Goal: Task Accomplishment & Management: Manage account settings

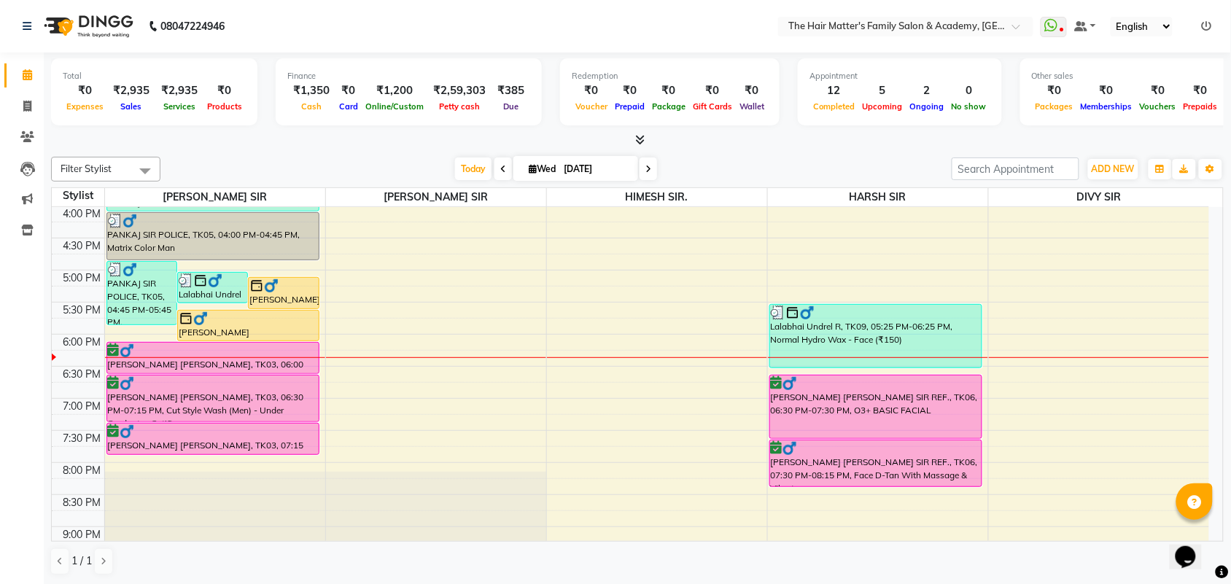
scroll to position [581, 0]
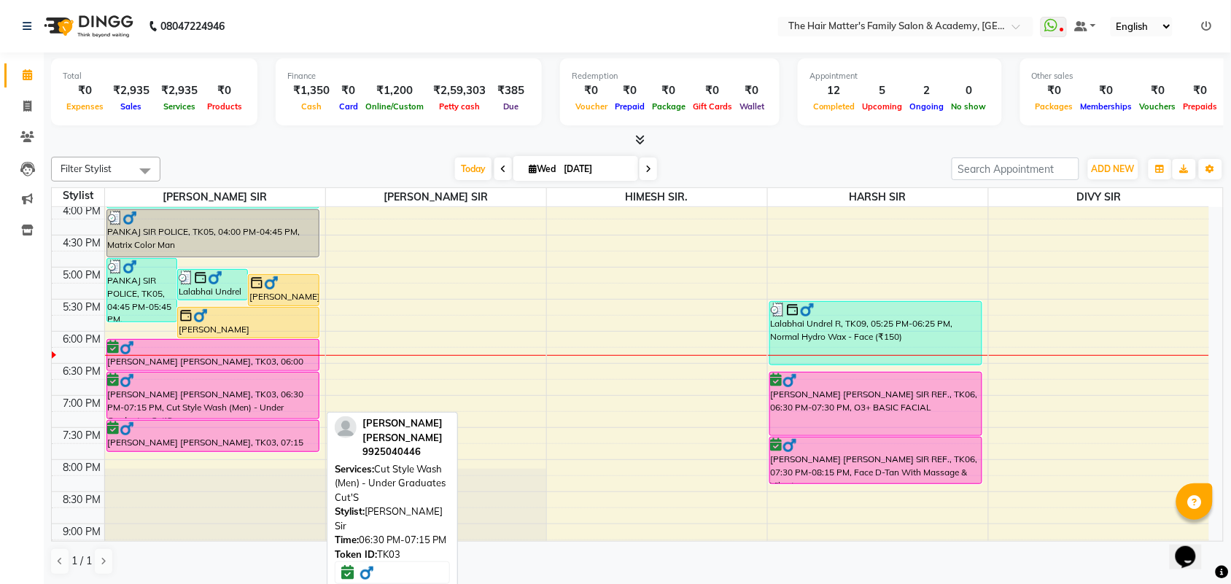
click at [253, 403] on div "[PERSON_NAME] [PERSON_NAME], TK03, 06:30 PM-07:15 PM, Cut Style Wash (Men) - Un…" at bounding box center [212, 396] width 211 height 46
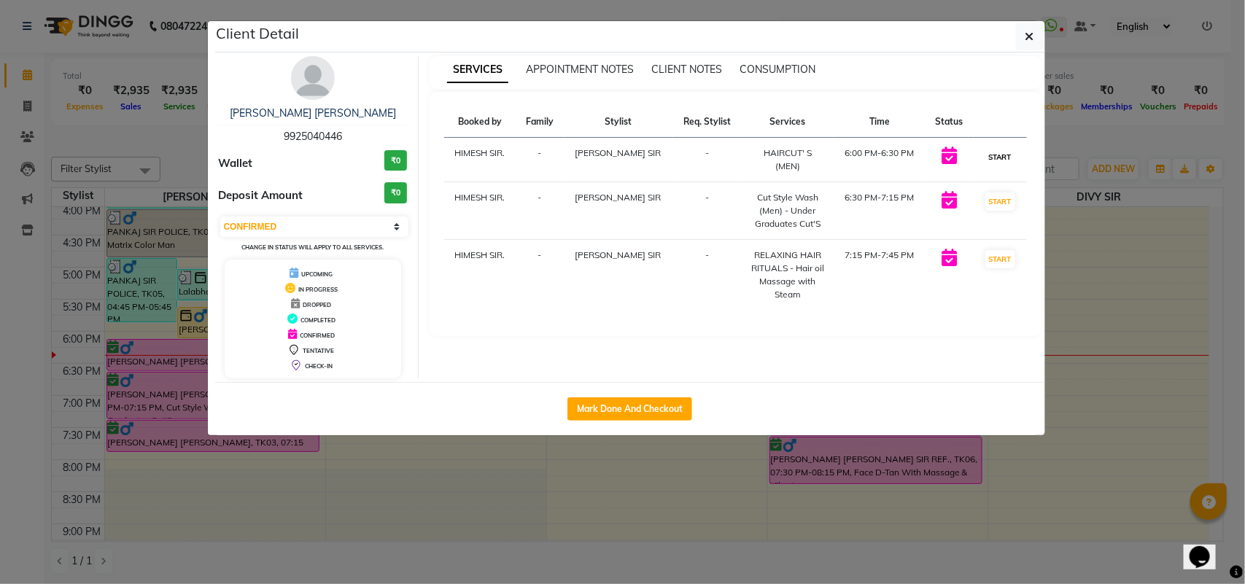
click at [1001, 158] on button "START" at bounding box center [1000, 157] width 30 height 18
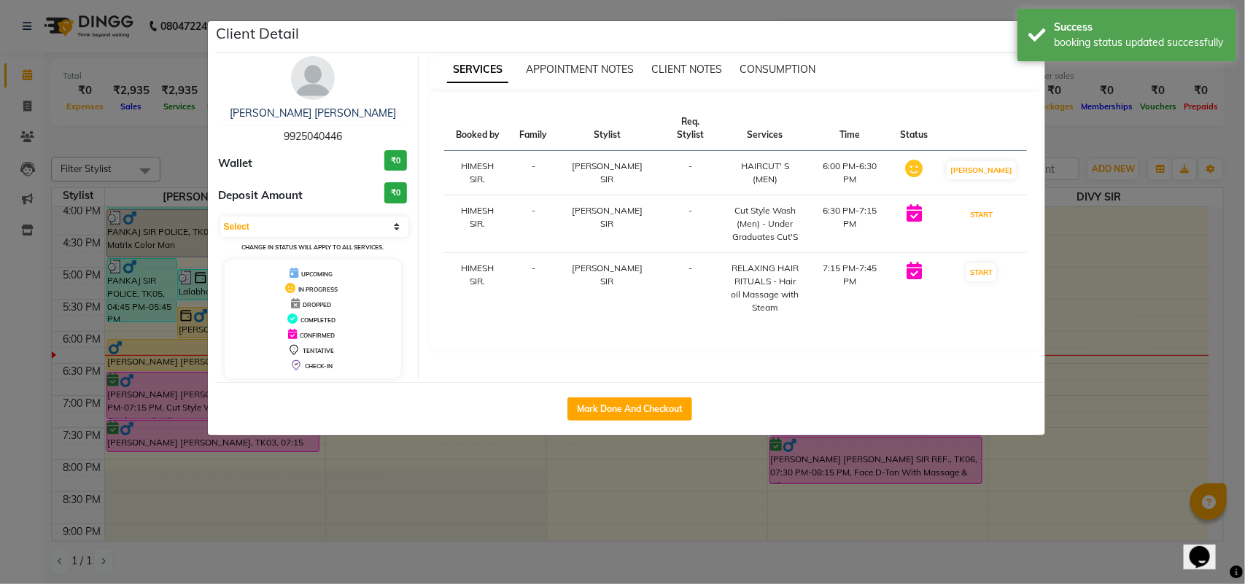
click at [992, 206] on button "START" at bounding box center [981, 215] width 30 height 18
click at [984, 263] on button "START" at bounding box center [981, 272] width 30 height 18
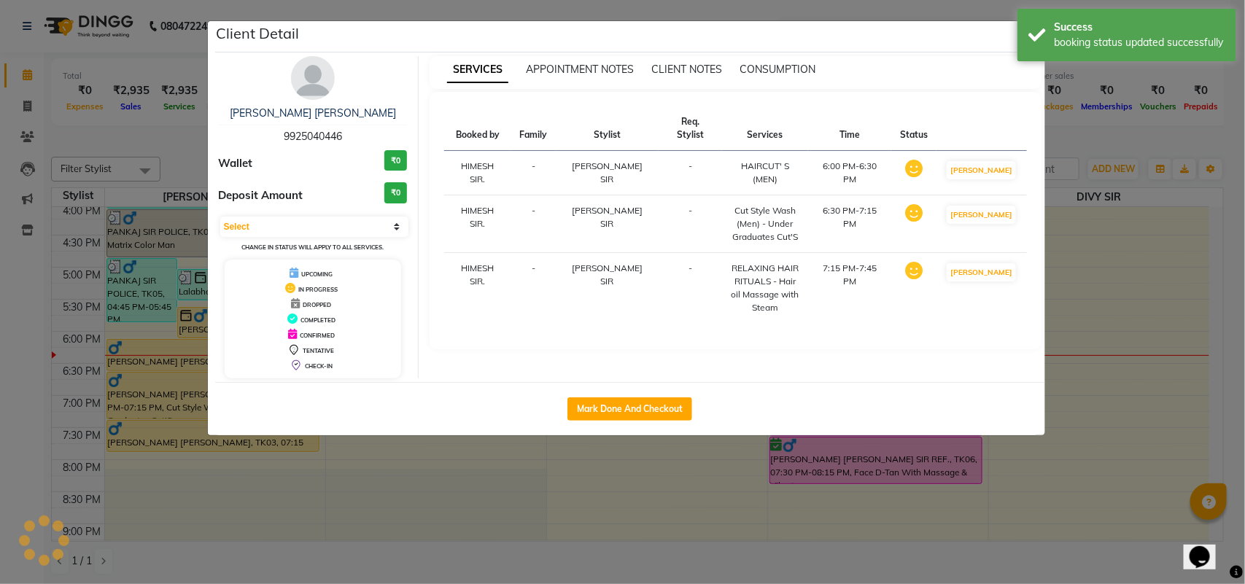
select select "1"
click at [1097, 206] on ngb-modal-window "Client Detail Bhavin patel limbani 9925040446 Wallet ₹0 Deposit Amount ₹0 Selec…" at bounding box center [622, 292] width 1245 height 584
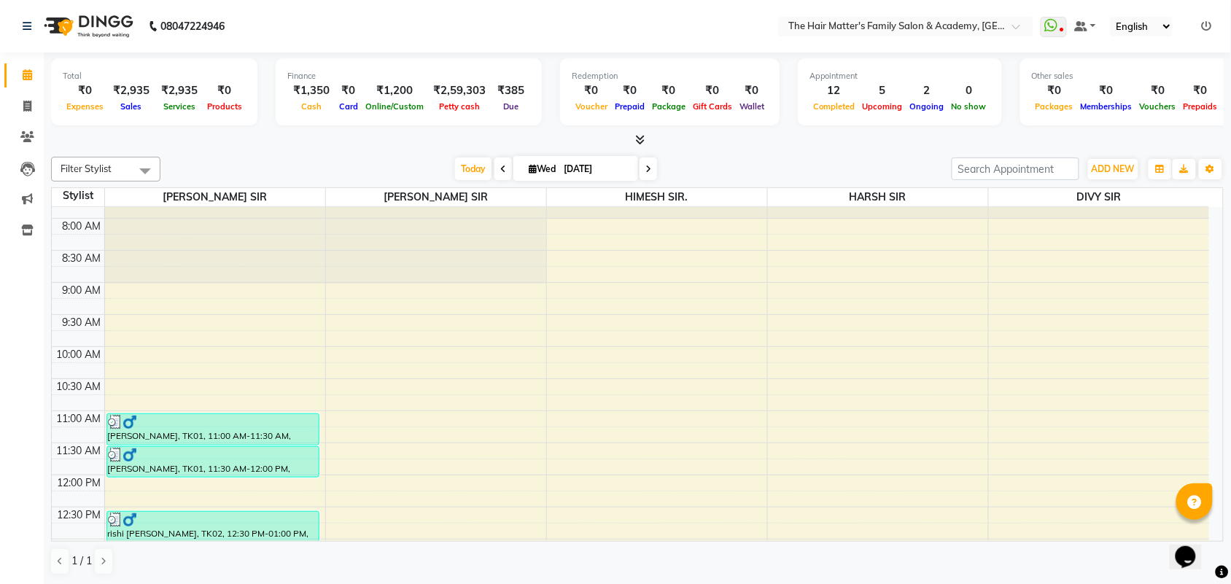
scroll to position [0, 0]
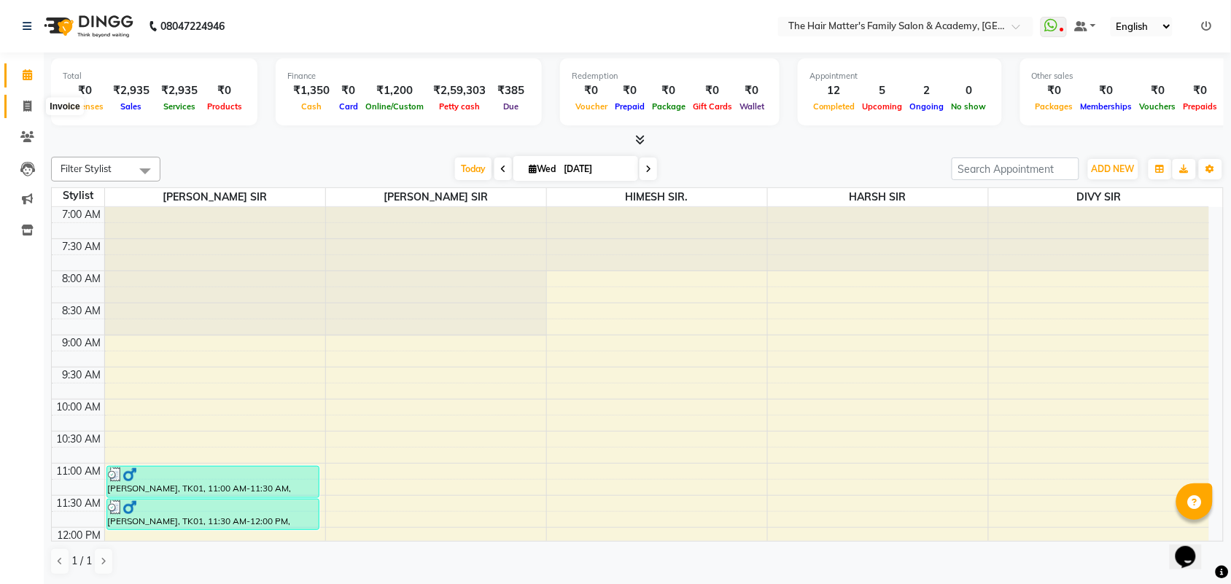
click at [20, 103] on span at bounding box center [28, 106] width 26 height 17
select select "service"
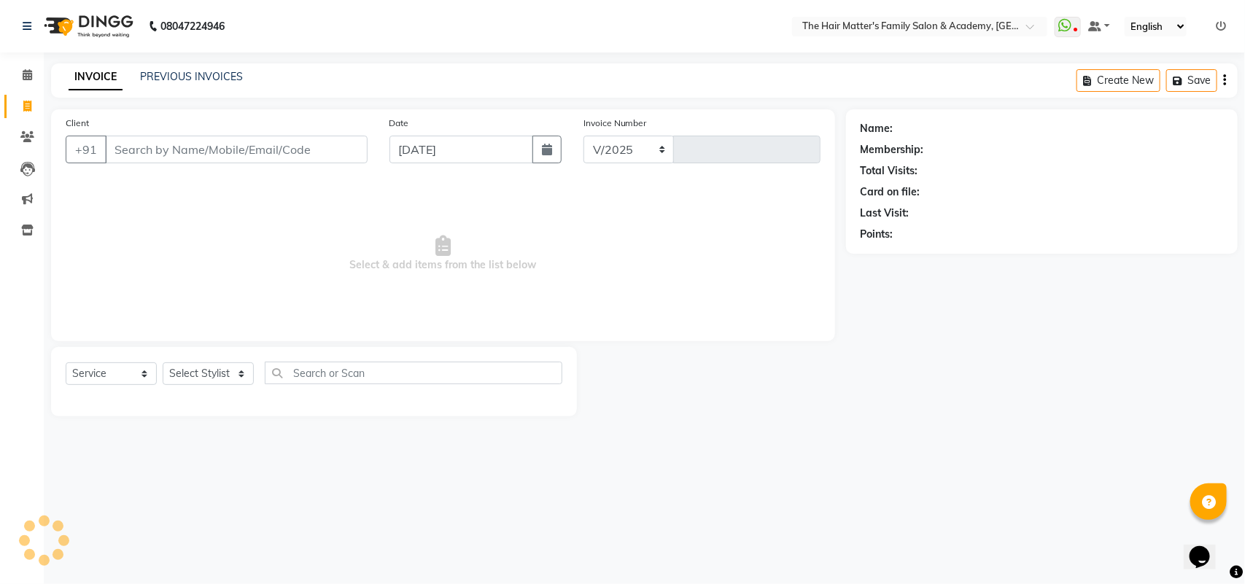
select select "5980"
type input "1672"
click at [162, 74] on link "PREVIOUS INVOICES" at bounding box center [191, 76] width 103 height 13
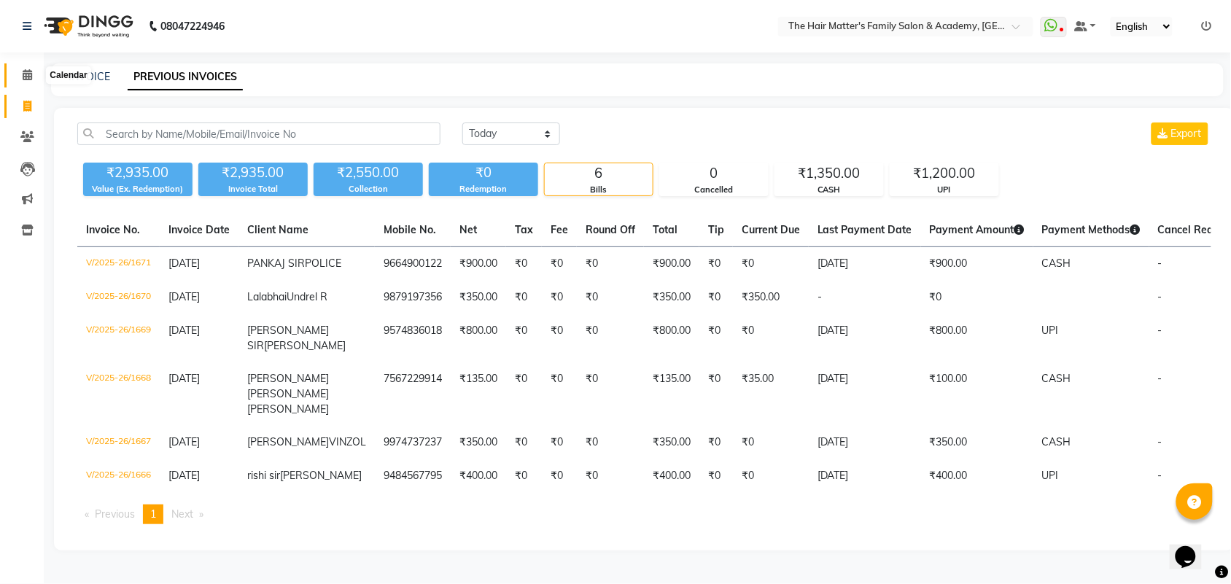
click at [15, 82] on span at bounding box center [28, 75] width 26 height 17
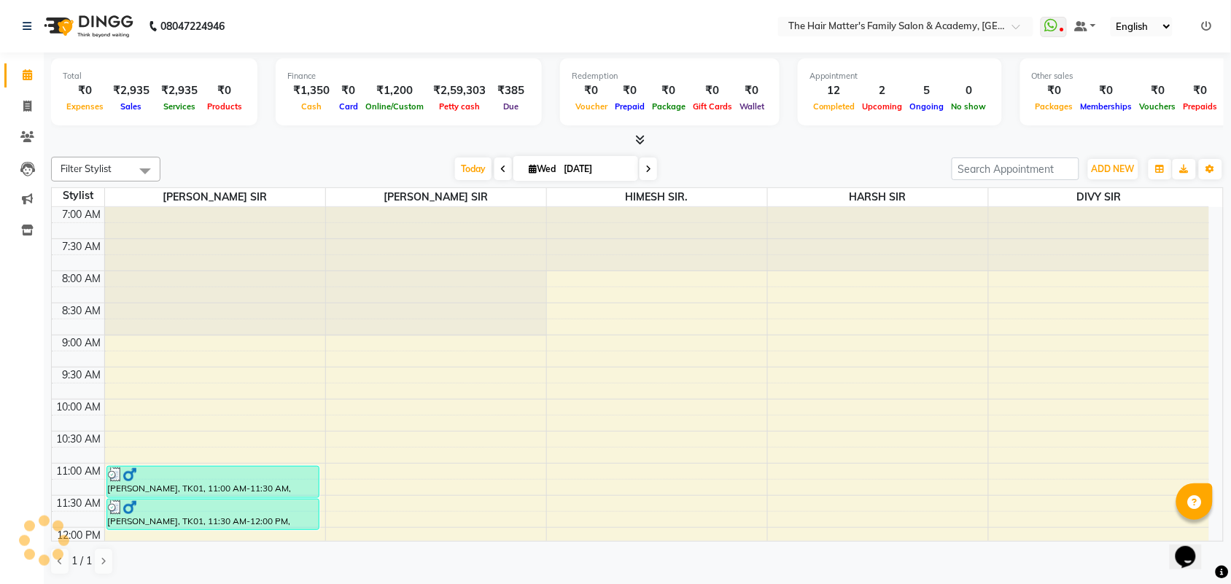
scroll to position [607, 0]
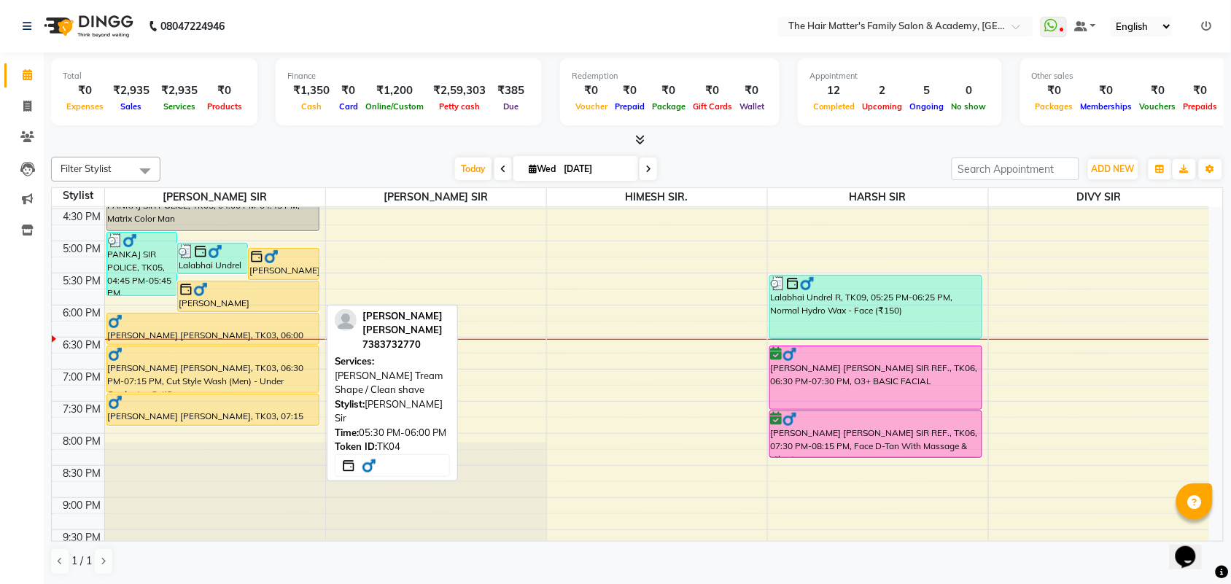
click at [286, 288] on div at bounding box center [248, 289] width 139 height 15
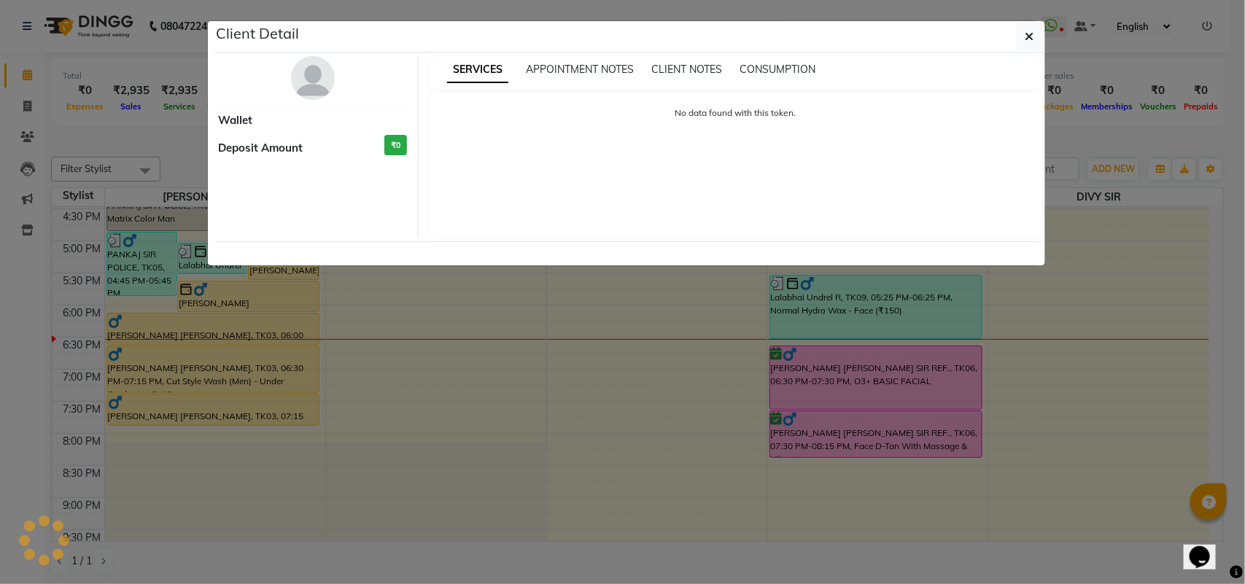
select select "1"
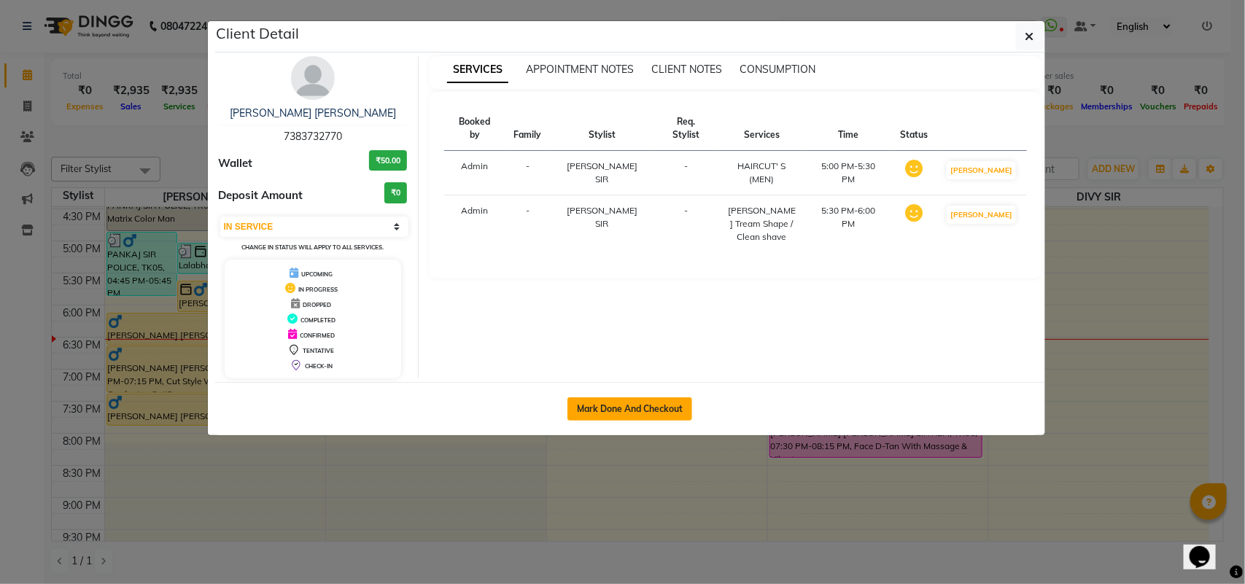
click at [680, 408] on button "Mark Done And Checkout" at bounding box center [629, 408] width 125 height 23
select select "service"
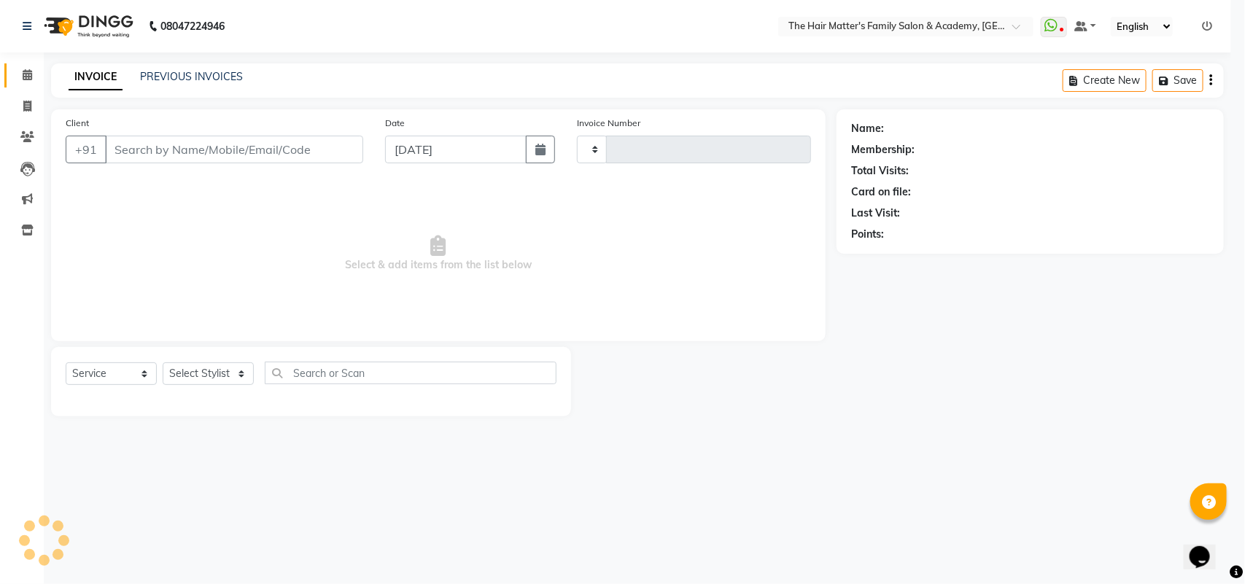
type input "1672"
select select "5980"
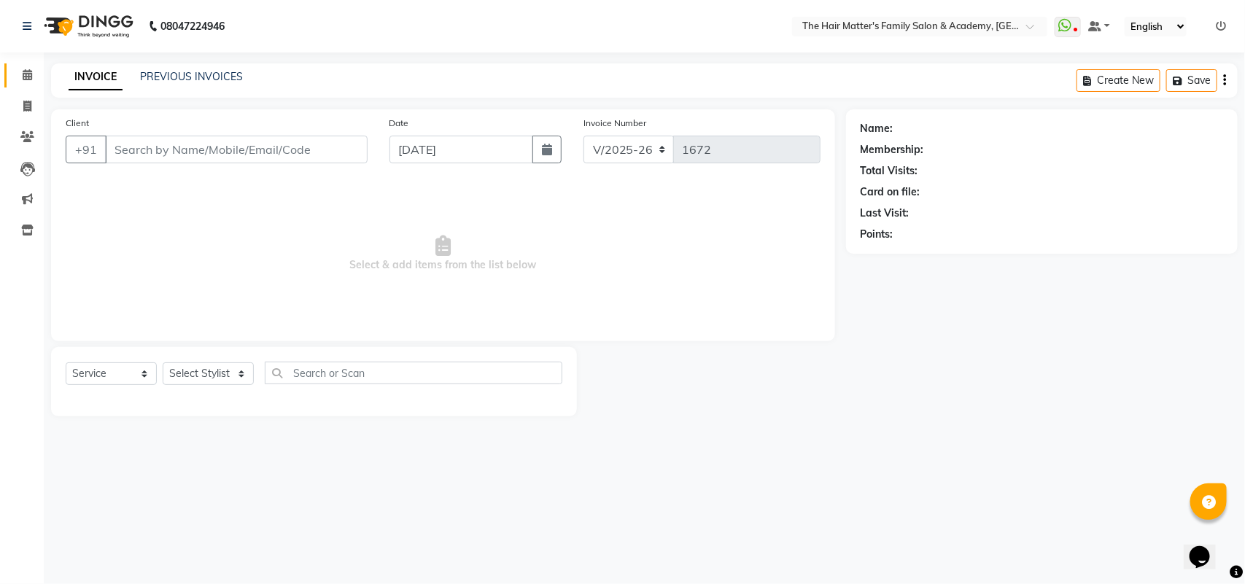
type input "7383732770"
select select "42572"
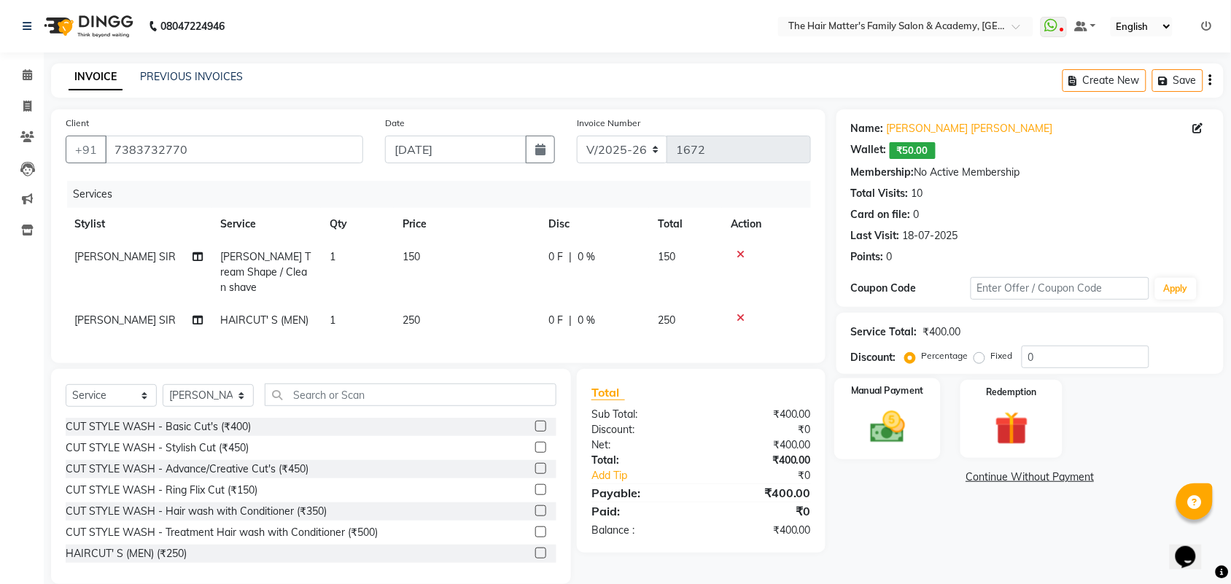
click at [910, 408] on img at bounding box center [887, 427] width 57 height 40
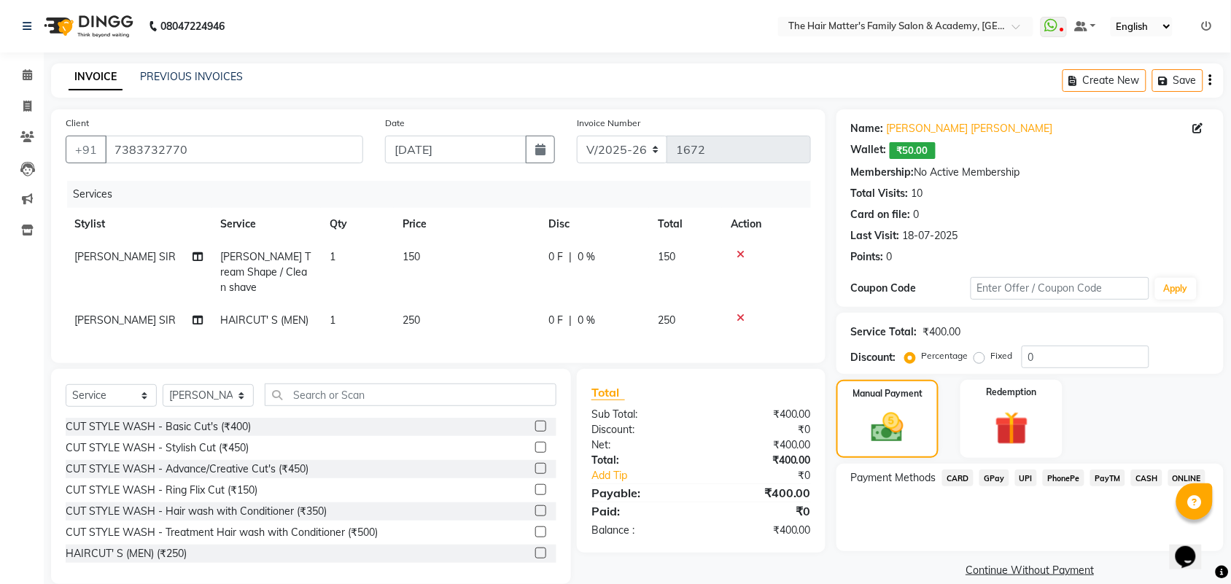
click at [1025, 473] on span "UPI" at bounding box center [1026, 478] width 23 height 17
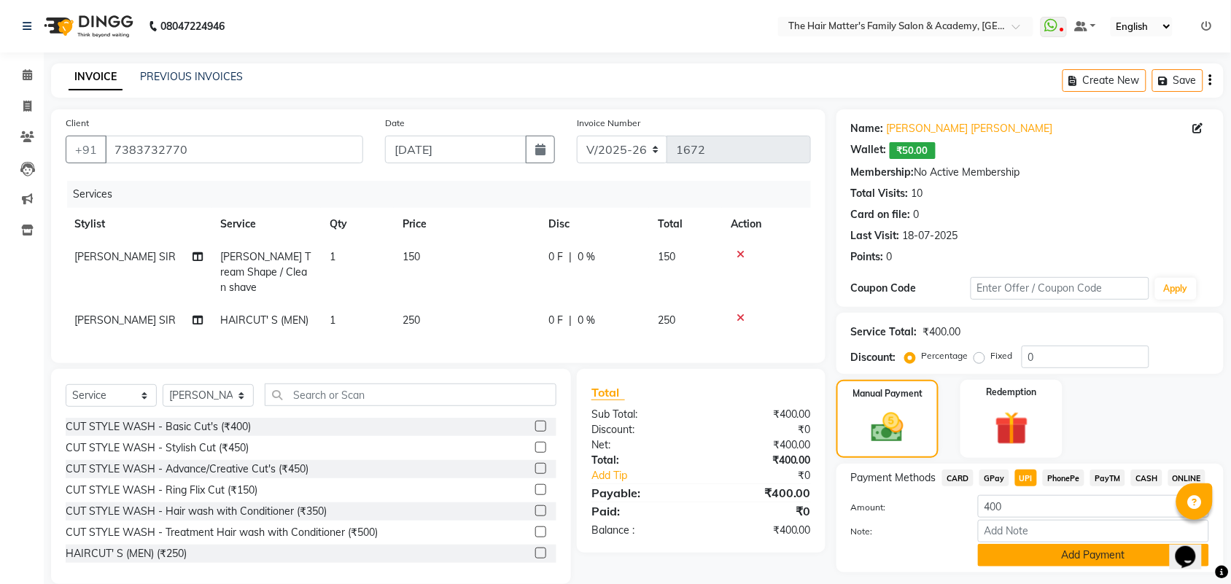
click at [1164, 544] on button "Add Payment" at bounding box center [1093, 555] width 231 height 23
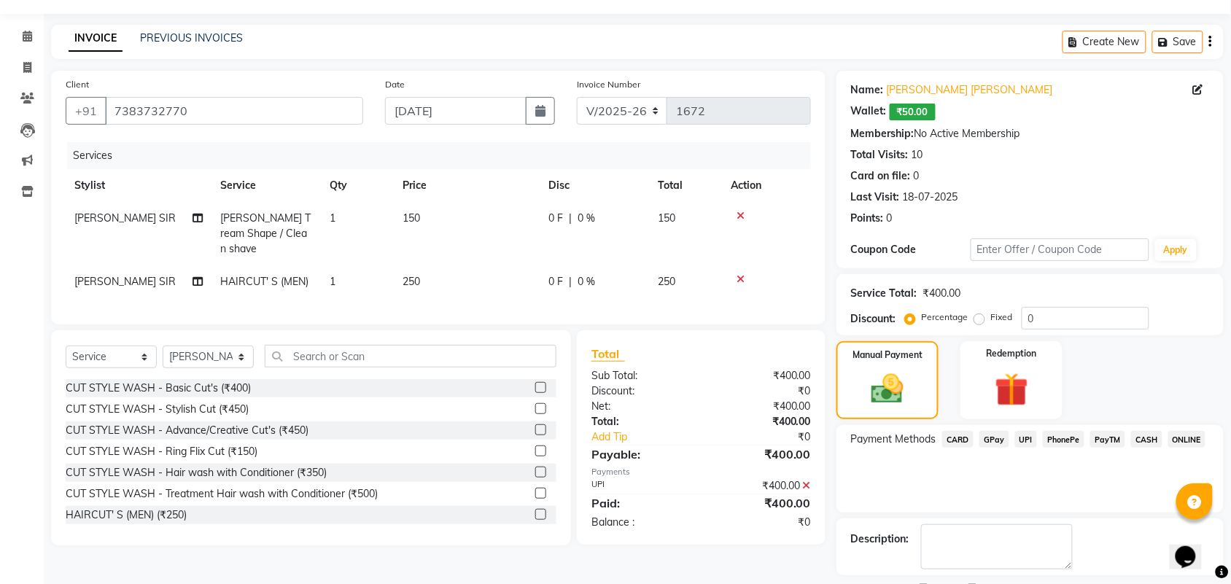
scroll to position [102, 0]
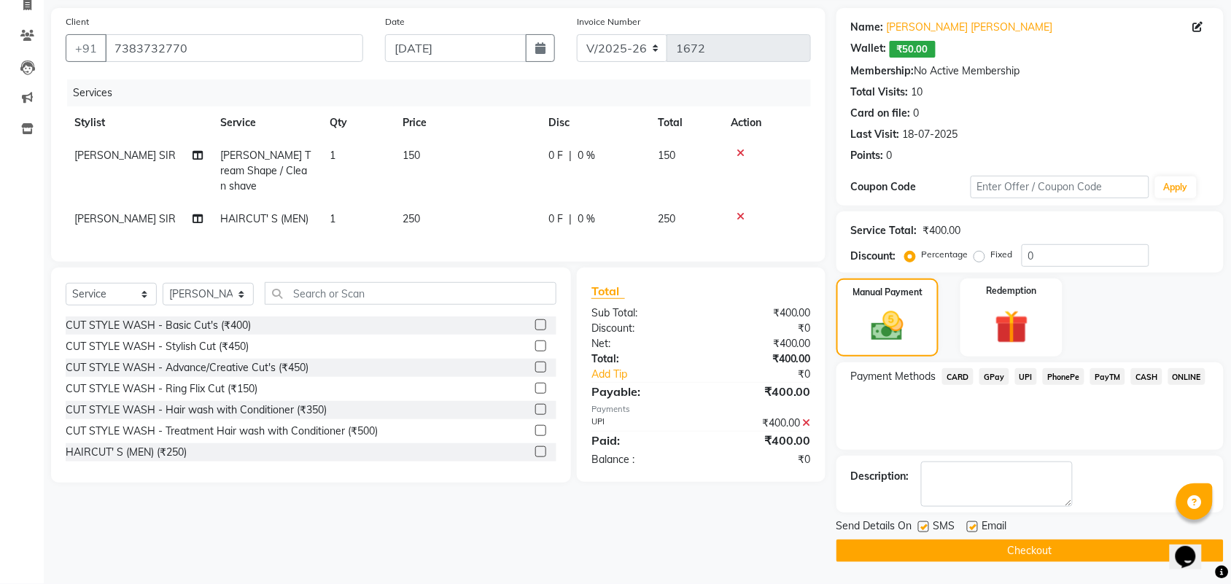
click at [1157, 551] on button "Checkout" at bounding box center [1029, 551] width 387 height 23
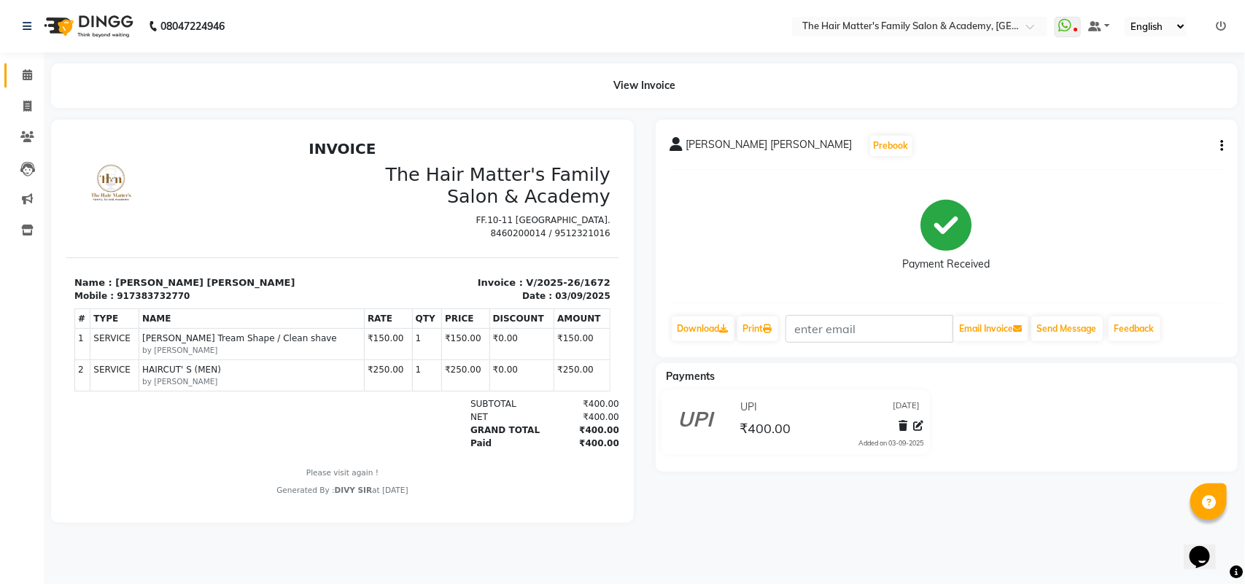
click at [8, 86] on link "Calendar" at bounding box center [21, 75] width 35 height 24
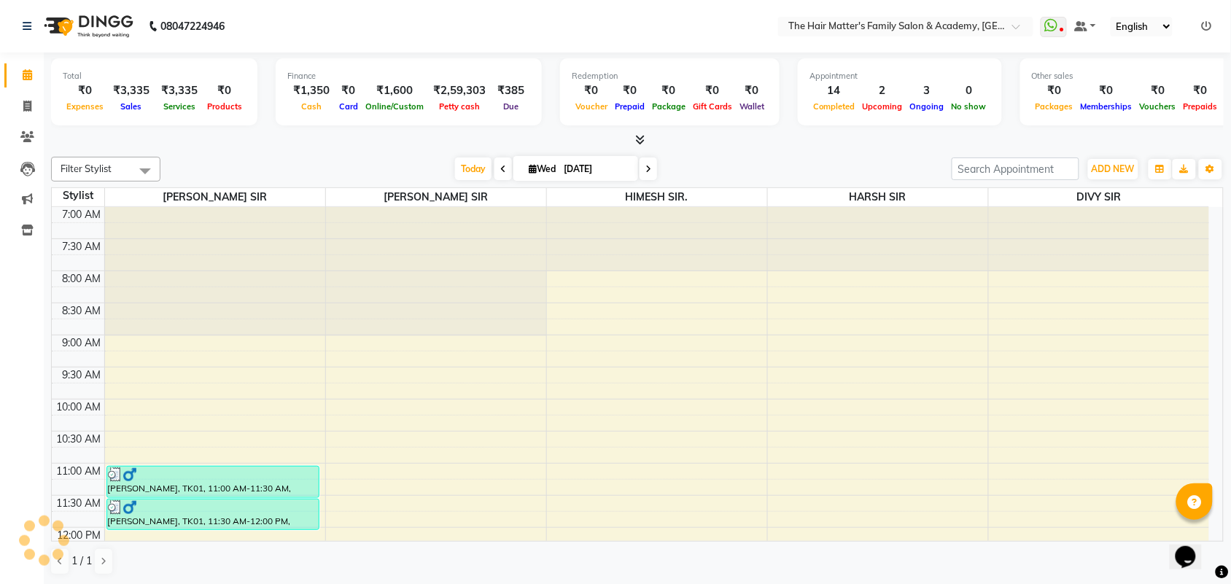
scroll to position [607, 0]
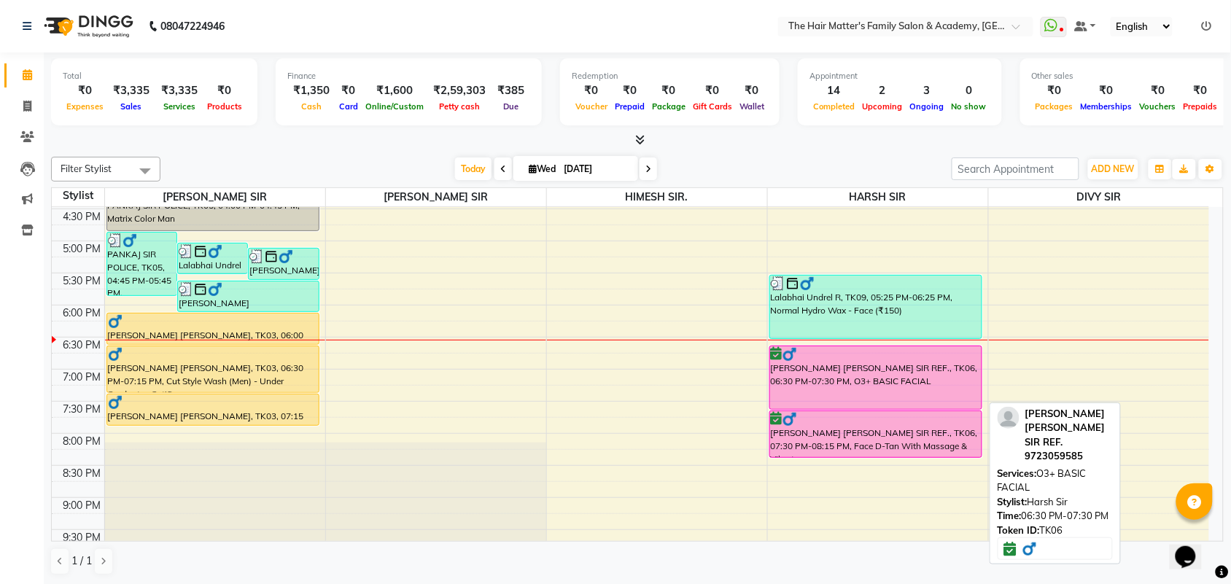
click at [884, 383] on div "[PERSON_NAME] [PERSON_NAME] SIR REF., TK06, 06:30 PM-07:30 PM, O3+ BASIC FACIAL" at bounding box center [875, 377] width 211 height 63
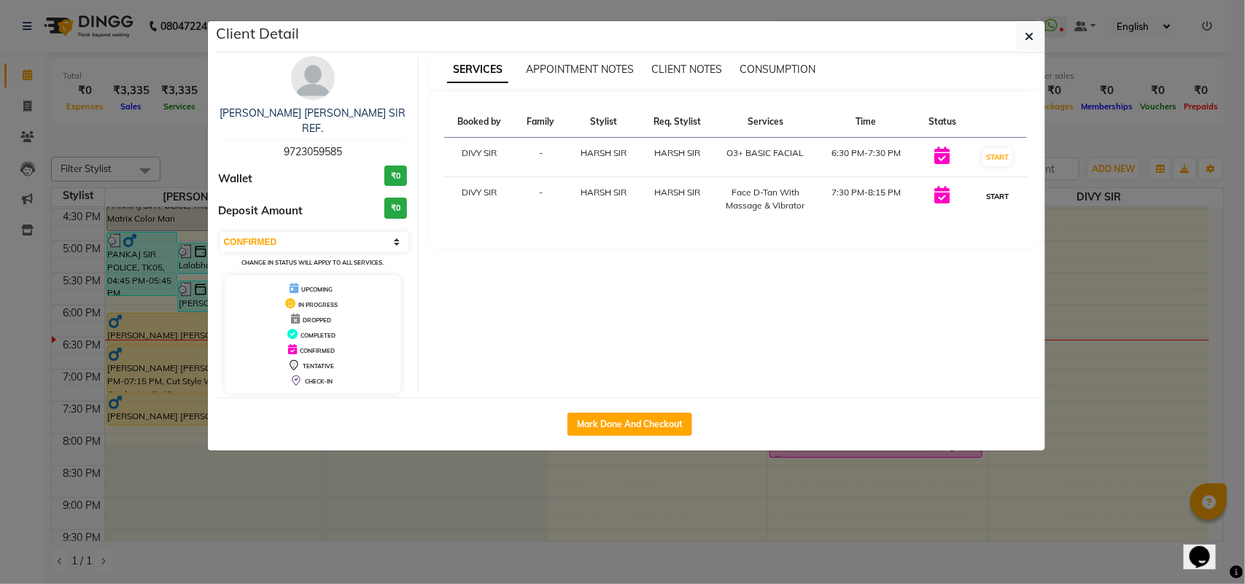
click at [1005, 194] on button "START" at bounding box center [997, 196] width 30 height 18
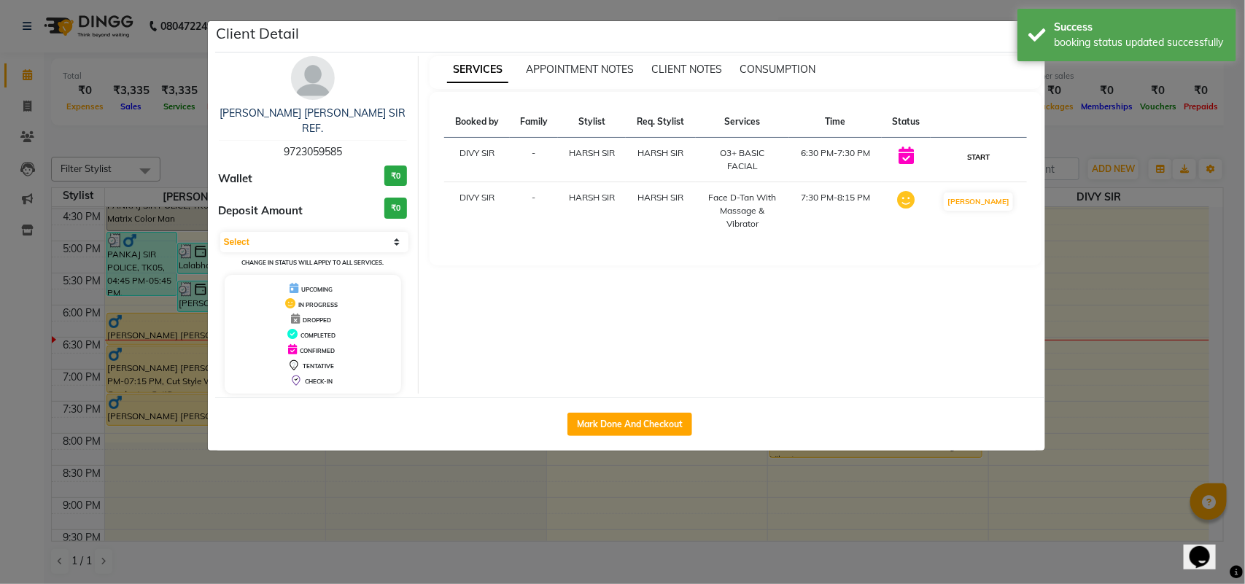
click at [993, 153] on button "START" at bounding box center [978, 157] width 30 height 18
select select "1"
drag, startPoint x: 1099, startPoint y: 314, endPoint x: 1099, endPoint y: 326, distance: 11.7
click at [1099, 317] on ngb-modal-window "Client Detail DHAIRYA SIR SANJAY SIR REF. 9723059585 Wallet ₹0 Deposit Amount ₹…" at bounding box center [622, 292] width 1245 height 584
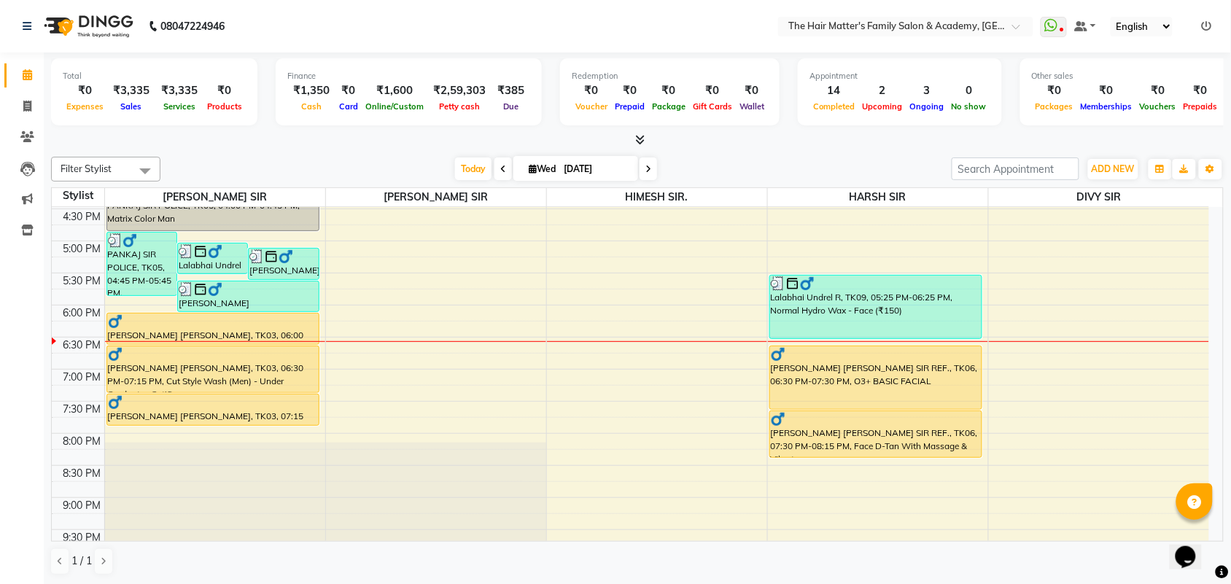
click at [629, 170] on input "03-09-2025" at bounding box center [595, 169] width 73 height 22
select select "9"
select select "2025"
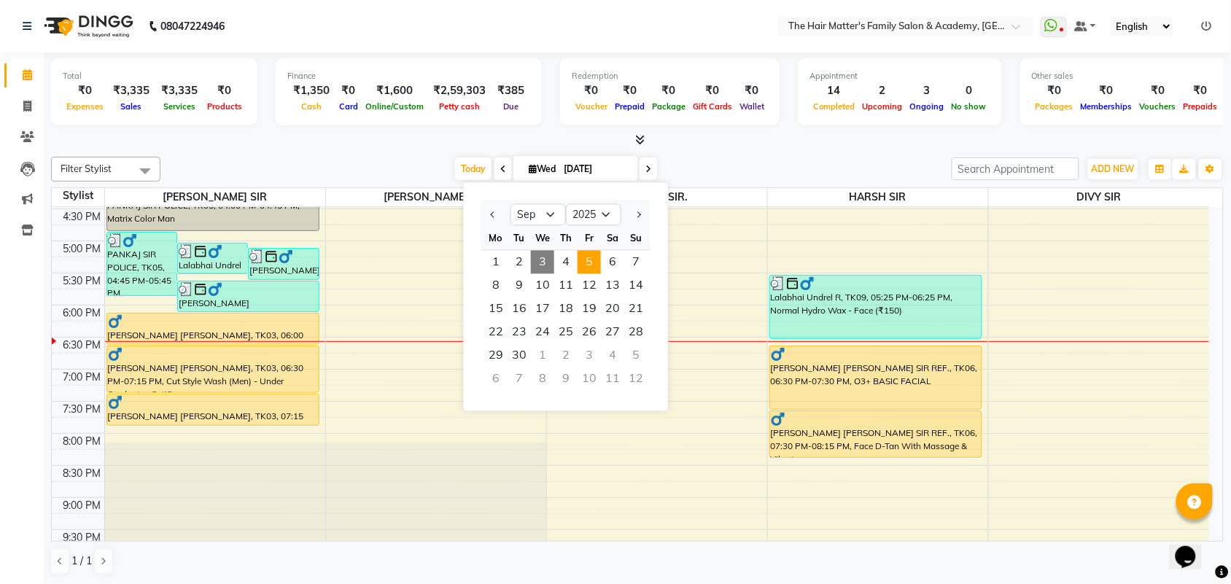
click at [595, 268] on span "5" at bounding box center [589, 262] width 23 height 23
type input "[DATE]"
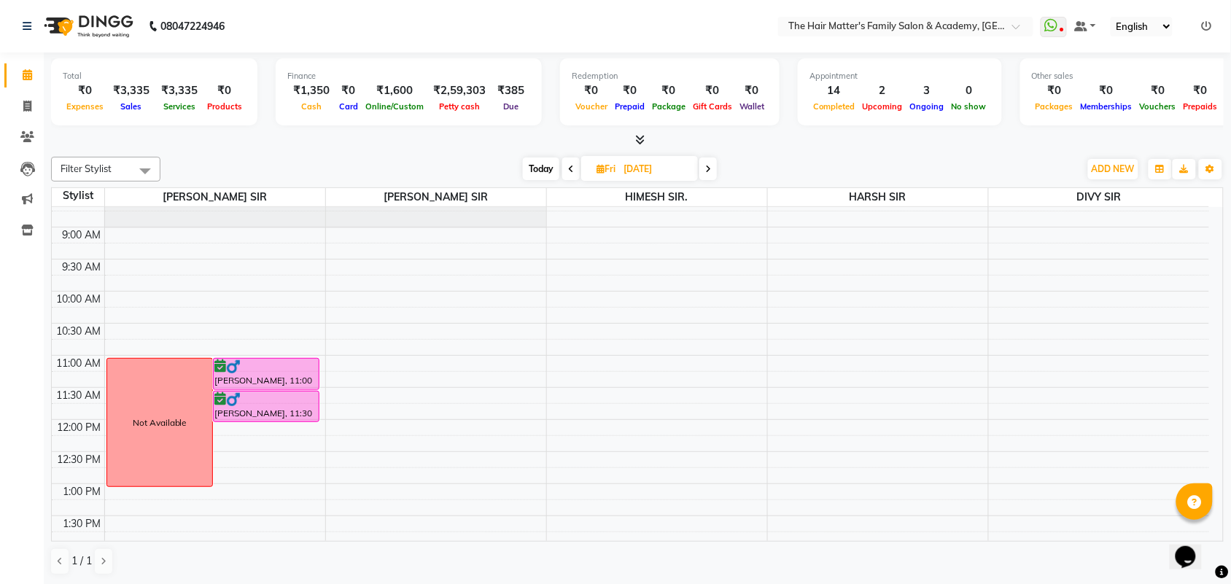
scroll to position [96, 0]
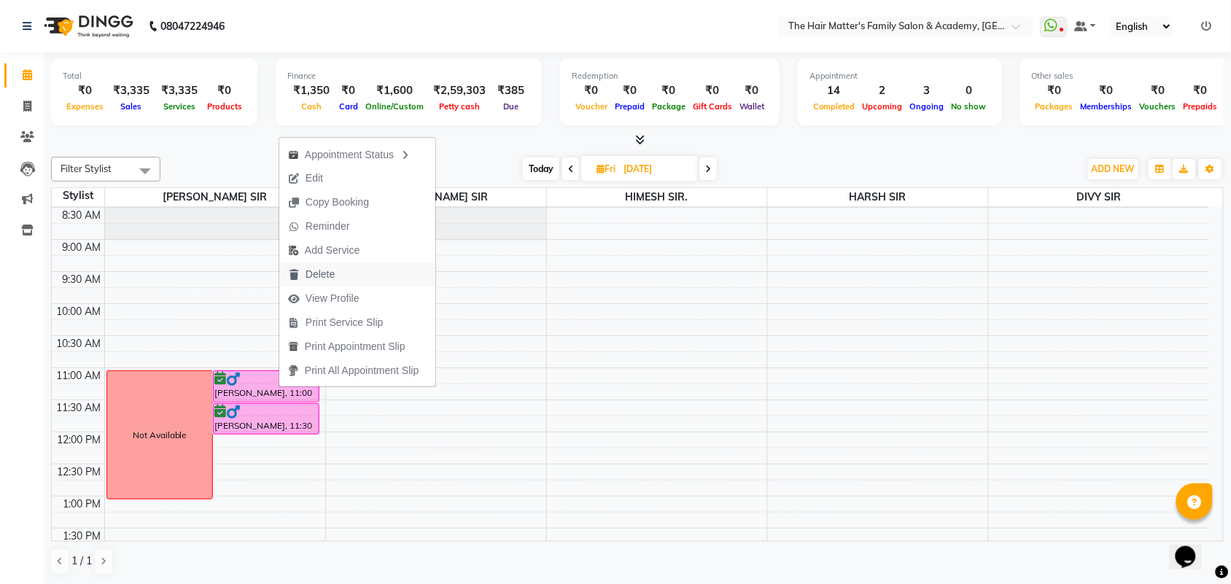
click at [337, 276] on span "Delete" at bounding box center [311, 275] width 64 height 24
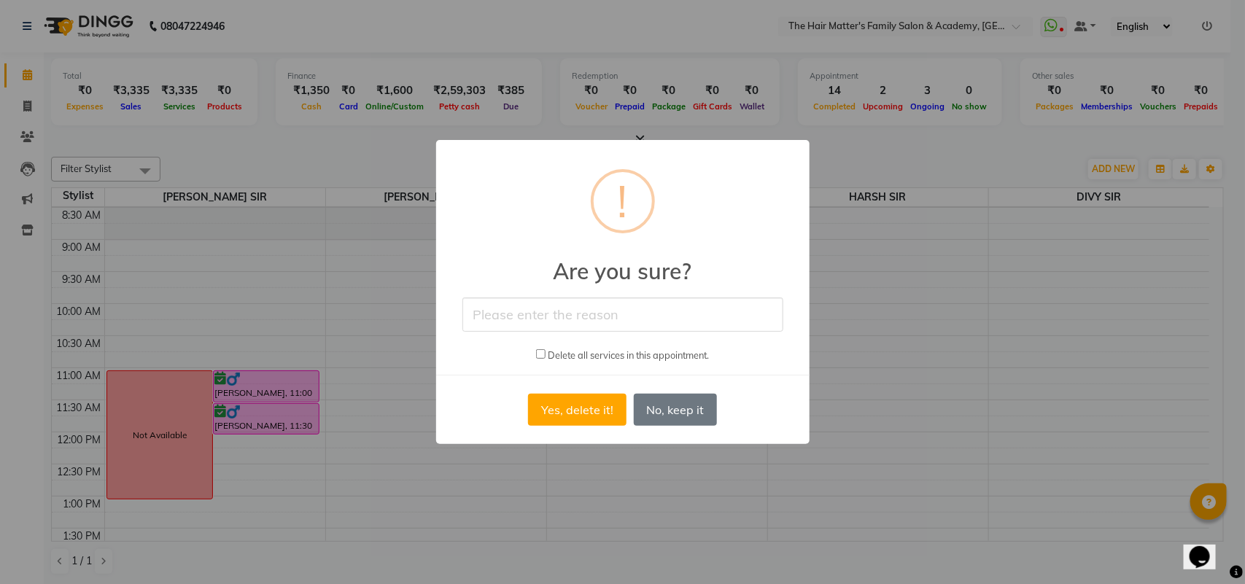
click at [540, 298] on input "text" at bounding box center [622, 315] width 321 height 34
type input "CANCEL"
click at [573, 405] on button "Yes, delete it!" at bounding box center [577, 410] width 98 height 32
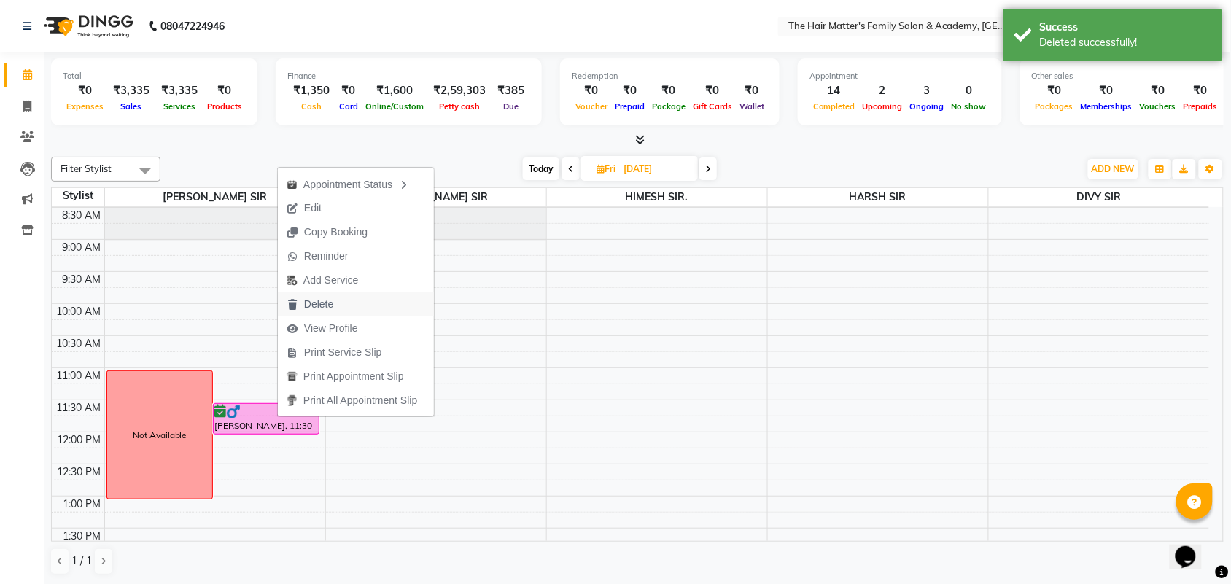
click at [372, 297] on button "Delete" at bounding box center [356, 304] width 156 height 24
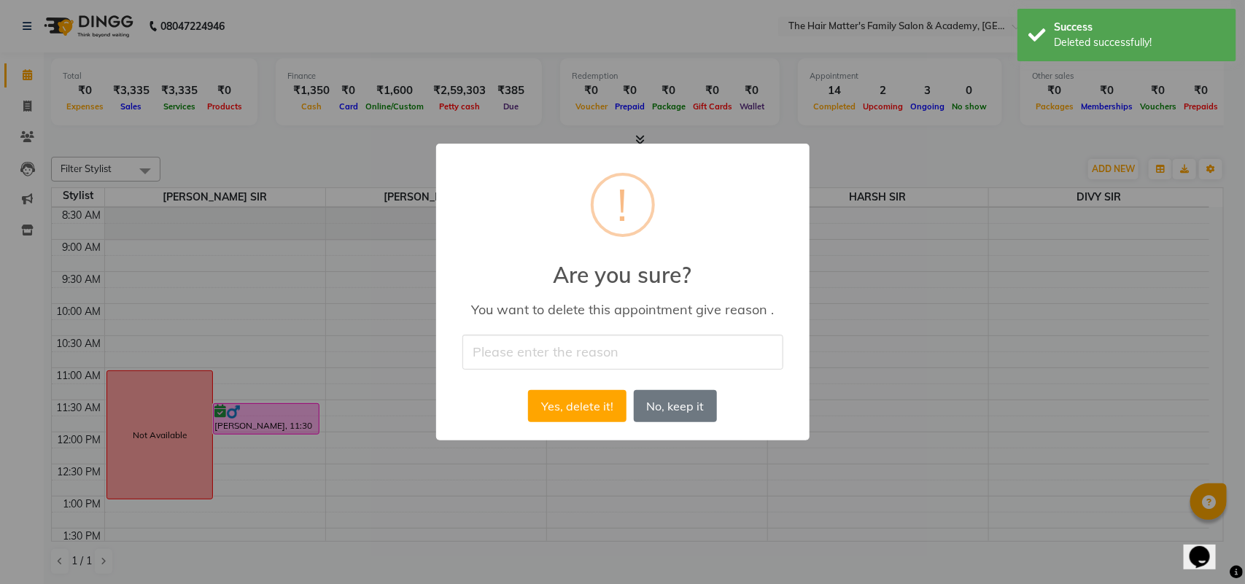
click at [589, 362] on input "text" at bounding box center [622, 352] width 321 height 34
type input "CANCEL"
click at [571, 405] on button "Yes, delete it!" at bounding box center [577, 406] width 98 height 32
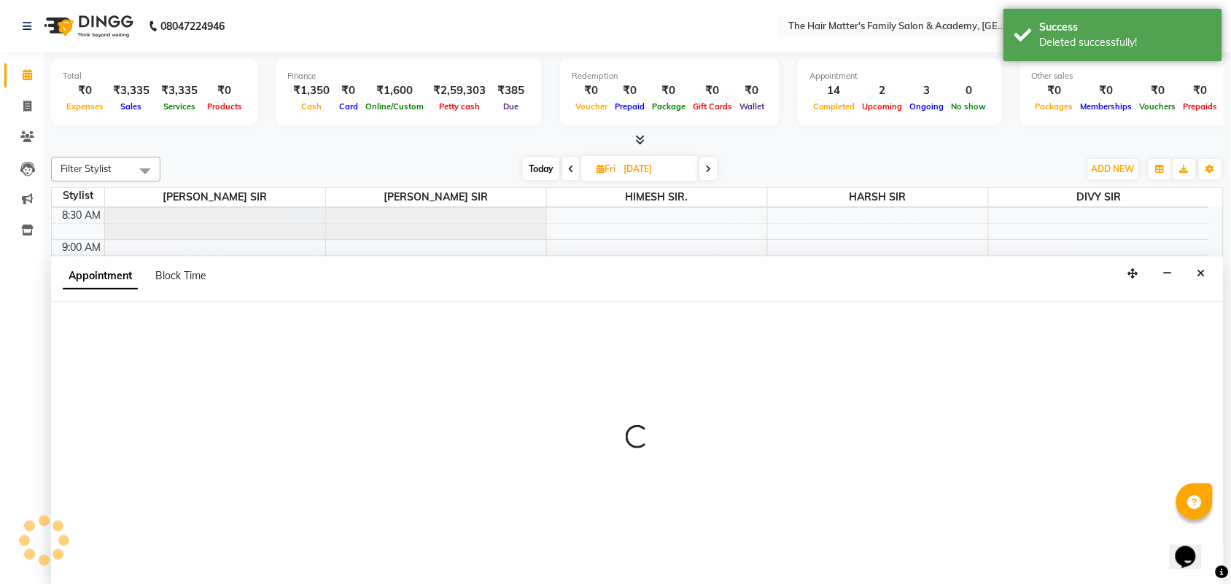
scroll to position [1, 0]
select select "42572"
select select "tentative"
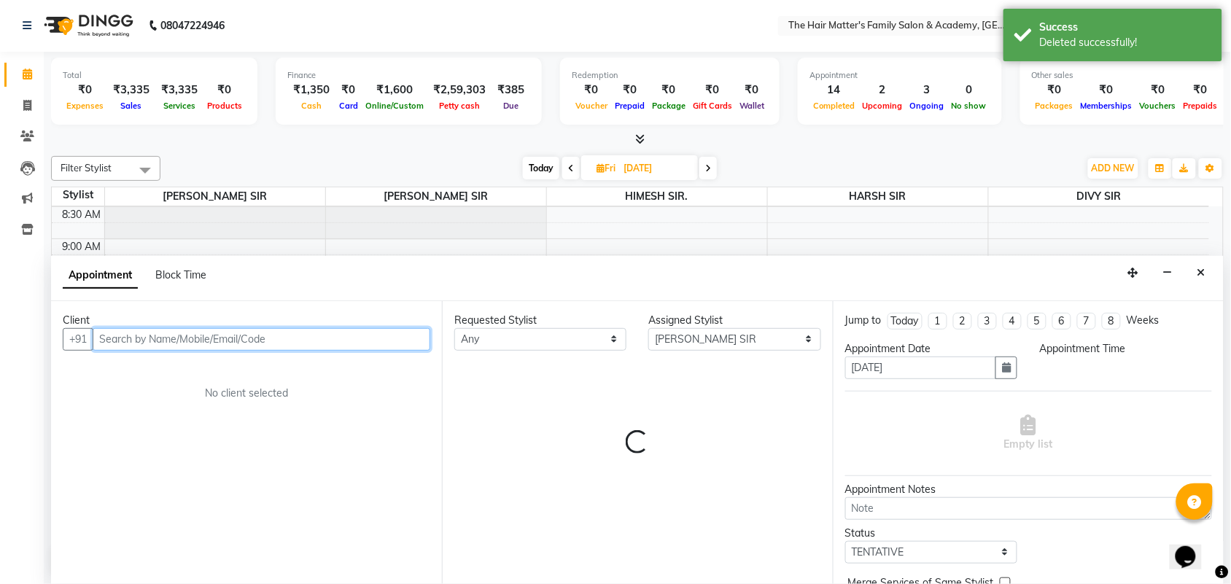
select select "780"
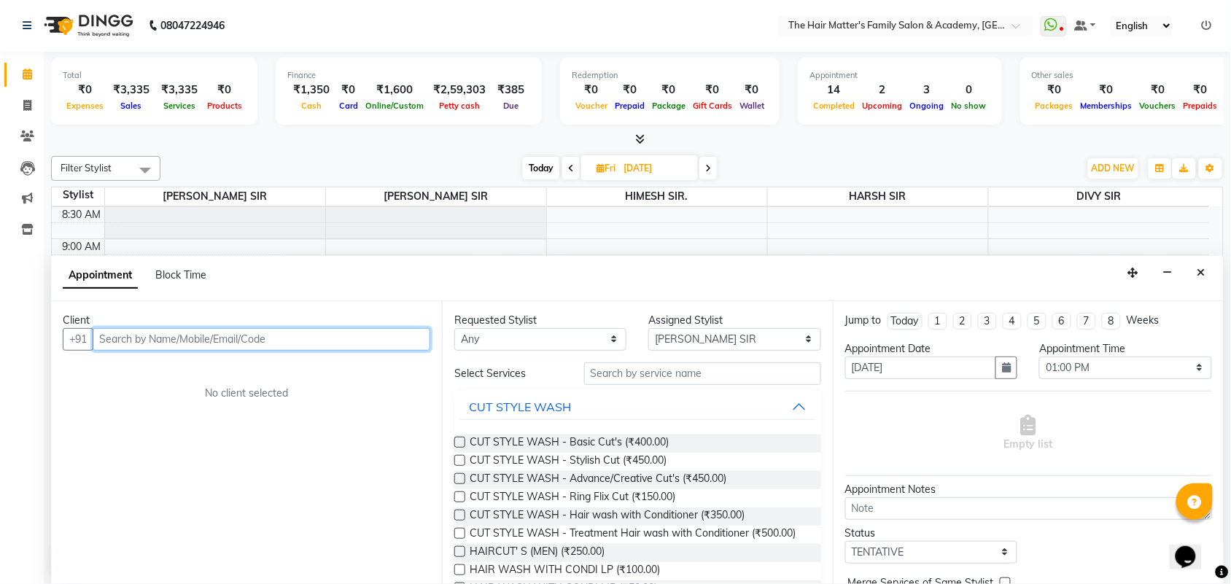
click at [194, 340] on input "text" at bounding box center [262, 339] width 338 height 23
click at [252, 338] on input "text" at bounding box center [262, 339] width 338 height 23
paste input "70483 61229"
click at [137, 339] on input "70483 61229" at bounding box center [231, 339] width 277 height 23
click at [136, 334] on input "70483 61229" at bounding box center [231, 339] width 277 height 23
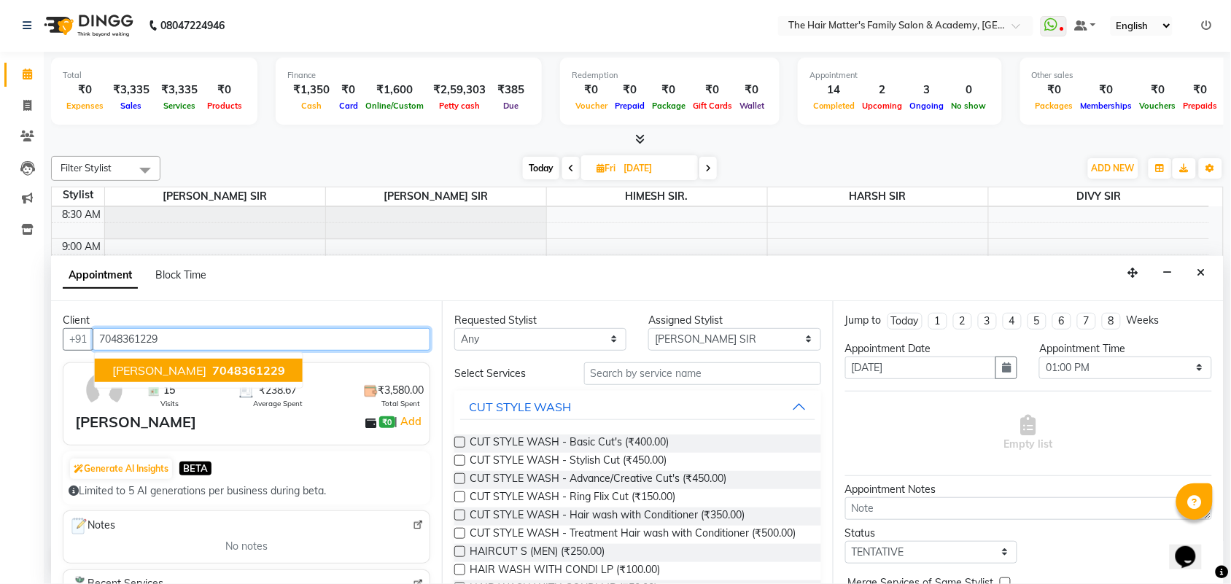
click at [179, 368] on span "RAVI SIR MANINAGER" at bounding box center [159, 370] width 94 height 15
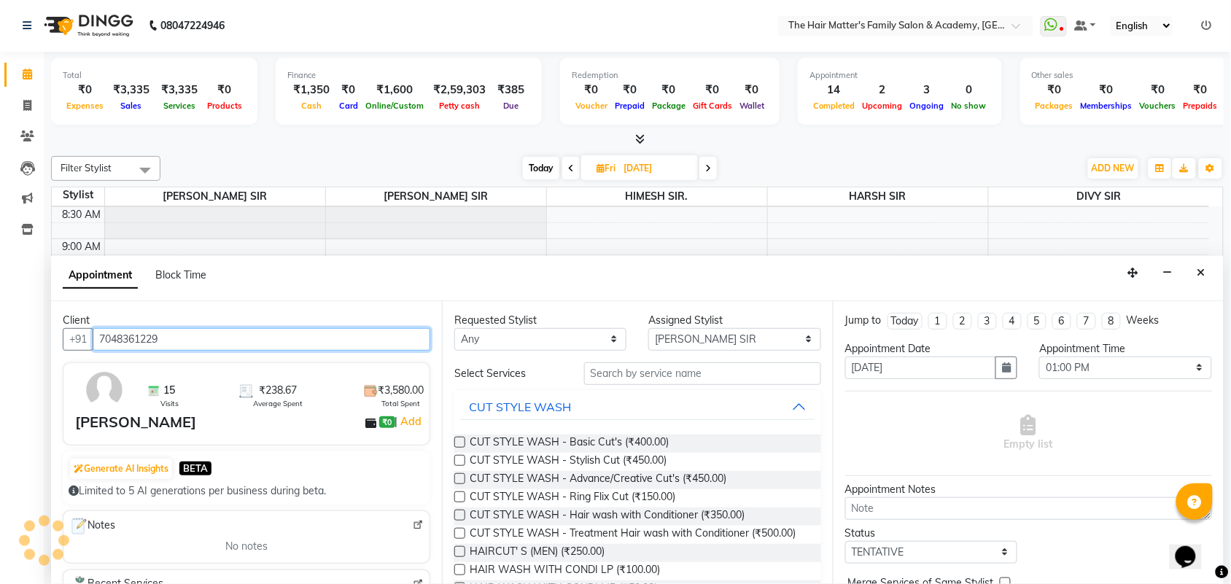
type input "7048361229"
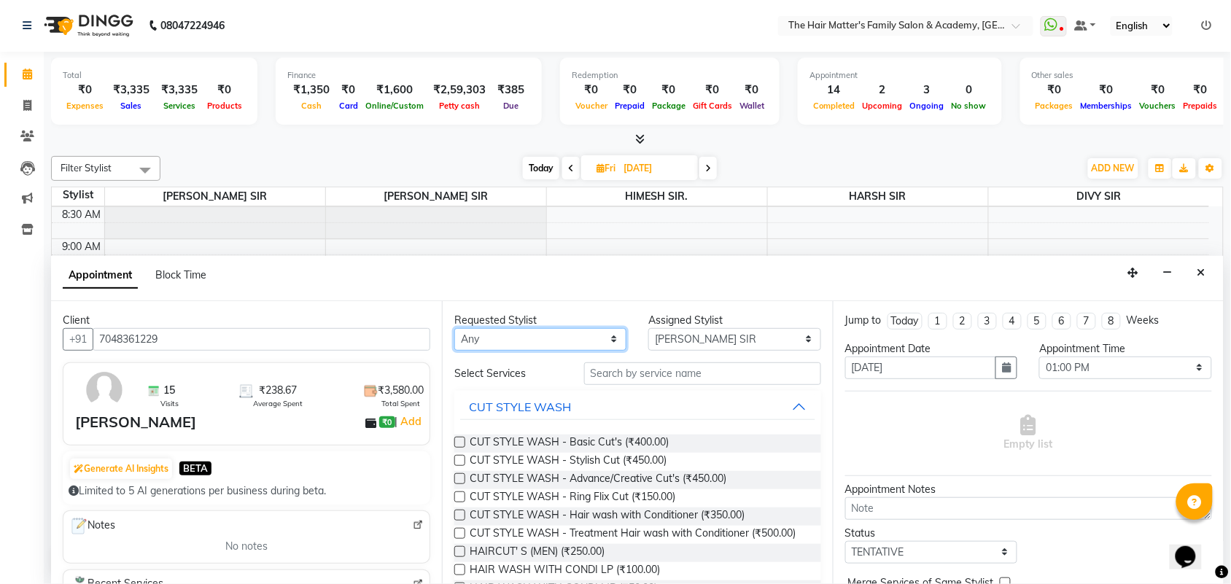
drag, startPoint x: 548, startPoint y: 343, endPoint x: 541, endPoint y: 348, distance: 7.9
click at [548, 343] on select "Any DIVY [PERSON_NAME] SIR HIMESH [PERSON_NAME] SIR [PERSON_NAME] SIR" at bounding box center [540, 339] width 172 height 23
select select "42572"
click at [454, 328] on select "Any DIVY [PERSON_NAME] SIR HIMESH [PERSON_NAME] SIR [PERSON_NAME] SIR" at bounding box center [540, 339] width 172 height 23
click at [700, 337] on select "Select DIVY [PERSON_NAME] SIR HIMESH [PERSON_NAME] SIR [PERSON_NAME] SIR" at bounding box center [734, 339] width 172 height 23
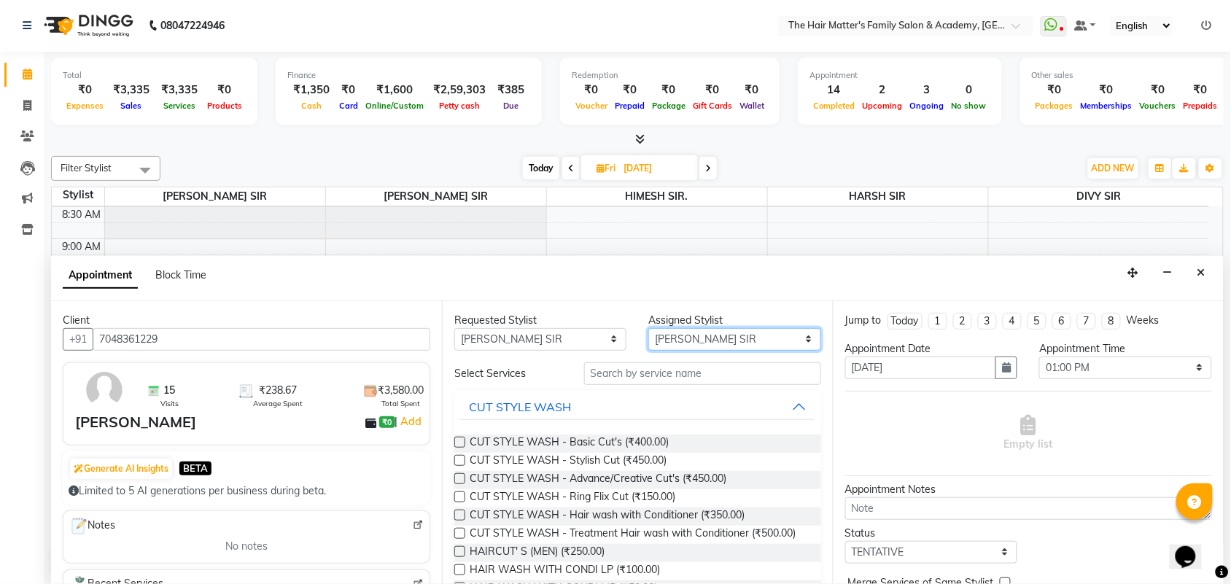
click at [648, 328] on select "Select DIVY [PERSON_NAME] SIR HIMESH [PERSON_NAME] SIR [PERSON_NAME] SIR" at bounding box center [734, 339] width 172 height 23
click at [591, 562] on span "HAIRCUT' S (MEN) (₹250.00)" at bounding box center [537, 553] width 135 height 18
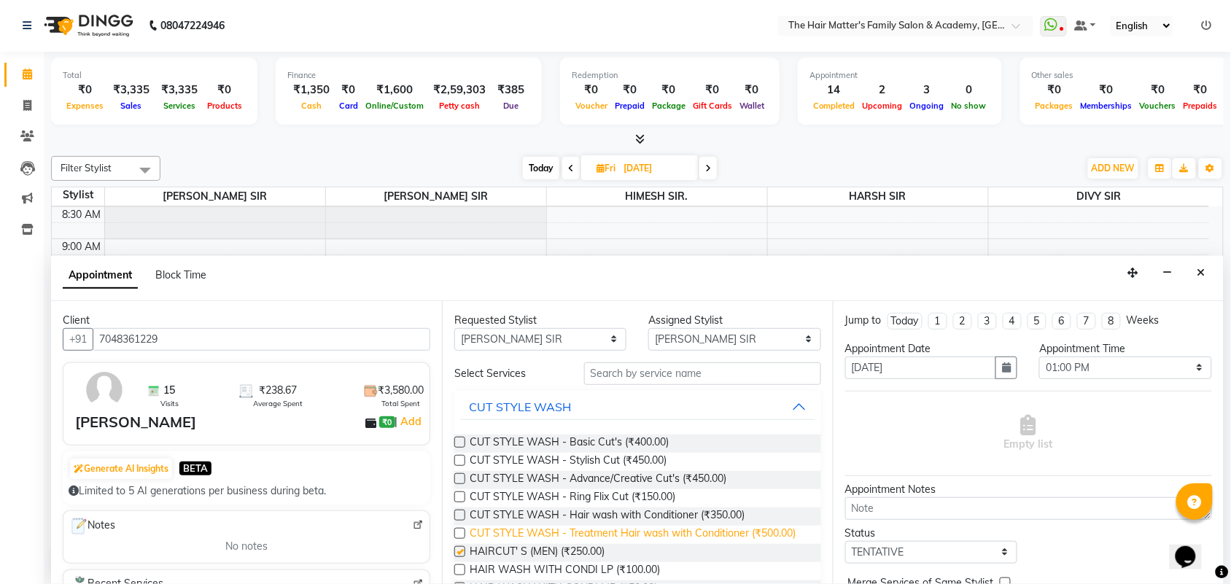
checkbox input "false"
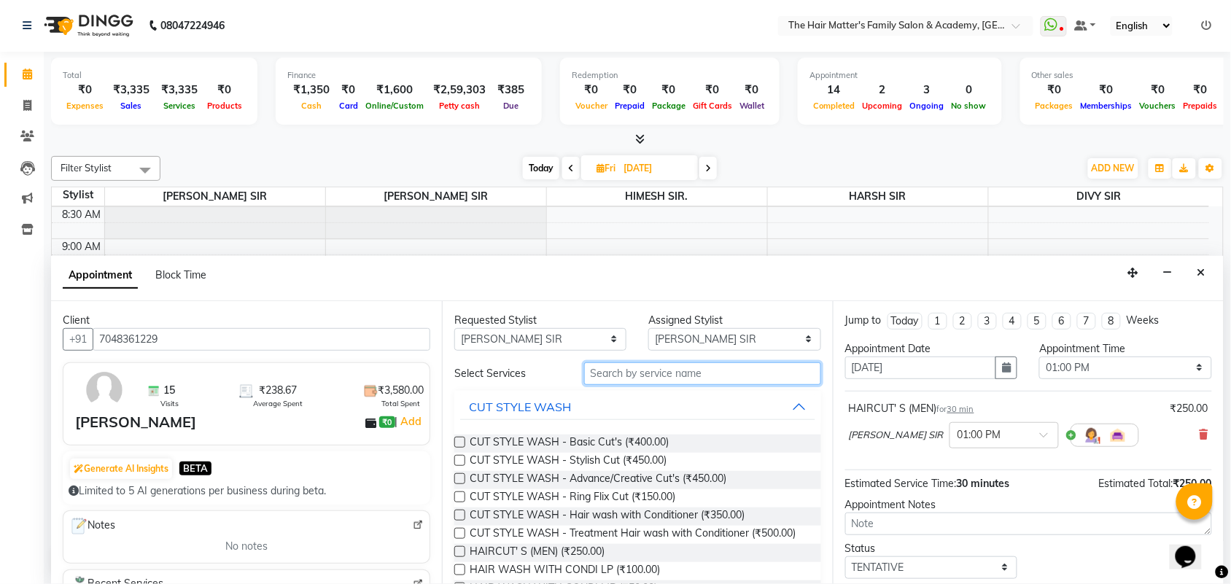
click at [675, 373] on input "text" at bounding box center [702, 373] width 237 height 23
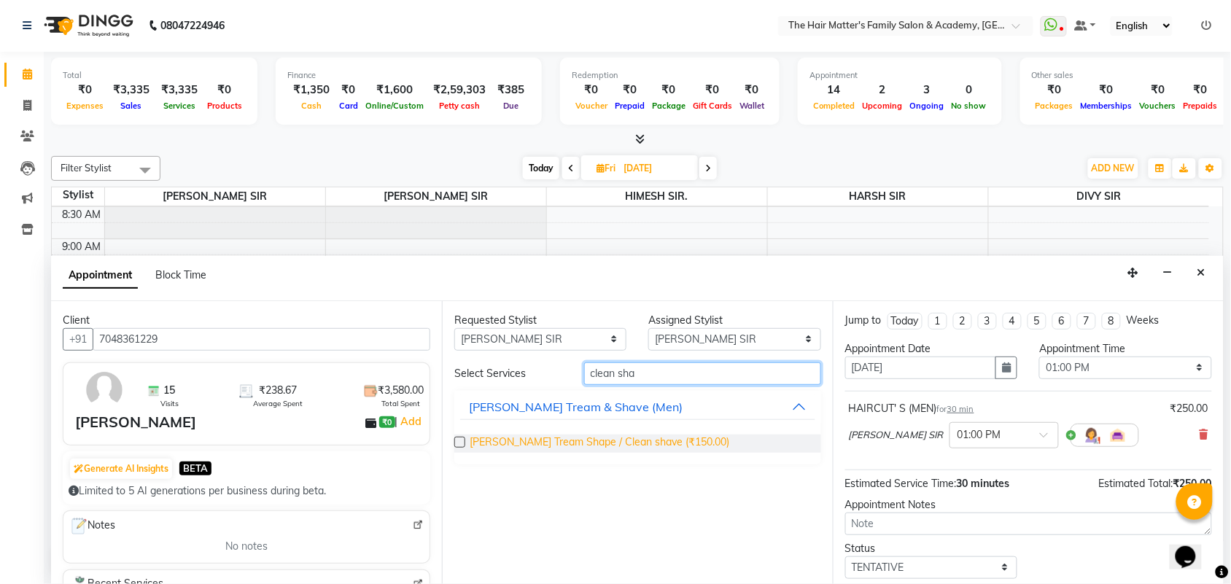
type input "clean sha"
click at [673, 443] on span "[PERSON_NAME] Tream Shape / Clean shave (₹150.00)" at bounding box center [600, 444] width 260 height 18
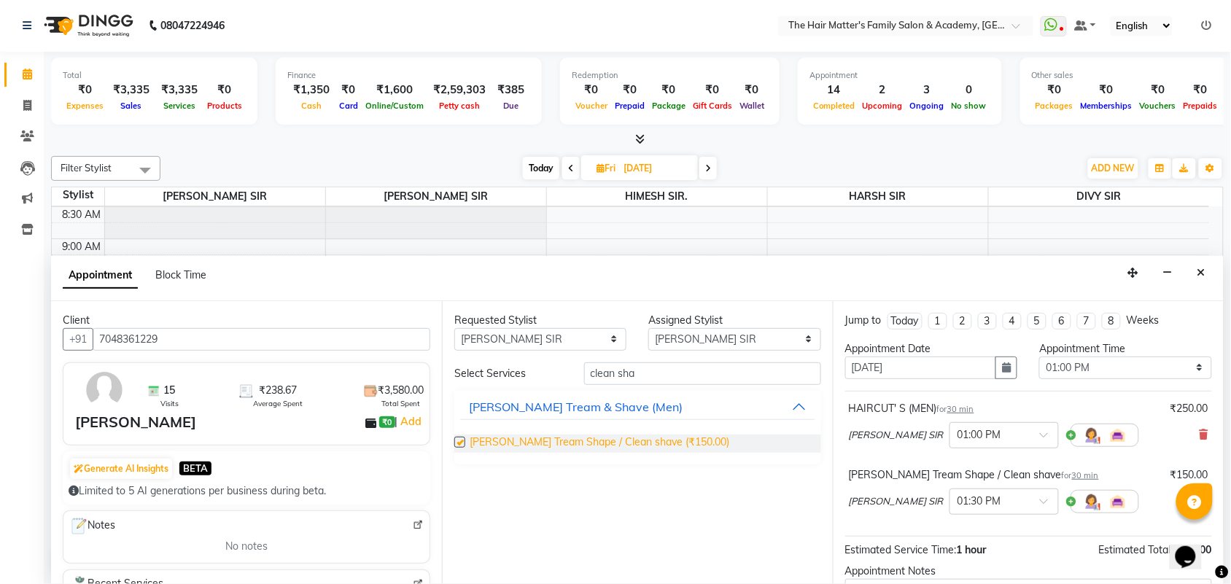
checkbox input "false"
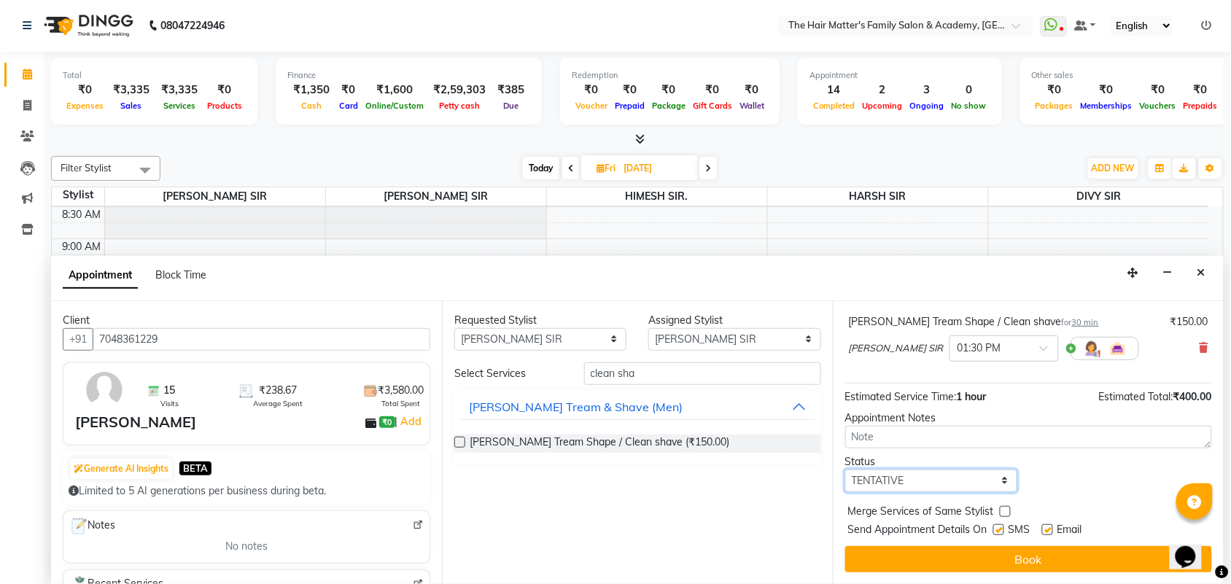
click at [947, 470] on select "Select TENTATIVE CONFIRM UPCOMING" at bounding box center [931, 481] width 172 height 23
select select "confirm booking"
click at [845, 470] on select "Select TENTATIVE CONFIRM UPCOMING" at bounding box center [931, 481] width 172 height 23
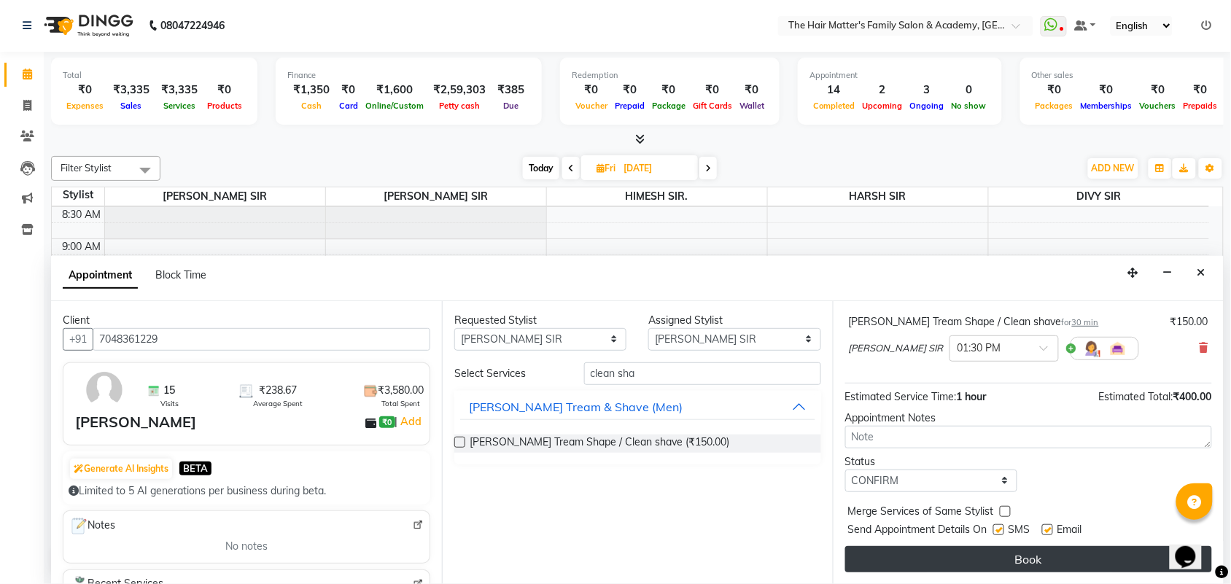
click at [941, 548] on button "Book" at bounding box center [1028, 559] width 367 height 26
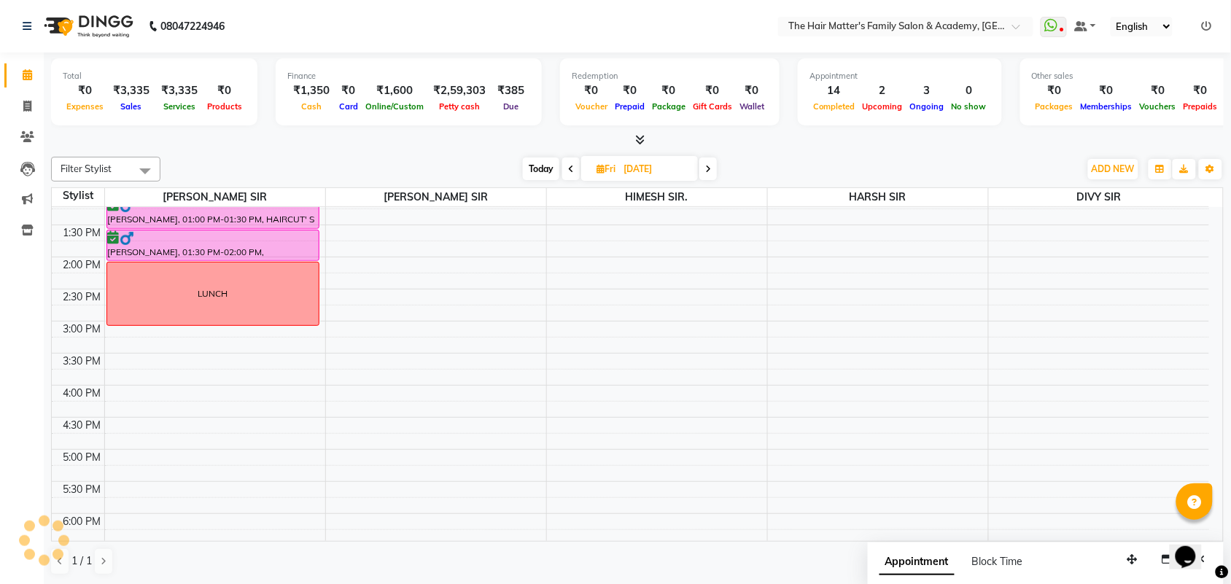
scroll to position [96, 0]
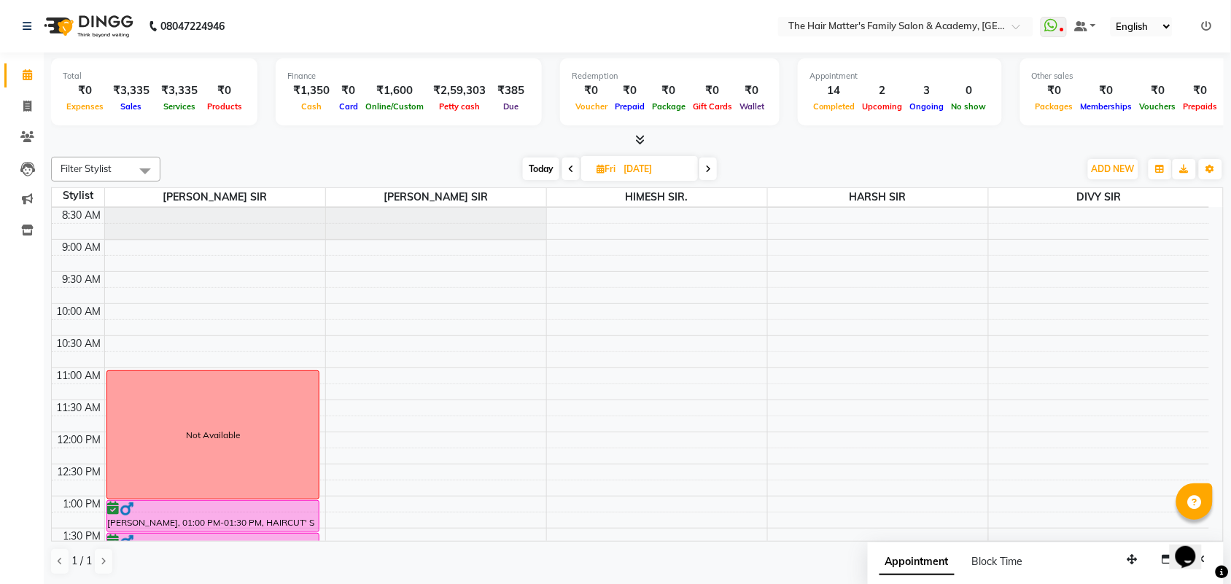
click at [687, 163] on input "05-09-2025" at bounding box center [655, 169] width 73 height 22
select select "9"
select select "2025"
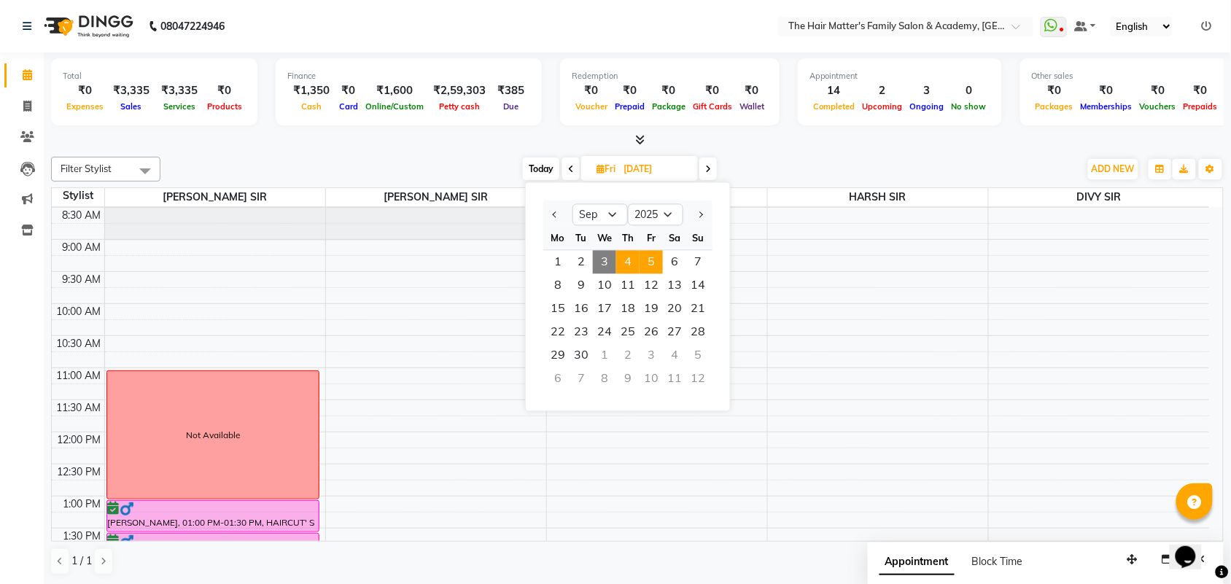
click at [633, 260] on span "4" at bounding box center [627, 262] width 23 height 23
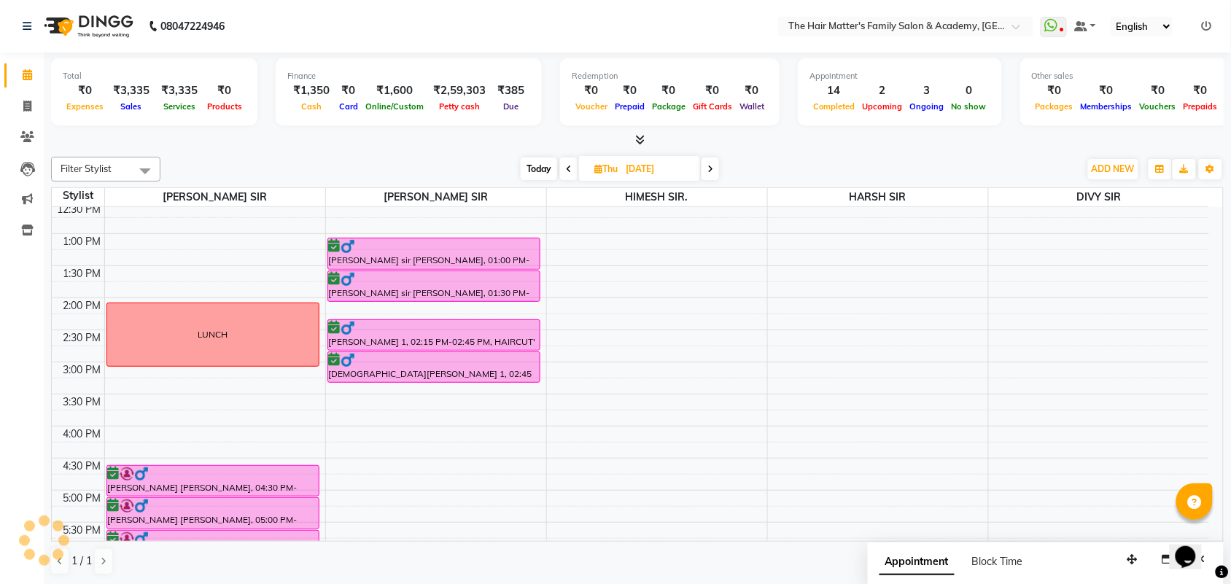
scroll to position [400, 0]
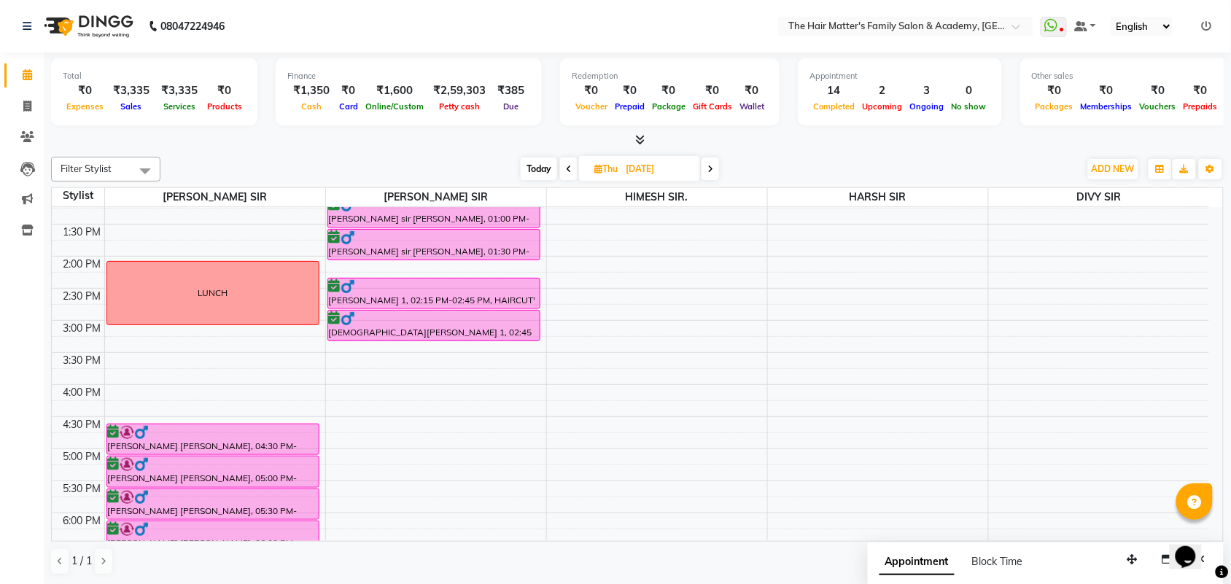
click at [537, 163] on span "Today" at bounding box center [539, 169] width 36 height 23
type input "03-09-2025"
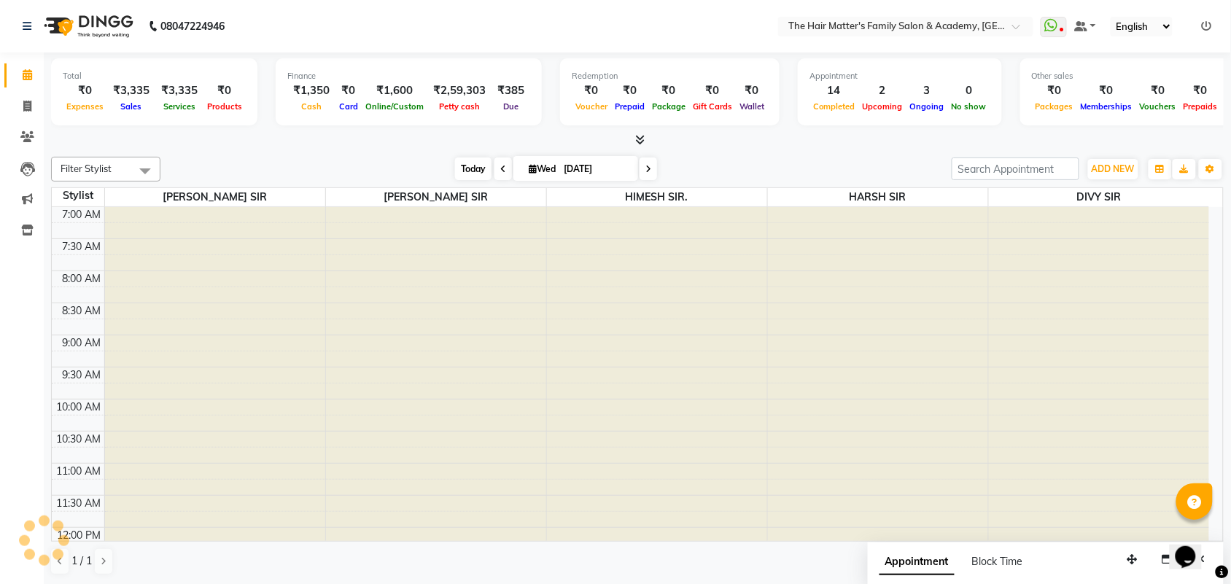
scroll to position [704, 0]
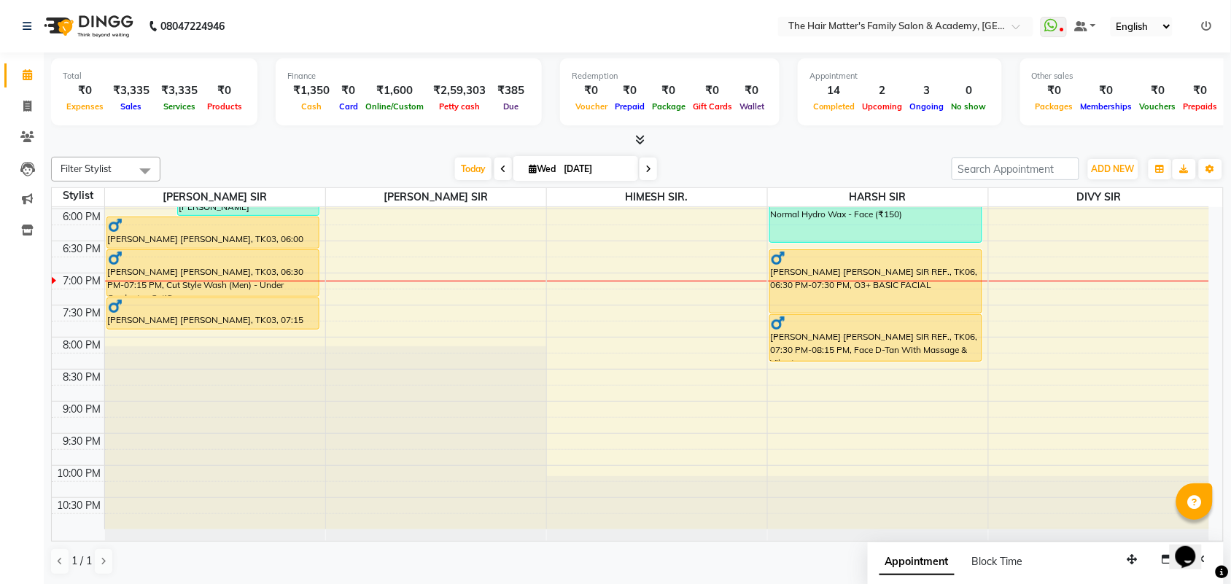
drag, startPoint x: 727, startPoint y: 459, endPoint x: 727, endPoint y: 580, distance: 120.3
click at [563, 370] on div "7:00 AM 7:30 AM 8:00 AM 8:30 AM 9:00 AM 9:30 AM 10:00 AM 10:30 AM 11:00 AM 11:3…" at bounding box center [630, 16] width 1157 height 1026
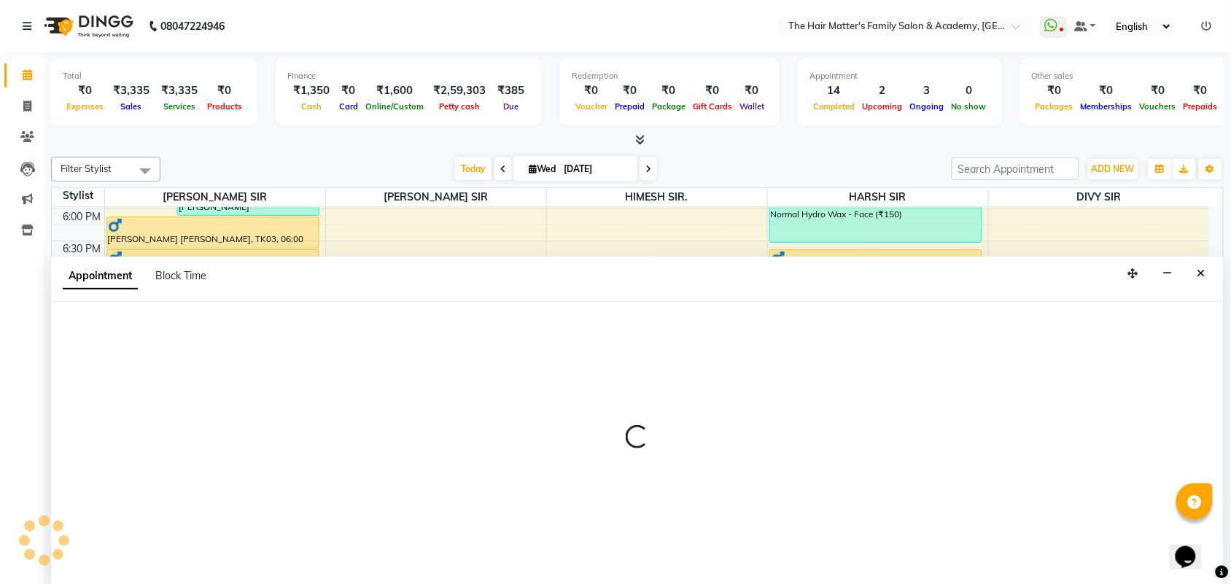
scroll to position [1, 0]
select select "82725"
select select "tentative"
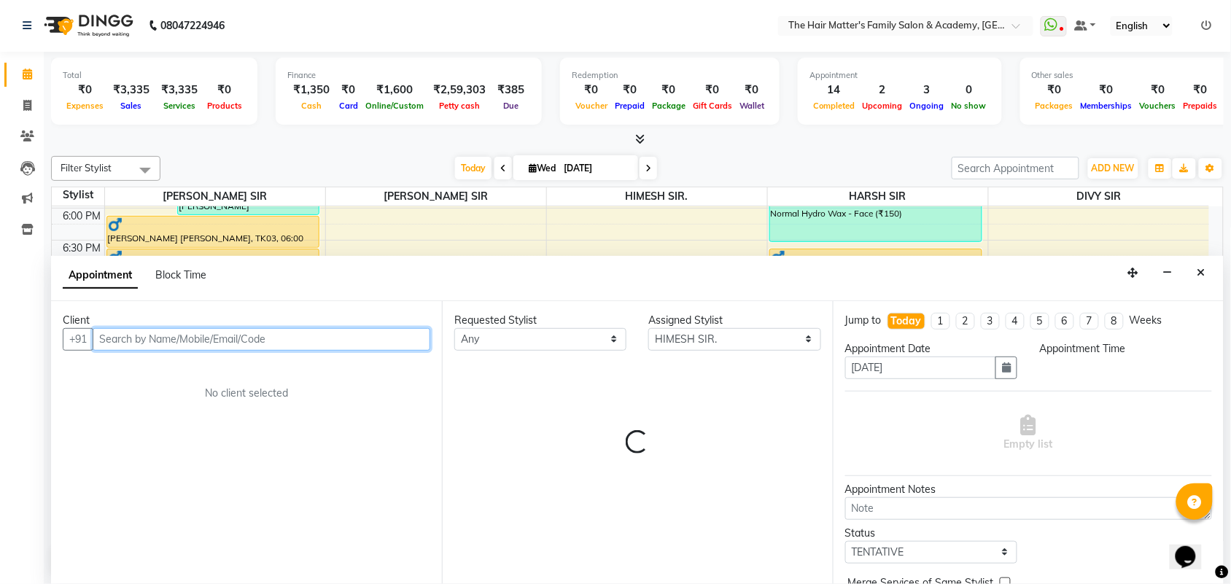
select select "1215"
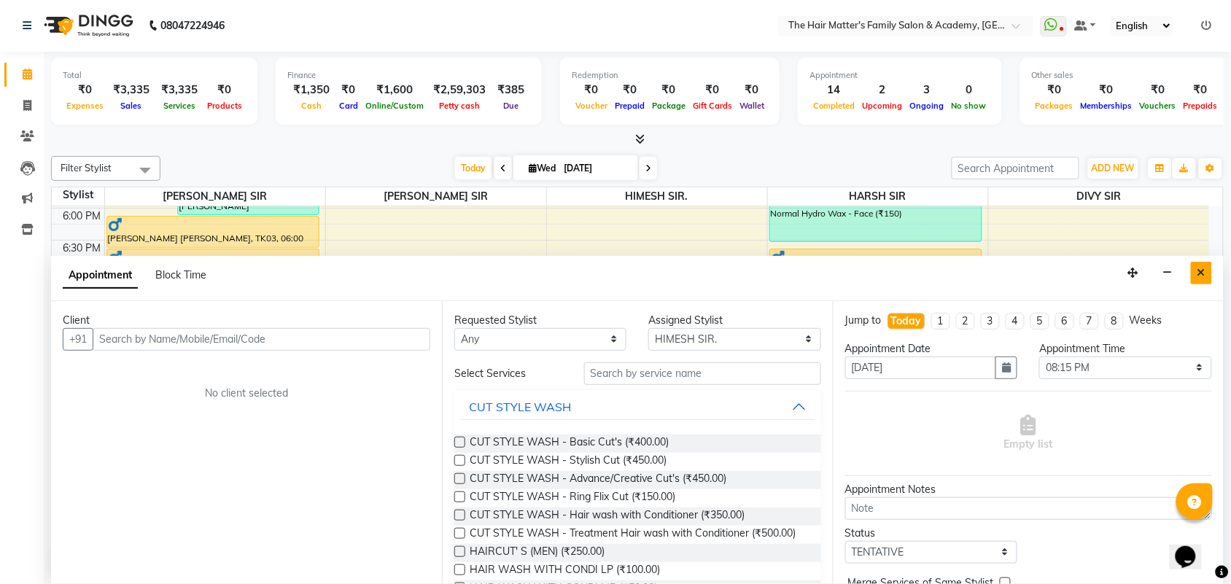
click at [1207, 265] on button "Close" at bounding box center [1201, 273] width 21 height 23
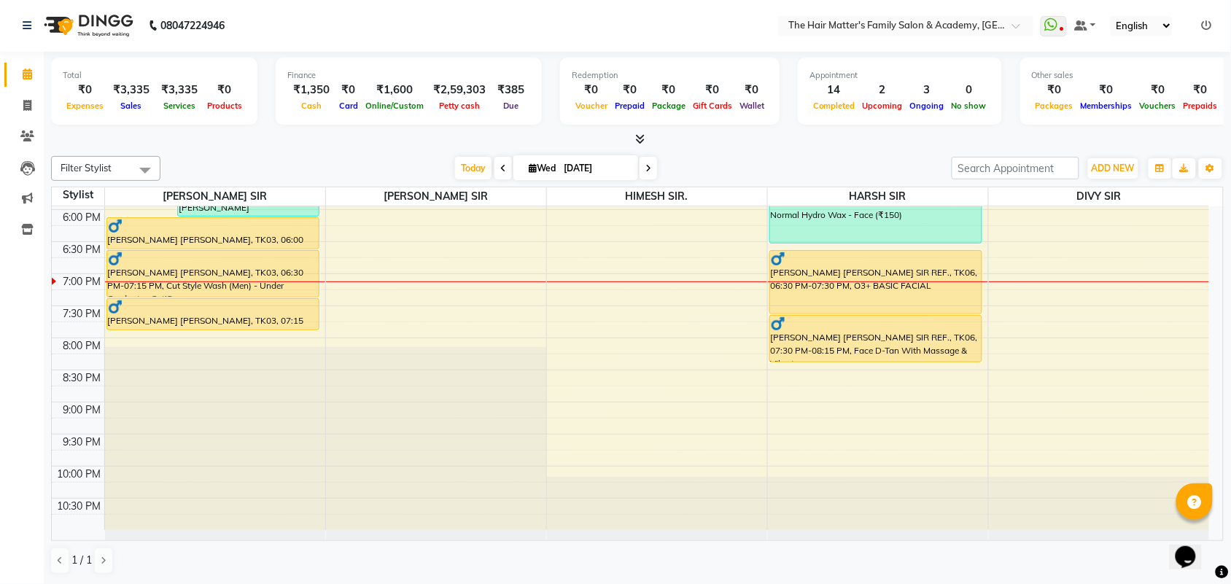
scroll to position [704, 0]
click at [613, 169] on input "03-09-2025" at bounding box center [595, 169] width 73 height 22
select select "9"
select select "2025"
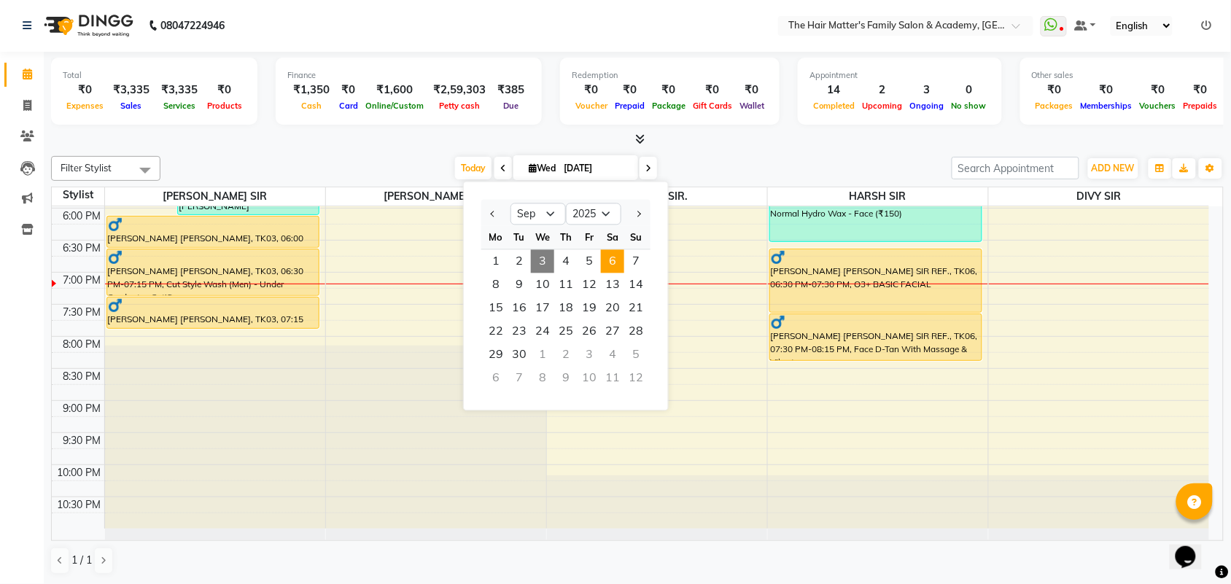
click at [610, 261] on span "6" at bounding box center [612, 261] width 23 height 23
type input "06-09-2025"
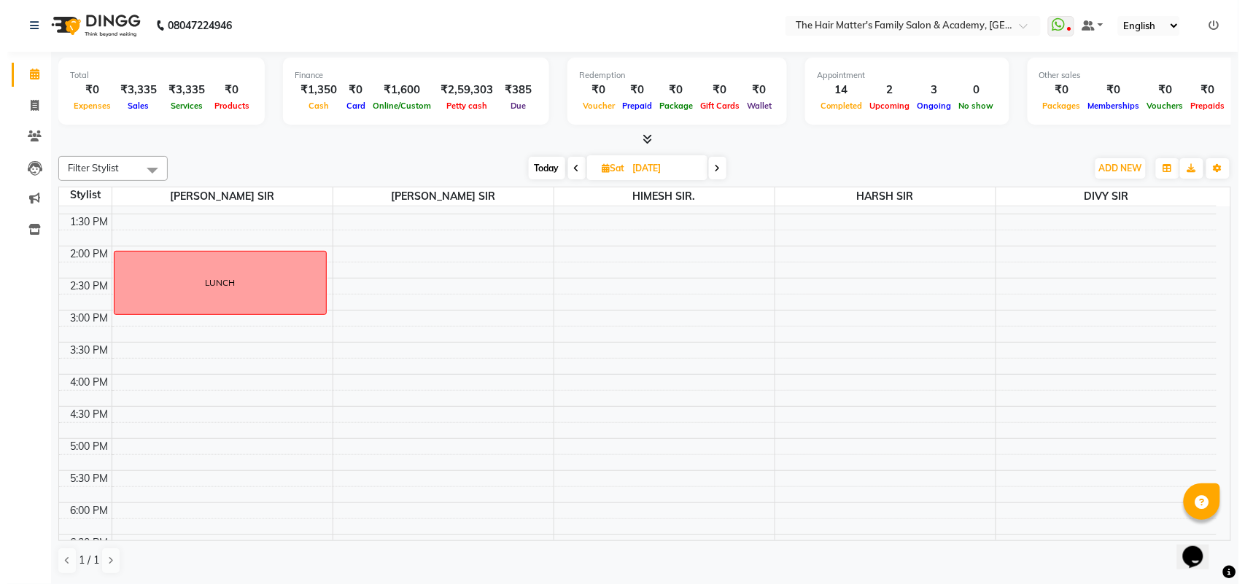
scroll to position [400, 0]
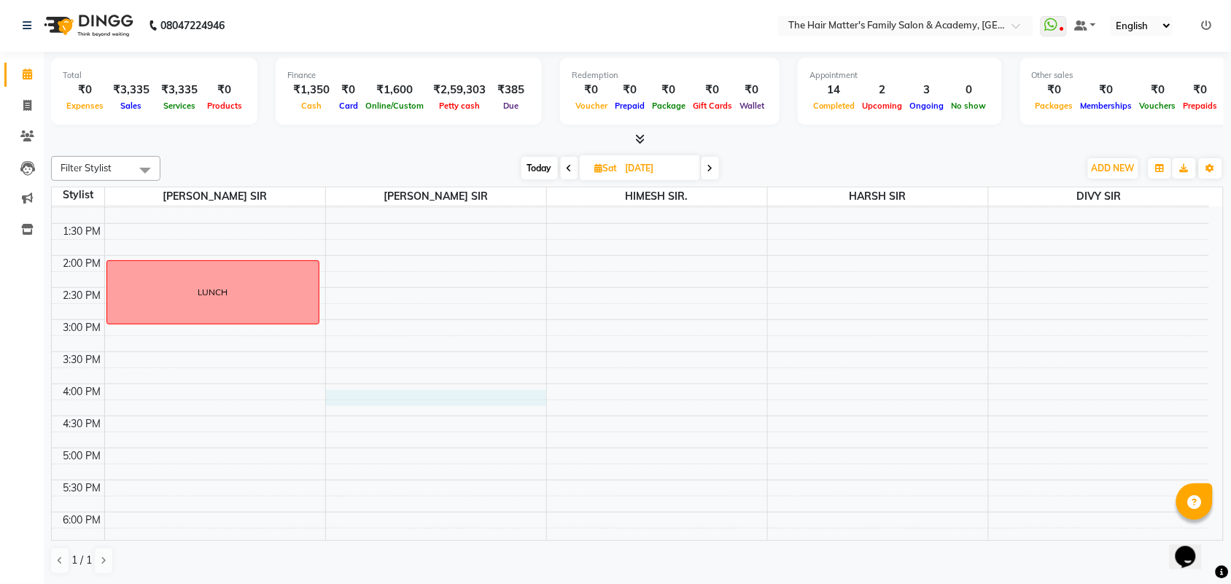
click at [333, 397] on div "7:00 AM 7:30 AM 8:00 AM 8:30 AM 9:00 AM 9:30 AM 10:00 AM 10:30 AM 11:00 AM 11:3…" at bounding box center [630, 320] width 1157 height 1026
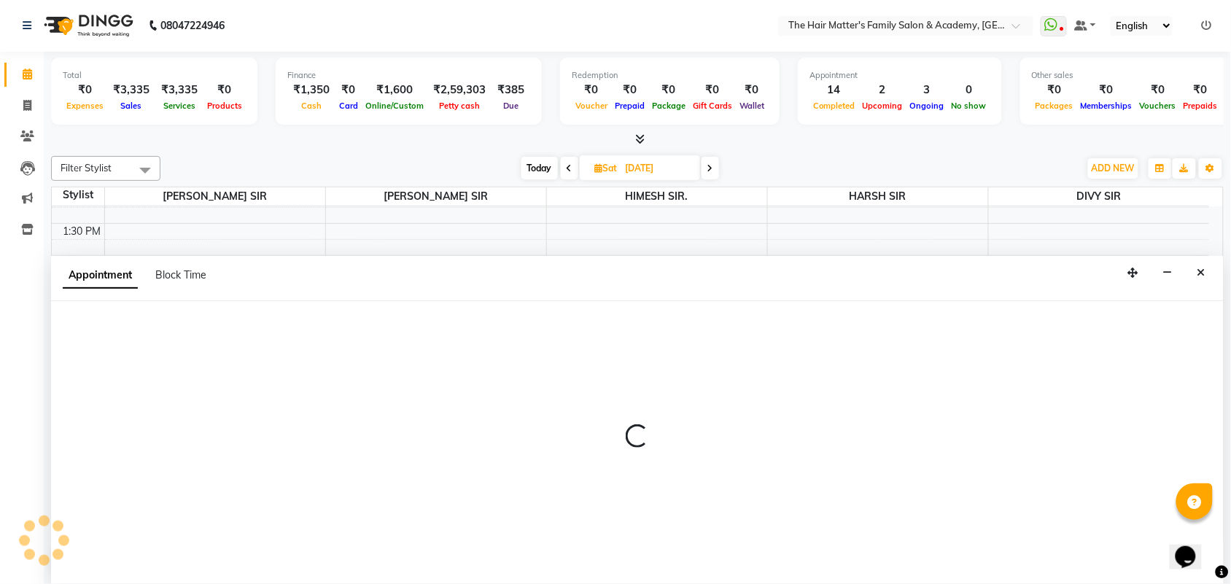
select select "43094"
select select "960"
select select "tentative"
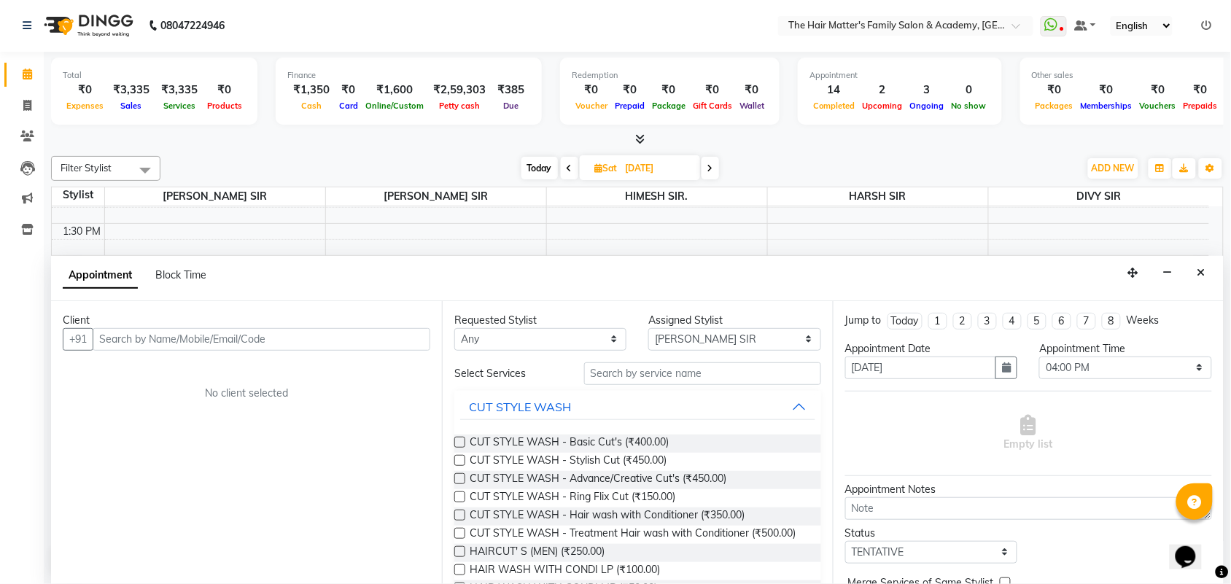
click at [332, 343] on input "text" at bounding box center [262, 339] width 338 height 23
type input "6351832674"
click at [385, 340] on span "Add Client" at bounding box center [400, 339] width 49 height 13
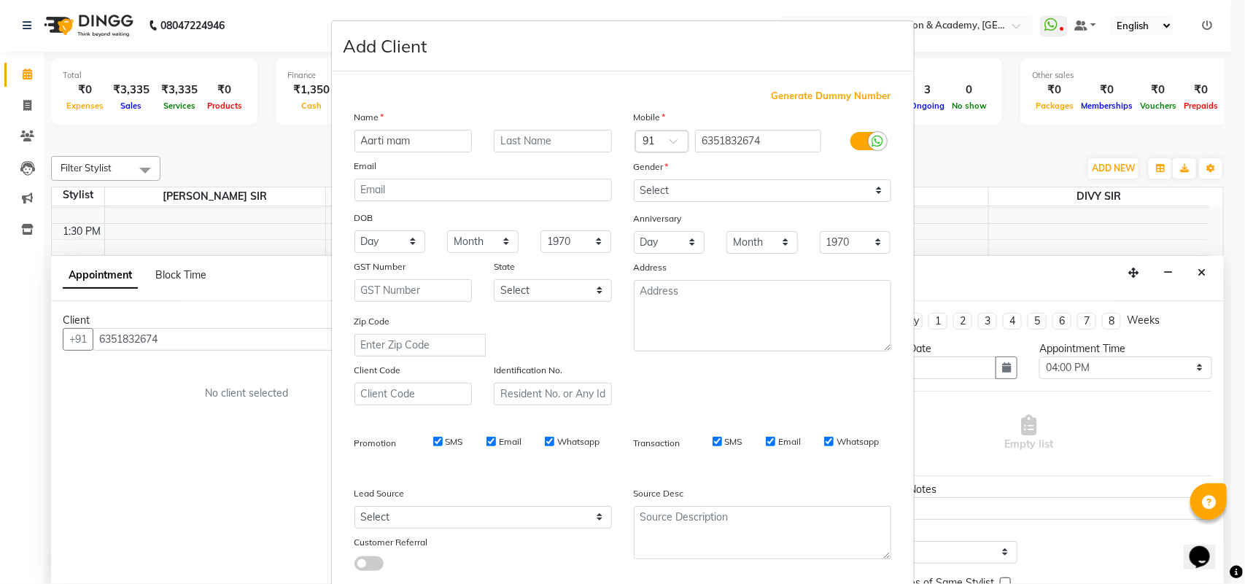
type input "Aarti mam"
click at [526, 144] on input "text" at bounding box center [553, 141] width 118 height 23
type input "patil"
click at [635, 184] on select "Select Male Female Other Prefer Not To Say" at bounding box center [762, 190] width 257 height 23
select select "female"
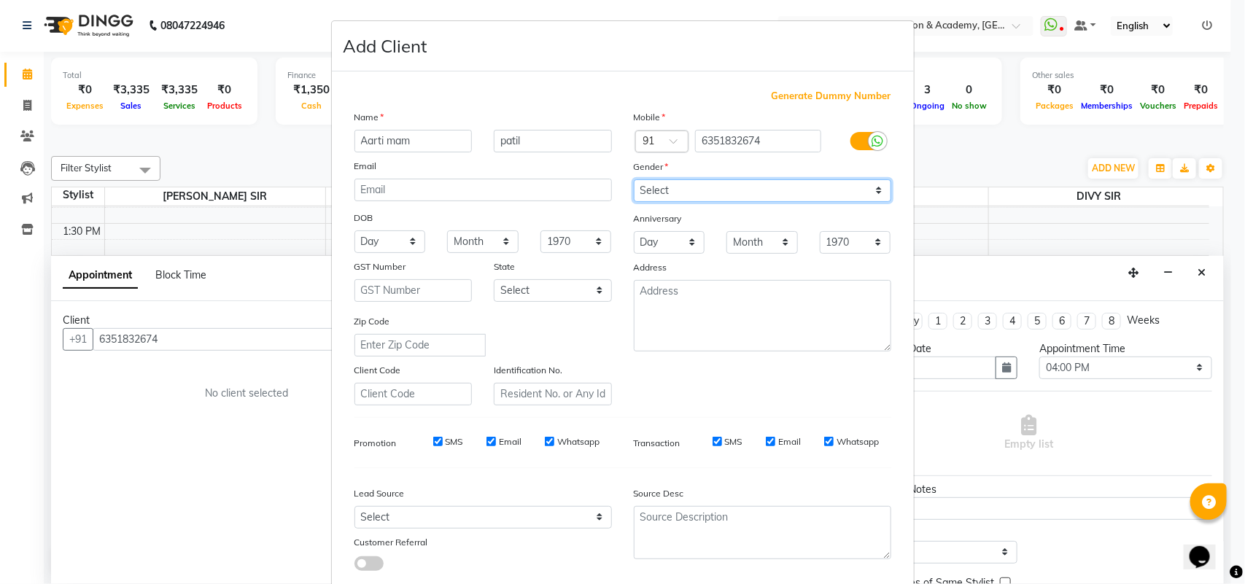
click at [634, 179] on select "Select Male Female Other Prefer Not To Say" at bounding box center [762, 190] width 257 height 23
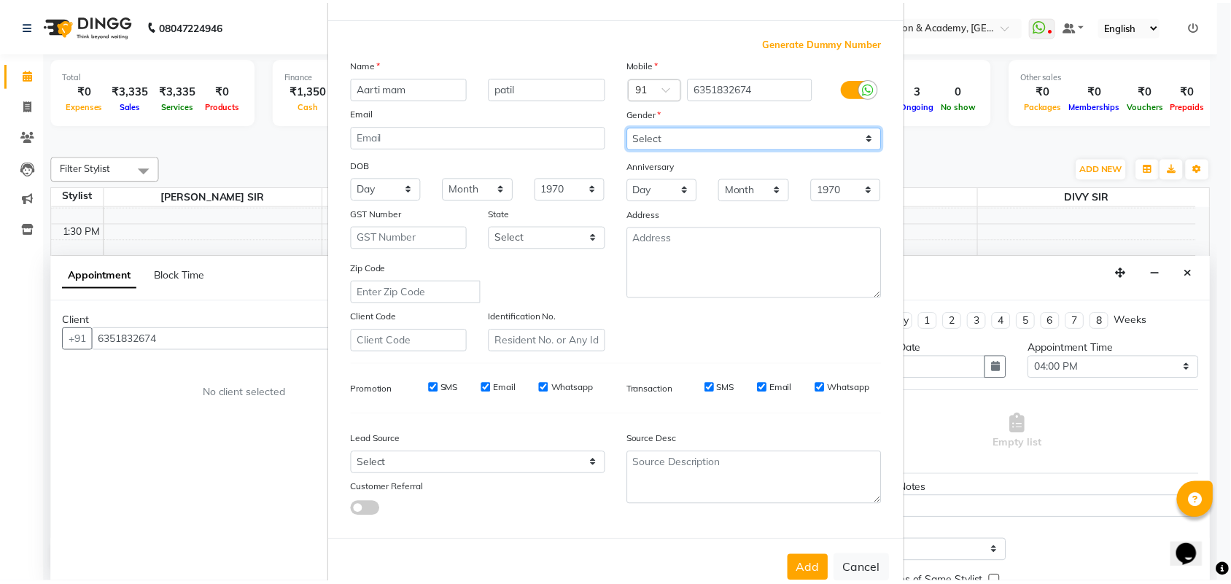
scroll to position [84, 0]
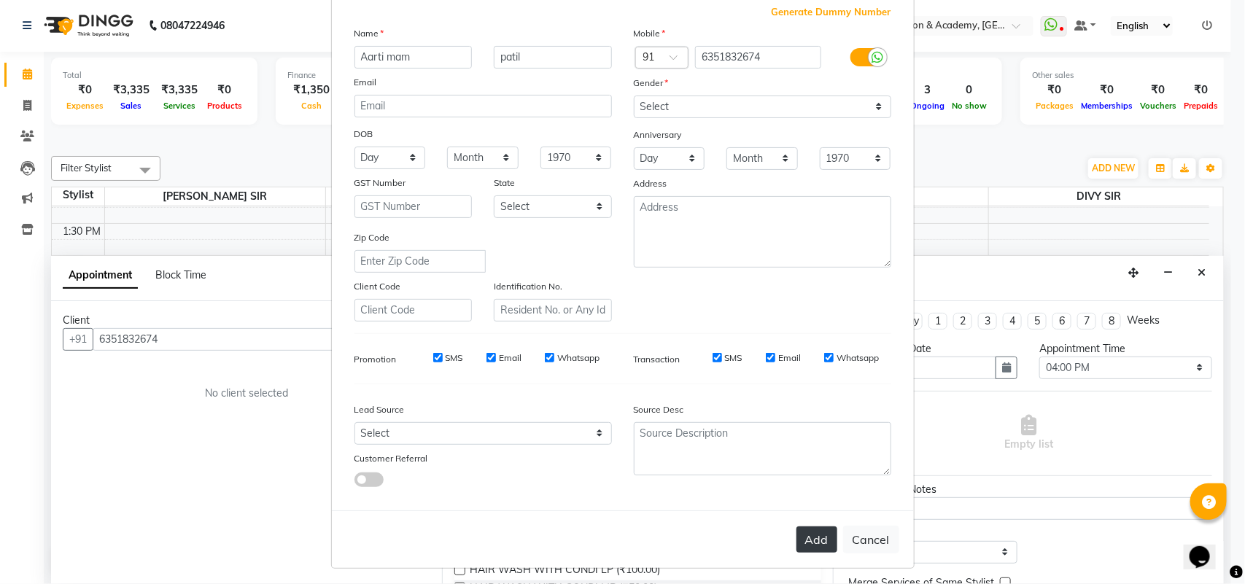
click at [813, 540] on button "Add" at bounding box center [816, 540] width 41 height 26
select select
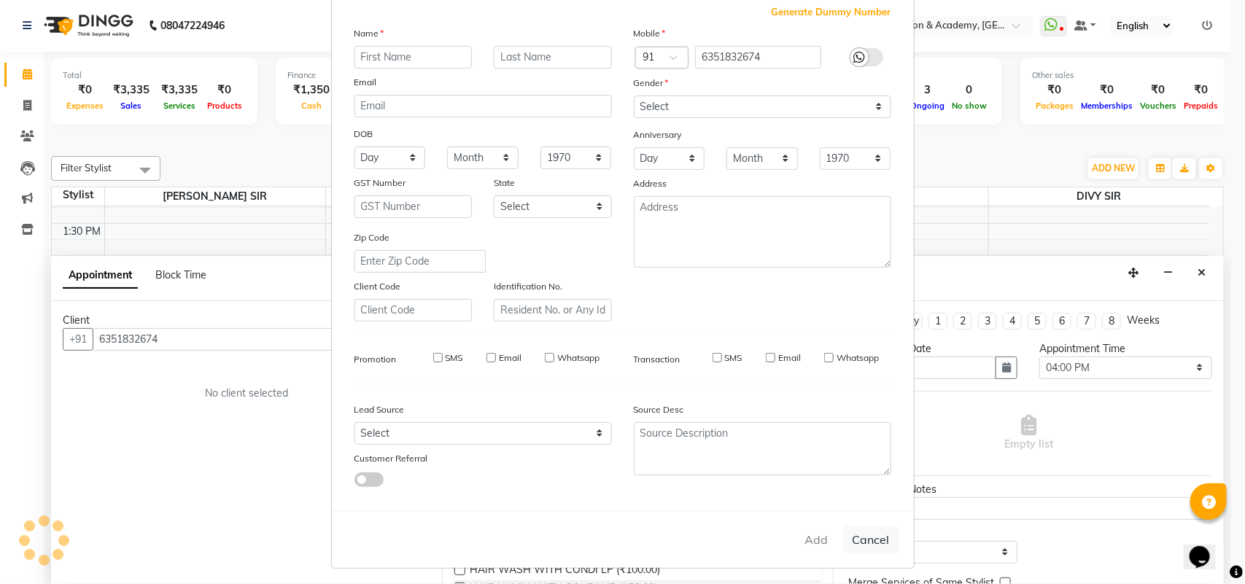
select select
checkbox input "false"
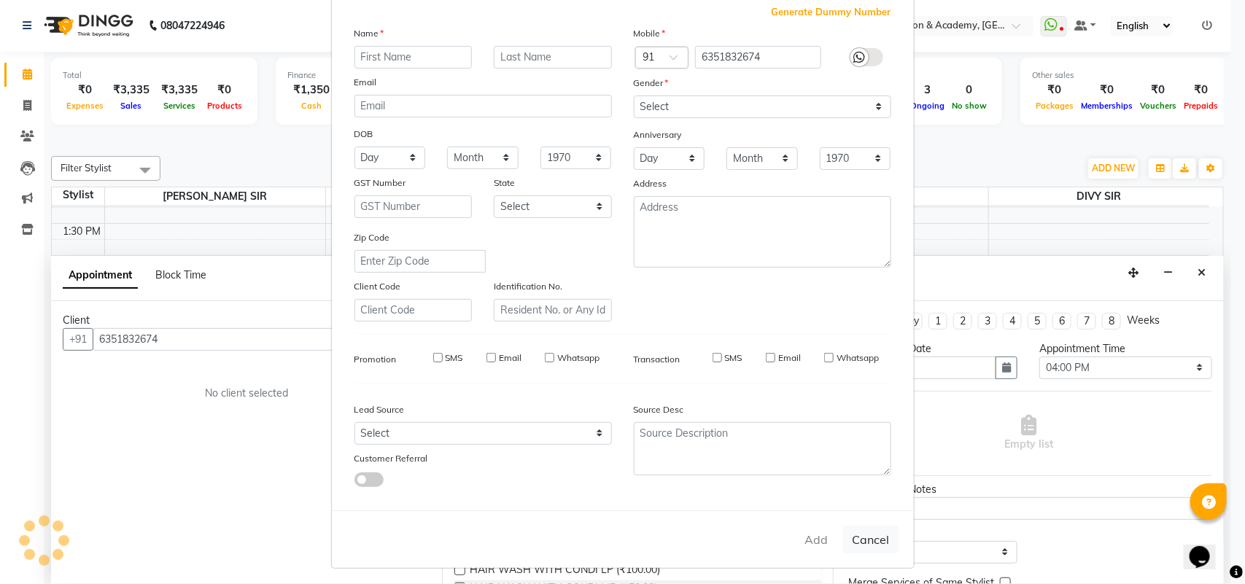
checkbox input "false"
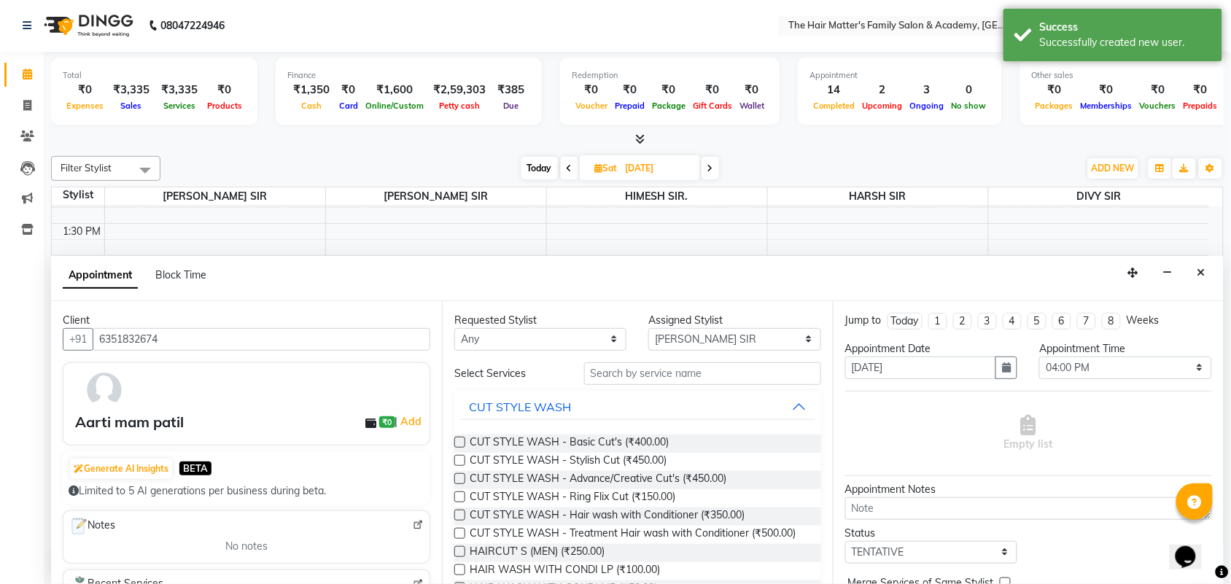
click at [552, 351] on div "Requested Stylist Any DIVY SIR HARSH SIR HIMESH SIR. MAYANK SIR PRATIK SIR Assi…" at bounding box center [637, 442] width 391 height 283
click at [552, 348] on select "Any DIVY SIR HARSH SIR HIMESH SIR. MAYANK SIR PRATIK SIR" at bounding box center [540, 339] width 172 height 23
select select "43094"
click at [454, 328] on select "Any DIVY SIR HARSH SIR HIMESH SIR. MAYANK SIR PRATIK SIR" at bounding box center [540, 339] width 172 height 23
click at [738, 344] on select "Select DIVY SIR HARSH SIR HIMESH SIR. MAYANK SIR PRATIK SIR" at bounding box center [734, 339] width 172 height 23
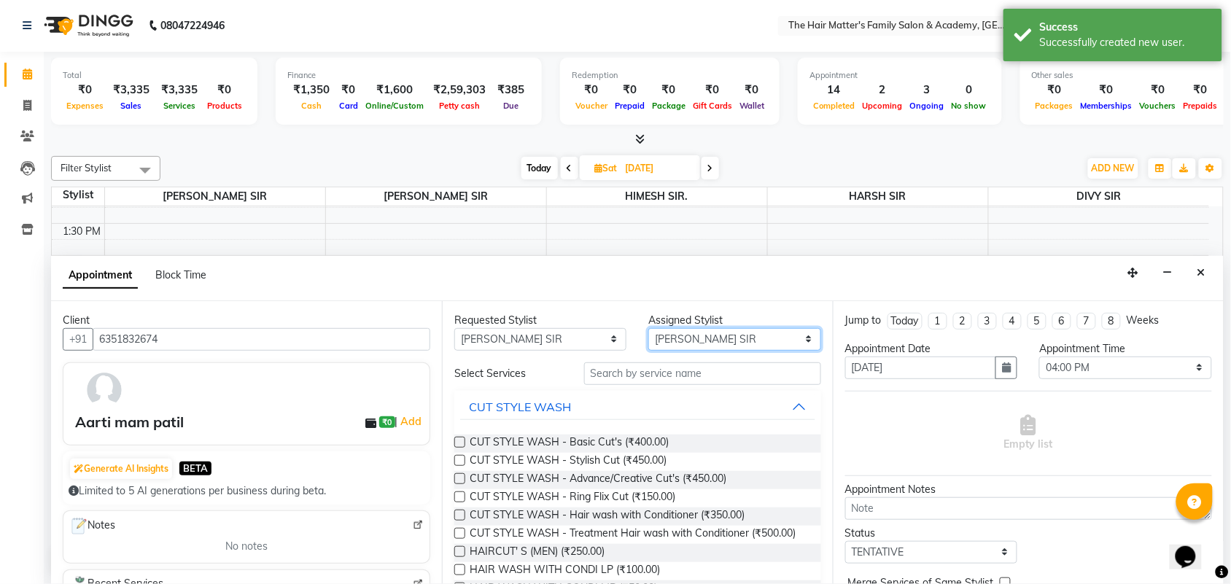
click at [648, 328] on select "Select DIVY SIR HARSH SIR HIMESH SIR. MAYANK SIR PRATIK SIR" at bounding box center [734, 339] width 172 height 23
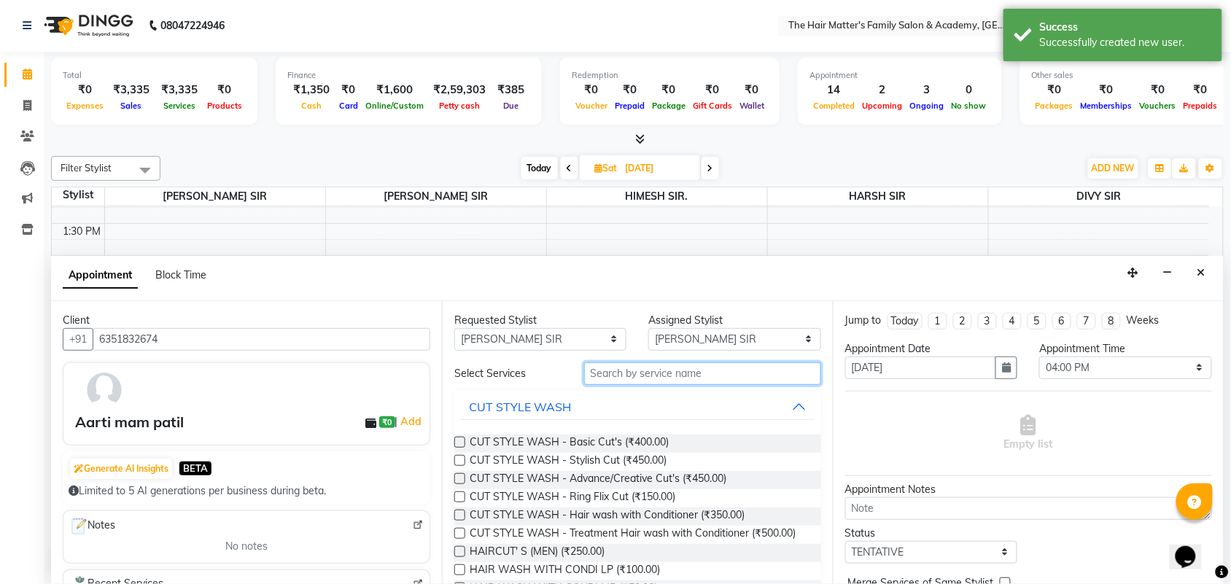
click at [606, 370] on input "text" at bounding box center [702, 373] width 237 height 23
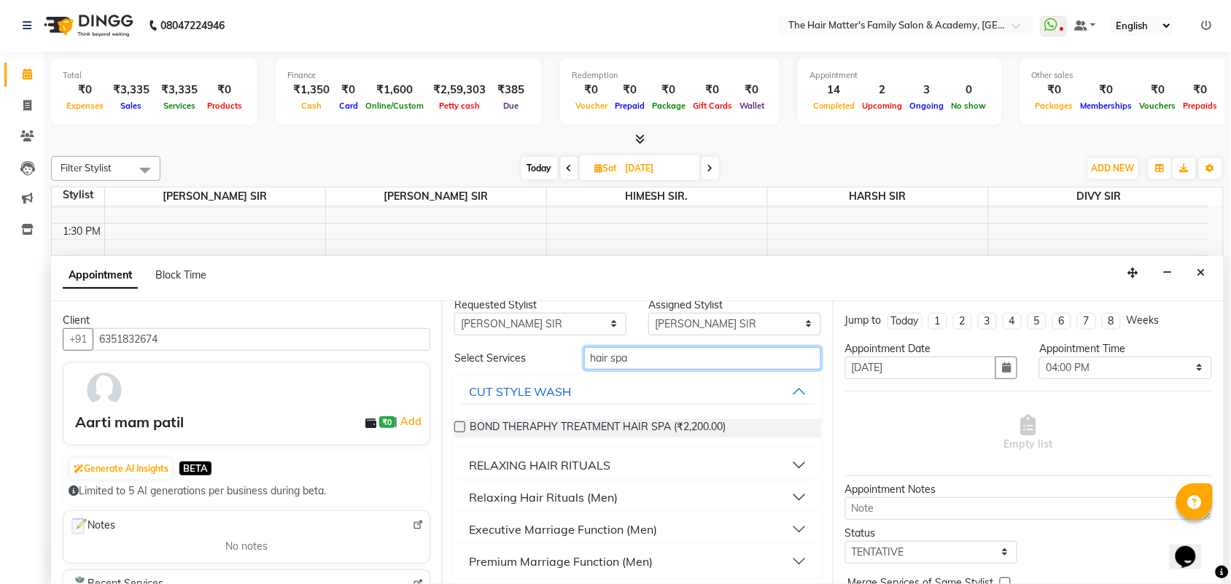
scroll to position [20, 0]
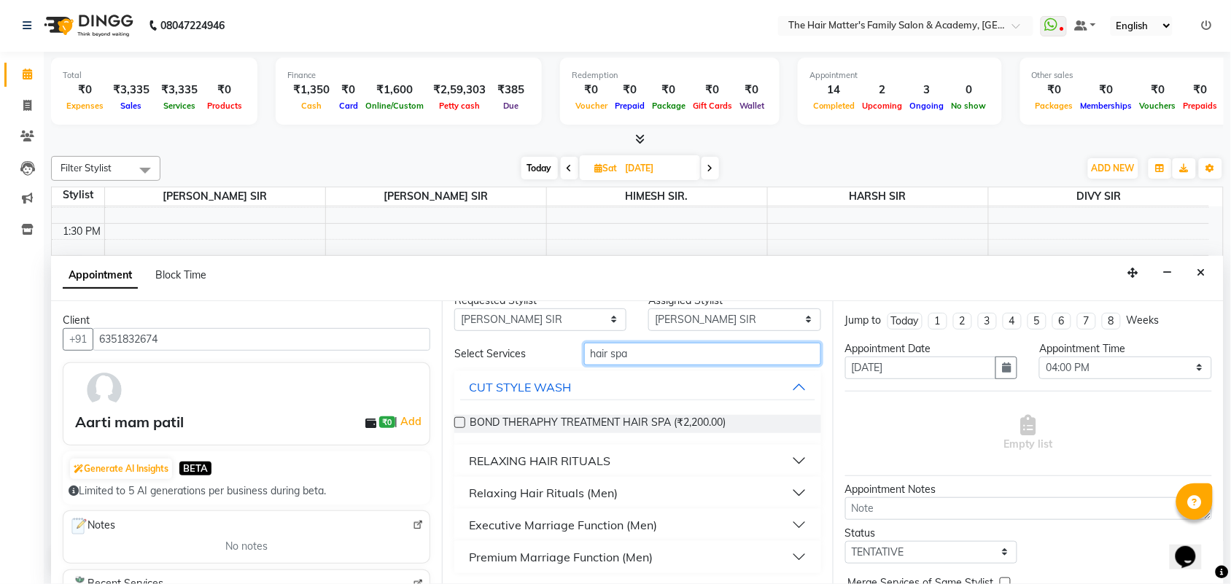
type input "hair spa"
click at [786, 462] on button "RELAXING HAIR RITUALS" at bounding box center [637, 461] width 355 height 26
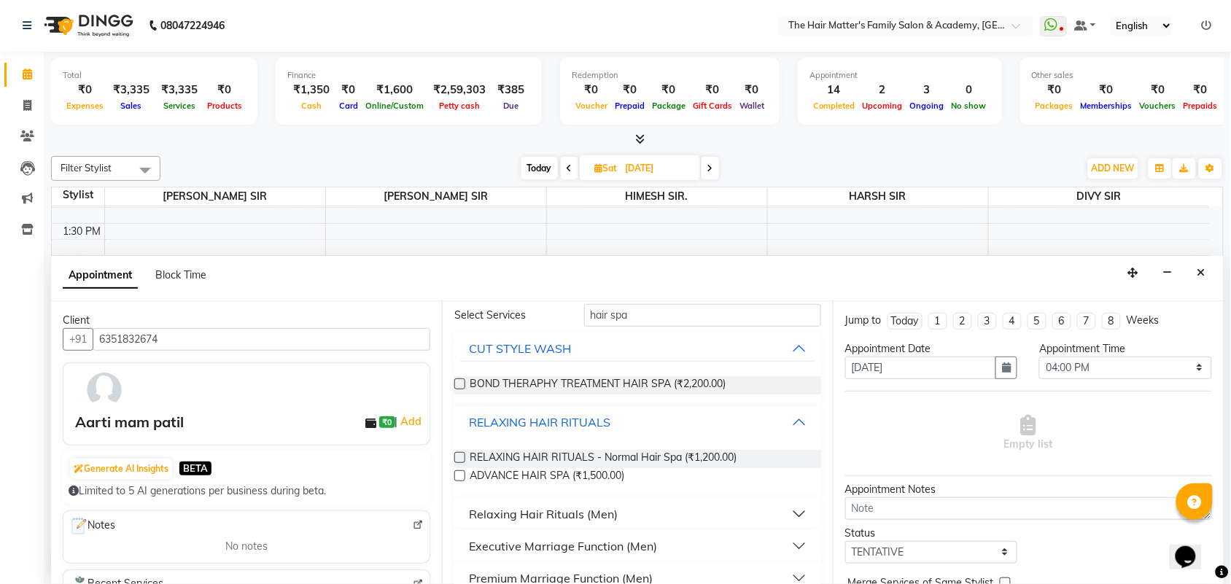
scroll to position [79, 0]
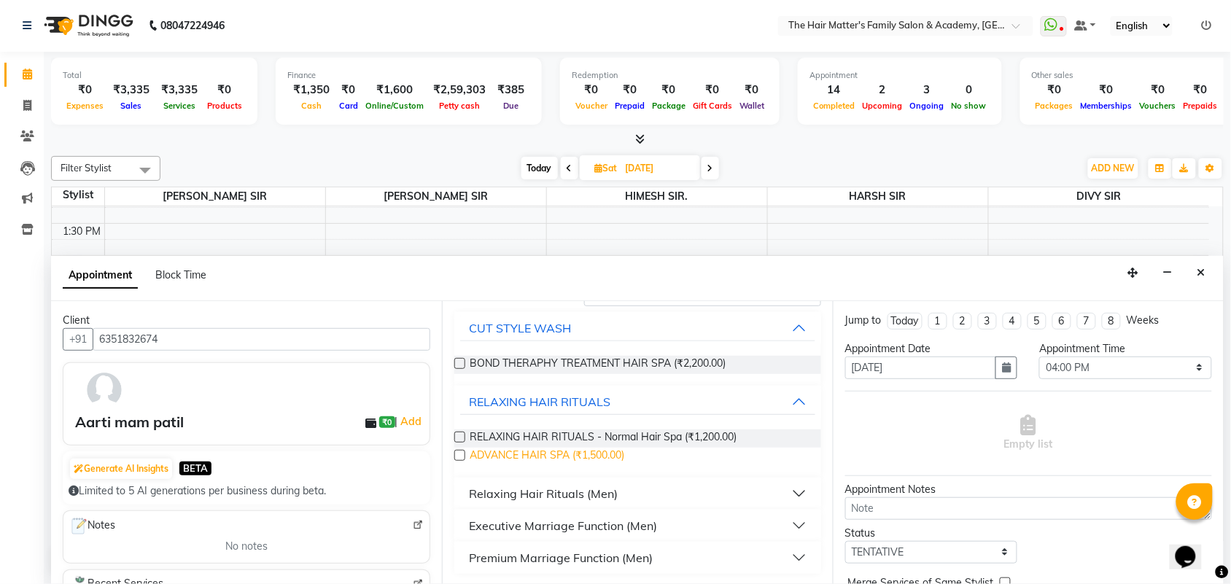
click at [588, 461] on span "ADVANCE HAIR SPA (₹1,500.00)" at bounding box center [547, 457] width 155 height 18
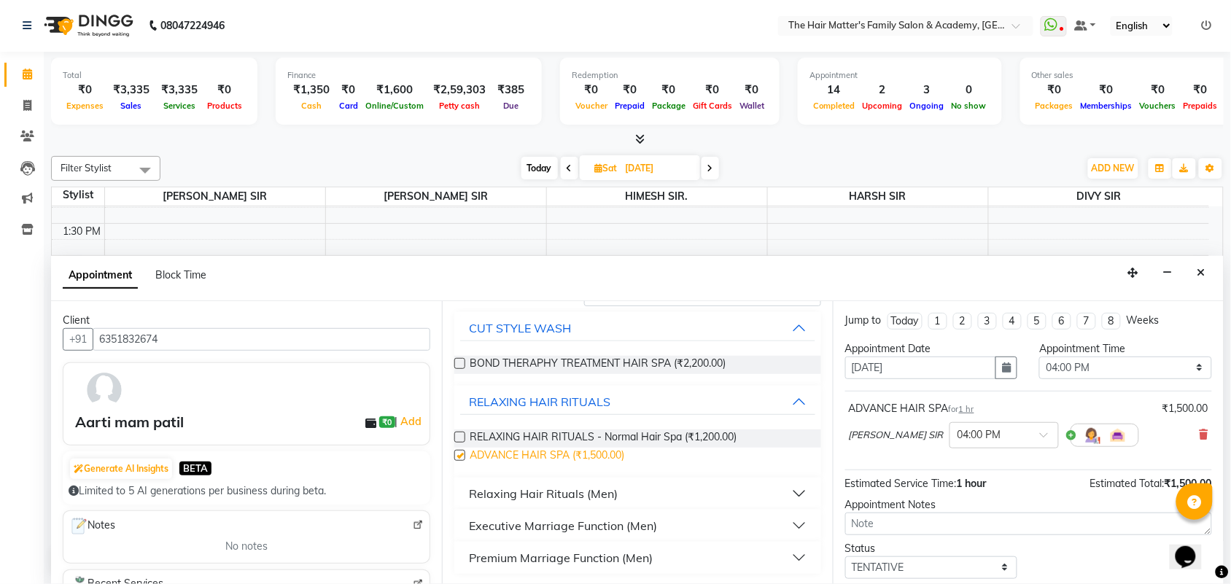
checkbox input "false"
click at [634, 438] on span "RELAXING HAIR RITUALS - Normal Hair Spa (₹1,200.00)" at bounding box center [603, 439] width 267 height 18
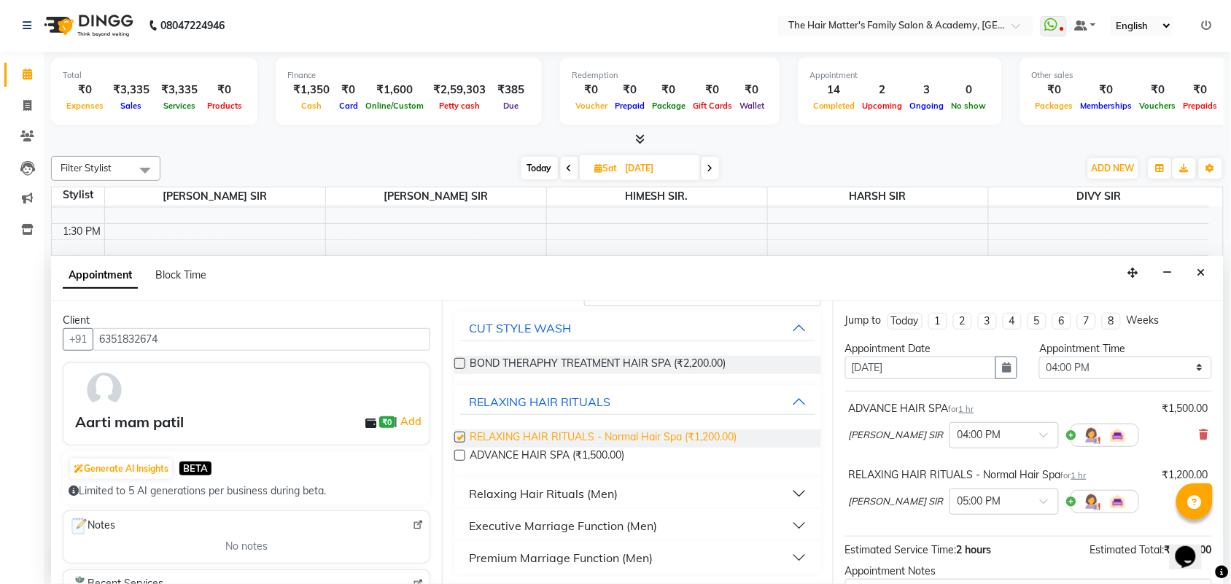
checkbox input "false"
click at [1200, 440] on icon at bounding box center [1204, 435] width 9 height 10
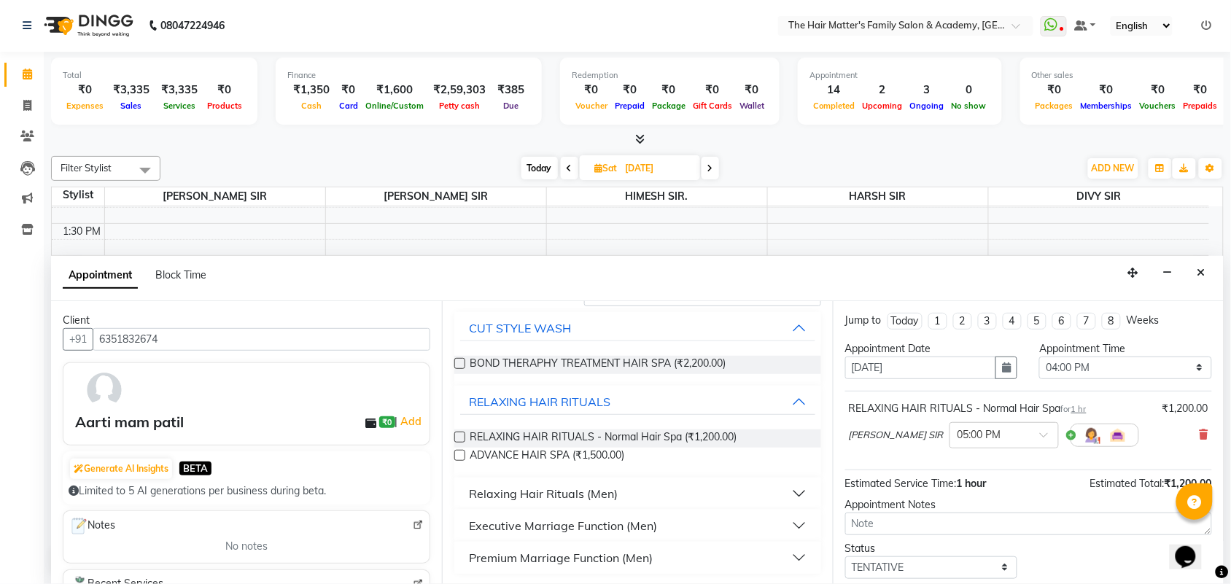
click at [1200, 440] on icon at bounding box center [1204, 435] width 9 height 10
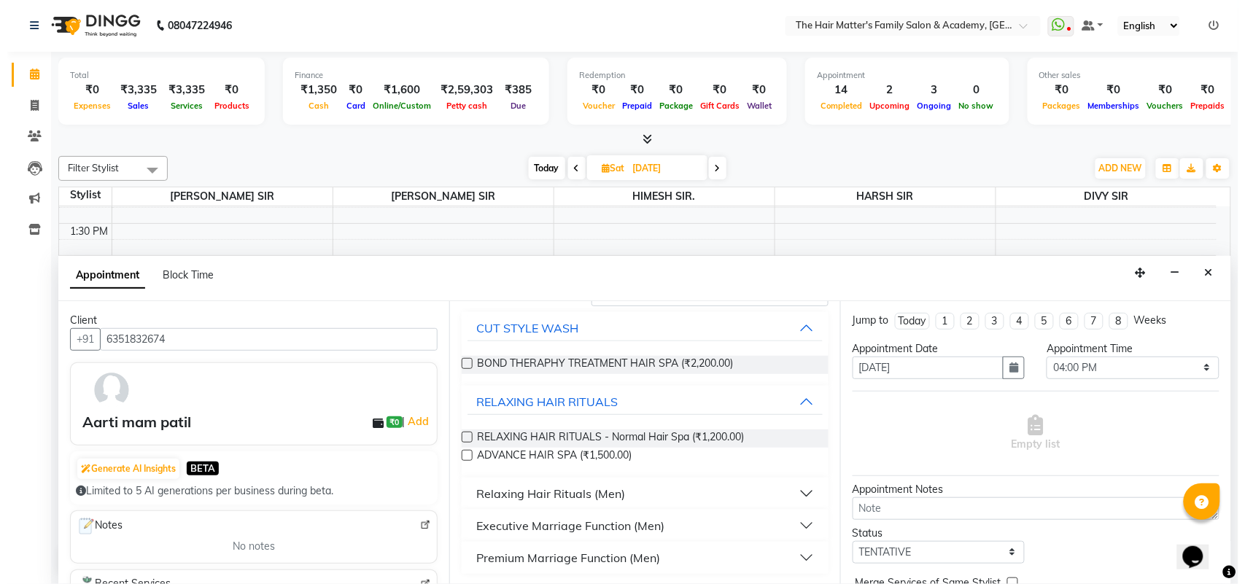
scroll to position [0, 0]
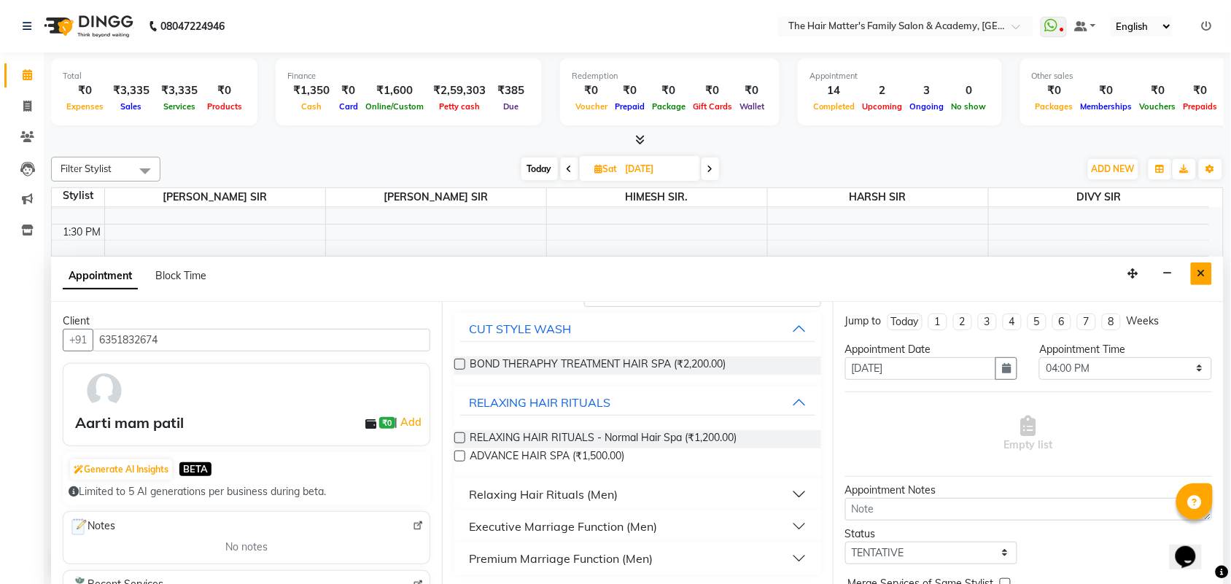
click at [1201, 278] on icon "Close" at bounding box center [1201, 273] width 8 height 10
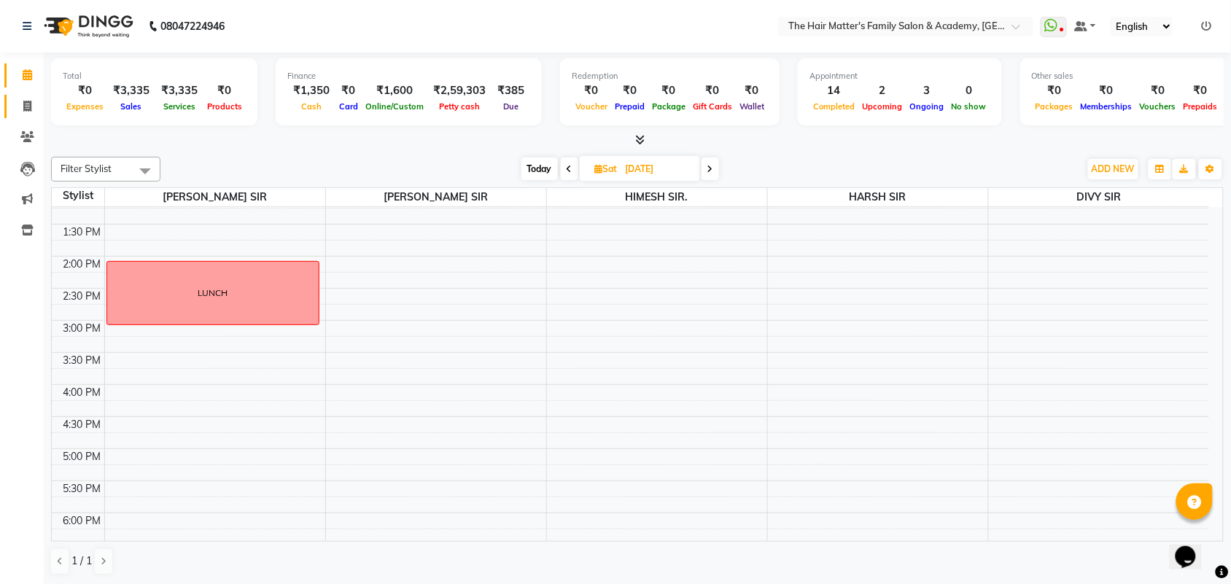
click at [19, 117] on link "Invoice" at bounding box center [21, 107] width 35 height 24
select select "service"
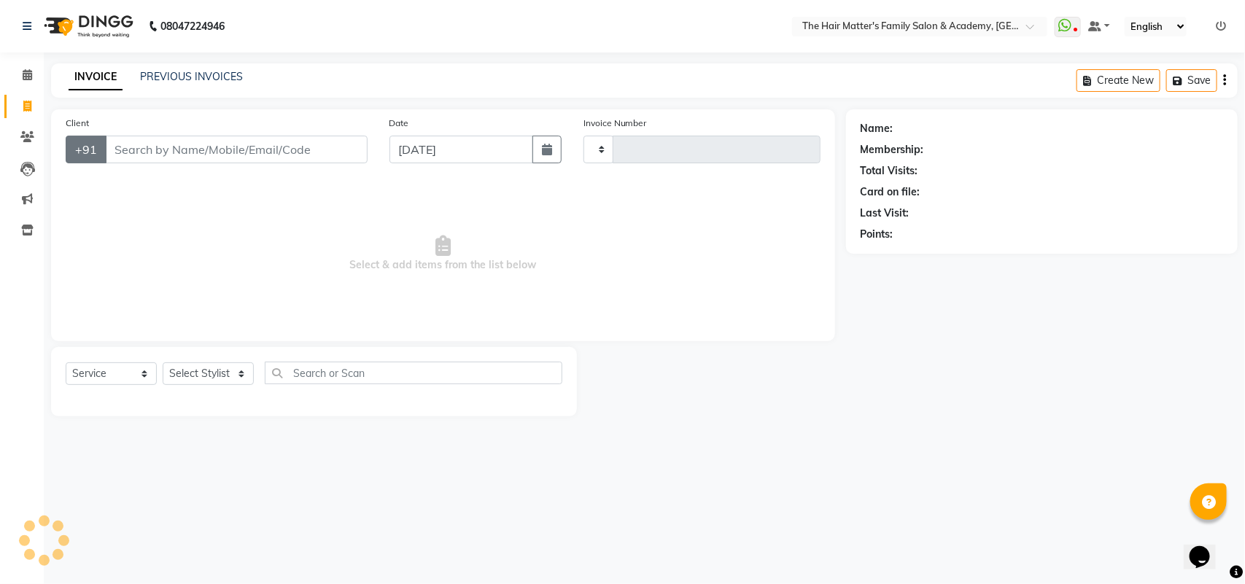
type input "1673"
select select "5980"
click at [31, 132] on span at bounding box center [28, 137] width 26 height 17
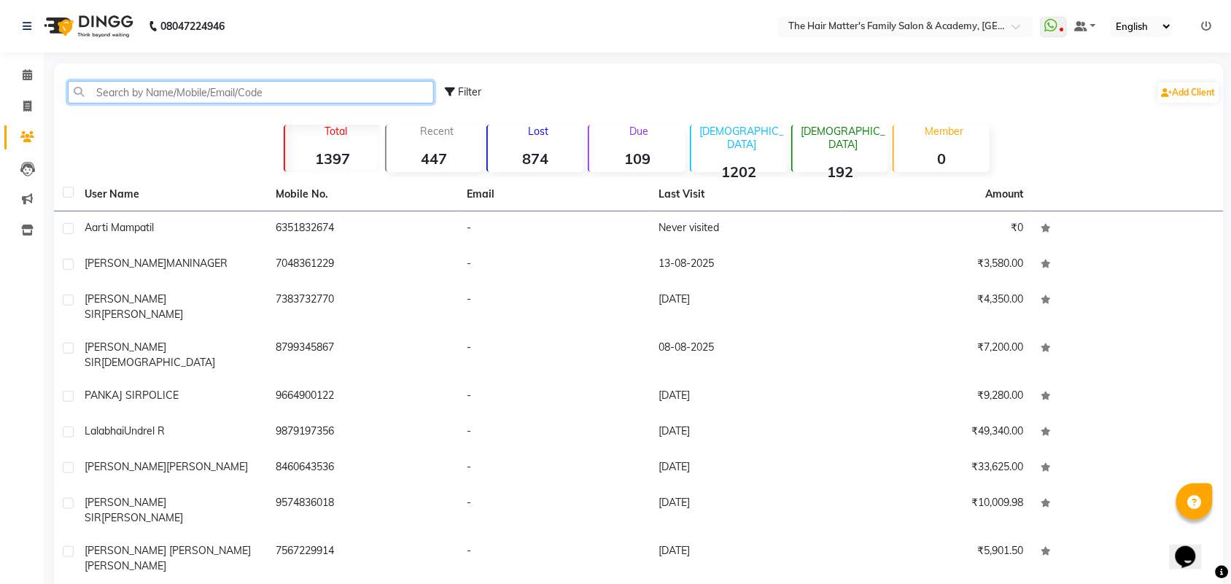
click at [190, 102] on input "text" at bounding box center [251, 92] width 366 height 23
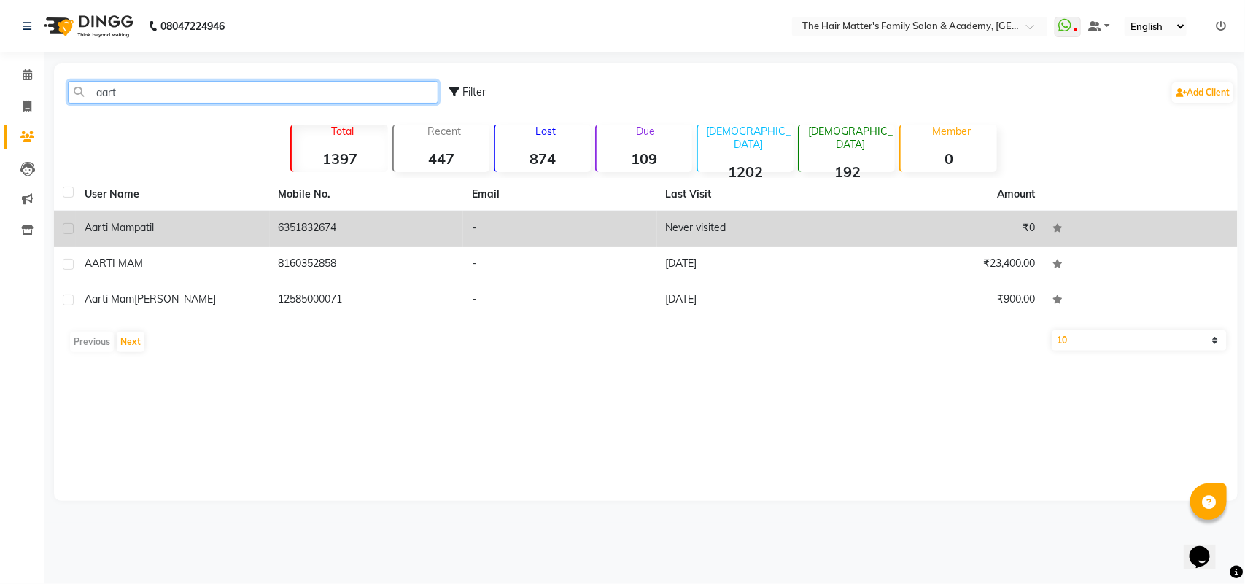
type input "aart"
click at [257, 231] on div "Aarti mam patil" at bounding box center [173, 227] width 176 height 15
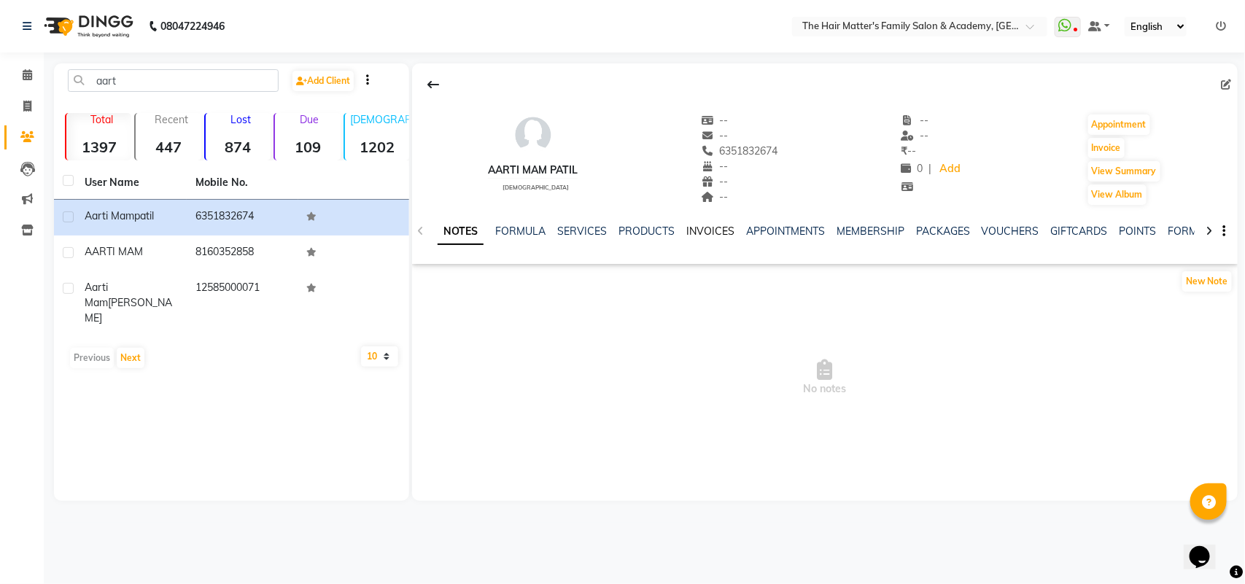
click at [690, 236] on link "INVOICES" at bounding box center [710, 231] width 48 height 13
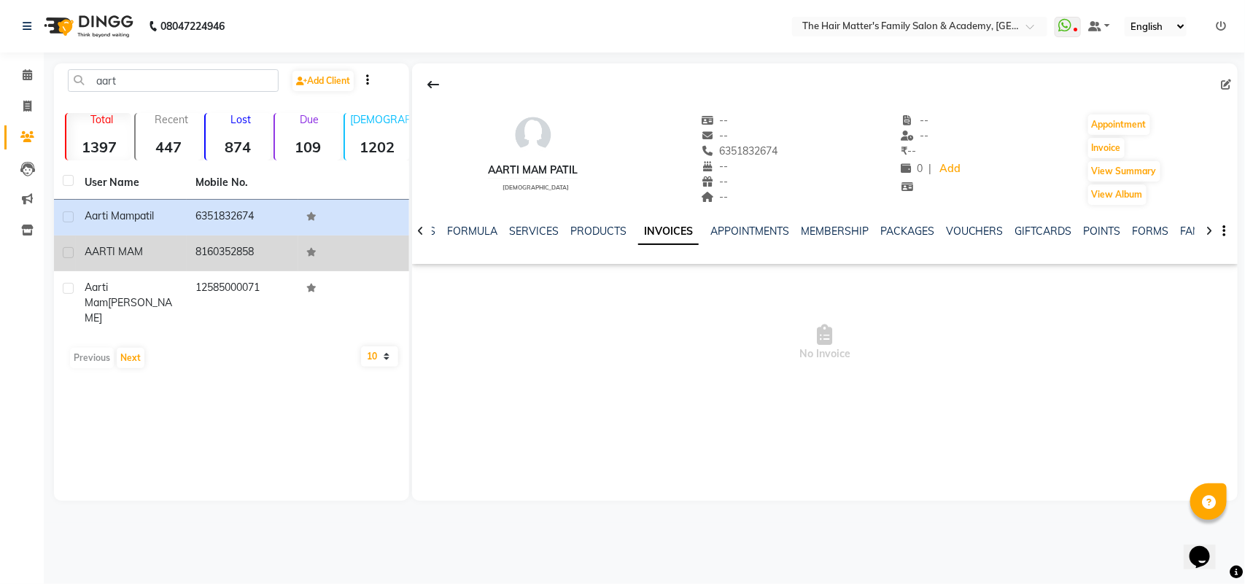
click at [159, 263] on td "AARTI MAM" at bounding box center [131, 254] width 111 height 36
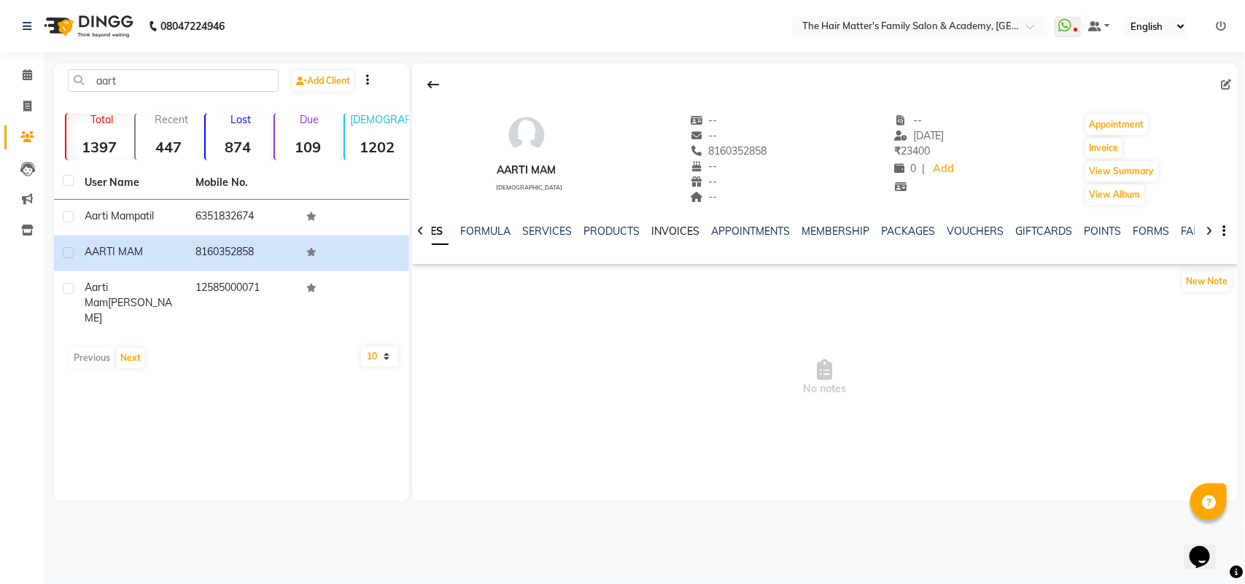
click at [653, 225] on link "INVOICES" at bounding box center [675, 231] width 48 height 13
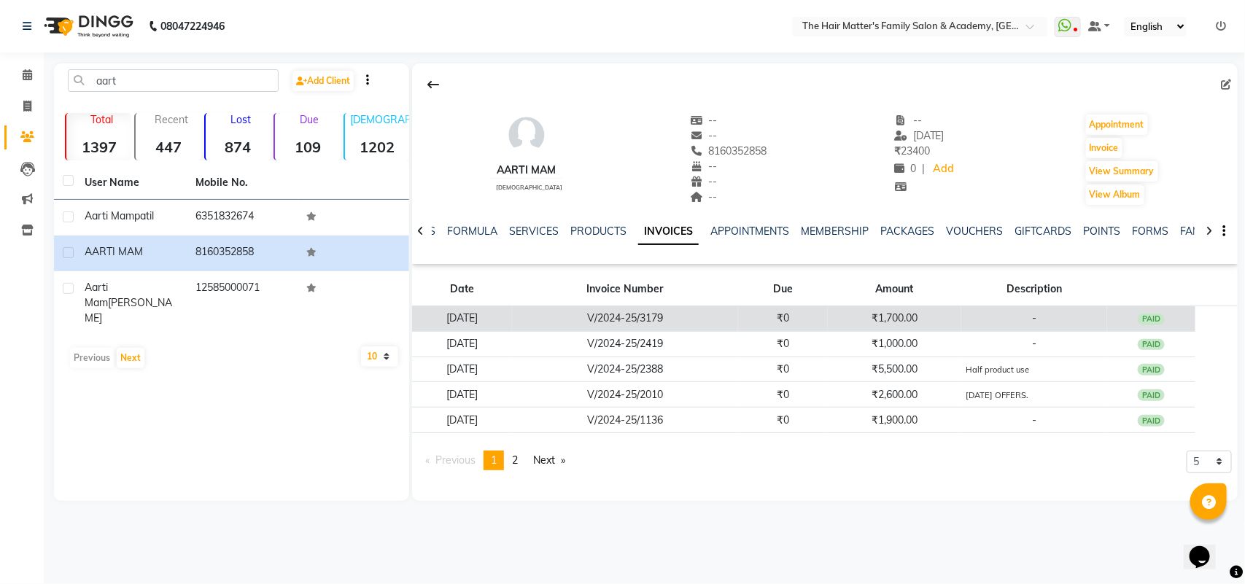
click at [726, 310] on td "V/2024-25/3179" at bounding box center [625, 319] width 226 height 26
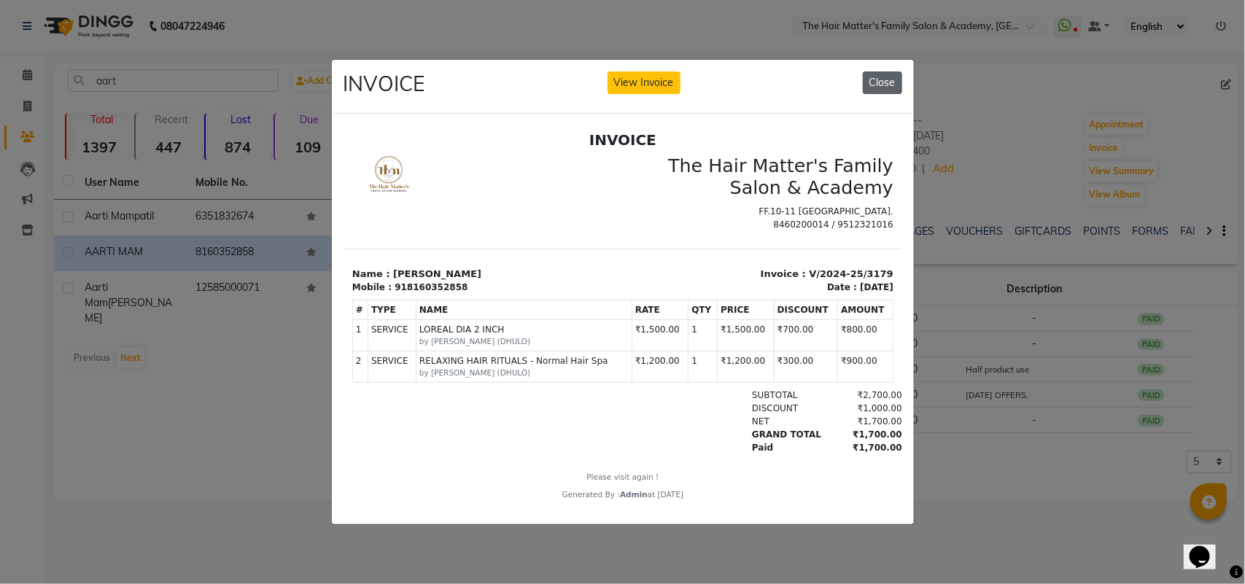
click at [883, 81] on button "Close" at bounding box center [882, 82] width 39 height 23
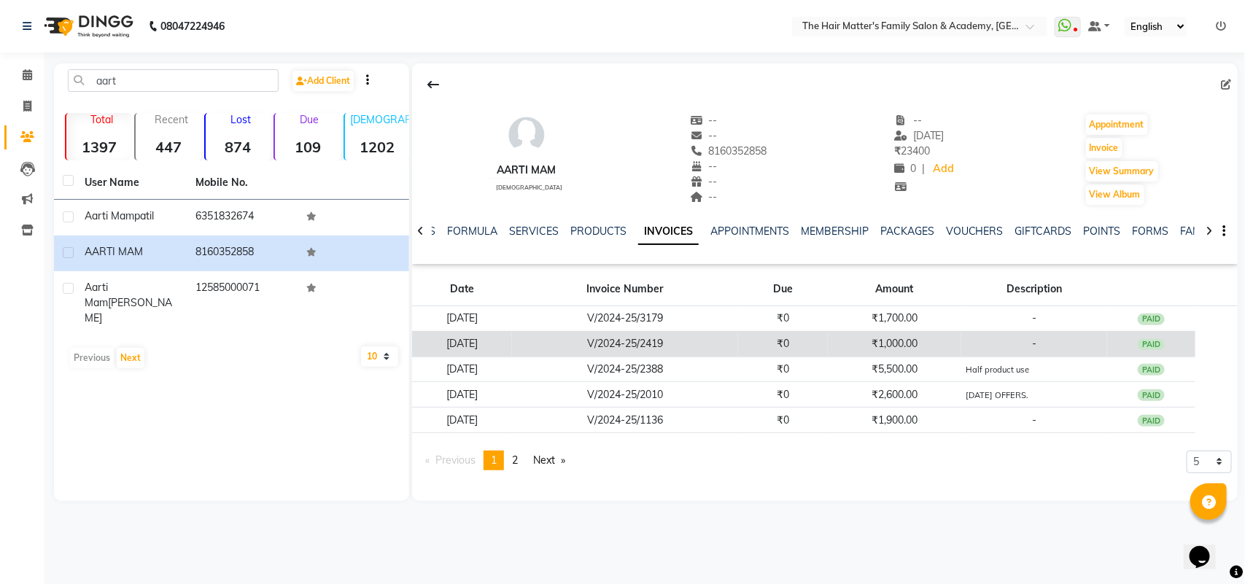
click at [855, 350] on td "₹1,000.00" at bounding box center [894, 344] width 133 height 26
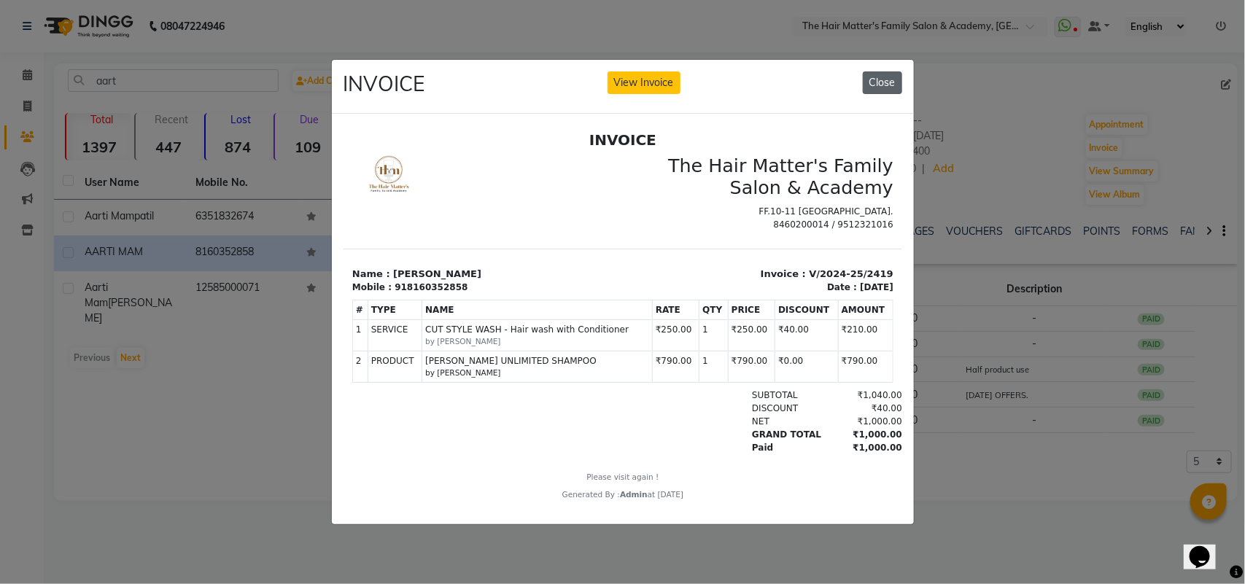
click at [886, 80] on button "Close" at bounding box center [882, 82] width 39 height 23
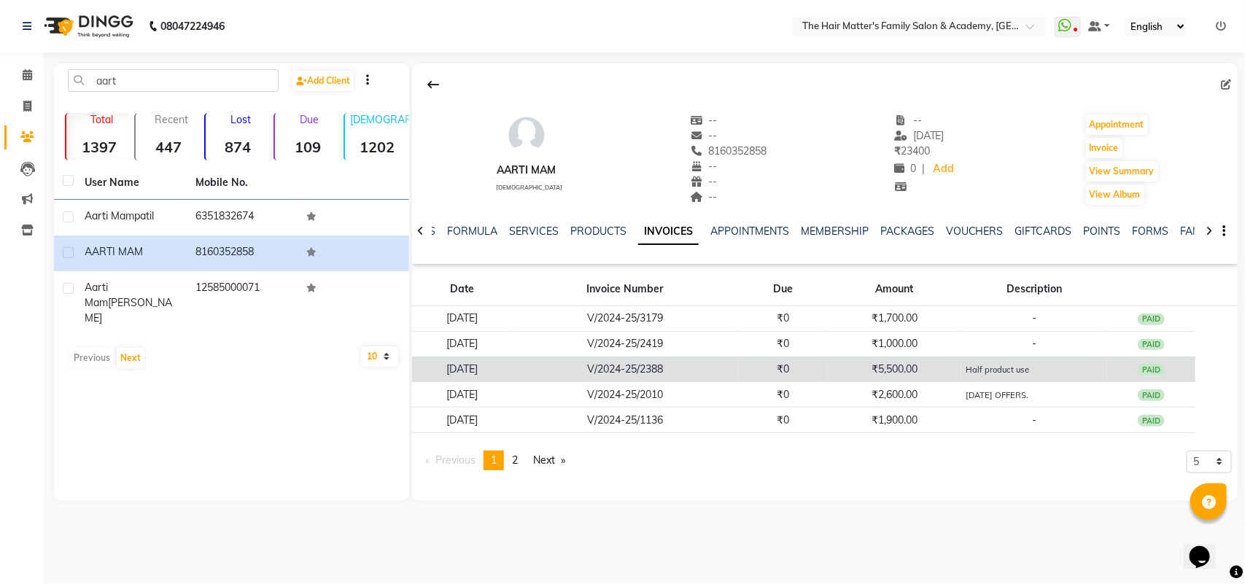
click at [894, 365] on td "₹5,500.00" at bounding box center [894, 370] width 133 height 26
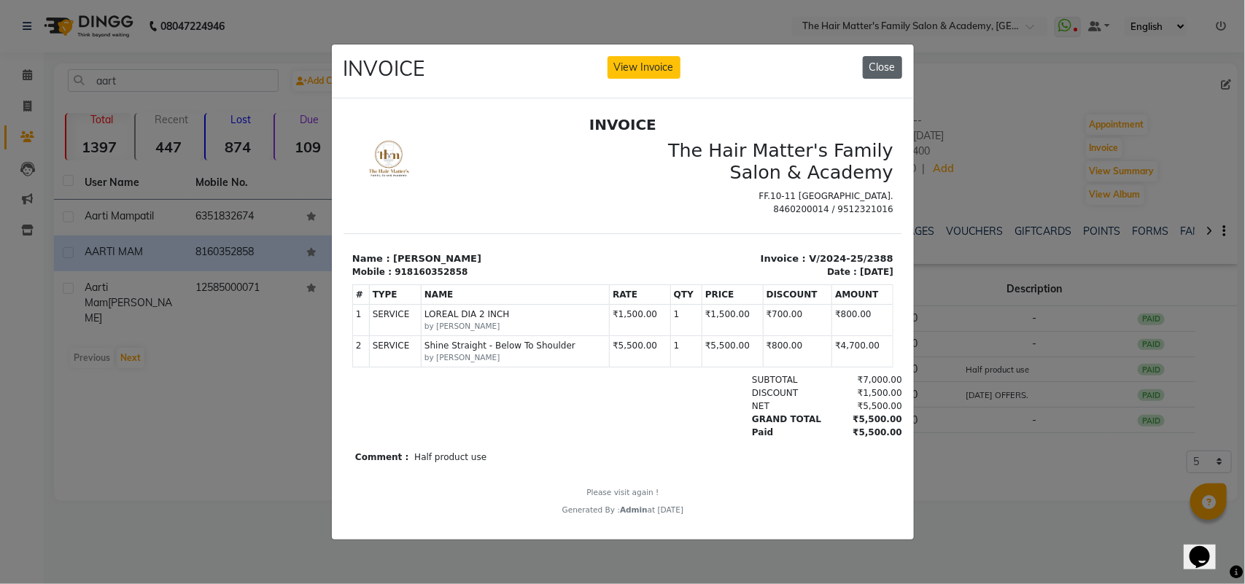
click at [895, 61] on button "Close" at bounding box center [882, 67] width 39 height 23
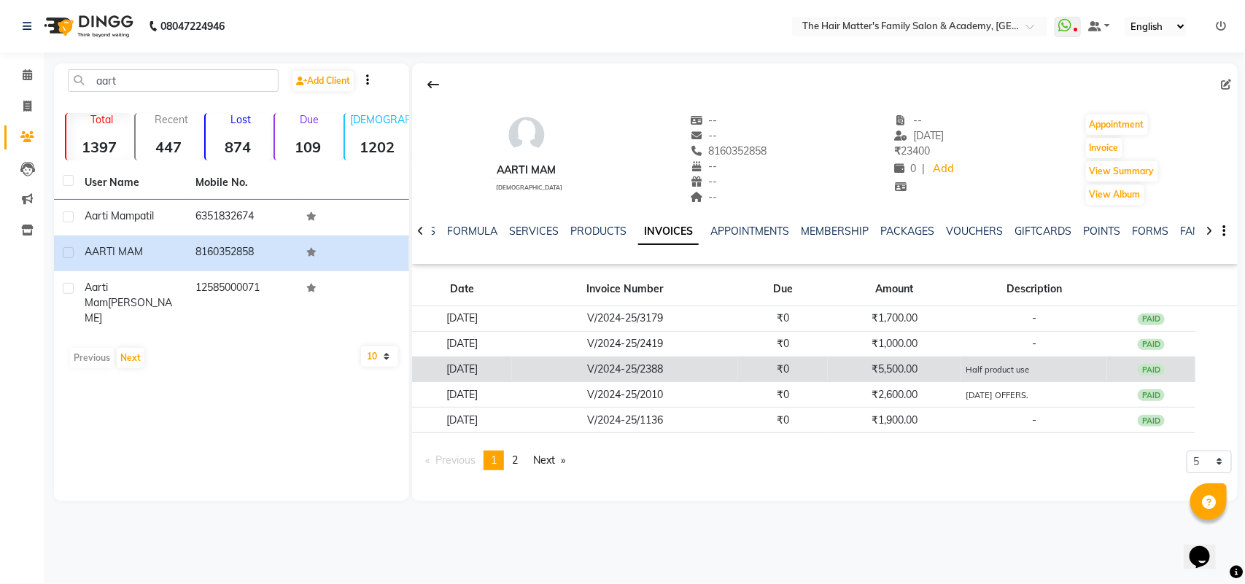
click at [957, 376] on td "₹5,500.00" at bounding box center [894, 370] width 133 height 26
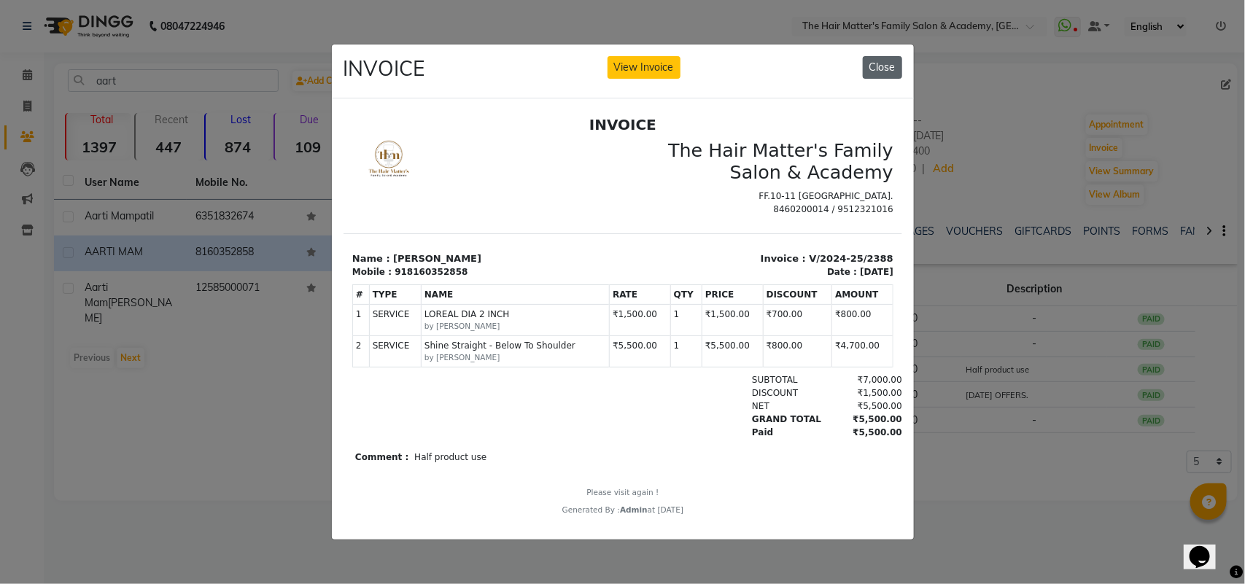
click at [879, 56] on button "Close" at bounding box center [882, 67] width 39 height 23
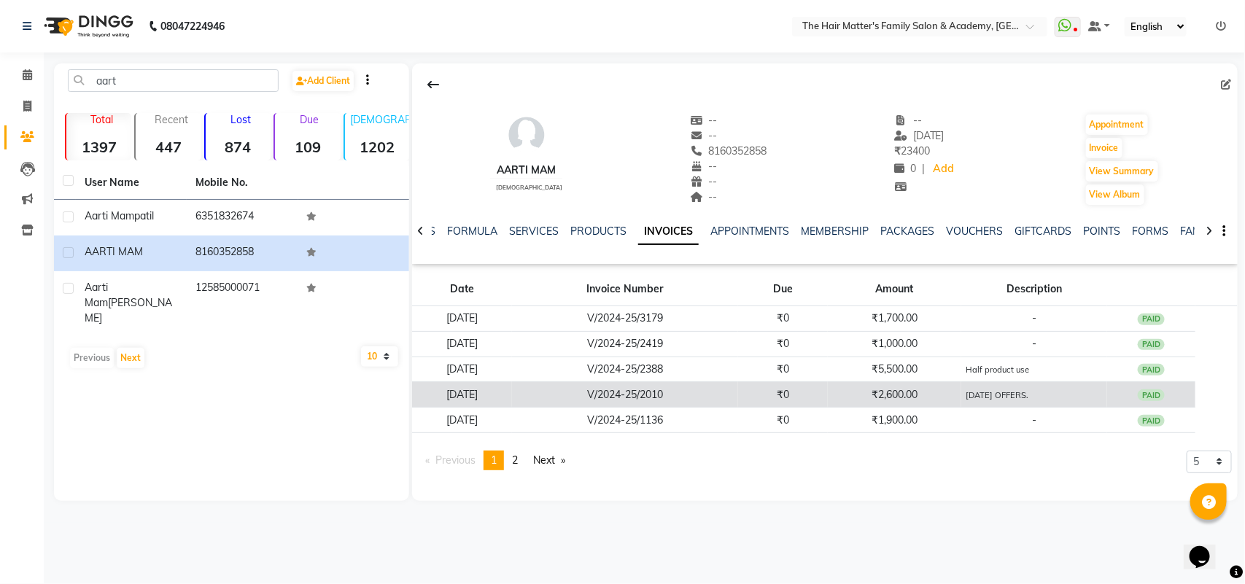
click at [928, 386] on td "₹2,600.00" at bounding box center [894, 395] width 133 height 26
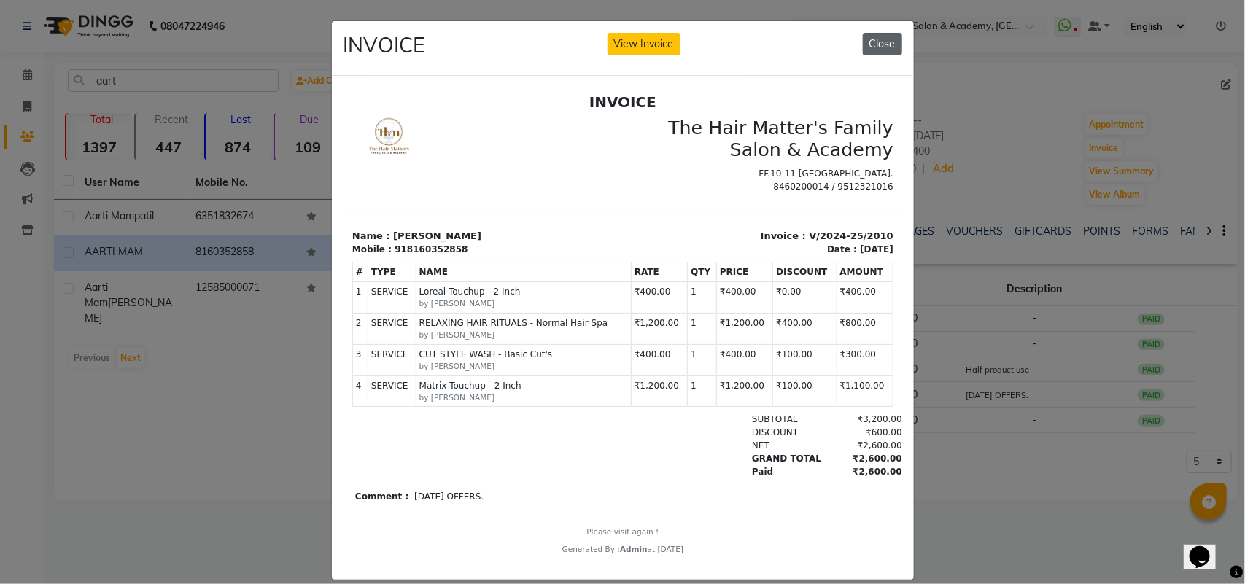
click at [870, 36] on button "Close" at bounding box center [882, 44] width 39 height 23
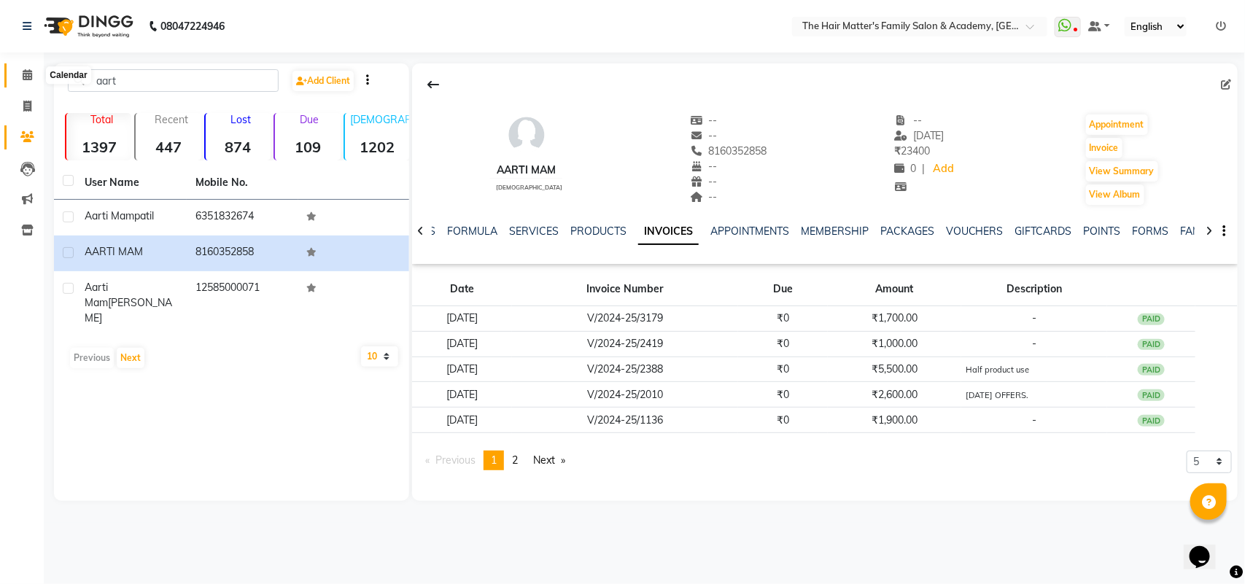
click at [19, 74] on span at bounding box center [28, 75] width 26 height 17
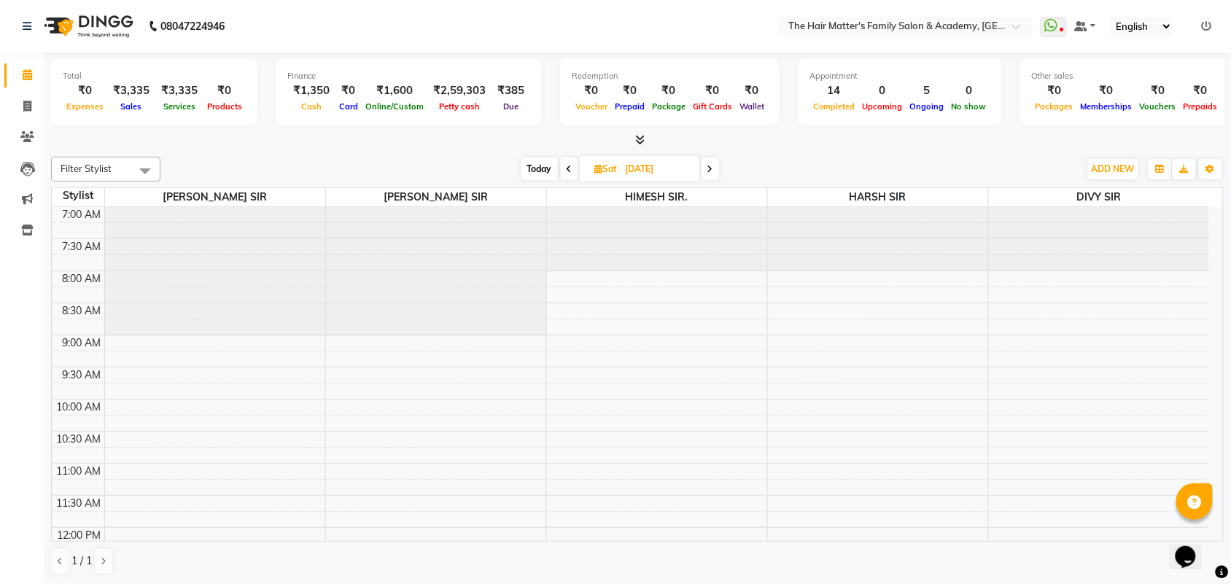
click at [683, 173] on input "06-09-2025" at bounding box center [657, 169] width 73 height 22
select select "9"
select select "2025"
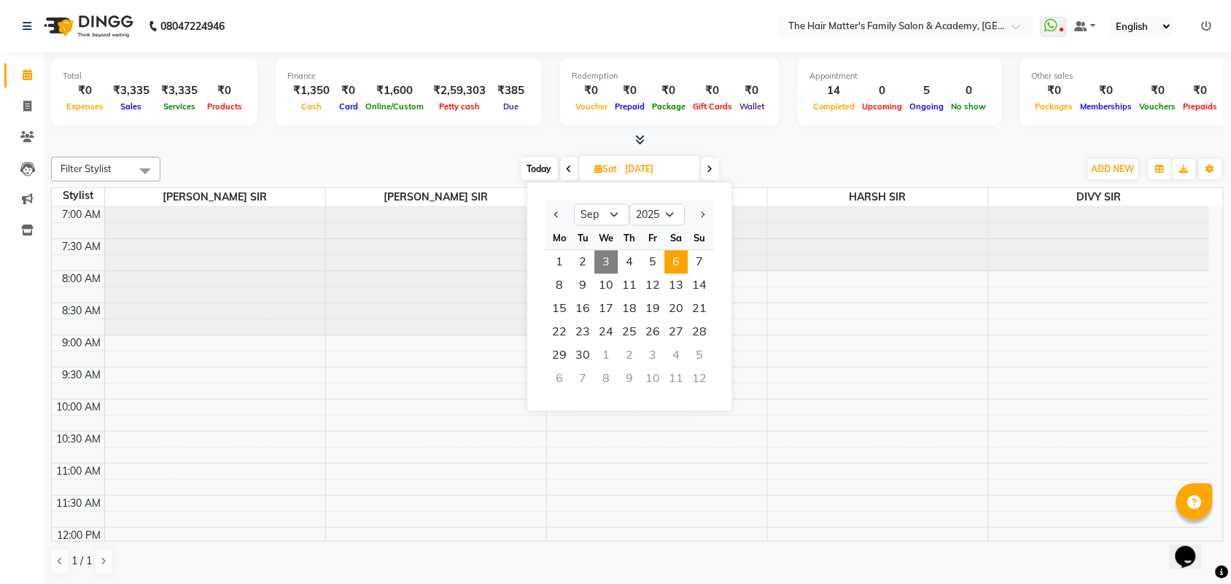
click at [676, 266] on span "6" at bounding box center [676, 262] width 23 height 23
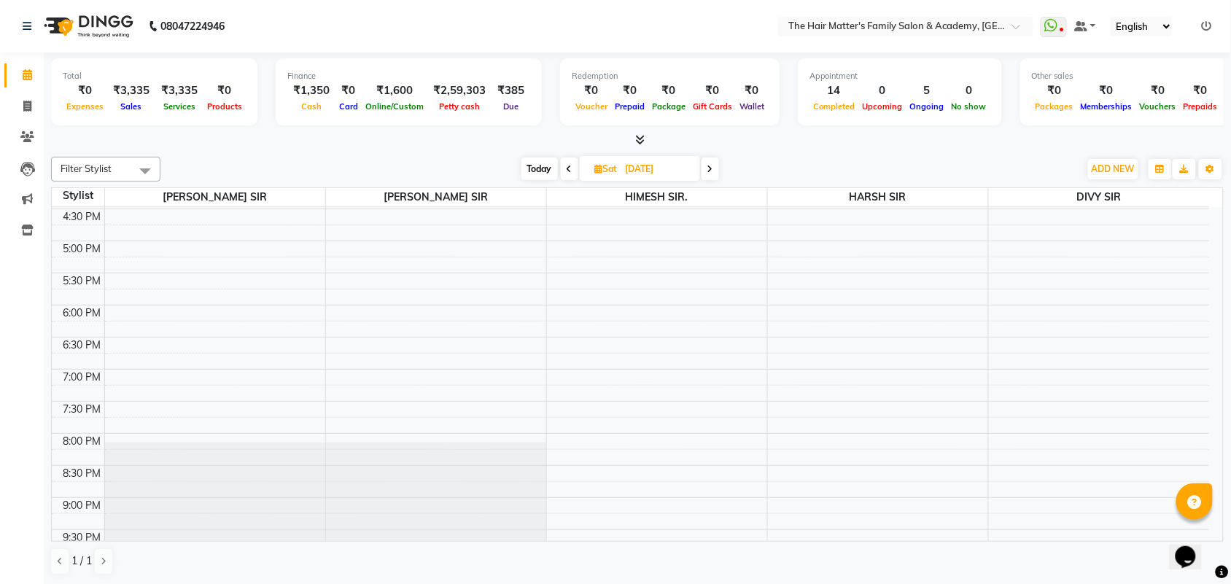
scroll to position [303, 0]
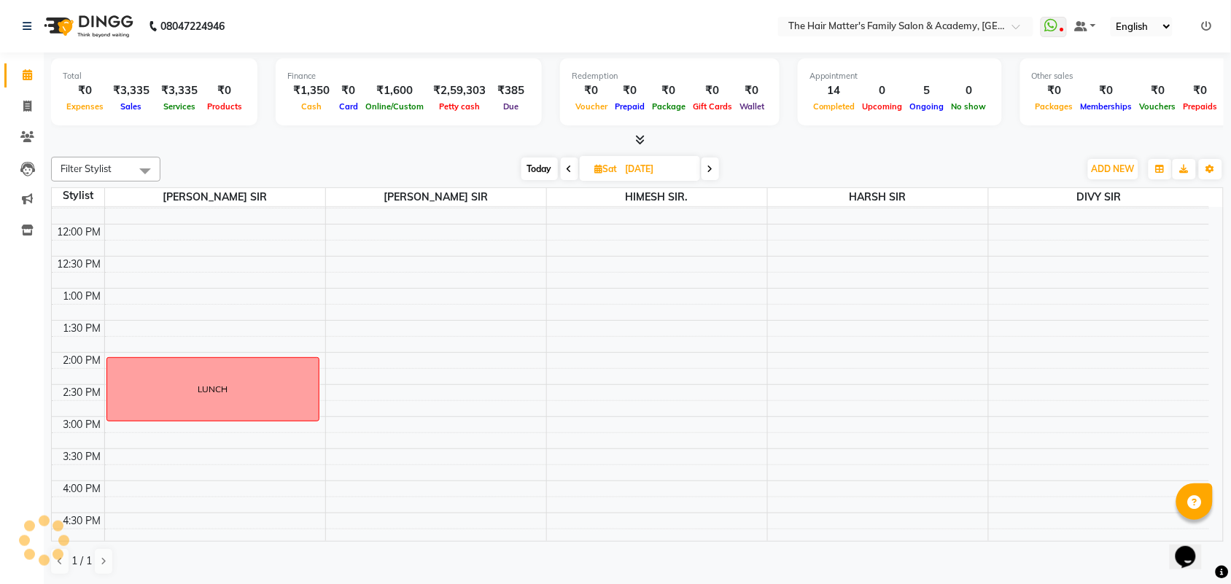
click at [412, 496] on div "7:00 AM 7:30 AM 8:00 AM 8:30 AM 9:00 AM 9:30 AM 10:00 AM 10:30 AM 11:00 AM 11:3…" at bounding box center [630, 417] width 1157 height 1026
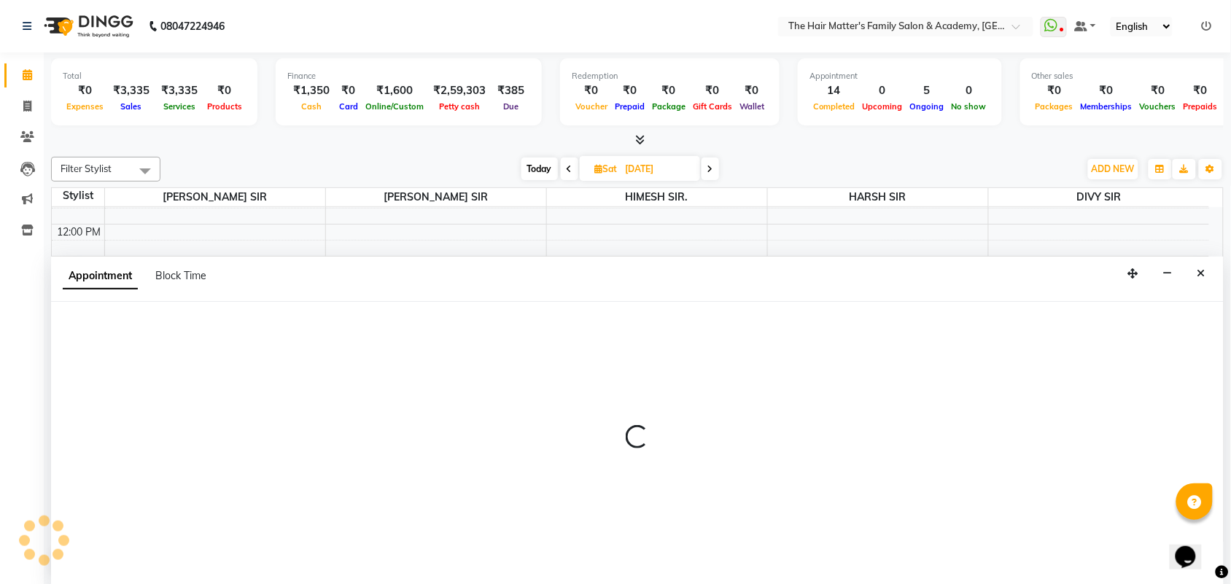
scroll to position [1, 0]
select select "43094"
select select "960"
select select "tentative"
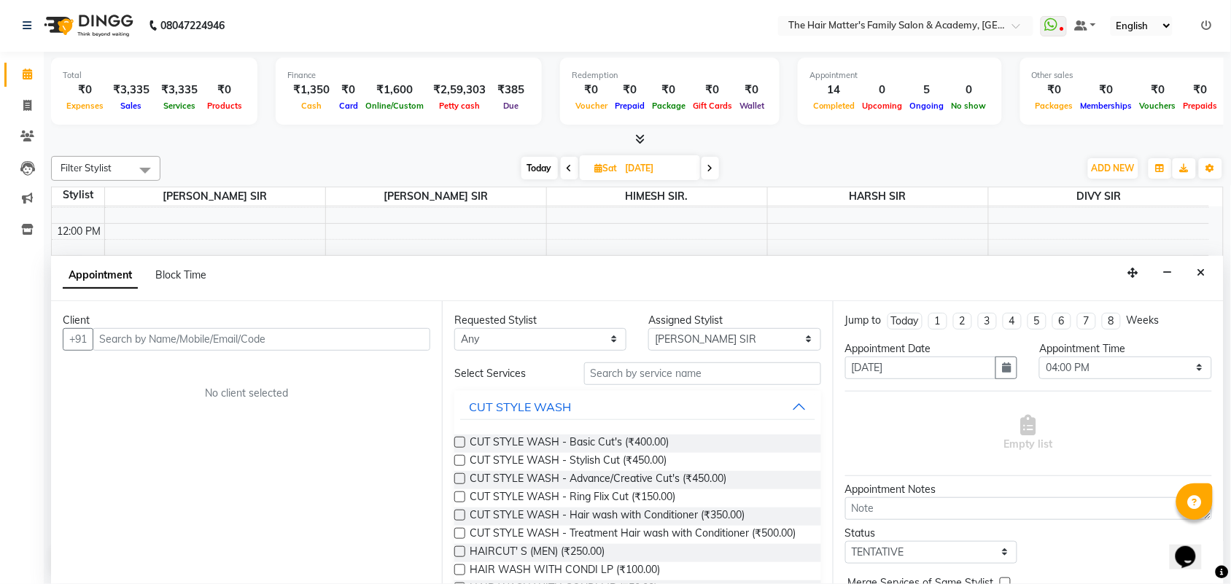
click at [158, 333] on input "text" at bounding box center [262, 339] width 338 height 23
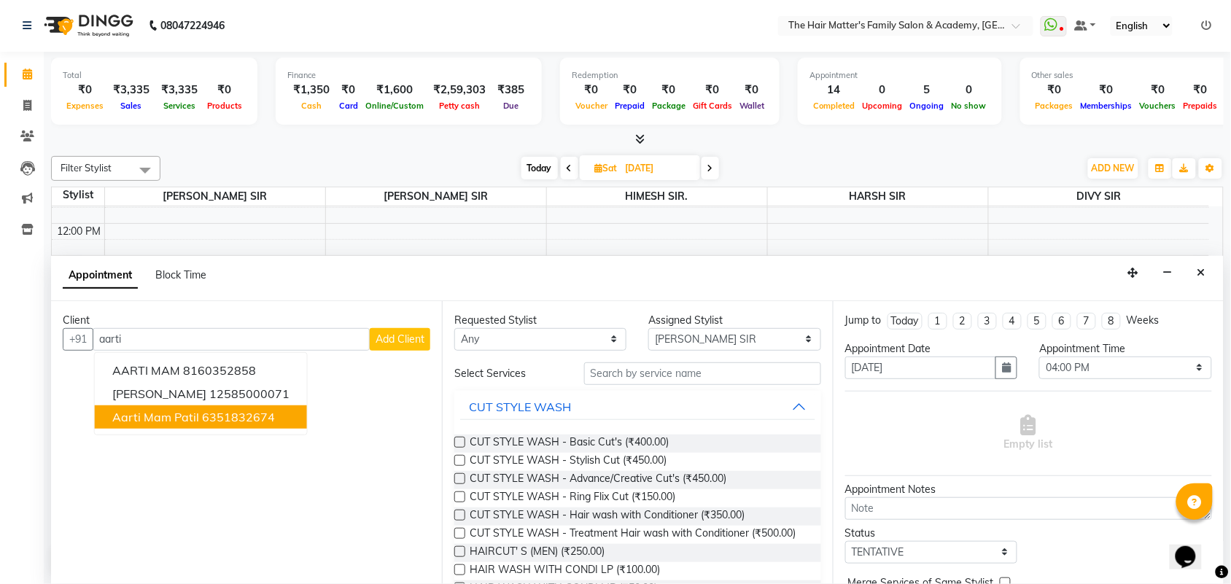
click at [252, 427] on button "Aarti mam patil 6351832674" at bounding box center [201, 416] width 212 height 23
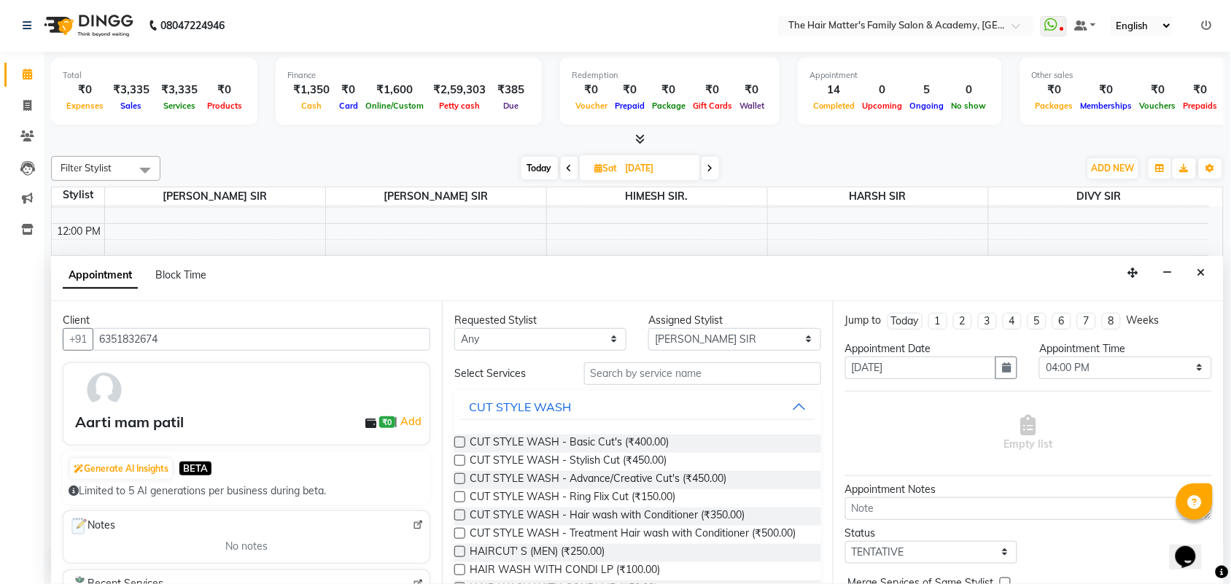
type input "6351832674"
click at [598, 352] on div "Requested Stylist Any DIVY SIR HARSH SIR HIMESH SIR. MAYANK SIR PRATIK SIR Assi…" at bounding box center [637, 442] width 391 height 283
click at [597, 347] on select "Any DIVY SIR HARSH SIR HIMESH SIR. MAYANK SIR PRATIK SIR" at bounding box center [540, 339] width 172 height 23
select select "43094"
click at [454, 328] on select "Any DIVY SIR HARSH SIR HIMESH SIR. MAYANK SIR PRATIK SIR" at bounding box center [540, 339] width 172 height 23
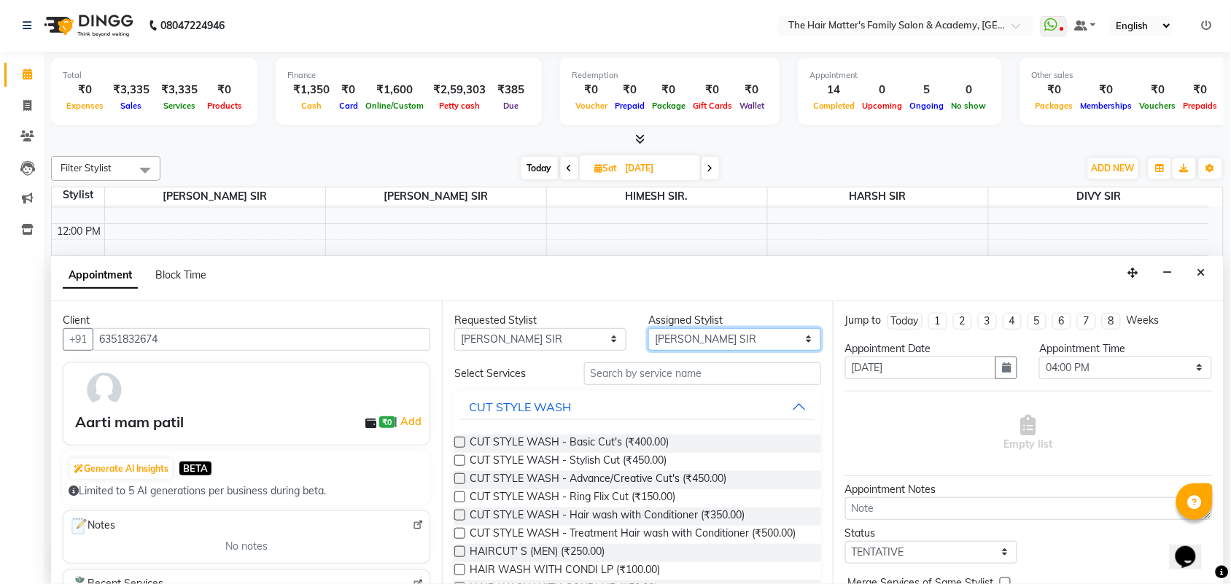
click at [700, 336] on select "Select DIVY SIR HARSH SIR HIMESH SIR. MAYANK SIR PRATIK SIR" at bounding box center [734, 339] width 172 height 23
click at [648, 328] on select "Select DIVY SIR HARSH SIR HIMESH SIR. MAYANK SIR PRATIK SIR" at bounding box center [734, 339] width 172 height 23
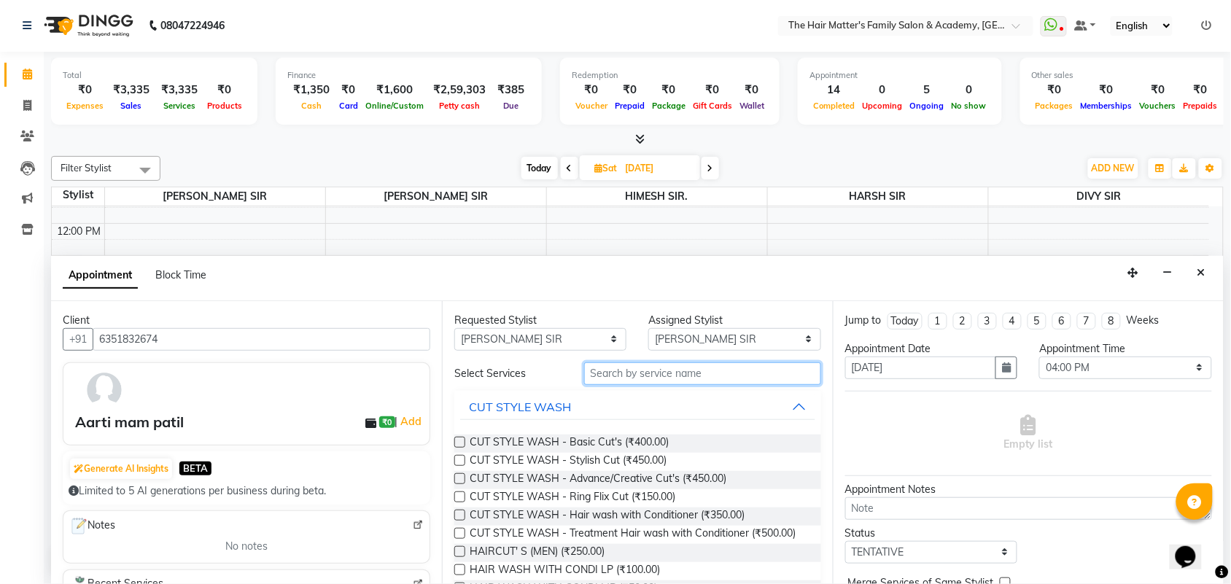
click at [635, 369] on input "text" at bounding box center [702, 373] width 237 height 23
click at [639, 377] on input "text" at bounding box center [702, 373] width 237 height 23
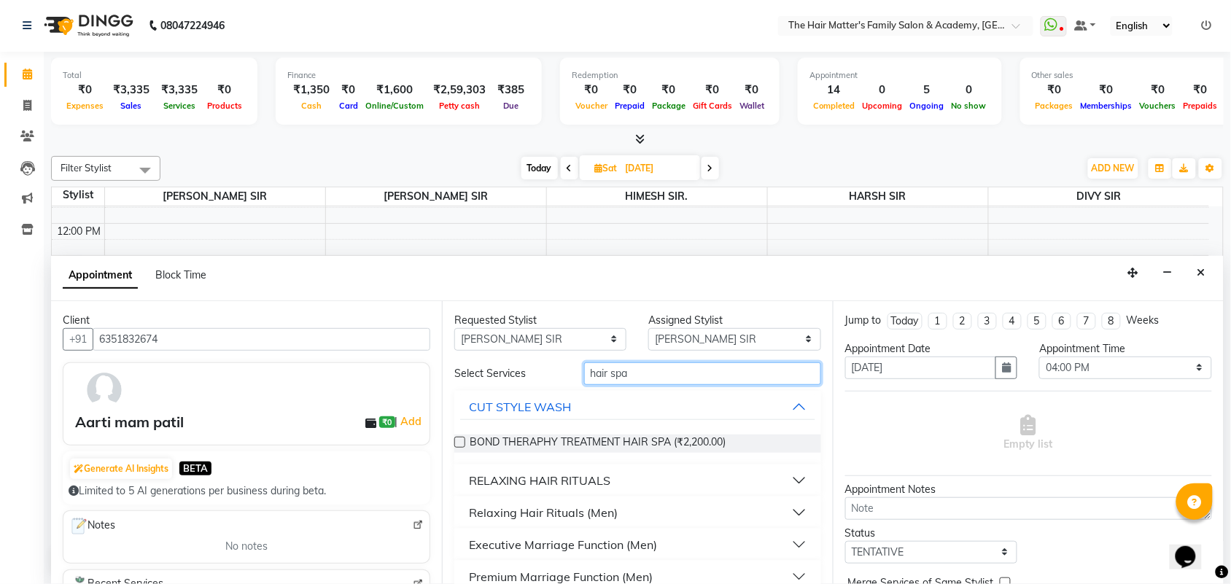
type input "hair spa"
click at [745, 481] on button "RELAXING HAIR RITUALS" at bounding box center [637, 480] width 355 height 26
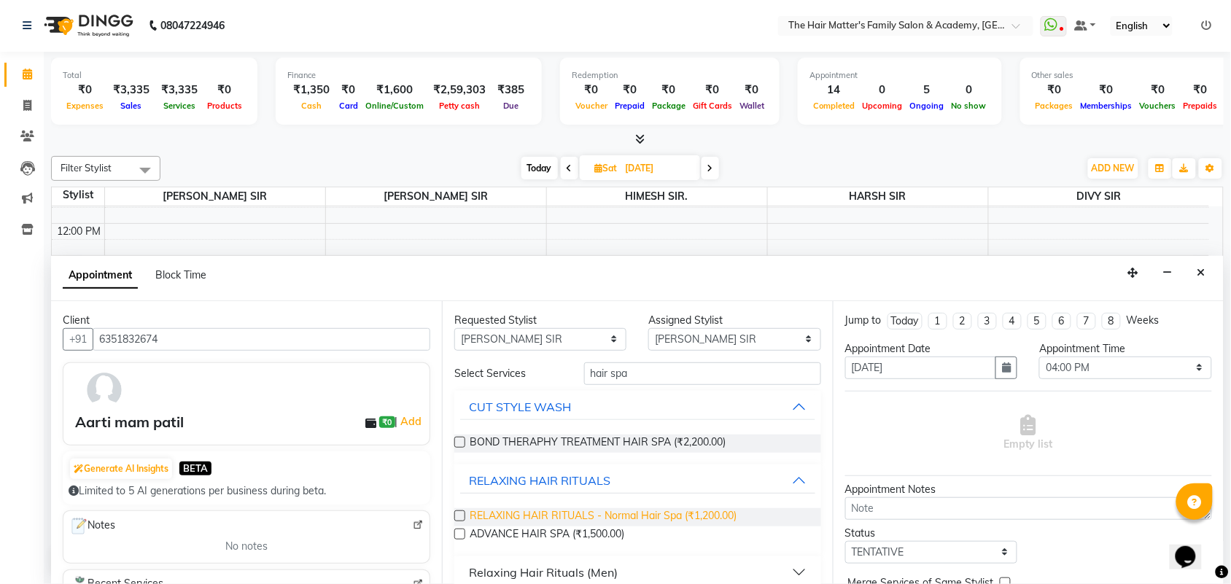
click at [613, 518] on span "RELAXING HAIR RITUALS - Normal Hair Spa (₹1,200.00)" at bounding box center [603, 517] width 267 height 18
checkbox input "false"
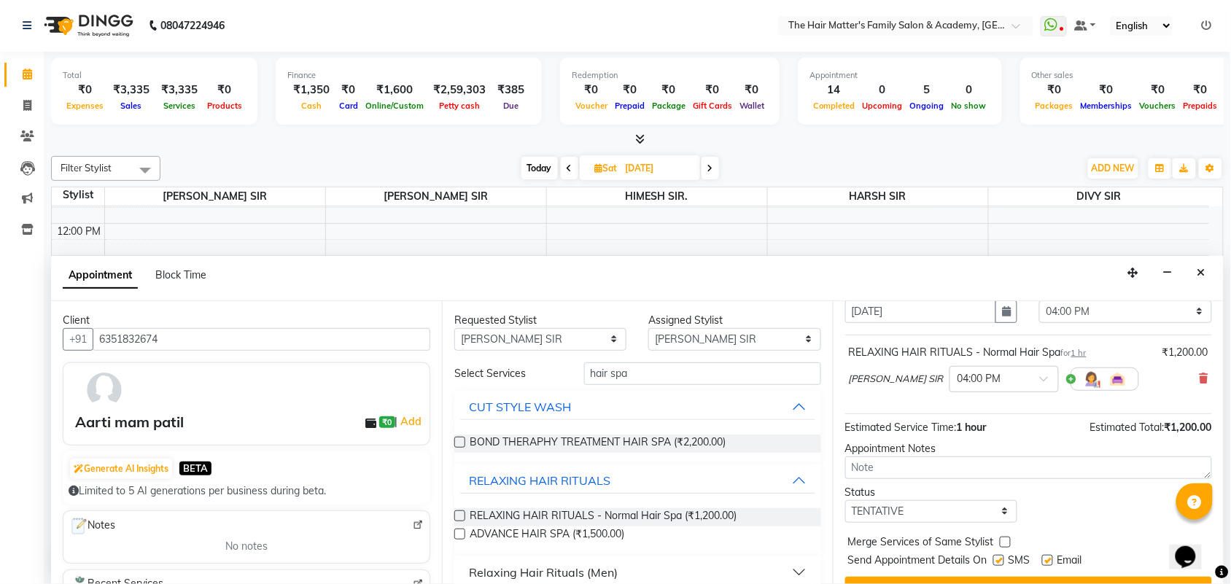
scroll to position [88, 0]
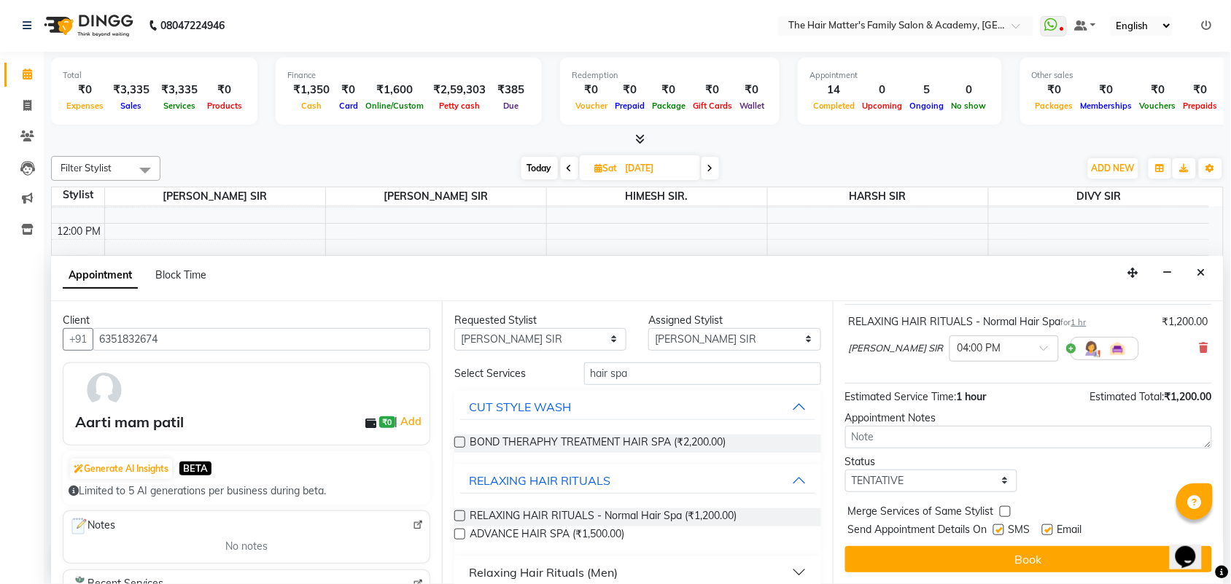
click at [955, 494] on div "Jump to Today 1 2 3 4 5 6 7 8 Weeks Appointment Date 06-09-2025 Appointment Tim…" at bounding box center [1028, 442] width 391 height 283
click at [955, 489] on select "Select TENTATIVE CONFIRM UPCOMING" at bounding box center [931, 481] width 172 height 23
select select "confirm booking"
click at [845, 470] on select "Select TENTATIVE CONFIRM UPCOMING" at bounding box center [931, 481] width 172 height 23
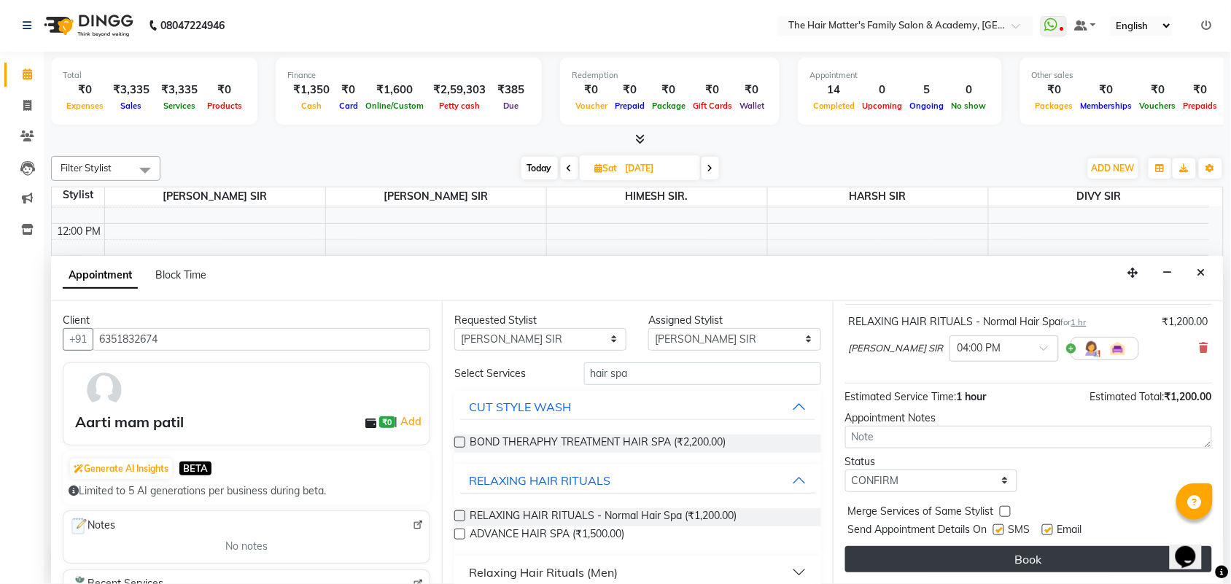
click at [990, 567] on button "Book" at bounding box center [1028, 559] width 367 height 26
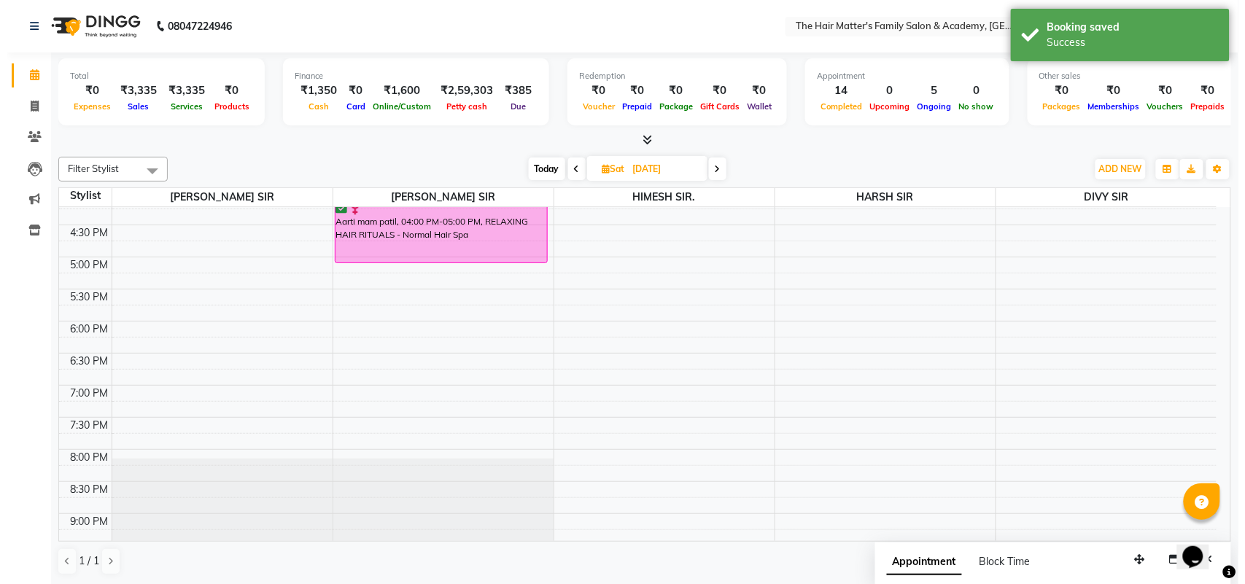
scroll to position [424, 0]
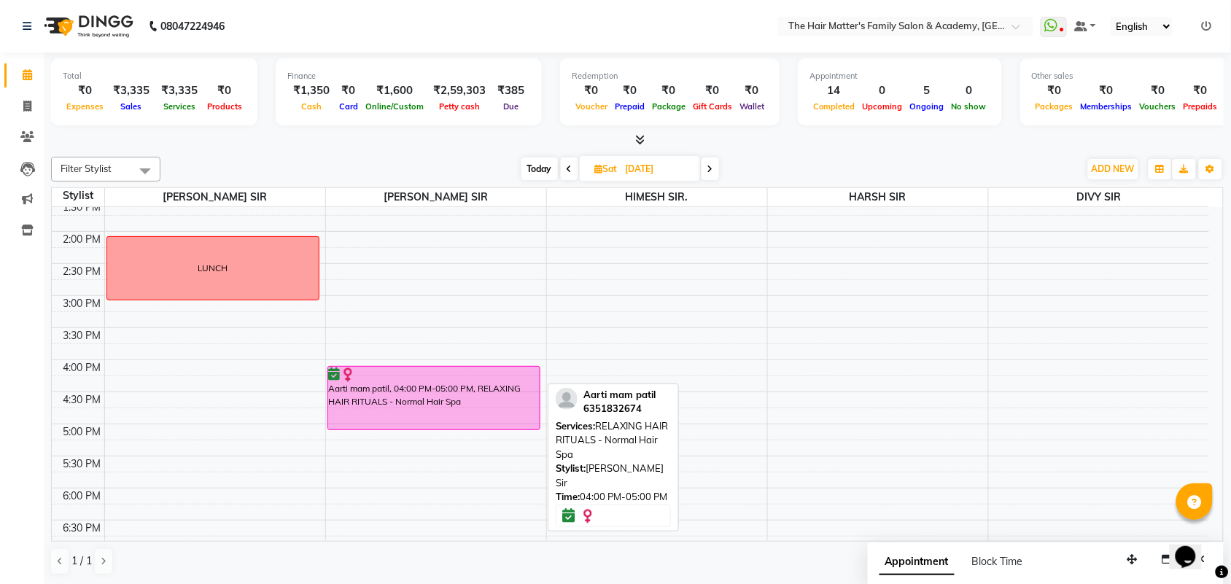
click at [421, 396] on div "Aarti mam patil, 04:00 PM-05:00 PM, RELAXING HAIR RITUALS - Normal Hair Spa" at bounding box center [433, 398] width 211 height 63
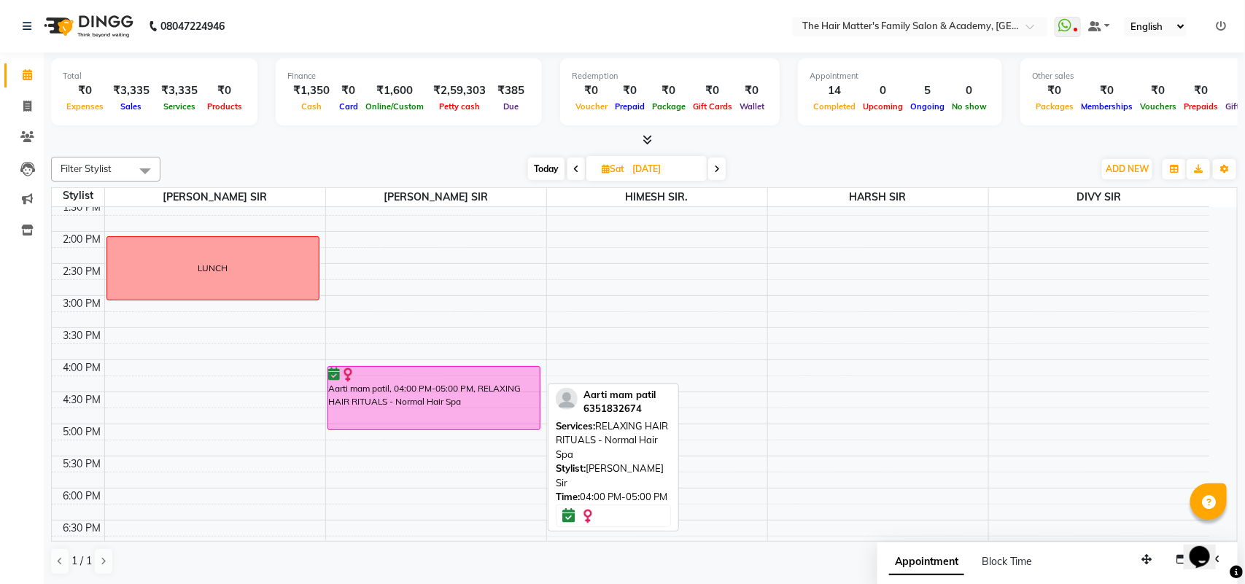
select select "6"
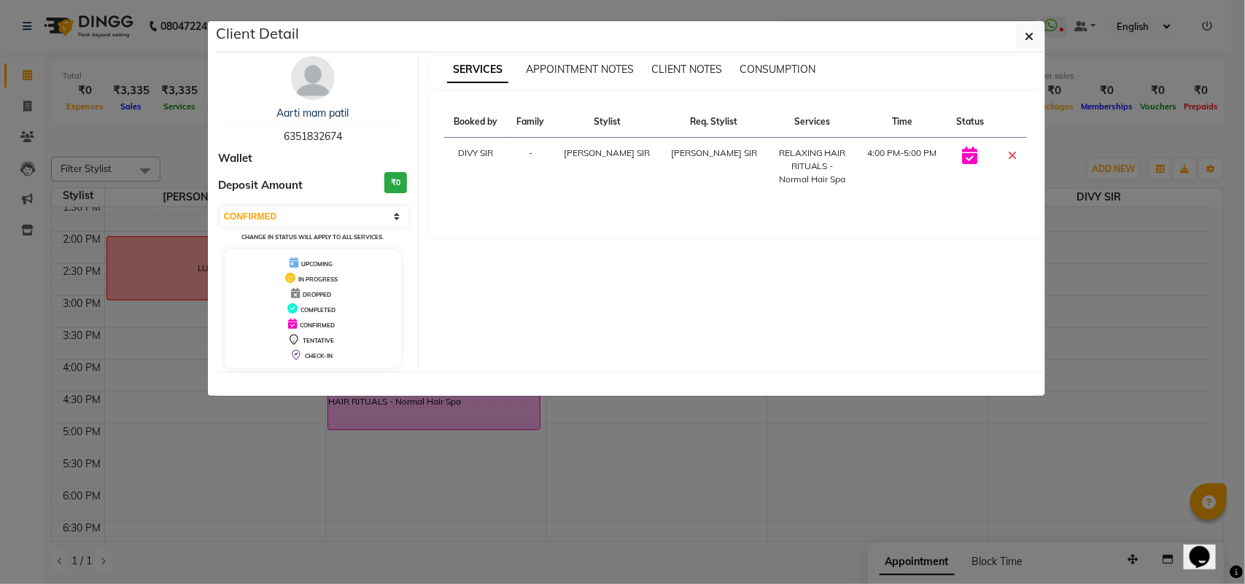
copy span "6351832674"
drag, startPoint x: 285, startPoint y: 133, endPoint x: 362, endPoint y: 137, distance: 77.4
click at [362, 137] on div "Aarti mam patil 6351832674" at bounding box center [313, 125] width 189 height 39
click at [1029, 35] on icon "button" at bounding box center [1029, 37] width 9 height 12
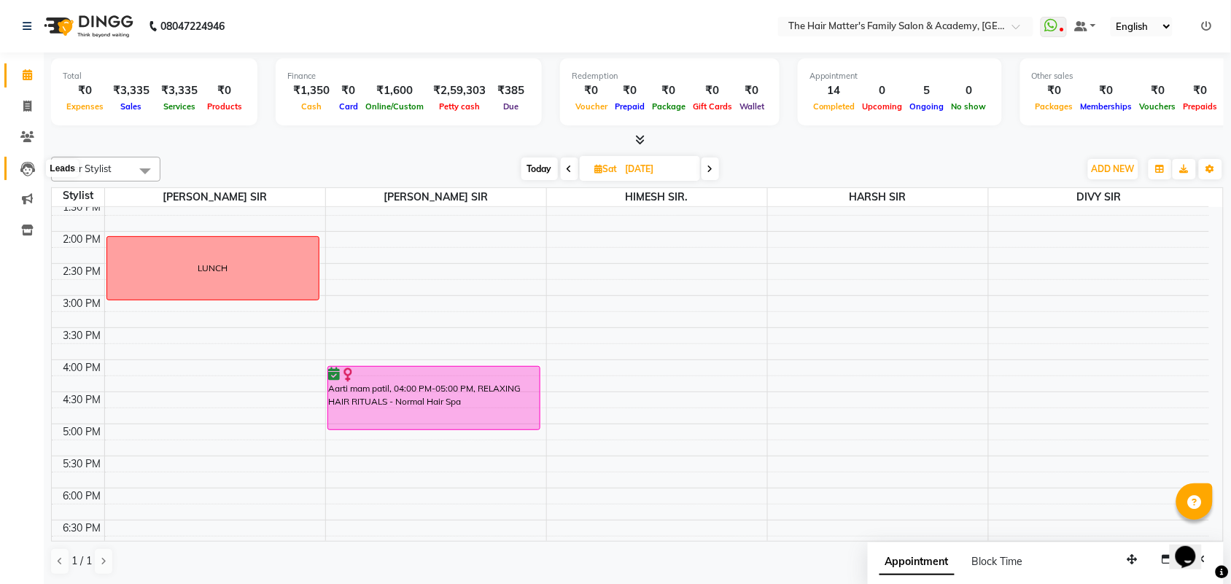
click at [26, 168] on icon at bounding box center [27, 169] width 15 height 15
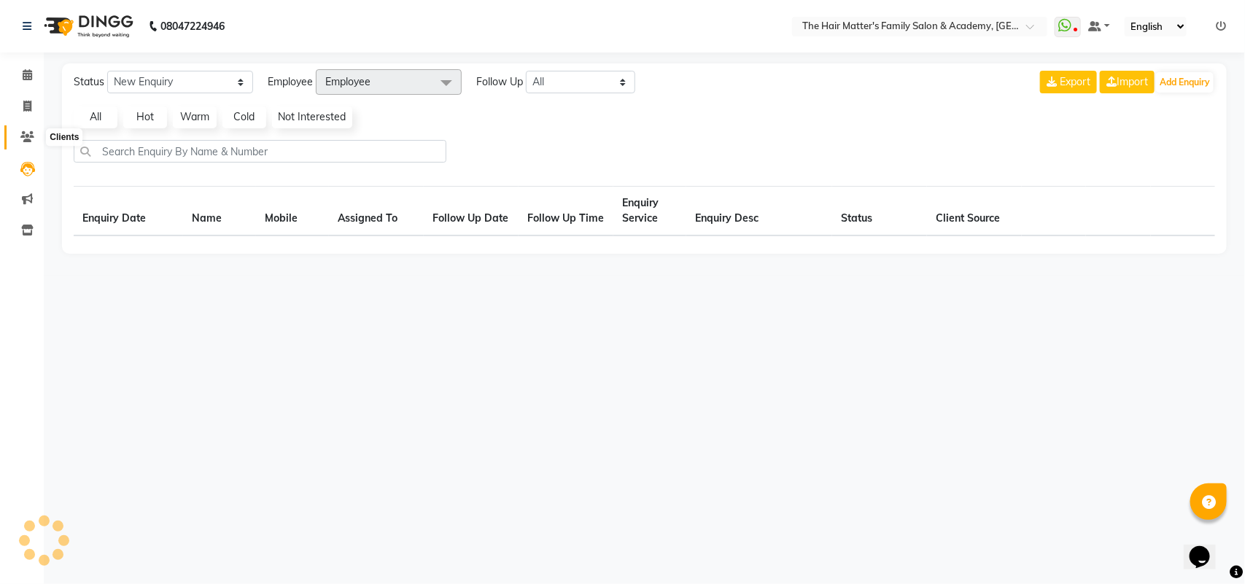
click at [33, 143] on span at bounding box center [28, 137] width 26 height 17
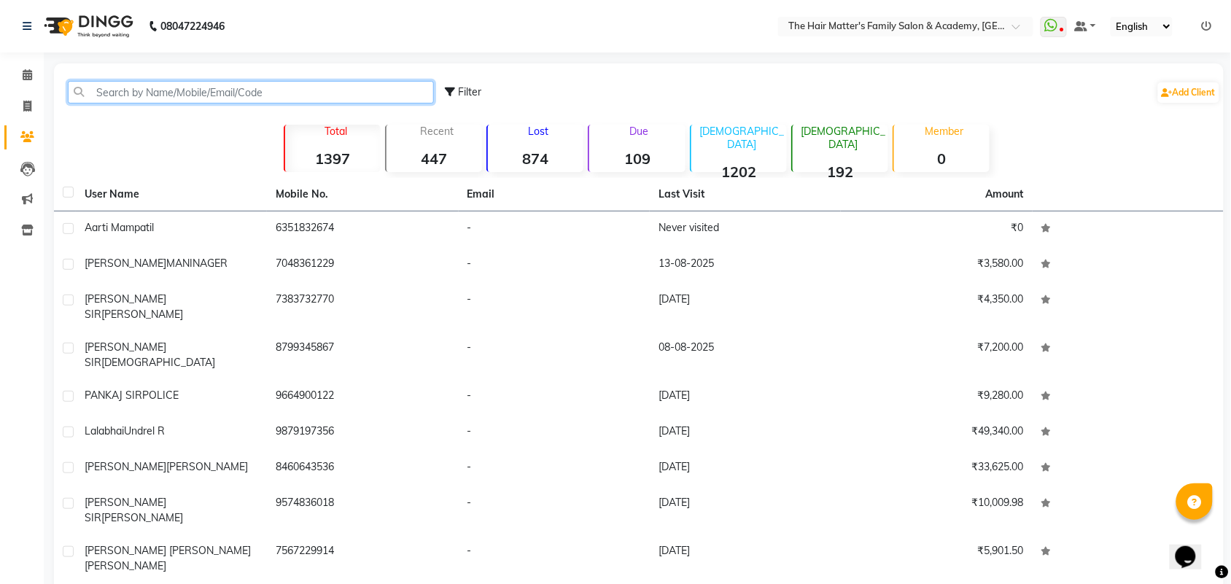
click at [104, 96] on input "text" at bounding box center [251, 92] width 366 height 23
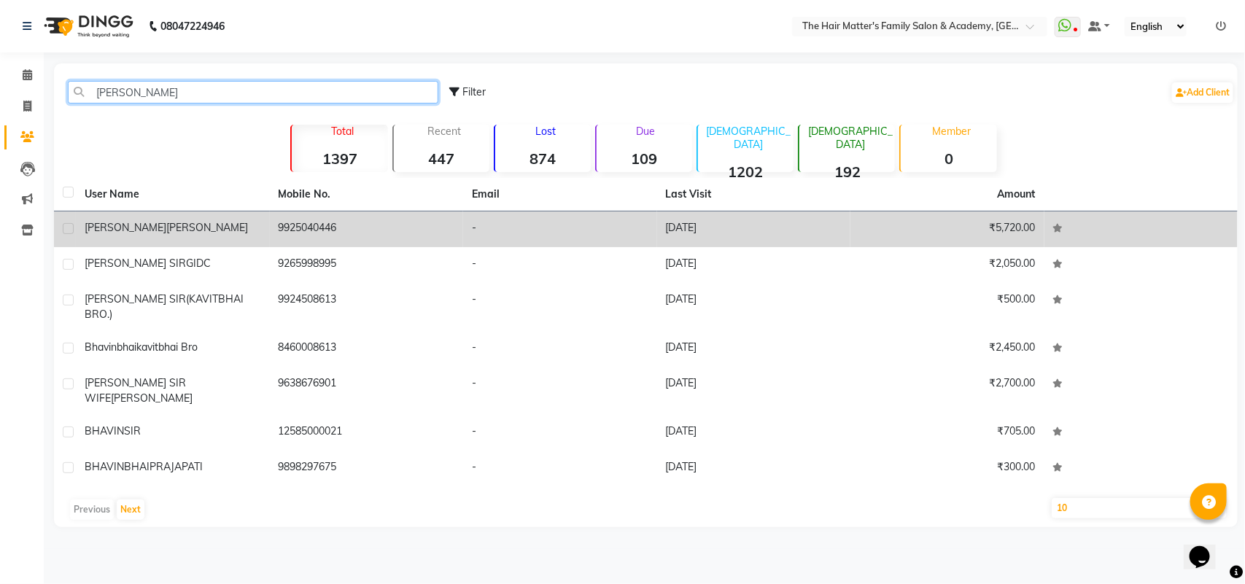
type input "bhavin"
click at [133, 221] on span "[PERSON_NAME]" at bounding box center [126, 227] width 82 height 13
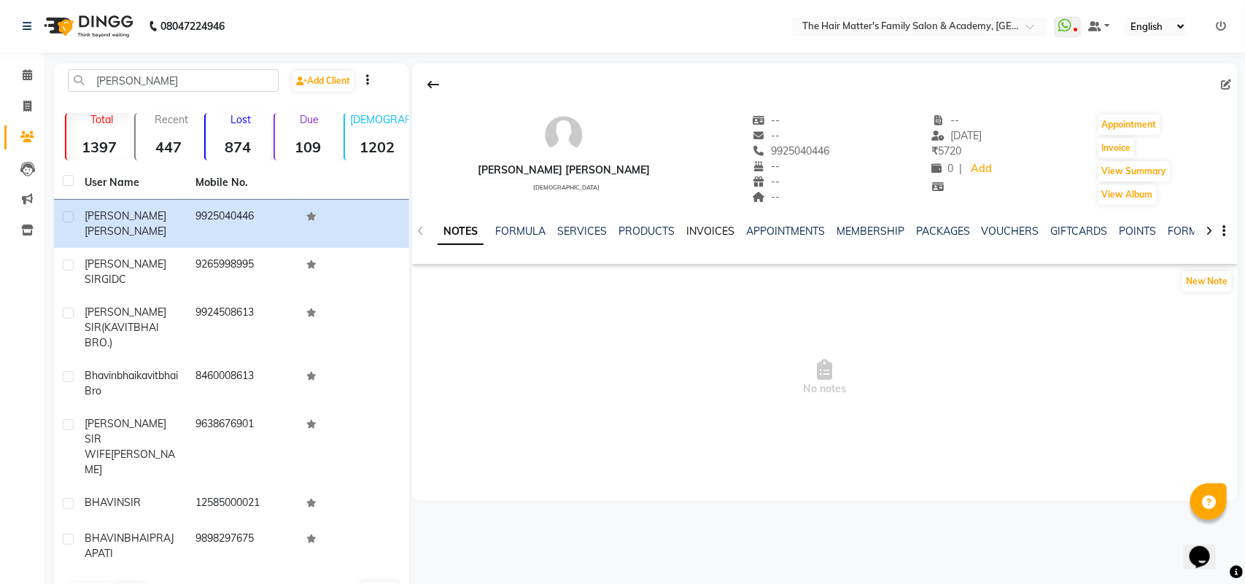
click at [705, 235] on link "INVOICES" at bounding box center [710, 231] width 48 height 13
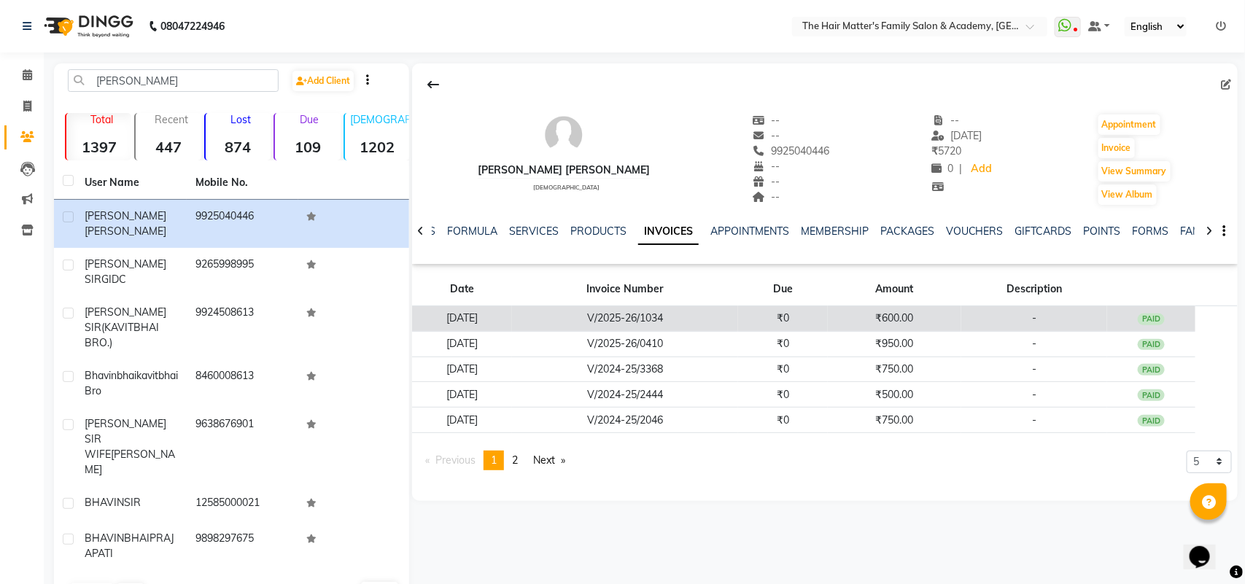
click at [869, 317] on td "₹600.00" at bounding box center [894, 319] width 133 height 26
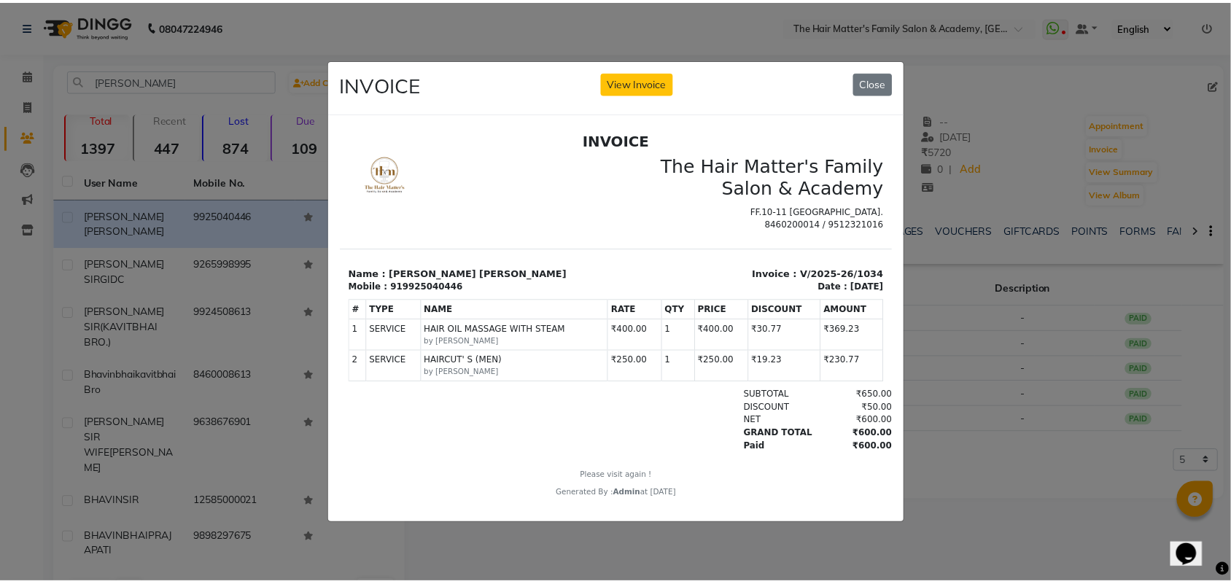
scroll to position [12, 0]
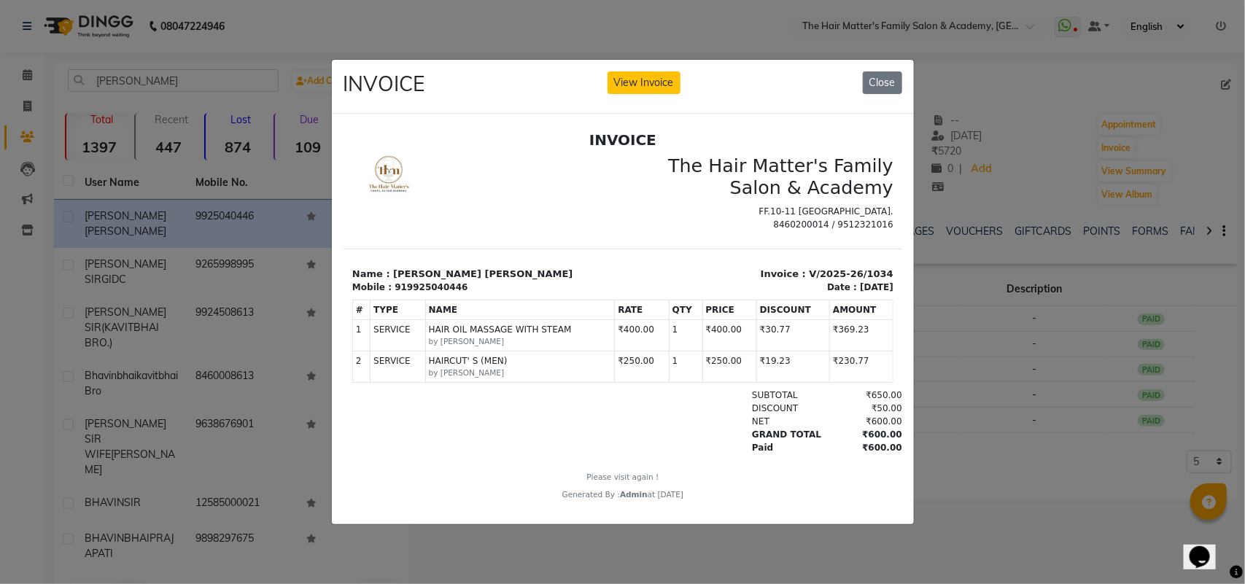
click at [637, 370] on td "₹250.00" at bounding box center [641, 366] width 54 height 31
drag, startPoint x: 642, startPoint y: 365, endPoint x: 602, endPoint y: 368, distance: 40.3
click at [614, 368] on td "₹250.00" at bounding box center [641, 366] width 54 height 31
click at [588, 432] on div "GRAND TOTAL ₹600.00" at bounding box center [712, 434] width 378 height 13
click at [897, 82] on button "Close" at bounding box center [882, 82] width 39 height 23
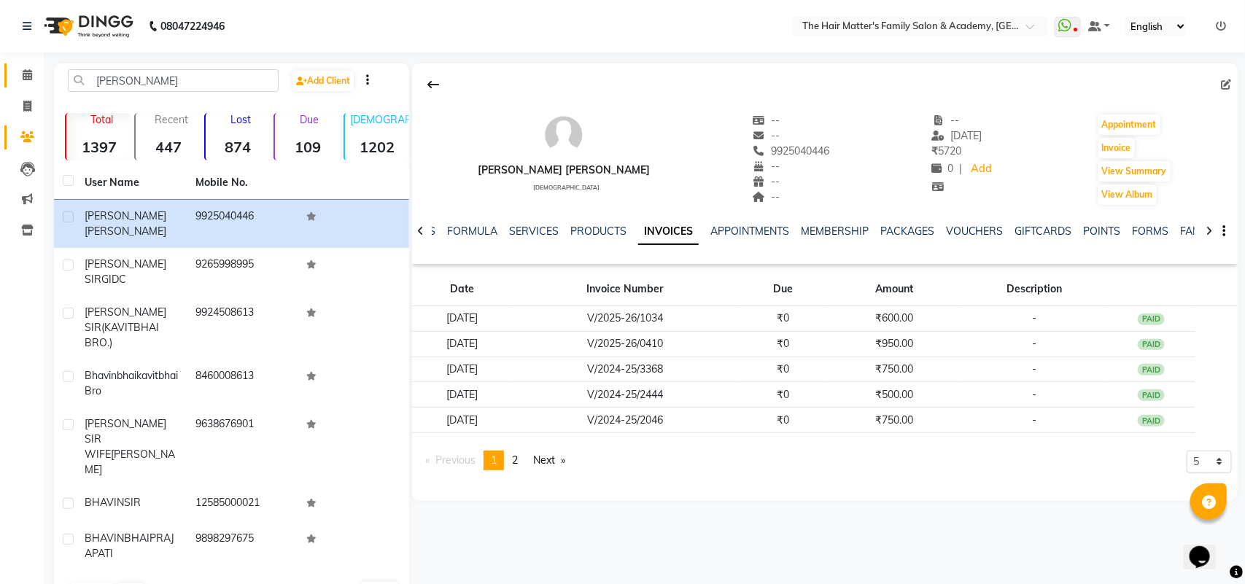
click at [11, 79] on link "Calendar" at bounding box center [21, 75] width 35 height 24
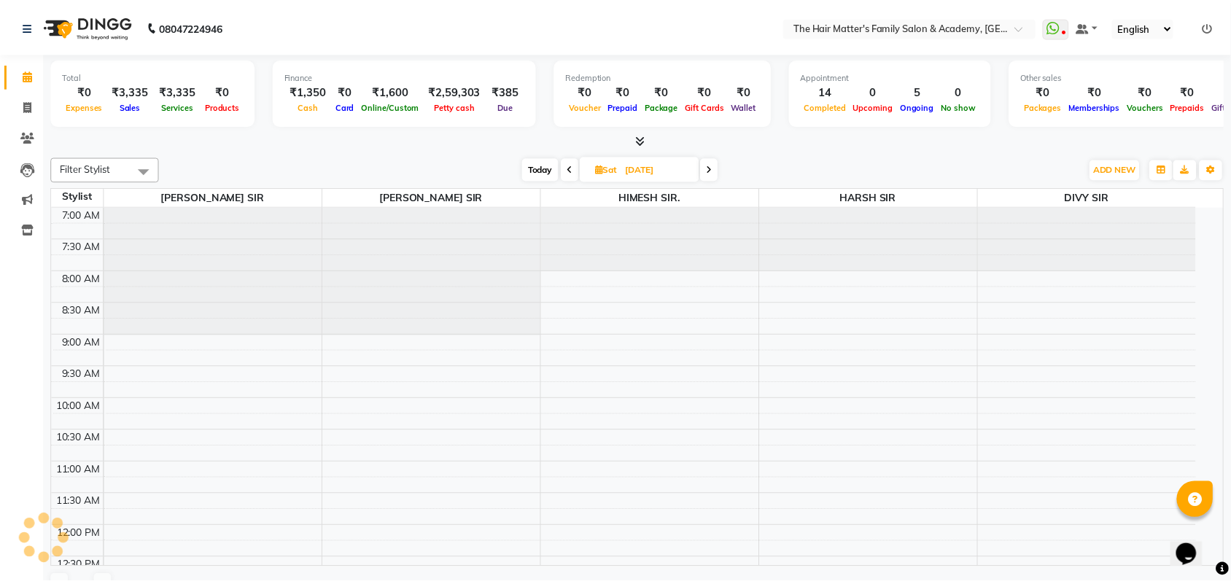
scroll to position [676, 0]
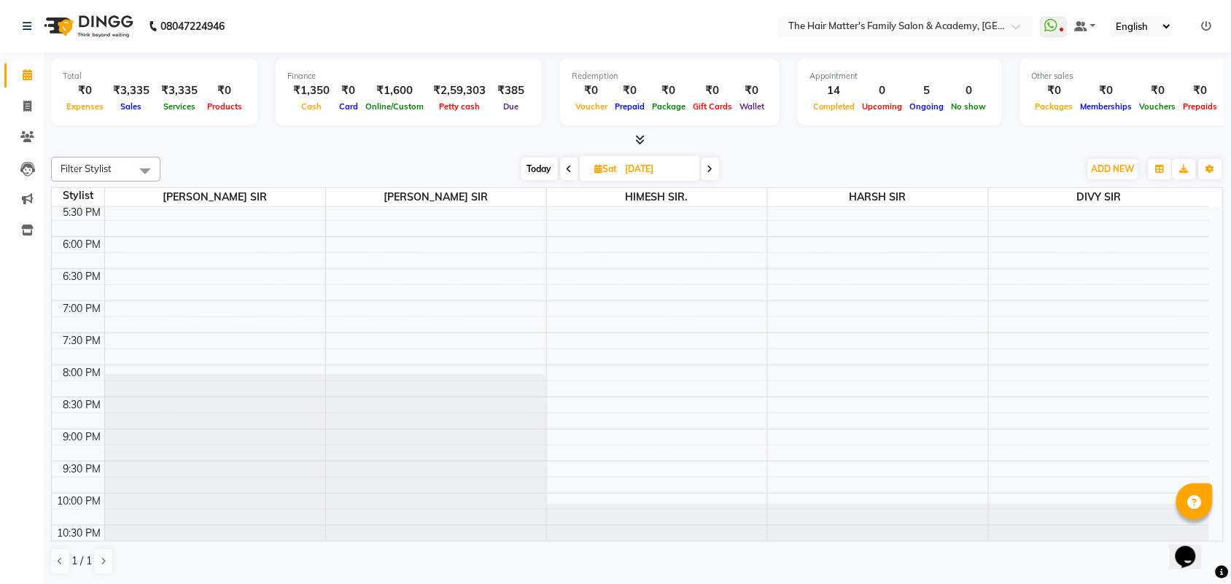
click at [683, 170] on input "06-09-2025" at bounding box center [657, 169] width 73 height 22
select select "9"
select select "2025"
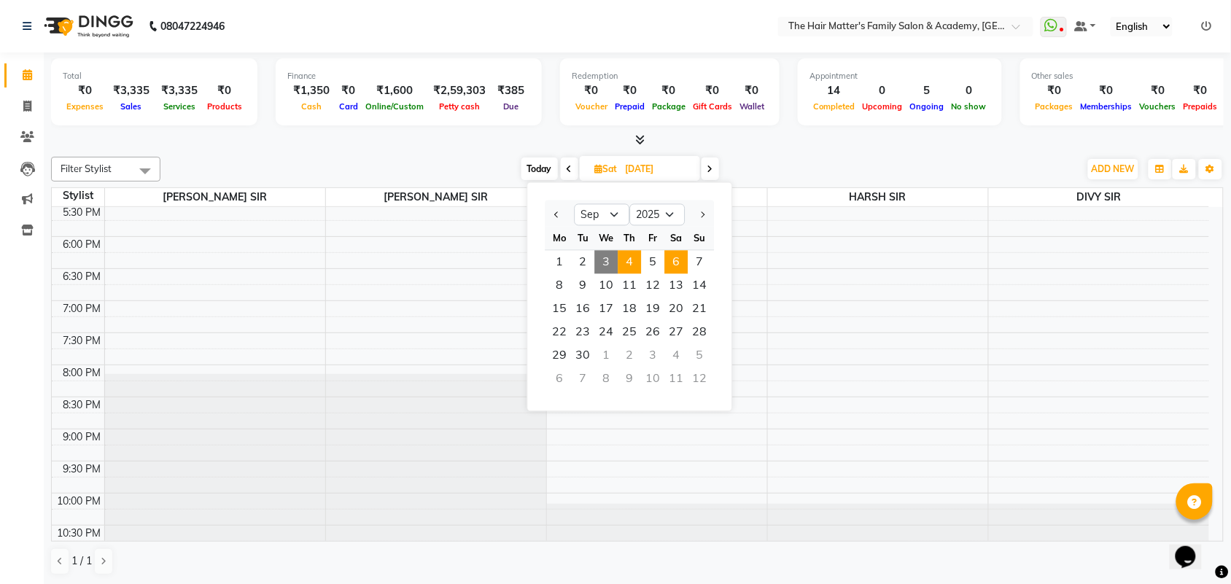
click at [632, 268] on span "4" at bounding box center [629, 262] width 23 height 23
type input "04-09-2025"
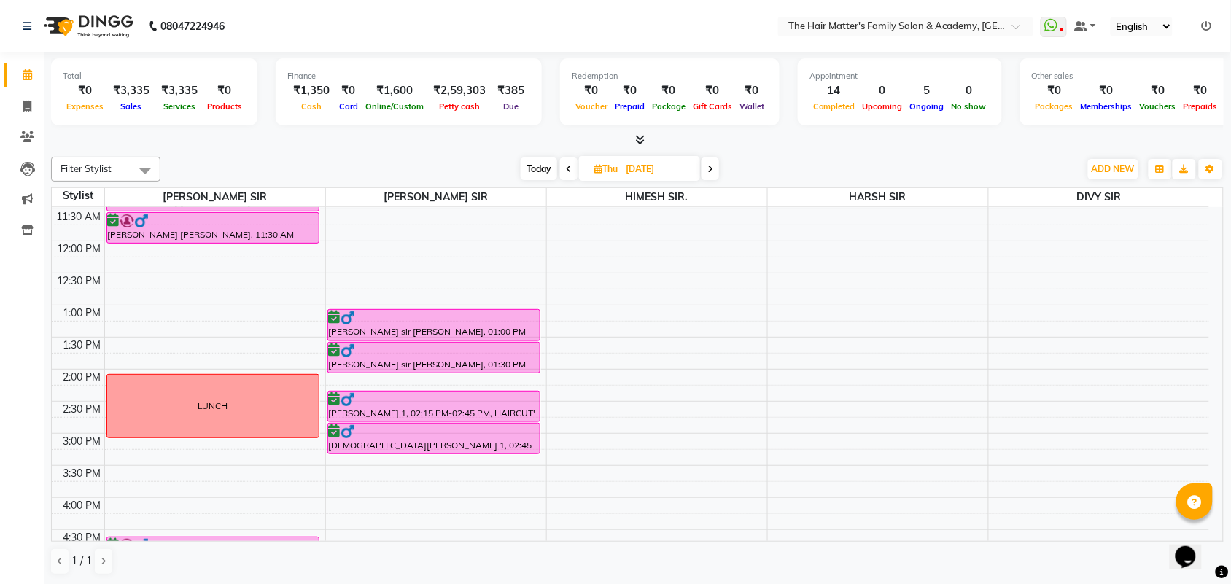
scroll to position [303, 0]
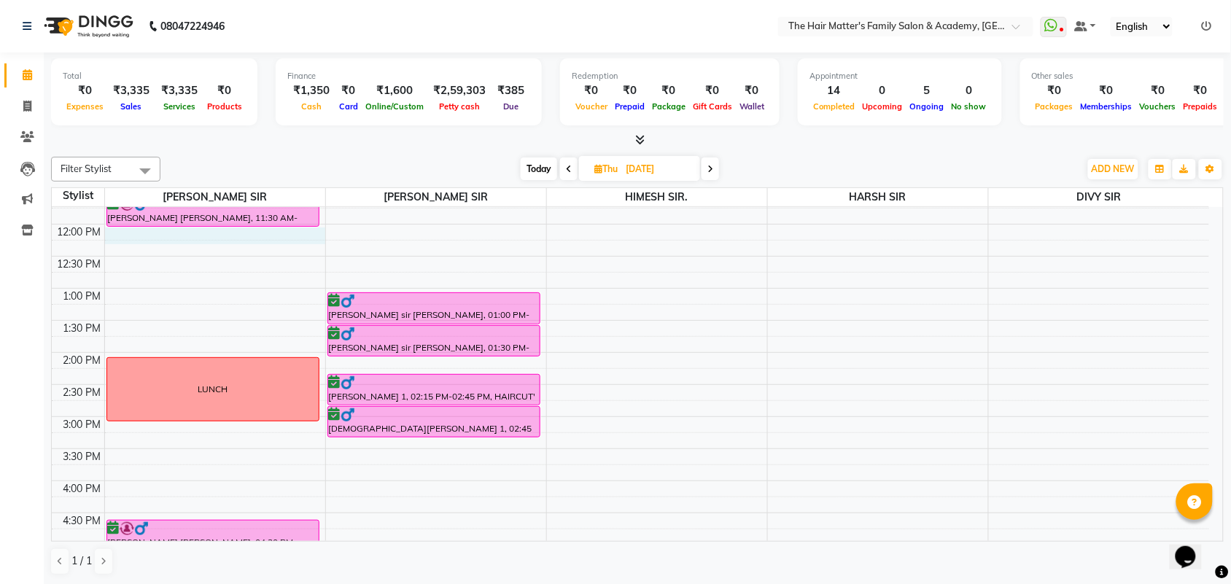
click at [128, 230] on div "7:00 AM 7:30 AM 8:00 AM 8:30 AM 9:00 AM 9:30 AM 10:00 AM 10:30 AM 11:00 AM 11:3…" at bounding box center [630, 417] width 1157 height 1026
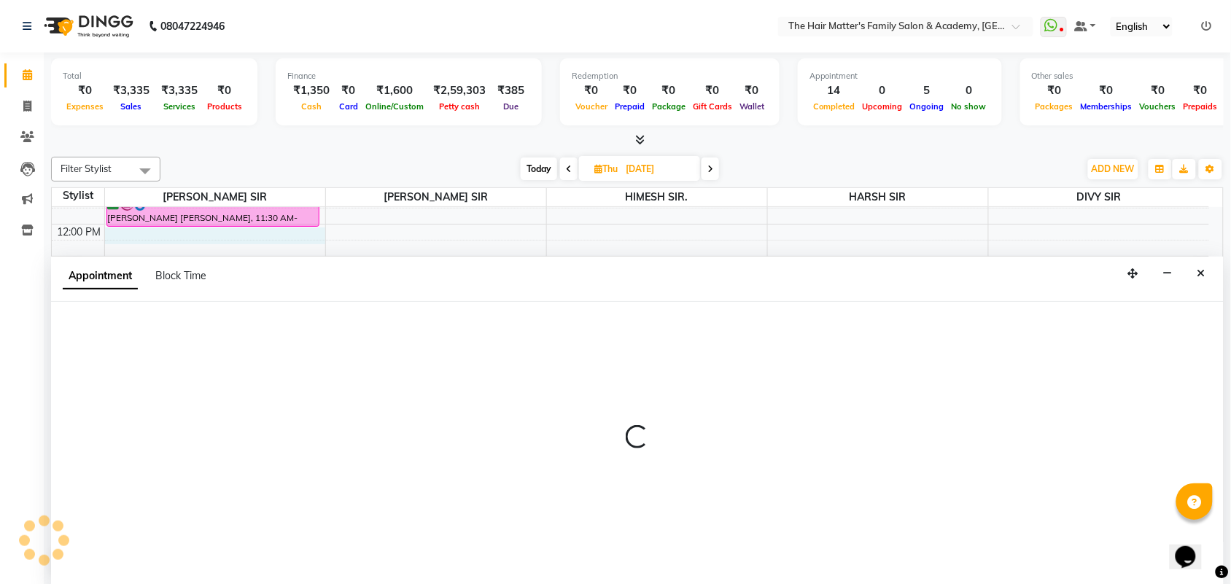
scroll to position [1, 0]
select select "42572"
select select "720"
select select "tentative"
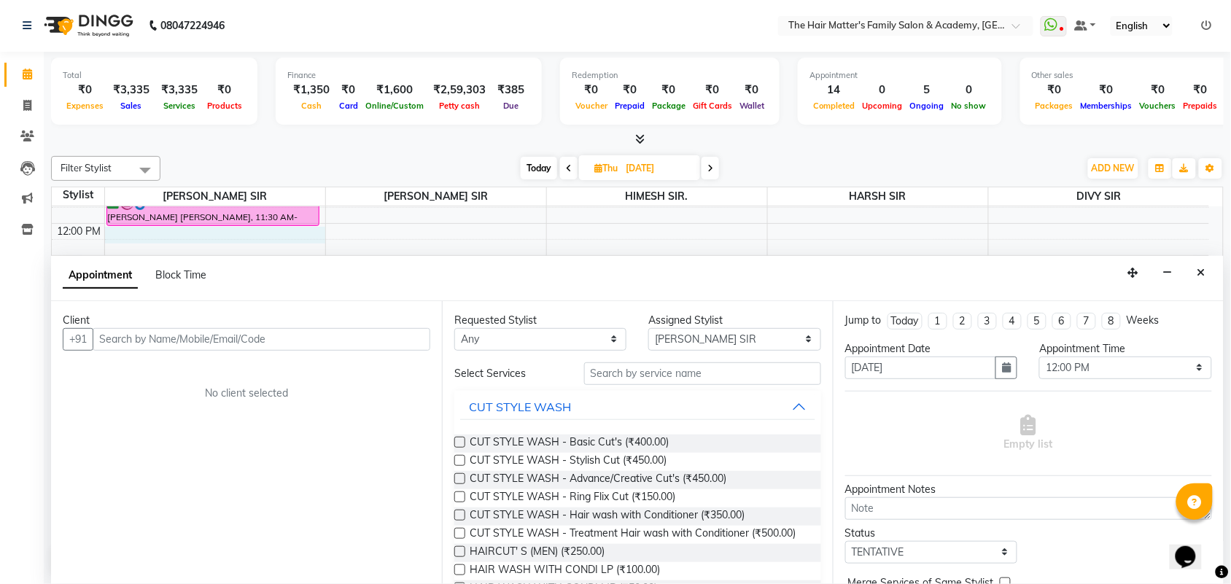
click at [166, 345] on input "text" at bounding box center [262, 339] width 338 height 23
click at [133, 341] on input "97274 81705" at bounding box center [231, 339] width 277 height 23
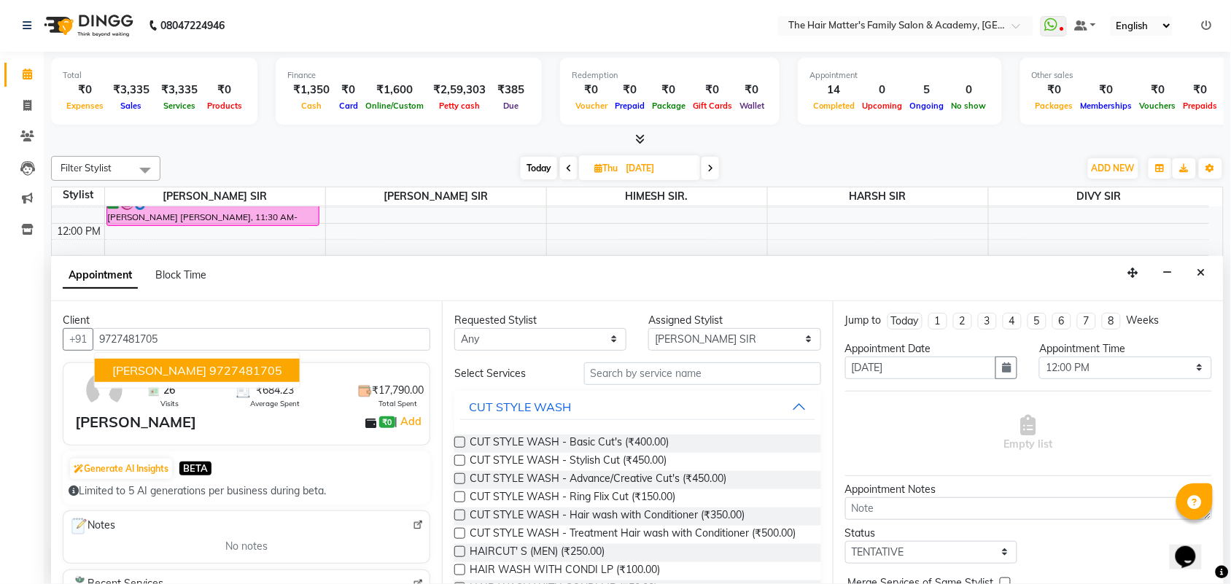
click at [182, 366] on span "ALDRON SIR CHRISTIAN" at bounding box center [159, 370] width 94 height 15
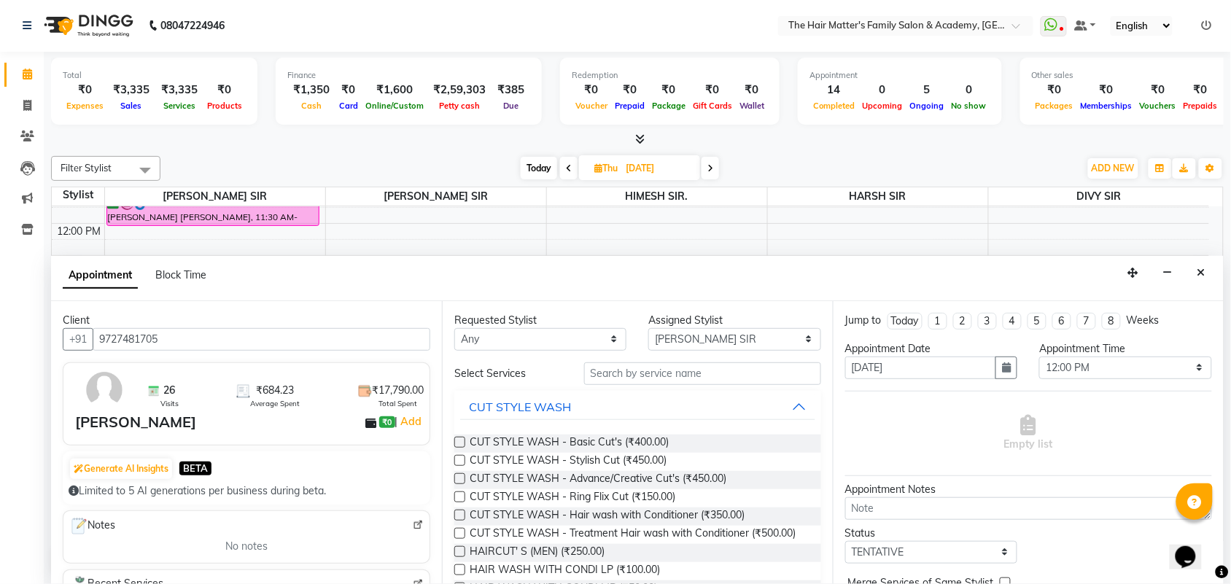
type input "9727481705"
click at [559, 325] on div "Requested Stylist" at bounding box center [540, 320] width 172 height 15
click at [559, 336] on select "Any DIVY SIR HARSH SIR HIMESH SIR. MAYANK SIR PRATIK SIR" at bounding box center [540, 339] width 172 height 23
select select "42572"
click at [454, 328] on select "Any DIVY SIR HARSH SIR HIMESH SIR. MAYANK SIR PRATIK SIR" at bounding box center [540, 339] width 172 height 23
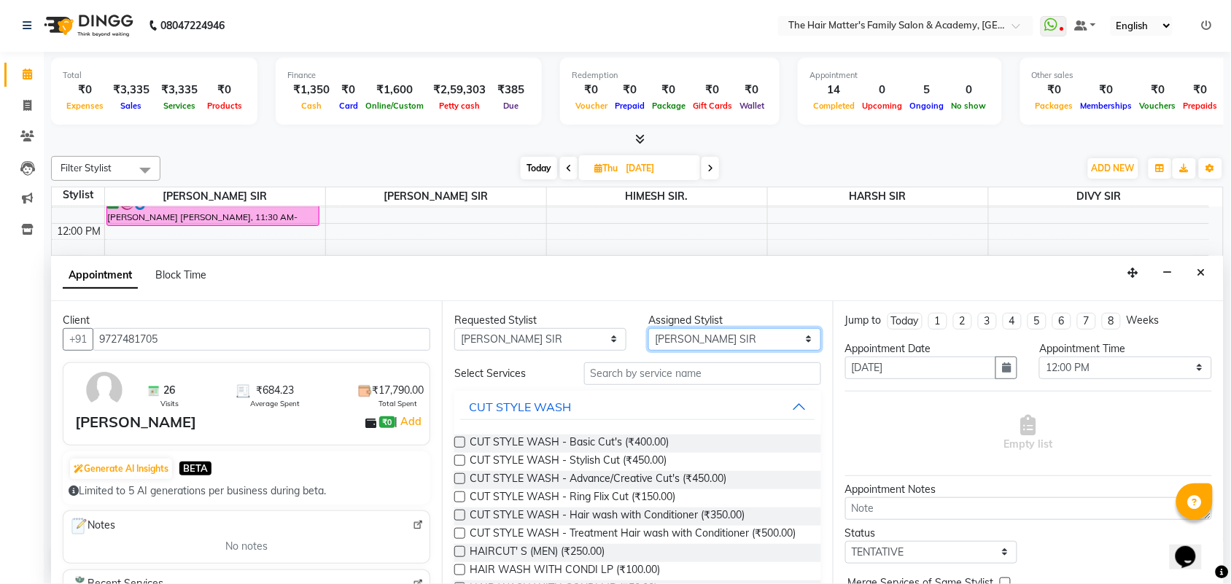
click at [693, 339] on select "Select DIVY SIR HARSH SIR HIMESH SIR. MAYANK SIR PRATIK SIR" at bounding box center [734, 339] width 172 height 23
click at [648, 328] on select "Select DIVY SIR HARSH SIR HIMESH SIR. MAYANK SIR PRATIK SIR" at bounding box center [734, 339] width 172 height 23
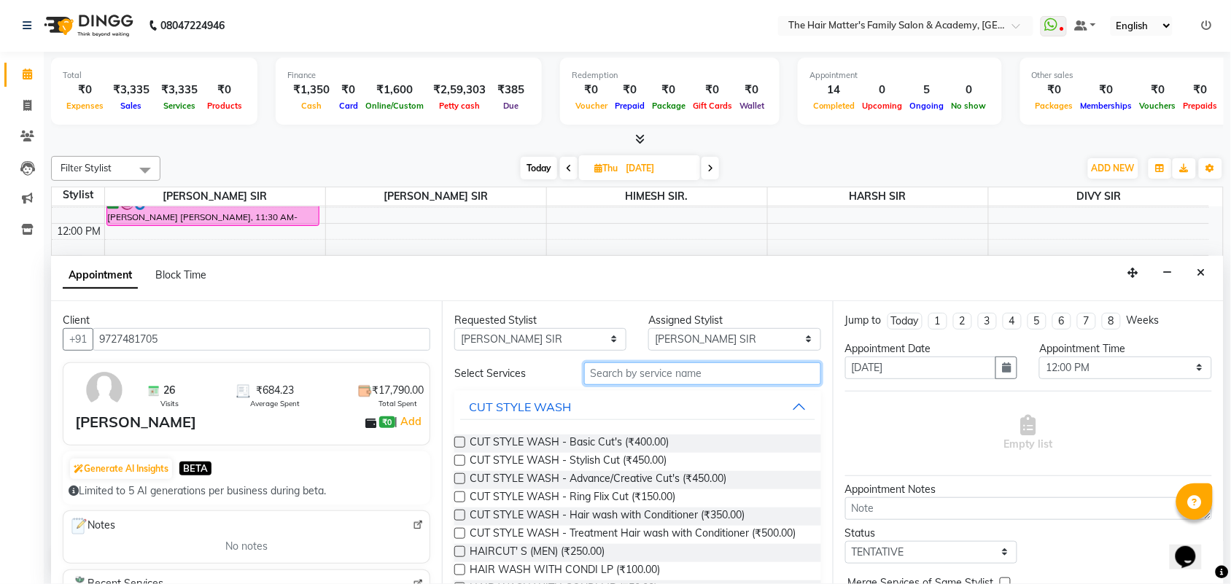
click at [689, 384] on input "text" at bounding box center [702, 373] width 237 height 23
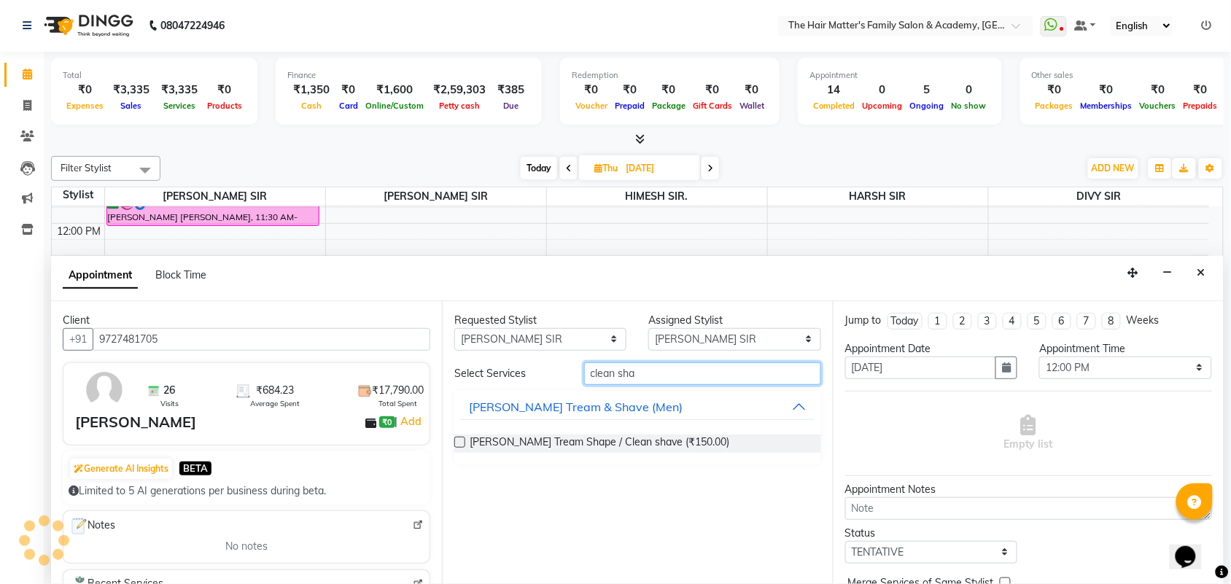
type input "clean sha"
click at [459, 440] on label at bounding box center [459, 442] width 11 height 11
click at [459, 440] on input "checkbox" at bounding box center [458, 443] width 9 height 9
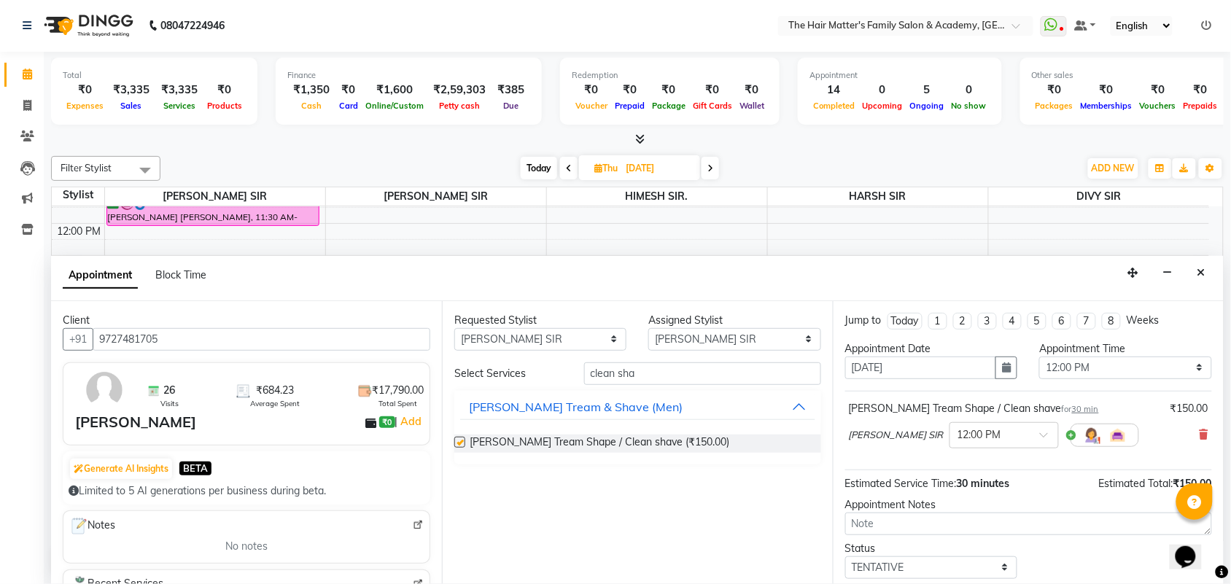
checkbox input "false"
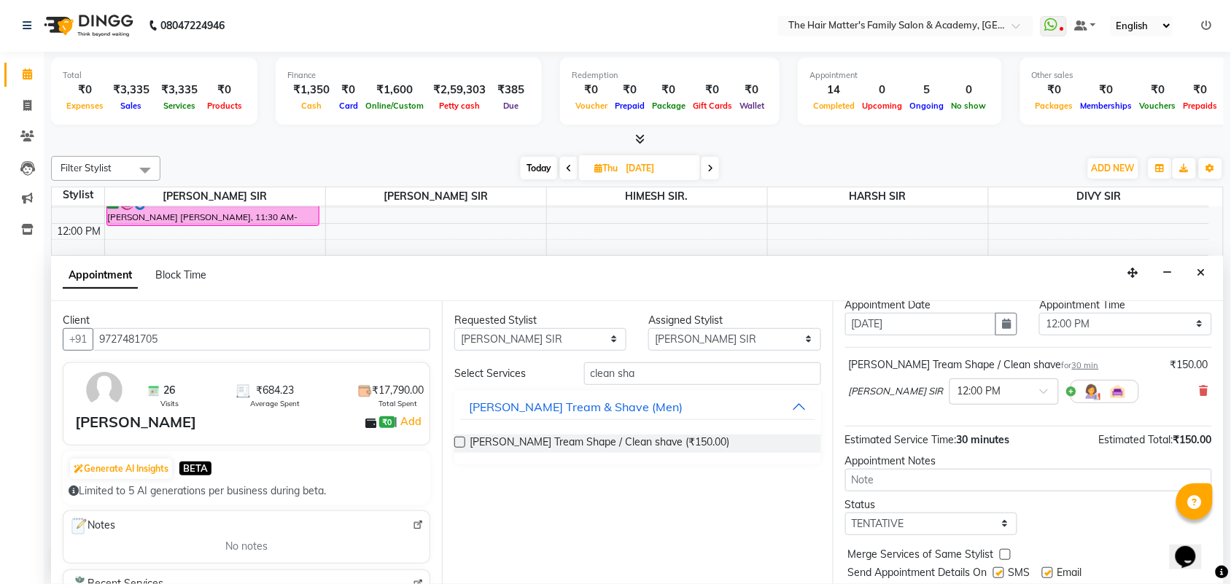
scroll to position [88, 0]
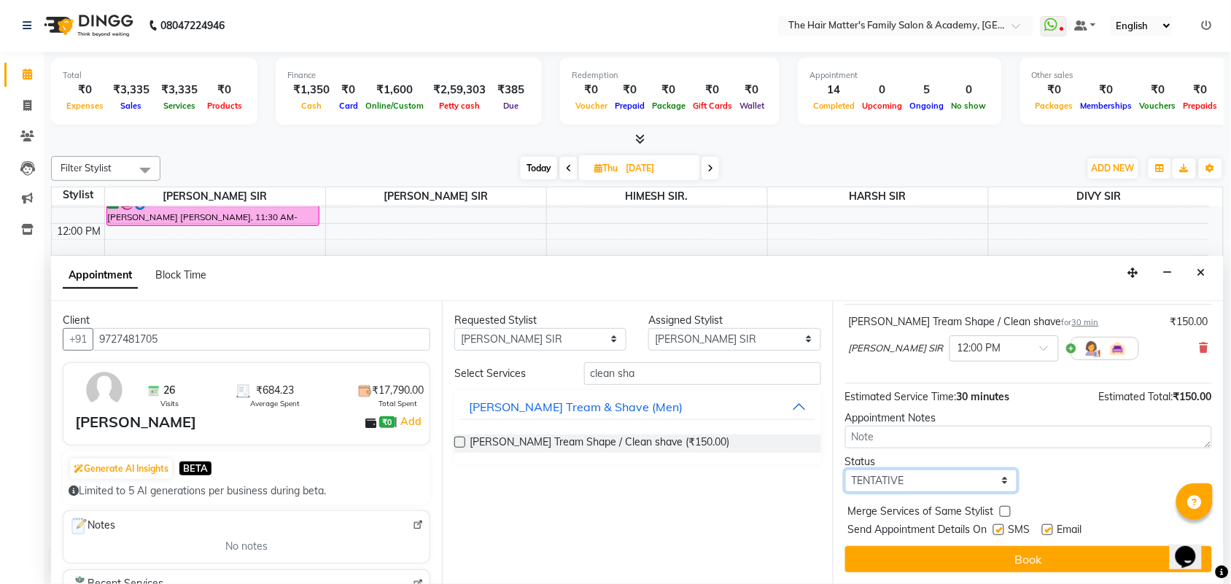
click at [881, 485] on select "Select TENTATIVE CONFIRM UPCOMING" at bounding box center [931, 481] width 172 height 23
select select "confirm booking"
click at [845, 470] on select "Select TENTATIVE CONFIRM UPCOMING" at bounding box center [931, 481] width 172 height 23
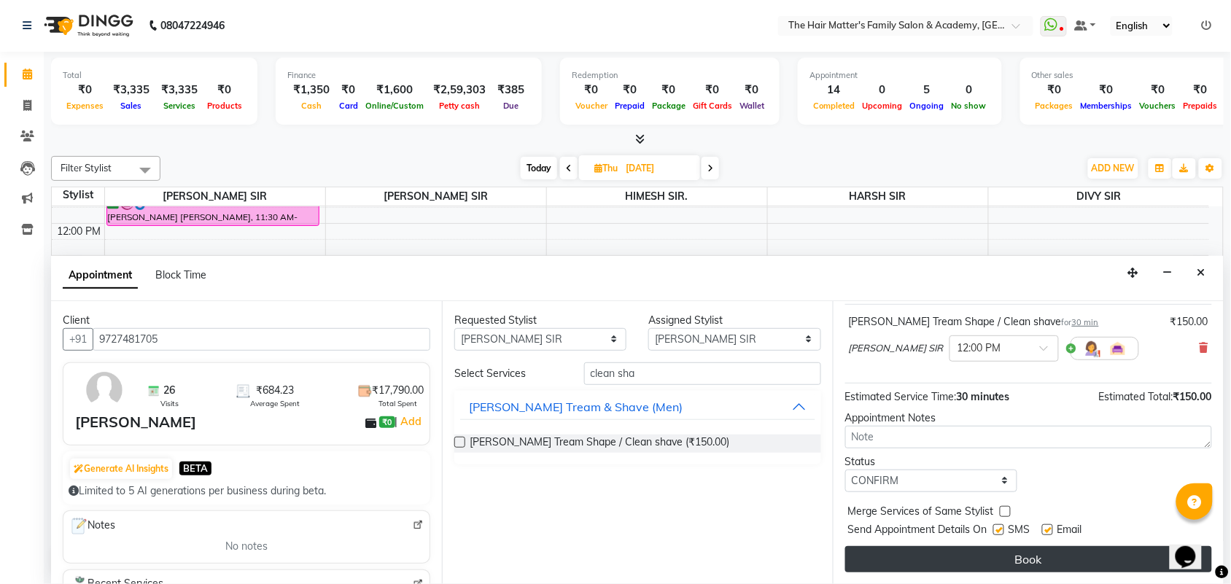
click at [968, 553] on button "Book" at bounding box center [1028, 559] width 367 height 26
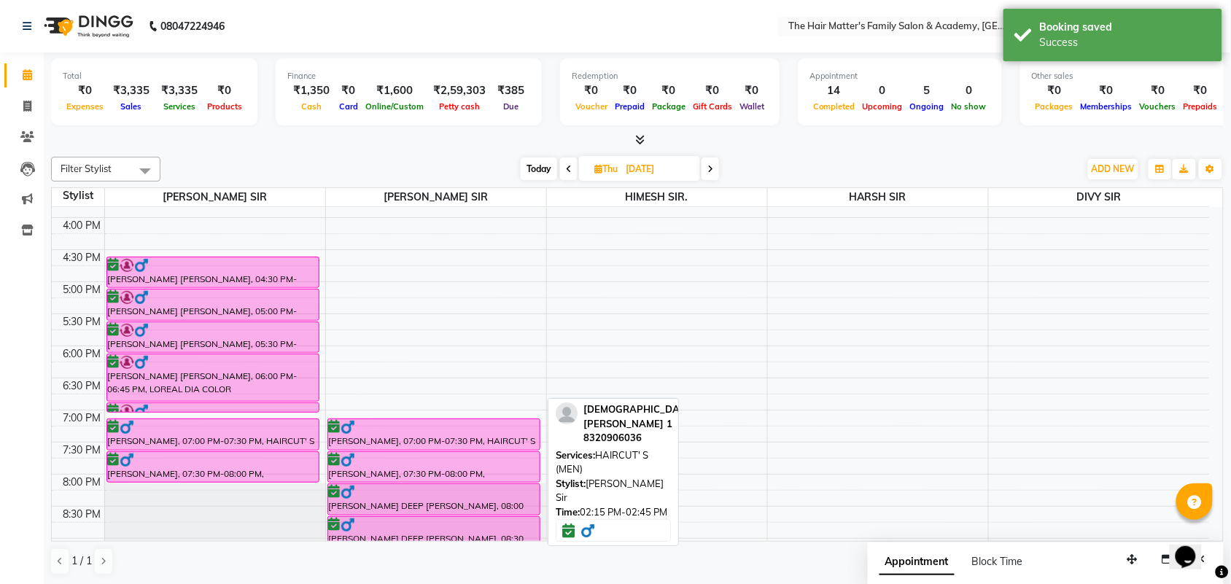
scroll to position [607, 0]
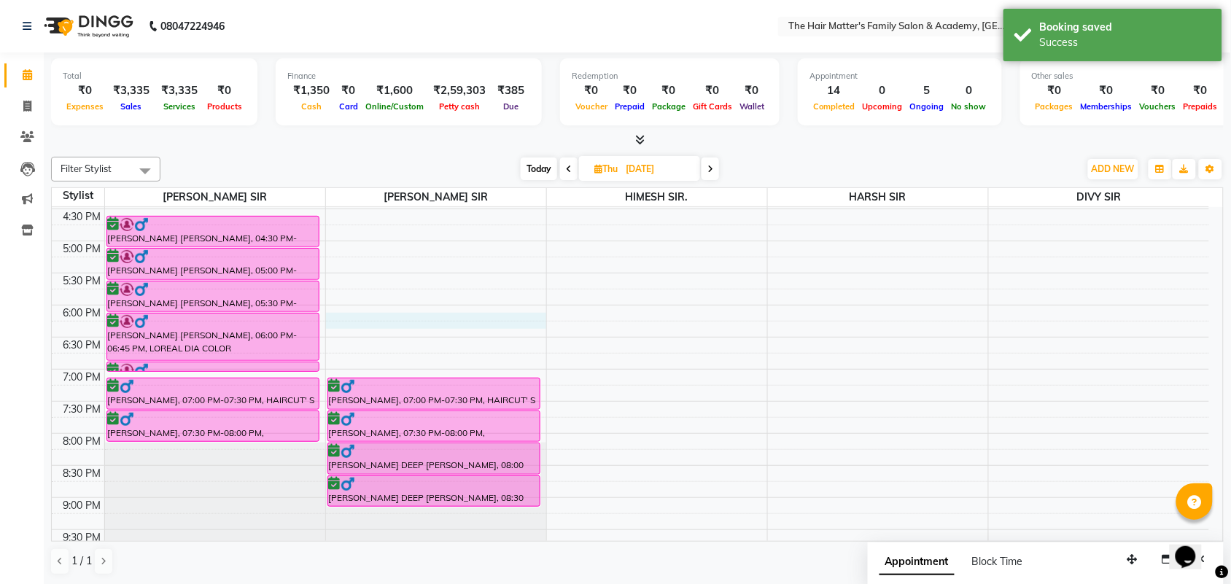
click at [356, 317] on div "7:00 AM 7:30 AM 8:00 AM 8:30 AM 9:00 AM 9:30 AM 10:00 AM 10:30 AM 11:00 AM 11:3…" at bounding box center [630, 113] width 1157 height 1026
select select "43094"
select select "tentative"
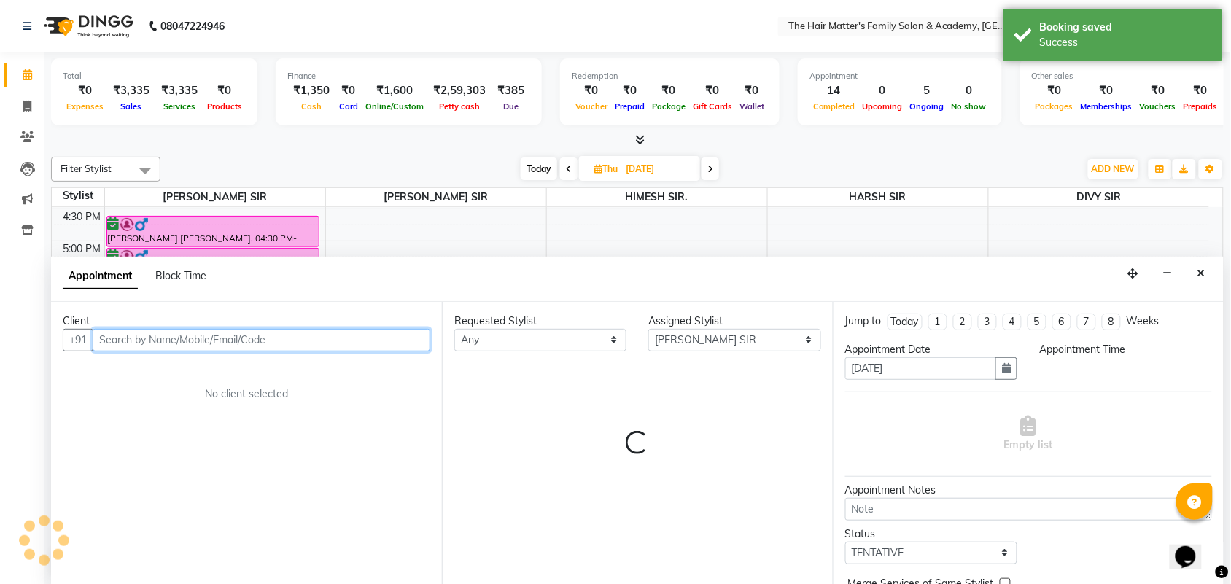
select select "1080"
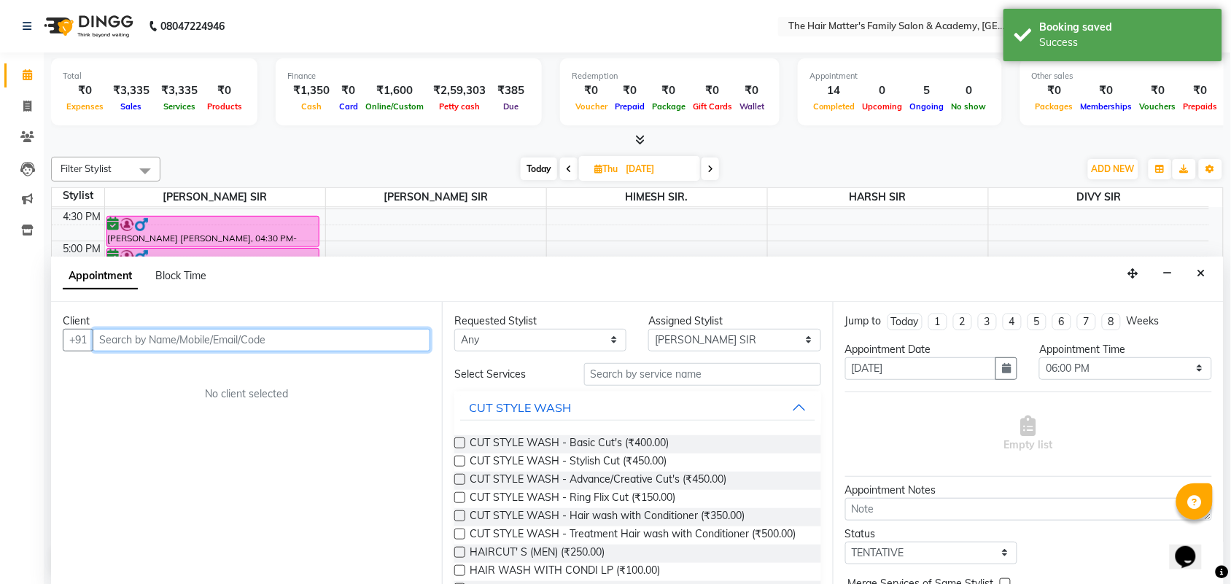
scroll to position [1, 0]
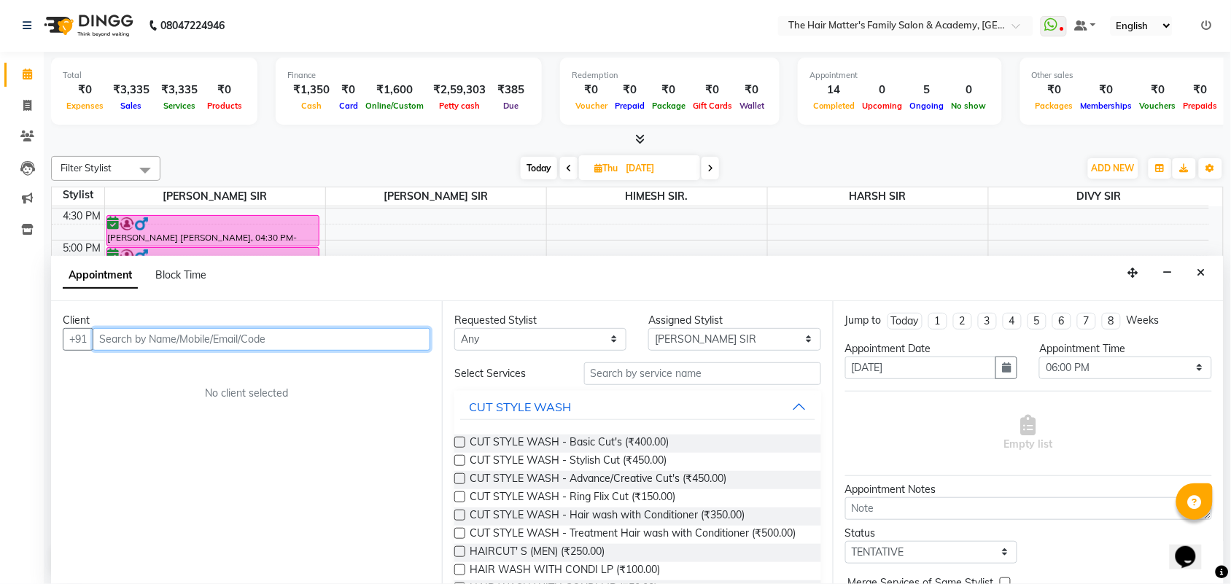
click at [263, 333] on input "text" at bounding box center [262, 339] width 338 height 23
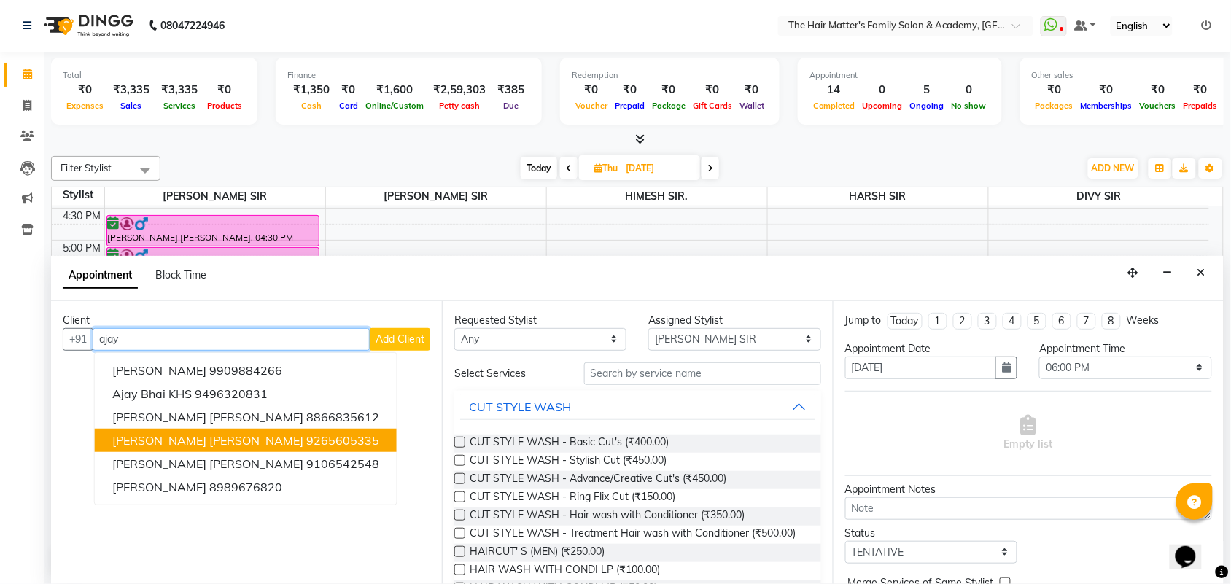
click at [306, 441] on ngb-highlight "9265605335" at bounding box center [342, 440] width 73 height 15
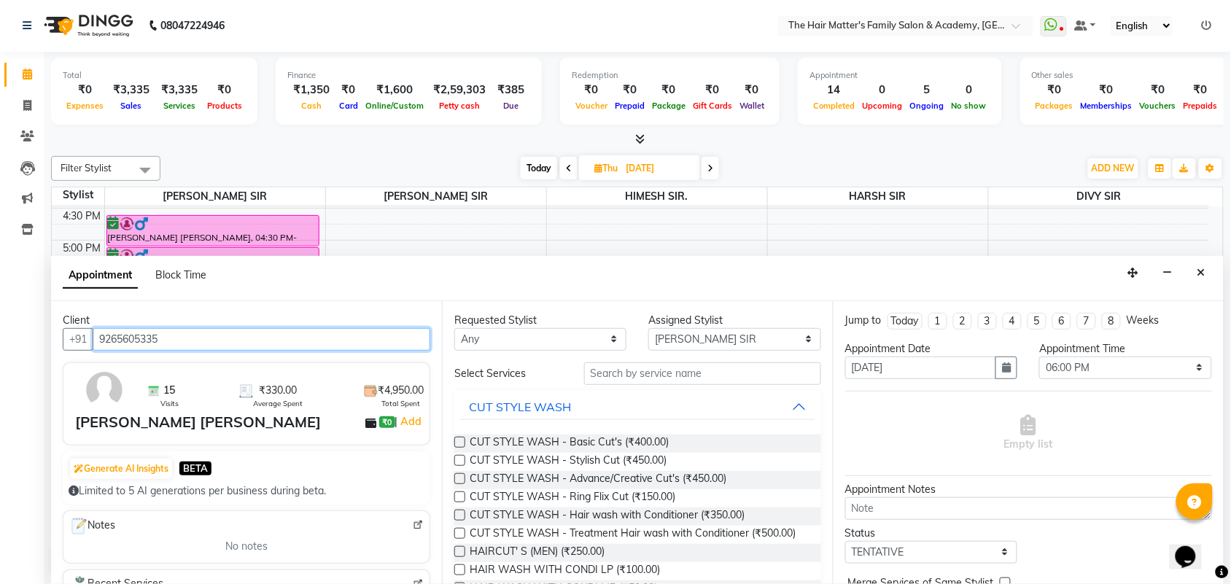
click at [209, 337] on input "9265605335" at bounding box center [262, 339] width 338 height 23
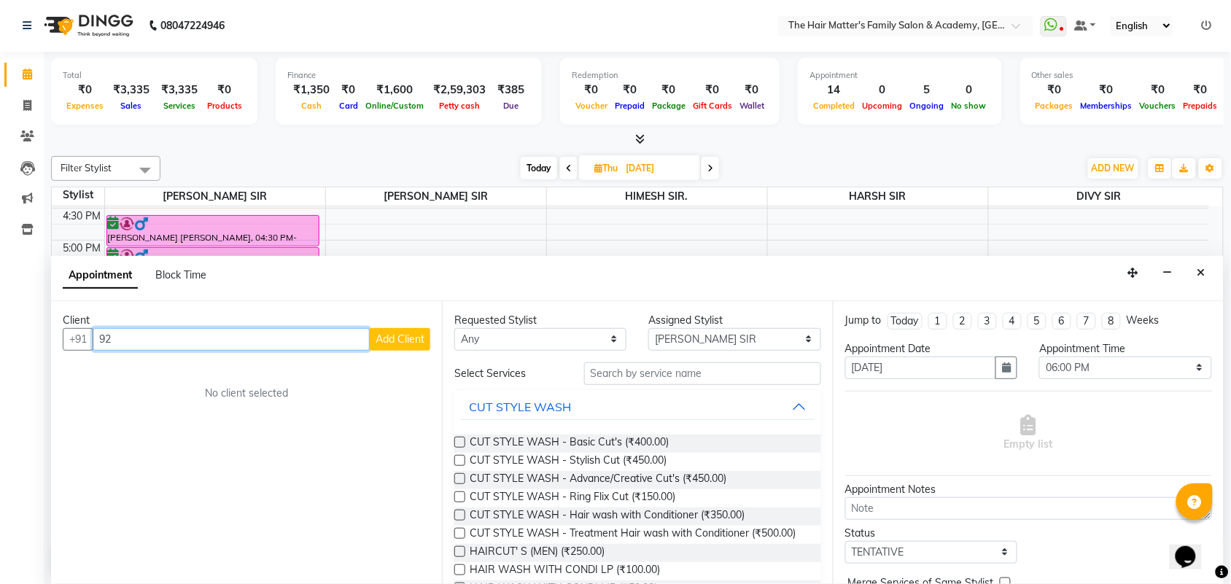
type input "9"
click at [345, 341] on input "text" at bounding box center [262, 339] width 338 height 23
paste input "92656 05335 Add not"
click at [135, 340] on input "92656 05335" at bounding box center [231, 339] width 277 height 23
click at [136, 335] on input "92656 05335" at bounding box center [231, 339] width 277 height 23
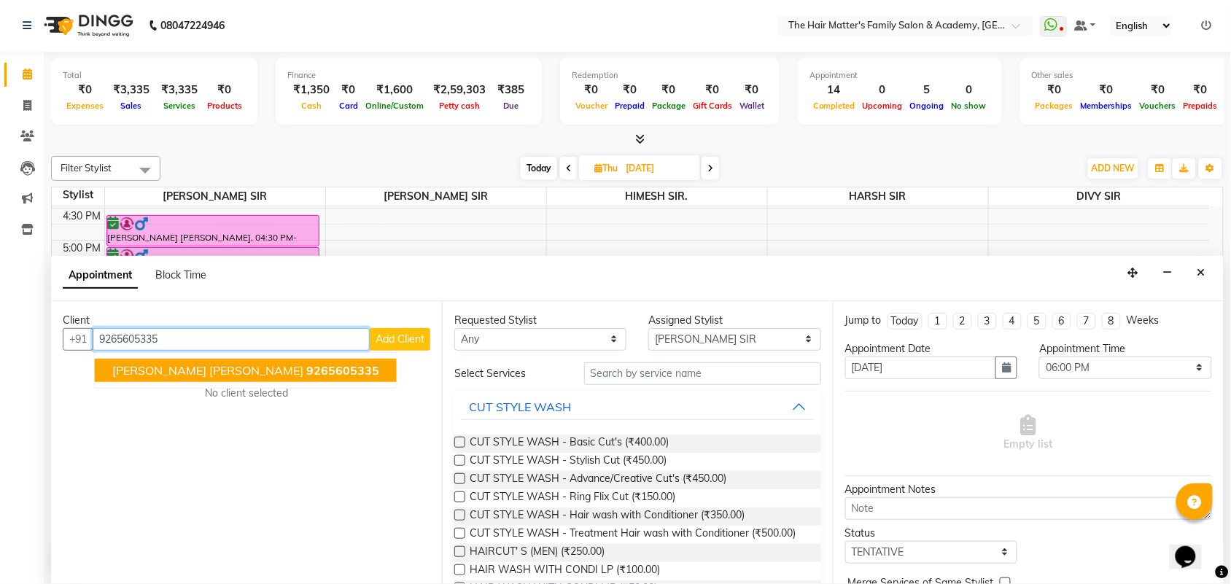
click at [306, 363] on span "9265605335" at bounding box center [342, 370] width 73 height 15
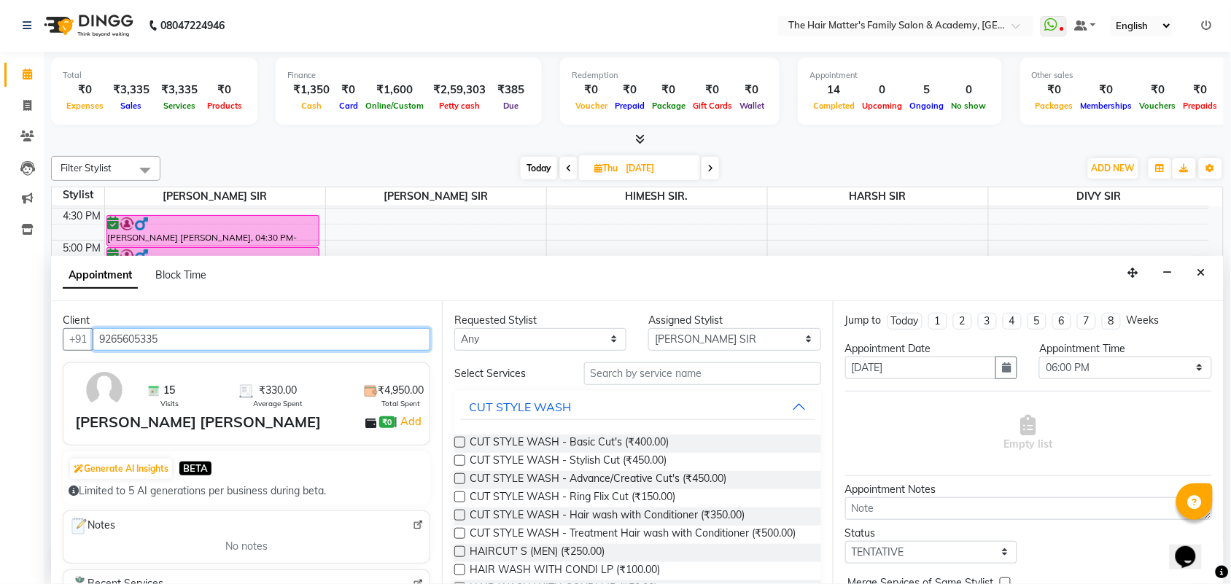
type input "9265605335"
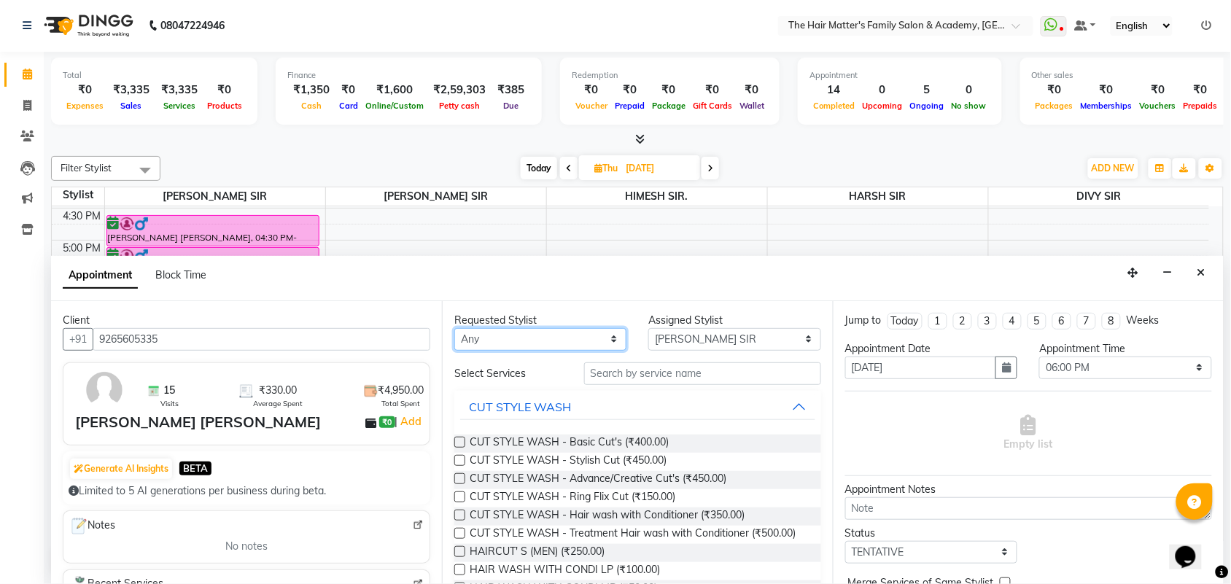
click at [553, 341] on select "Any DIVY SIR HARSH SIR HIMESH SIR. MAYANK SIR PRATIK SIR" at bounding box center [540, 339] width 172 height 23
select select "42572"
click at [454, 328] on select "Any DIVY SIR HARSH SIR HIMESH SIR. MAYANK SIR PRATIK SIR" at bounding box center [540, 339] width 172 height 23
select select "42572"
drag, startPoint x: 697, startPoint y: 336, endPoint x: 695, endPoint y: 347, distance: 11.2
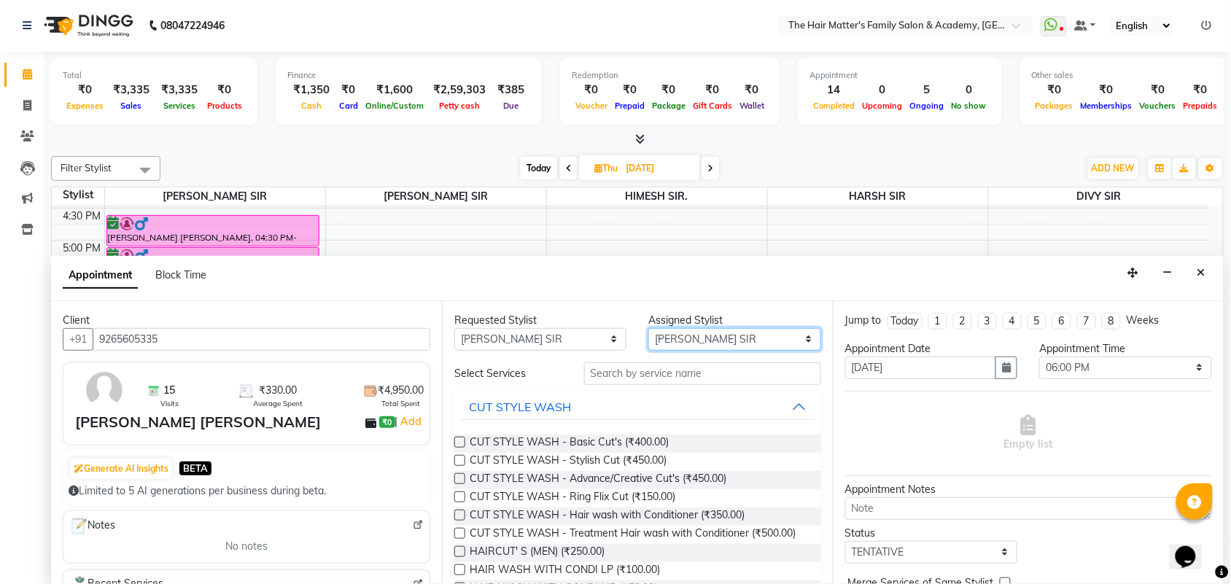
click at [697, 336] on select "Select DIVY SIR HARSH SIR HIMESH SIR. MAYANK SIR PRATIK SIR" at bounding box center [734, 339] width 172 height 23
click at [648, 328] on select "Select DIVY SIR HARSH SIR HIMESH SIR. MAYANK SIR PRATIK SIR" at bounding box center [734, 339] width 172 height 23
click at [565, 348] on select "Any DIVY SIR HARSH SIR HIMESH SIR. MAYANK SIR PRATIK SIR" at bounding box center [540, 339] width 172 height 23
select select "43094"
click at [454, 328] on select "Any DIVY SIR HARSH SIR HIMESH SIR. MAYANK SIR PRATIK SIR" at bounding box center [540, 339] width 172 height 23
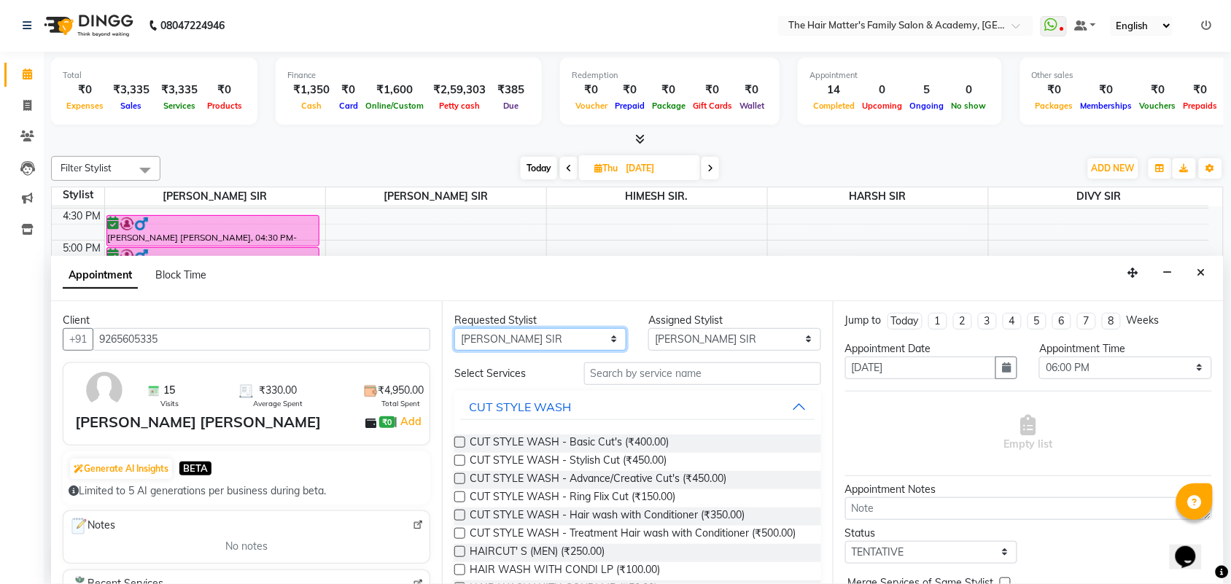
select select "43094"
click at [687, 339] on select "Select DIVY SIR HARSH SIR HIMESH SIR. MAYANK SIR PRATIK SIR" at bounding box center [734, 339] width 172 height 23
click at [648, 328] on select "Select DIVY SIR HARSH SIR HIMESH SIR. MAYANK SIR PRATIK SIR" at bounding box center [734, 339] width 172 height 23
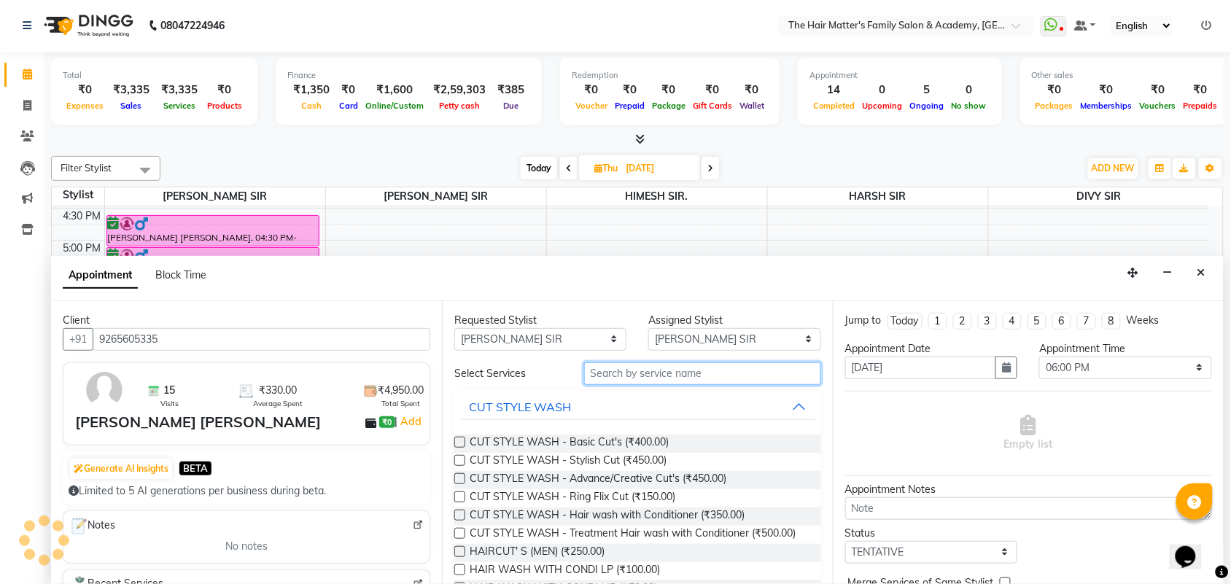
click at [707, 369] on input "text" at bounding box center [702, 373] width 237 height 23
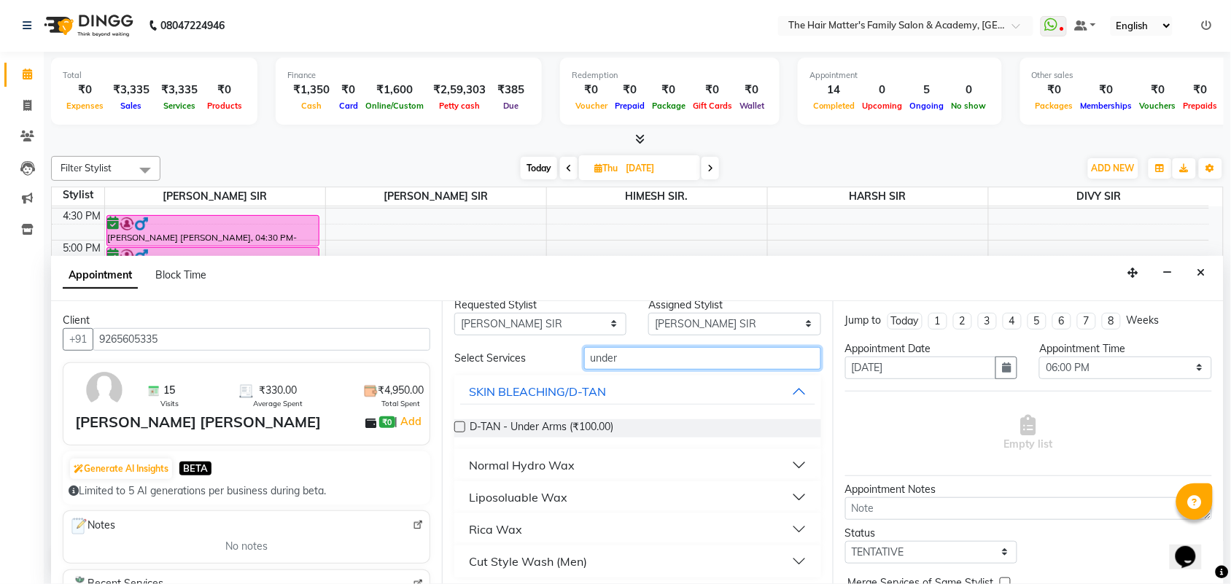
scroll to position [20, 0]
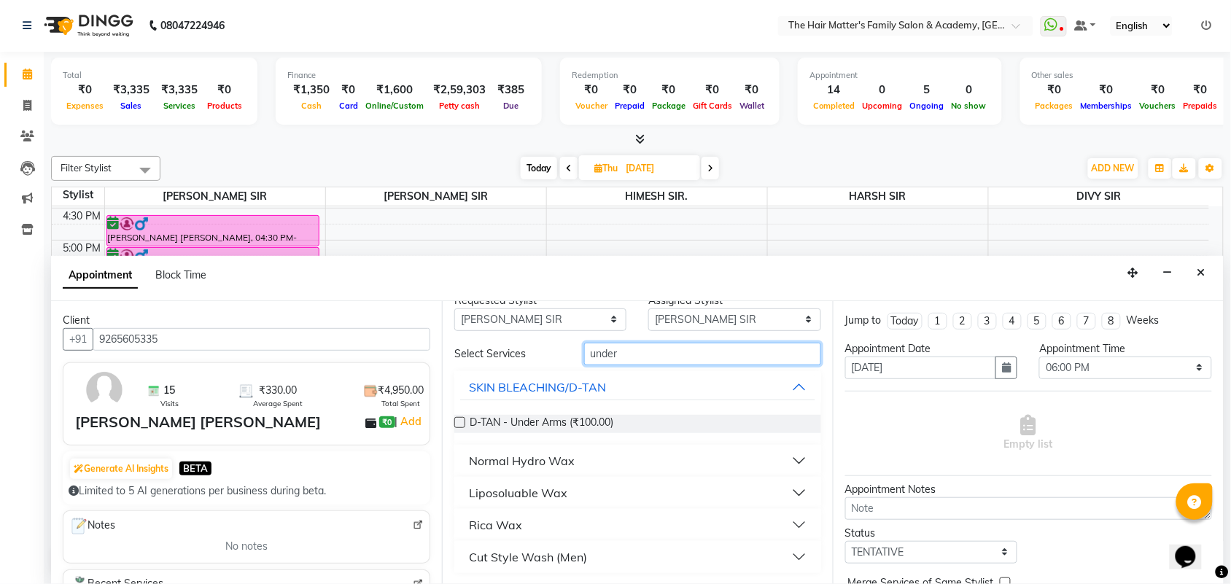
type input "under"
click at [658, 565] on button "Cut Style Wash (Men)" at bounding box center [637, 557] width 355 height 26
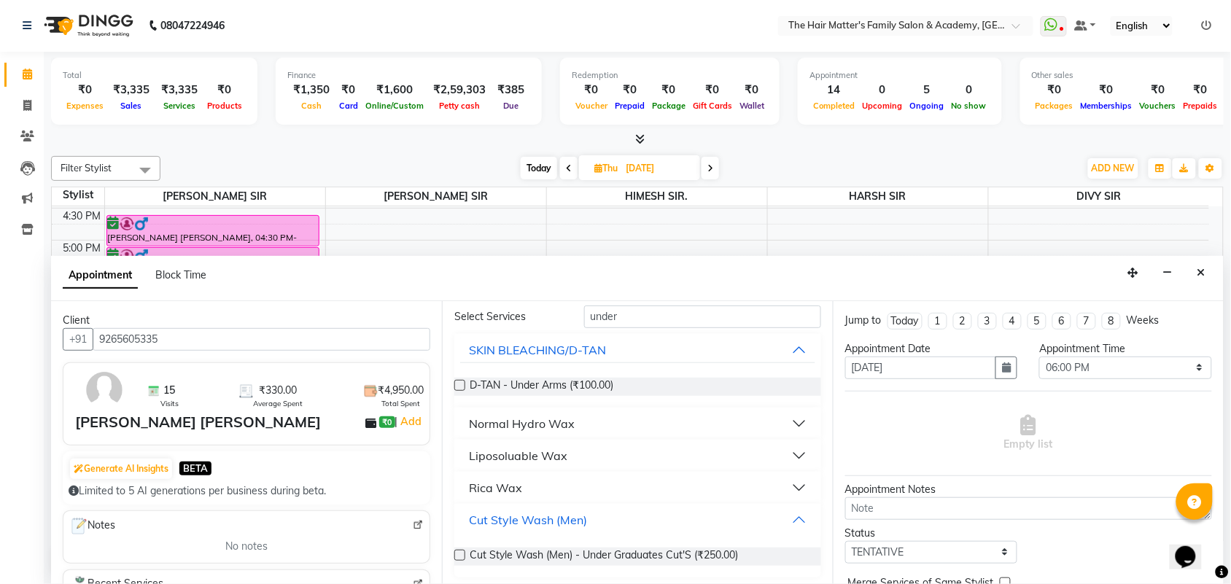
scroll to position [61, 0]
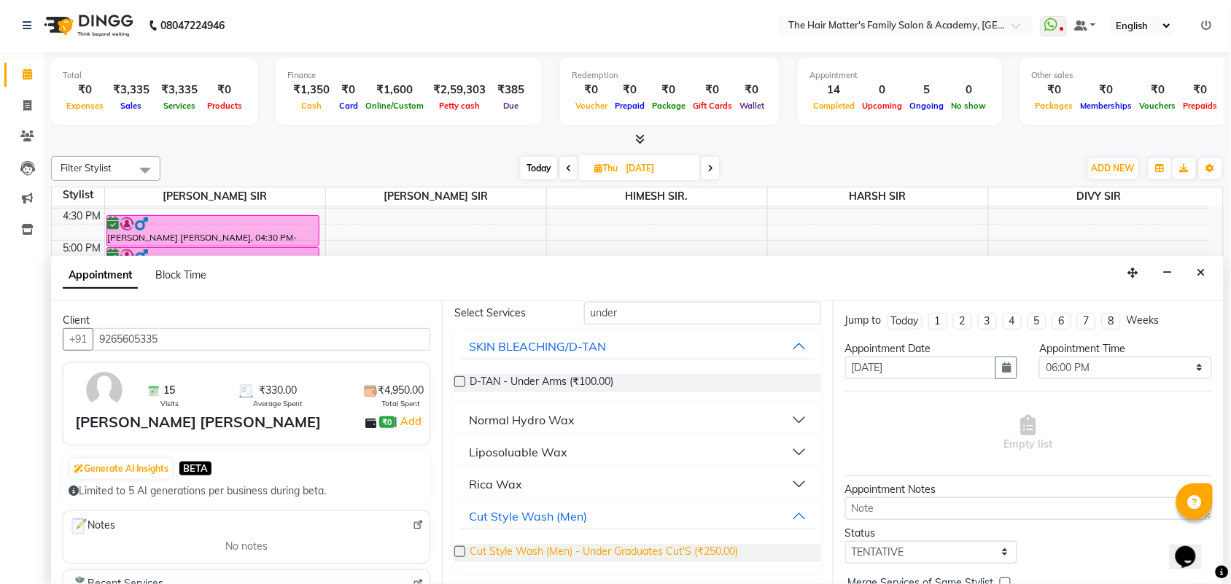
click at [653, 551] on span "Cut Style Wash (Men) - Under Graduates Cut'S (₹250.00)" at bounding box center [604, 553] width 268 height 18
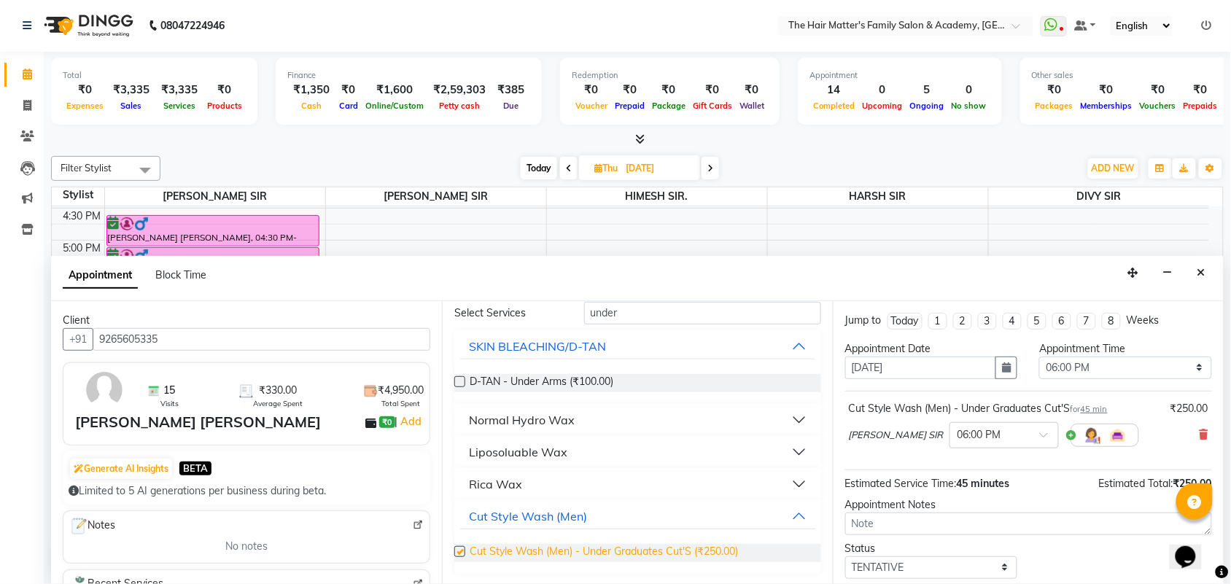
checkbox input "false"
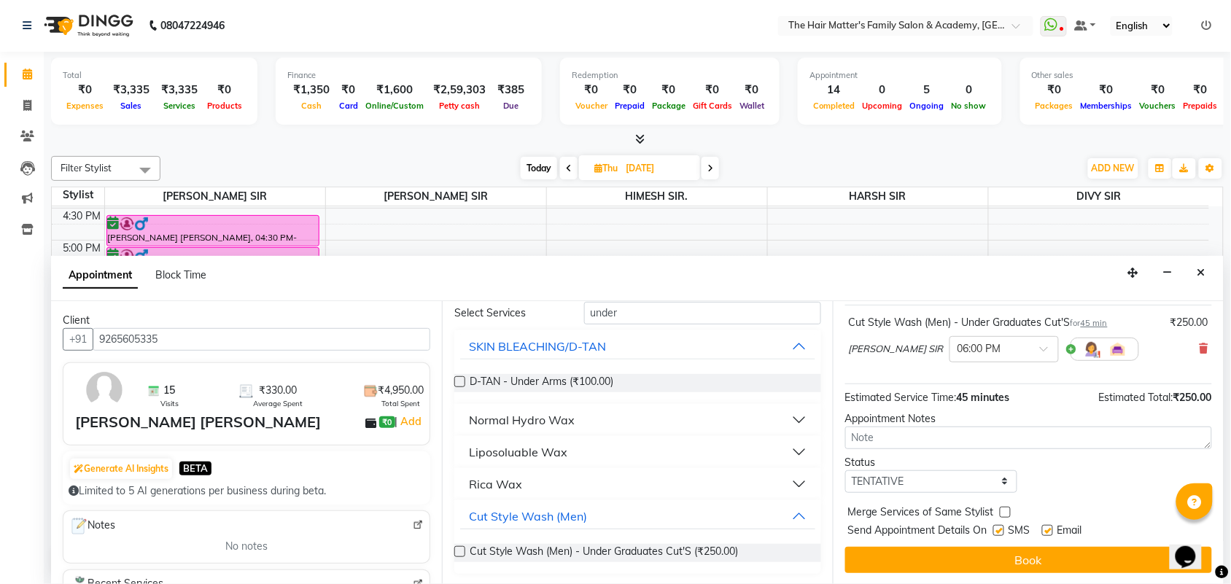
scroll to position [88, 0]
click at [902, 467] on div "Status" at bounding box center [931, 461] width 172 height 15
click at [906, 479] on select "Select TENTATIVE CONFIRM UPCOMING" at bounding box center [931, 481] width 172 height 23
select select "confirm booking"
click at [845, 470] on select "Select TENTATIVE CONFIRM UPCOMING" at bounding box center [931, 481] width 172 height 23
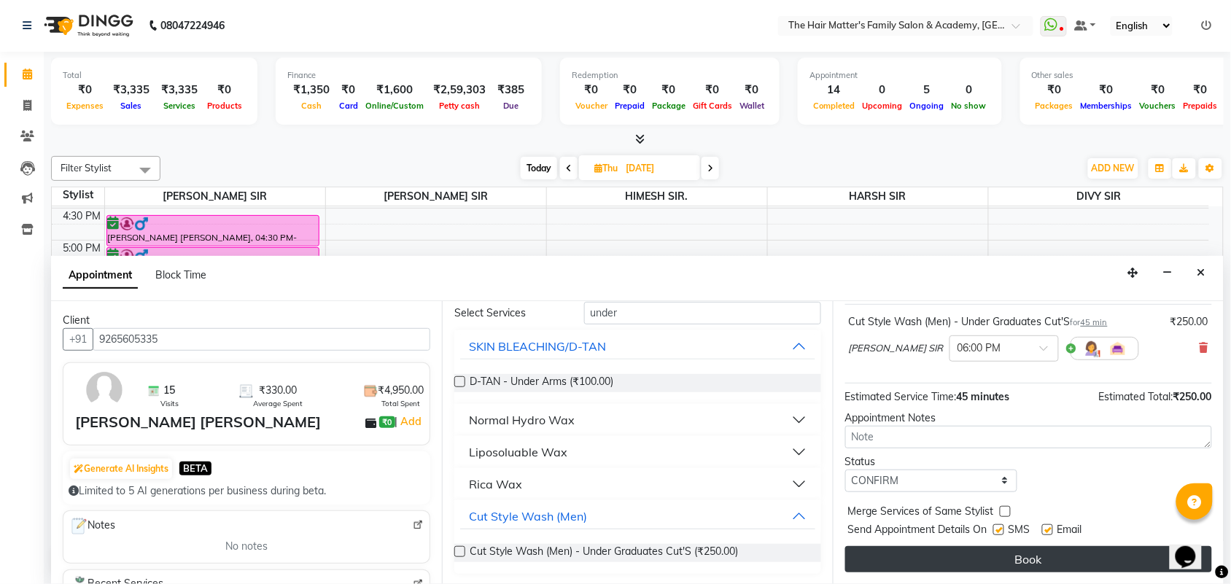
click at [950, 558] on button "Book" at bounding box center [1028, 559] width 367 height 26
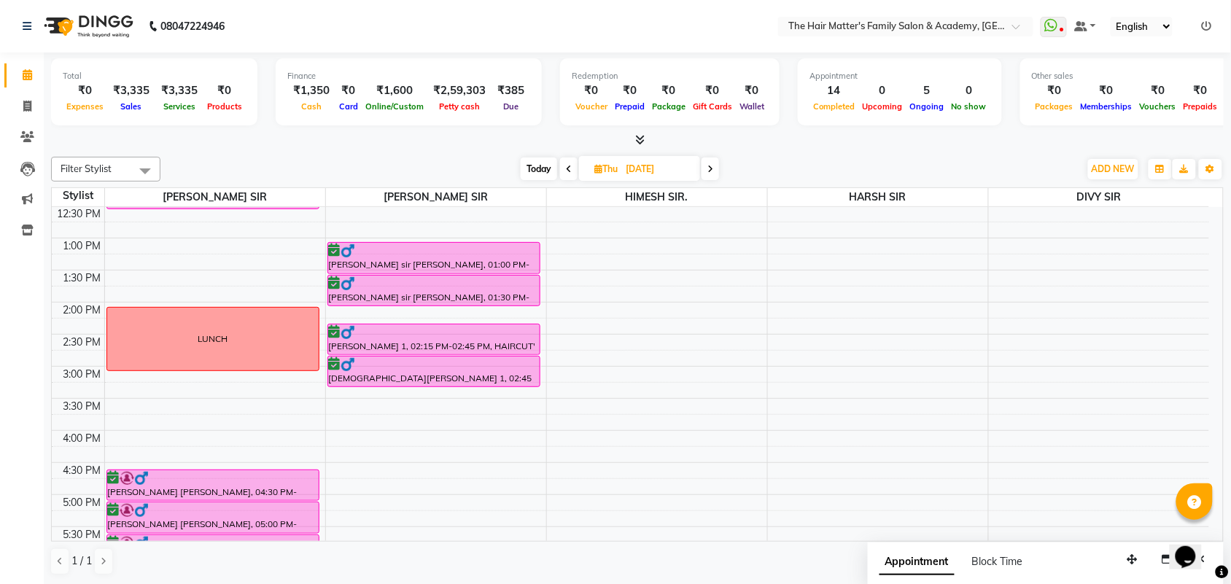
scroll to position [303, 0]
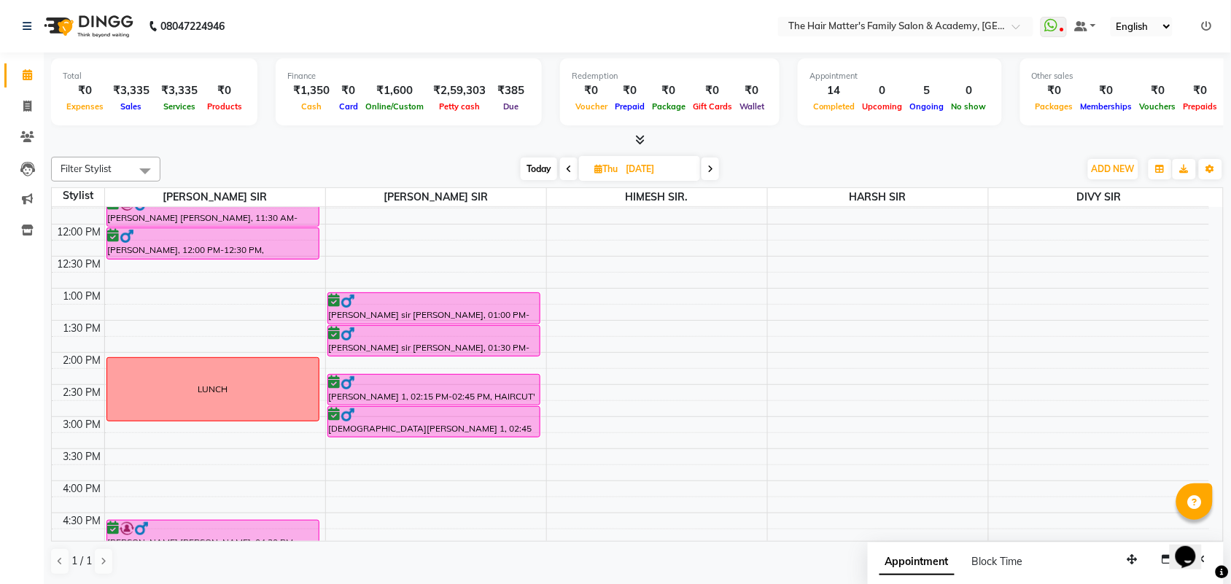
click at [712, 175] on span at bounding box center [711, 169] width 18 height 23
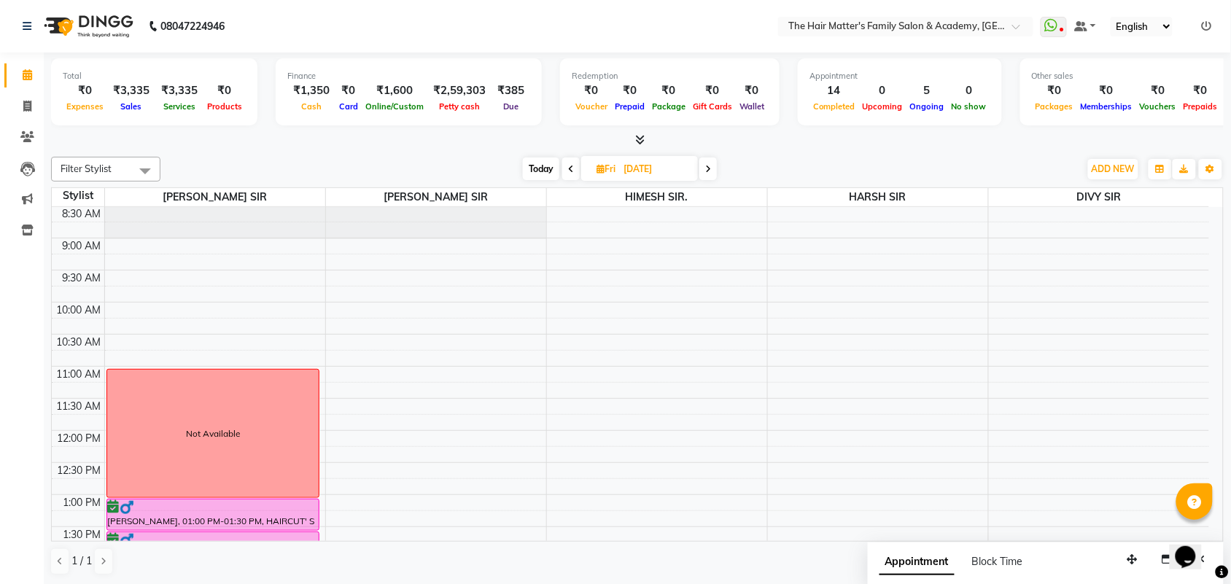
scroll to position [0, 0]
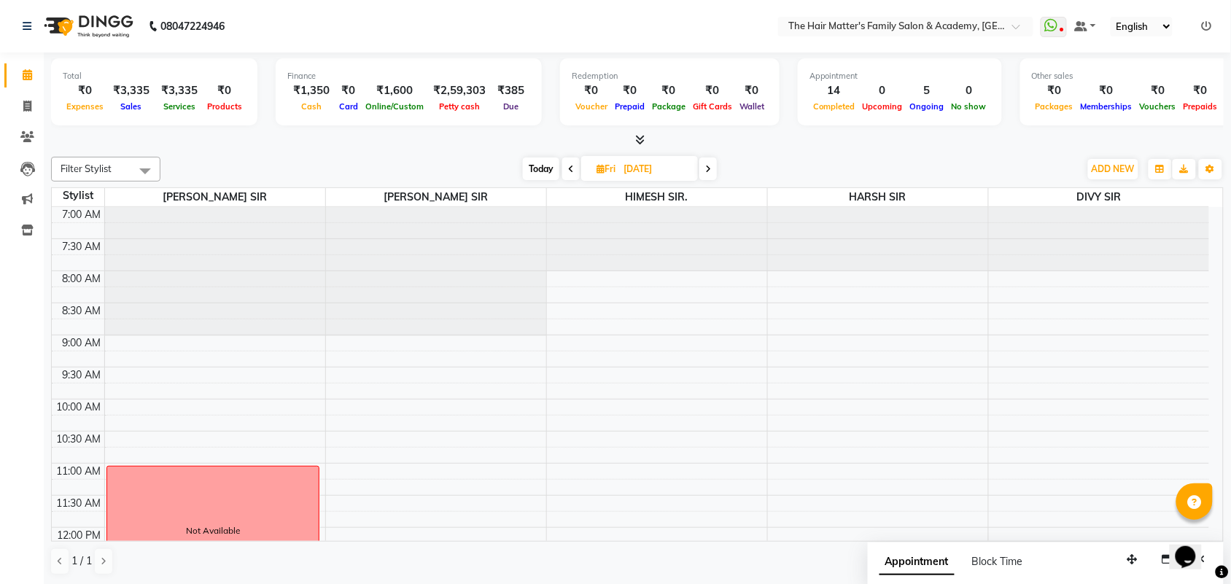
click at [571, 165] on icon at bounding box center [571, 169] width 6 height 9
type input "04-09-2025"
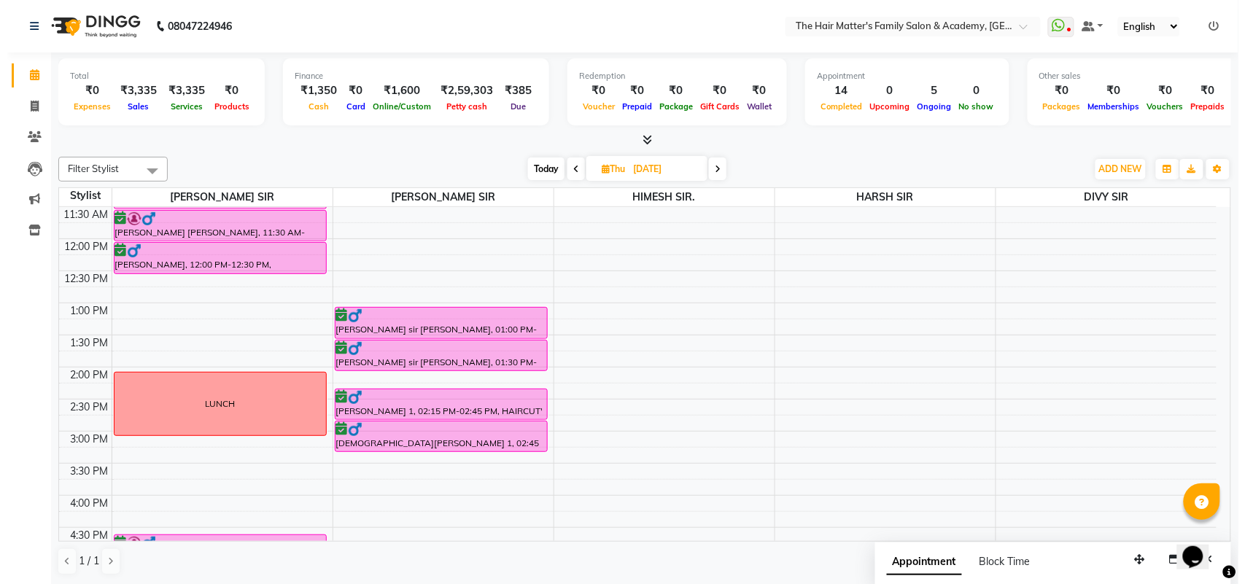
scroll to position [298, 0]
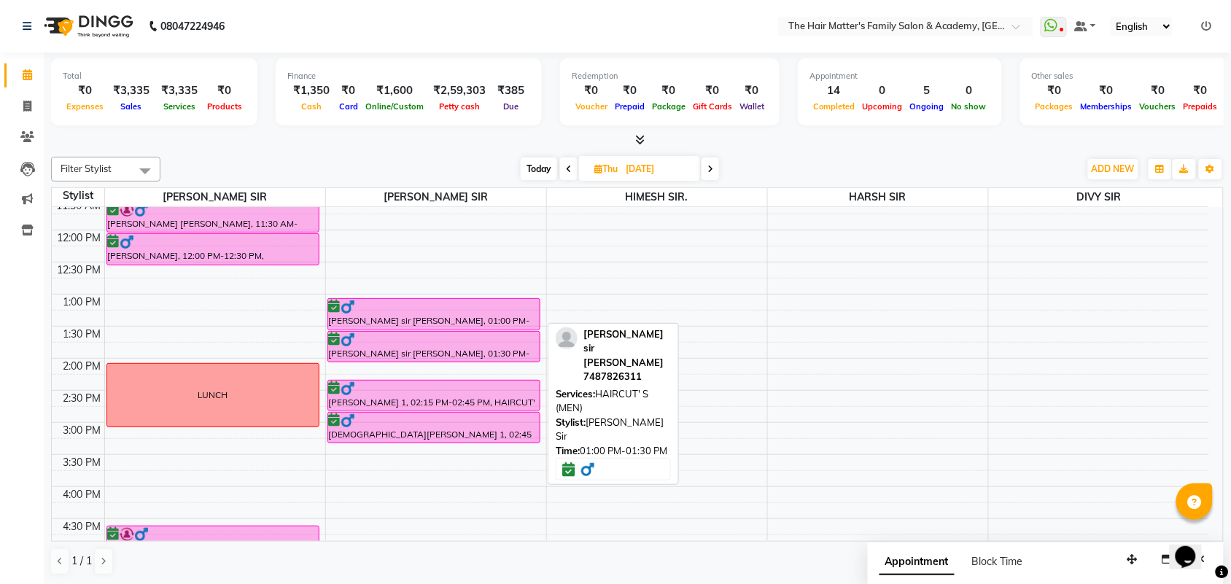
click at [503, 322] on div "dominic sir cristian, 01:00 PM-01:30 PM, HAIRCUT' S (MEN)" at bounding box center [433, 314] width 211 height 31
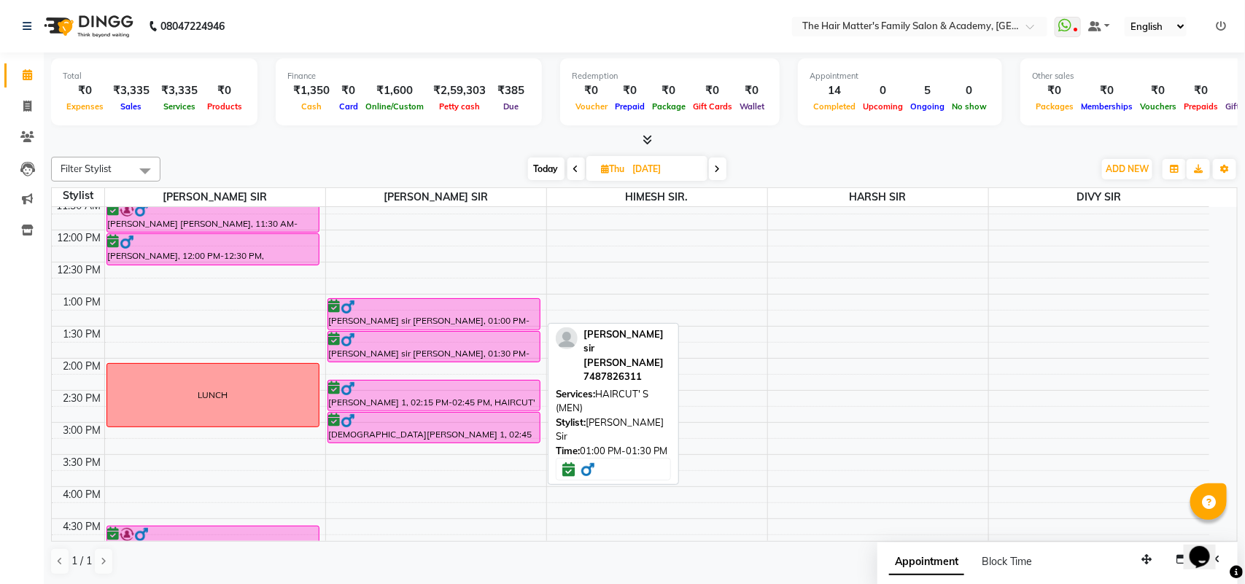
select select "6"
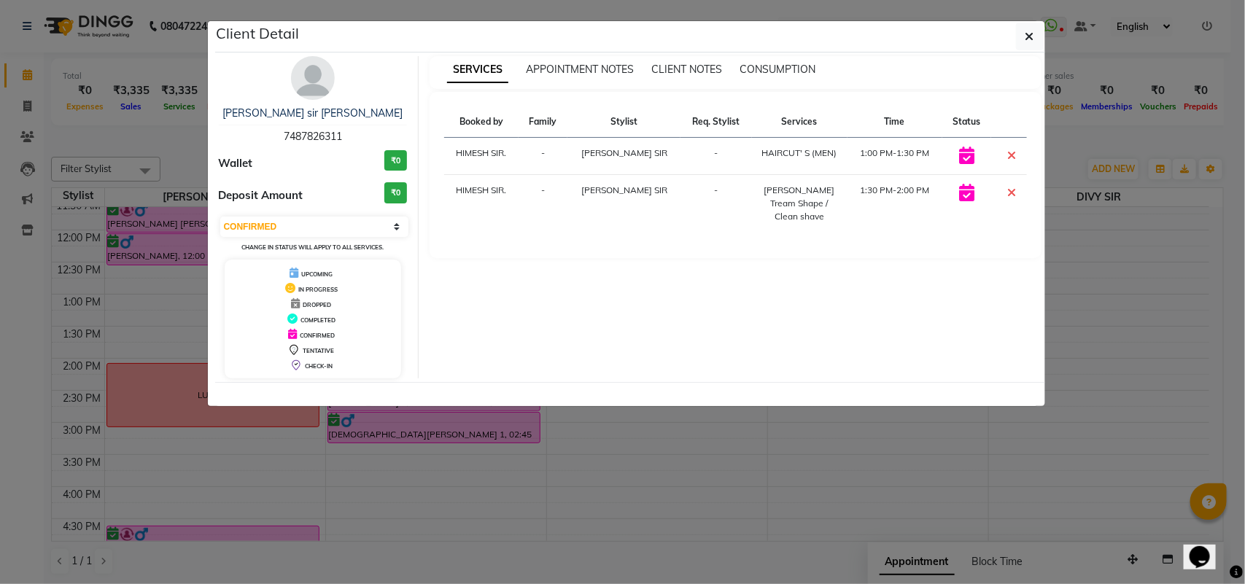
click at [314, 120] on div "dominic sir cristian" at bounding box center [313, 113] width 189 height 15
click at [318, 111] on link "dominic sir cristian" at bounding box center [312, 112] width 180 height 13
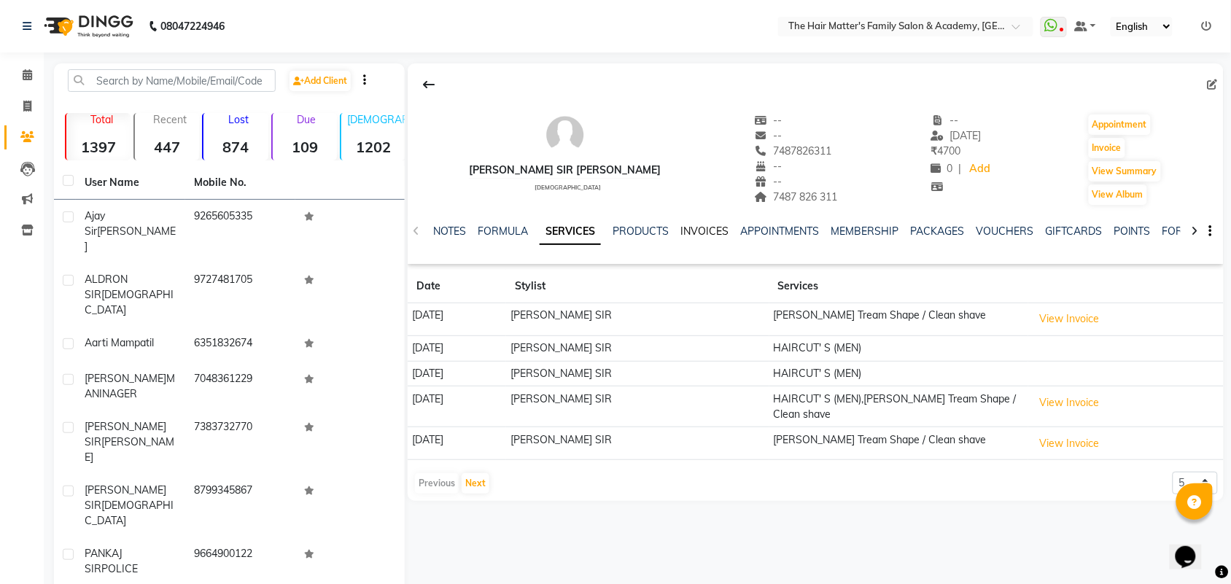
click at [715, 230] on link "INVOICES" at bounding box center [704, 231] width 48 height 13
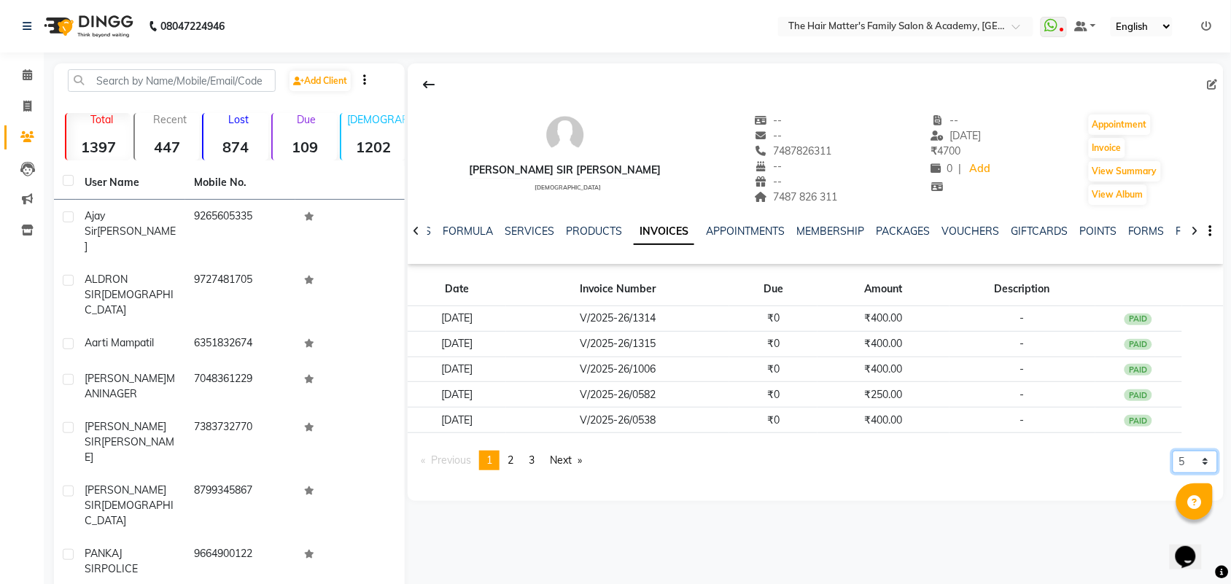
click at [1198, 464] on select "5 10 50 100 500" at bounding box center [1195, 462] width 45 height 23
select select "100"
click at [1173, 473] on select "5 10 50 100 500" at bounding box center [1195, 462] width 45 height 23
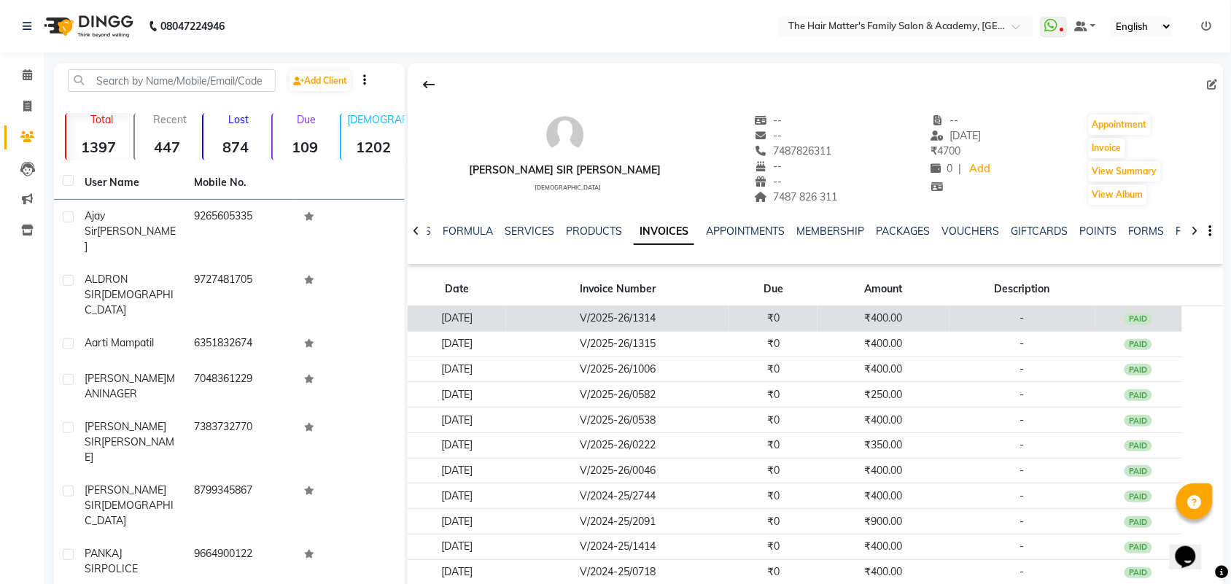
click at [807, 319] on td "₹0" at bounding box center [773, 319] width 88 height 26
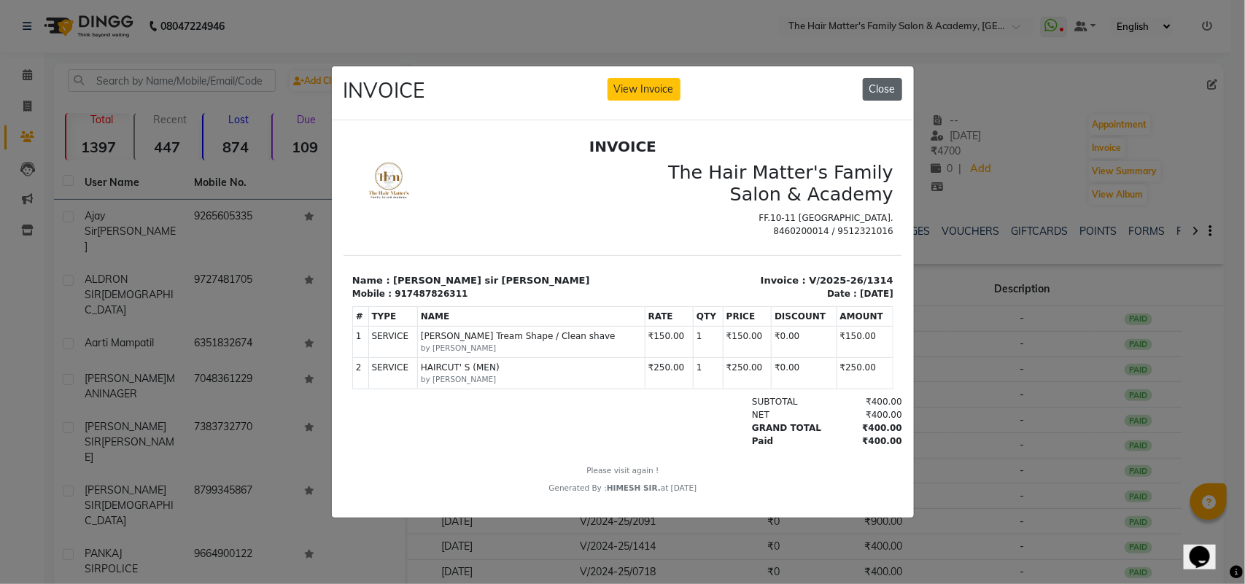
click at [869, 84] on button "Close" at bounding box center [882, 89] width 39 height 23
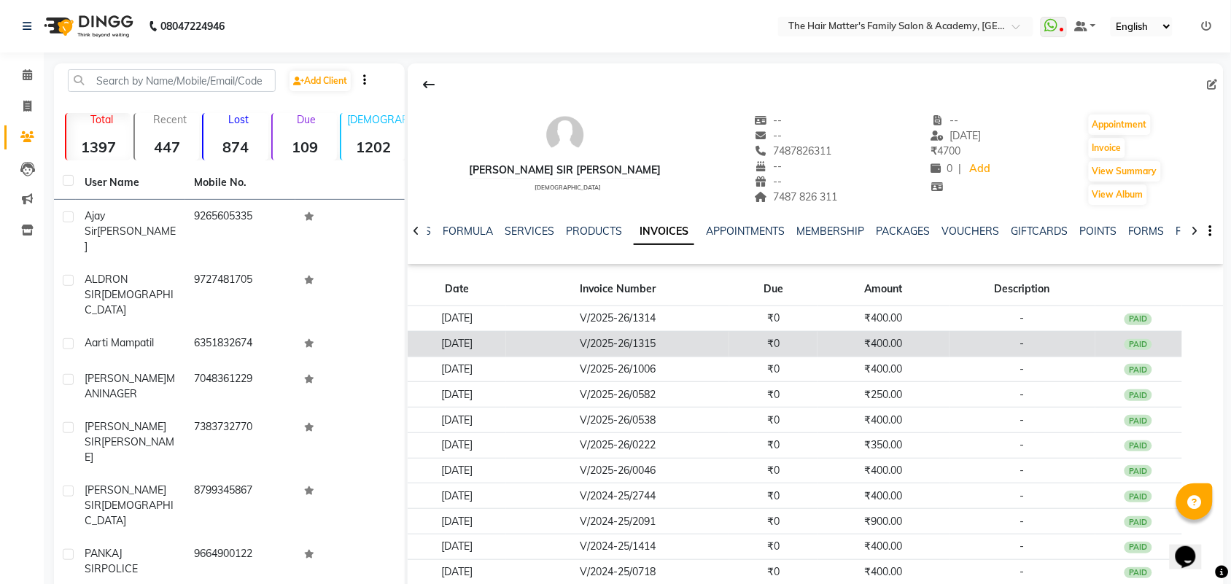
click at [851, 335] on td "₹400.00" at bounding box center [882, 344] width 131 height 26
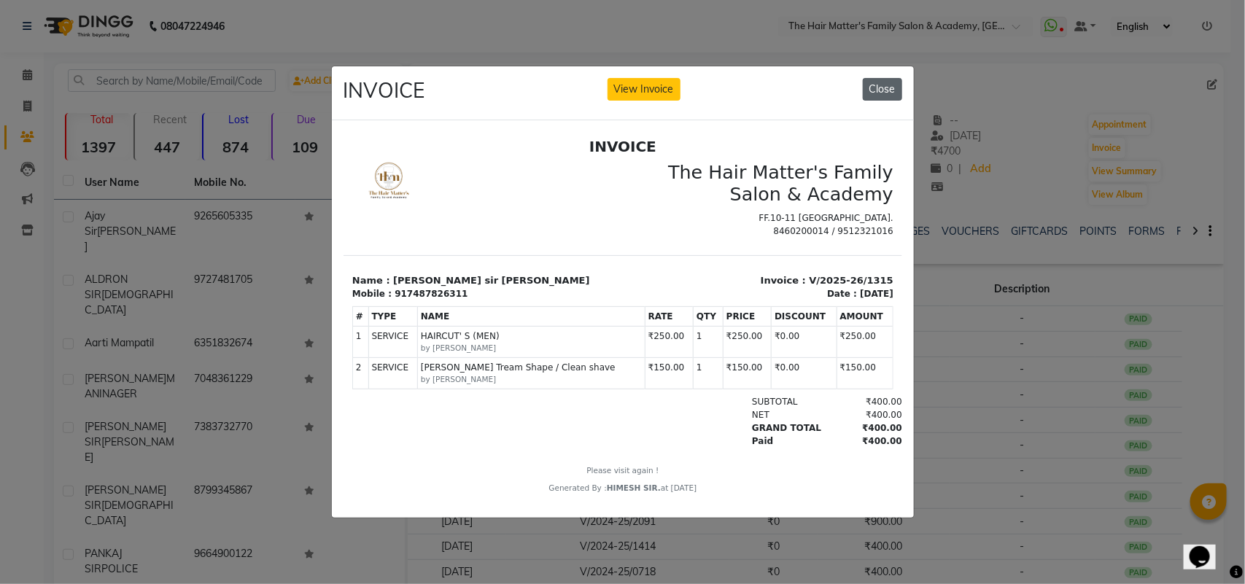
drag, startPoint x: 866, startPoint y: 84, endPoint x: 529, endPoint y: 144, distance: 341.5
click at [866, 84] on button "Close" at bounding box center [882, 89] width 39 height 23
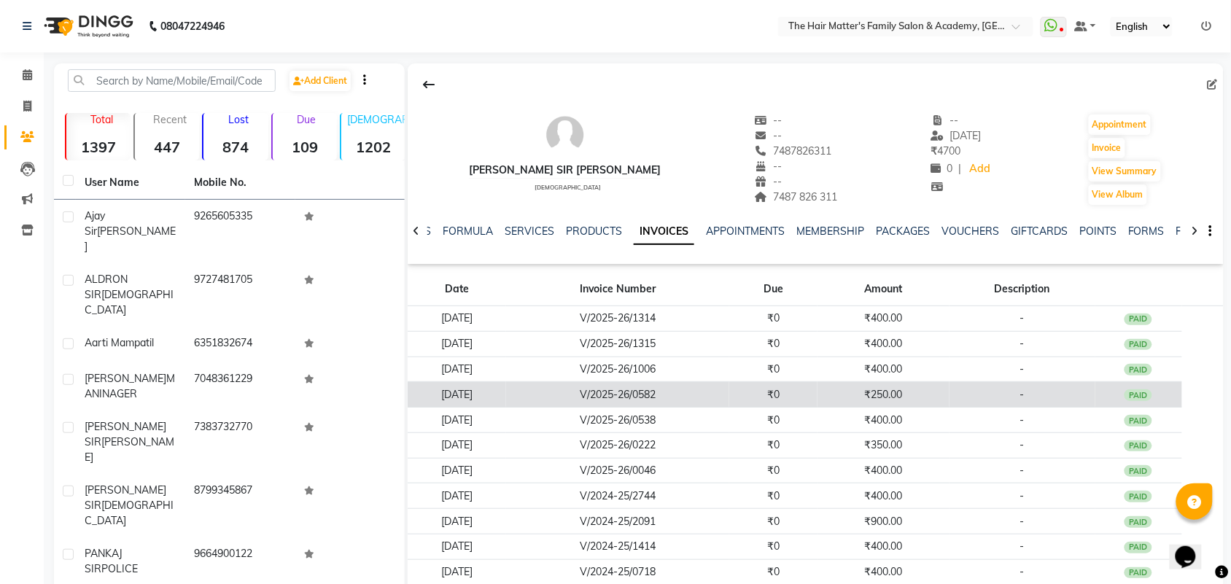
click at [839, 390] on td "₹250.00" at bounding box center [882, 395] width 131 height 26
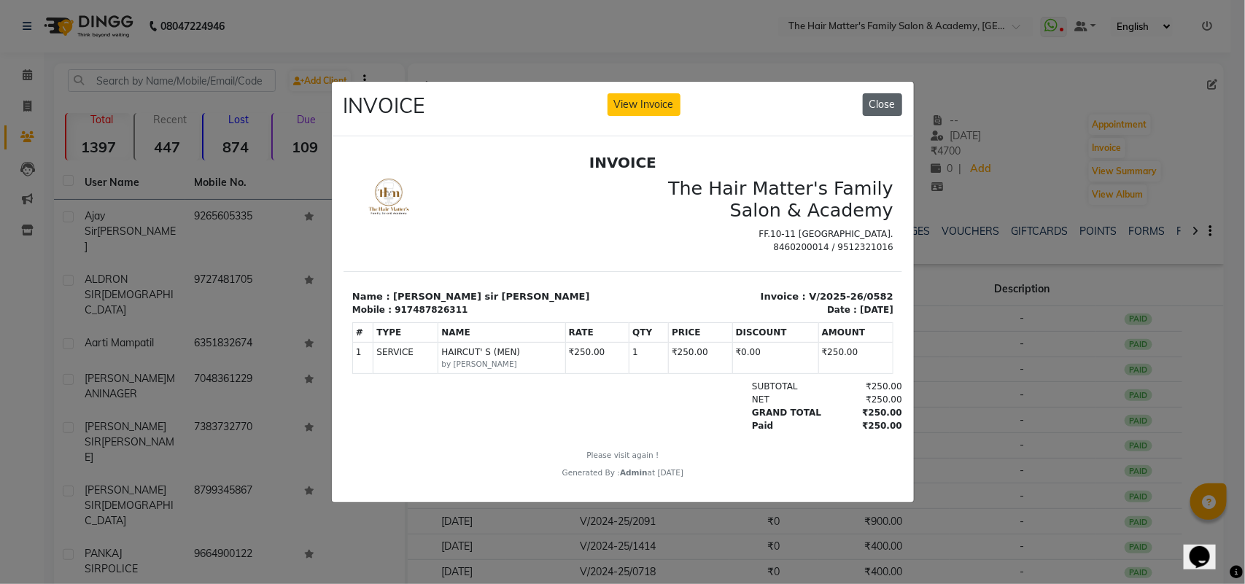
click at [871, 108] on button "Close" at bounding box center [882, 104] width 39 height 23
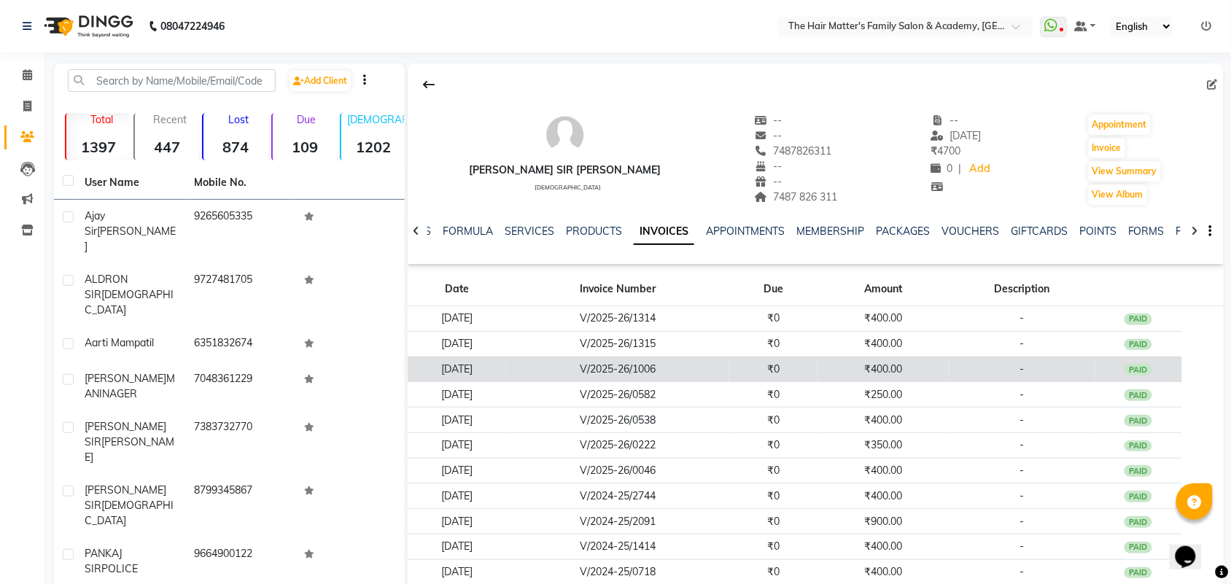
click at [763, 365] on td "₹0" at bounding box center [773, 370] width 88 height 26
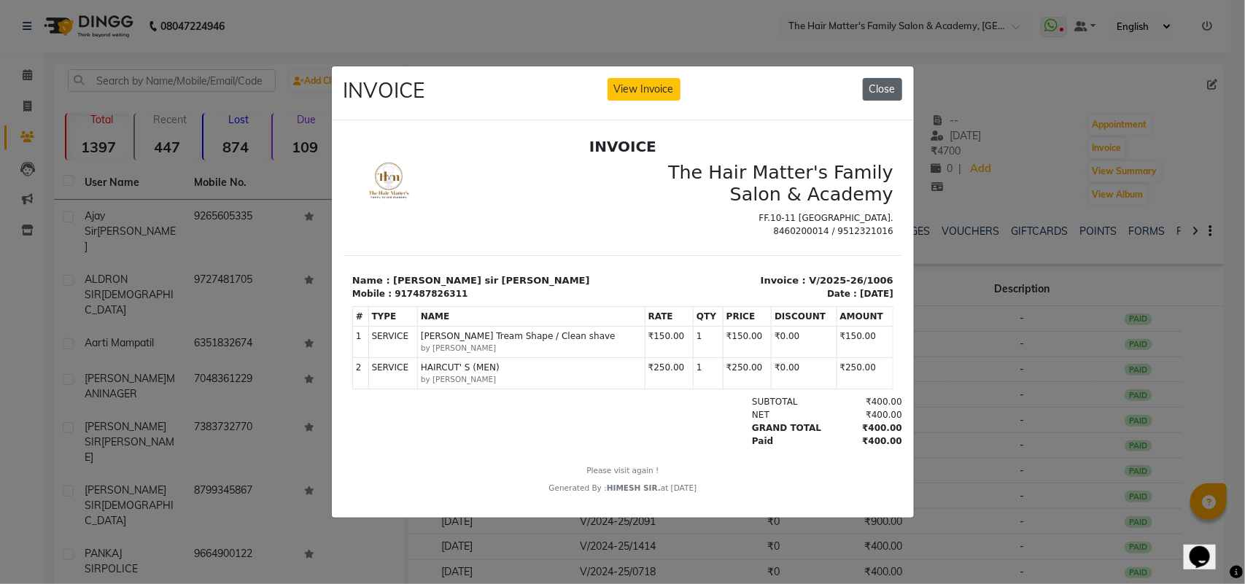
click at [869, 78] on button "Close" at bounding box center [882, 89] width 39 height 23
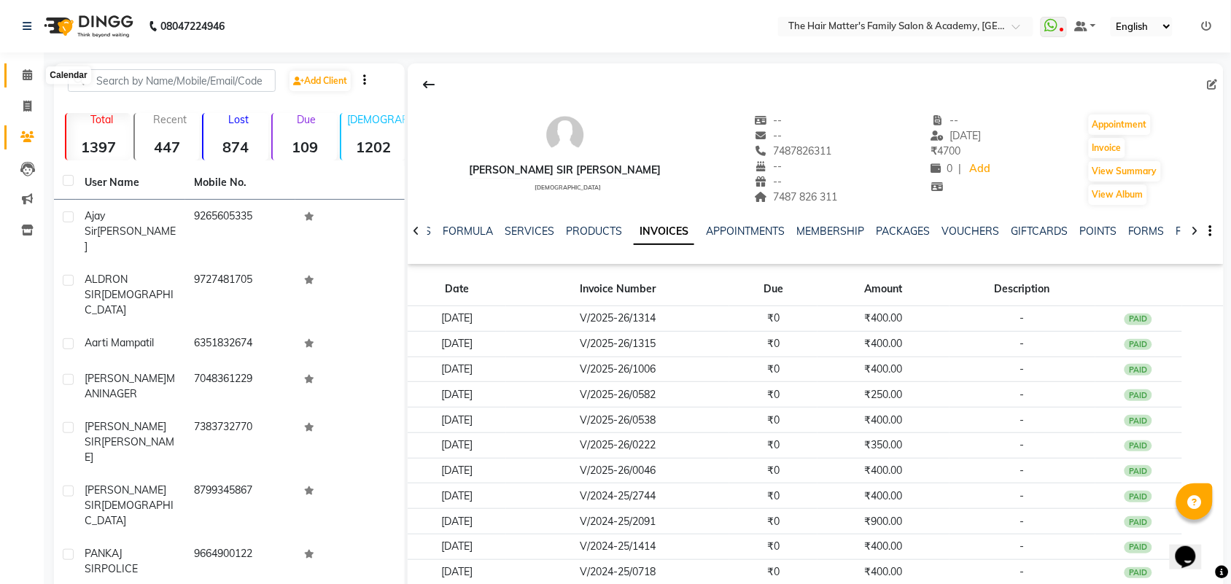
click at [28, 74] on icon at bounding box center [27, 74] width 9 height 11
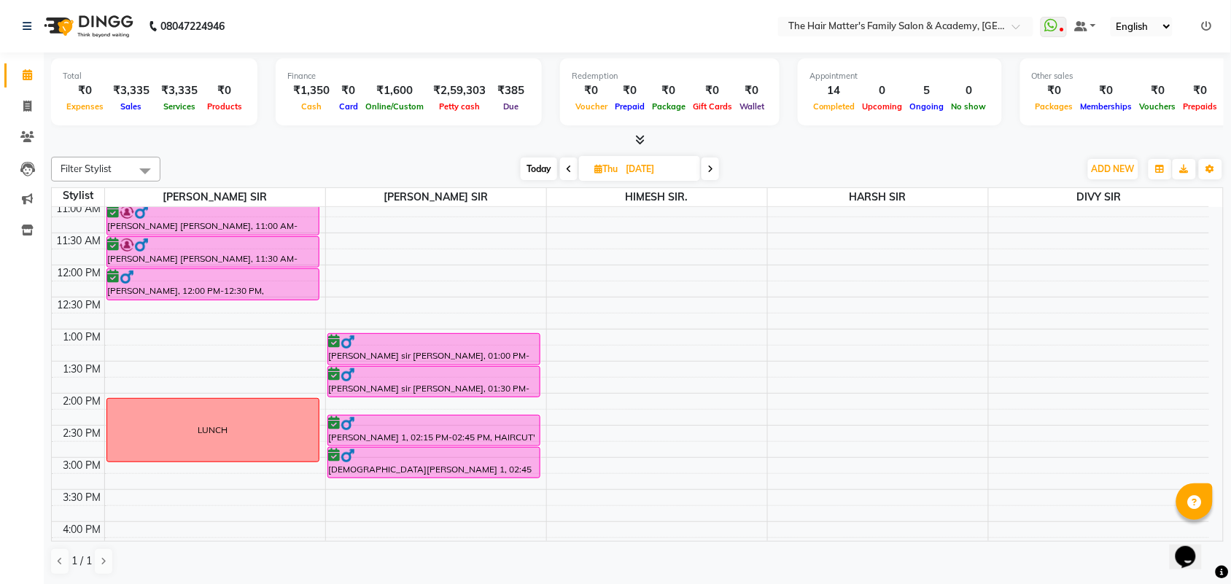
scroll to position [303, 0]
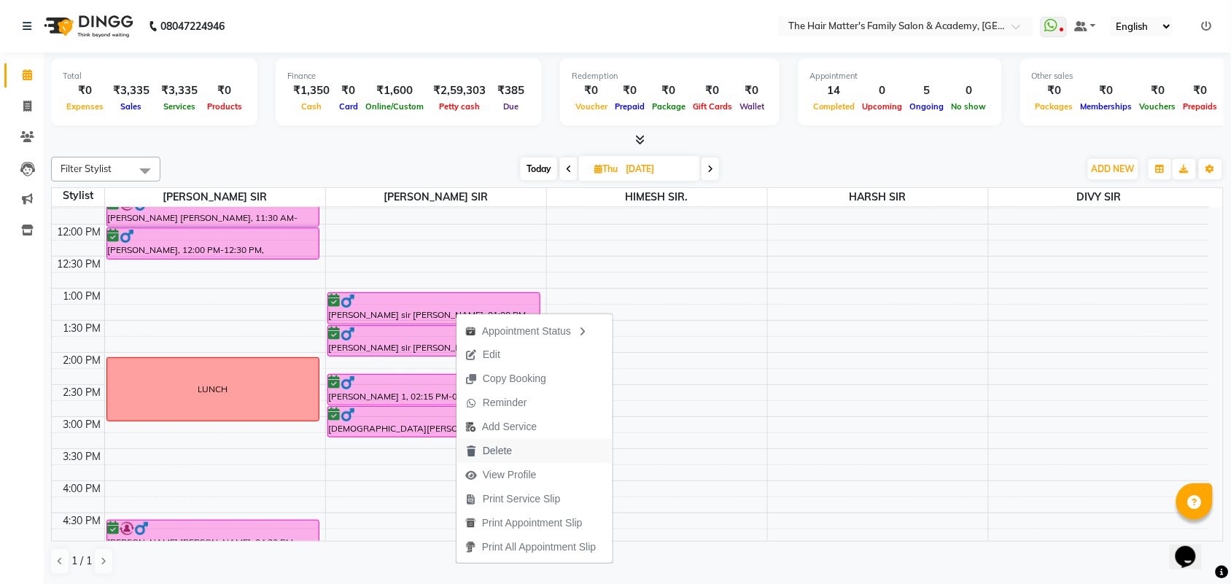
click at [544, 450] on button "Delete" at bounding box center [534, 451] width 156 height 24
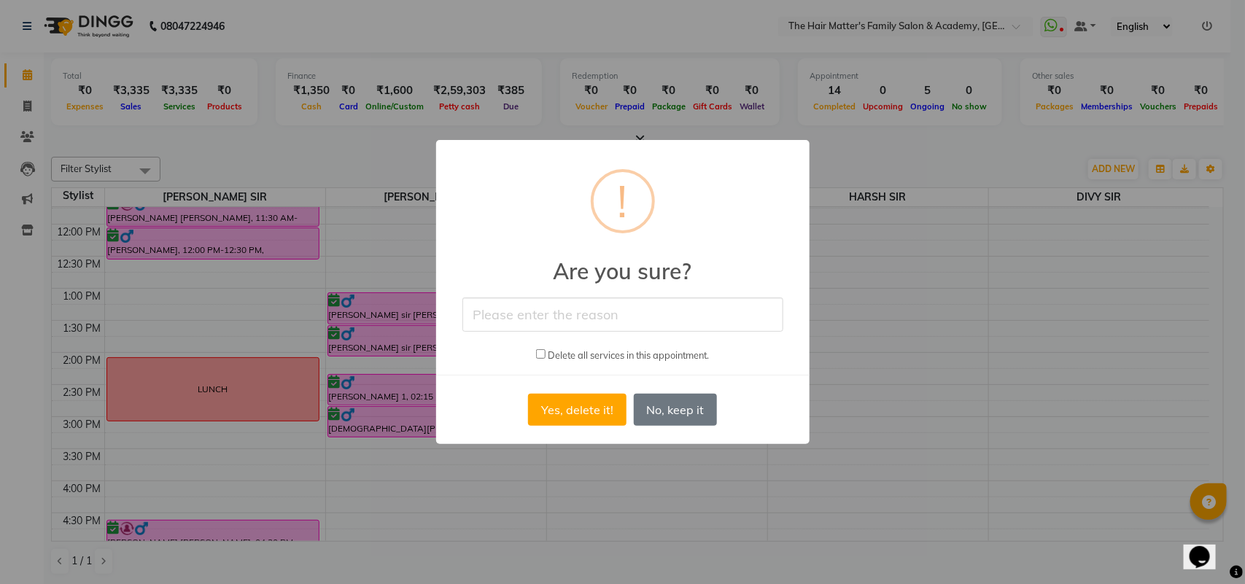
drag, startPoint x: 563, startPoint y: 307, endPoint x: 559, endPoint y: 329, distance: 22.2
click at [563, 307] on input "text" at bounding box center [622, 315] width 321 height 34
type input "CANCEL"
click at [575, 418] on button "Yes, delete it!" at bounding box center [577, 410] width 98 height 32
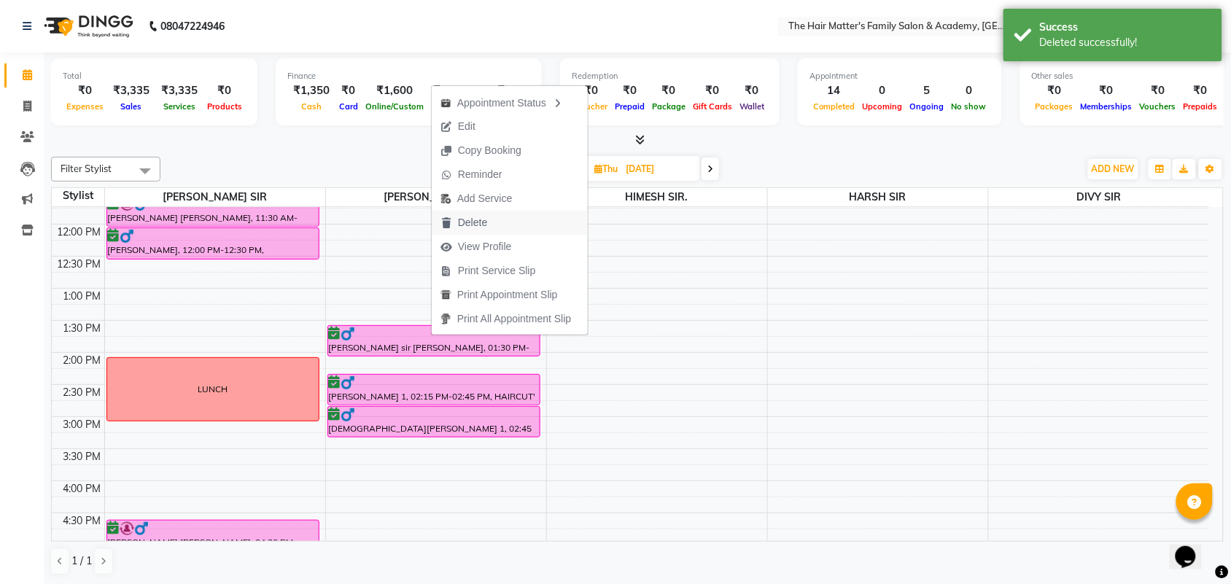
click at [502, 222] on button "Delete" at bounding box center [510, 223] width 156 height 24
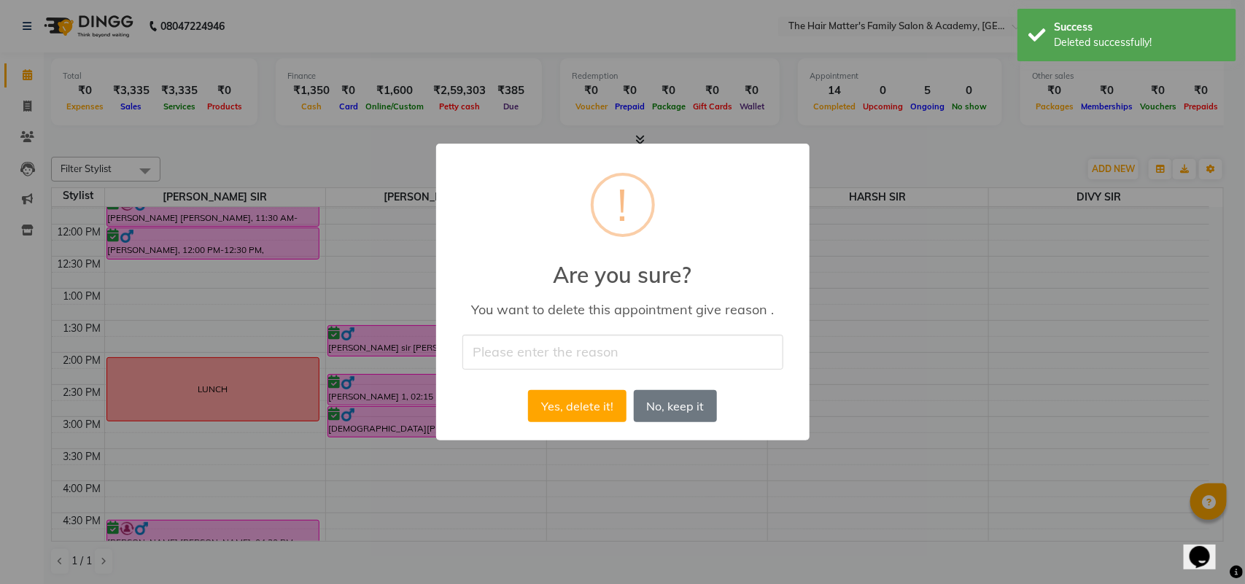
click at [572, 341] on input "text" at bounding box center [622, 352] width 321 height 34
type input "CANCEL"
click at [574, 396] on button "Yes, delete it!" at bounding box center [577, 406] width 98 height 32
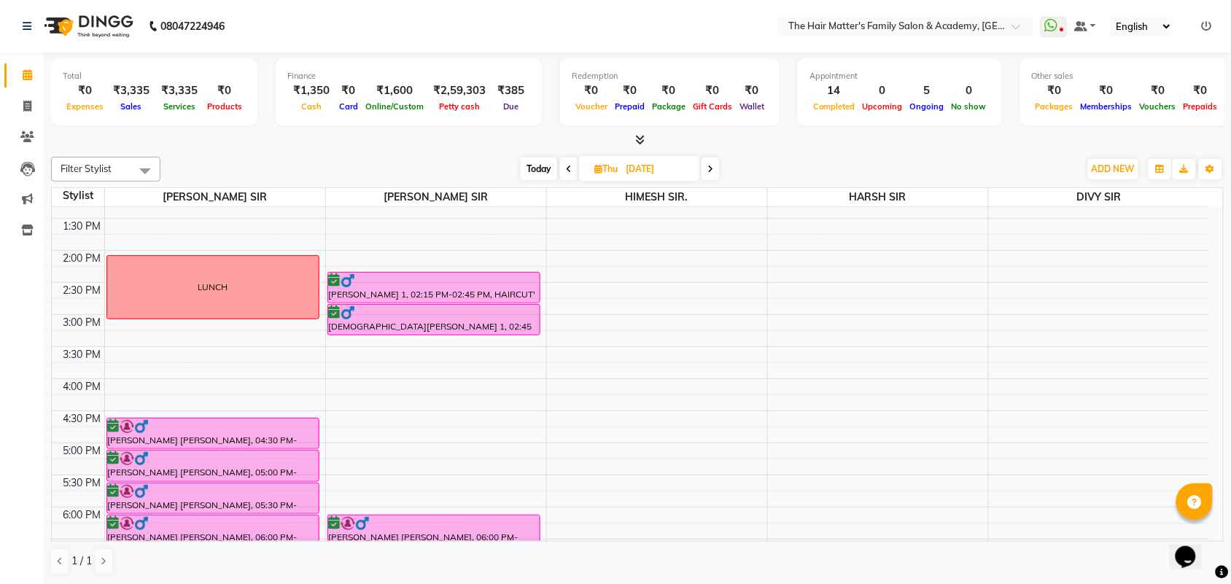
scroll to position [399, 0]
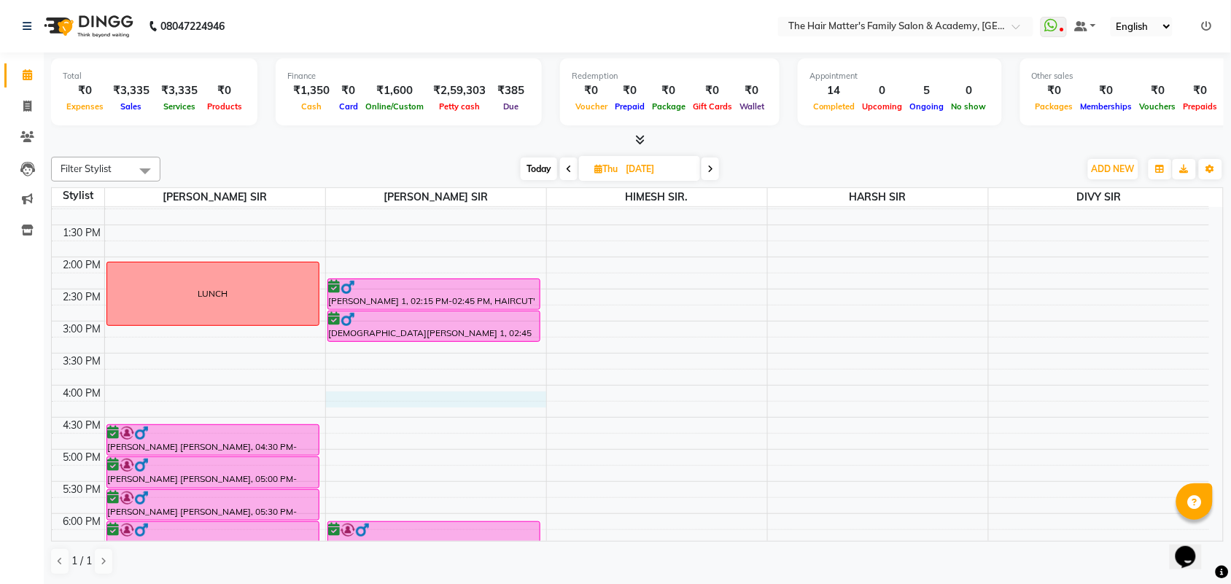
click at [361, 403] on div "7:00 AM 7:30 AM 8:00 AM 8:30 AM 9:00 AM 9:30 AM 10:00 AM 10:30 AM 11:00 AM 11:3…" at bounding box center [630, 321] width 1157 height 1026
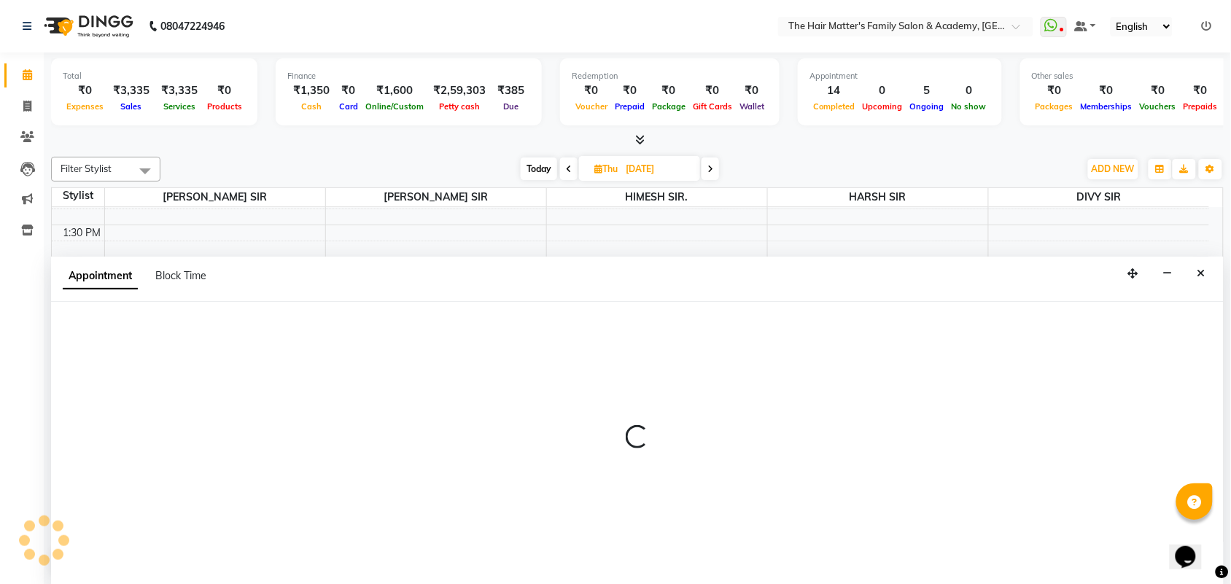
select select "43094"
select select "tentative"
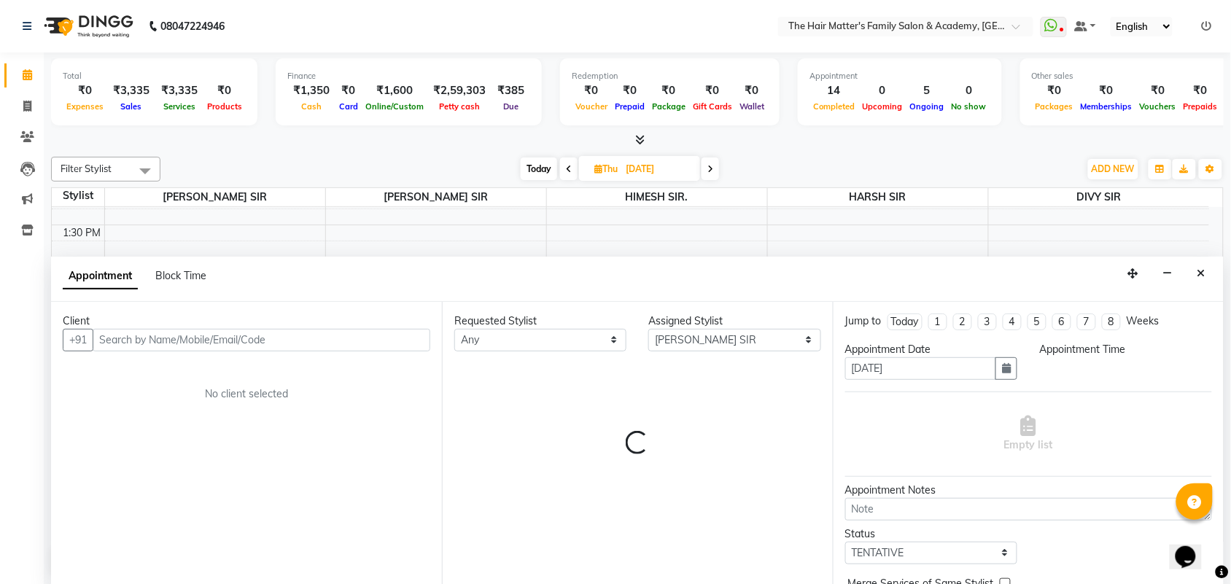
scroll to position [1, 0]
select select "960"
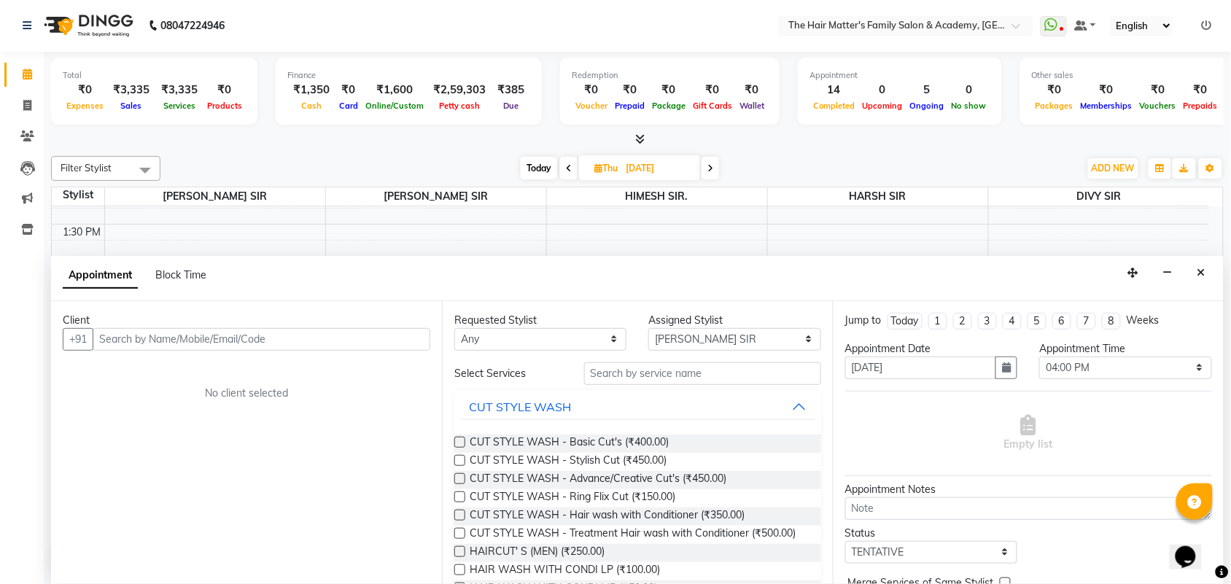
click at [330, 351] on div "Client +91 No client selected" at bounding box center [246, 442] width 391 height 283
click at [325, 341] on input "text" at bounding box center [262, 339] width 338 height 23
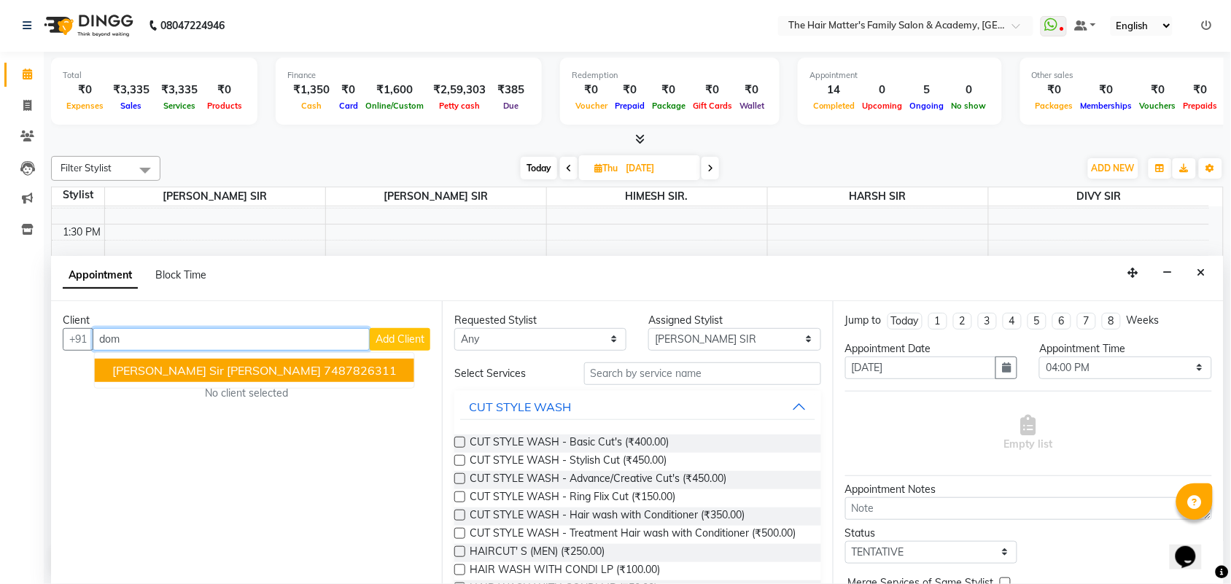
click at [324, 365] on ngb-highlight "7487826311" at bounding box center [360, 370] width 73 height 15
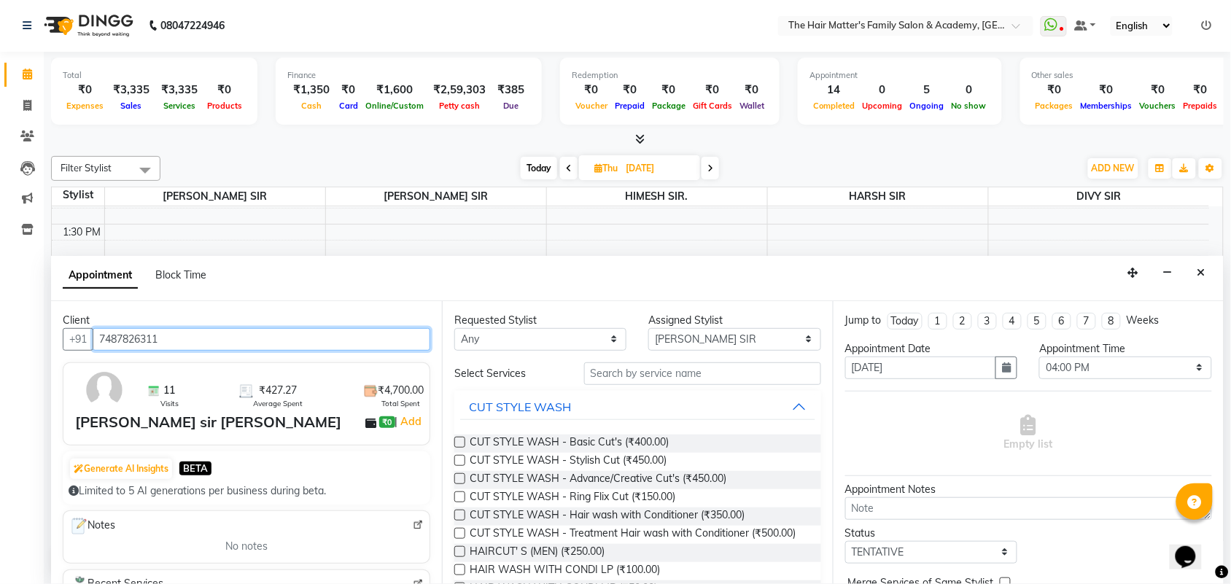
type input "7487826311"
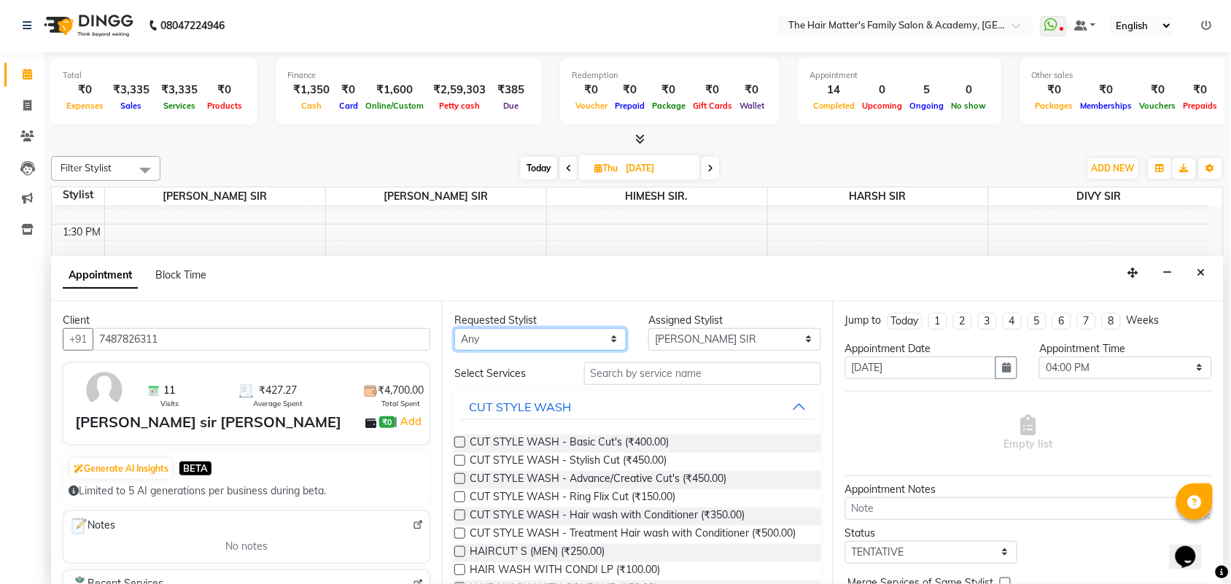
click at [500, 339] on select "Any DIVY SIR HARSH SIR HIMESH SIR. MAYANK SIR PRATIK SIR" at bounding box center [540, 339] width 172 height 23
select select "43094"
click at [454, 328] on select "Any DIVY SIR HARSH SIR HIMESH SIR. MAYANK SIR PRATIK SIR" at bounding box center [540, 339] width 172 height 23
drag, startPoint x: 677, startPoint y: 337, endPoint x: 677, endPoint y: 348, distance: 10.9
click at [677, 337] on select "Select DIVY SIR HARSH SIR HIMESH SIR. MAYANK SIR PRATIK SIR" at bounding box center [734, 339] width 172 height 23
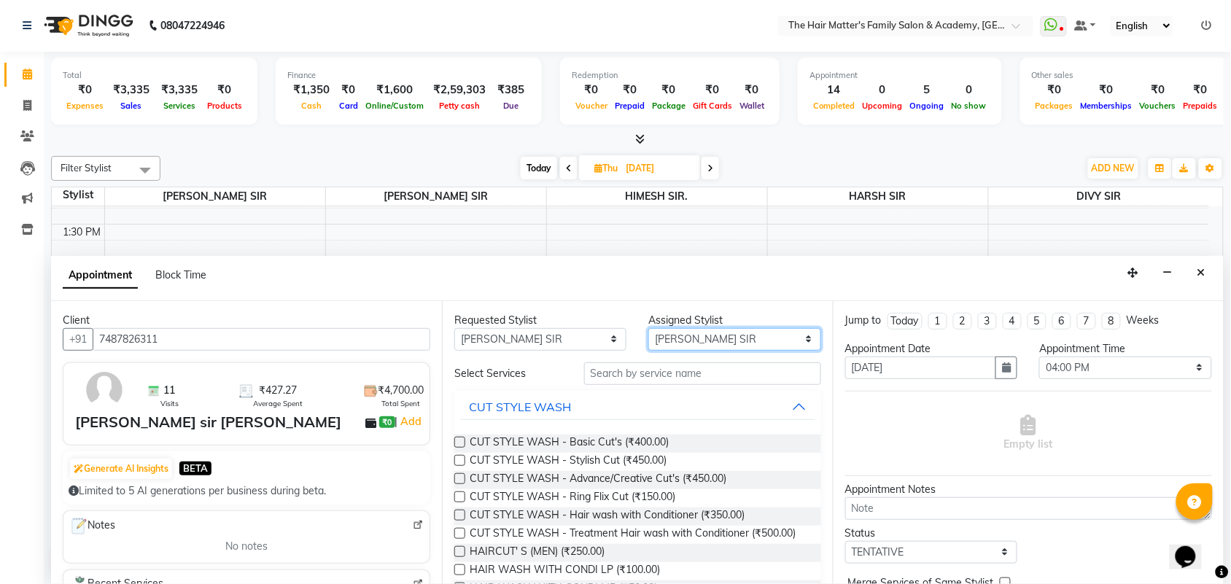
click at [648, 328] on select "Select DIVY SIR HARSH SIR HIMESH SIR. MAYANK SIR PRATIK SIR" at bounding box center [734, 339] width 172 height 23
click at [560, 556] on span "HAIRCUT' S (MEN) (₹250.00)" at bounding box center [537, 553] width 135 height 18
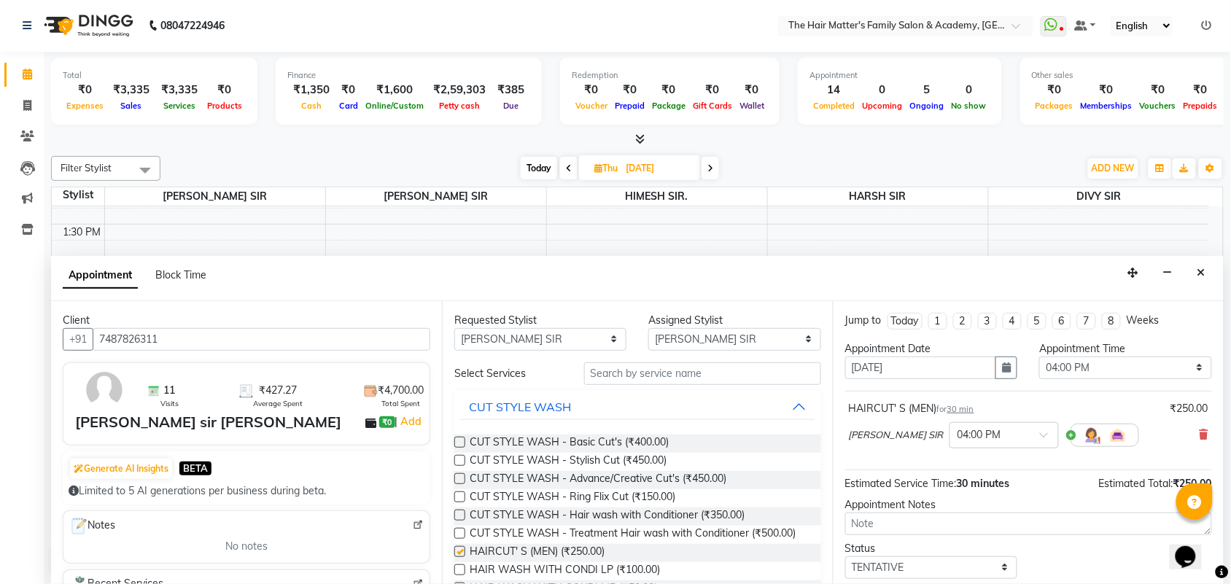
checkbox input "false"
click at [727, 373] on input "text" at bounding box center [702, 373] width 237 height 23
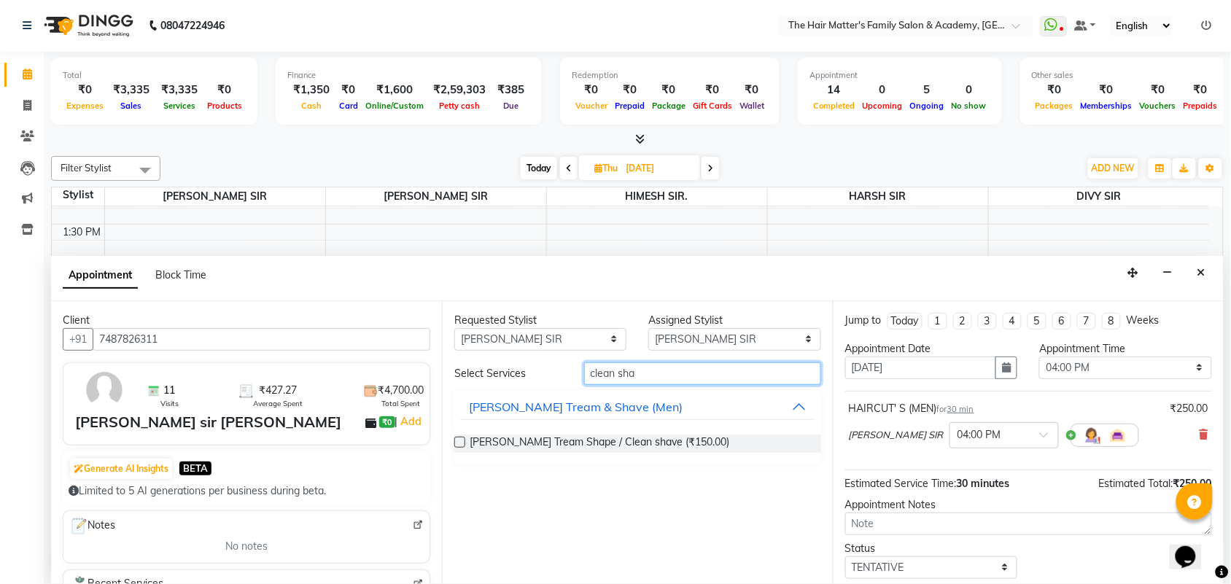
type input "clean sha"
click at [464, 446] on label at bounding box center [459, 442] width 11 height 11
click at [464, 446] on input "checkbox" at bounding box center [458, 443] width 9 height 9
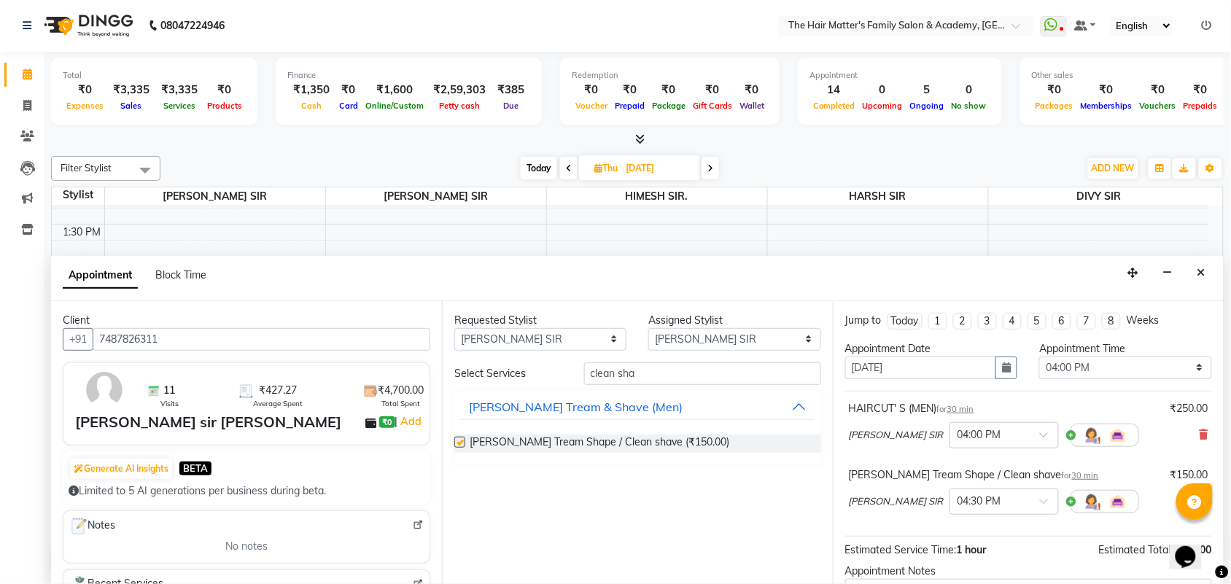
checkbox input "false"
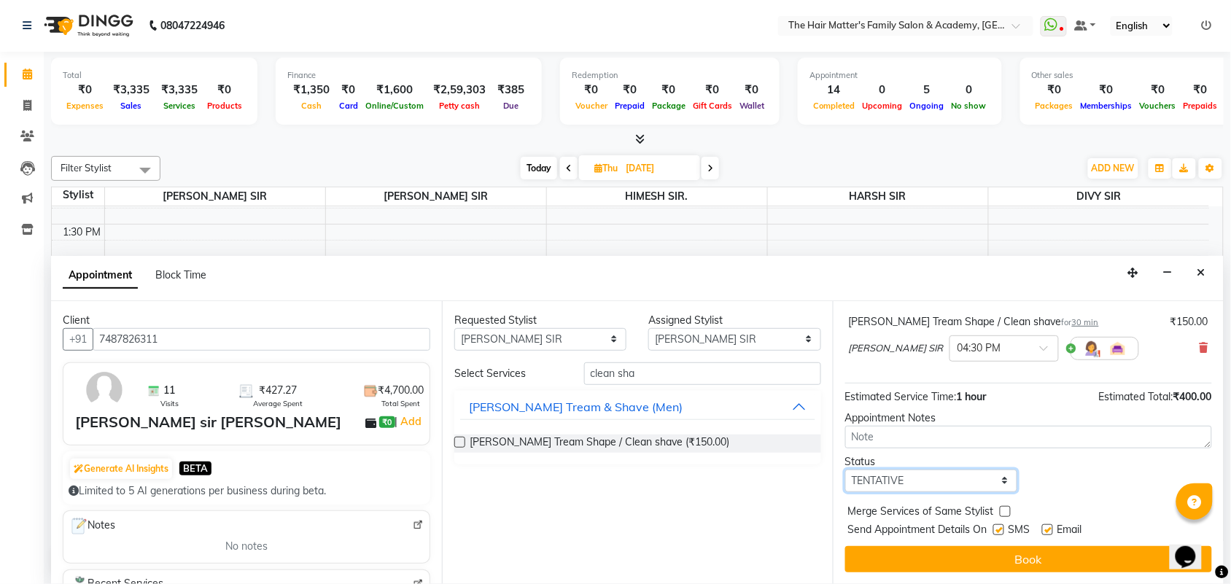
click at [894, 485] on select "Select TENTATIVE CONFIRM UPCOMING" at bounding box center [931, 481] width 172 height 23
select select "confirm booking"
click at [845, 470] on select "Select TENTATIVE CONFIRM UPCOMING" at bounding box center [931, 481] width 172 height 23
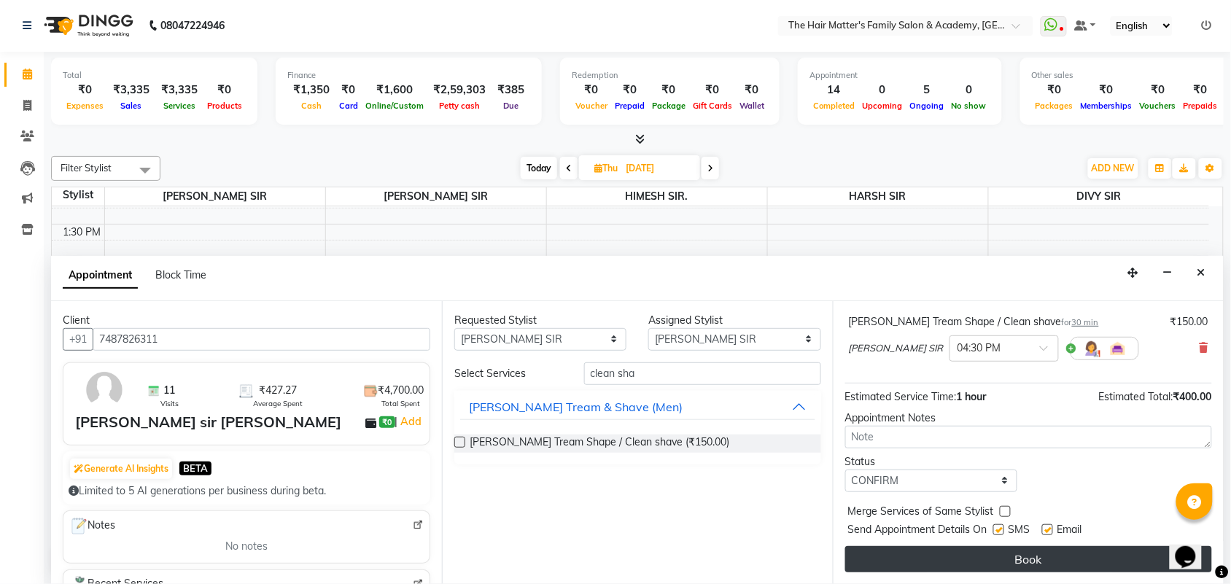
click at [934, 562] on button "Book" at bounding box center [1028, 559] width 367 height 26
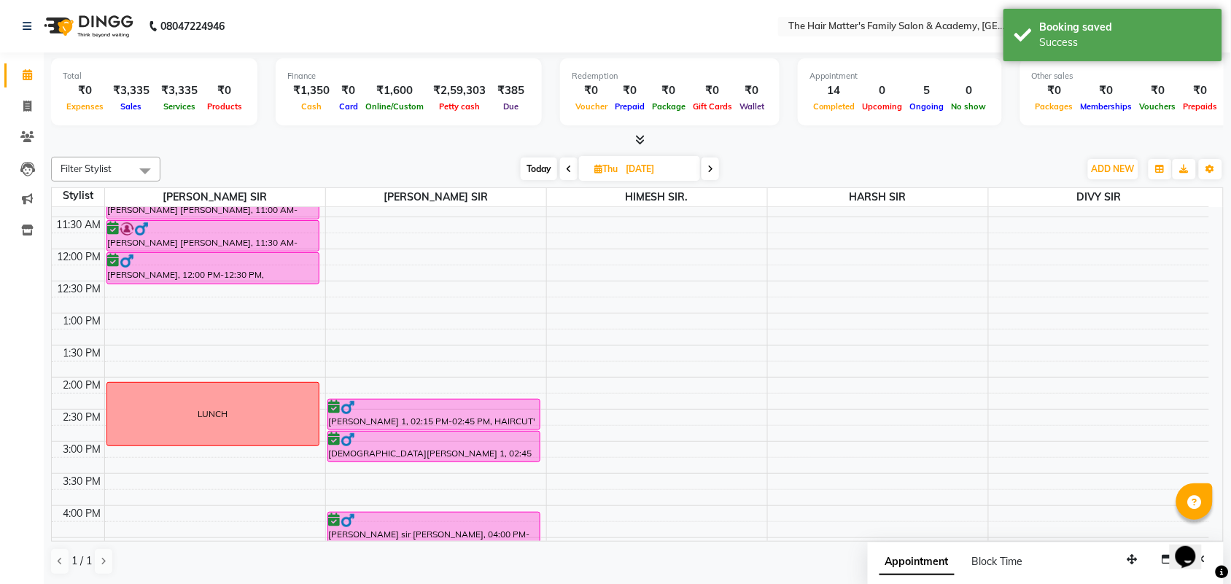
scroll to position [290, 0]
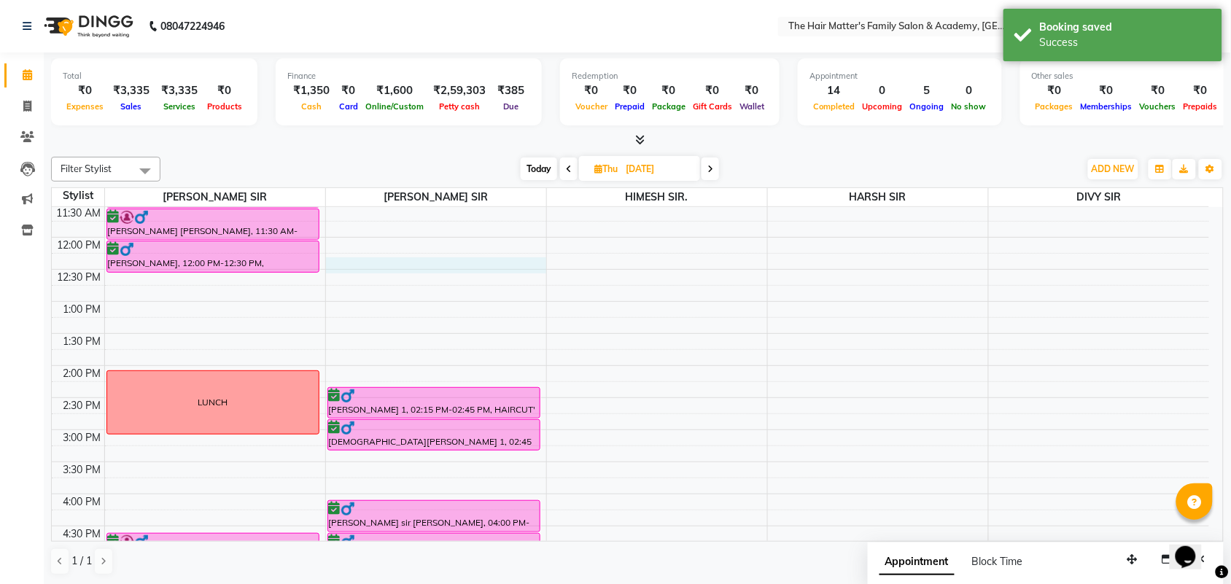
click at [354, 271] on div "7:00 AM 7:30 AM 8:00 AM 8:30 AM 9:00 AM 9:30 AM 10:00 AM 10:30 AM 11:00 AM 11:3…" at bounding box center [630, 430] width 1157 height 1026
select select "43094"
select select "tentative"
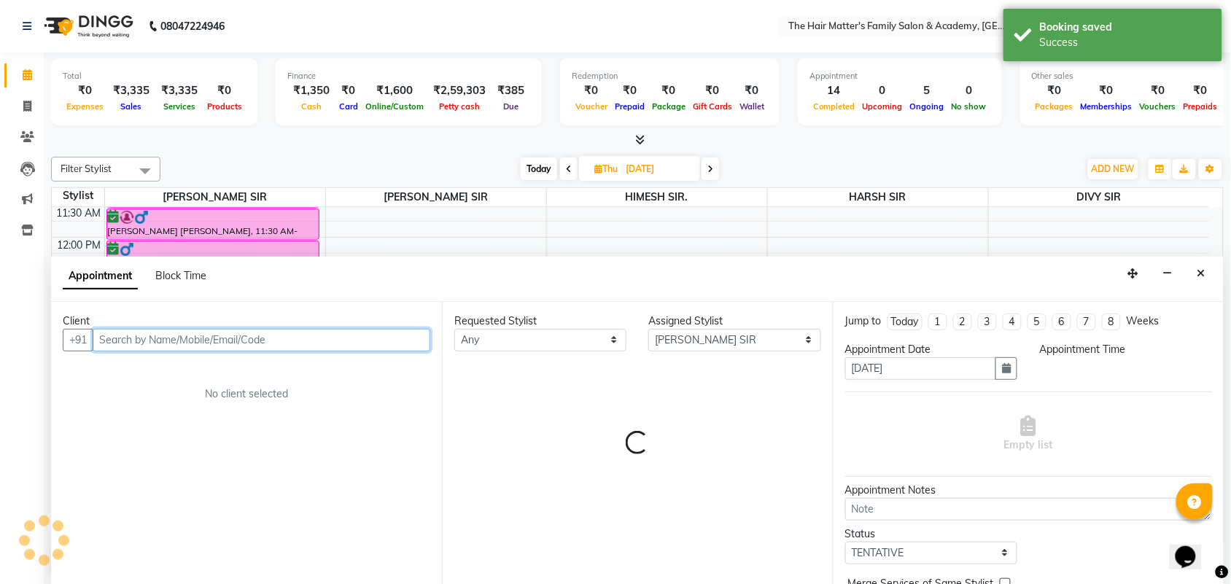
select select "735"
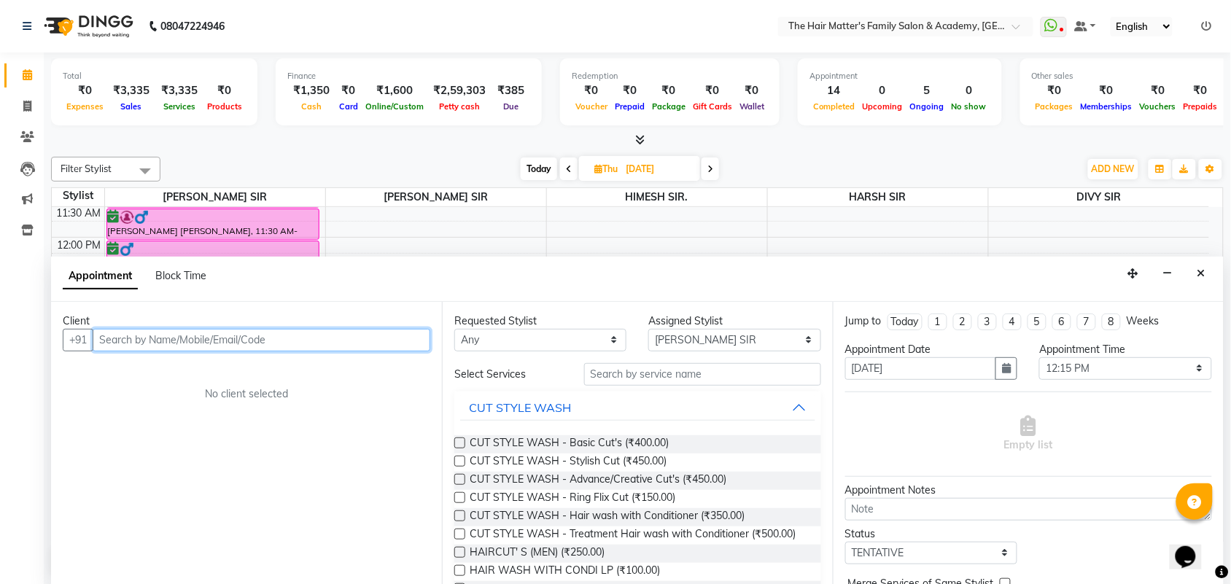
scroll to position [1, 0]
click at [192, 278] on span "Block Time" at bounding box center [180, 274] width 51 height 13
select select "43094"
select select "735"
select select "750"
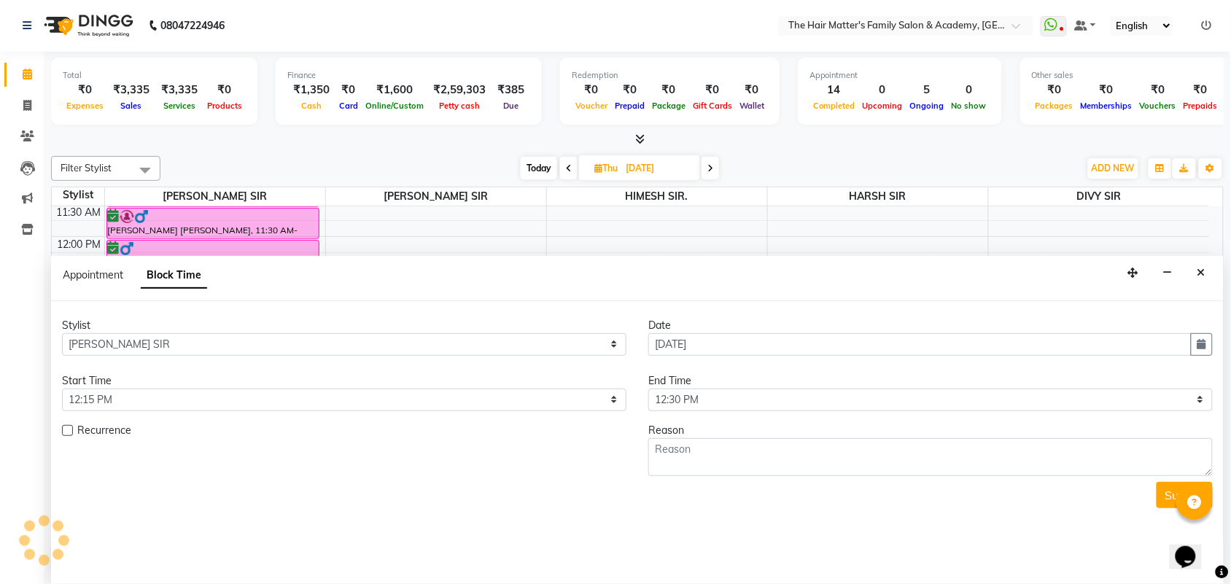
scroll to position [704, 0]
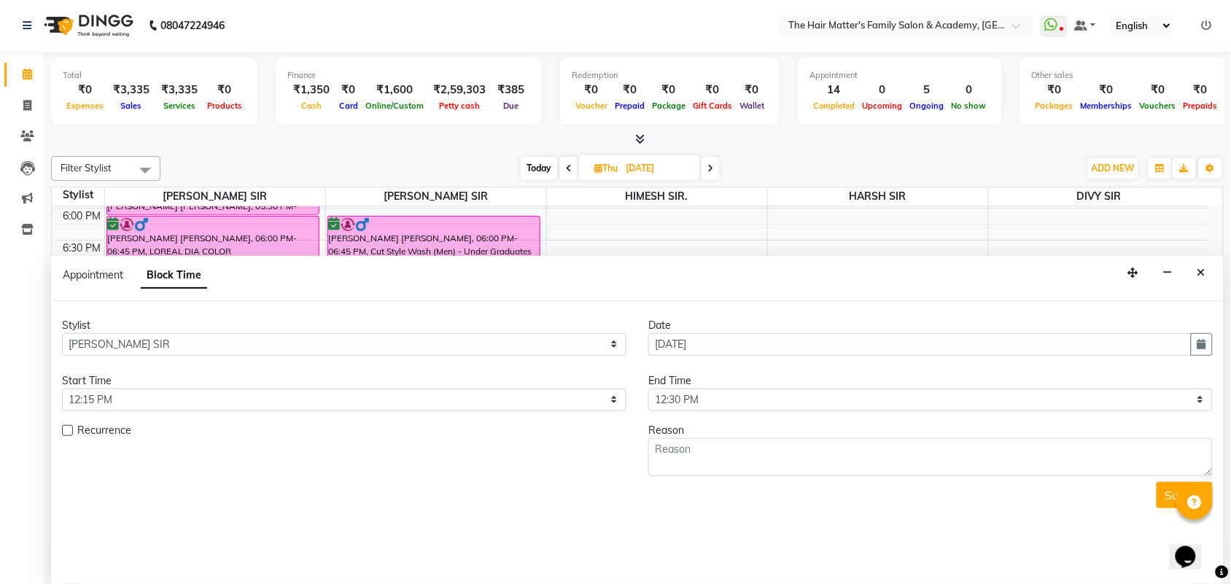
click at [298, 386] on div "Start Time" at bounding box center [344, 380] width 564 height 15
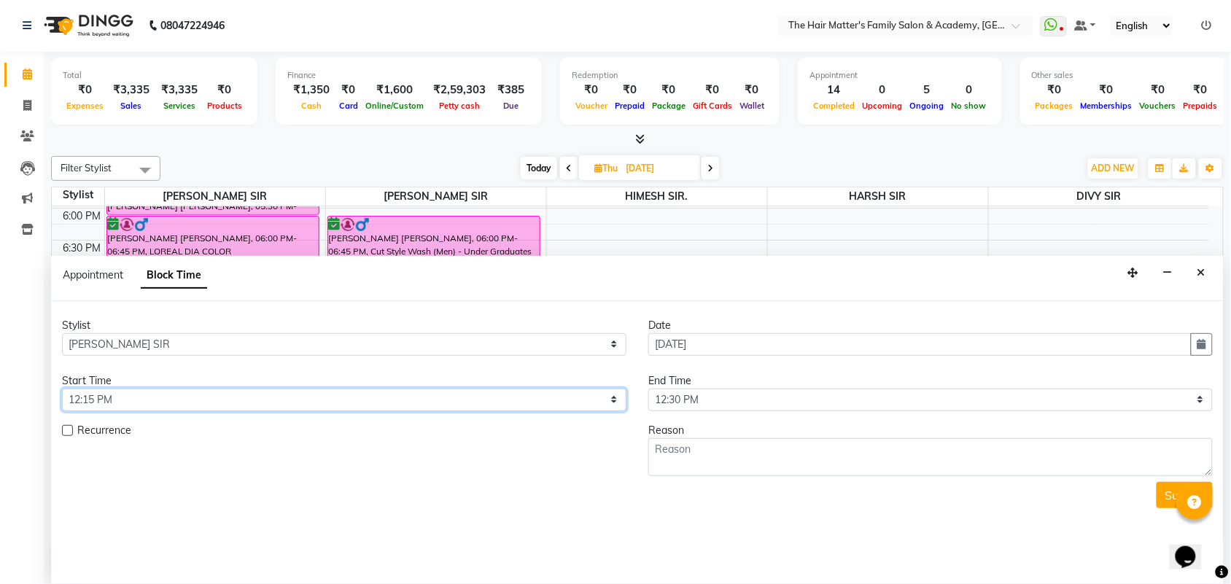
click at [272, 405] on select "Select 08:00 AM 08:15 AM 08:30 AM 08:45 AM 09:00 AM 09:15 AM 09:30 AM 09:45 AM …" at bounding box center [344, 400] width 564 height 23
select select "720"
click at [62, 389] on select "Select 08:00 AM 08:15 AM 08:30 AM 08:45 AM 09:00 AM 09:15 AM 09:30 AM 09:45 AM …" at bounding box center [344, 400] width 564 height 23
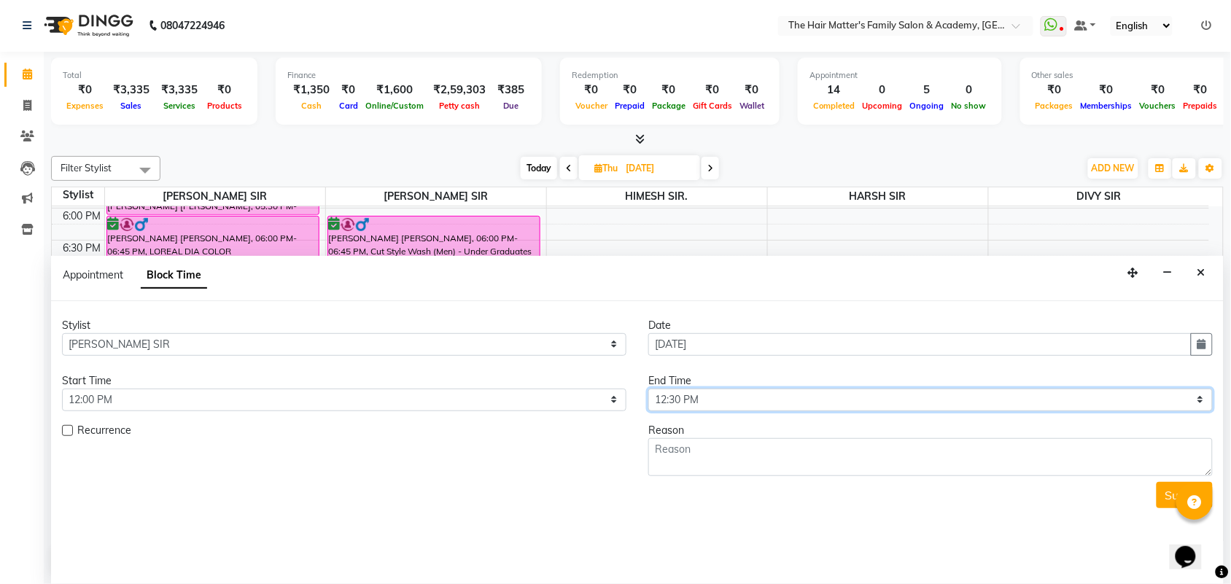
click at [731, 405] on select "Select 08:00 AM 08:15 AM 08:30 AM 08:45 AM 09:00 AM 09:15 AM 09:30 AM 09:45 AM …" at bounding box center [930, 400] width 564 height 23
select select "870"
click at [648, 389] on select "Select 08:00 AM 08:15 AM 08:30 AM 08:45 AM 09:00 AM 09:15 AM 09:30 AM 09:45 AM …" at bounding box center [930, 400] width 564 height 23
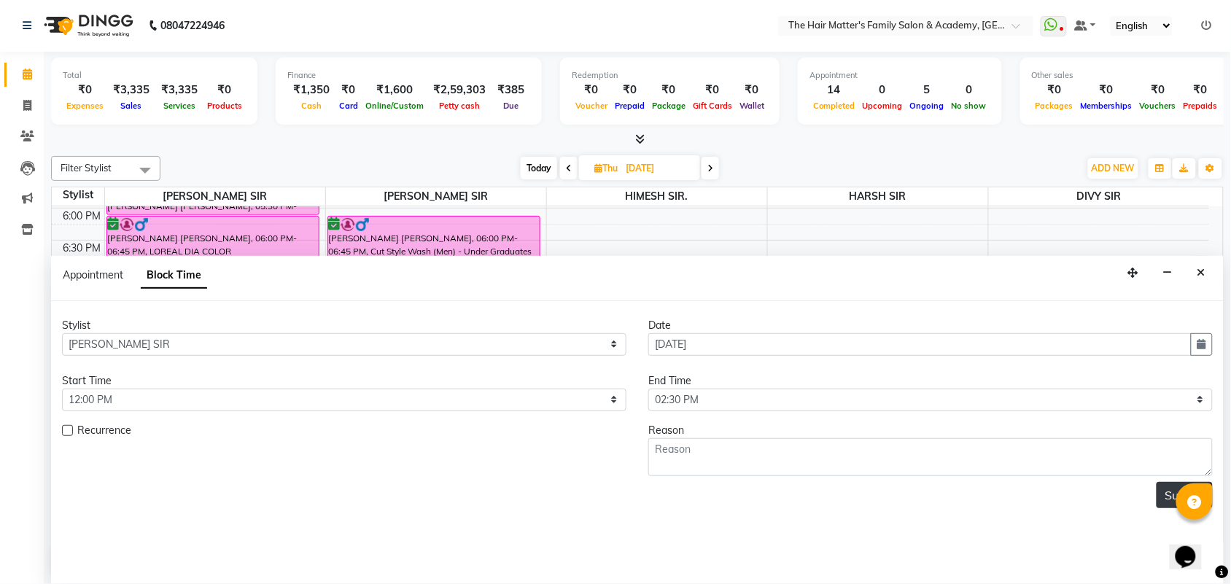
click at [1164, 500] on button "Submit" at bounding box center [1185, 495] width 56 height 26
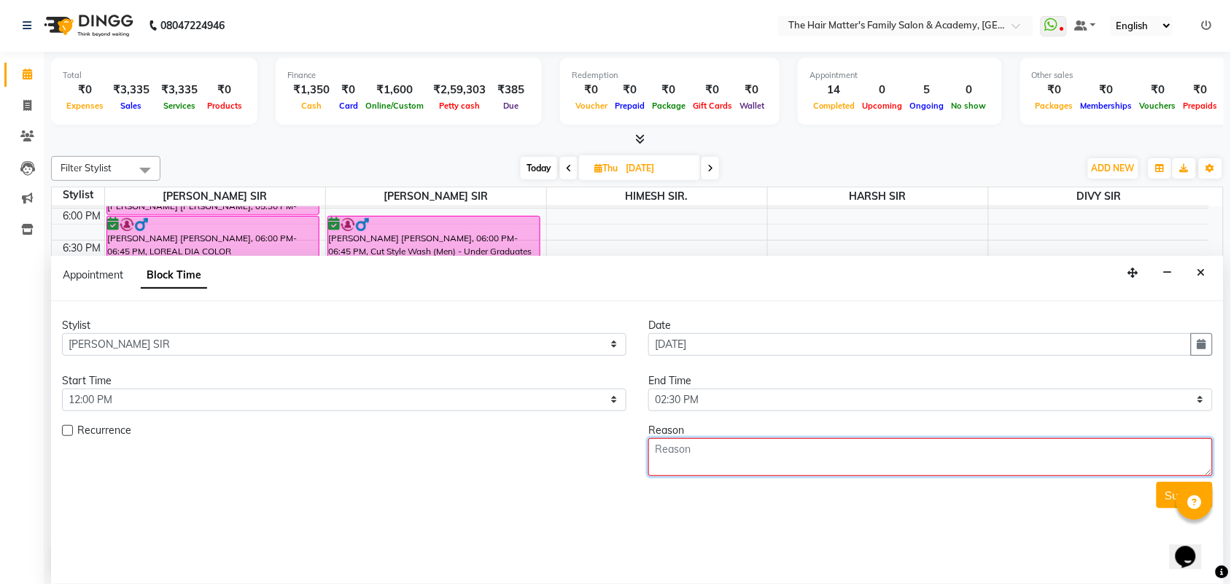
click at [825, 456] on textarea at bounding box center [930, 457] width 564 height 38
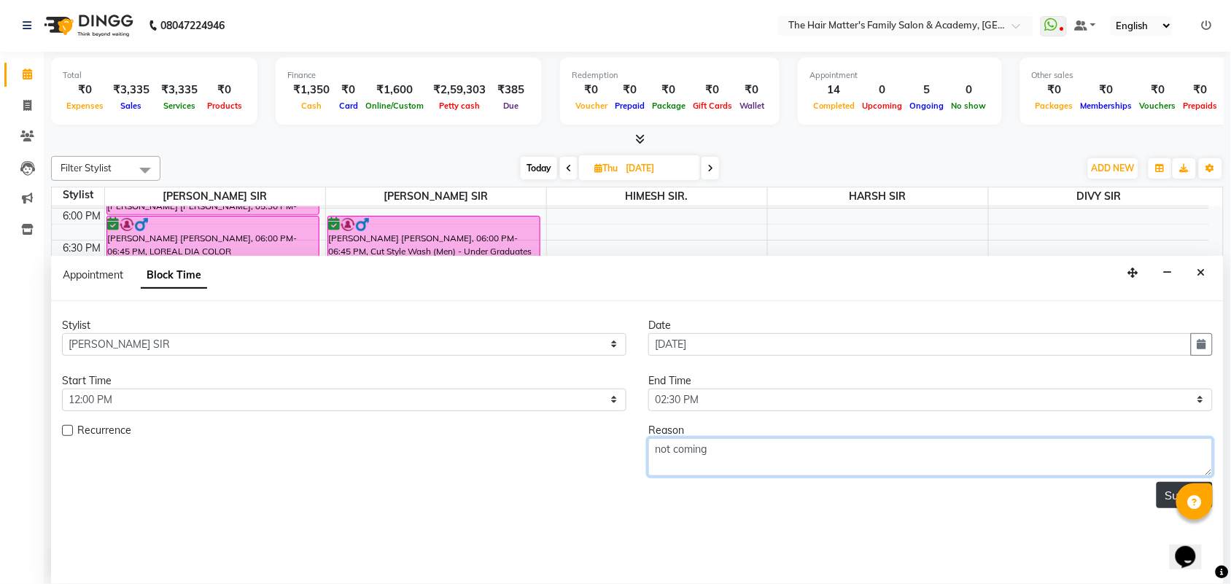
type textarea "not coming"
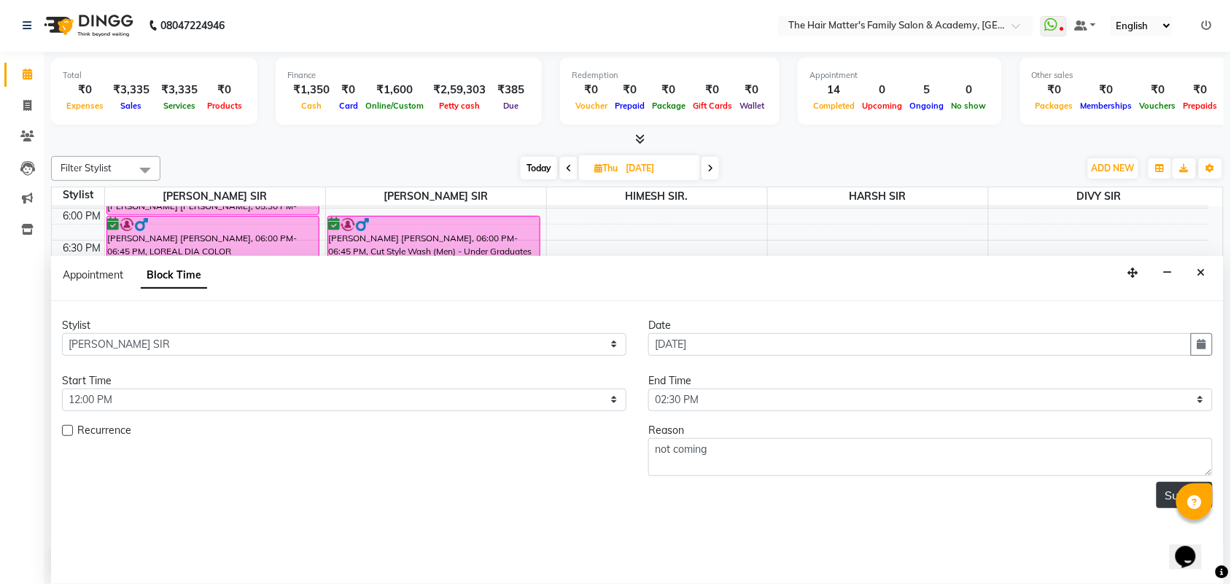
click at [1167, 505] on button "Submit" at bounding box center [1185, 495] width 56 height 26
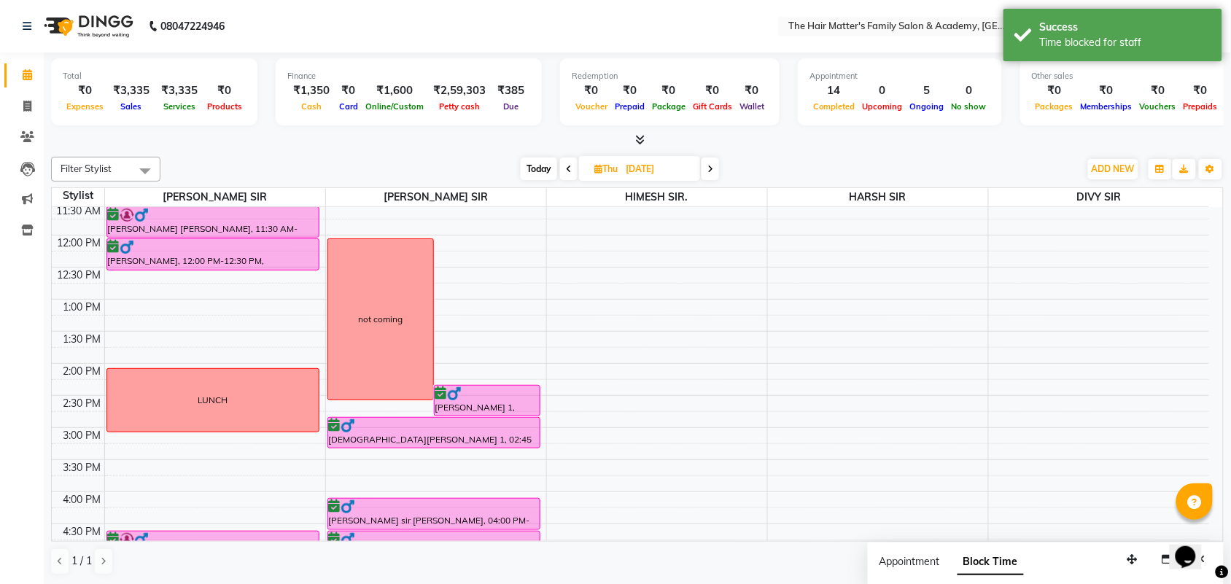
scroll to position [295, 0]
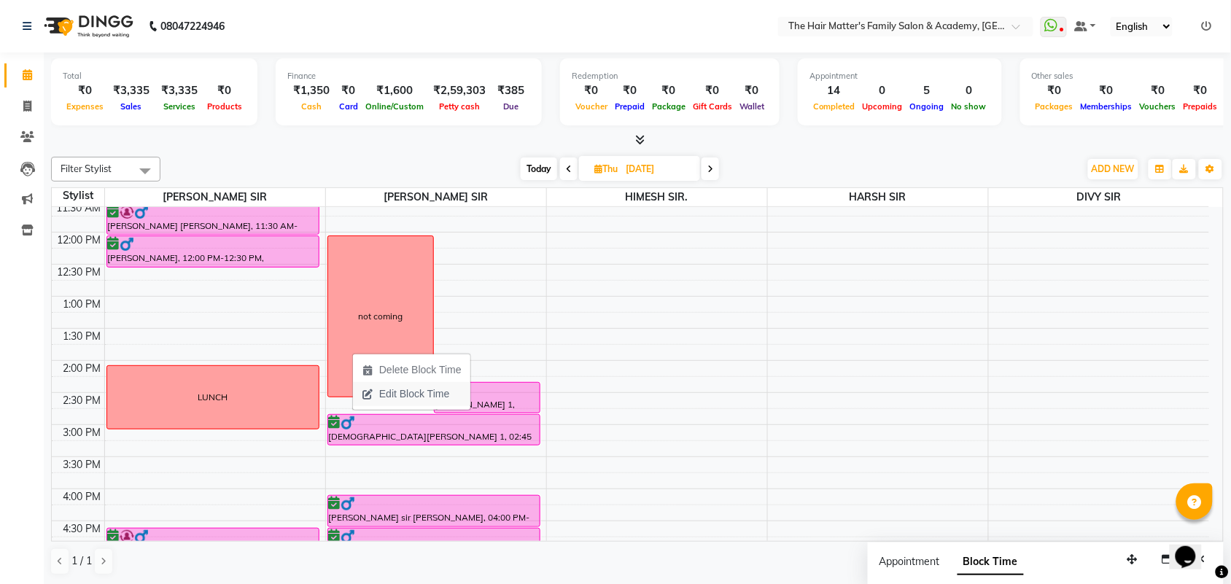
click at [431, 397] on span "Edit Block Time" at bounding box center [414, 393] width 70 height 15
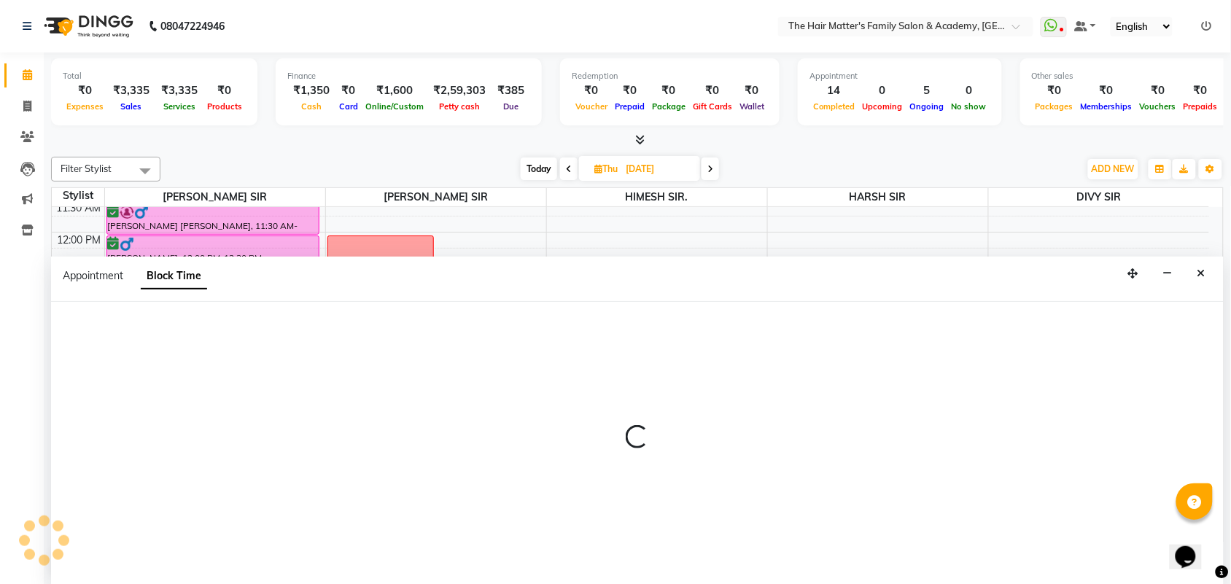
select select "43094"
select select "720"
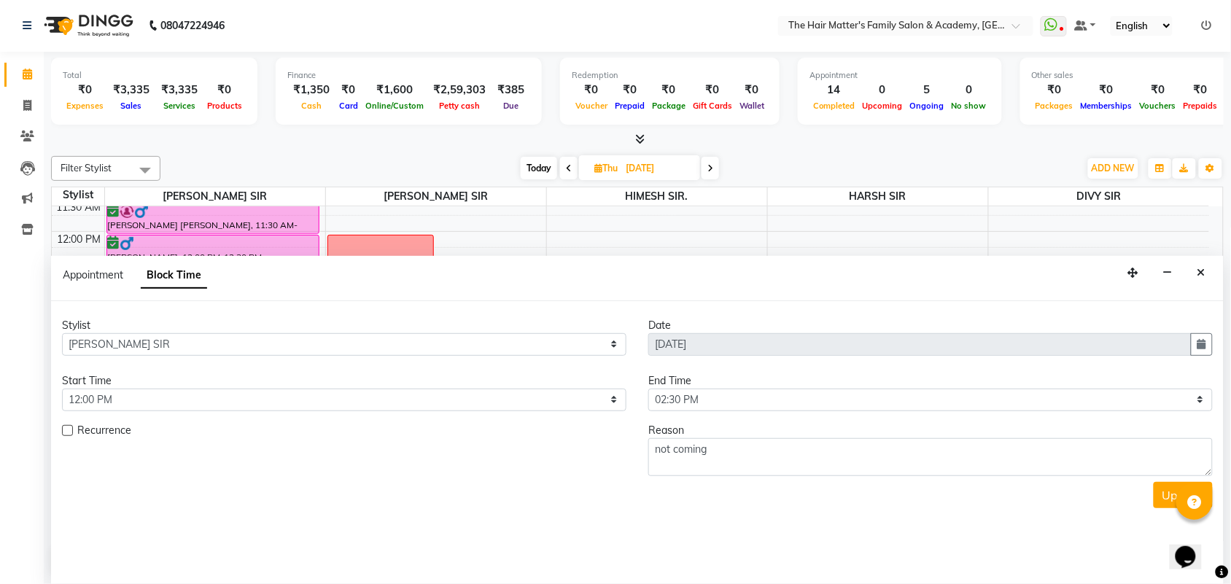
scroll to position [704, 0]
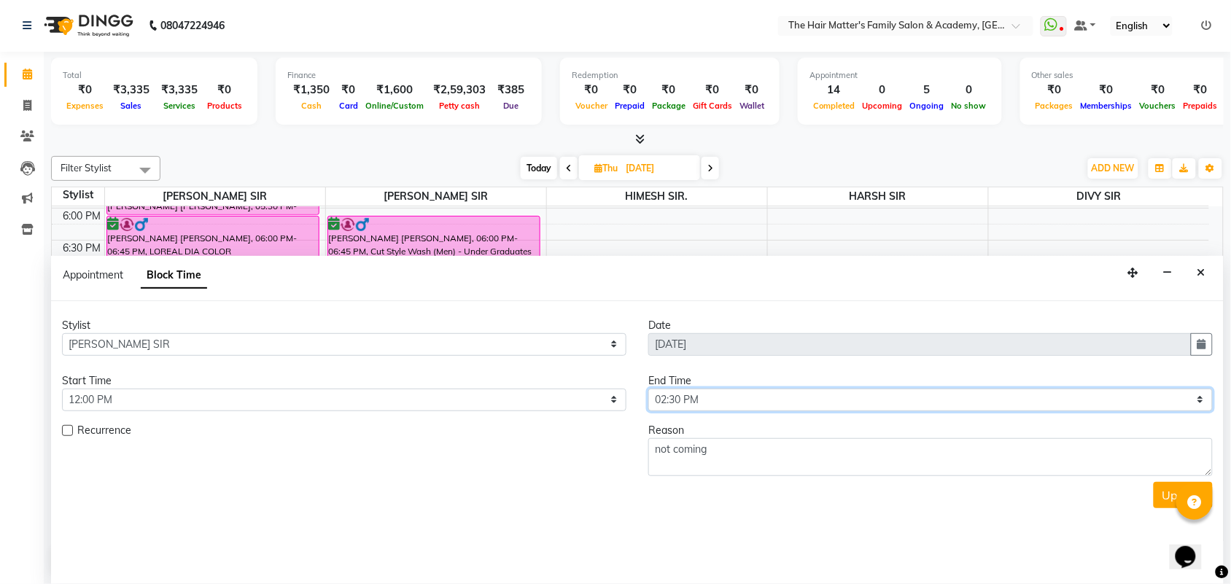
click at [866, 405] on select "Select 08:00 AM 08:15 AM 08:30 AM 08:45 AM 09:00 AM 09:15 AM 09:30 AM 09:45 AM …" at bounding box center [930, 400] width 564 height 23
select select "855"
click at [648, 389] on select "Select 08:00 AM 08:15 AM 08:30 AM 08:45 AM 09:00 AM 09:15 AM 09:30 AM 09:45 AM …" at bounding box center [930, 400] width 564 height 23
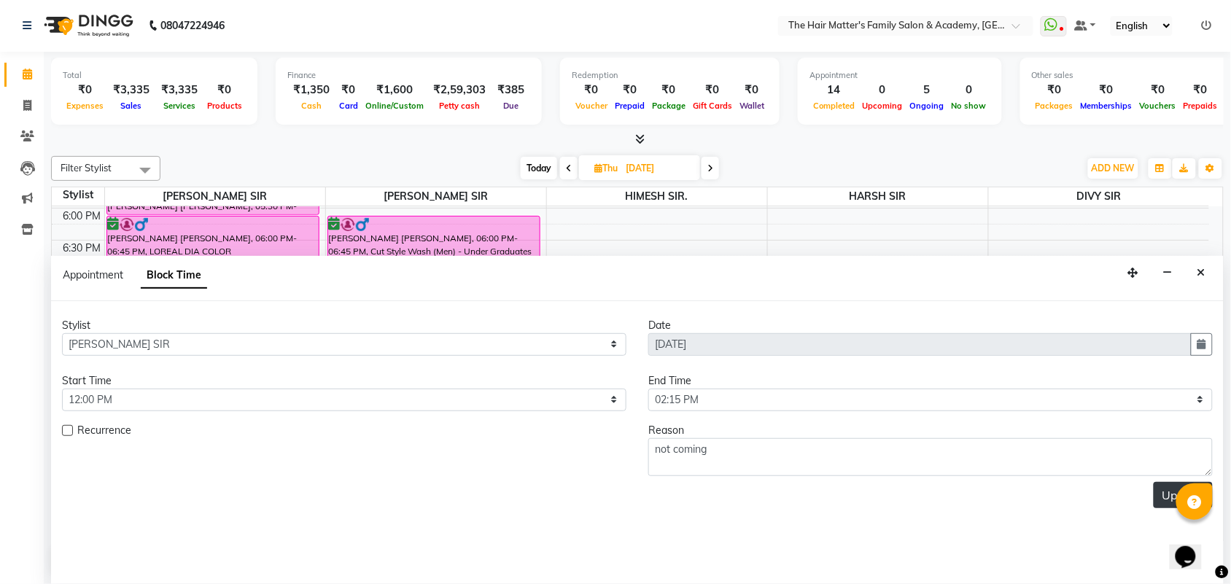
click at [1167, 504] on button "Update" at bounding box center [1183, 495] width 59 height 26
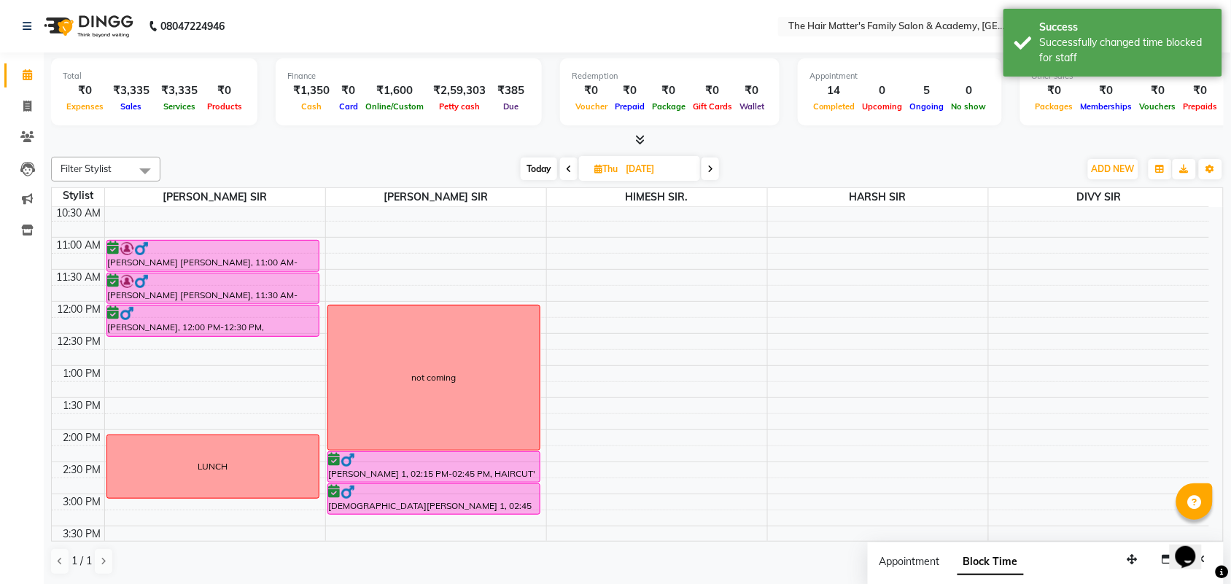
scroll to position [257, 0]
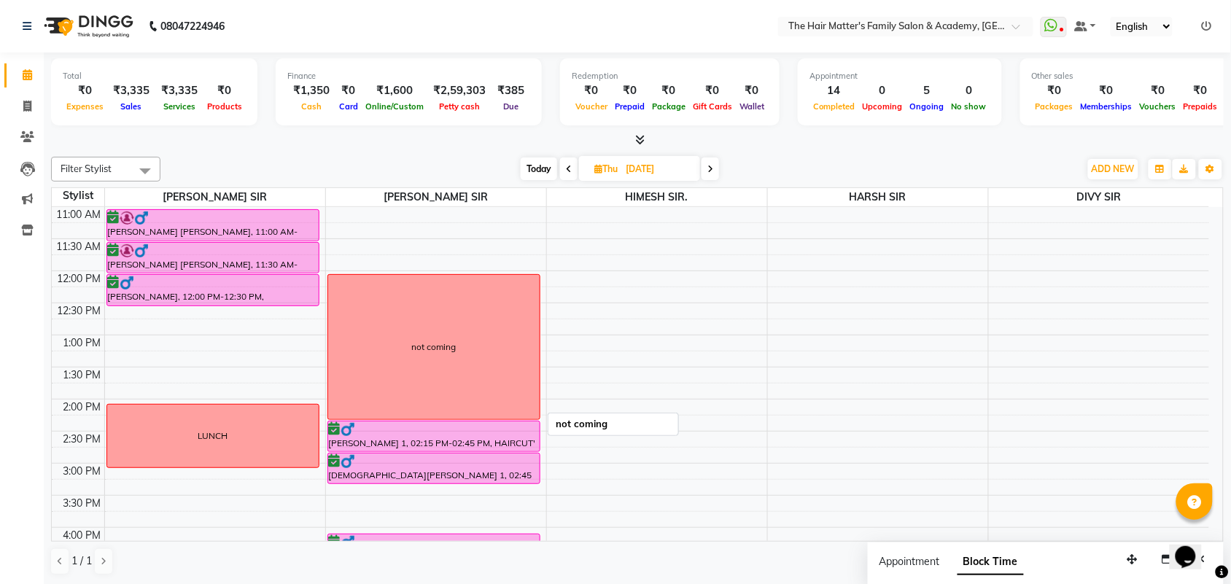
click at [478, 343] on div "not coming" at bounding box center [433, 347] width 211 height 144
click at [463, 376] on div "not coming" at bounding box center [433, 347] width 211 height 144
click at [483, 416] on span "Edit Block Time" at bounding box center [514, 417] width 105 height 24
select select "43094"
select select "720"
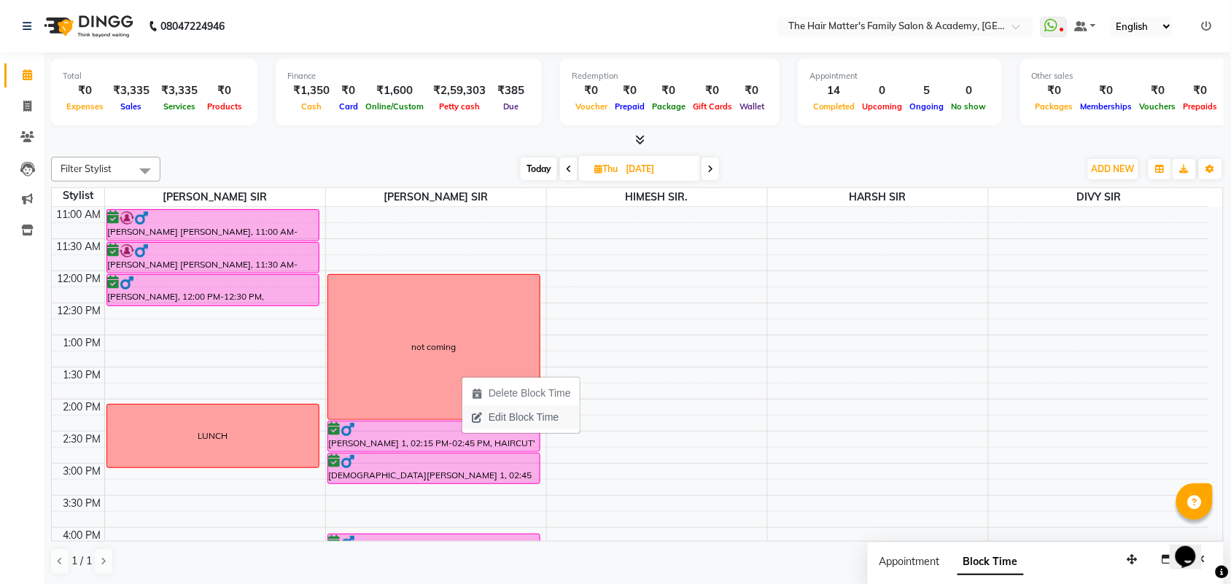
select select "855"
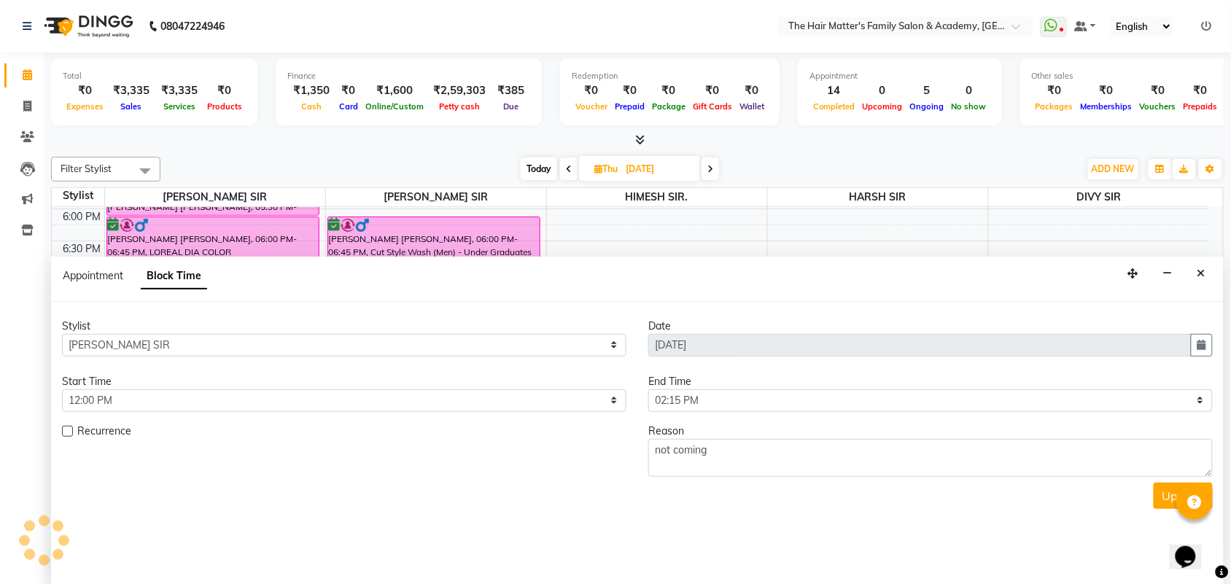
scroll to position [1, 0]
click at [774, 434] on div "Reason" at bounding box center [930, 430] width 564 height 15
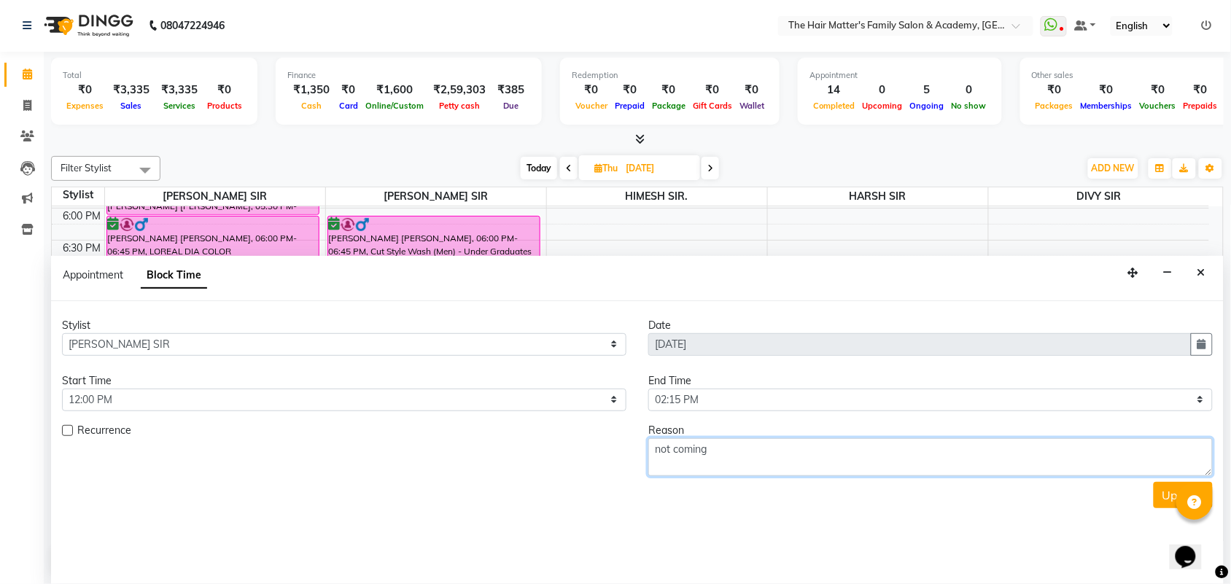
click at [766, 454] on textarea "not coming" at bounding box center [930, 457] width 564 height 38
type textarea "n"
type textarea "Not available"
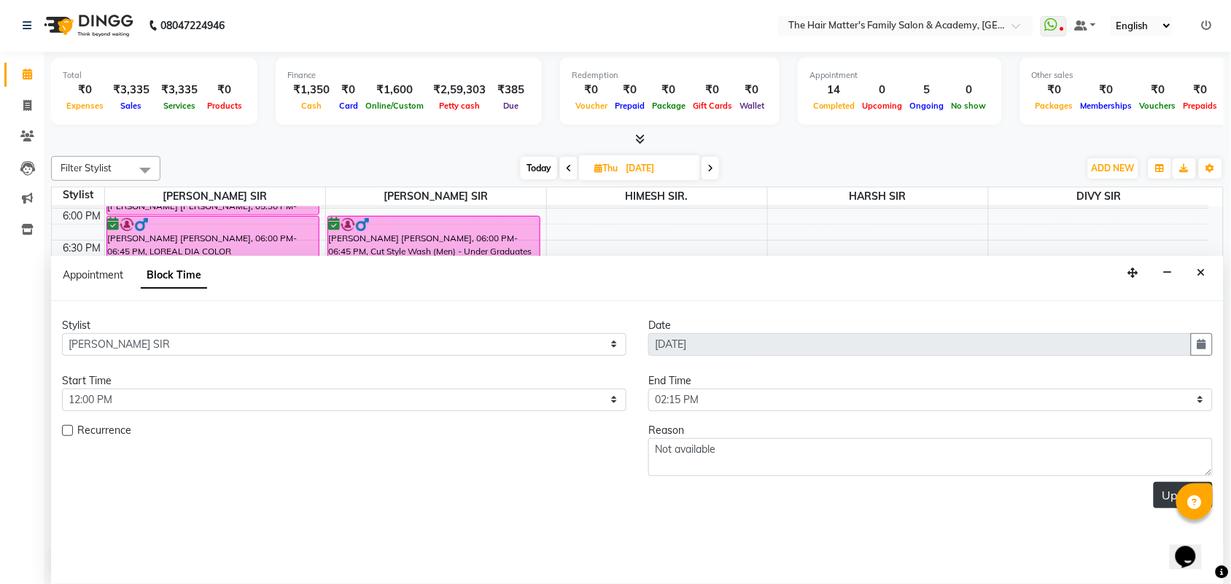
click at [1169, 501] on button "Update" at bounding box center [1183, 495] width 59 height 26
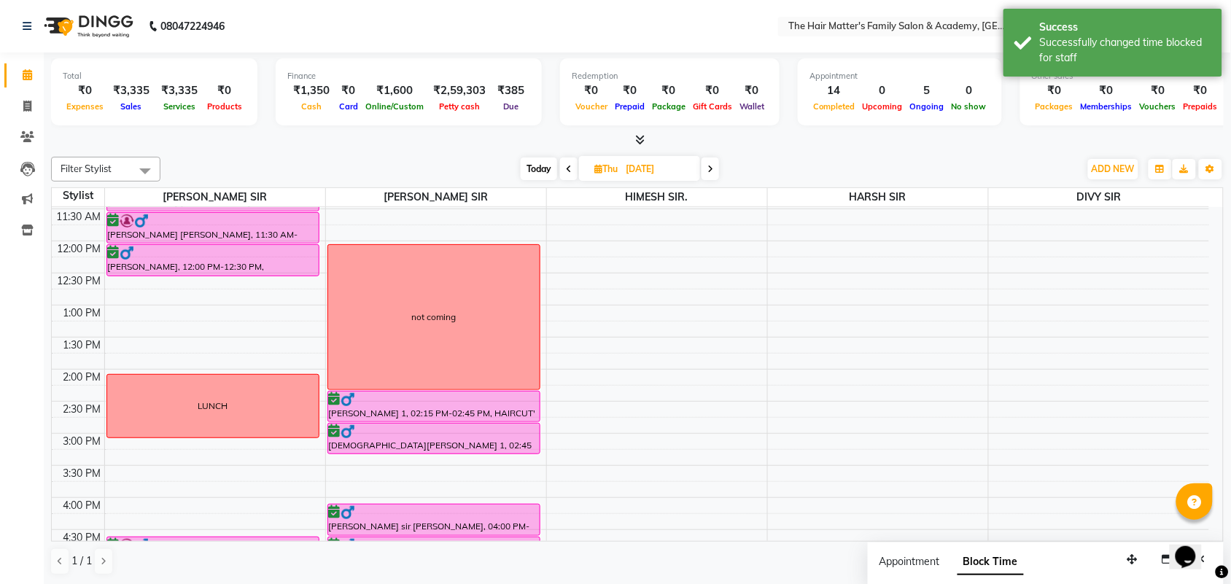
scroll to position [303, 0]
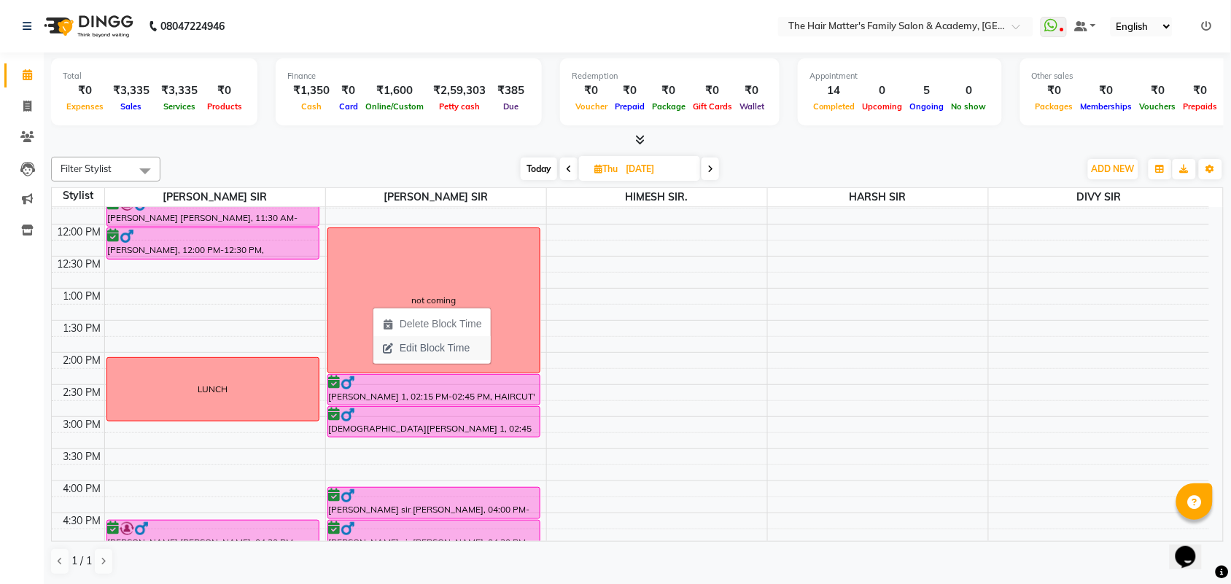
click at [442, 349] on span "Edit Block Time" at bounding box center [435, 348] width 70 height 15
select select "43094"
select select "720"
select select "855"
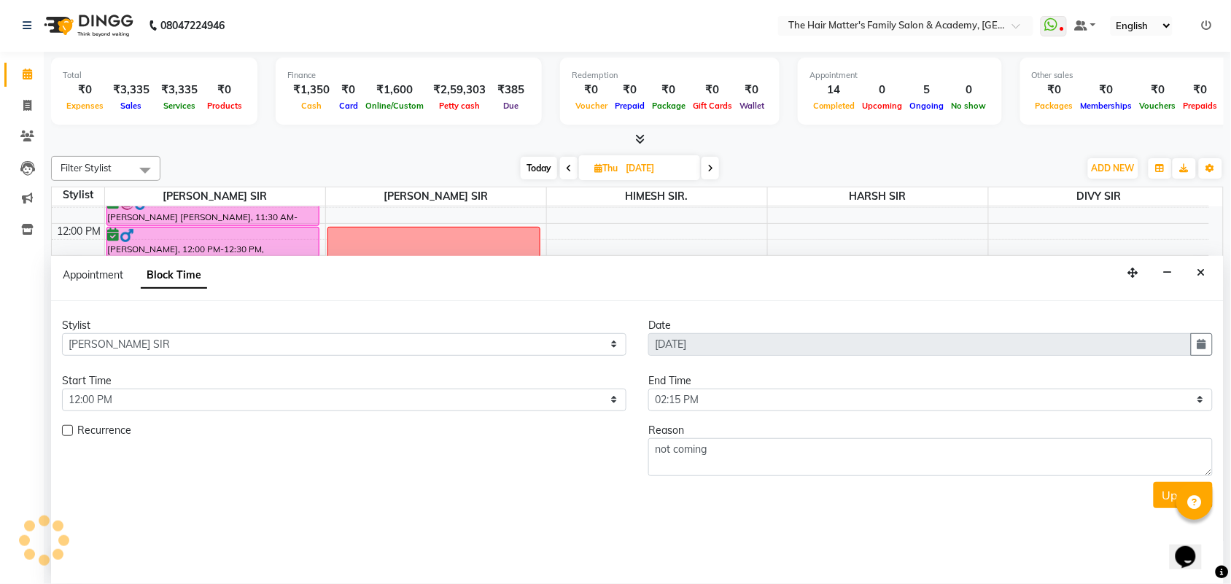
scroll to position [704, 0]
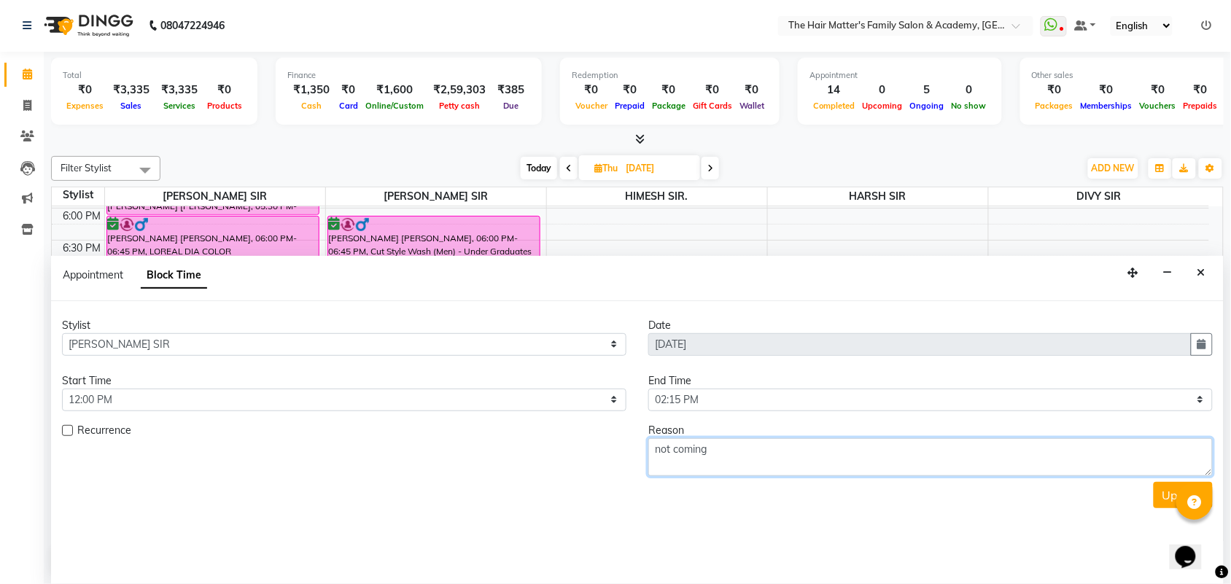
click at [726, 456] on textarea "not coming" at bounding box center [930, 457] width 564 height 38
type textarea "n"
drag, startPoint x: 698, startPoint y: 443, endPoint x: 694, endPoint y: 451, distance: 8.2
type textarea "Not available"
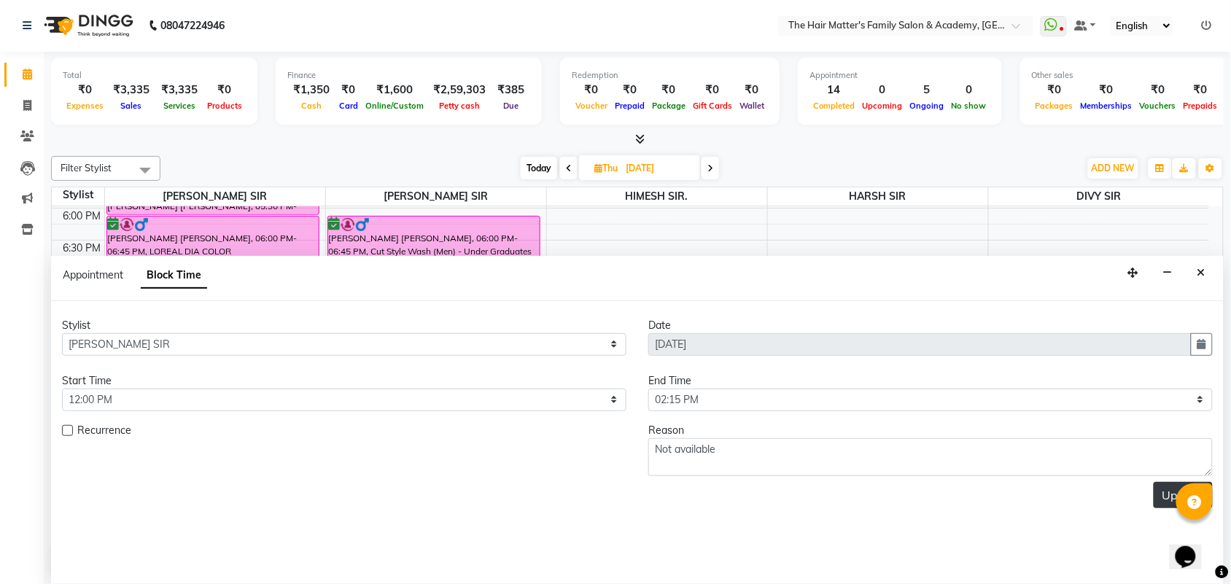
click at [1162, 498] on button "Update" at bounding box center [1183, 495] width 59 height 26
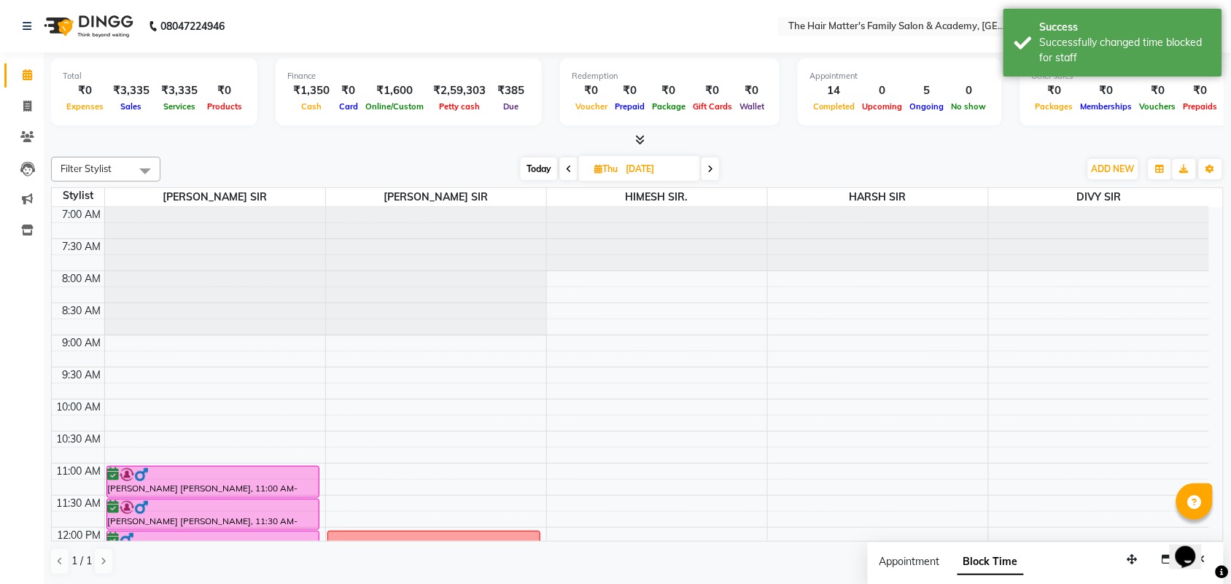
scroll to position [303, 0]
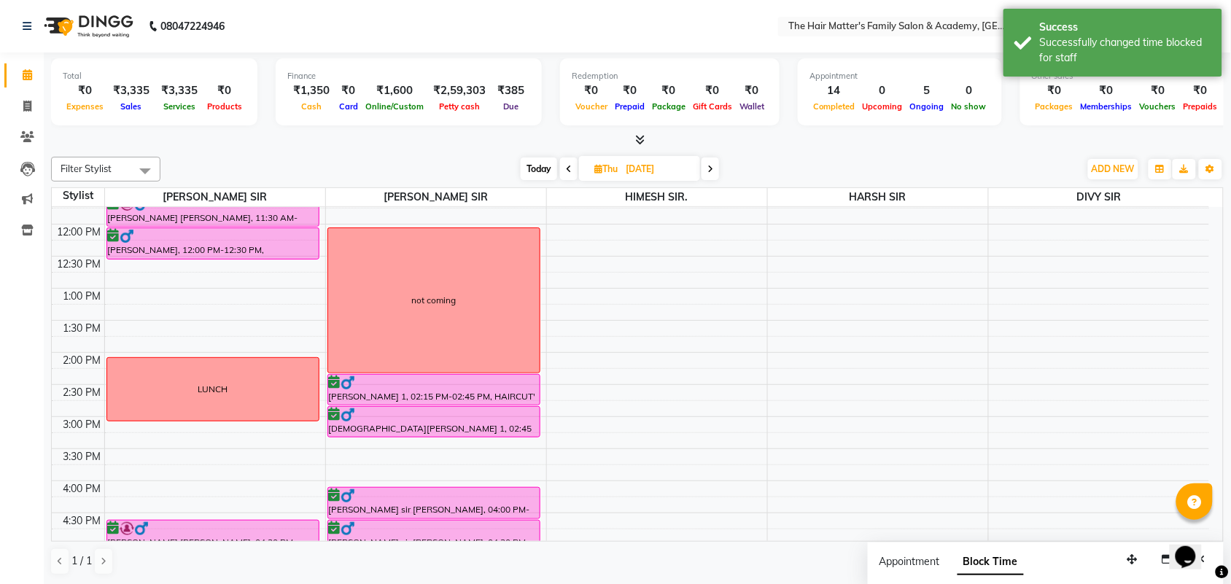
click at [531, 162] on span "Today" at bounding box center [539, 169] width 36 height 23
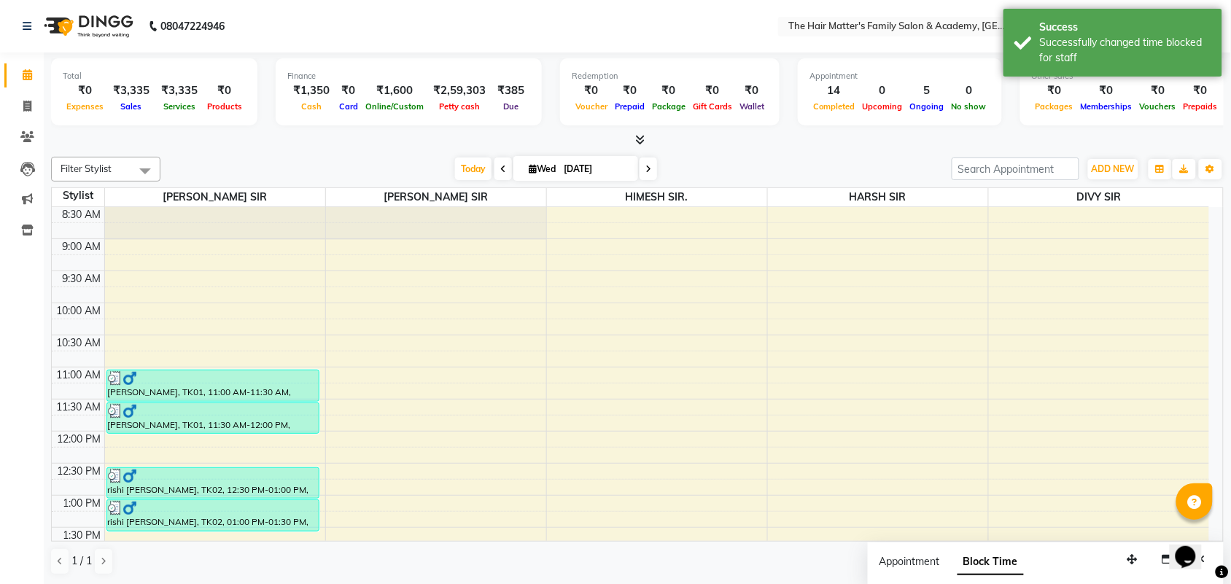
scroll to position [400, 0]
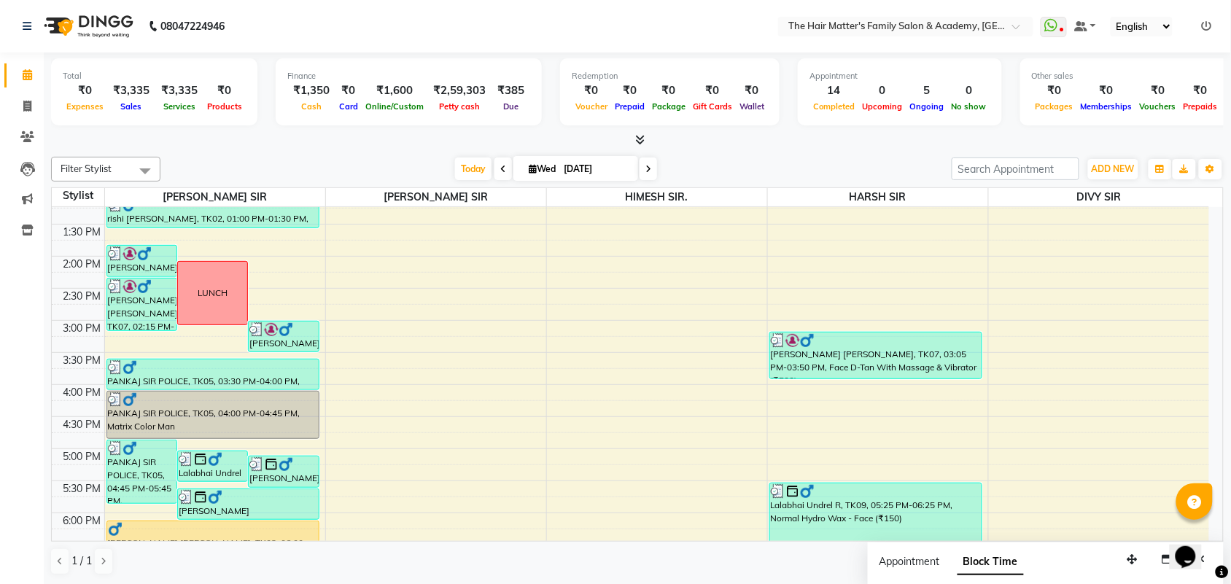
click at [647, 166] on icon at bounding box center [648, 169] width 6 height 9
type input "[DATE]"
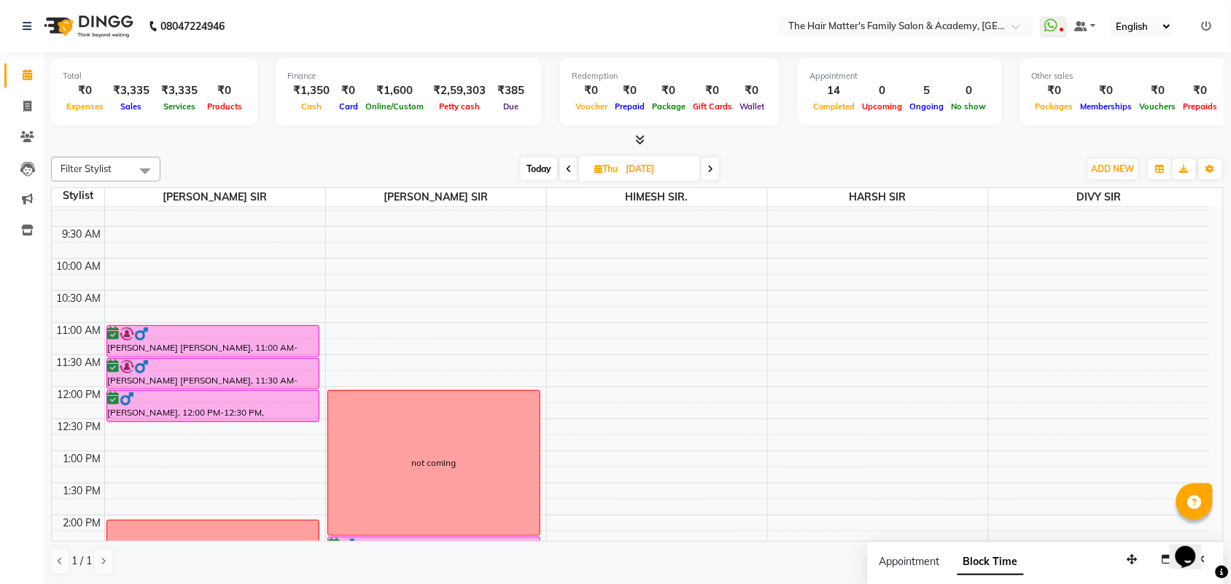
scroll to position [96, 0]
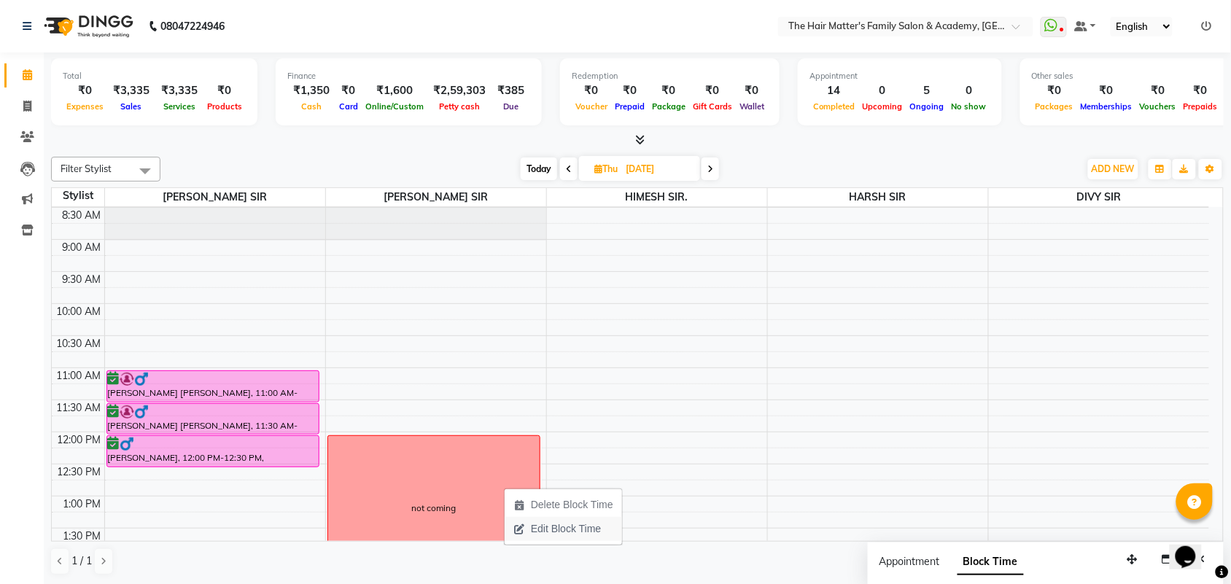
click at [589, 531] on span "Edit Block Time" at bounding box center [566, 528] width 70 height 15
select select "43094"
select select "720"
select select "855"
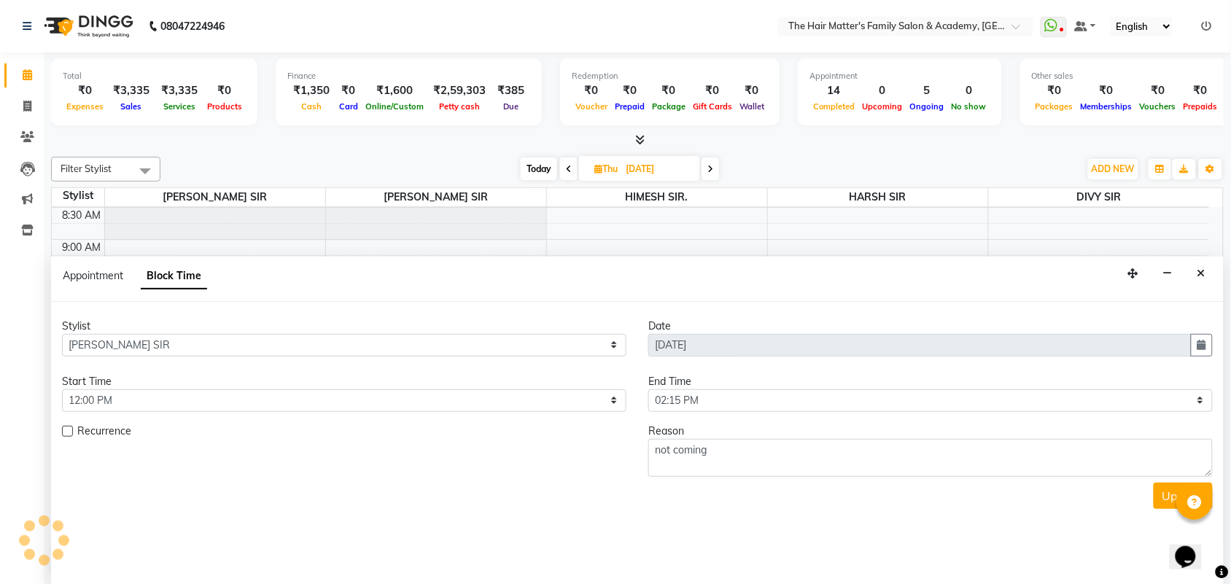
scroll to position [1, 0]
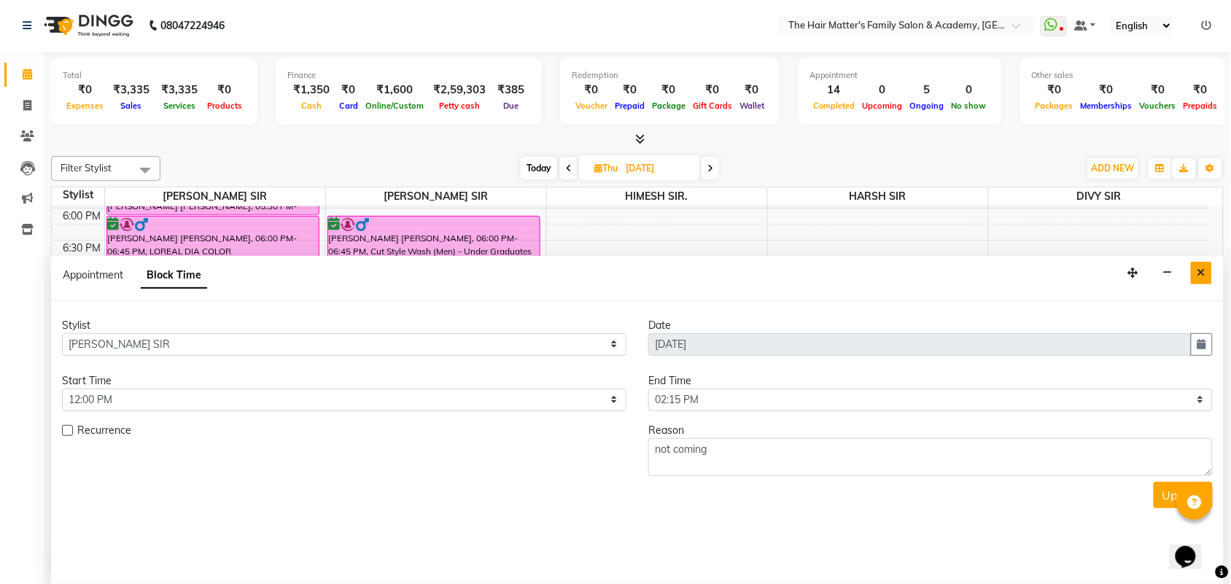
click at [1198, 271] on icon "Close" at bounding box center [1201, 273] width 8 height 10
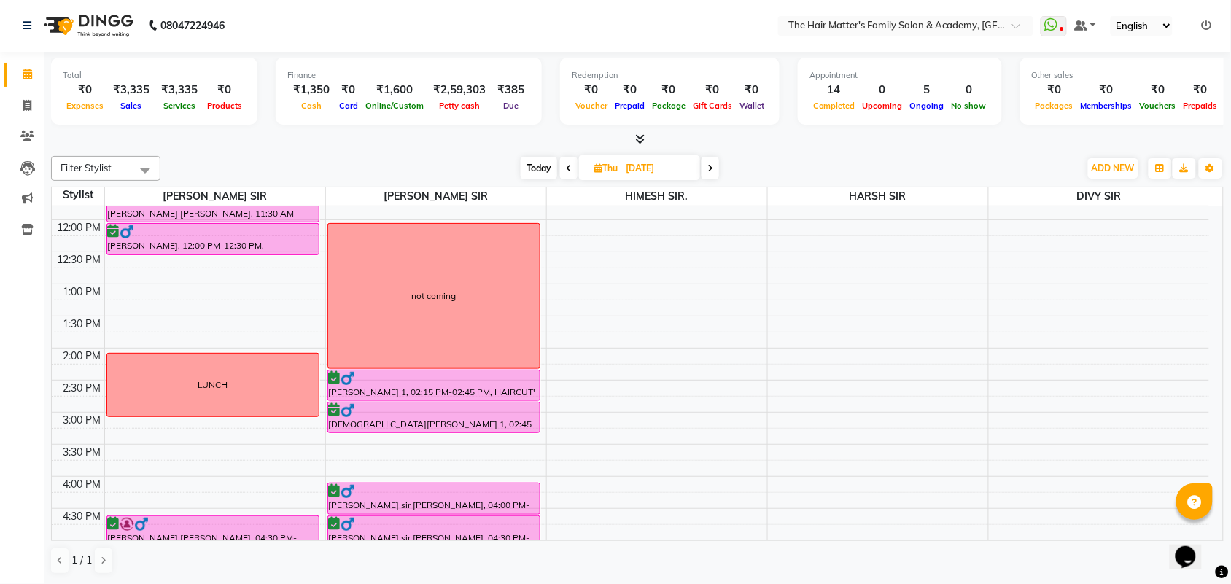
scroll to position [96, 0]
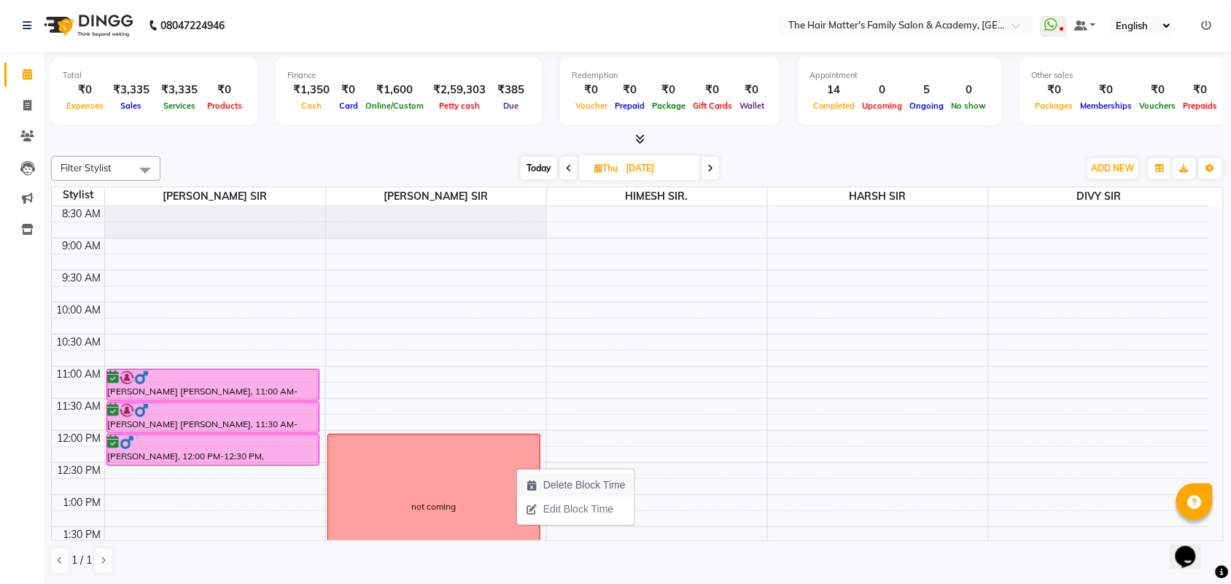
click at [554, 483] on span "Delete Block Time" at bounding box center [584, 485] width 82 height 15
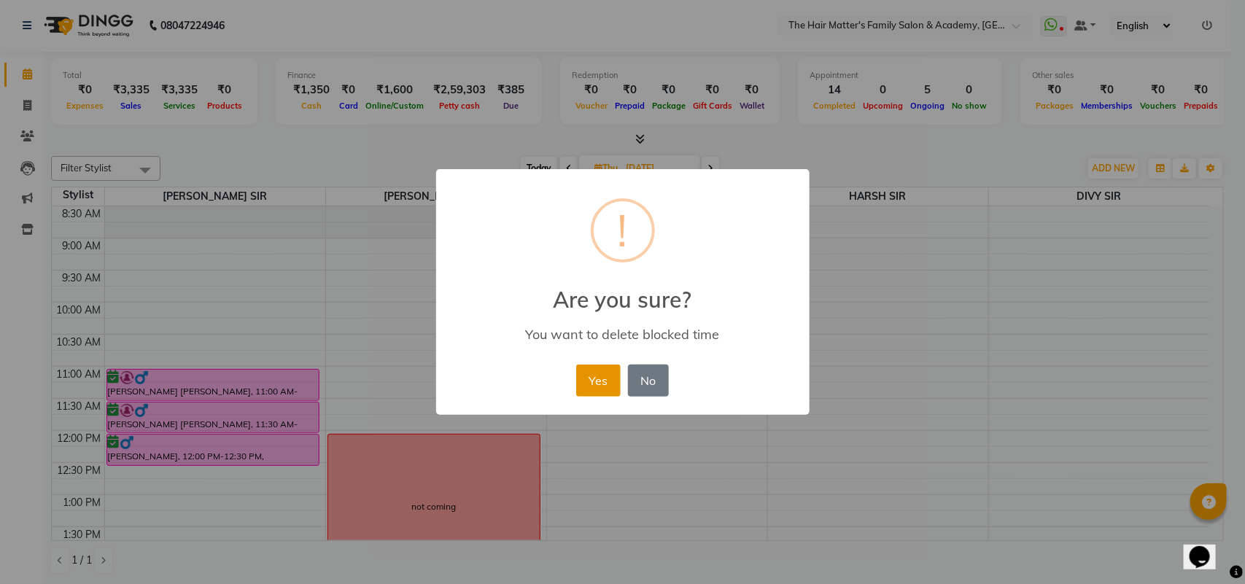
click at [596, 376] on button "Yes" at bounding box center [598, 381] width 44 height 32
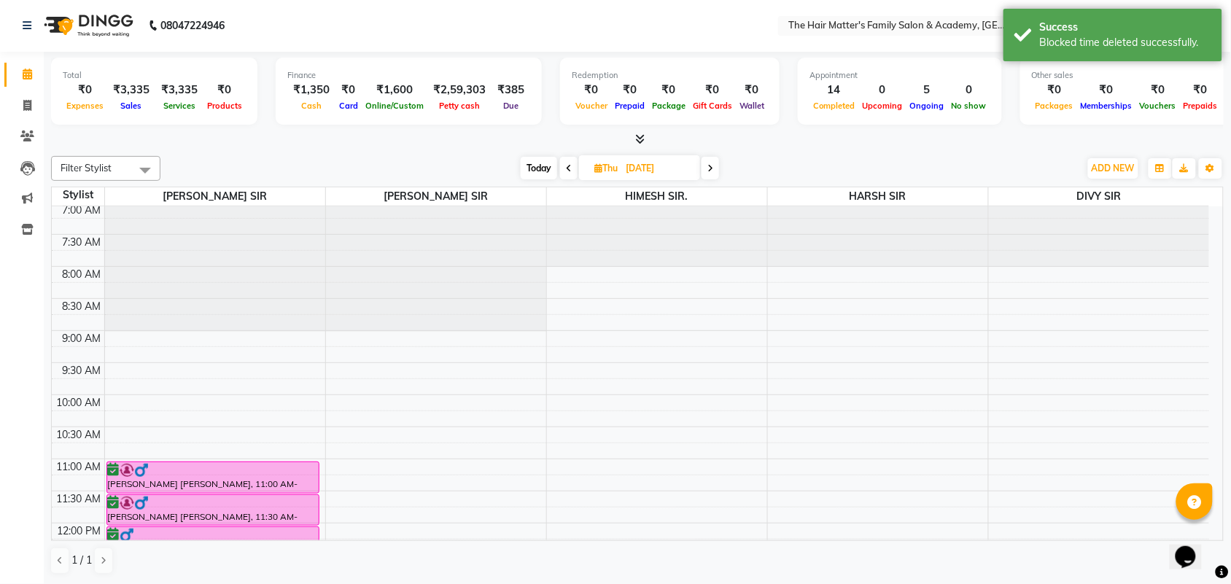
scroll to position [0, 0]
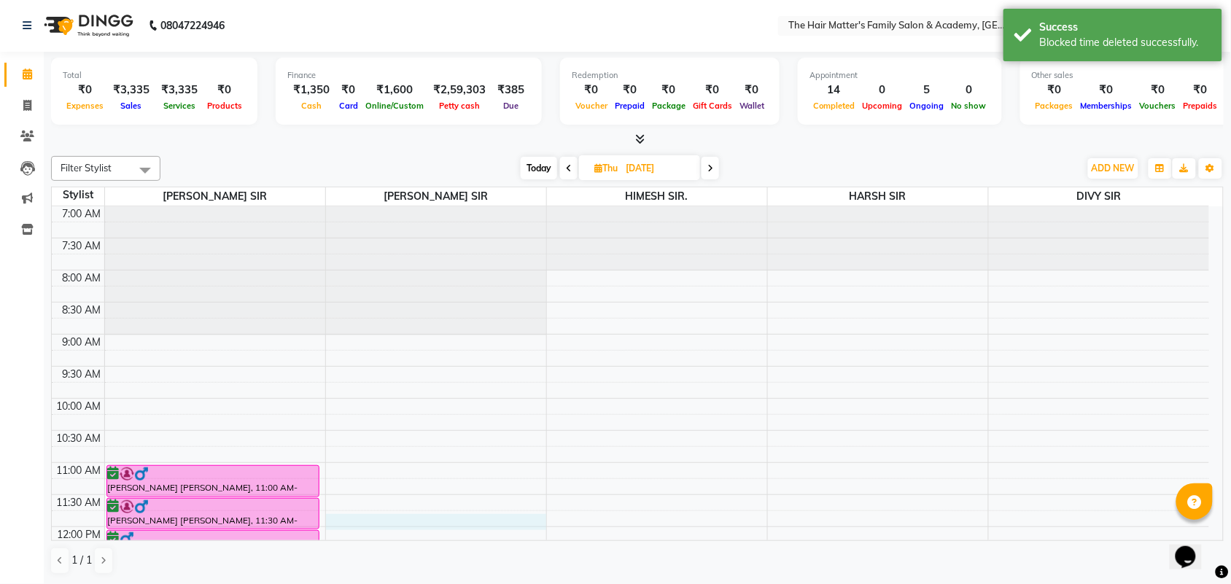
click at [400, 530] on td at bounding box center [656, 535] width 1105 height 16
select select "43094"
select select "tentative"
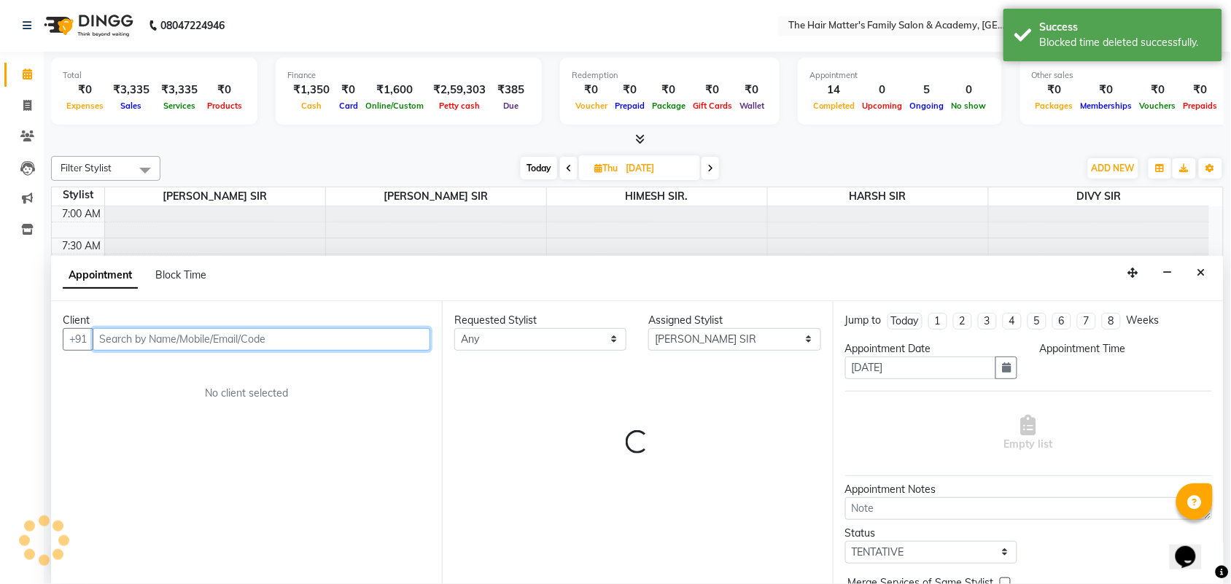
select select "705"
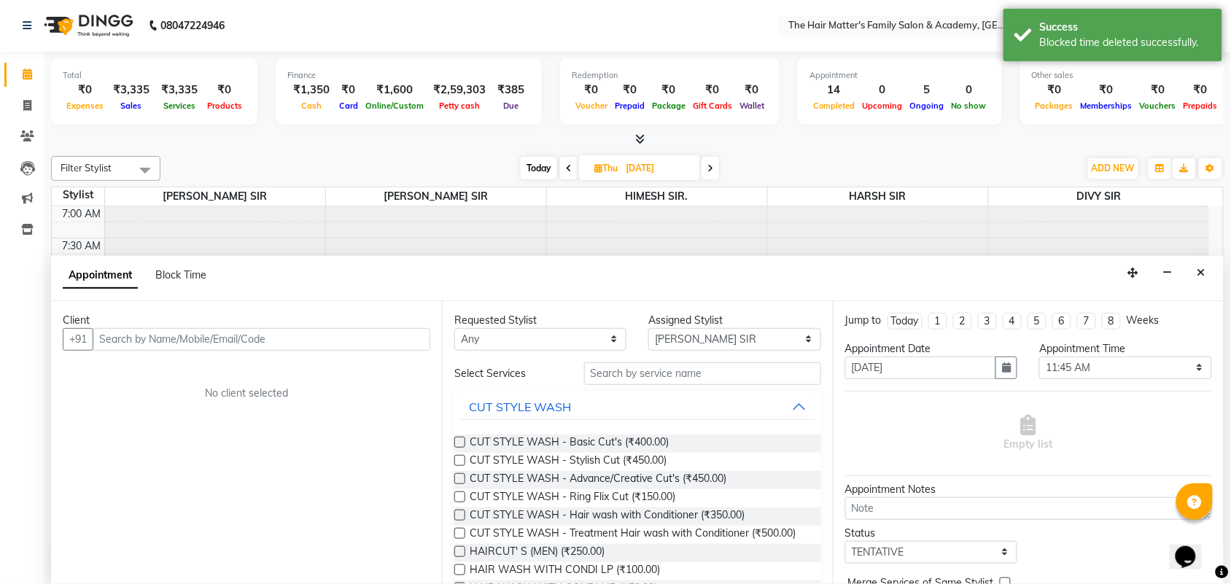
click at [182, 281] on div "Block Time" at bounding box center [180, 275] width 51 height 15
click at [181, 271] on span "Block Time" at bounding box center [180, 274] width 51 height 13
select select "43094"
select select "705"
select select "720"
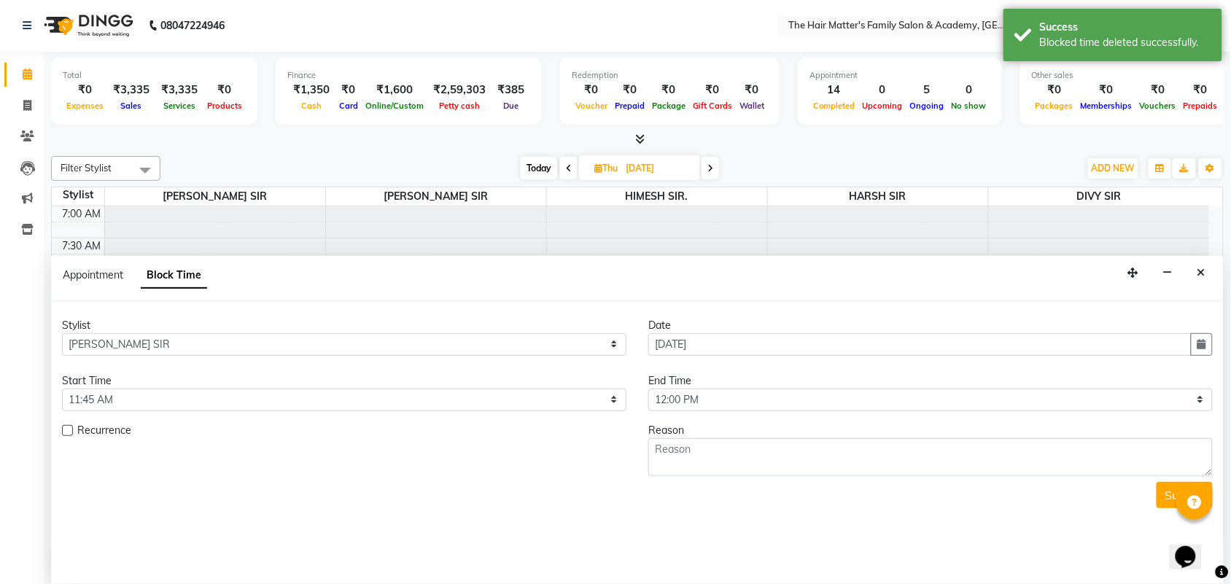
scroll to position [704, 0]
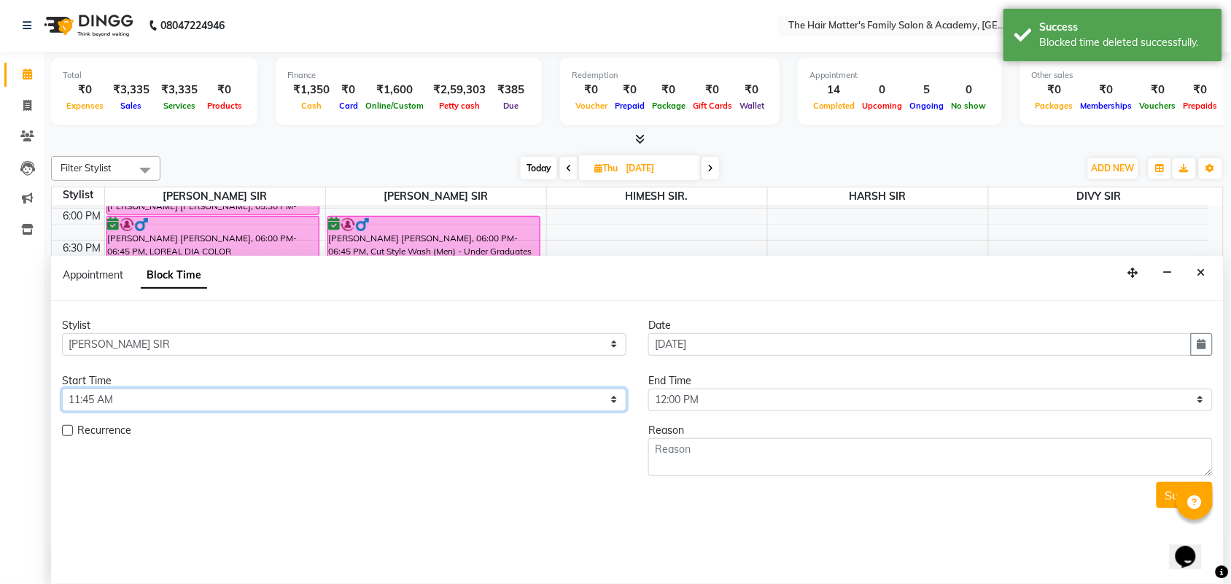
click at [370, 405] on select "Select 08:00 AM 08:15 AM 08:30 AM 08:45 AM 09:00 AM 09:15 AM 09:30 AM 09:45 AM …" at bounding box center [344, 400] width 564 height 23
select select "720"
click at [62, 389] on select "Select 08:00 AM 08:15 AM 08:30 AM 08:45 AM 09:00 AM 09:15 AM 09:30 AM 09:45 AM …" at bounding box center [344, 400] width 564 height 23
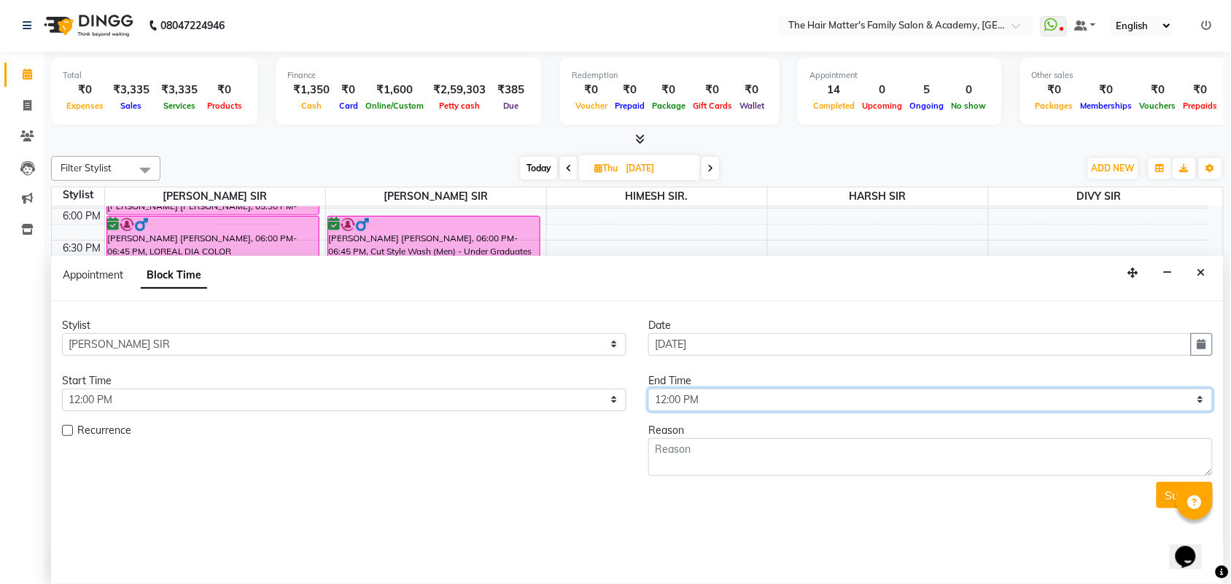
click at [764, 392] on select "Select 08:00 AM 08:15 AM 08:30 AM 08:45 AM 09:00 AM 09:15 AM 09:30 AM 09:45 AM …" at bounding box center [930, 400] width 564 height 23
click at [764, 395] on select "Select 08:00 AM 08:15 AM 08:30 AM 08:45 AM 09:00 AM 09:15 AM 09:30 AM 09:45 AM …" at bounding box center [930, 400] width 564 height 23
select select "855"
click at [648, 389] on select "Select 08:00 AM 08:15 AM 08:30 AM 08:45 AM 09:00 AM 09:15 AM 09:30 AM 09:45 AM …" at bounding box center [930, 400] width 564 height 23
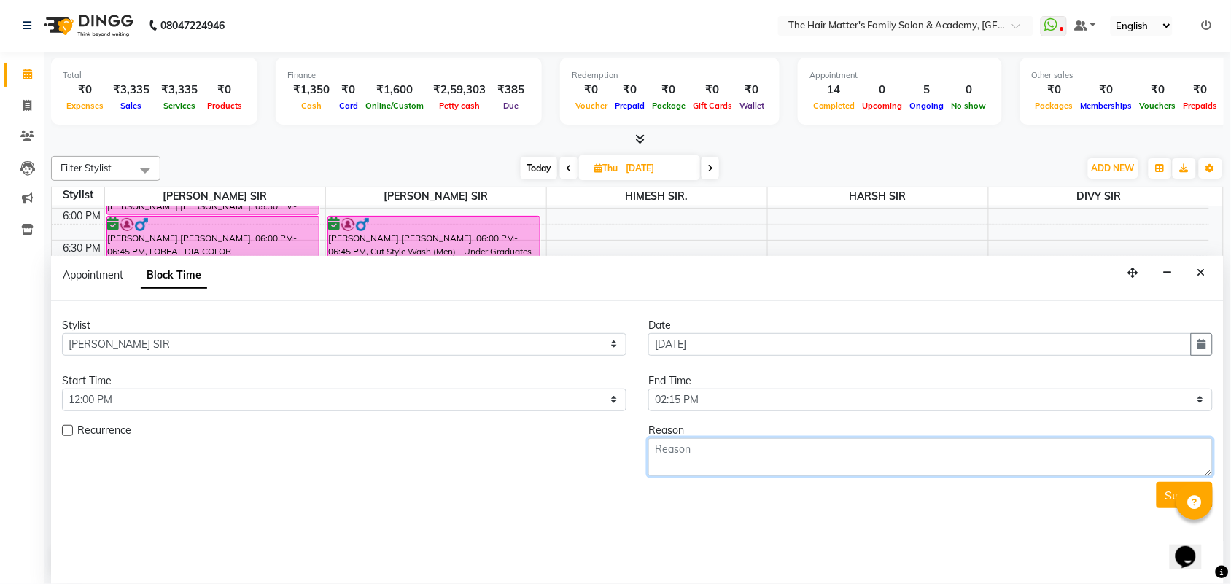
click at [737, 439] on textarea at bounding box center [930, 457] width 564 height 38
type textarea "Not Available"
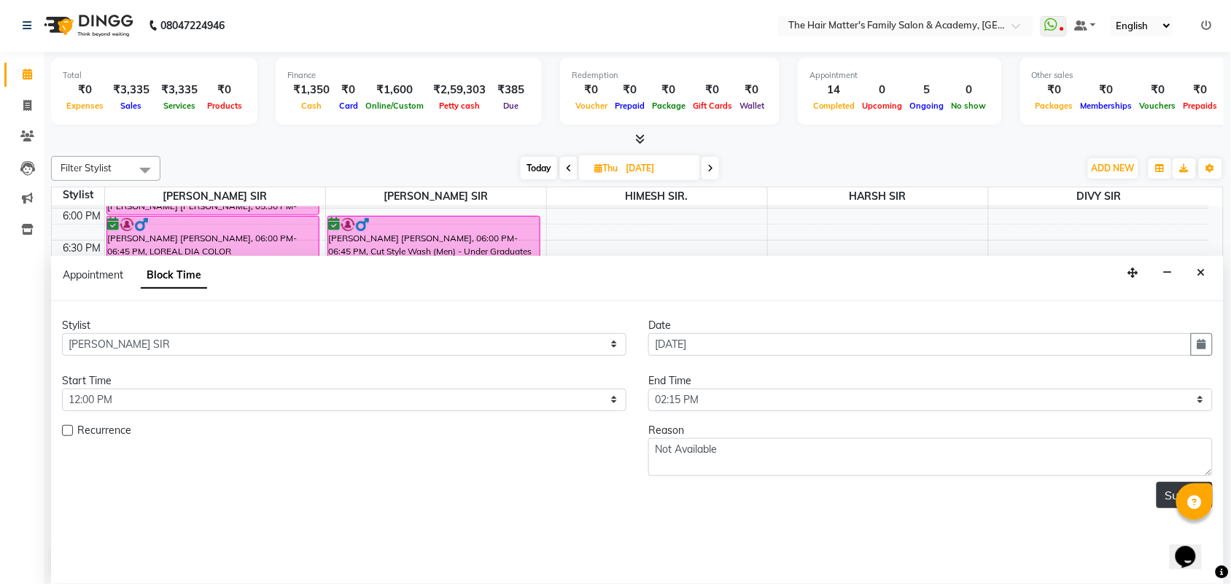
click at [1169, 498] on button "Submit" at bounding box center [1185, 495] width 56 height 26
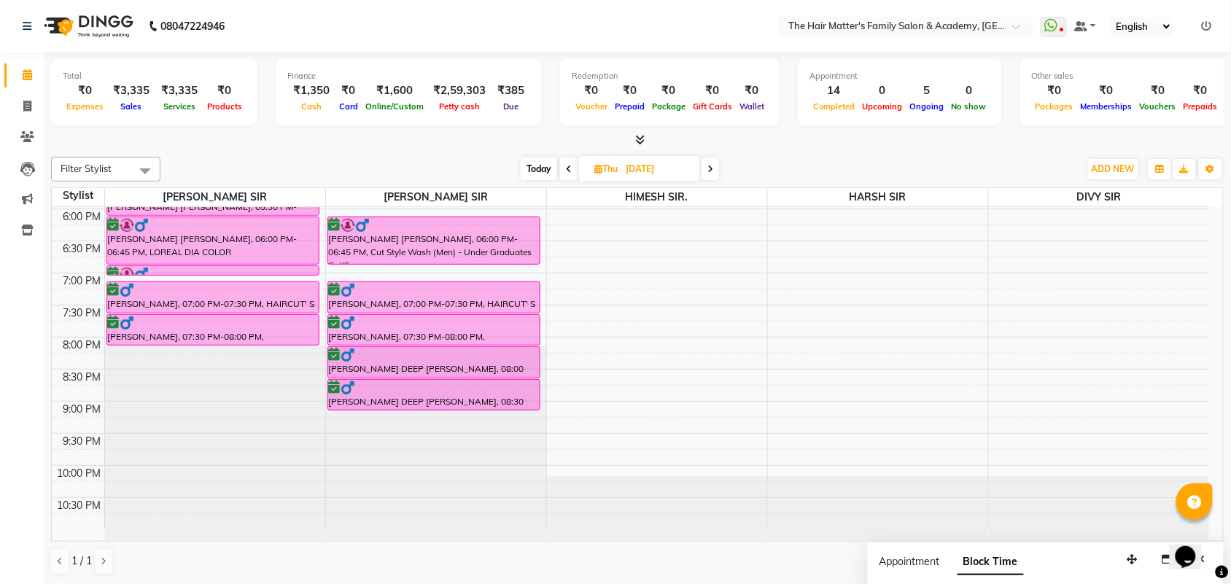
click at [545, 161] on span "Today" at bounding box center [539, 169] width 36 height 23
type input "03-09-2025"
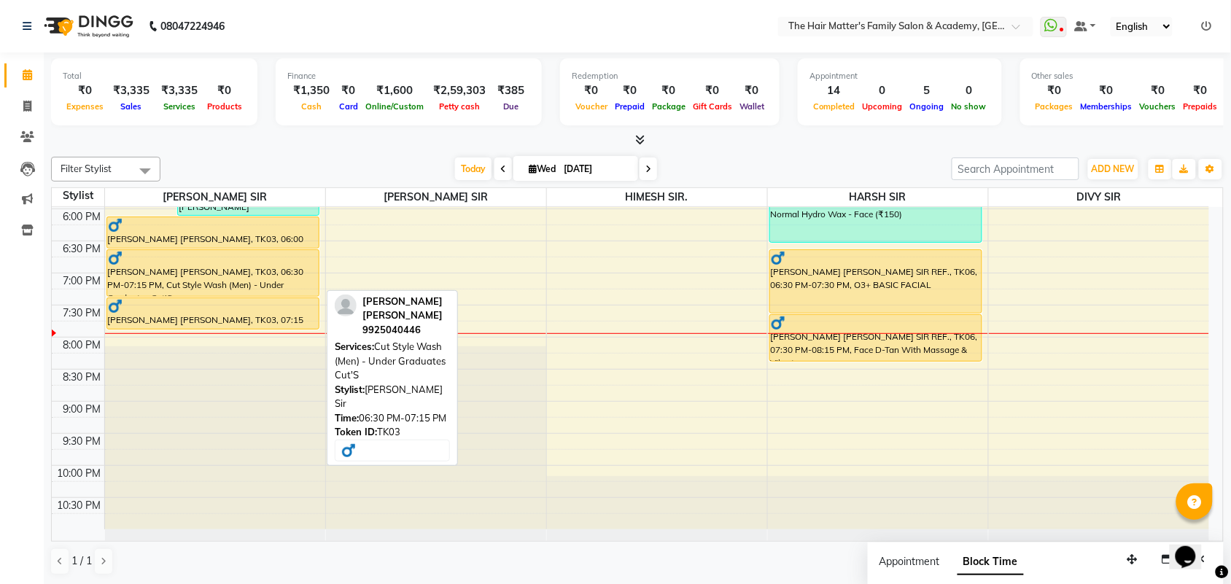
click at [250, 283] on div "Bhavin patel limbani, TK03, 06:30 PM-07:15 PM, Cut Style Wash (Men) - Under Gra…" at bounding box center [212, 273] width 211 height 46
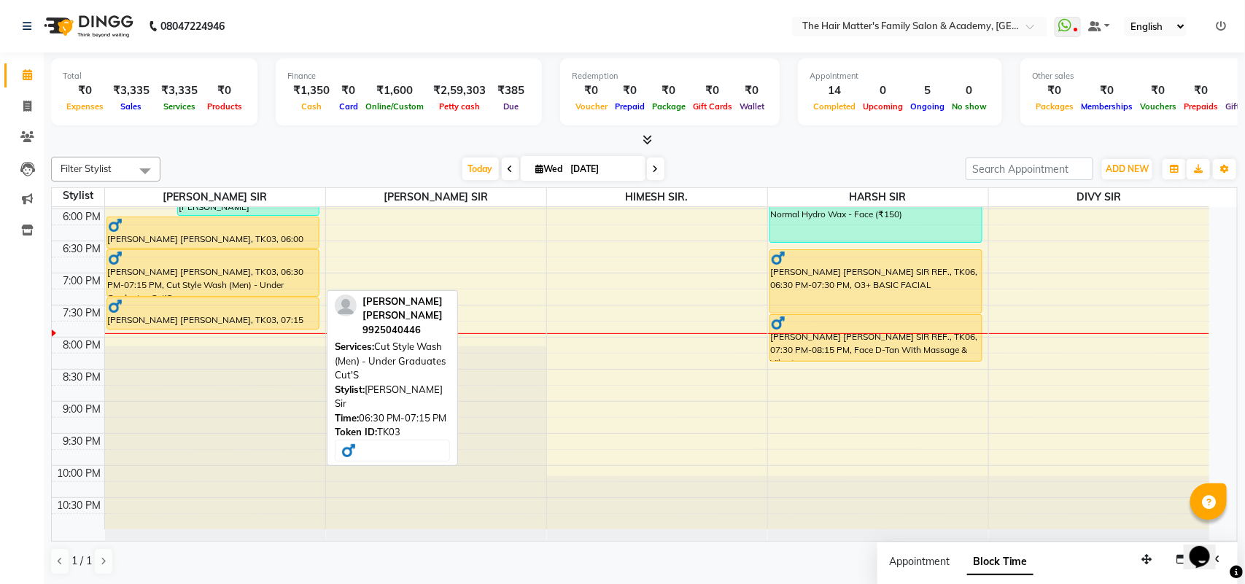
select select "1"
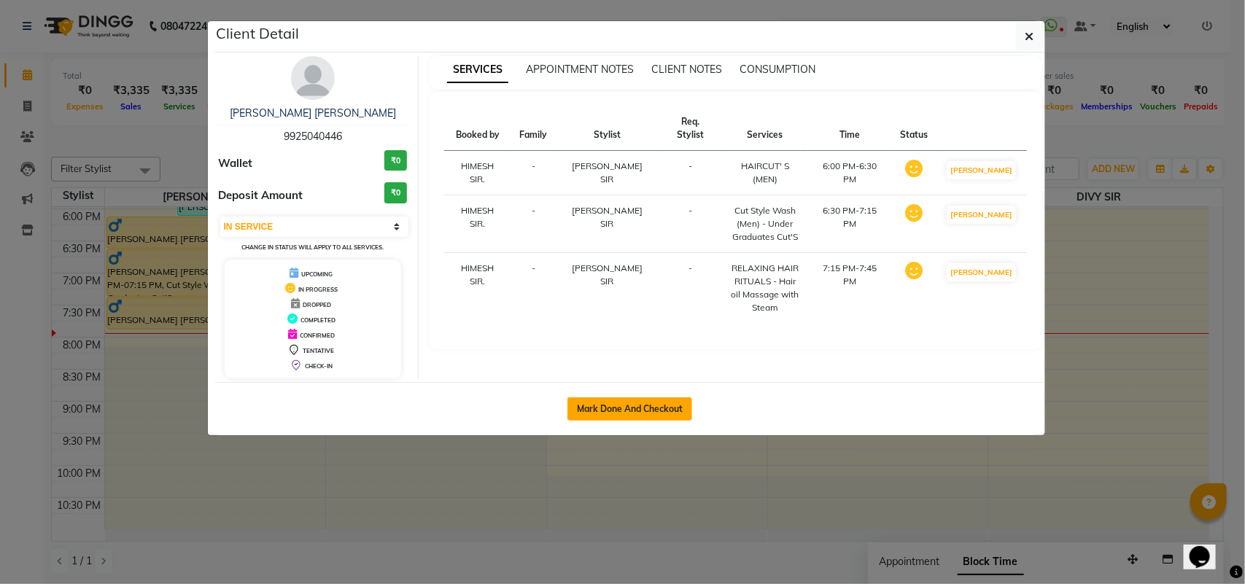
click at [640, 408] on button "Mark Done And Checkout" at bounding box center [629, 408] width 125 height 23
select select "service"
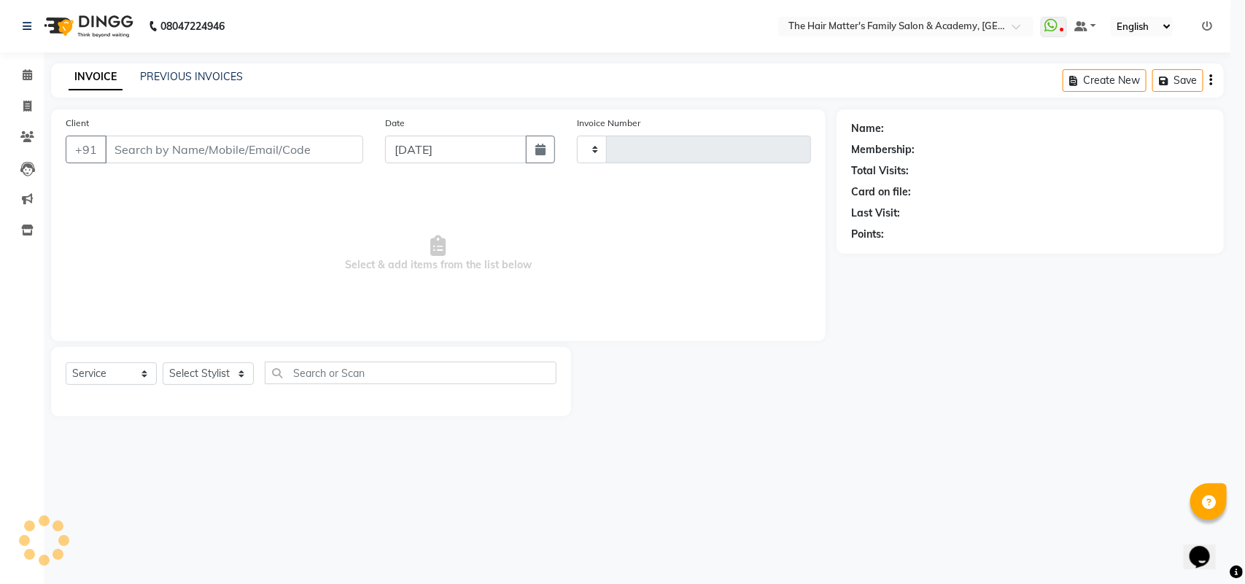
type input "1673"
select select "5980"
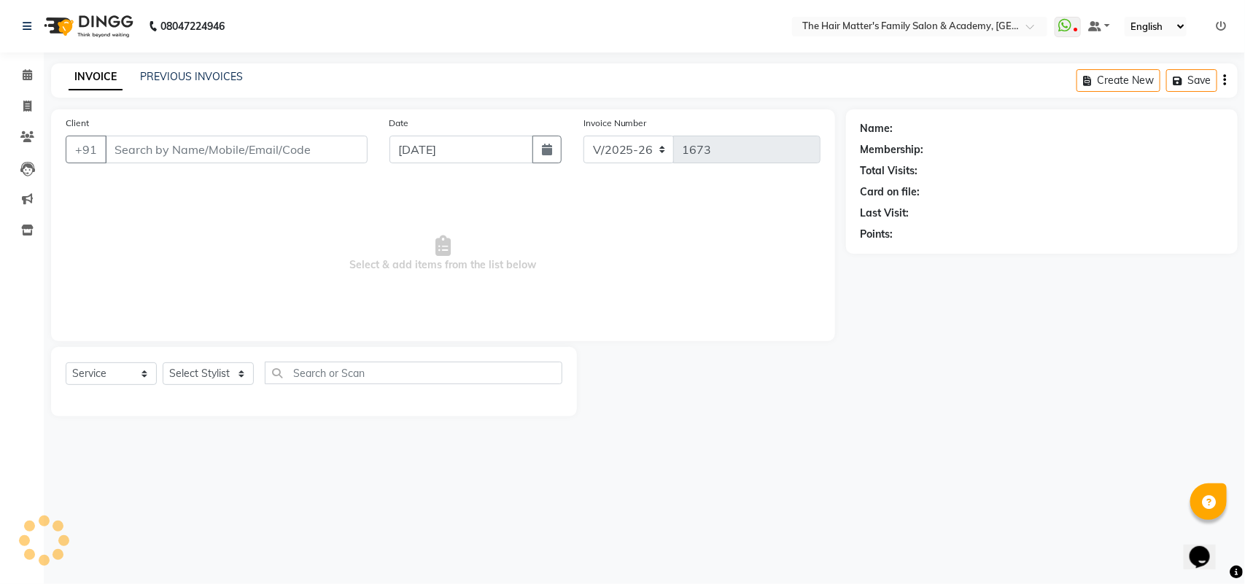
type input "9925040446"
select select "42572"
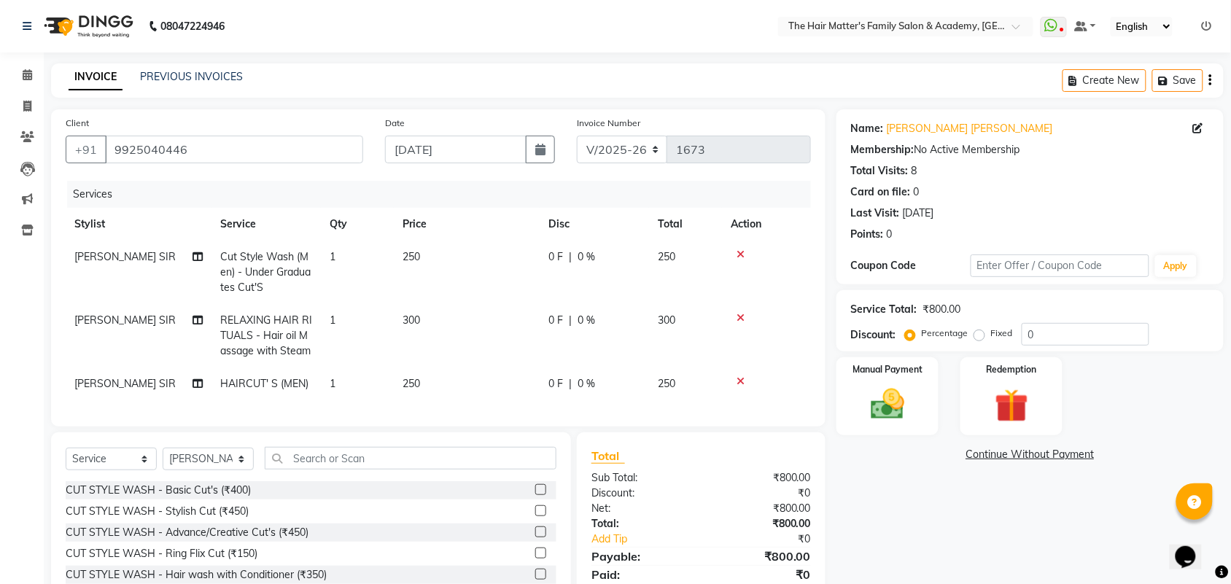
scroll to position [98, 0]
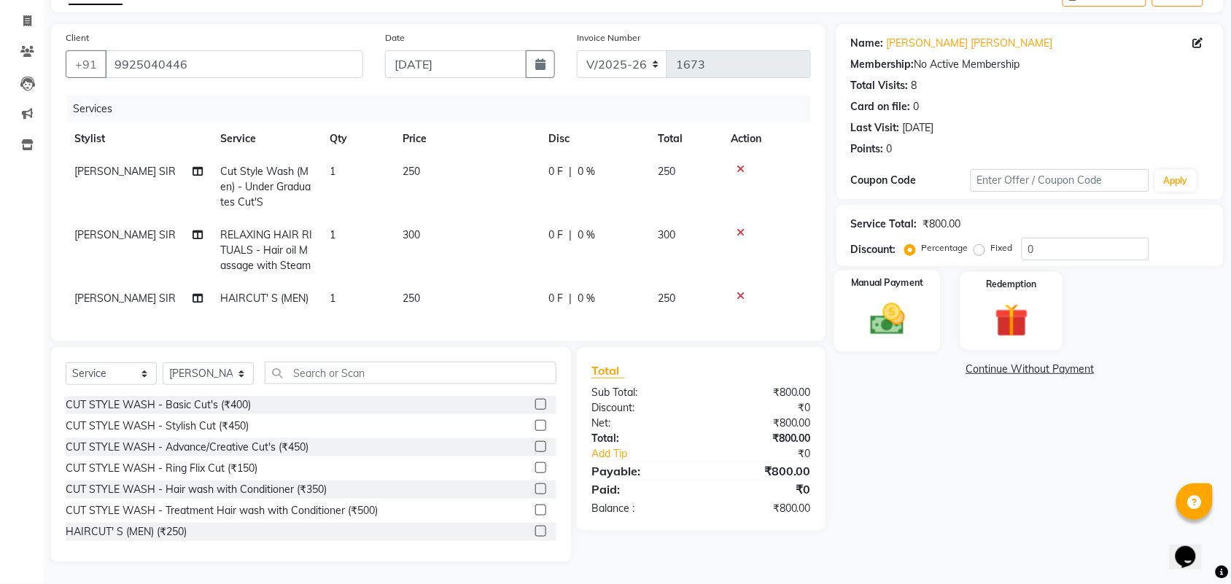
click at [883, 282] on div "Manual Payment" at bounding box center [887, 312] width 106 height 82
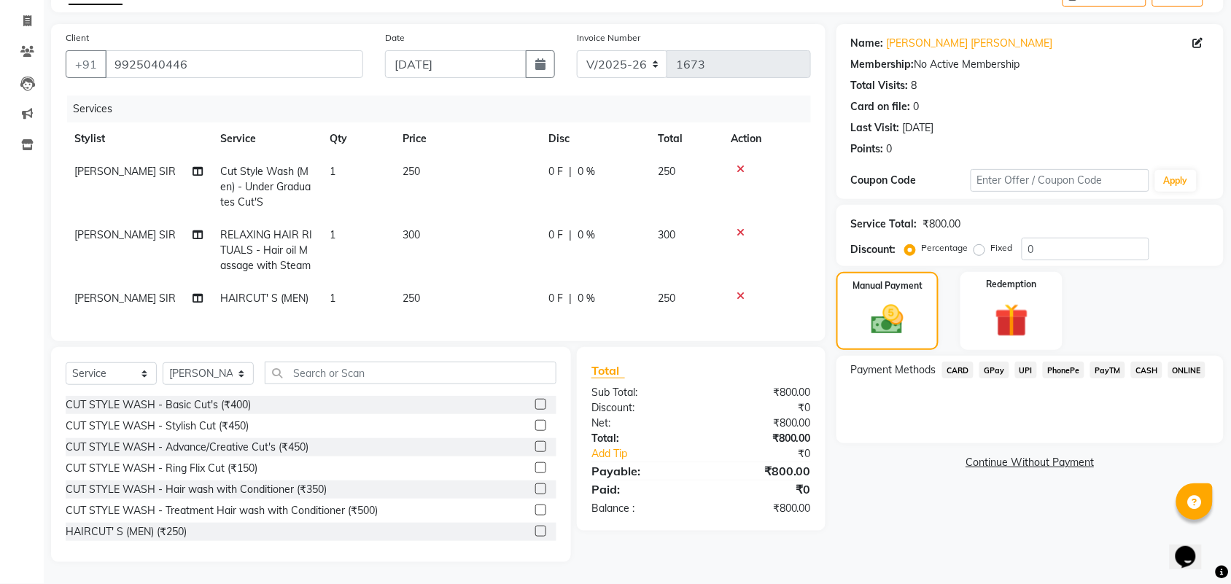
click at [1027, 362] on span "UPI" at bounding box center [1026, 370] width 23 height 17
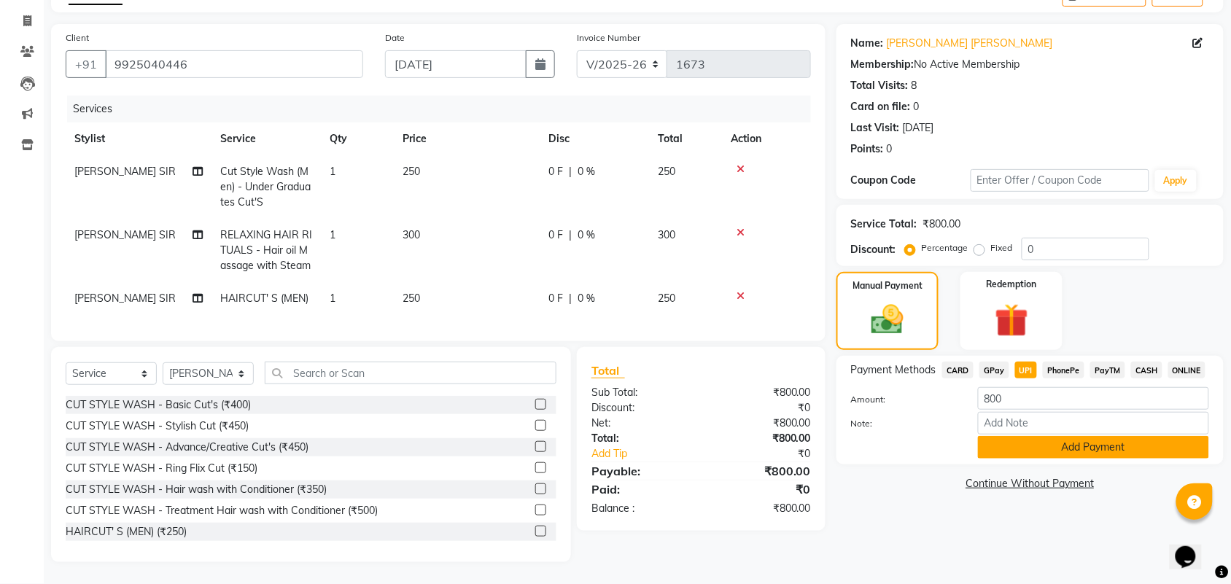
click at [1094, 436] on button "Add Payment" at bounding box center [1093, 447] width 231 height 23
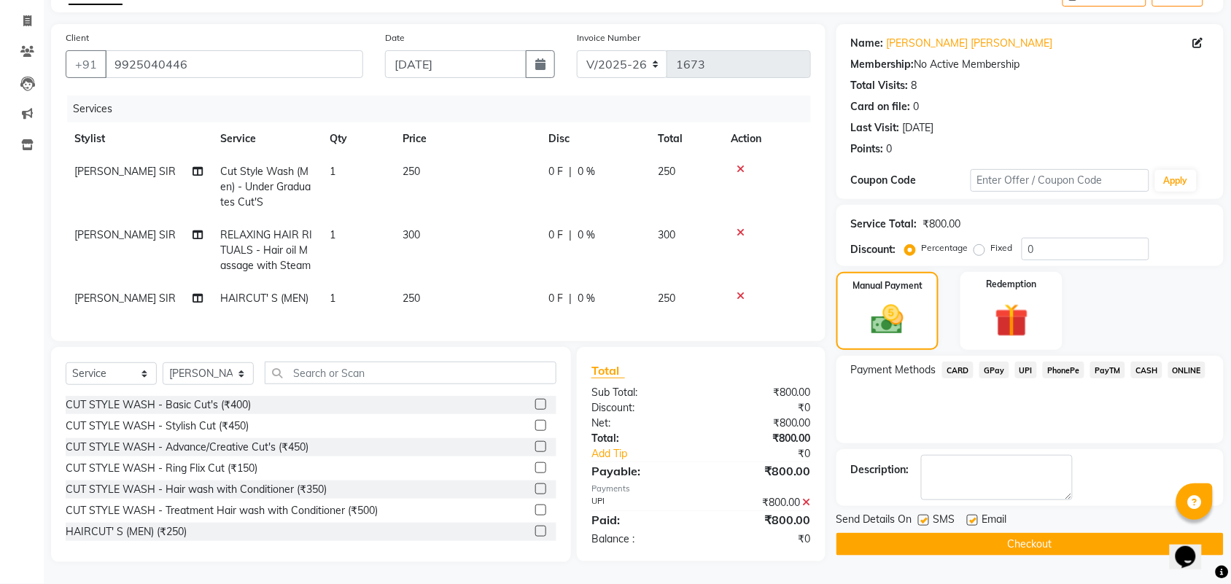
click at [1143, 534] on button "Checkout" at bounding box center [1029, 544] width 387 height 23
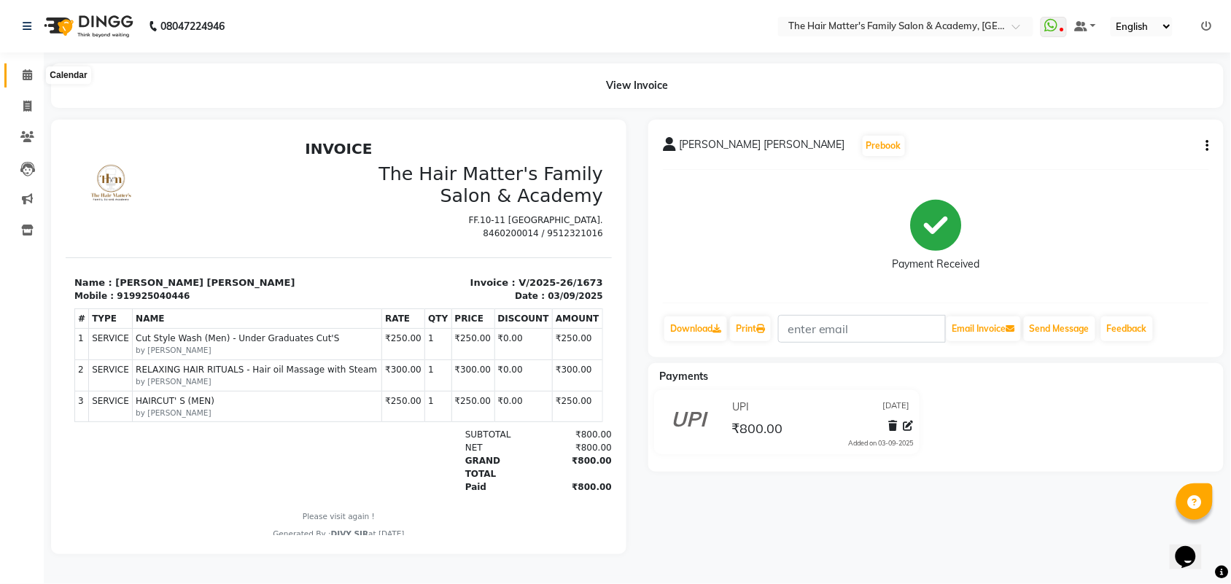
click at [31, 69] on icon at bounding box center [27, 74] width 9 height 11
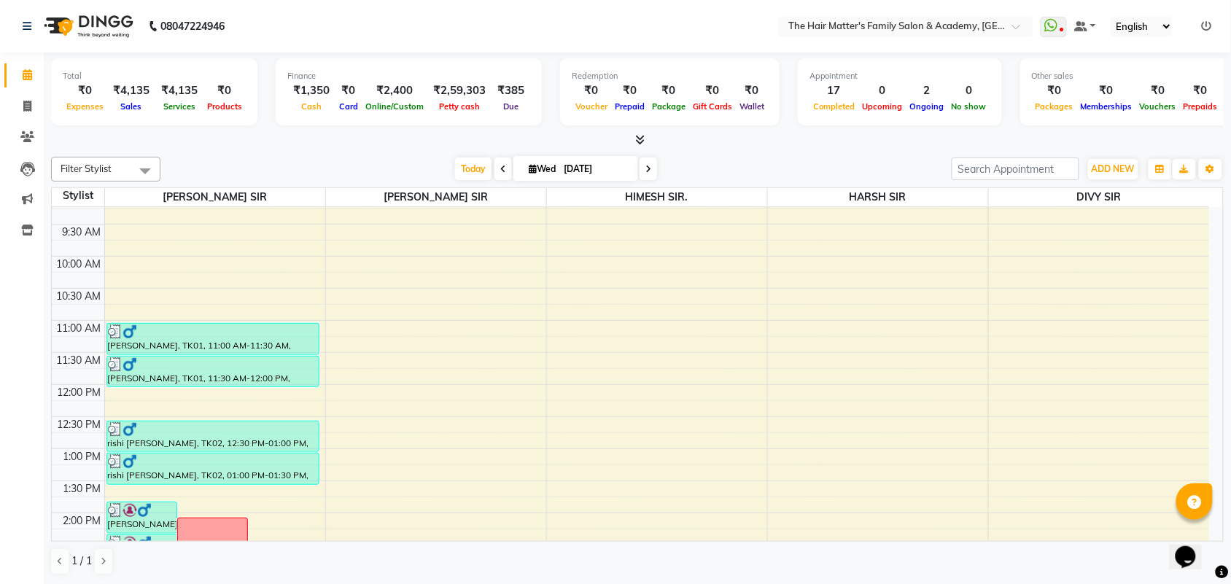
scroll to position [96, 0]
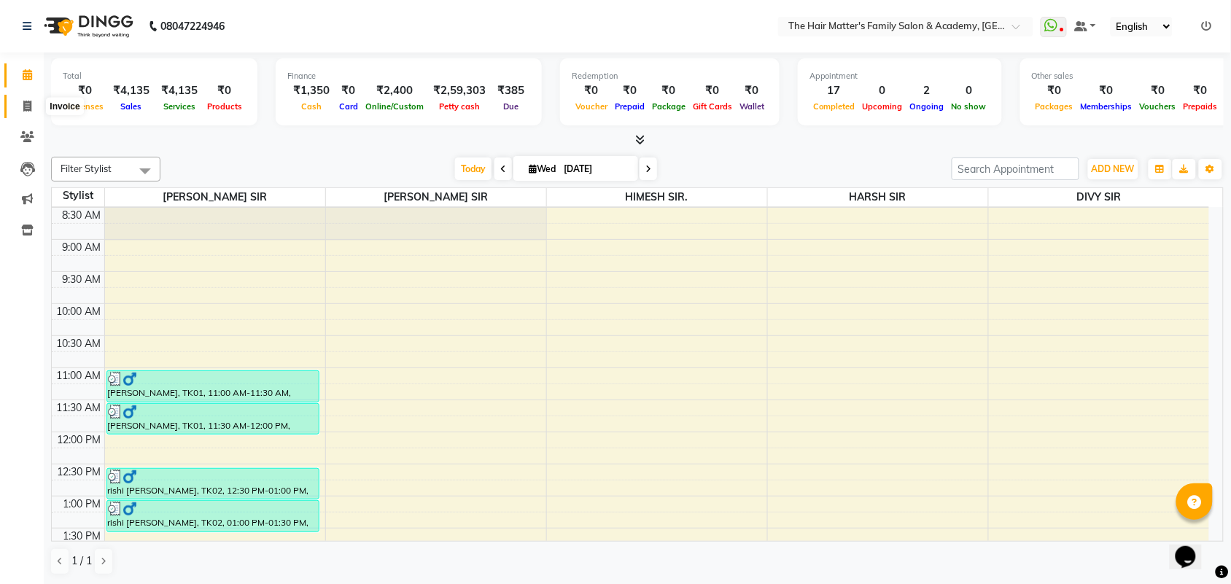
click at [31, 106] on span at bounding box center [28, 106] width 26 height 17
select select "service"
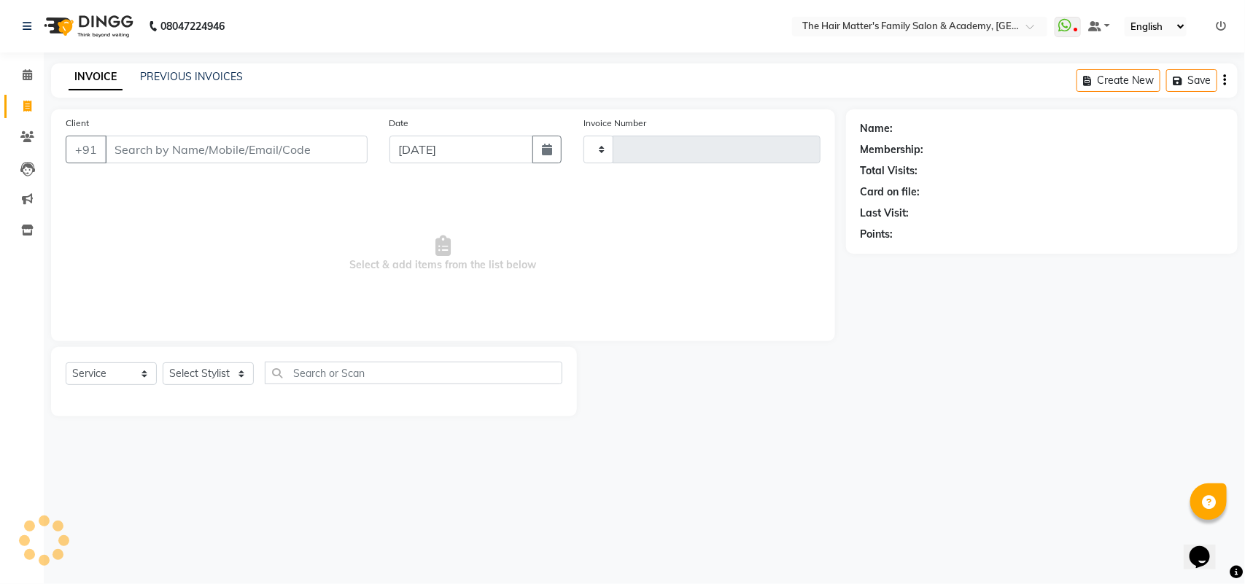
type input "1674"
select select "5980"
click at [212, 69] on div "PREVIOUS INVOICES" at bounding box center [191, 76] width 103 height 15
click at [147, 78] on link "PREVIOUS INVOICES" at bounding box center [191, 76] width 103 height 13
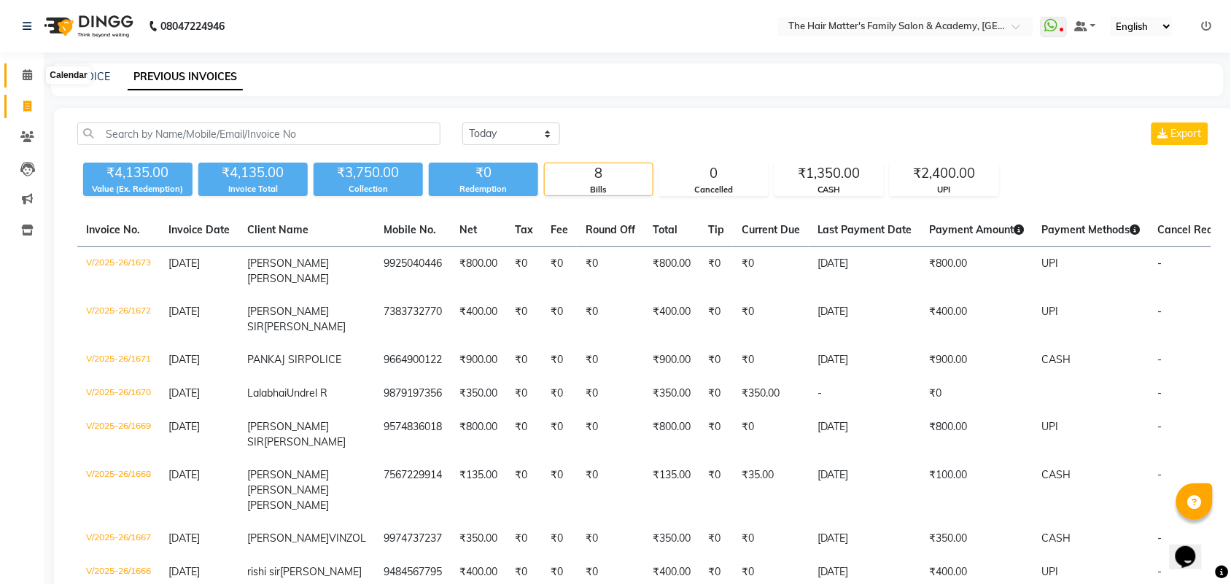
click at [23, 79] on icon at bounding box center [27, 74] width 9 height 11
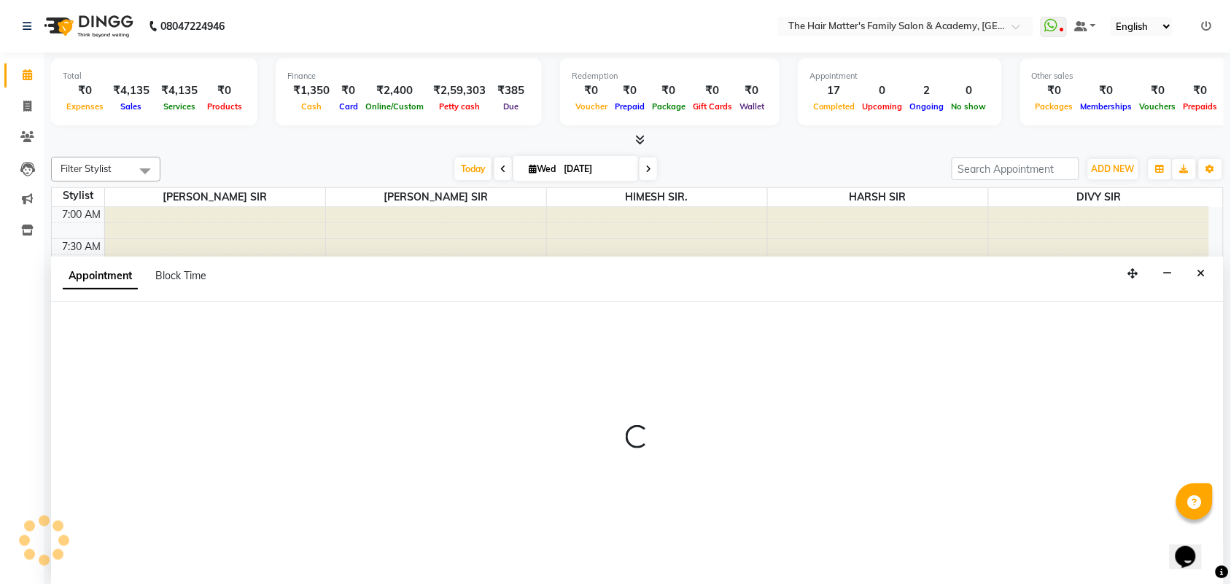
scroll to position [1, 0]
select select "43094"
select select "555"
select select "tentative"
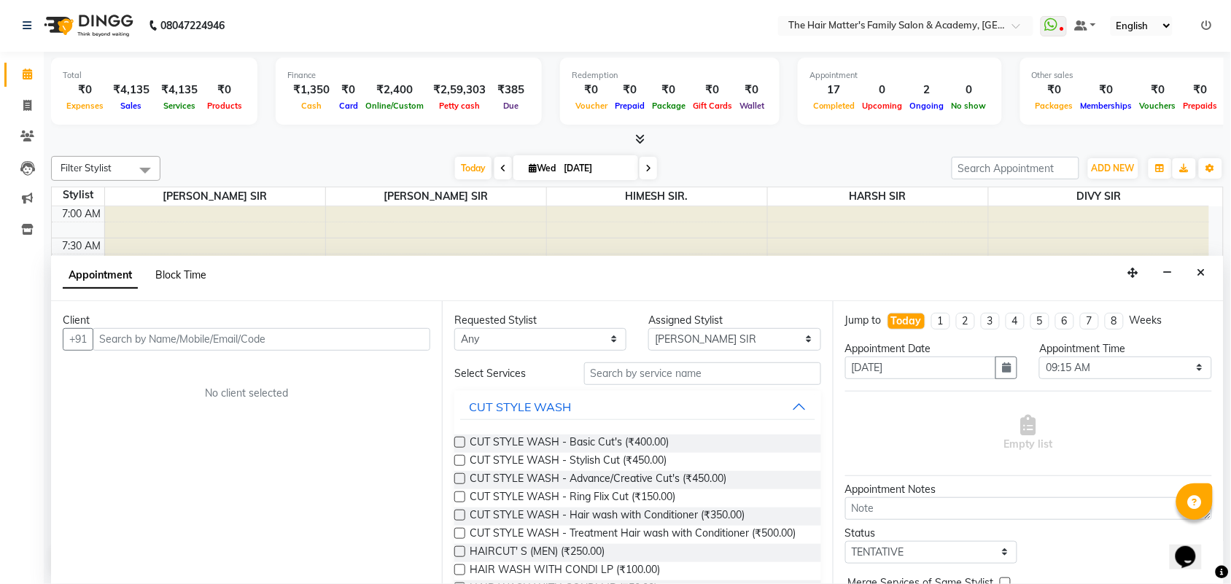
click at [174, 277] on span "Block Time" at bounding box center [180, 274] width 51 height 13
select select "43094"
select select "555"
select select "570"
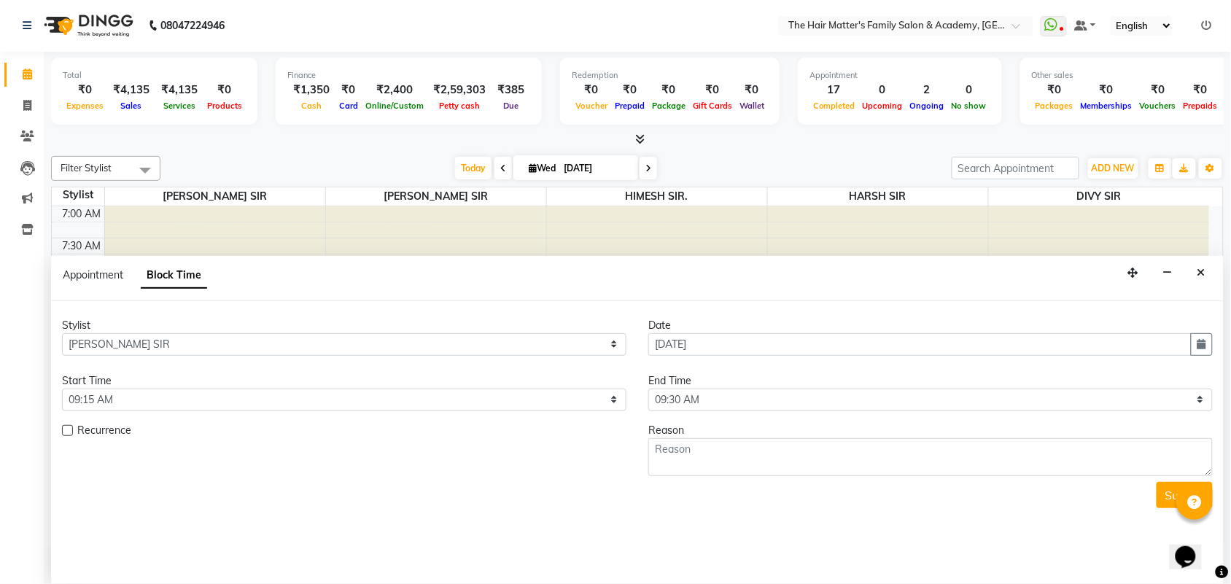
scroll to position [704, 0]
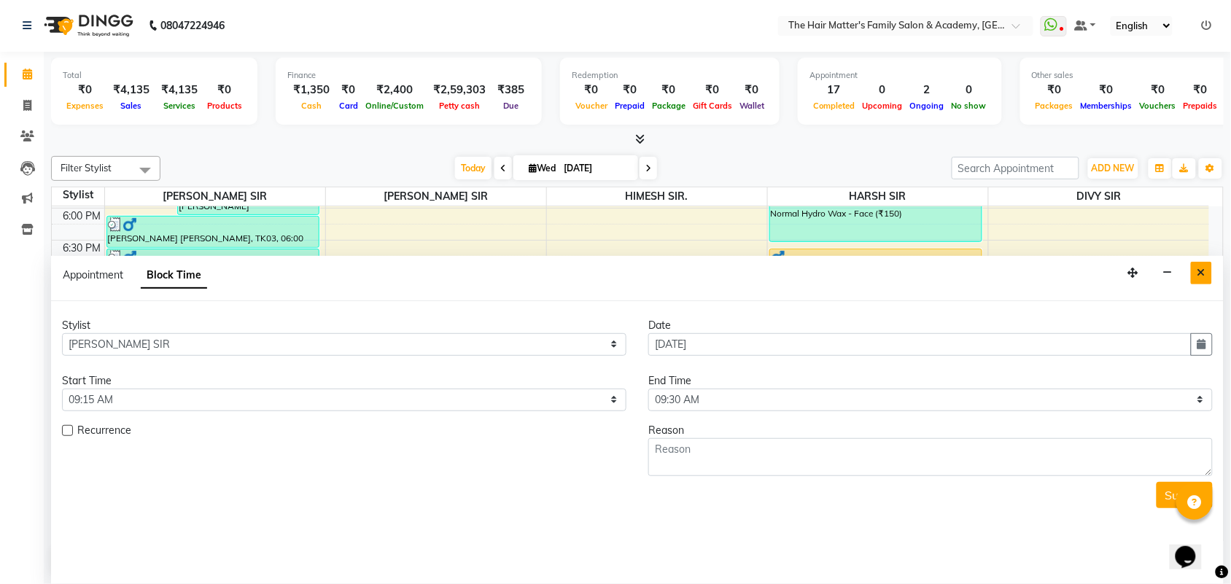
click at [1207, 273] on button "Close" at bounding box center [1201, 273] width 21 height 23
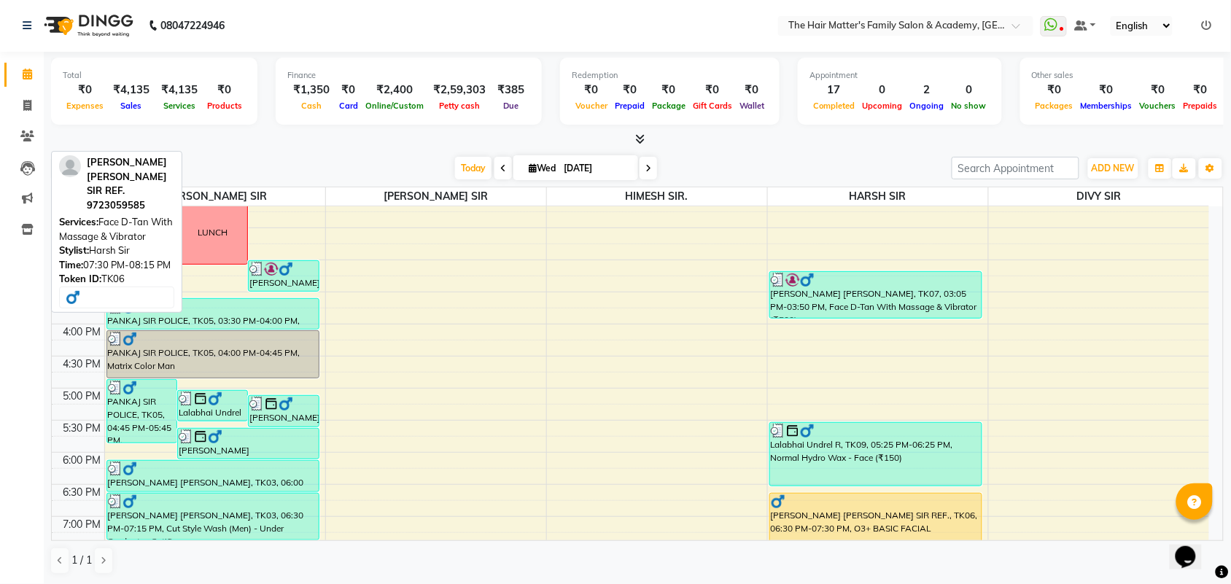
scroll to position [607, 0]
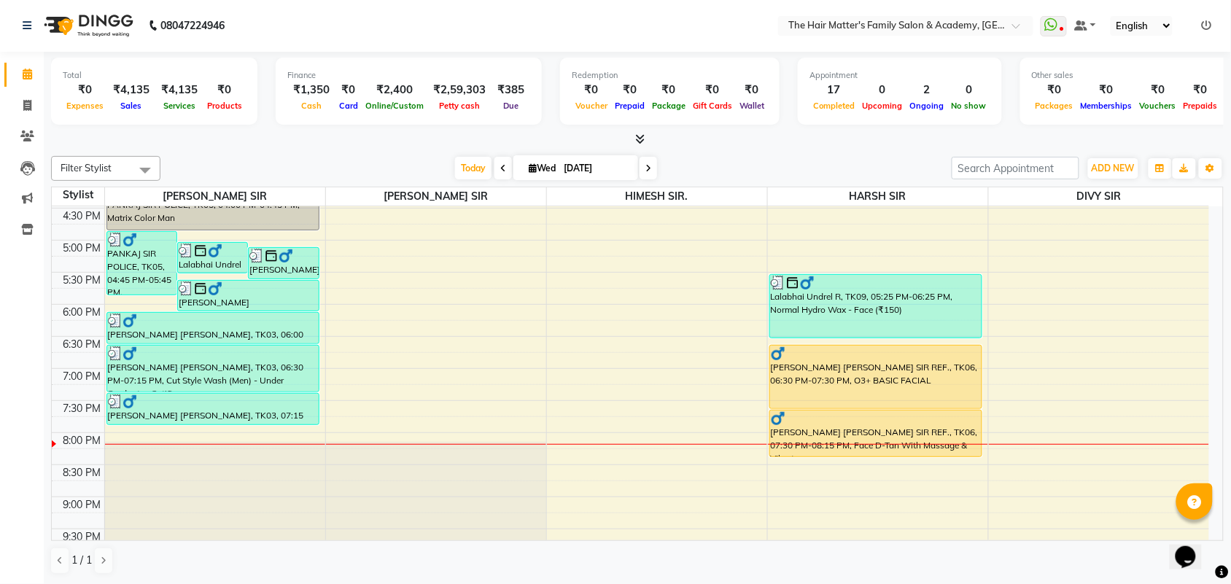
click at [0, 98] on li "Invoice" at bounding box center [22, 105] width 44 height 31
click at [0, 99] on li "Invoice" at bounding box center [22, 105] width 44 height 31
click at [12, 107] on link "Invoice" at bounding box center [21, 106] width 35 height 24
select select "service"
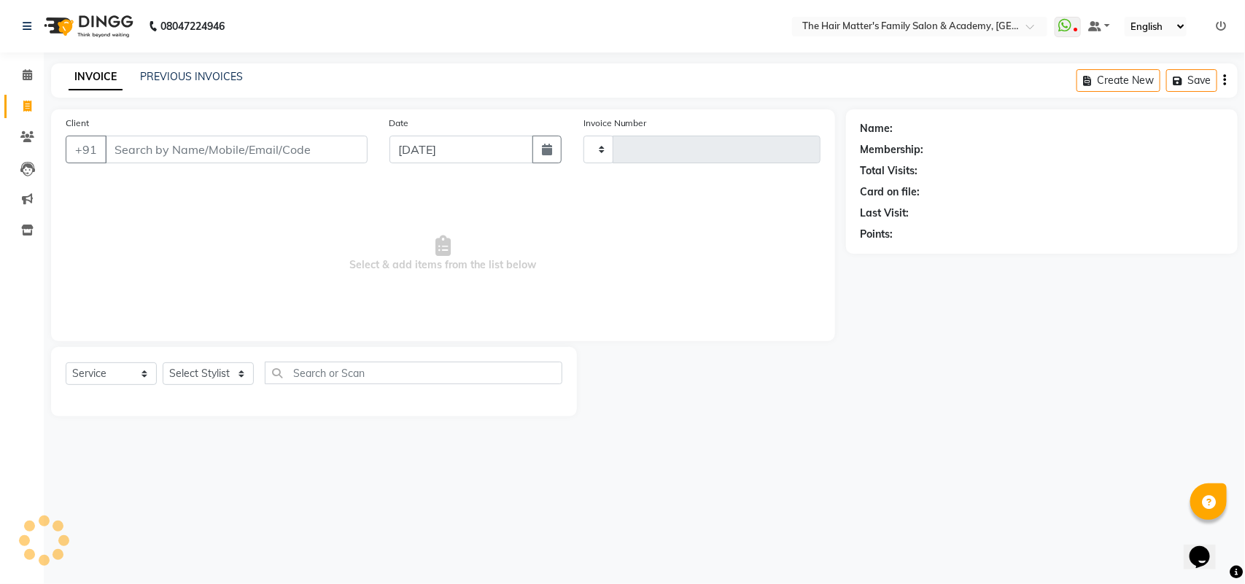
type input "1674"
select select "5980"
click at [184, 85] on div "INVOICE PREVIOUS INVOICES" at bounding box center [155, 77] width 209 height 17
click at [205, 67] on div "INVOICE PREVIOUS INVOICES Create New Save" at bounding box center [644, 80] width 1186 height 34
click at [213, 86] on div "INVOICE PREVIOUS INVOICES Create New Save" at bounding box center [644, 80] width 1186 height 34
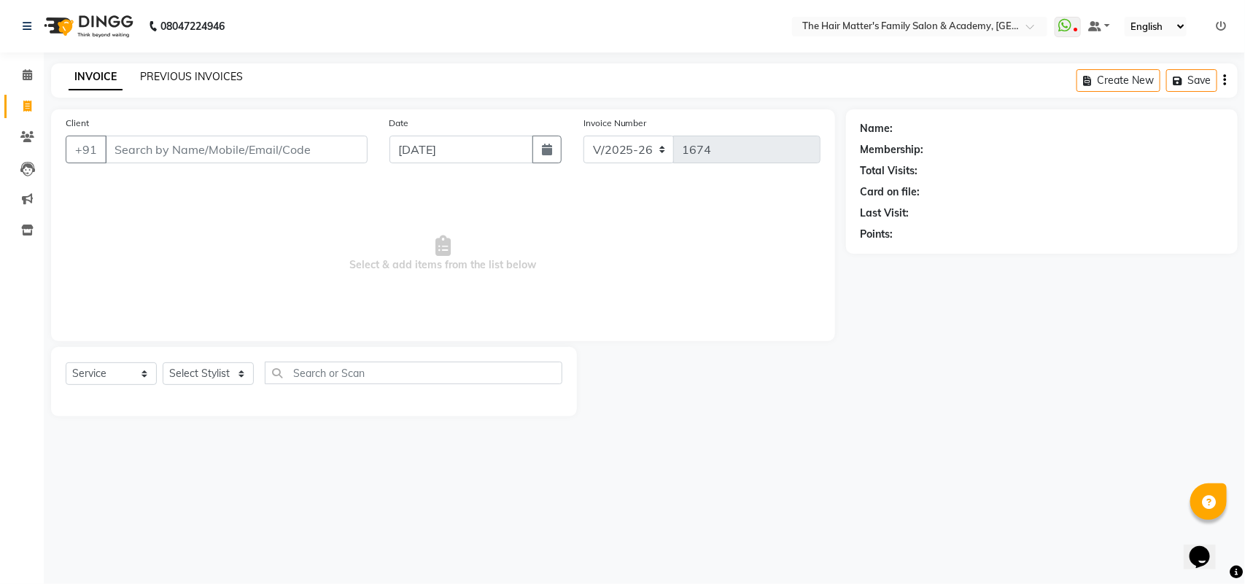
click at [215, 71] on link "PREVIOUS INVOICES" at bounding box center [191, 76] width 103 height 13
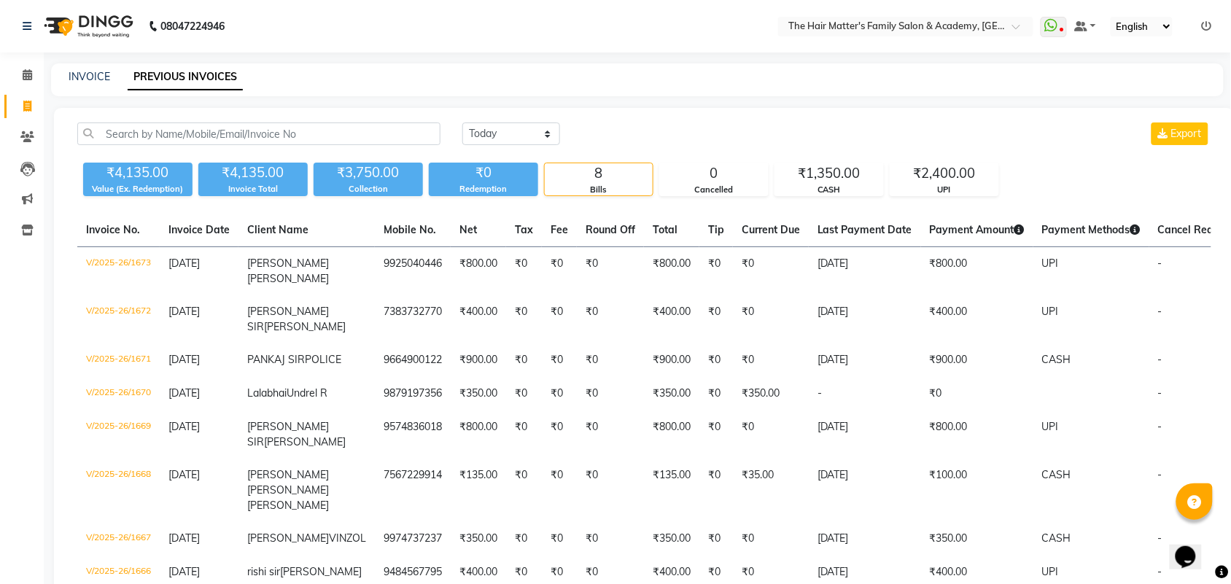
click at [1207, 15] on nav "08047224946 Select Location × The Hair Matter's Family Salon & Academy, S.p Rin…" at bounding box center [615, 26] width 1231 height 53
click at [1207, 20] on link at bounding box center [1207, 26] width 10 height 13
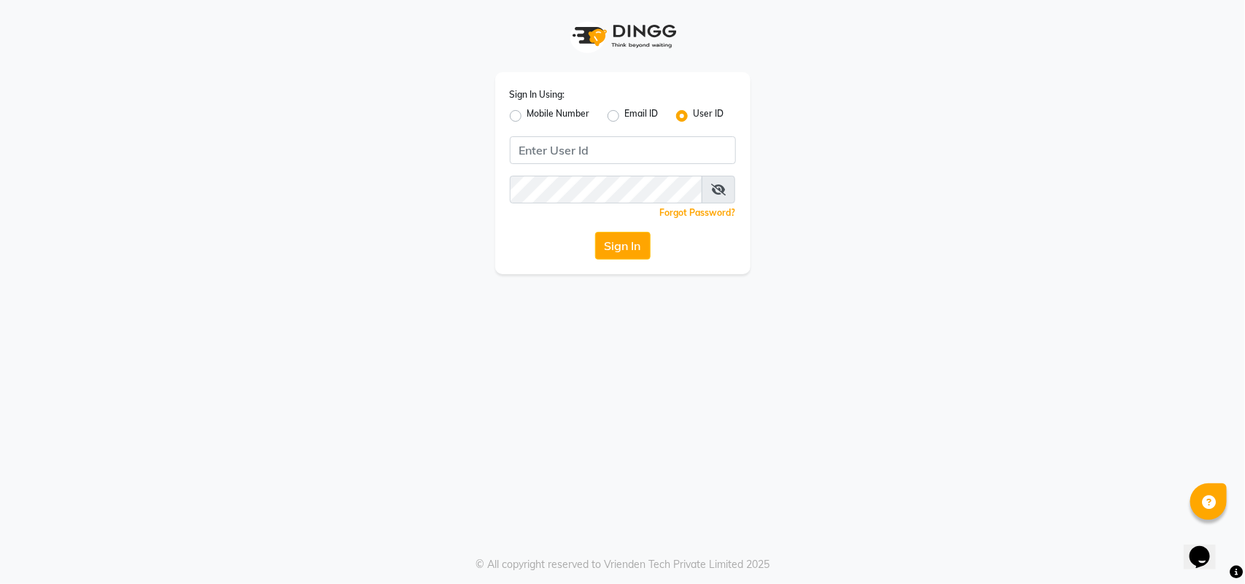
click at [527, 110] on label "Mobile Number" at bounding box center [558, 116] width 63 height 18
click at [527, 110] on input "Mobile Number" at bounding box center [531, 111] width 9 height 9
radio input "true"
radio input "false"
click at [572, 151] on input "Username" at bounding box center [647, 150] width 177 height 28
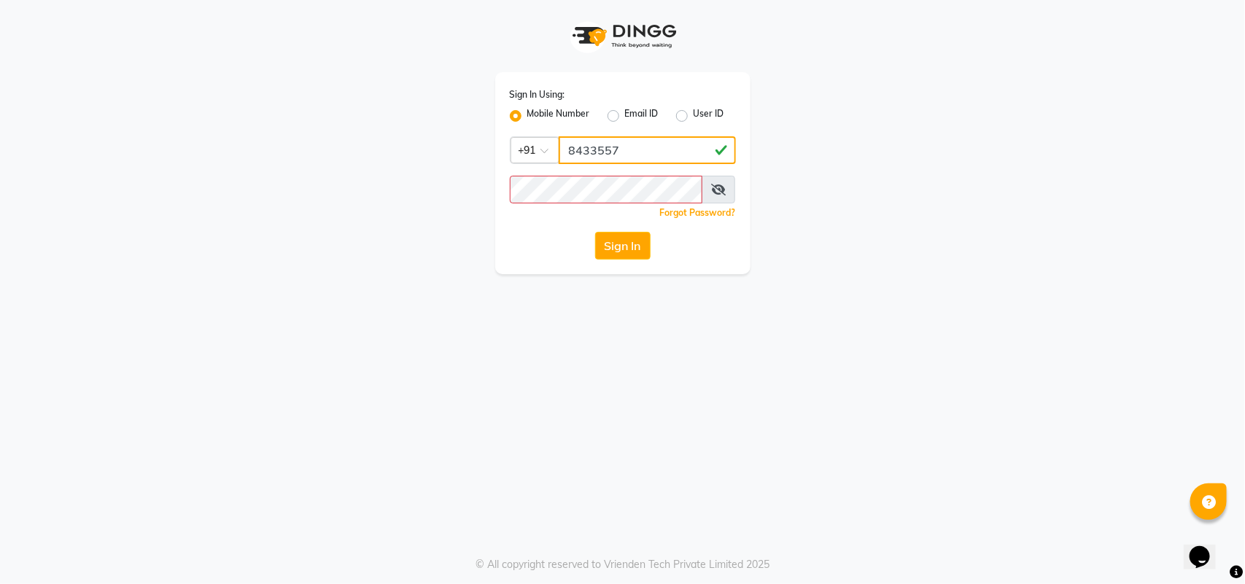
click at [691, 154] on input "8433557" at bounding box center [647, 150] width 177 height 28
type input "8"
type input "8433557965"
click at [611, 243] on button "Sign In" at bounding box center [622, 246] width 55 height 28
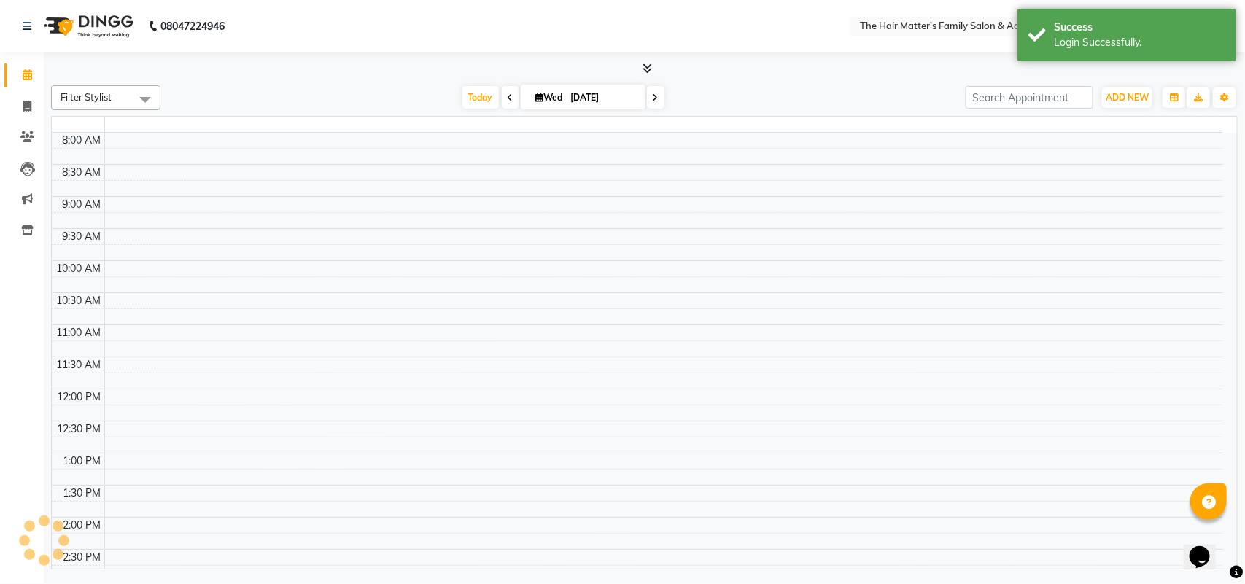
select select "en"
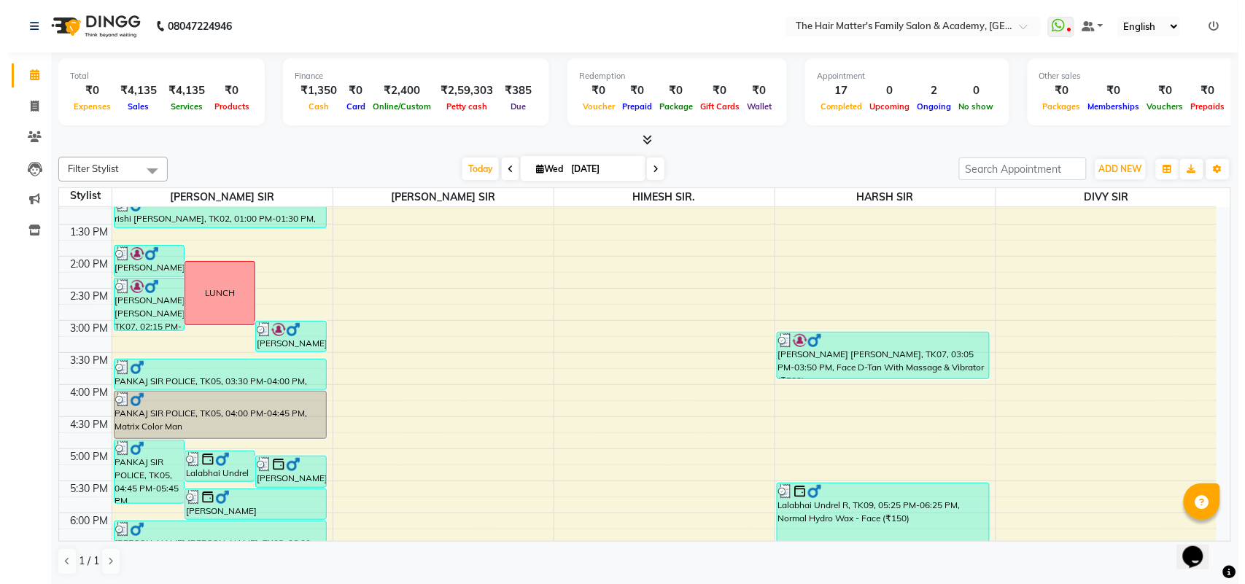
scroll to position [704, 0]
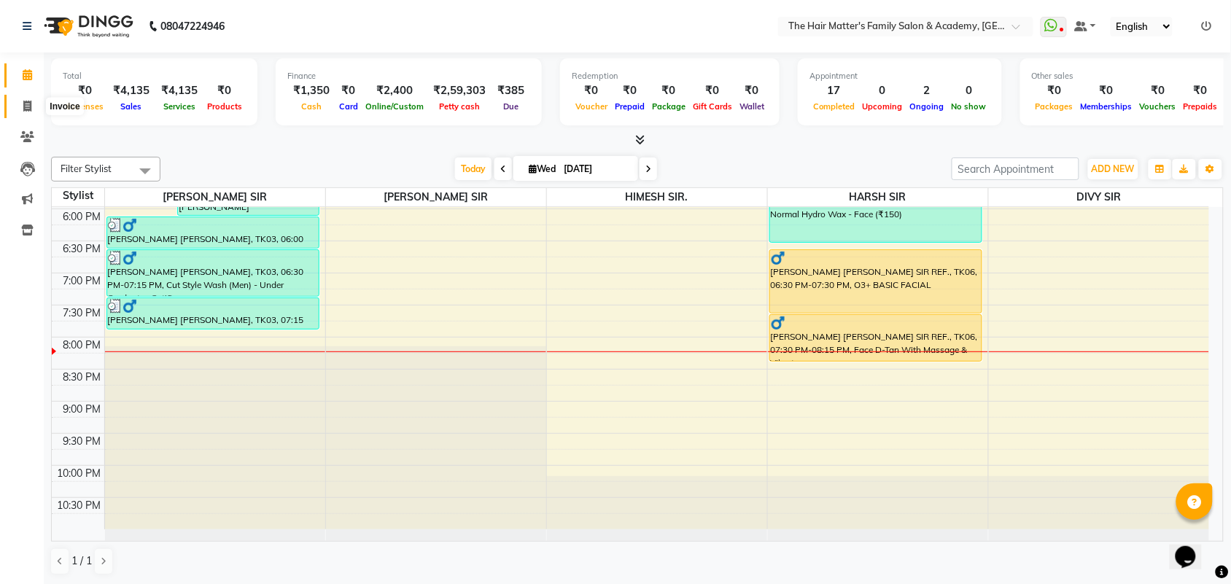
click at [22, 113] on span at bounding box center [28, 106] width 26 height 17
select select "service"
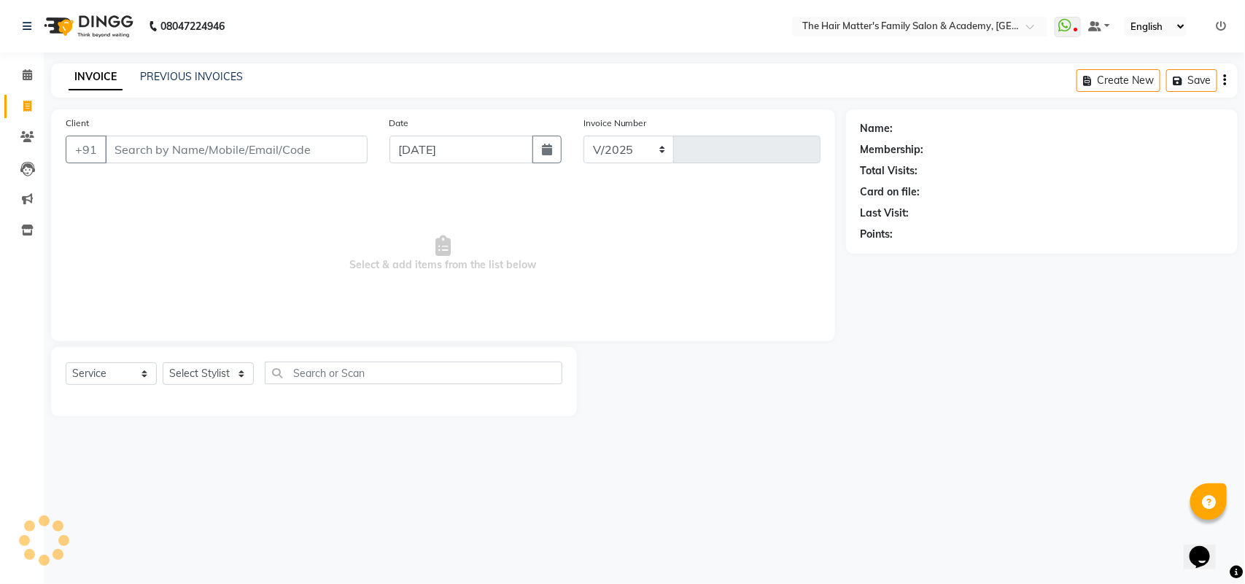
select select "5980"
type input "1674"
click at [147, 146] on input "Client" at bounding box center [236, 150] width 263 height 28
click at [153, 159] on input "Client" at bounding box center [236, 150] width 263 height 28
click at [161, 158] on input "Client" at bounding box center [236, 150] width 263 height 28
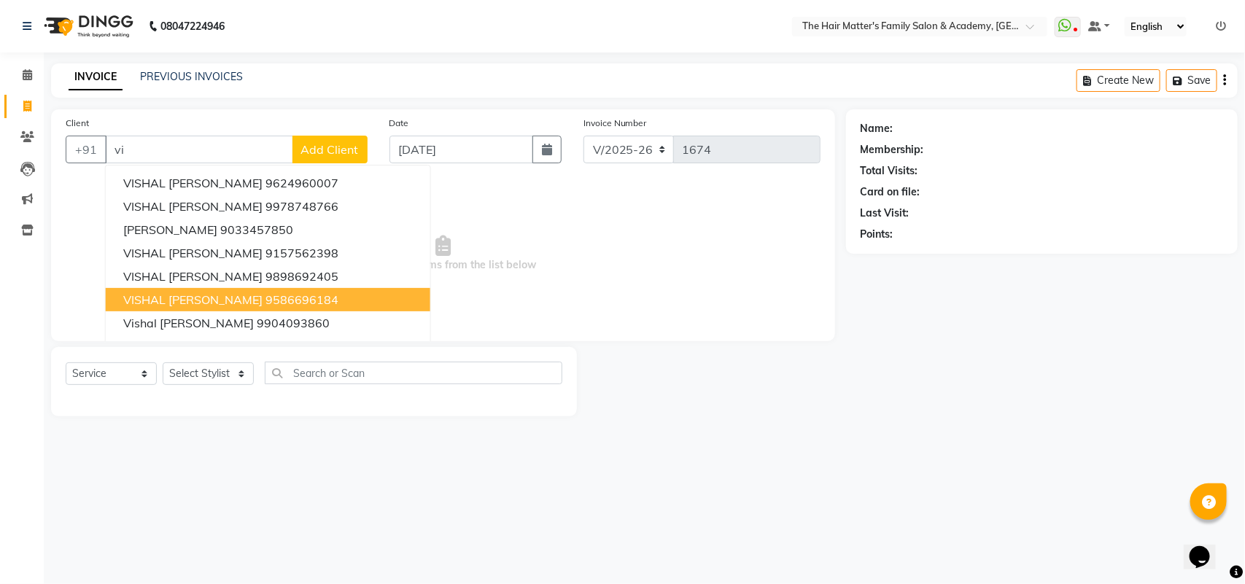
type input "v"
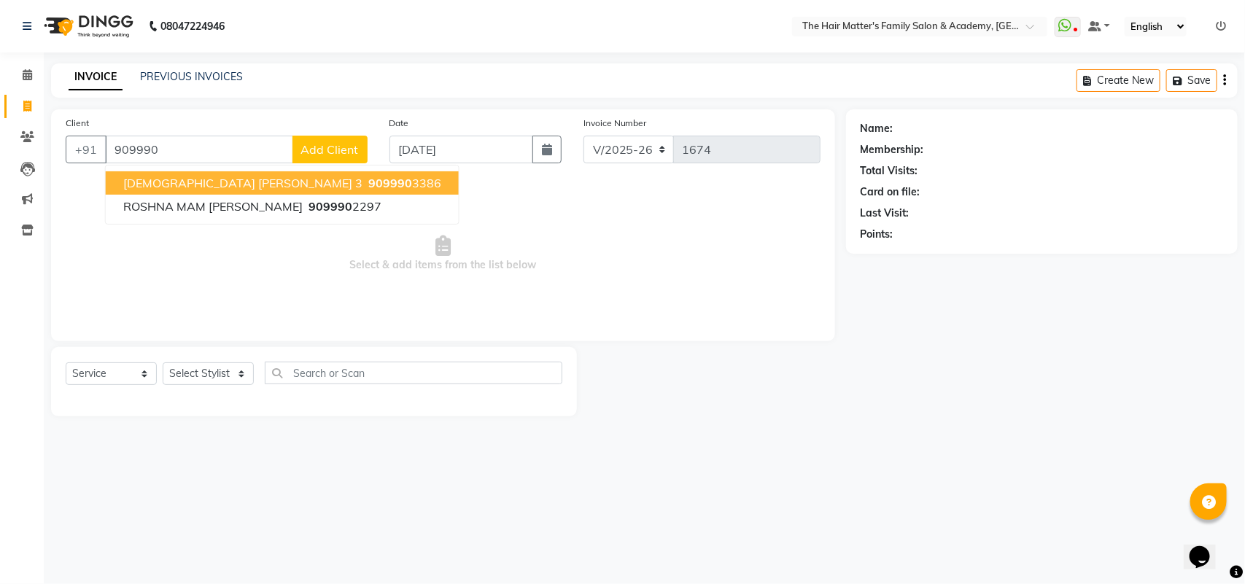
click at [326, 174] on button "VISHNU SIR DESAI 3 909990 3386" at bounding box center [282, 182] width 353 height 23
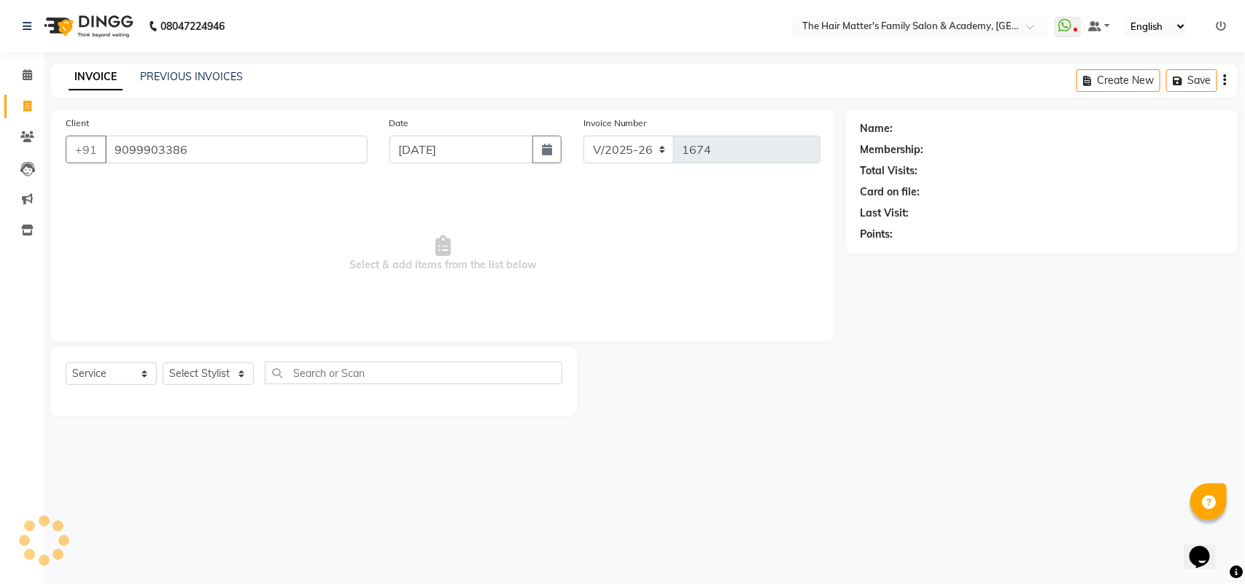
type input "9099903386"
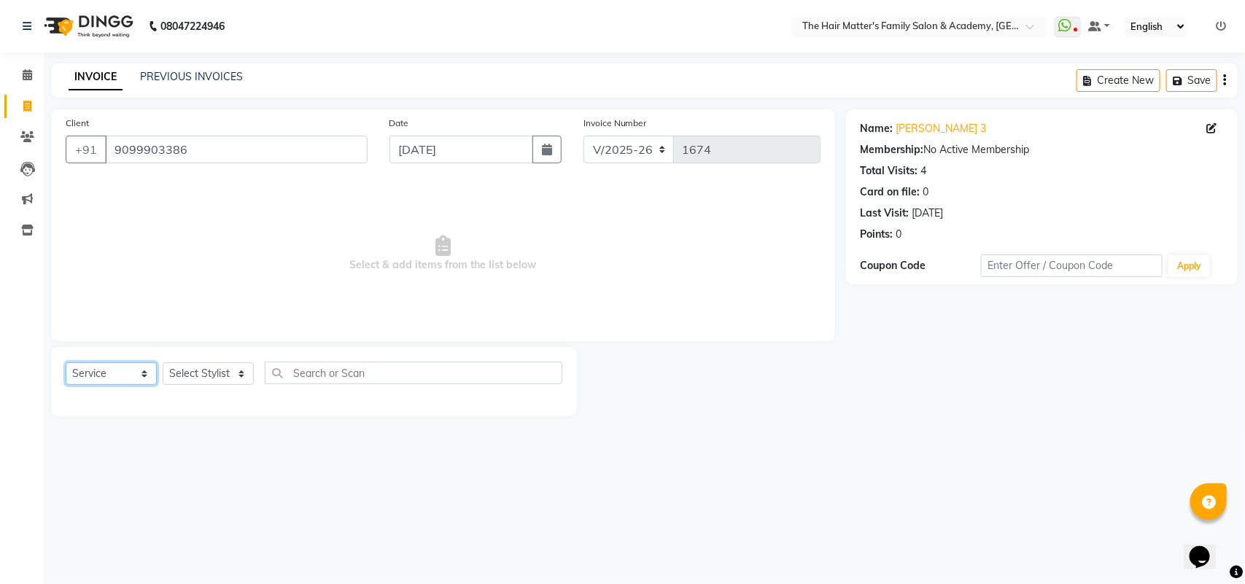
click at [143, 373] on select "Select Service Product Membership Package Voucher Prepaid Gift Card" at bounding box center [111, 373] width 91 height 23
select select "product"
click at [66, 362] on select "Select Service Product Membership Package Voucher Prepaid Gift Card" at bounding box center [111, 373] width 91 height 23
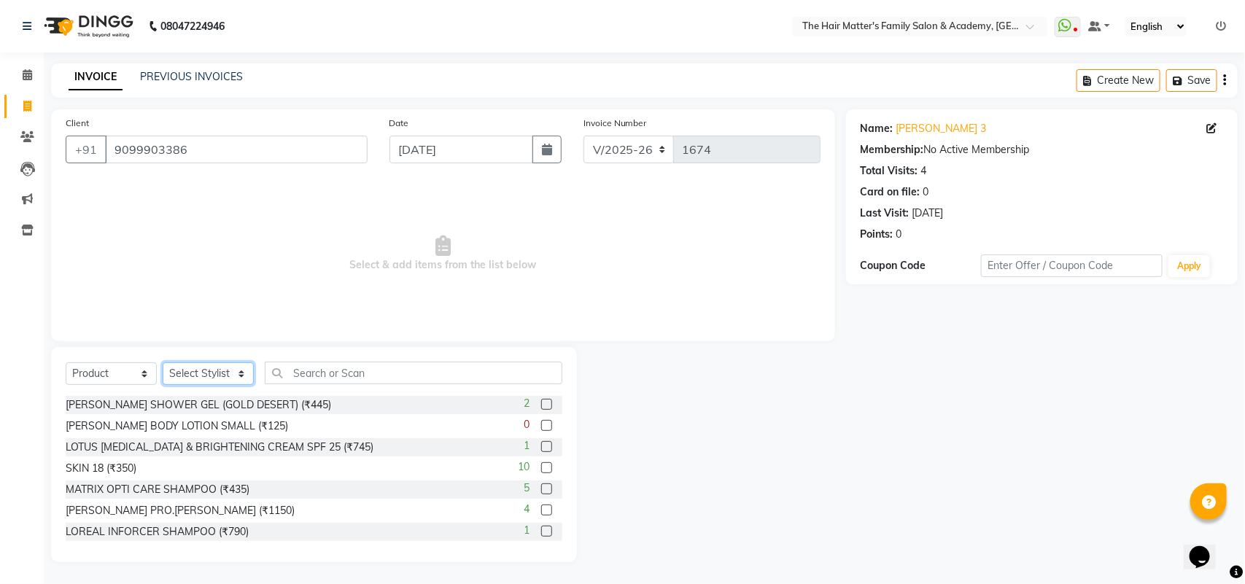
click at [204, 379] on select "Select Stylist DIVY SIR HARSH SIR HIMESH SIR. MAYANK SIR PRATIK SIR" at bounding box center [208, 373] width 91 height 23
select select "42572"
click at [163, 362] on select "Select Stylist DIVY SIR HARSH SIR HIMESH SIR. MAYANK SIR PRATIK SIR" at bounding box center [208, 373] width 91 height 23
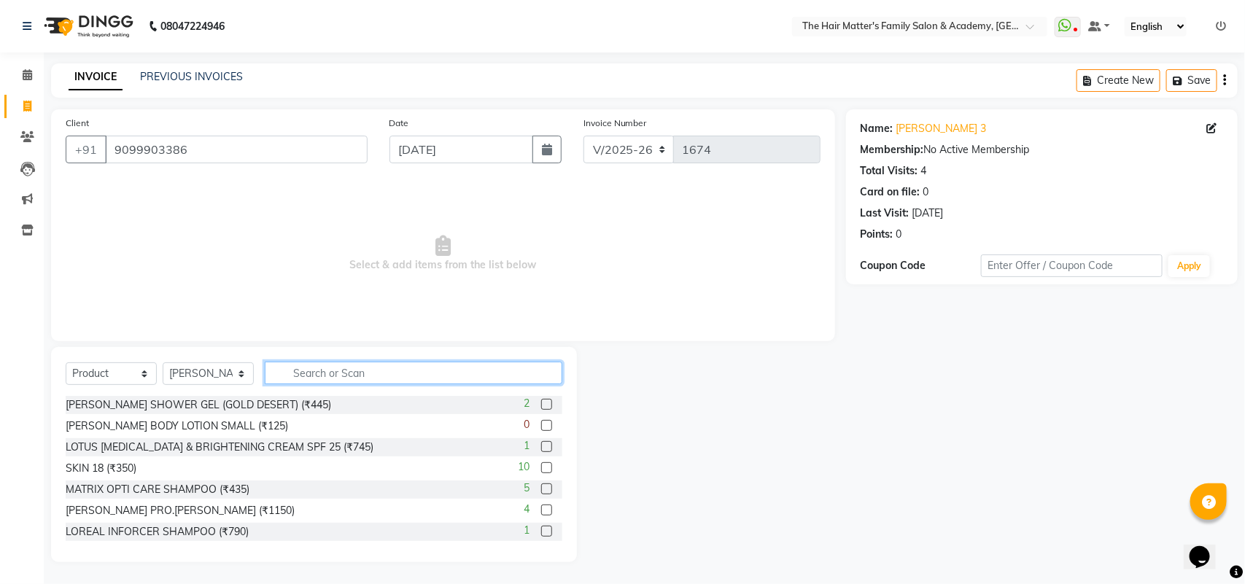
click at [322, 378] on input "text" at bounding box center [414, 373] width 298 height 23
type input "k"
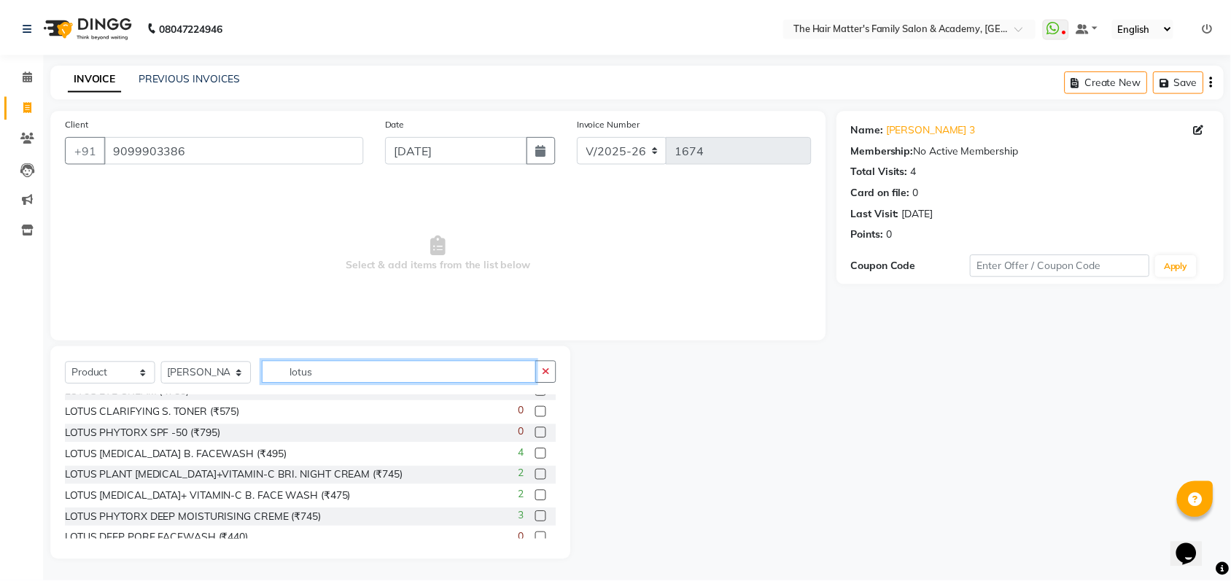
scroll to position [333, 0]
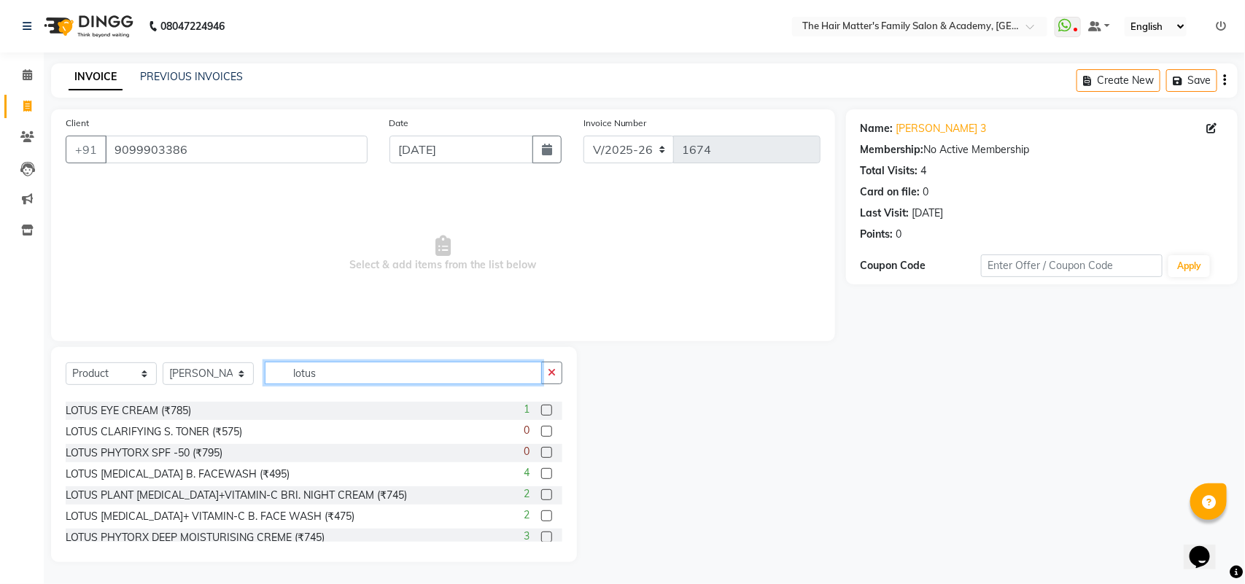
type input "lotus"
click at [541, 471] on label at bounding box center [546, 473] width 11 height 11
click at [541, 471] on input "checkbox" at bounding box center [545, 474] width 9 height 9
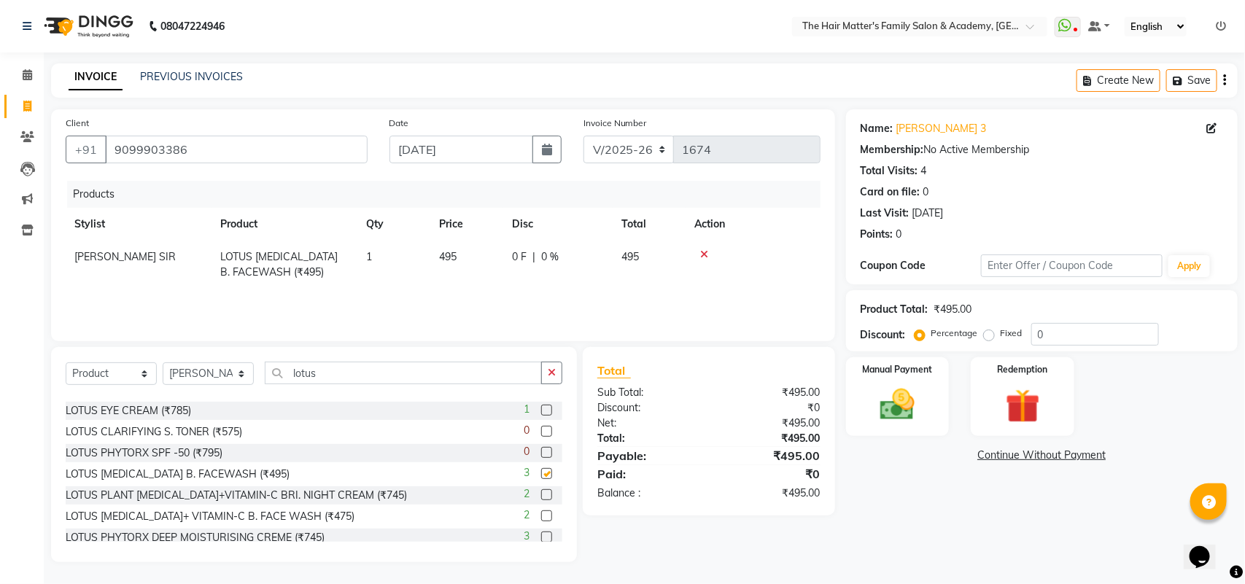
checkbox input "false"
click at [898, 400] on img at bounding box center [898, 404] width 58 height 41
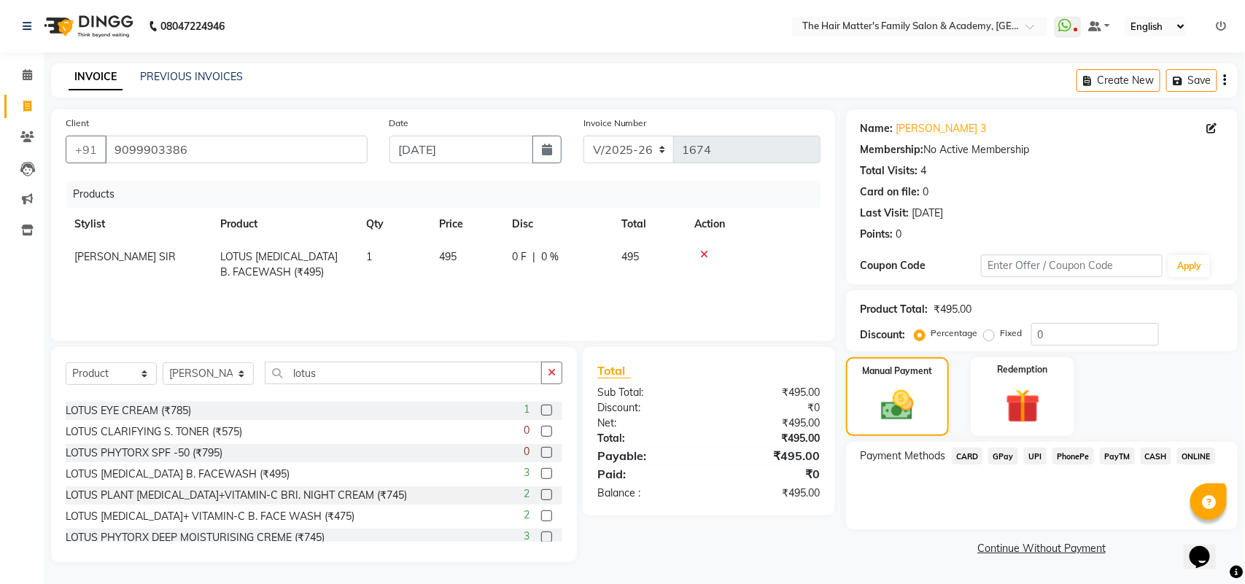
click at [1167, 456] on span "CASH" at bounding box center [1156, 456] width 31 height 17
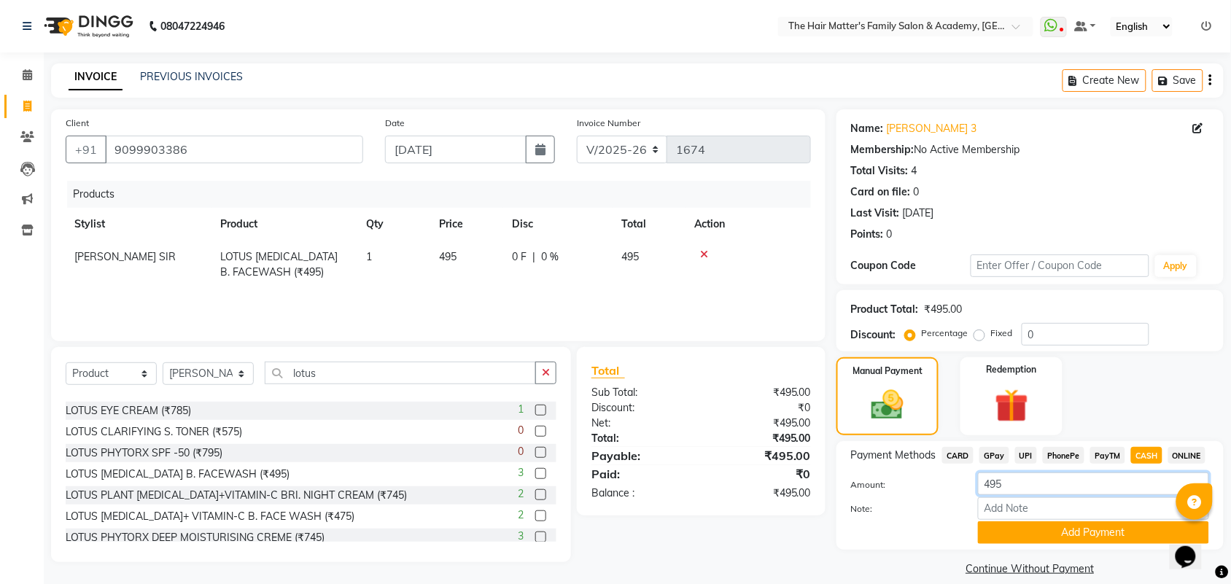
click at [1036, 494] on input "495" at bounding box center [1093, 484] width 231 height 23
type input "490"
click at [1092, 537] on button "Add Payment" at bounding box center [1093, 532] width 231 height 23
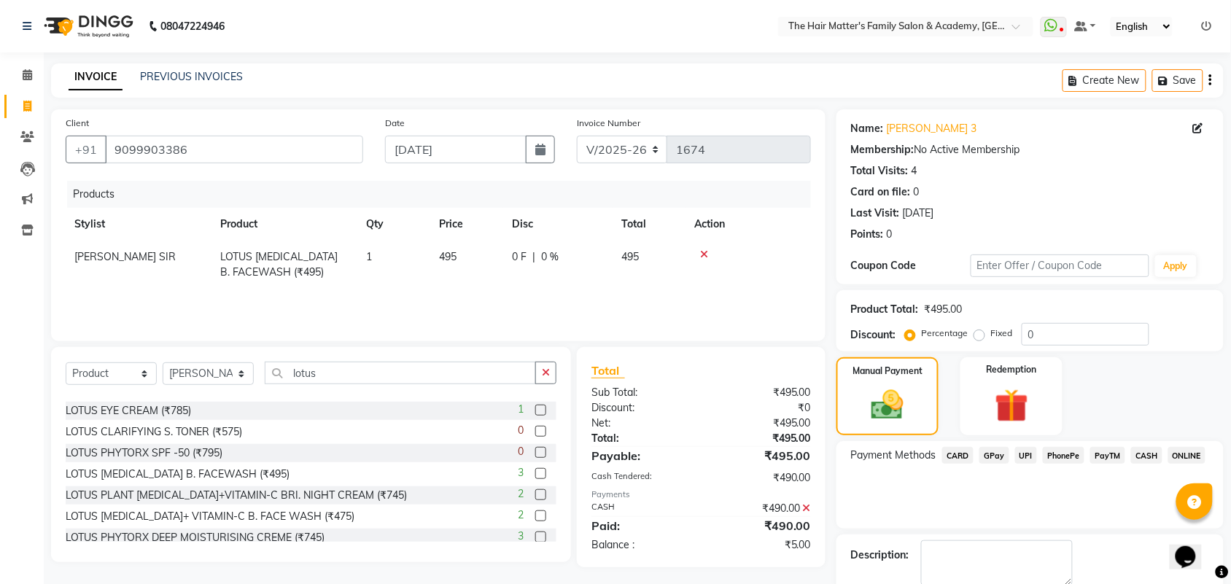
scroll to position [79, 0]
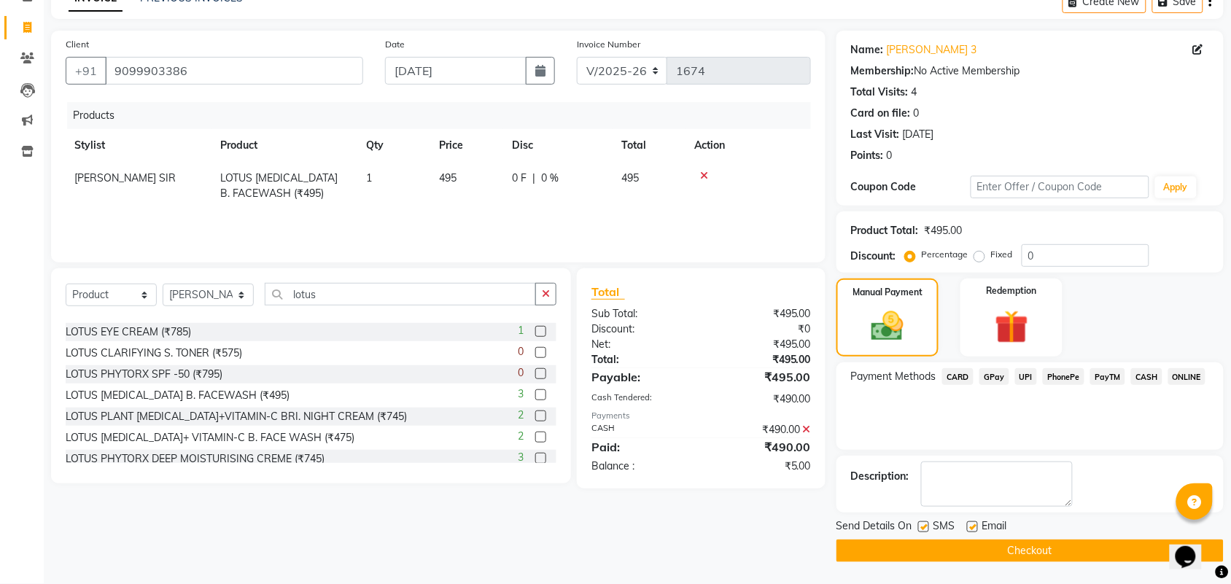
click at [1076, 545] on button "Checkout" at bounding box center [1029, 551] width 387 height 23
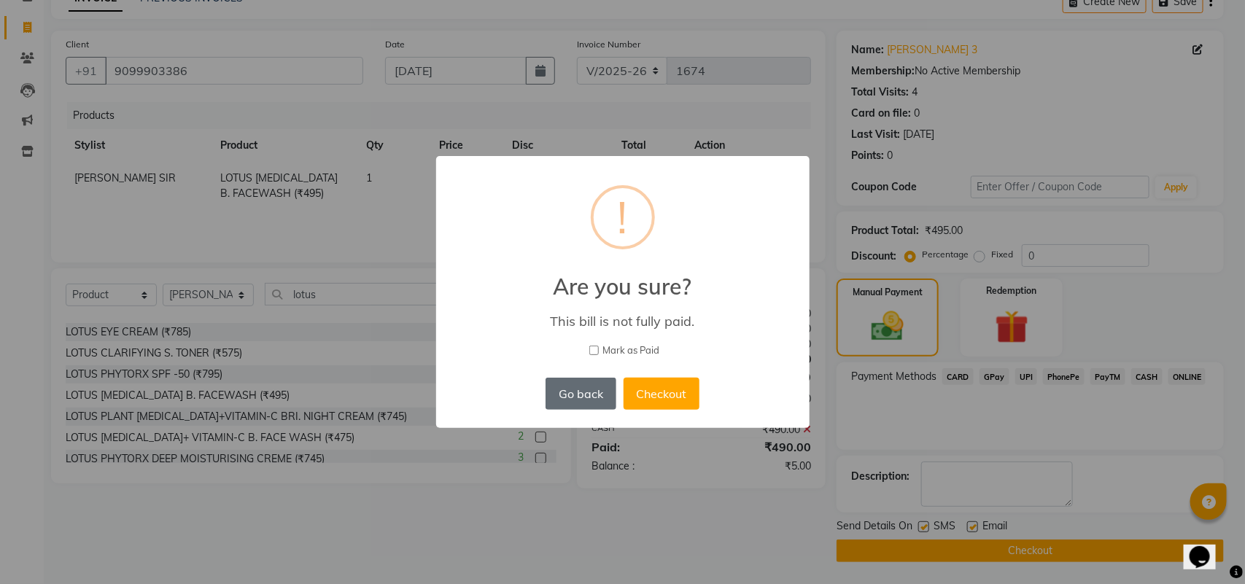
click at [591, 391] on button "Go back" at bounding box center [580, 394] width 70 height 32
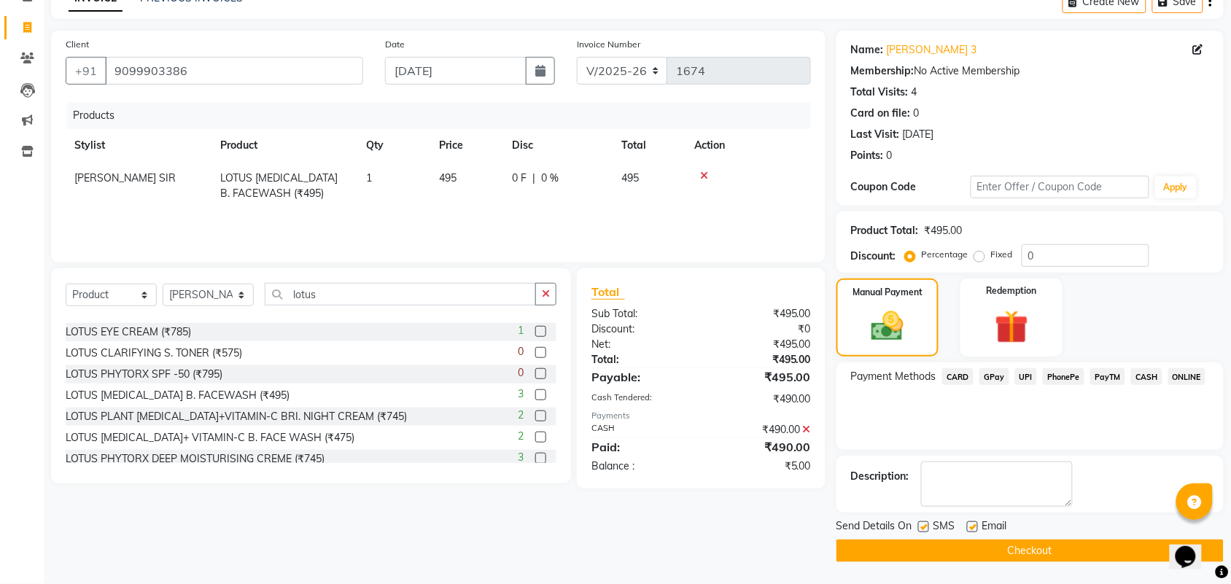
click at [802, 427] on div "₹490.00" at bounding box center [761, 429] width 121 height 15
click at [811, 428] on div "₹490.00" at bounding box center [761, 429] width 121 height 15
click at [806, 431] on icon at bounding box center [807, 429] width 8 height 10
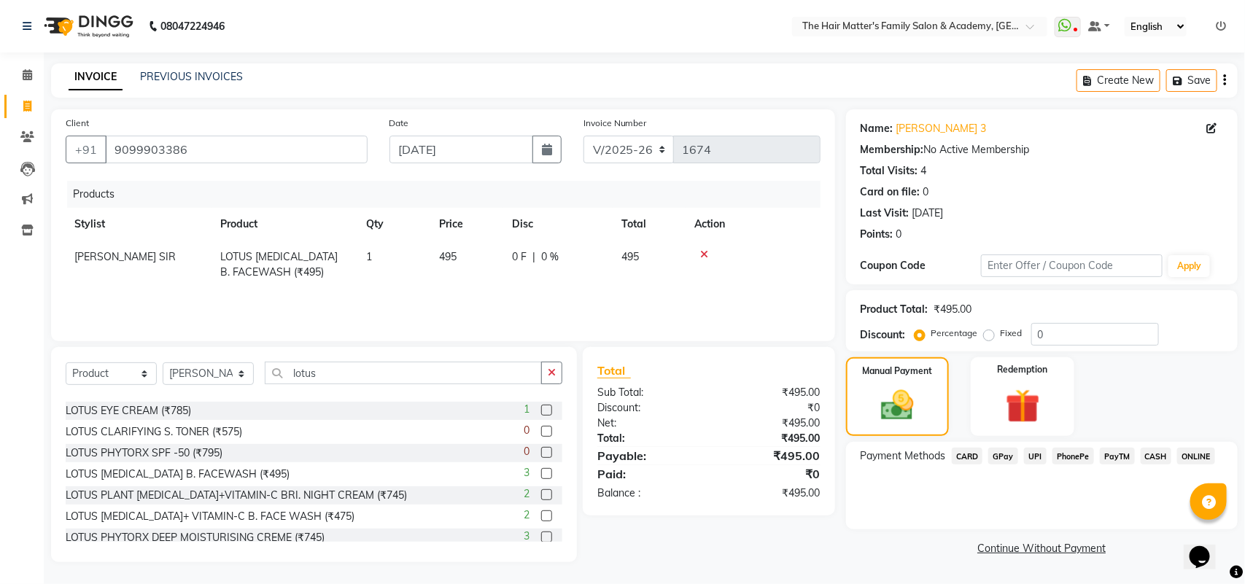
click at [1001, 338] on label "Fixed" at bounding box center [1012, 333] width 22 height 13
click at [992, 338] on input "Fixed" at bounding box center [992, 333] width 10 height 10
radio input "true"
click at [1050, 337] on input "0" at bounding box center [1095, 334] width 128 height 23
type input "5"
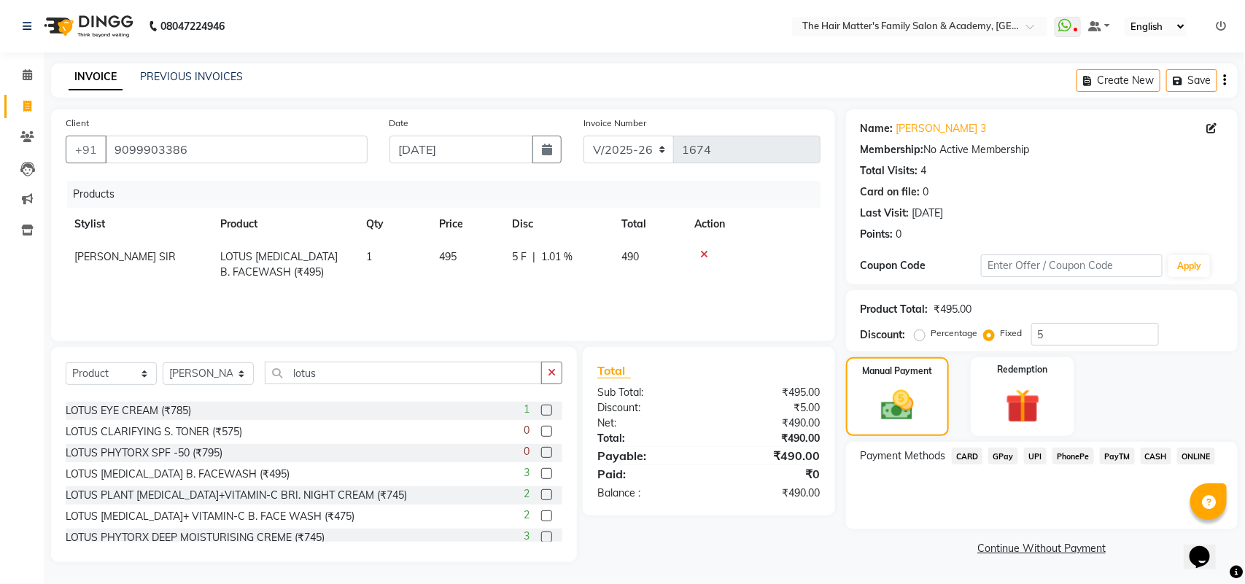
click at [1106, 394] on div "Manual Payment Redemption" at bounding box center [1041, 396] width 413 height 79
click at [1149, 456] on span "CASH" at bounding box center [1156, 456] width 31 height 17
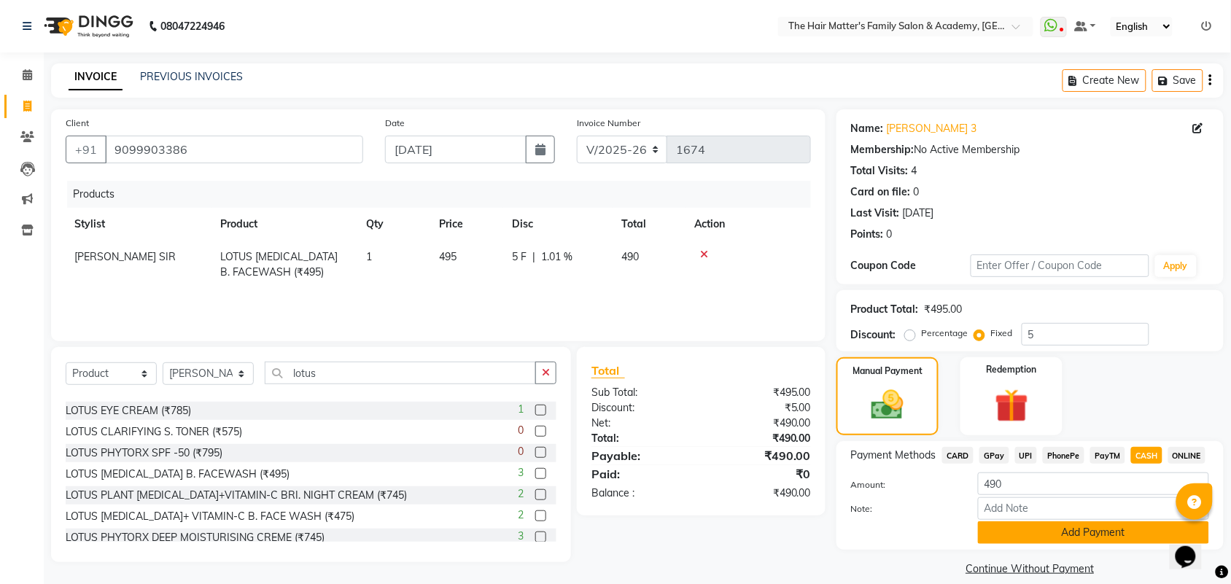
click at [1059, 531] on button "Add Payment" at bounding box center [1093, 532] width 231 height 23
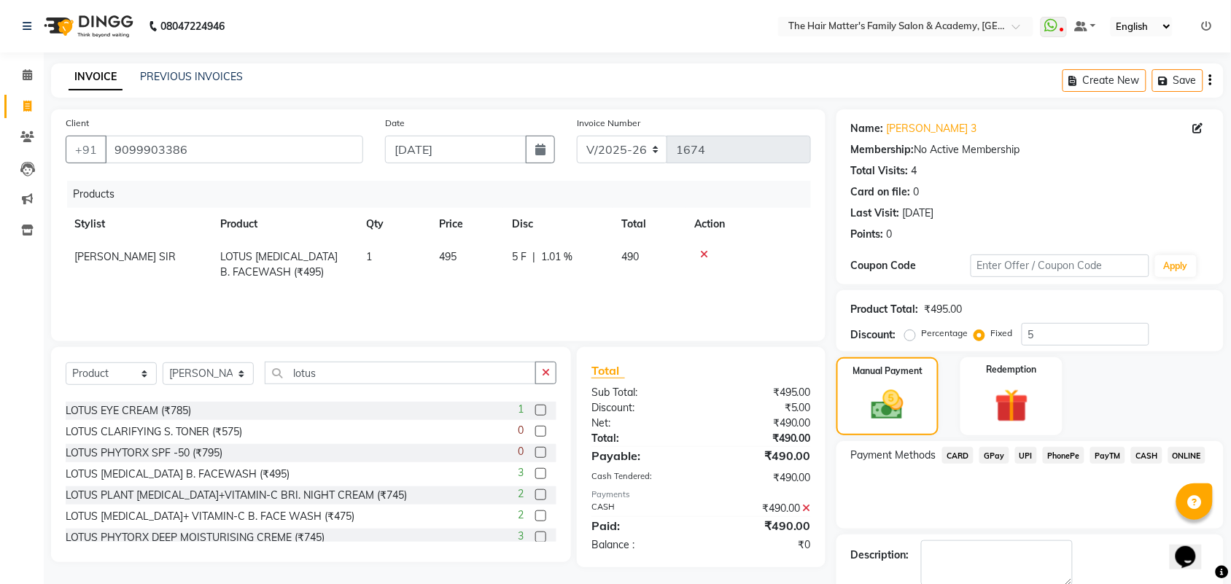
scroll to position [79, 0]
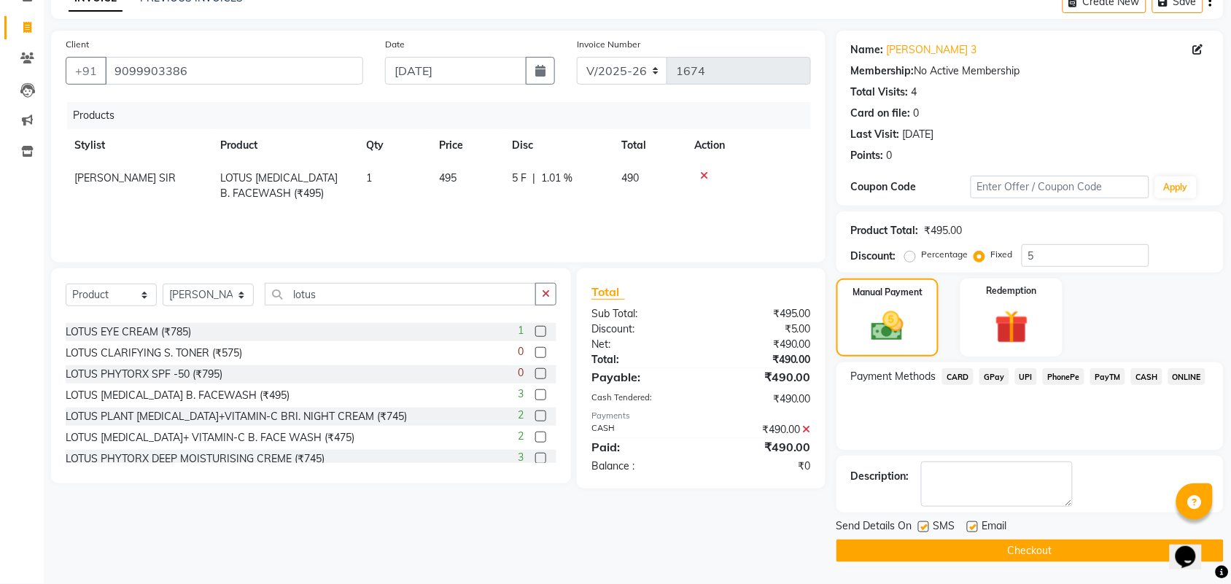
click at [1067, 545] on button "Checkout" at bounding box center [1029, 551] width 387 height 23
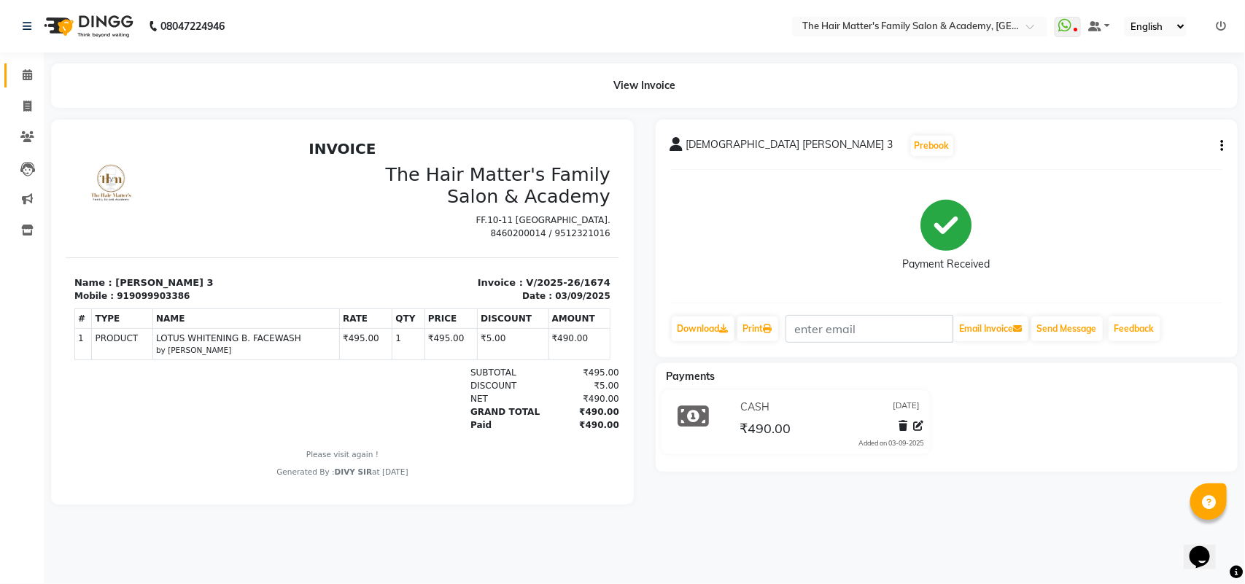
click at [11, 74] on link "Calendar" at bounding box center [21, 75] width 35 height 24
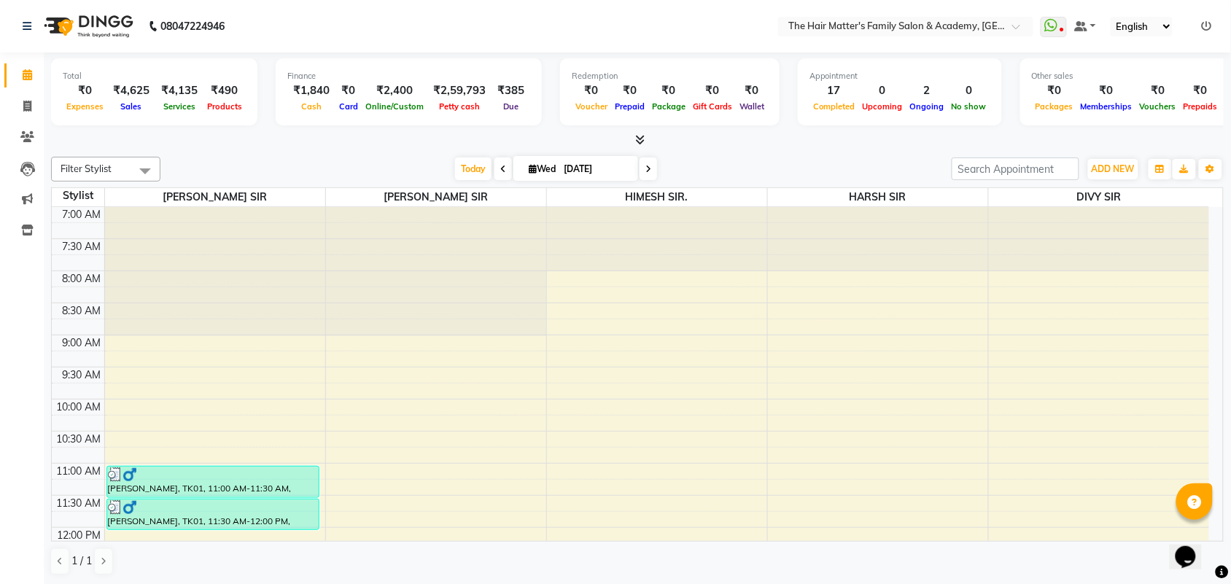
scroll to position [607, 0]
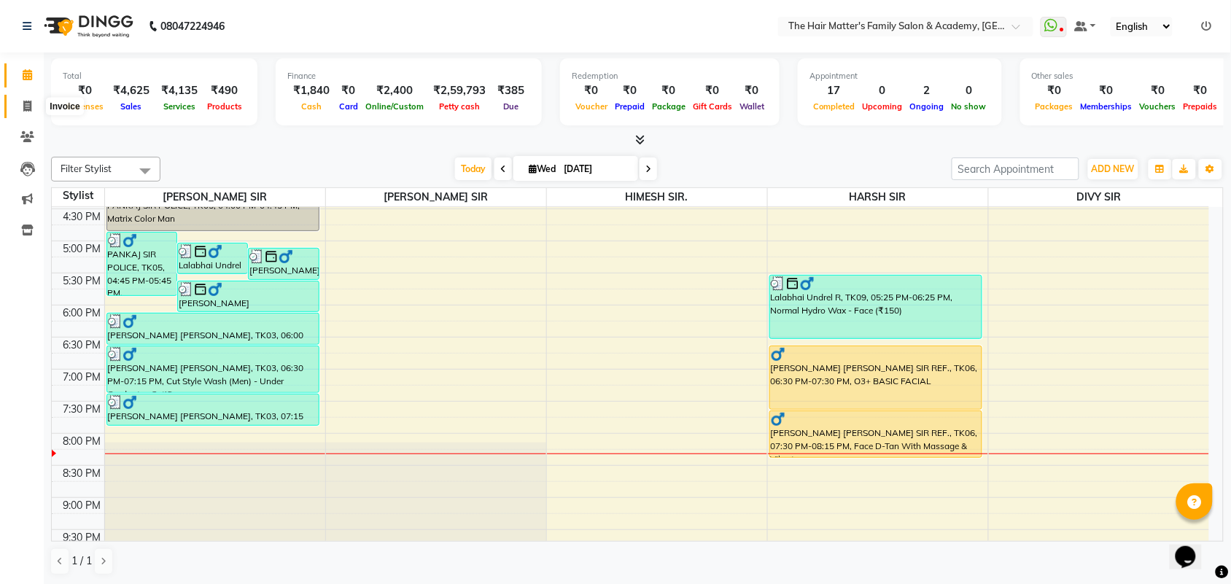
click at [19, 101] on span at bounding box center [28, 106] width 26 height 17
select select "service"
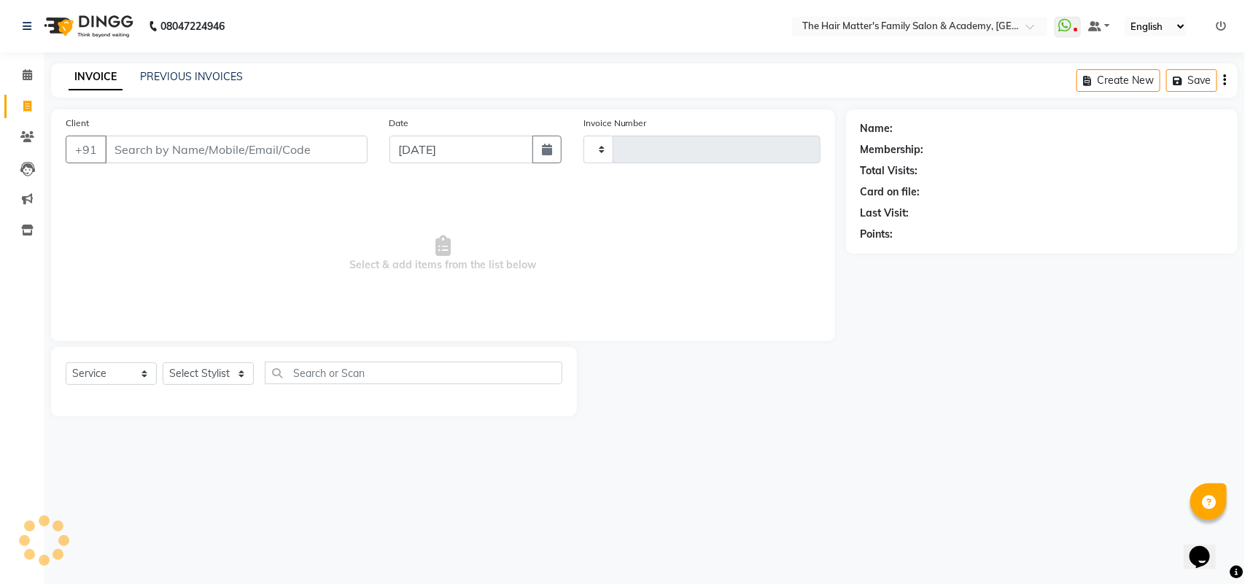
type input "1675"
select select "5980"
click at [164, 70] on link "PREVIOUS INVOICES" at bounding box center [191, 76] width 103 height 13
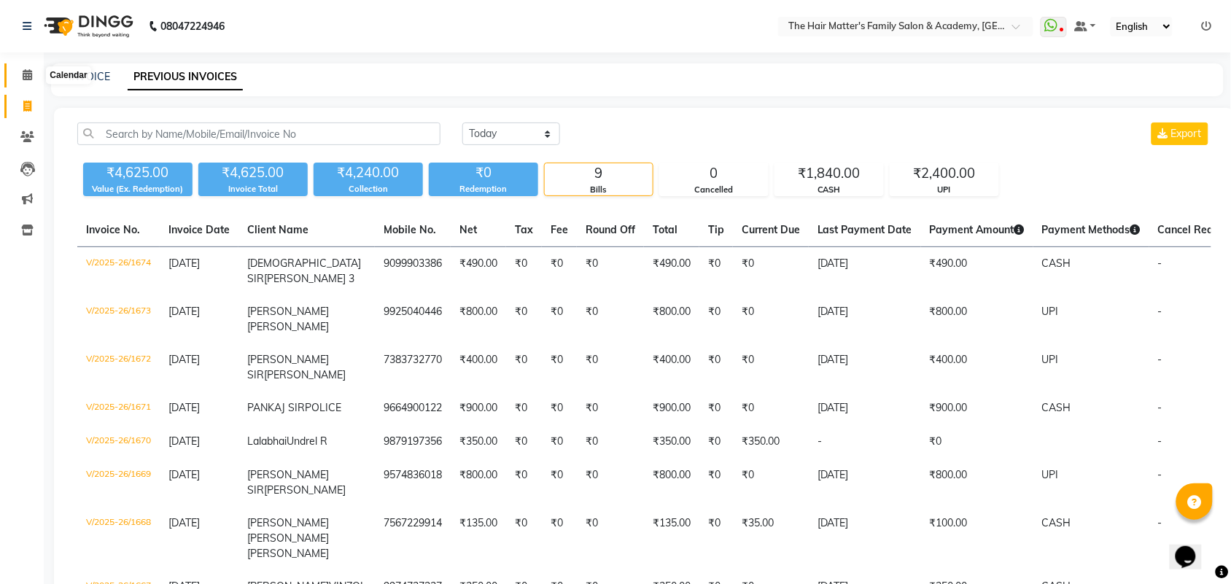
click at [29, 78] on icon at bounding box center [27, 74] width 9 height 11
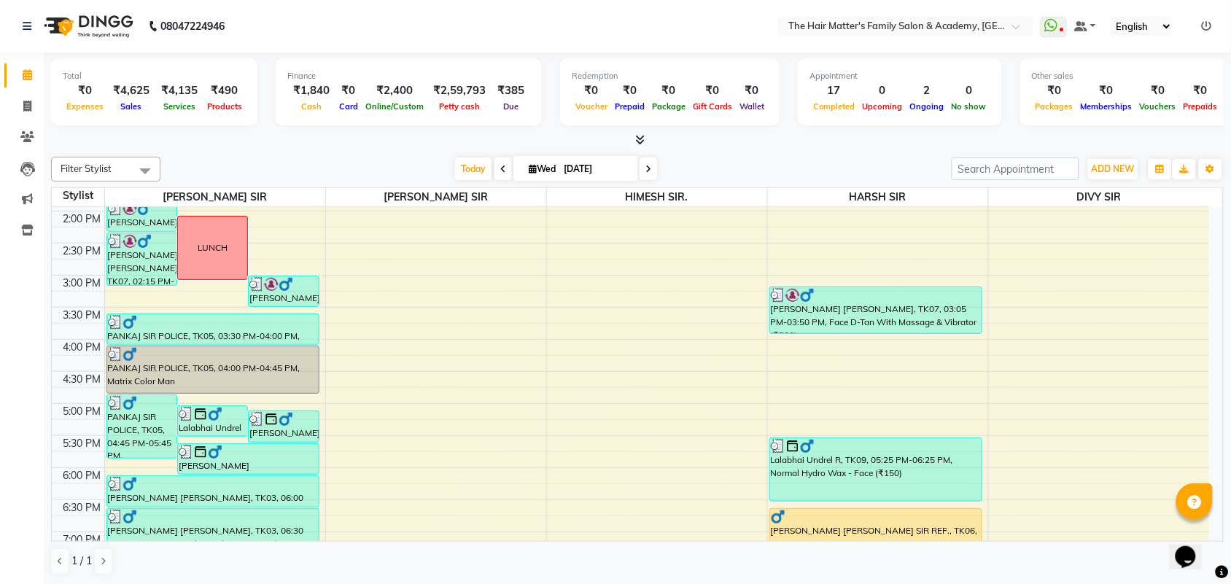
scroll to position [400, 0]
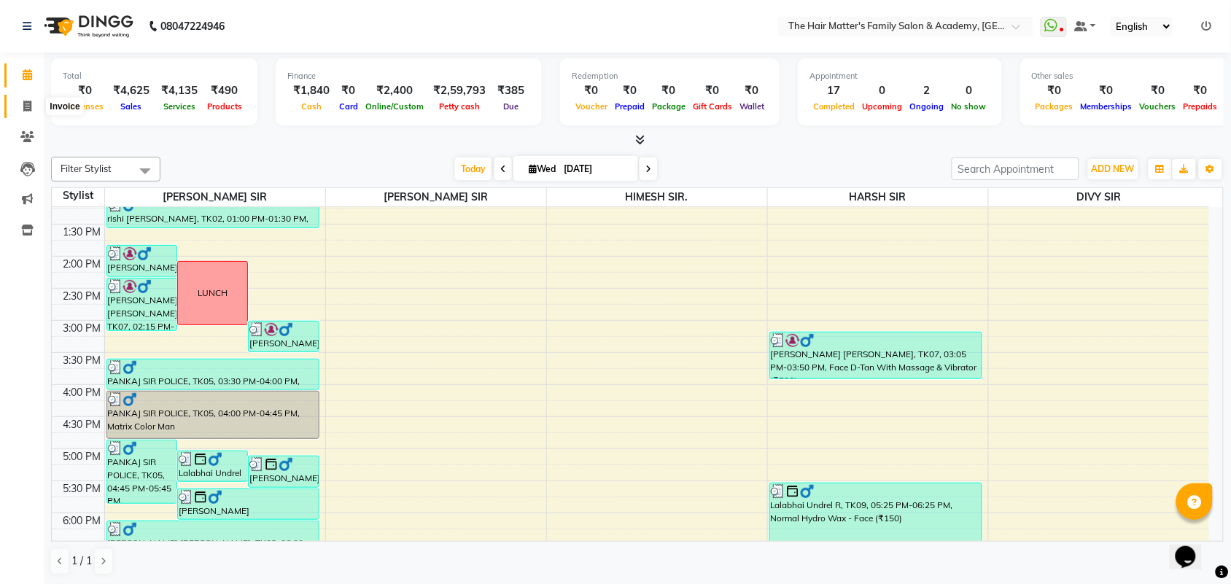
click at [19, 108] on span at bounding box center [28, 106] width 26 height 17
select select "5980"
select select "service"
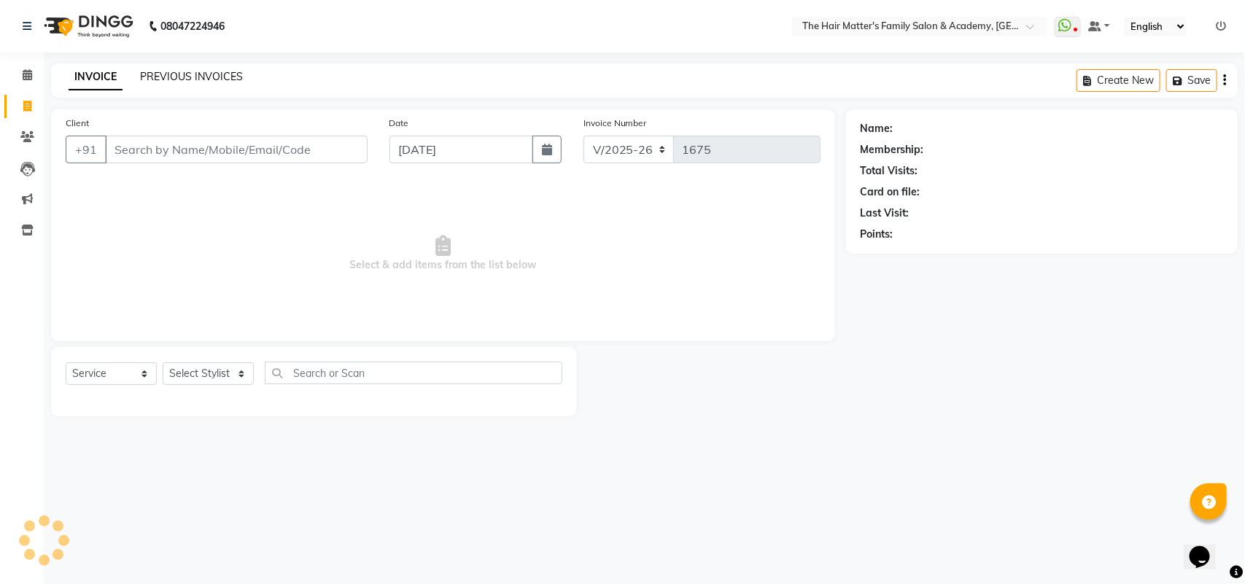
click at [164, 79] on link "PREVIOUS INVOICES" at bounding box center [191, 76] width 103 height 13
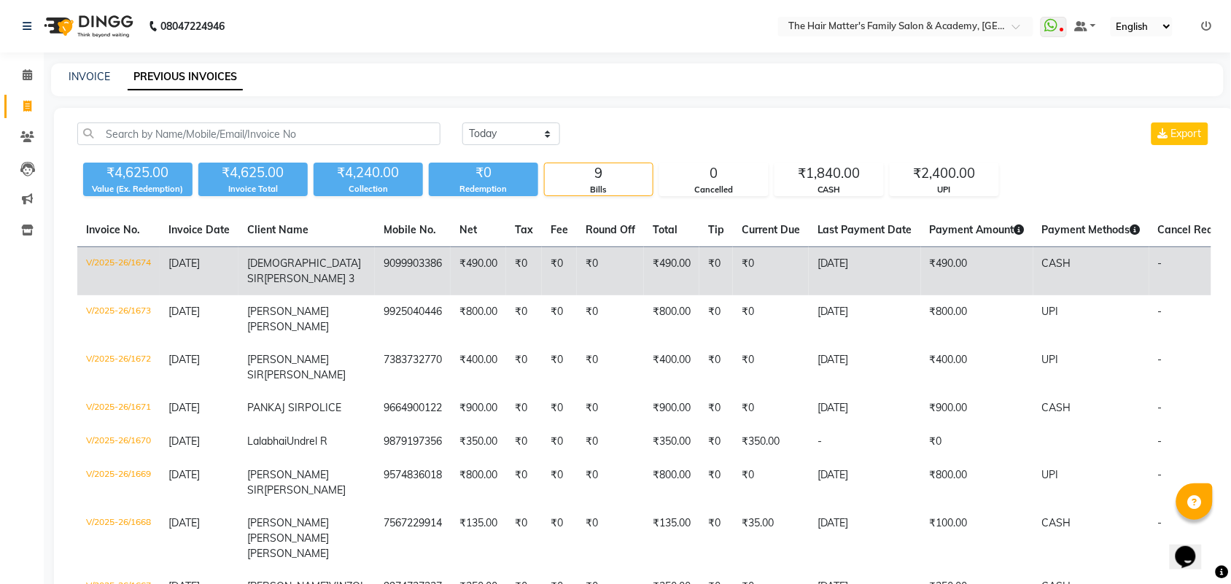
click at [542, 265] on td "₹0" at bounding box center [559, 271] width 35 height 49
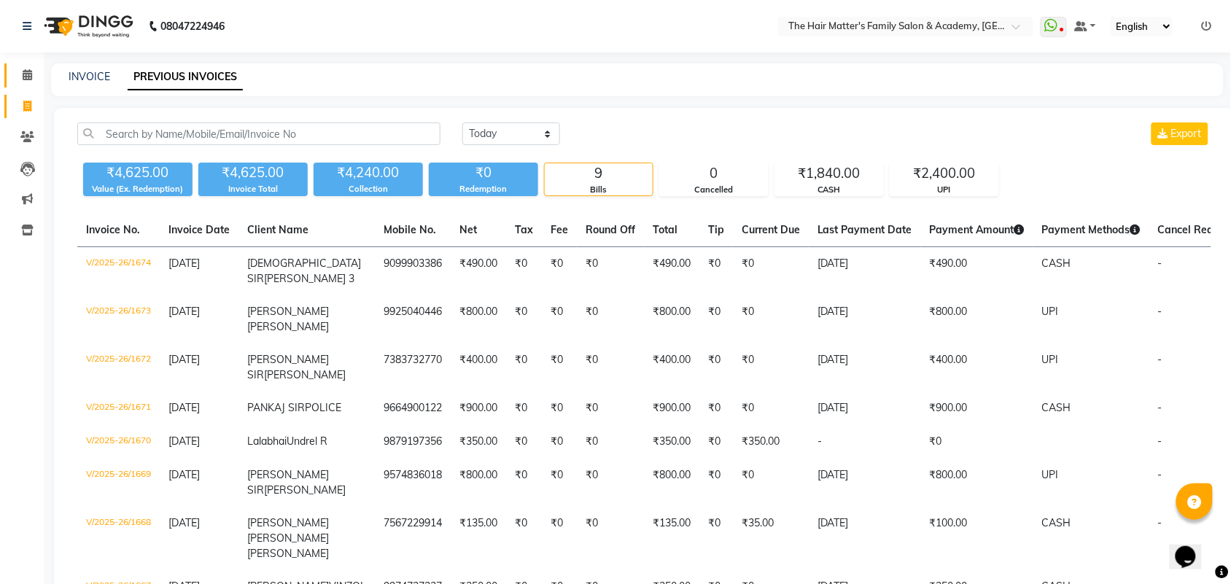
click at [18, 64] on link "Calendar" at bounding box center [21, 75] width 35 height 24
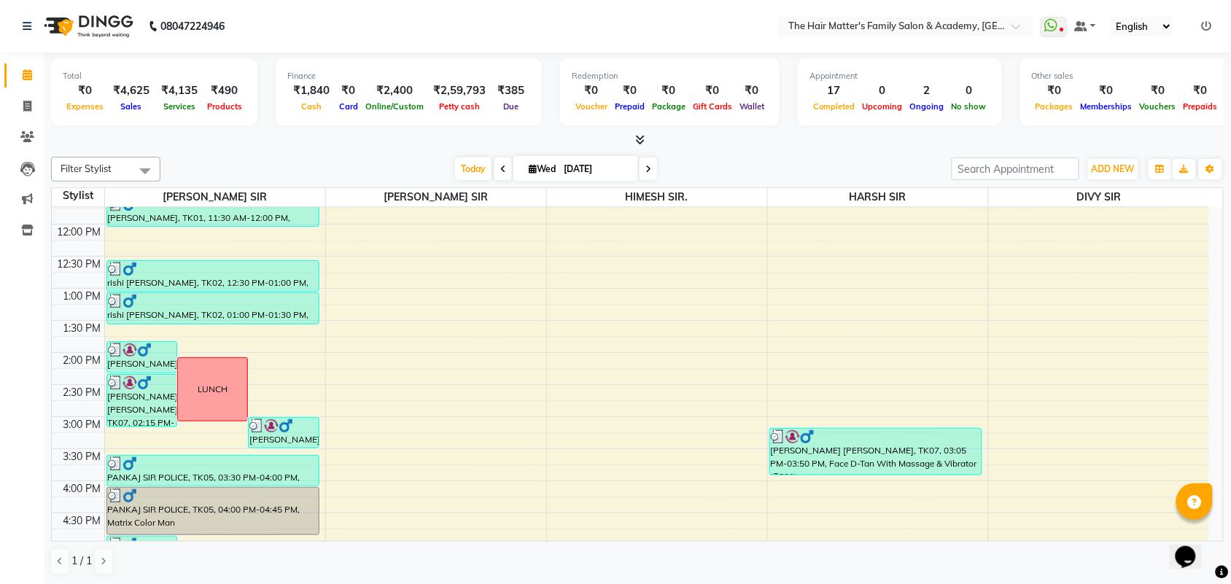
scroll to position [607, 0]
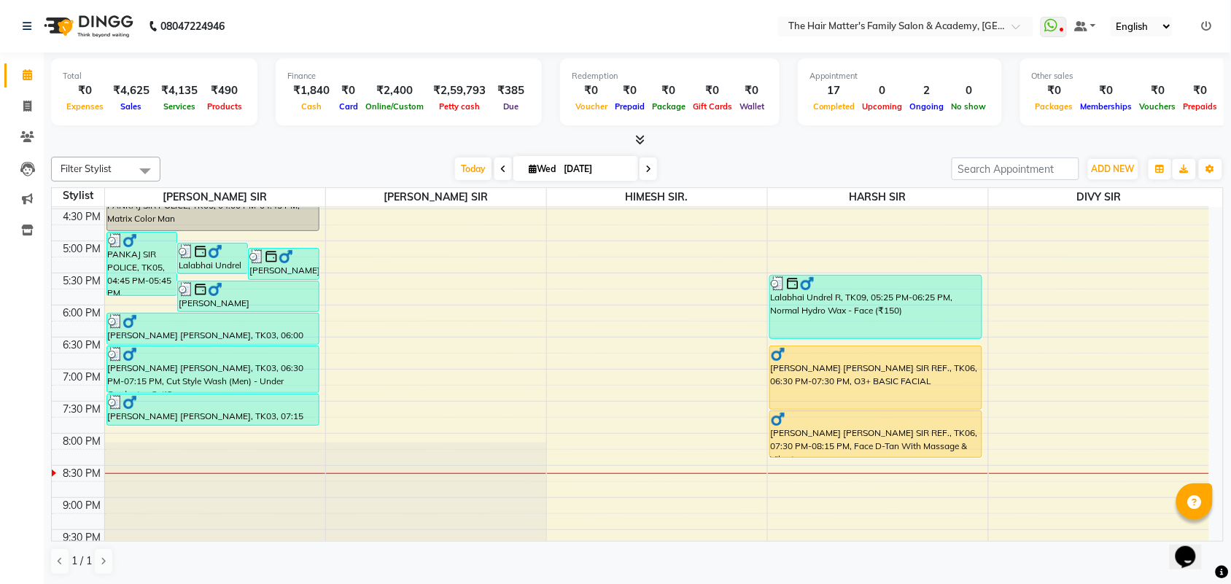
click at [604, 171] on input "03-09-2025" at bounding box center [595, 169] width 73 height 22
select select "9"
select select "2025"
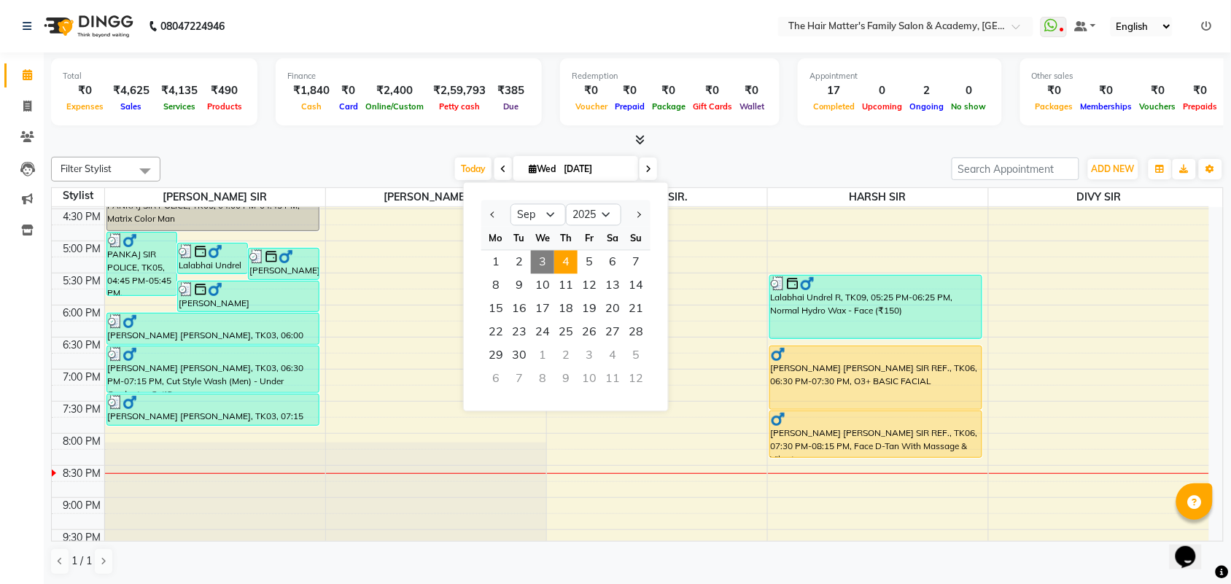
click at [569, 263] on span "4" at bounding box center [565, 262] width 23 height 23
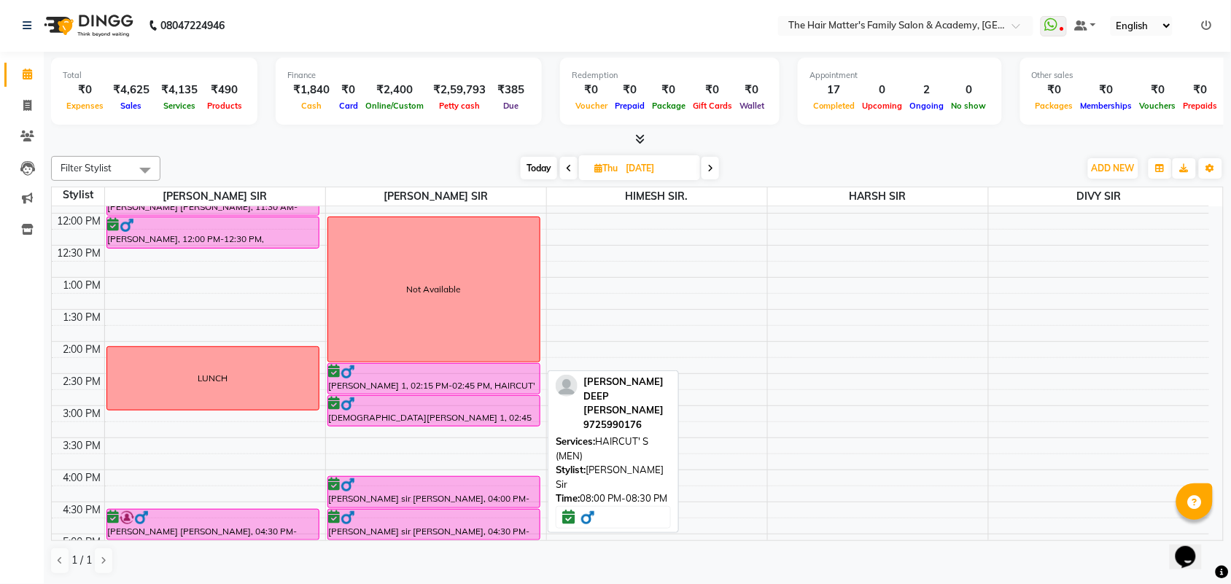
scroll to position [96, 0]
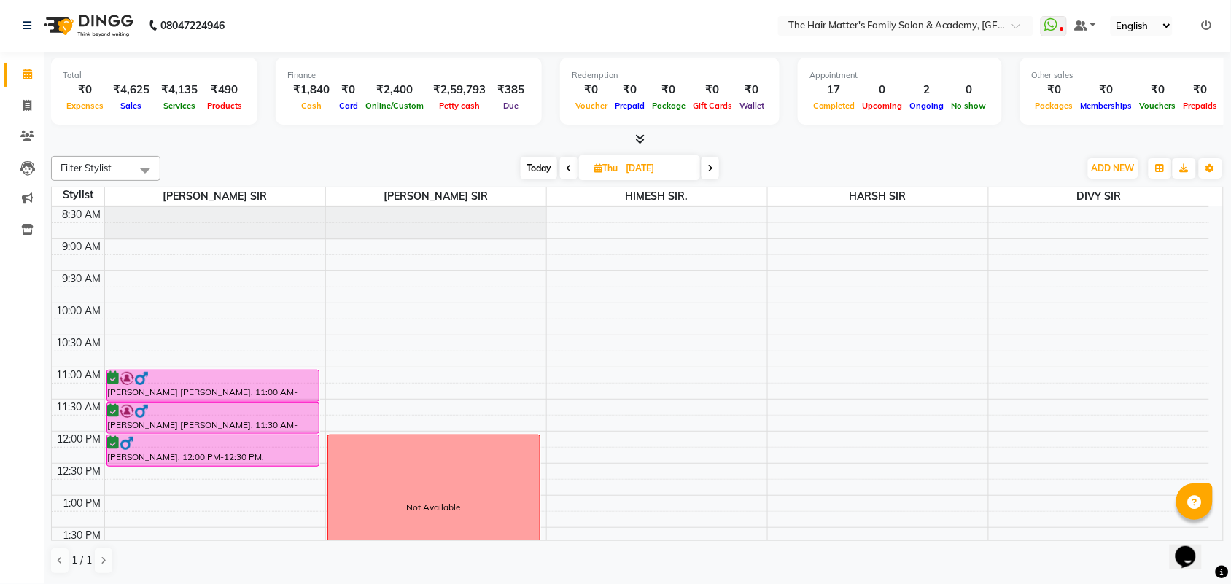
click at [527, 165] on span "Today" at bounding box center [539, 168] width 36 height 23
type input "03-09-2025"
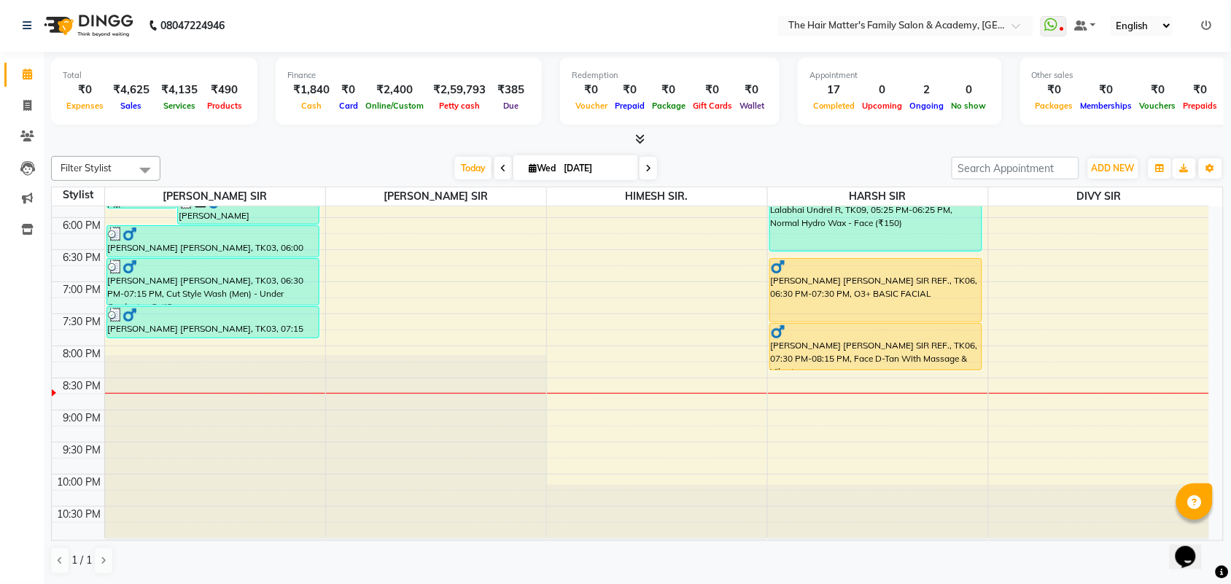
scroll to position [704, 0]
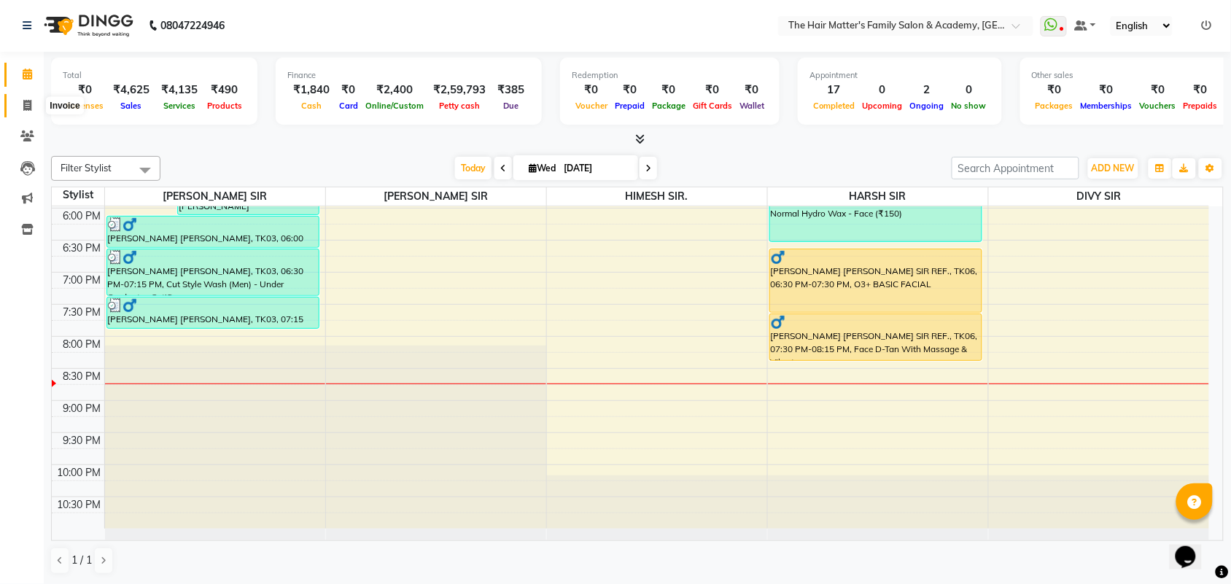
click at [16, 98] on span at bounding box center [28, 106] width 26 height 17
select select "5980"
select select "service"
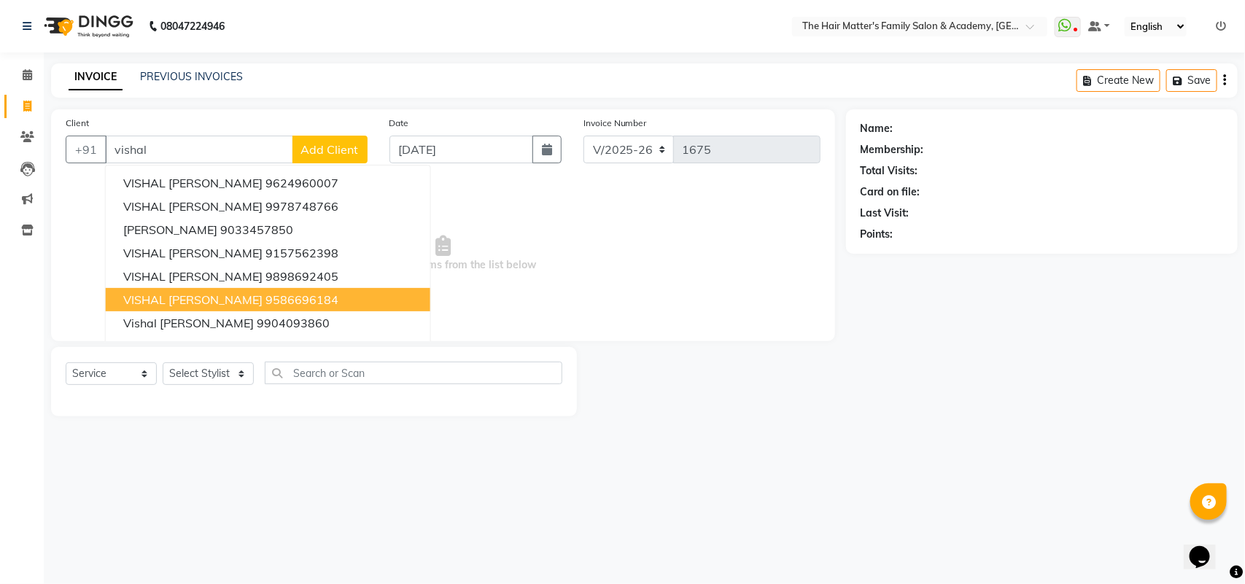
click at [303, 300] on button "VISHAL SIR RAI 9586696184" at bounding box center [268, 299] width 325 height 23
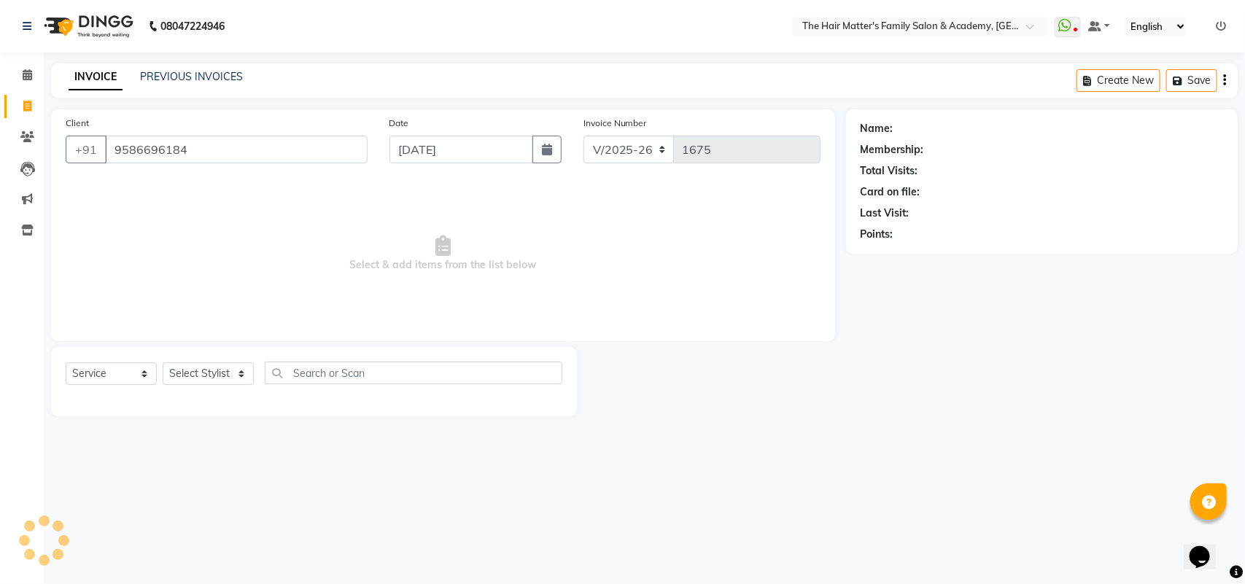
type input "9586696184"
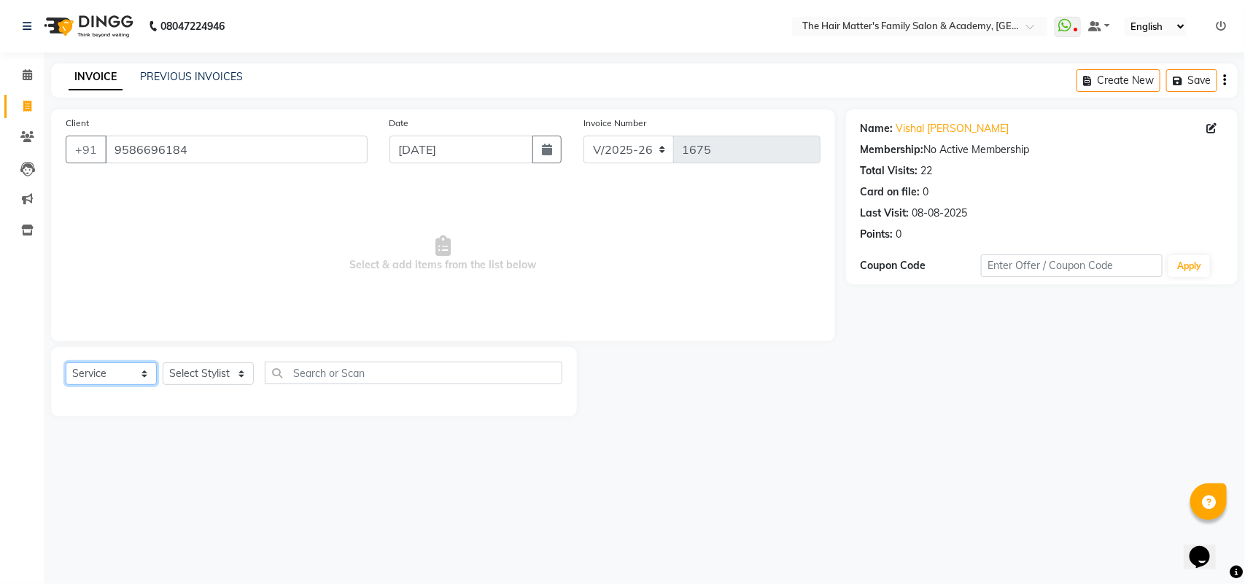
click at [120, 376] on select "Select Service Product Membership Package Voucher Prepaid Gift Card" at bounding box center [111, 373] width 91 height 23
click at [66, 362] on select "Select Service Product Membership Package Voucher Prepaid Gift Card" at bounding box center [111, 373] width 91 height 23
click at [214, 373] on select "Select Stylist DIVY SIR HARSH SIR HIMESH SIR. MAYANK SIR PRATIK SIR" at bounding box center [208, 373] width 91 height 23
select select "42572"
click at [163, 362] on select "Select Stylist DIVY SIR HARSH SIR HIMESH SIR. MAYANK SIR PRATIK SIR" at bounding box center [208, 373] width 91 height 23
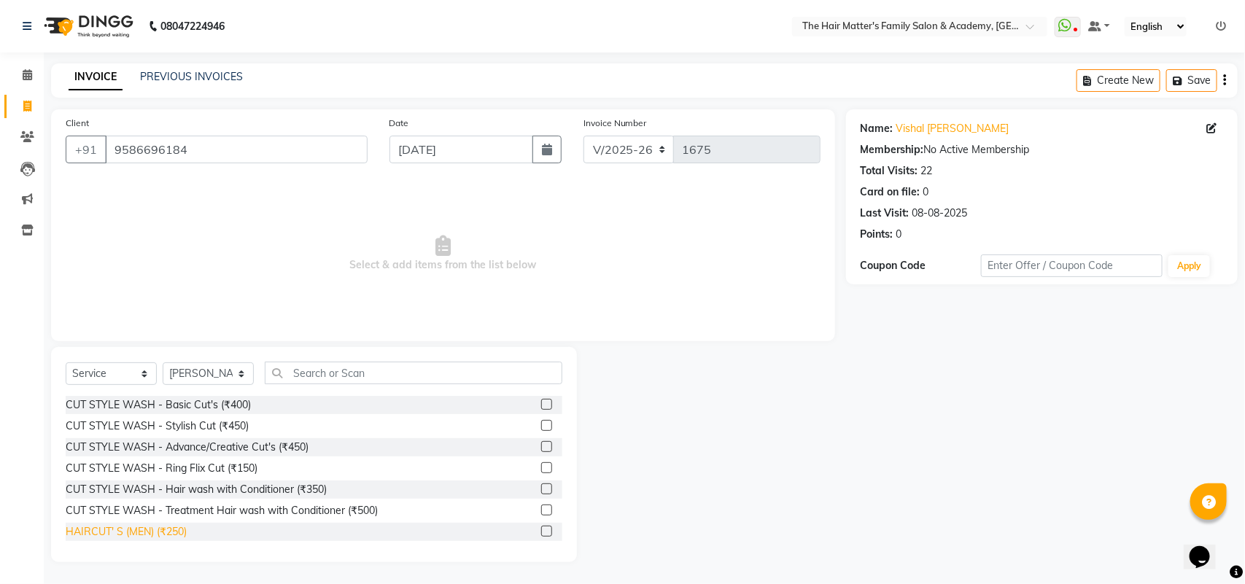
click at [153, 526] on div "HAIRCUT' S (MEN) (₹250)" at bounding box center [126, 531] width 121 height 15
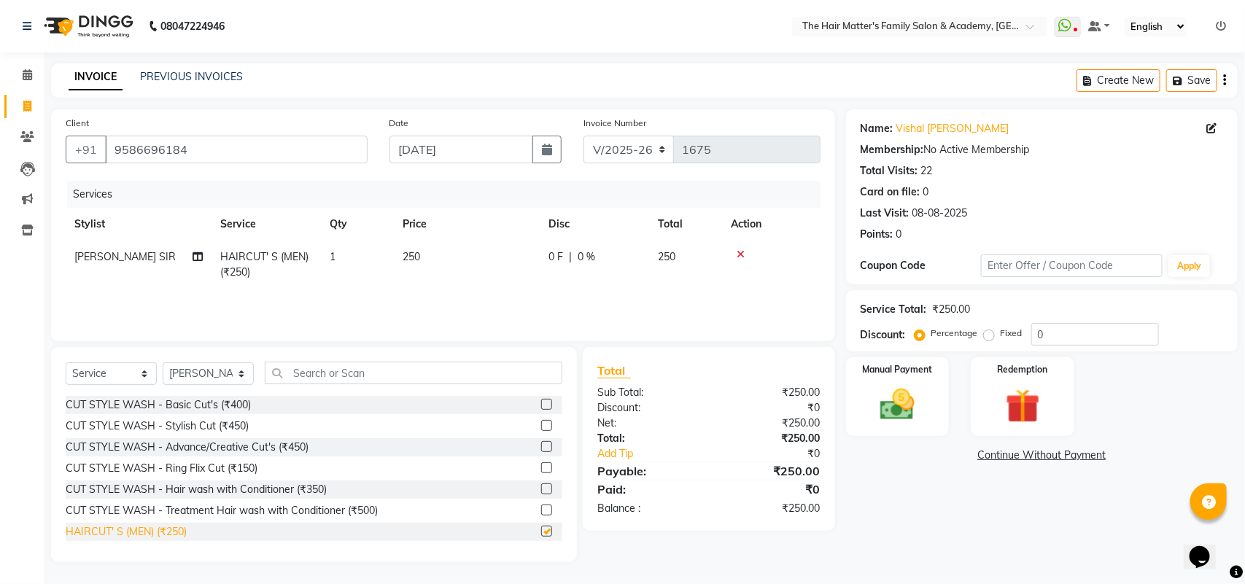
checkbox input "false"
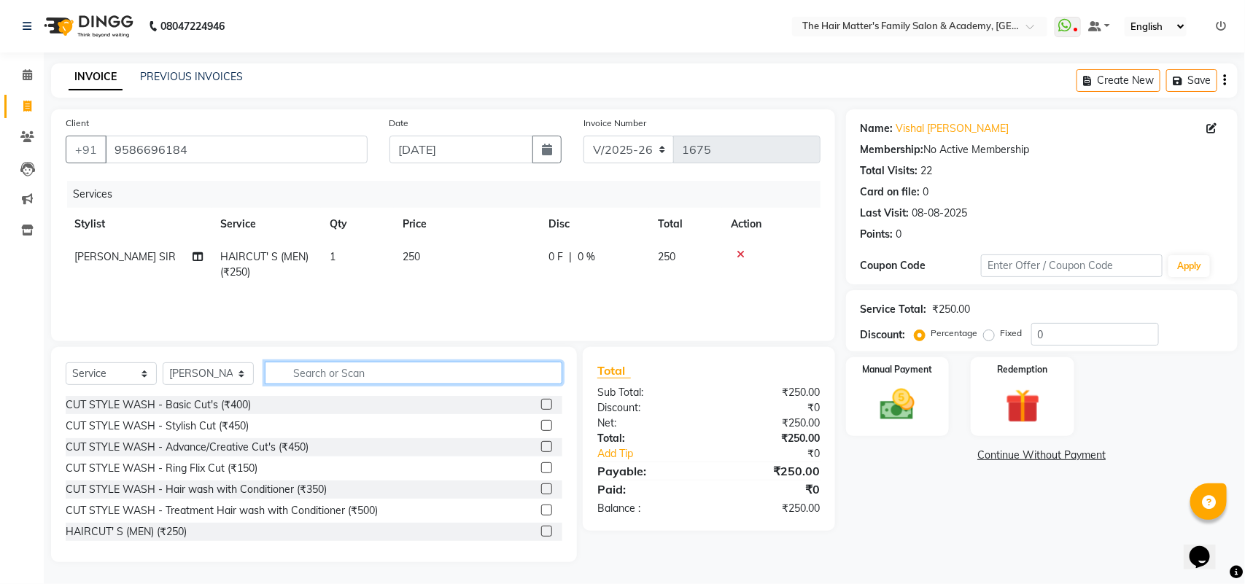
click at [290, 374] on input "text" at bounding box center [414, 373] width 298 height 23
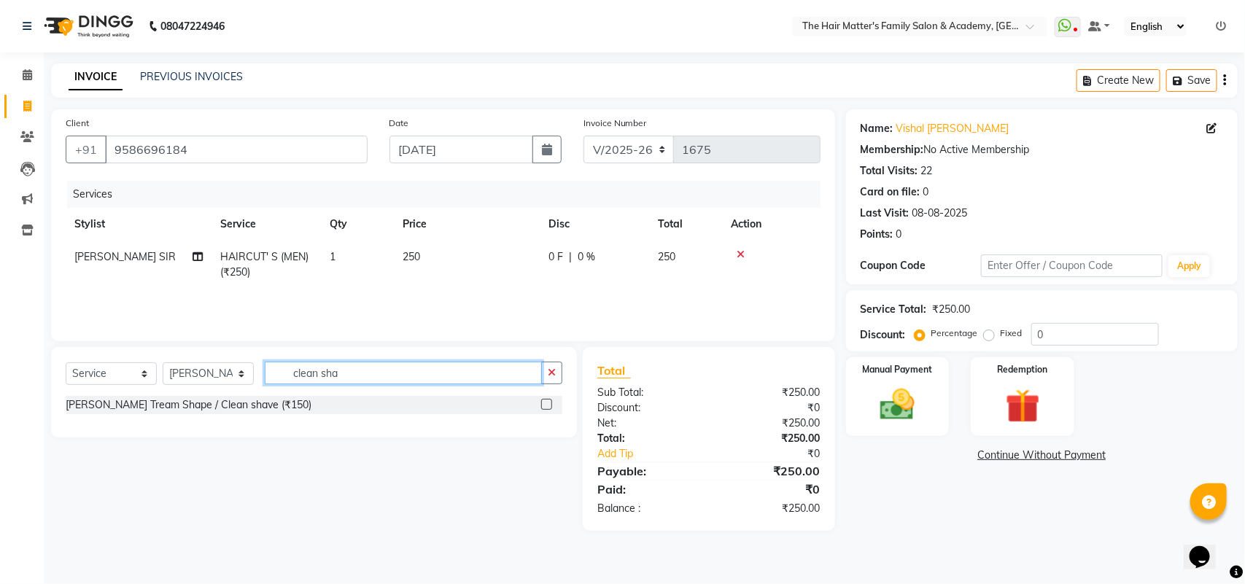
type input "clean sha"
click at [545, 403] on label at bounding box center [546, 404] width 11 height 11
click at [545, 403] on input "checkbox" at bounding box center [545, 404] width 9 height 9
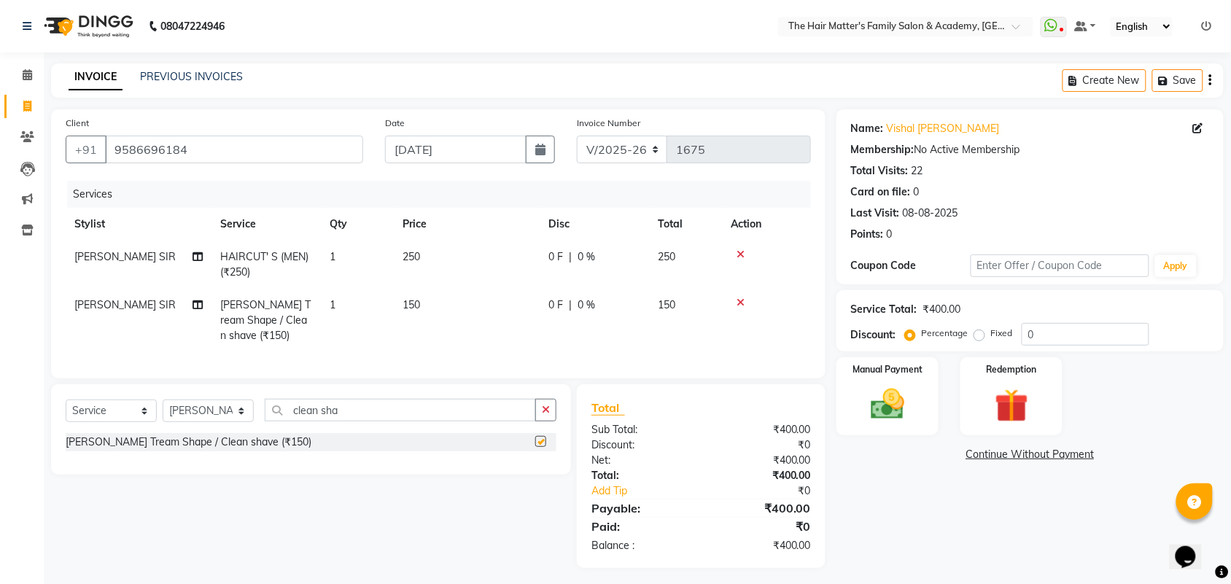
checkbox input "false"
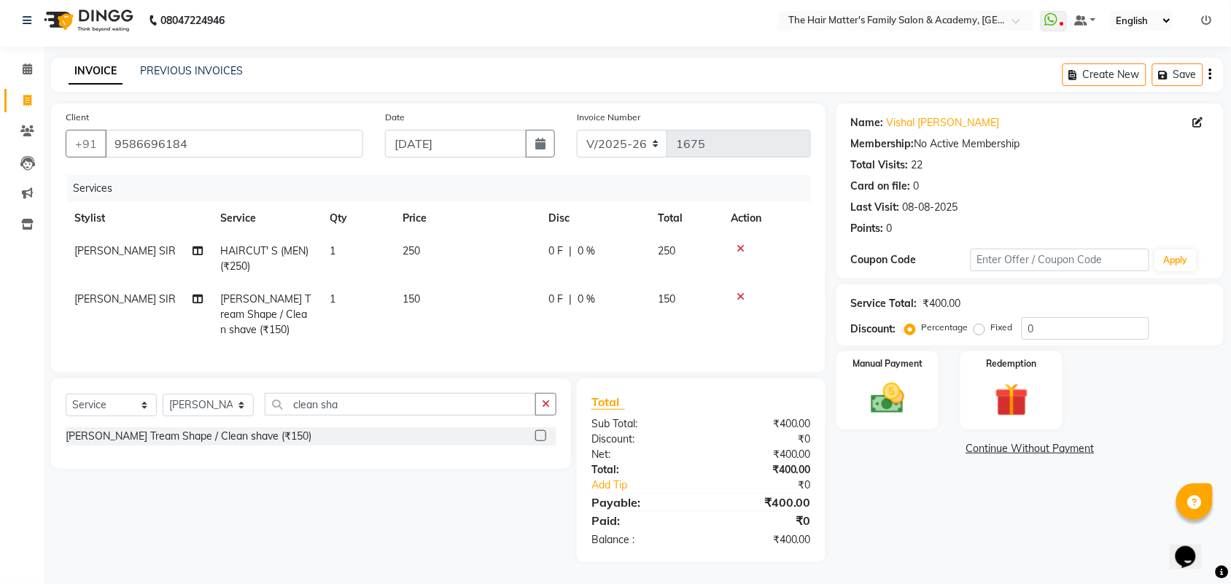
click at [582, 244] on span "0 %" at bounding box center [587, 251] width 18 height 15
select select "42572"
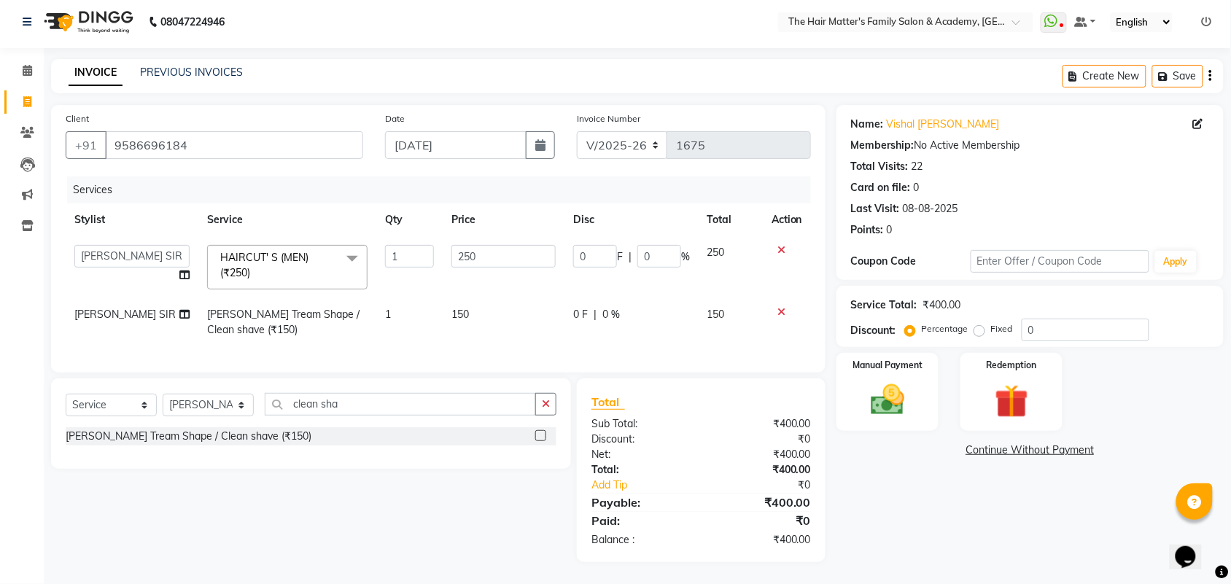
scroll to position [18, 0]
click at [656, 248] on input "0" at bounding box center [659, 256] width 44 height 23
type input "5"
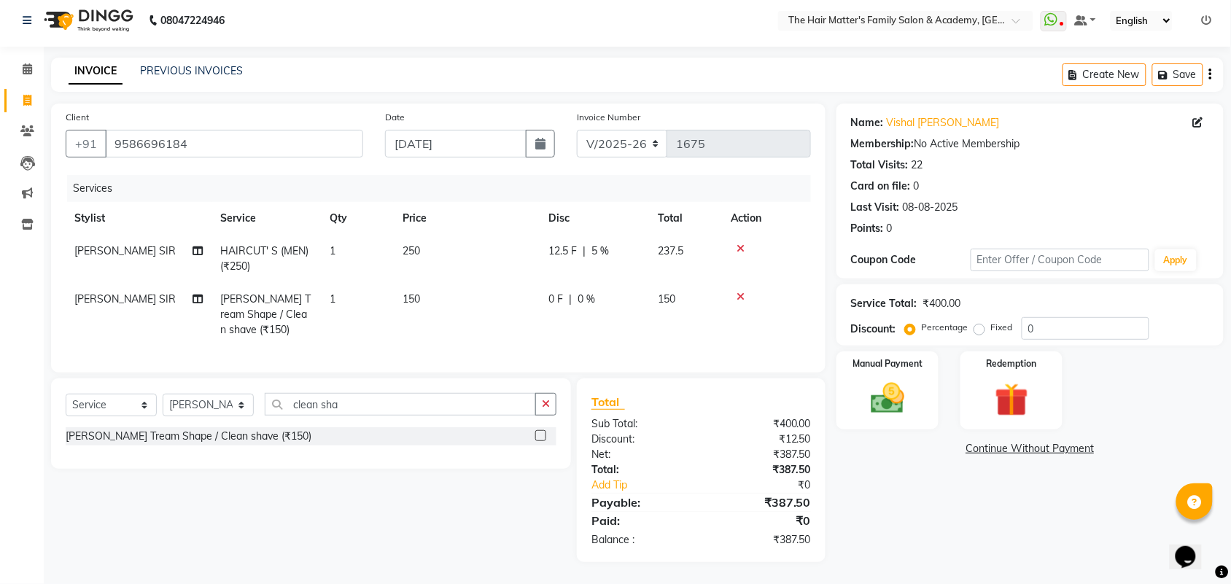
click at [607, 297] on td "0 F | 0 %" at bounding box center [594, 314] width 109 height 63
select select "42572"
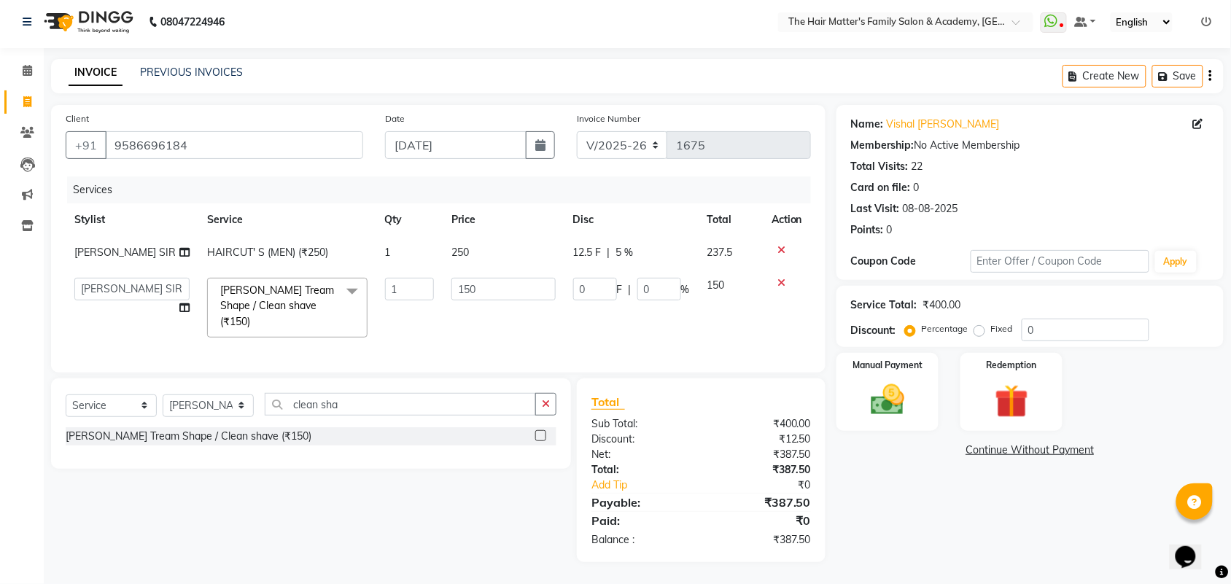
scroll to position [2, 0]
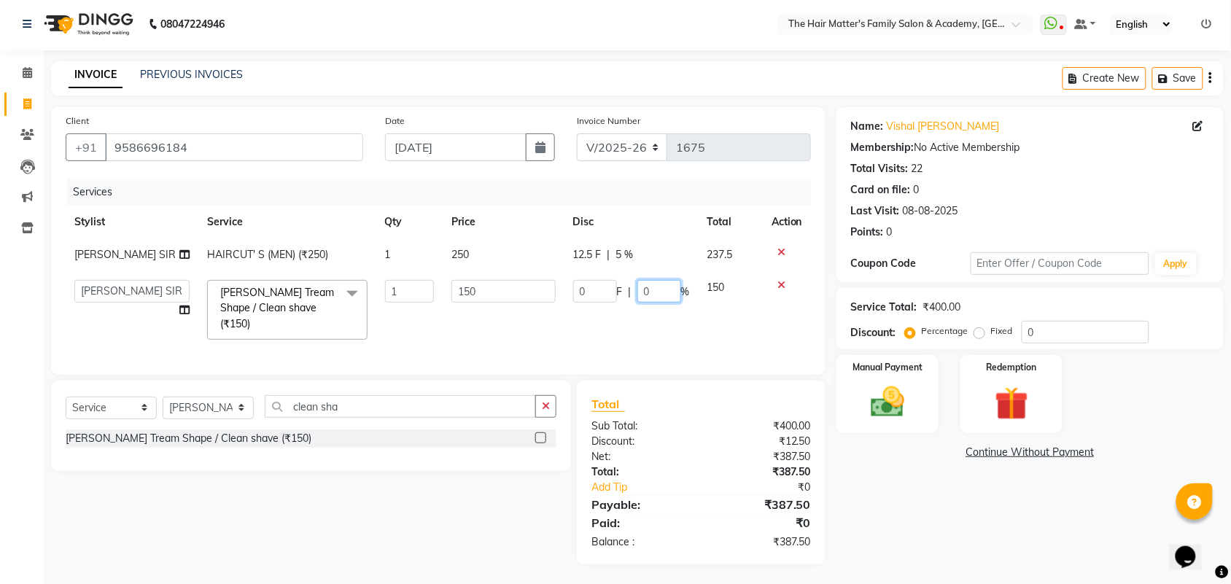
click at [655, 292] on input "0" at bounding box center [659, 291] width 44 height 23
type input "5"
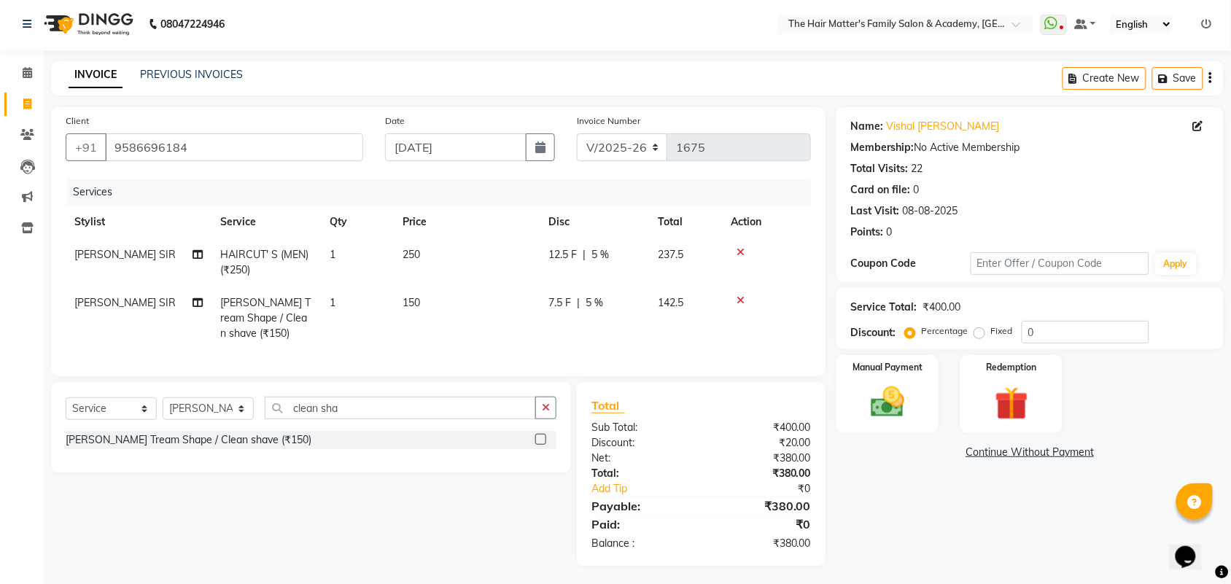
click at [685, 312] on tr "PRATIK SIR Beard Tream Shape / Clean shave (₹150) 1 150 7.5 F | 5 % 142.5" at bounding box center [438, 318] width 745 height 63
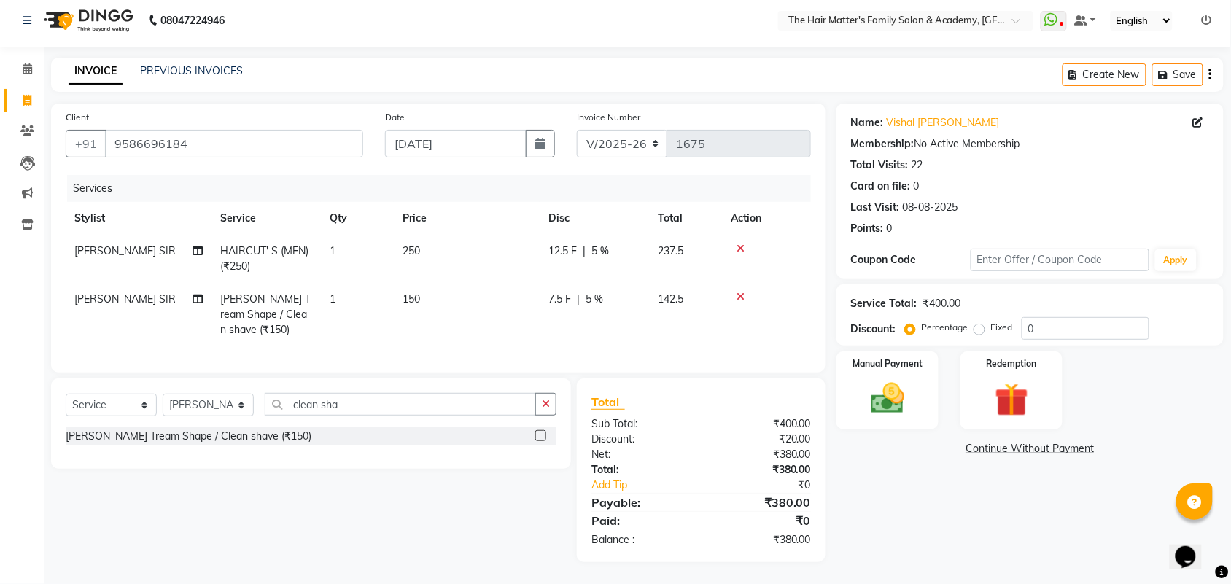
scroll to position [0, 0]
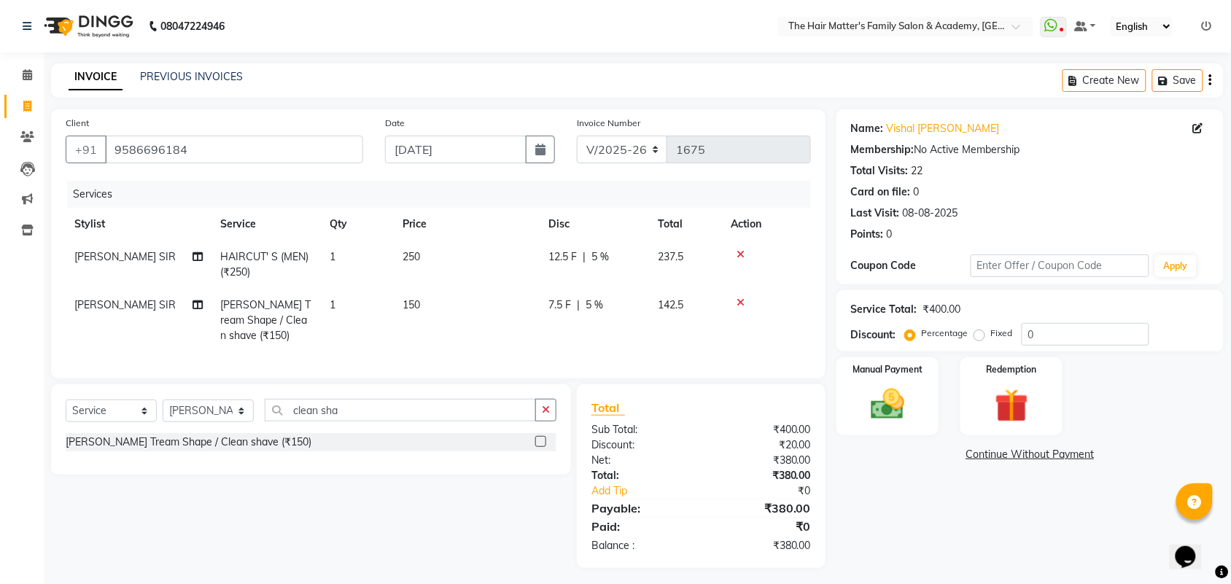
click at [599, 254] on span "5 %" at bounding box center [600, 256] width 18 height 15
select select "42572"
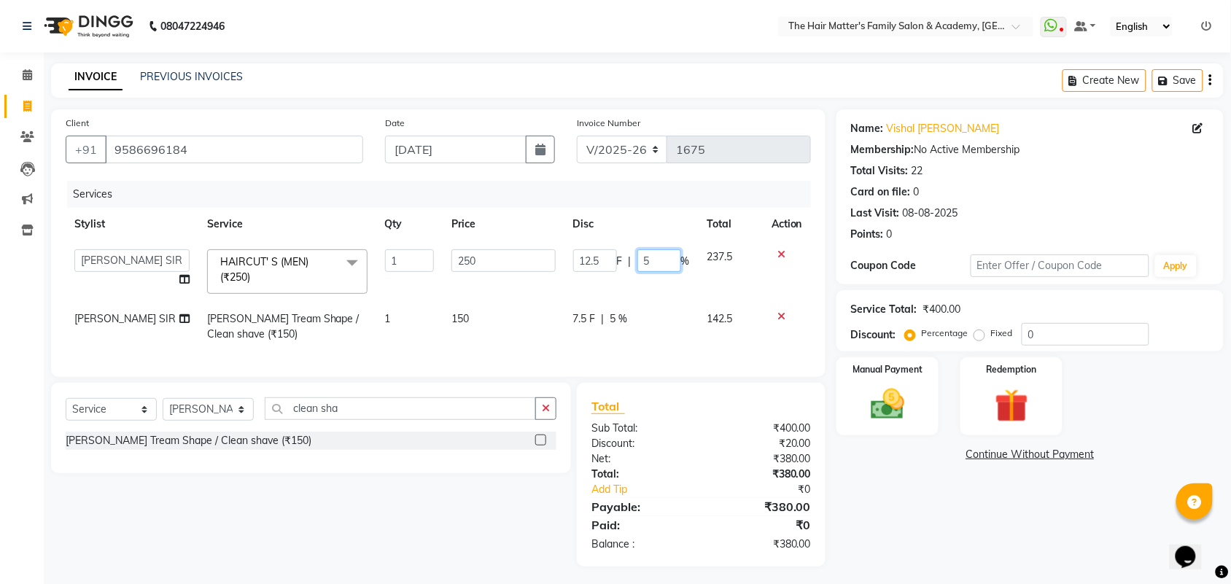
click at [650, 263] on input "5" at bounding box center [659, 260] width 44 height 23
type input "10"
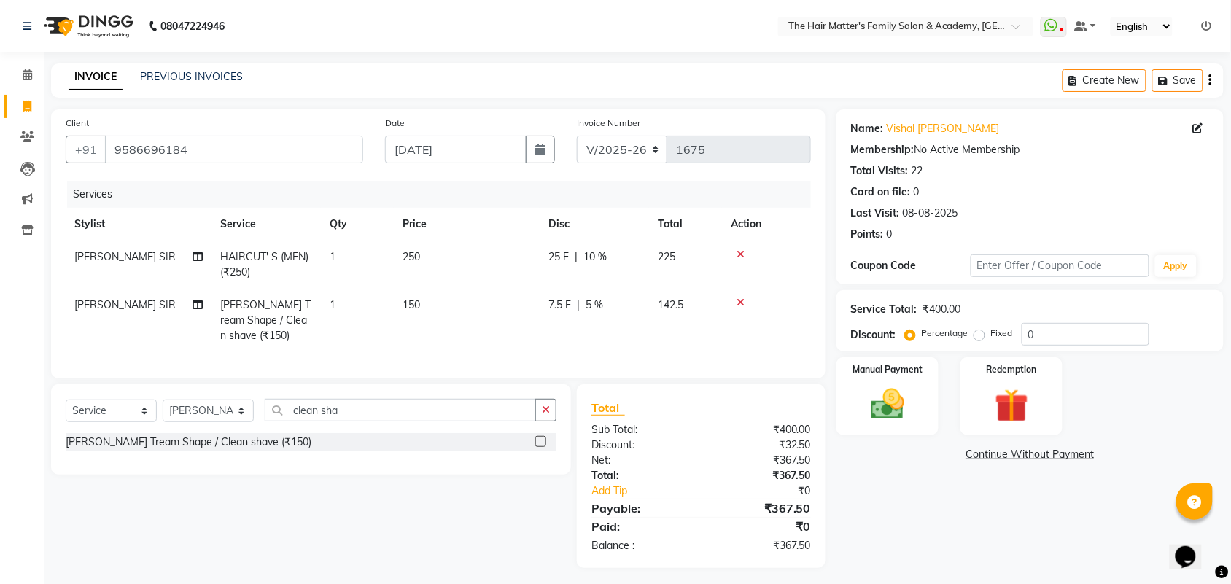
click at [611, 318] on td "7.5 F | 5 %" at bounding box center [594, 320] width 109 height 63
select select "42572"
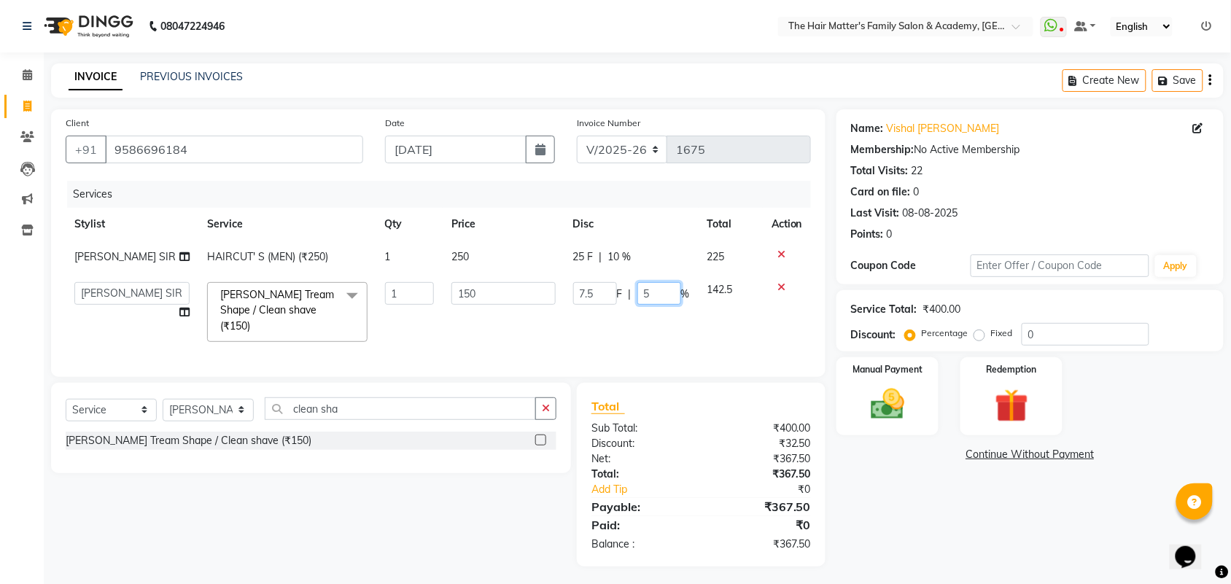
click at [651, 300] on input "5" at bounding box center [659, 293] width 44 height 23
type input "10"
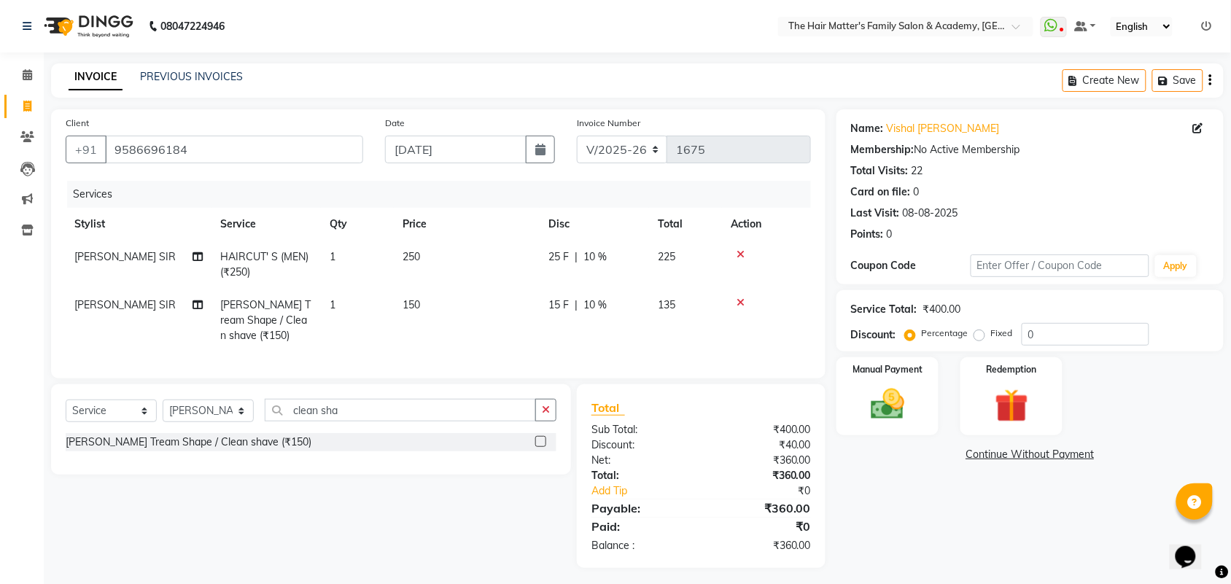
click at [660, 329] on tr "PRATIK SIR Beard Tream Shape / Clean shave (₹150) 1 150 15 F | 10 % 135" at bounding box center [438, 320] width 745 height 63
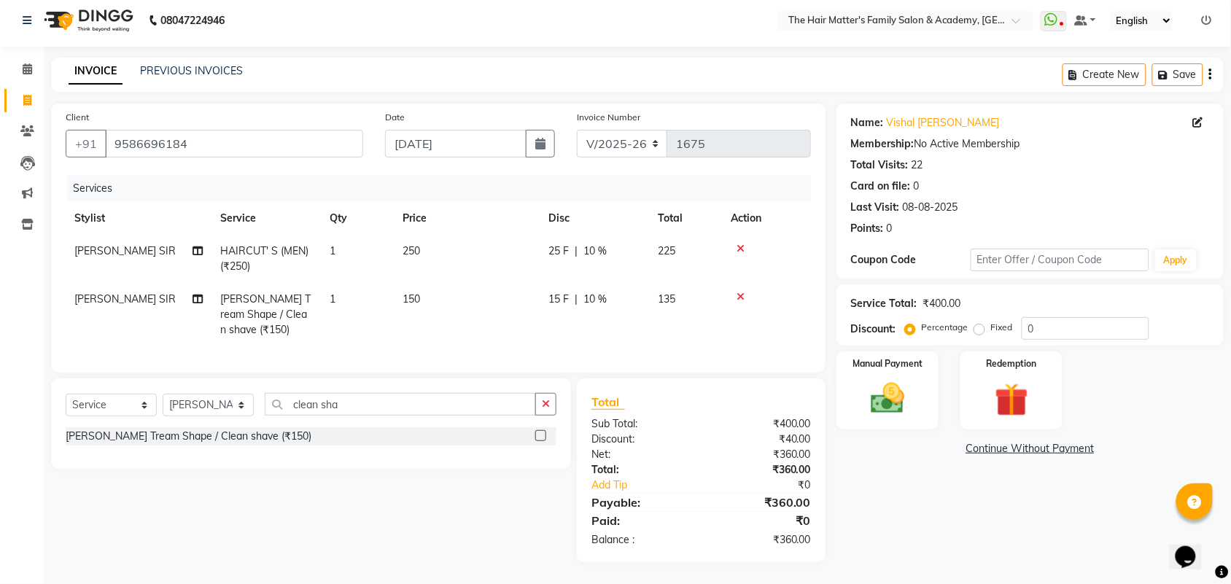
scroll to position [19, 0]
click at [926, 378] on div "Manual Payment" at bounding box center [887, 391] width 106 height 82
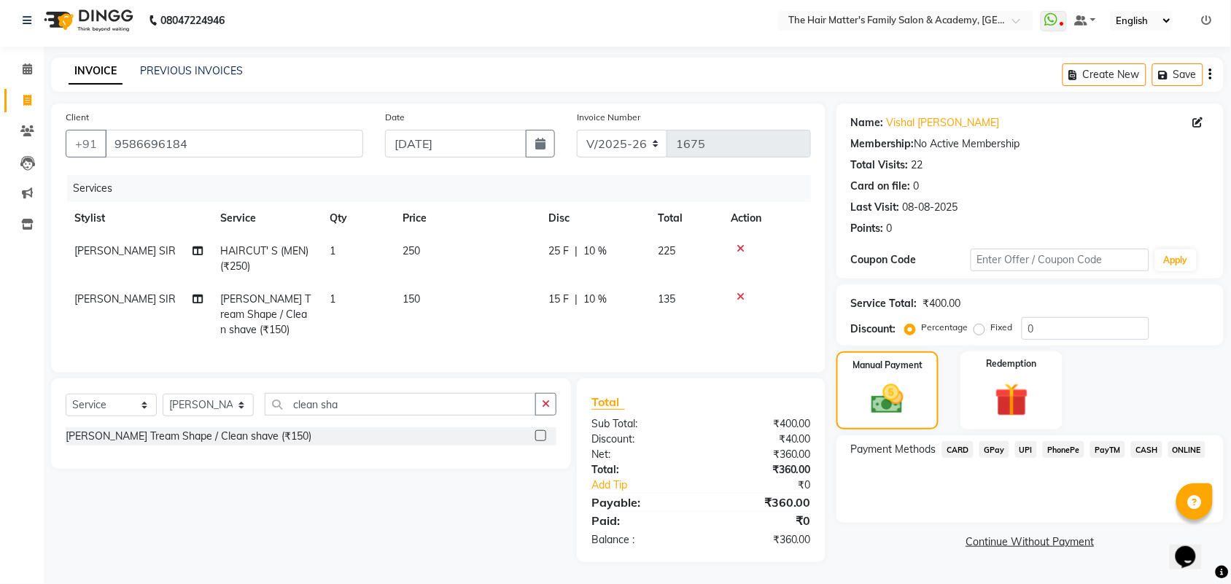
click at [1030, 441] on span "UPI" at bounding box center [1026, 449] width 23 height 17
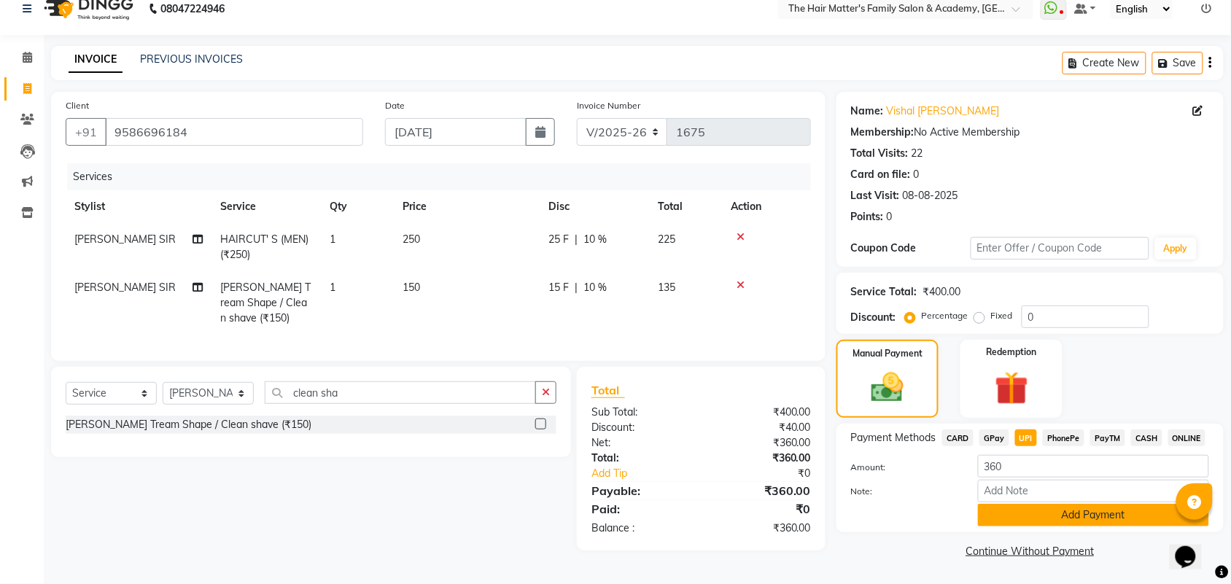
drag, startPoint x: 1059, startPoint y: 514, endPoint x: 1067, endPoint y: 514, distance: 8.0
click at [1060, 514] on button "Add Payment" at bounding box center [1093, 515] width 231 height 23
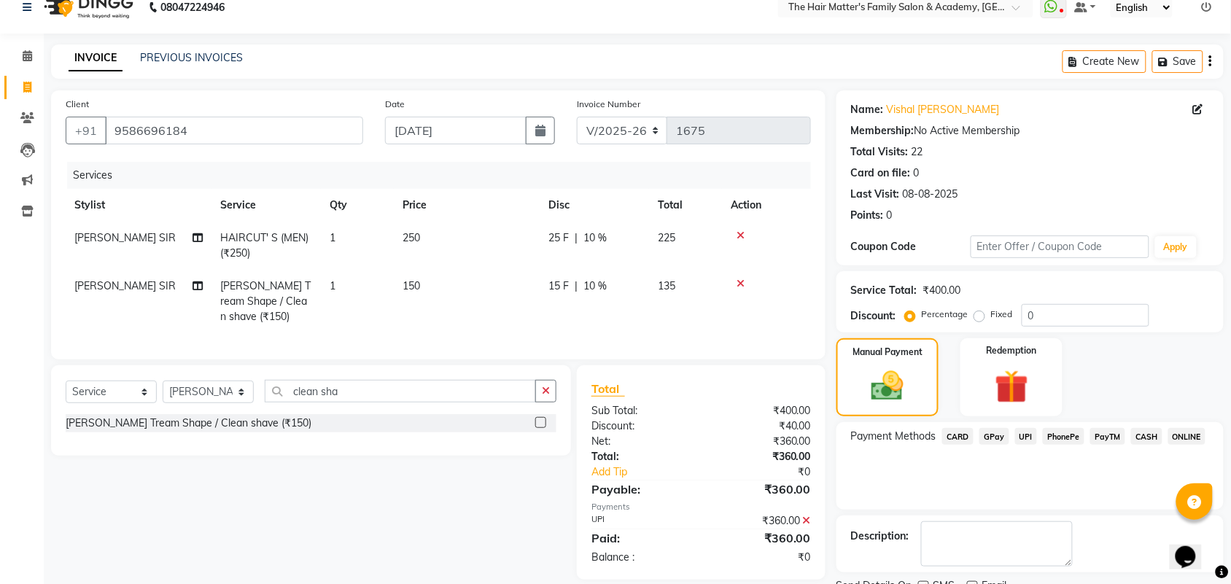
scroll to position [79, 0]
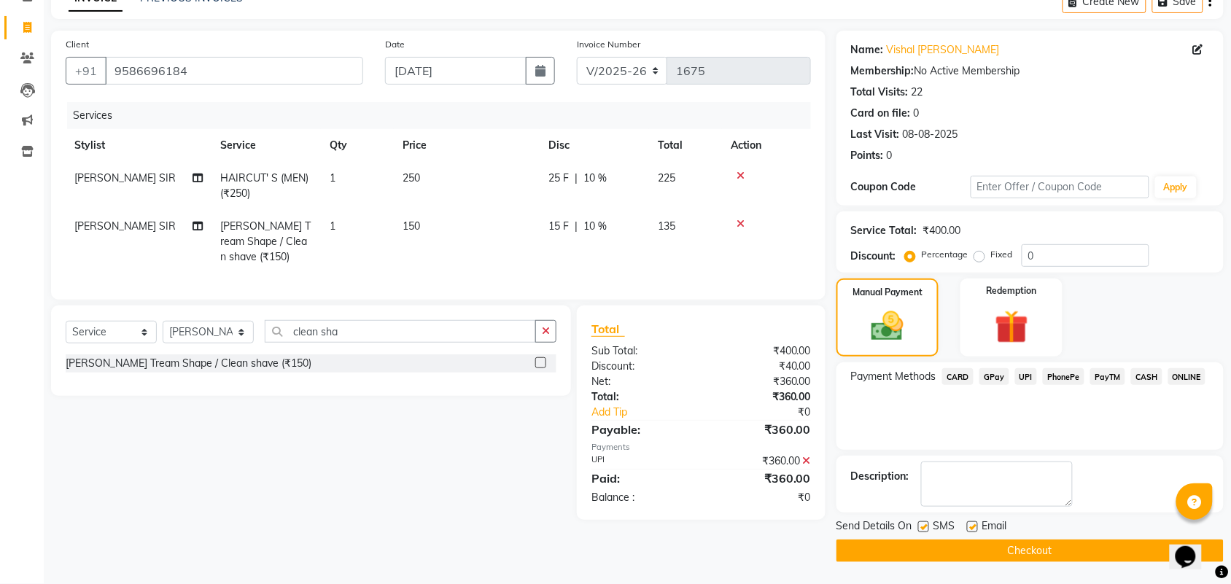
click at [1076, 551] on button "Checkout" at bounding box center [1029, 551] width 387 height 23
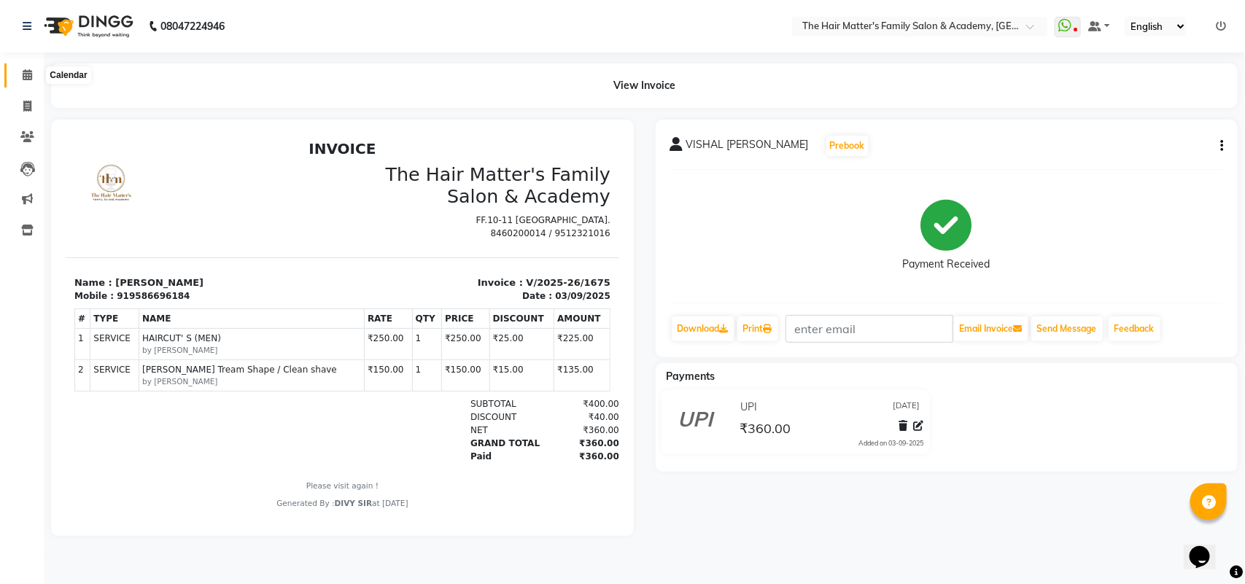
click at [16, 74] on span at bounding box center [28, 75] width 26 height 17
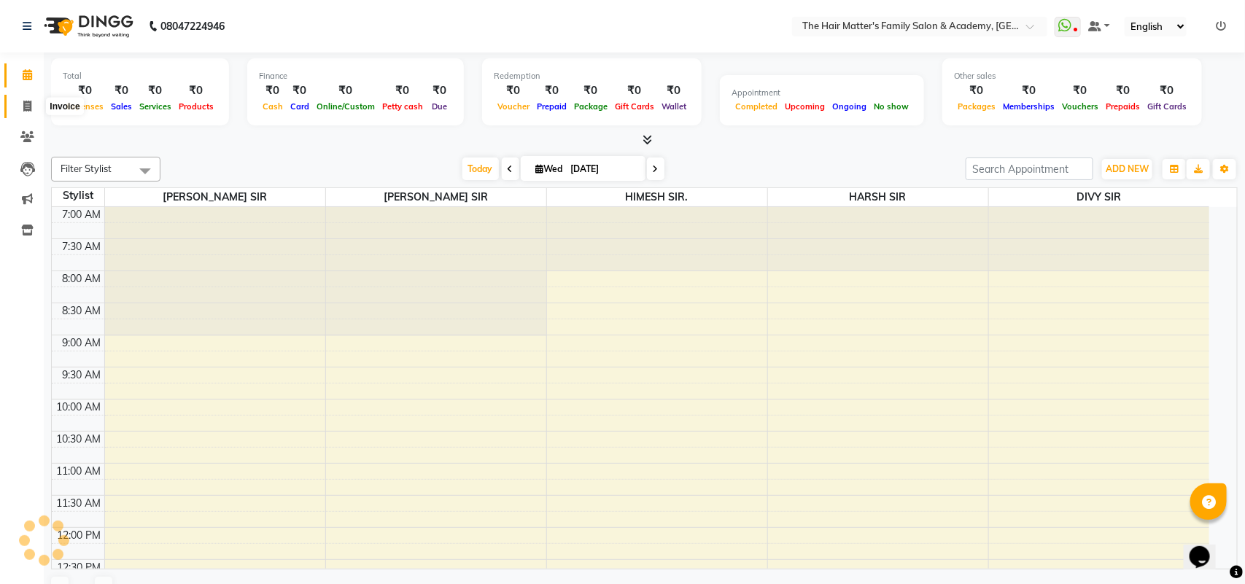
click at [17, 110] on span at bounding box center [28, 106] width 26 height 17
select select "service"
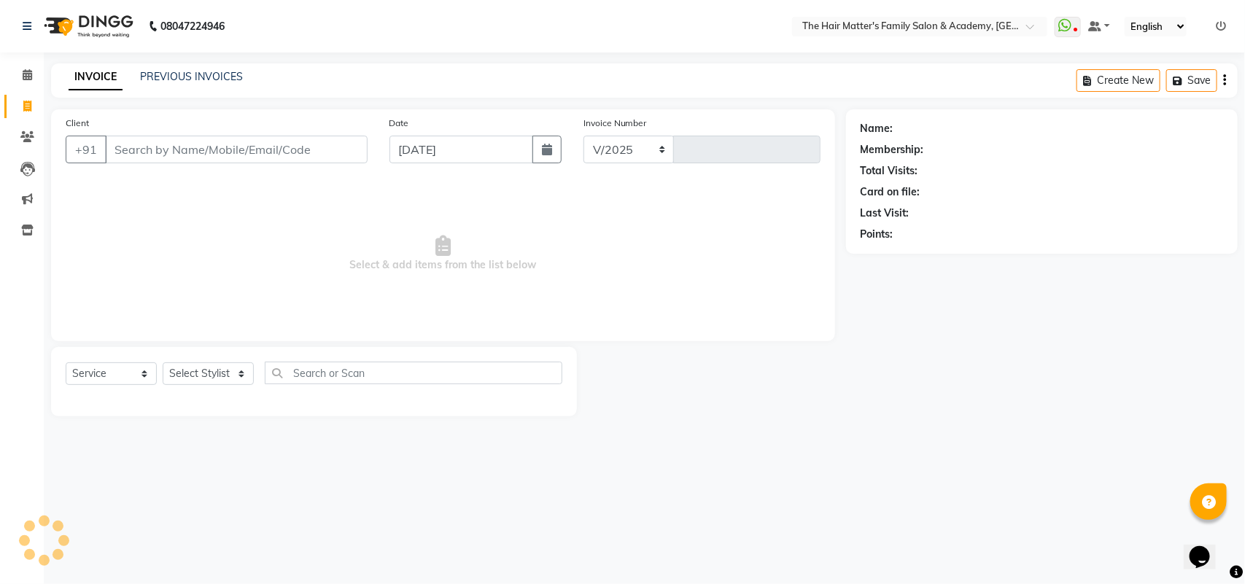
select select "5980"
type input "1676"
click at [193, 148] on input "Client" at bounding box center [236, 150] width 263 height 28
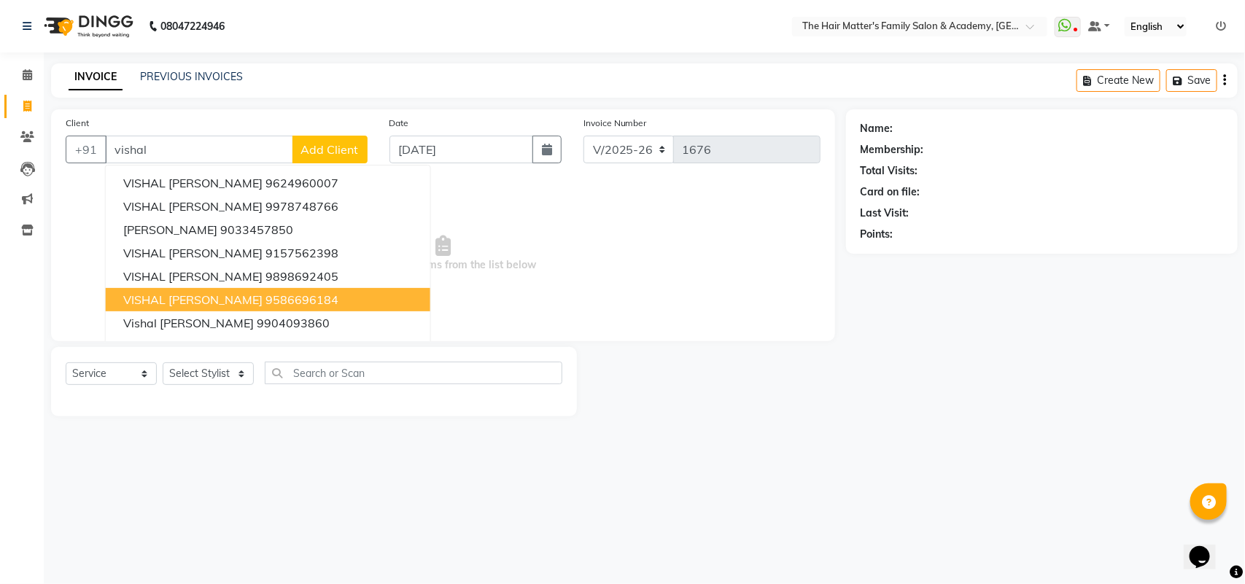
click at [265, 298] on ngb-highlight "9586696184" at bounding box center [301, 299] width 73 height 15
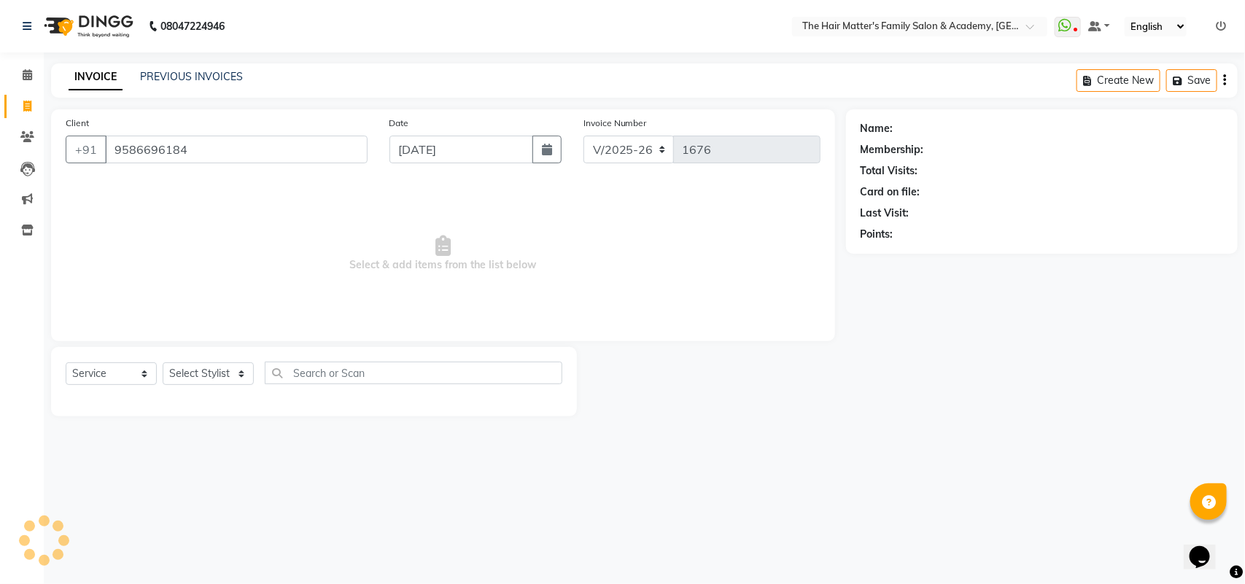
type input "9586696184"
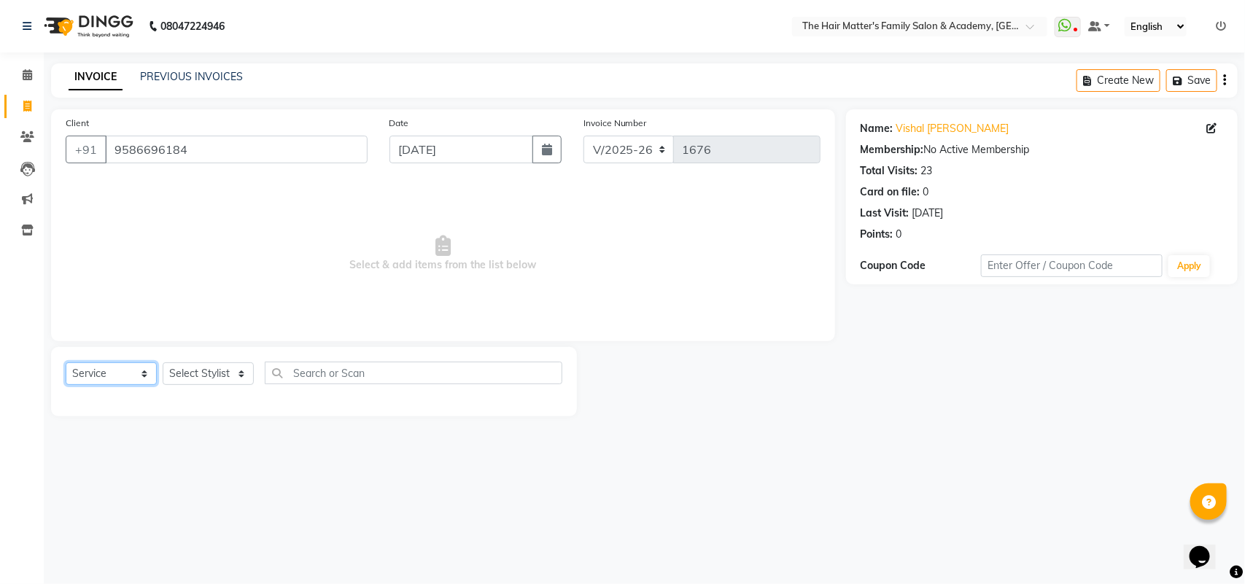
click at [135, 383] on select "Select Service Product Membership Package Voucher Prepaid Gift Card" at bounding box center [111, 373] width 91 height 23
click at [66, 362] on select "Select Service Product Membership Package Voucher Prepaid Gift Card" at bounding box center [111, 373] width 91 height 23
click at [121, 378] on select "Select Service Product Membership Package Voucher Prepaid Gift Card" at bounding box center [111, 373] width 91 height 23
select select "product"
click at [66, 362] on select "Select Service Product Membership Package Voucher Prepaid Gift Card" at bounding box center [111, 373] width 91 height 23
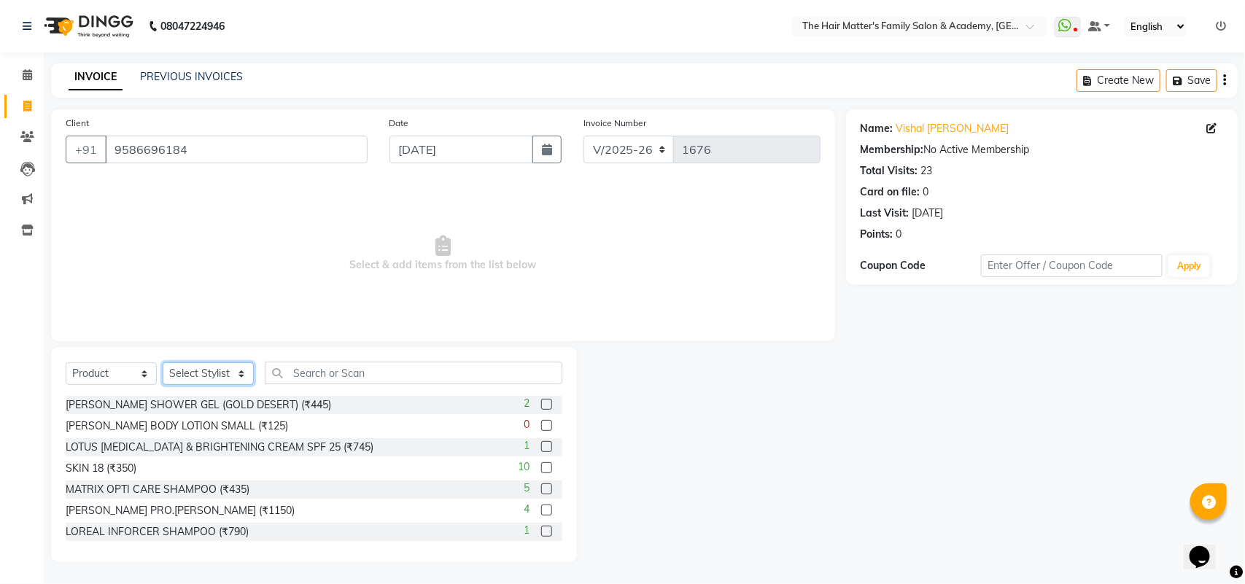
click at [187, 377] on select "Select Stylist DIVY SIR HARSH SIR HIMESH SIR. MAYANK SIR PRATIK SIR" at bounding box center [208, 373] width 91 height 23
select select "42572"
click at [163, 362] on select "Select Stylist DIVY SIR HARSH SIR HIMESH SIR. MAYANK SIR PRATIK SIR" at bounding box center [208, 373] width 91 height 23
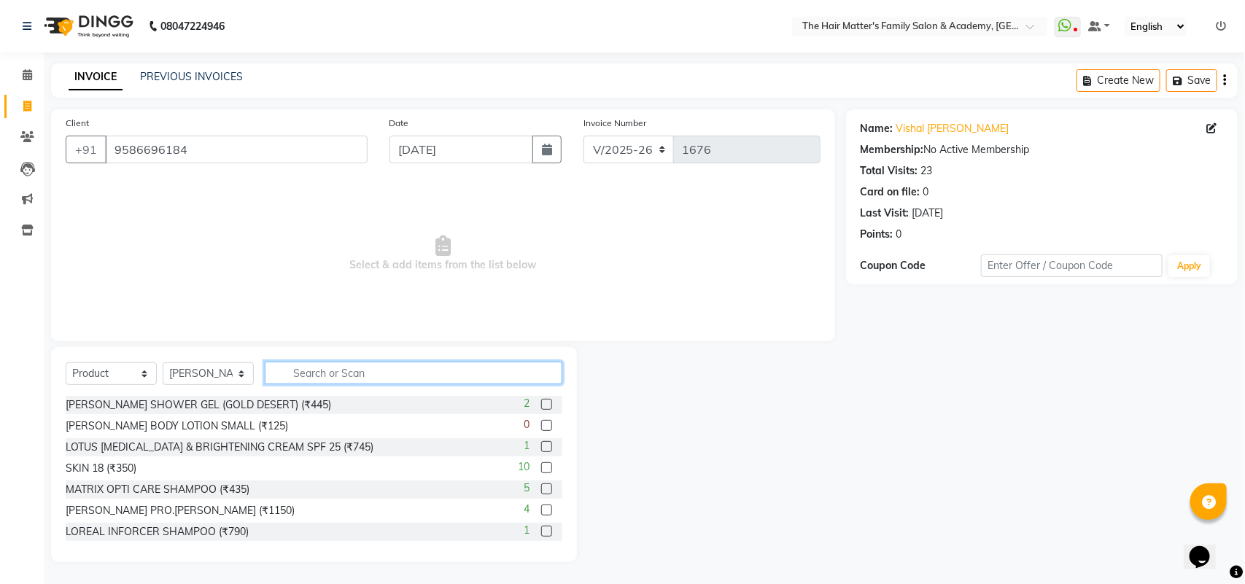
click at [440, 365] on input "text" at bounding box center [414, 373] width 298 height 23
click at [873, 531] on div "Name: Vishal Sir Rai Membership: No Active Membership Total Visits: 23 Card on …" at bounding box center [1047, 335] width 403 height 453
click at [363, 372] on input "text" at bounding box center [414, 373] width 298 height 23
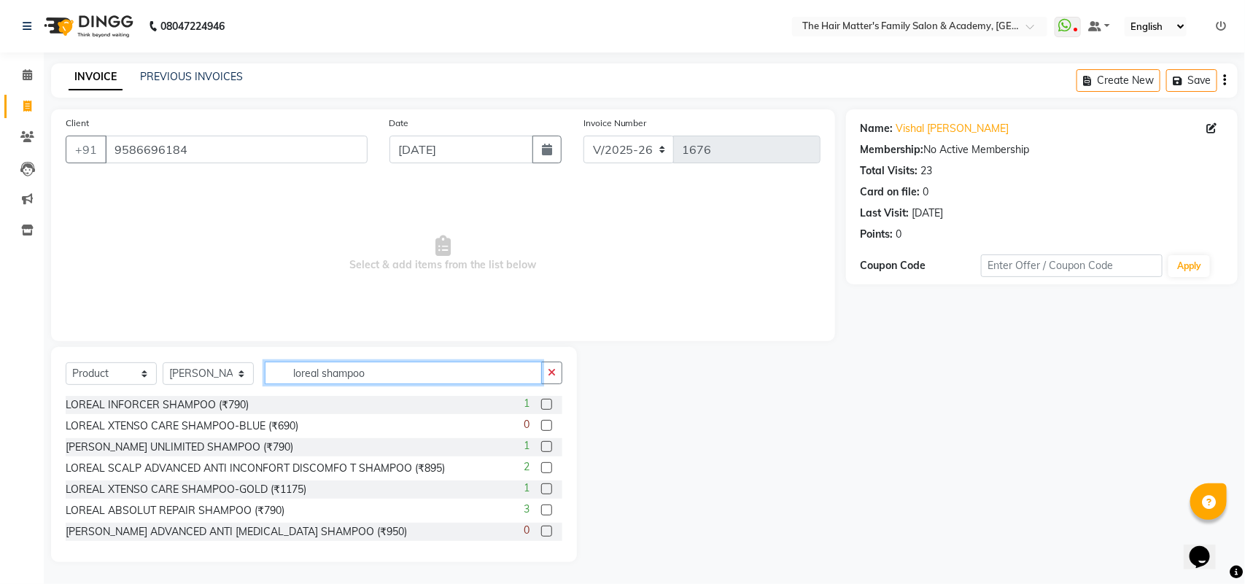
type input "loreal shampoo"
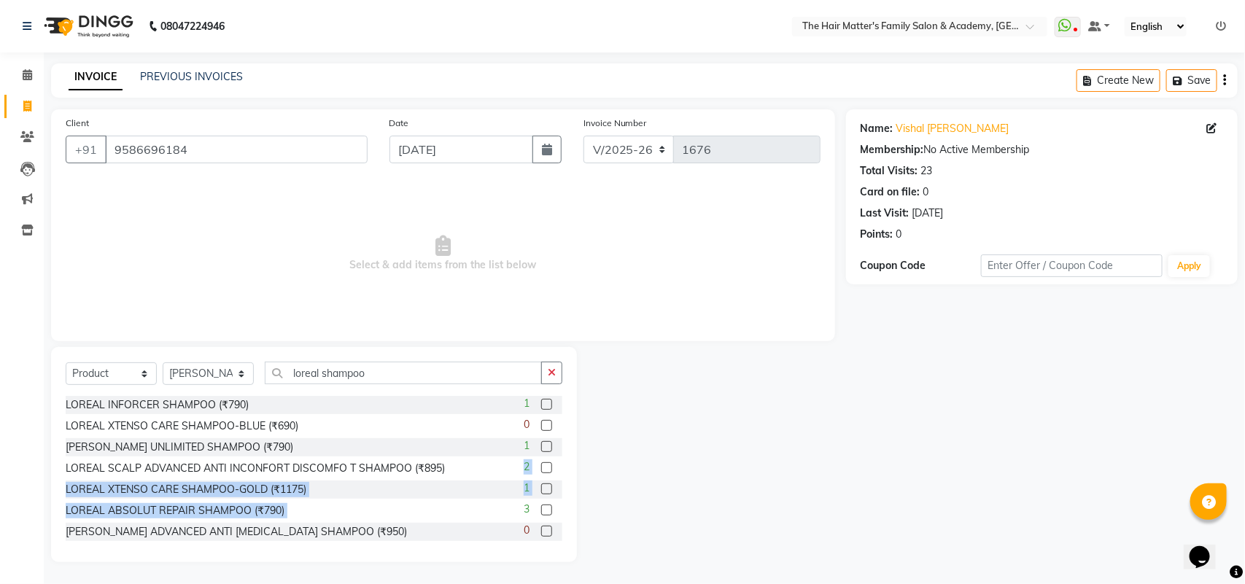
drag, startPoint x: 563, startPoint y: 471, endPoint x: 569, endPoint y: 512, distance: 41.3
click at [569, 512] on div "Select Service Product Membership Package Voucher Prepaid Gift Card Select Styl…" at bounding box center [314, 454] width 526 height 215
click at [627, 476] on div at bounding box center [711, 454] width 268 height 215
click at [541, 508] on label at bounding box center [546, 510] width 11 height 11
click at [541, 508] on input "checkbox" at bounding box center [545, 510] width 9 height 9
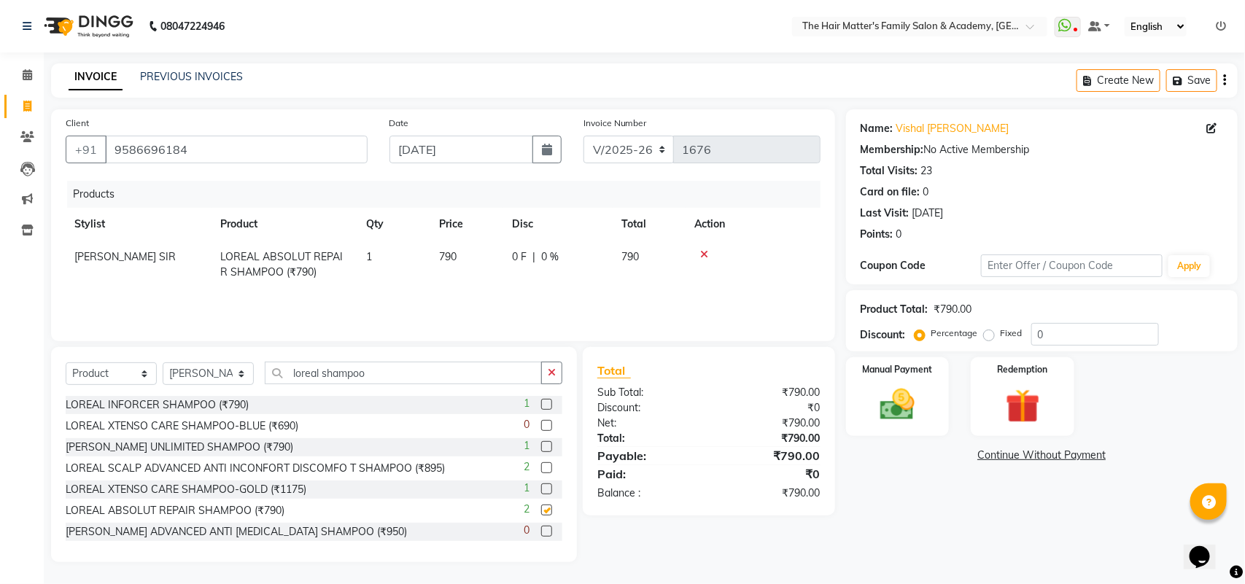
checkbox input "false"
click at [446, 370] on input "loreal shampoo" at bounding box center [403, 373] width 277 height 23
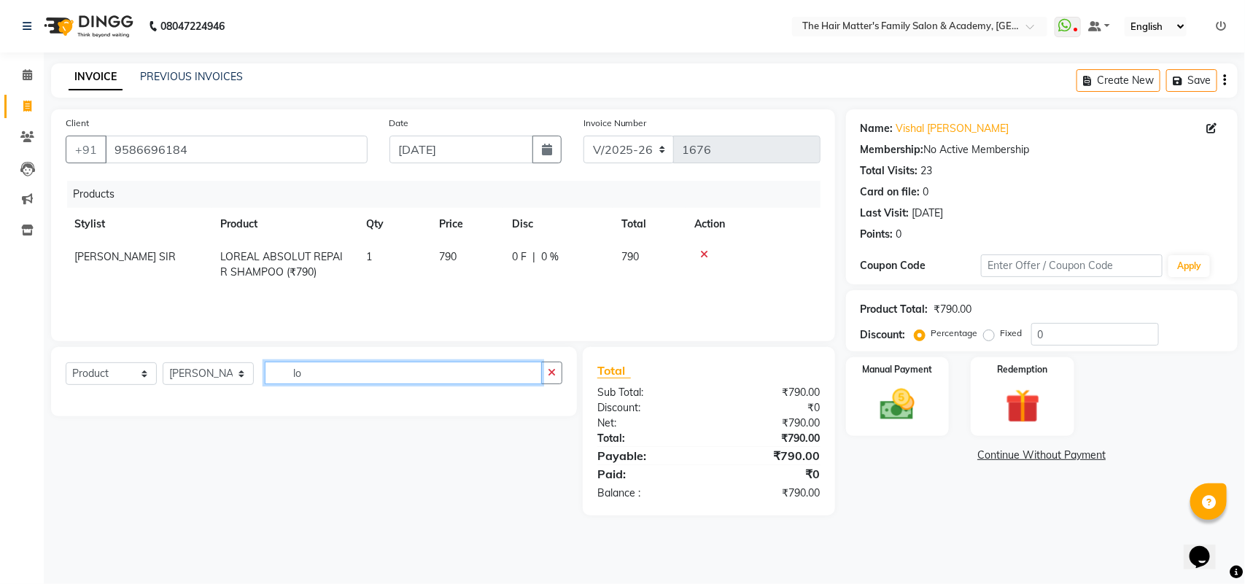
type input "l"
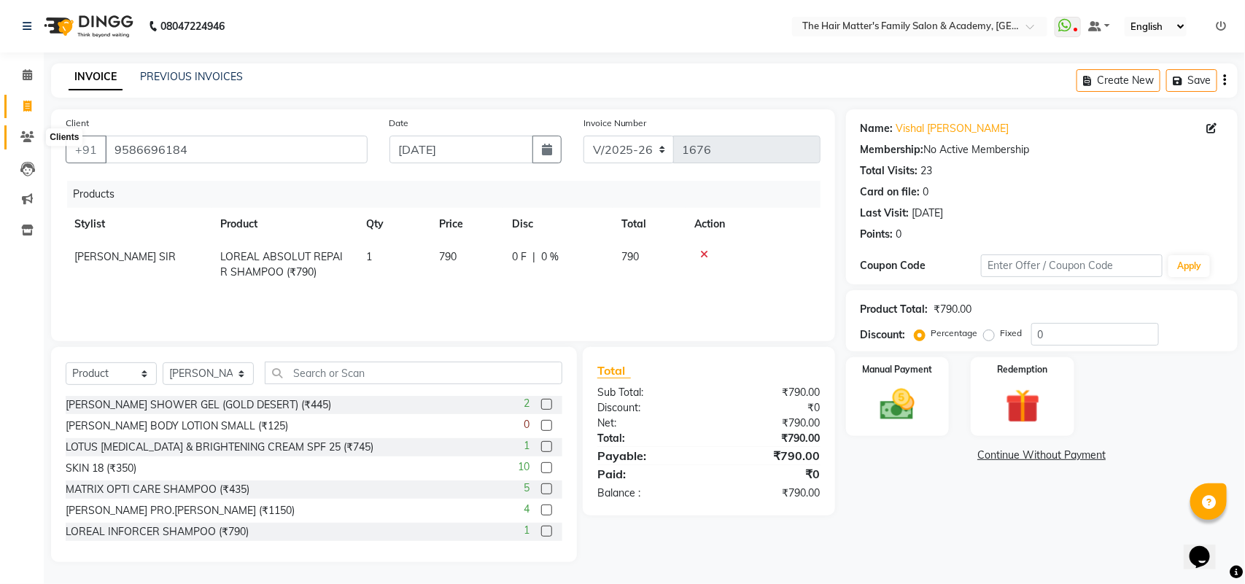
click at [17, 142] on span at bounding box center [28, 137] width 26 height 17
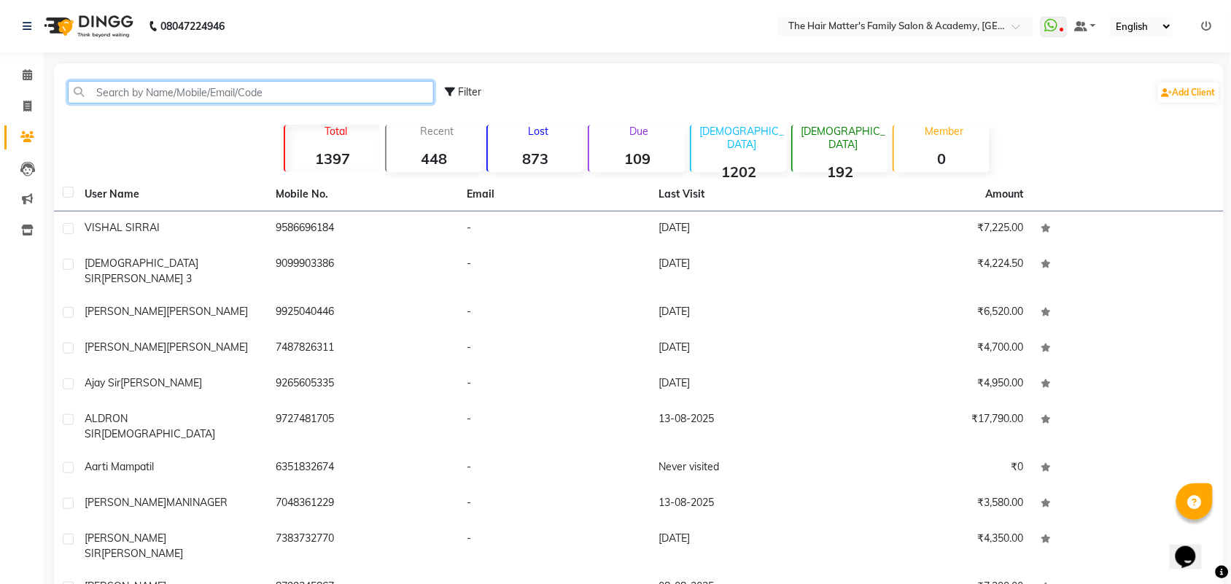
click at [114, 93] on input "text" at bounding box center [251, 92] width 366 height 23
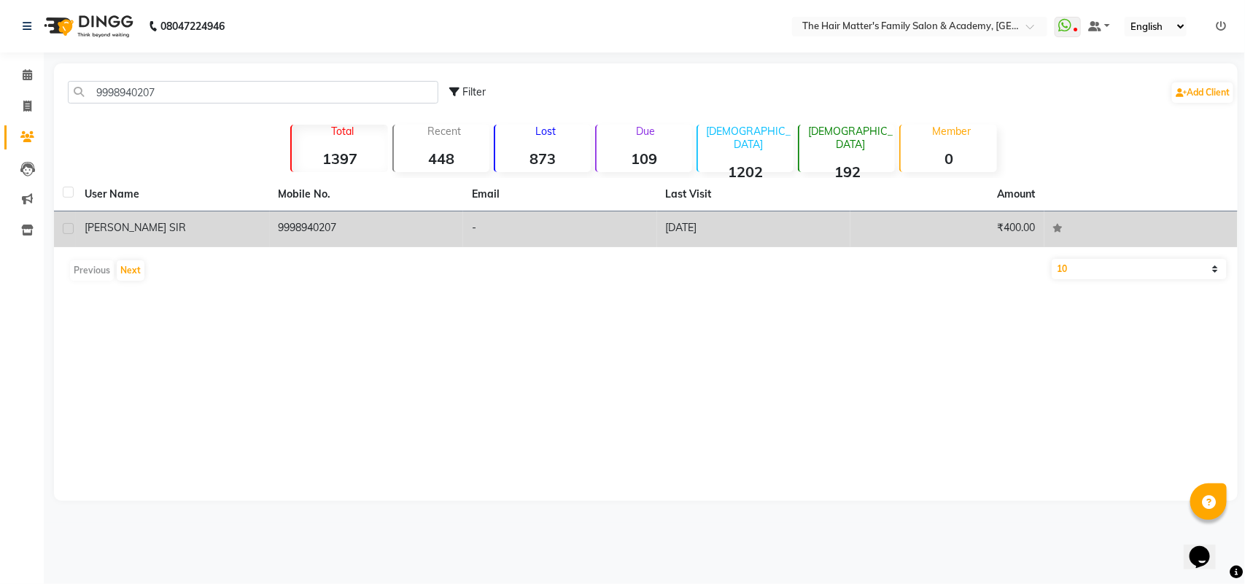
click at [662, 239] on td "07-04-2025" at bounding box center [754, 229] width 194 height 36
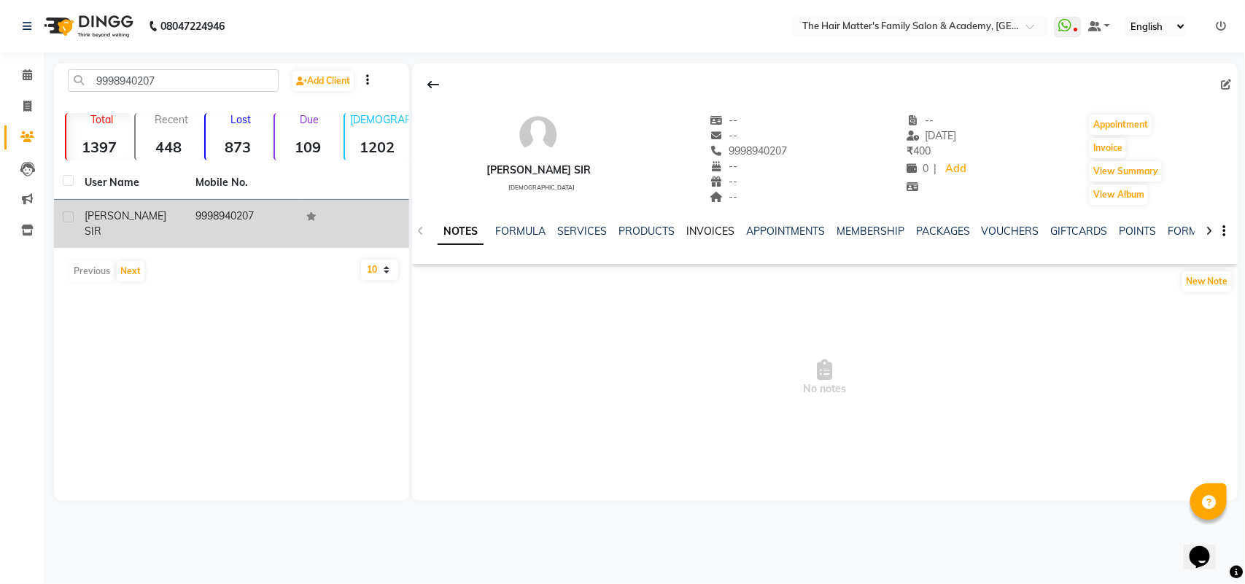
click at [707, 234] on link "INVOICES" at bounding box center [710, 231] width 48 height 13
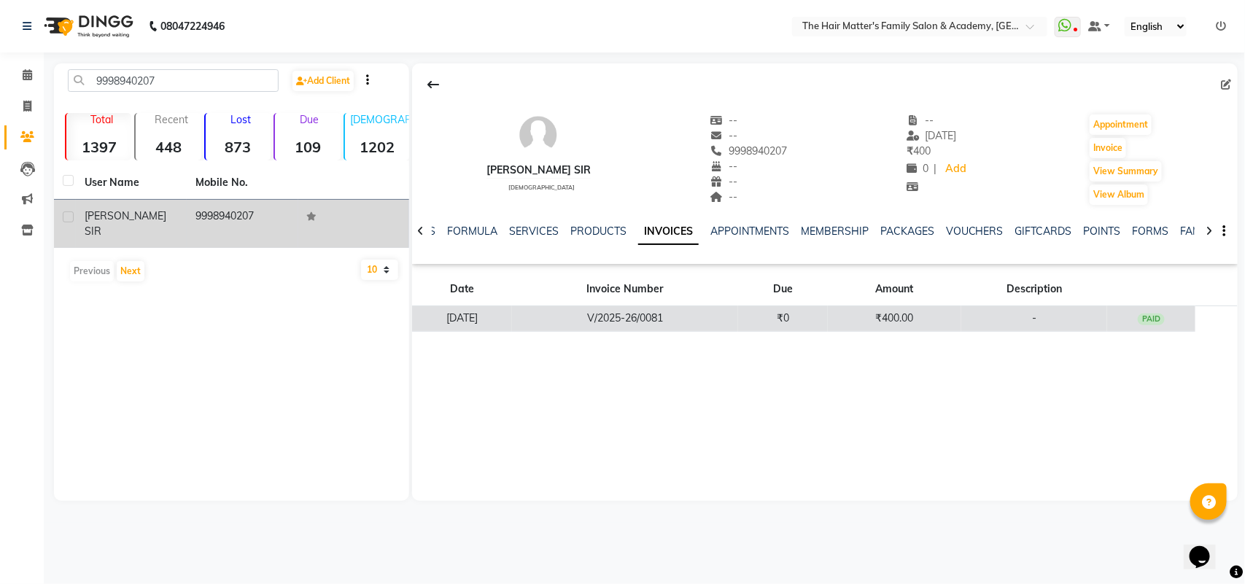
click at [738, 326] on td "V/2025-26/0081" at bounding box center [625, 319] width 226 height 26
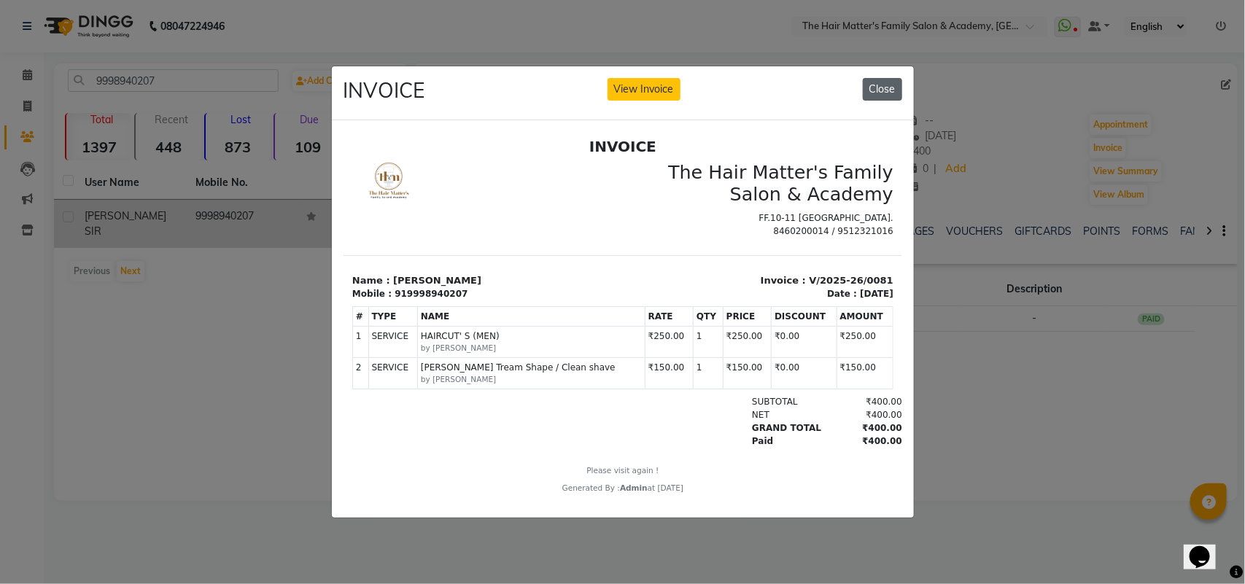
click at [890, 88] on button "Close" at bounding box center [882, 89] width 39 height 23
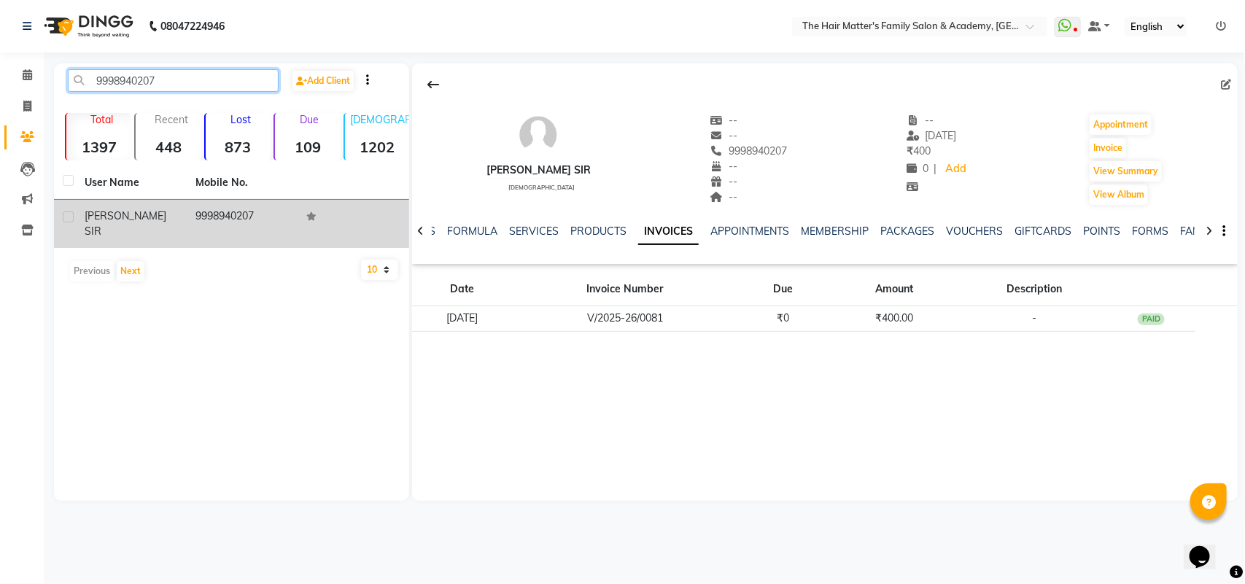
click at [158, 82] on input "9998940207" at bounding box center [173, 80] width 211 height 23
type input "9"
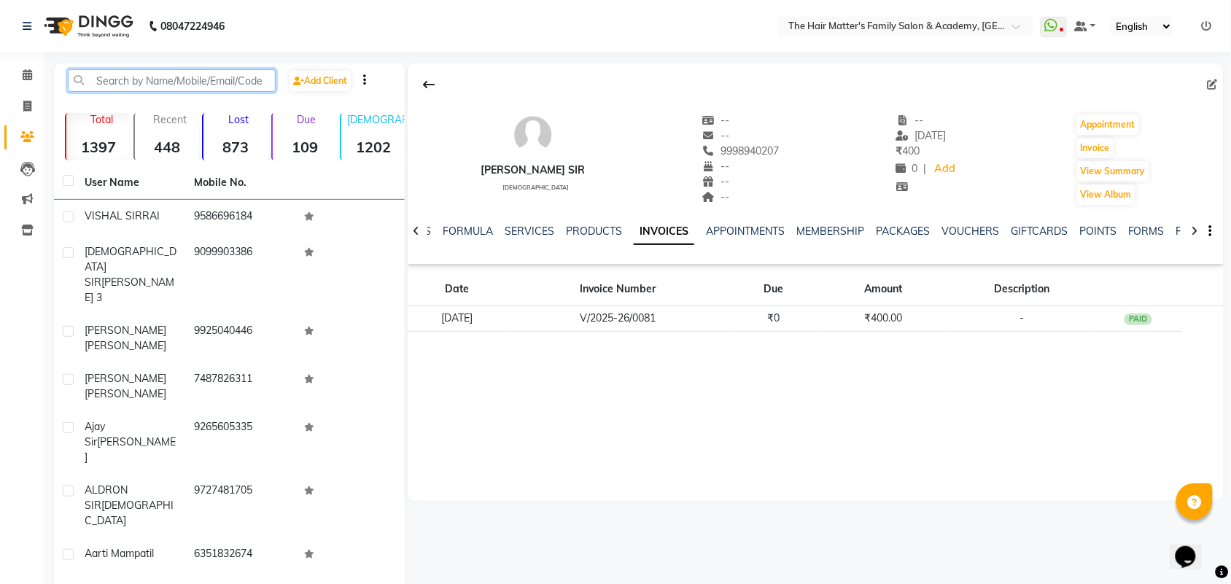
paste input "878 044 4369 Add no"
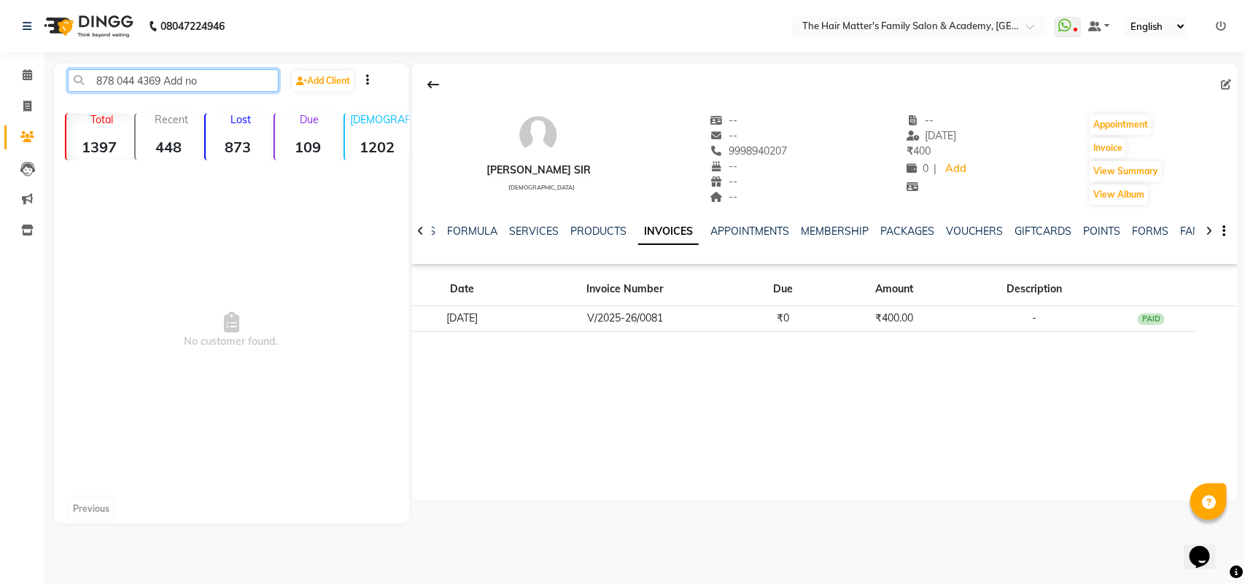
click at [211, 78] on input "878 044 4369 Add no" at bounding box center [173, 80] width 211 height 23
click at [144, 84] on input "878 044 4369" at bounding box center [173, 80] width 211 height 23
click at [121, 79] on input "878 0444369" at bounding box center [173, 80] width 211 height 23
type input "8780444369"
click at [29, 93] on li "Invoice" at bounding box center [22, 106] width 44 height 31
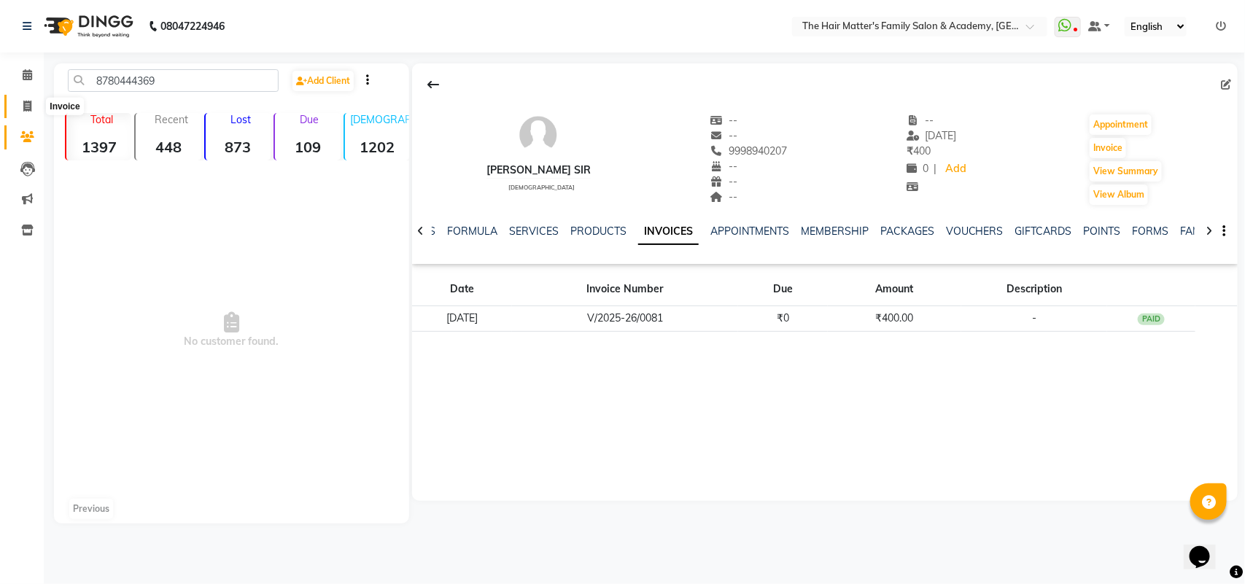
drag, startPoint x: 22, startPoint y: 102, endPoint x: 36, endPoint y: 102, distance: 14.6
click at [20, 102] on span at bounding box center [28, 106] width 26 height 17
select select "service"
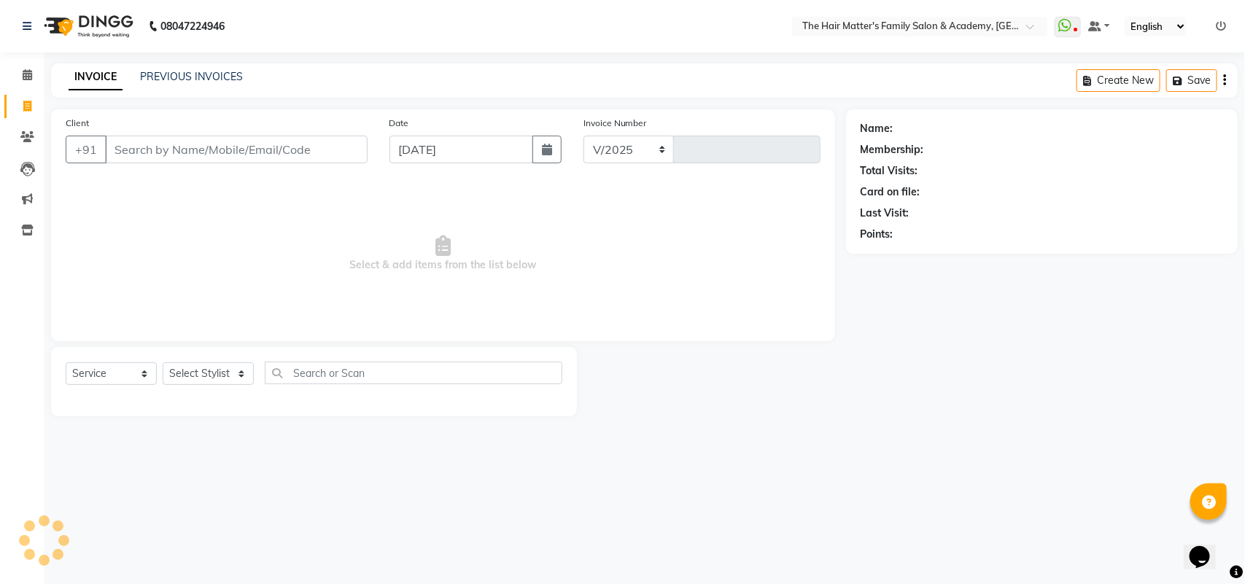
select select "5980"
type input "1676"
click at [179, 142] on input "Client" at bounding box center [236, 150] width 263 height 28
click at [245, 147] on input "878 044 4369 Add no" at bounding box center [199, 150] width 188 height 28
click at [170, 149] on input "878 044 4369" at bounding box center [199, 150] width 188 height 28
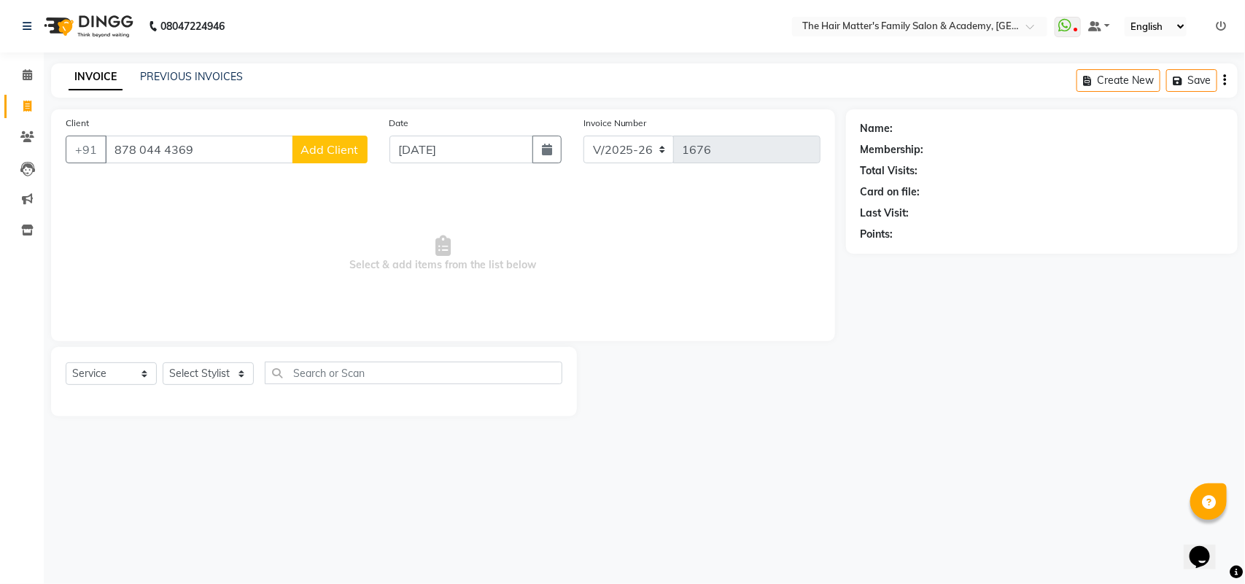
click at [164, 147] on input "878 044 4369" at bounding box center [199, 150] width 188 height 28
click at [144, 153] on input "878 0444369" at bounding box center [199, 150] width 188 height 28
type input "8780444369"
click at [27, 136] on icon at bounding box center [27, 136] width 14 height 11
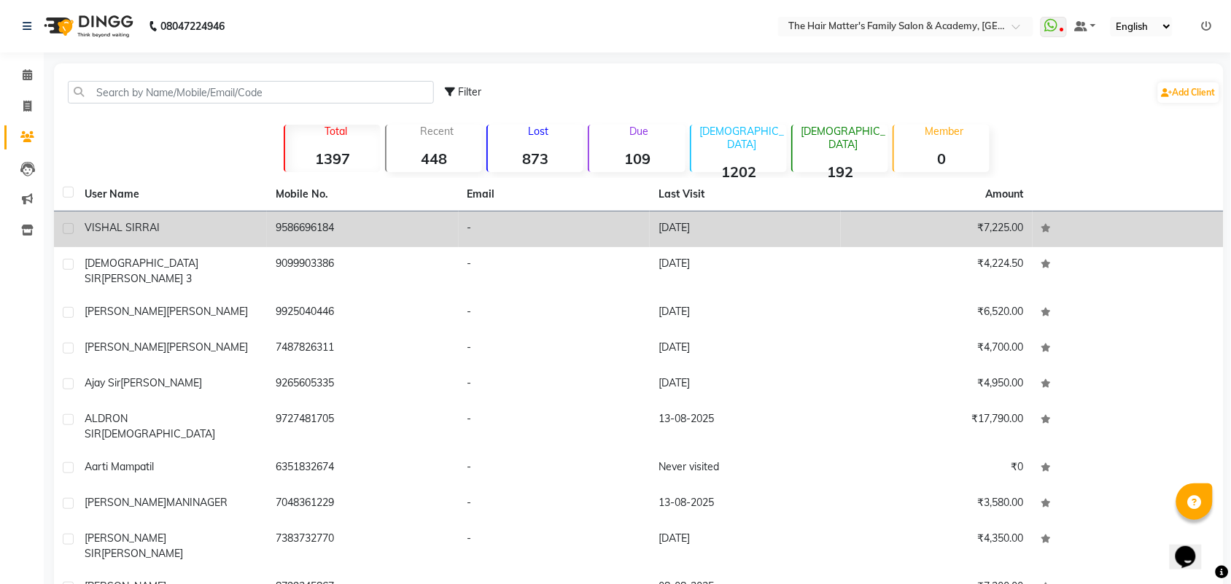
click at [191, 212] on td "VISHAL SIR RAI" at bounding box center [171, 229] width 191 height 36
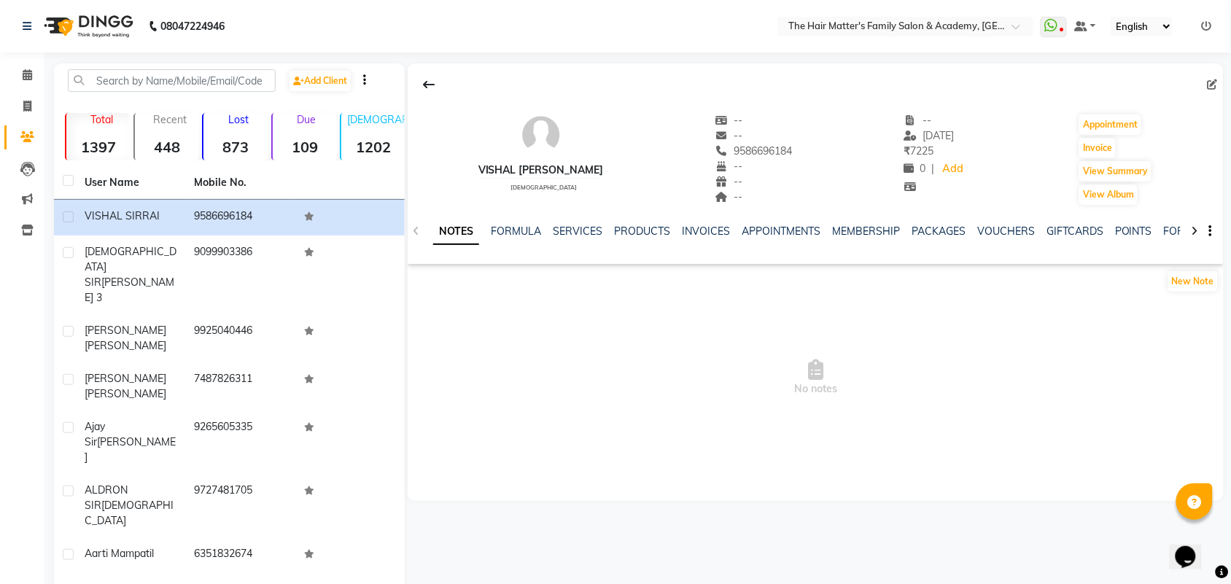
click at [512, 166] on div "VISHAL SIR RAI" at bounding box center [540, 170] width 125 height 15
click at [11, 106] on link "Invoice" at bounding box center [21, 107] width 35 height 24
select select "service"
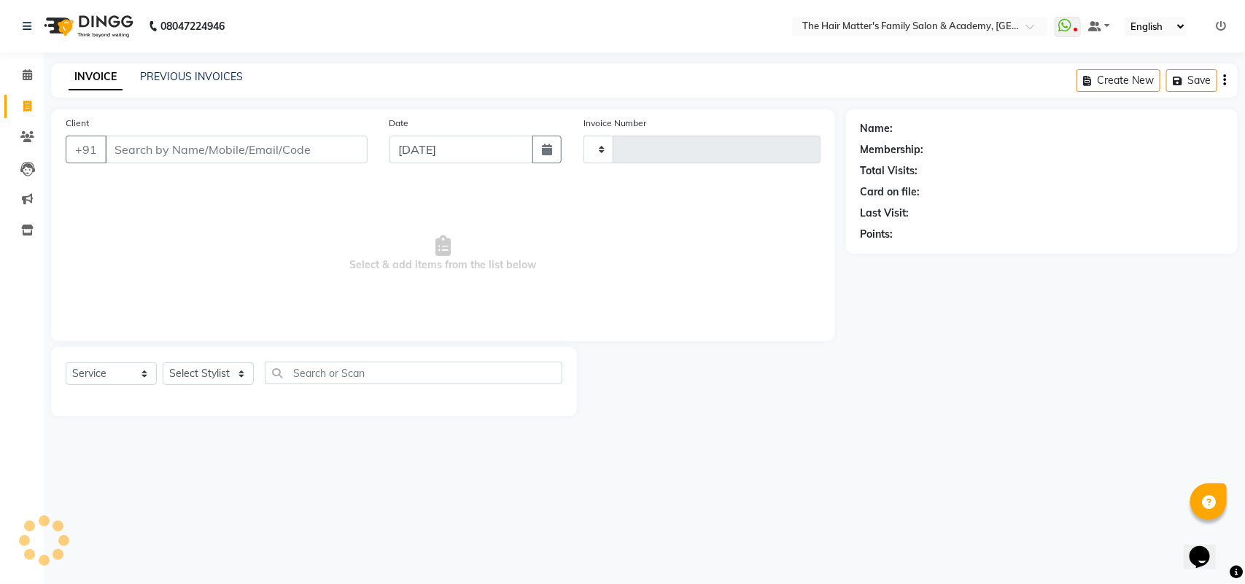
type input "1676"
select select "5980"
click at [198, 158] on input "Client" at bounding box center [236, 150] width 263 height 28
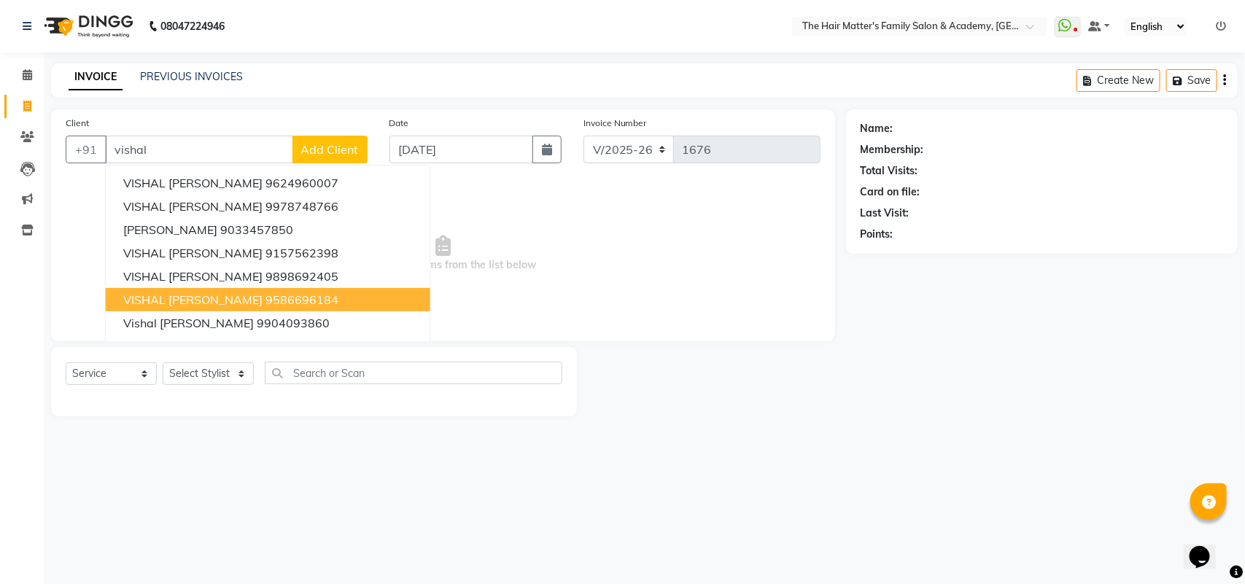
click at [265, 305] on ngb-highlight "9586696184" at bounding box center [301, 299] width 73 height 15
type input "9586696184"
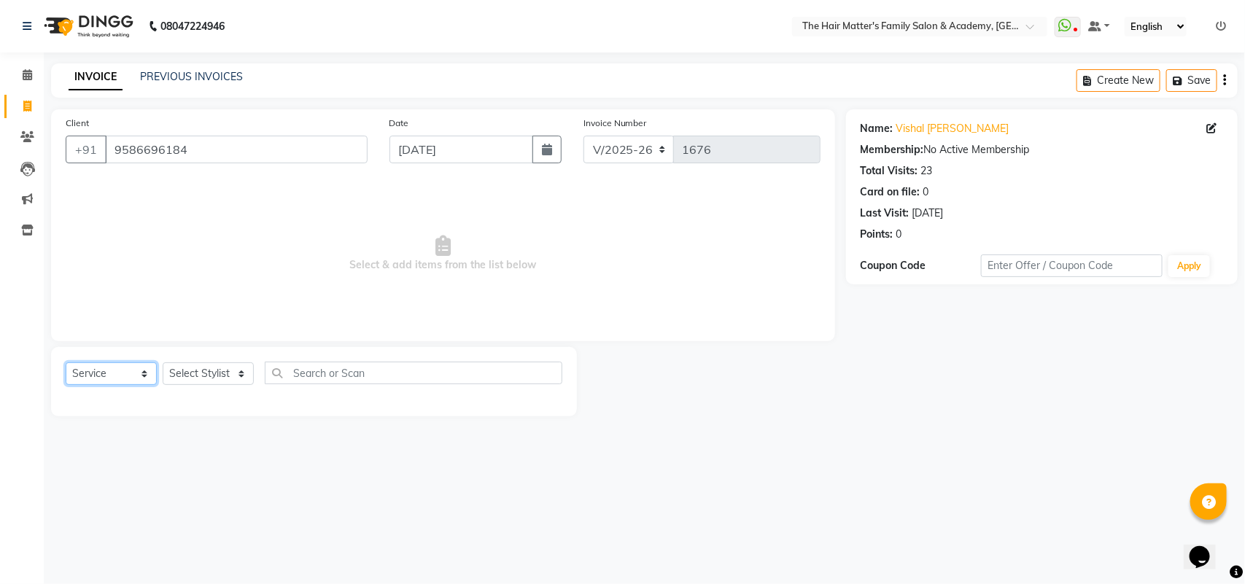
click at [135, 369] on select "Select Service Product Membership Package Voucher Prepaid Gift Card" at bounding box center [111, 373] width 91 height 23
select select "product"
click at [66, 362] on select "Select Service Product Membership Package Voucher Prepaid Gift Card" at bounding box center [111, 373] width 91 height 23
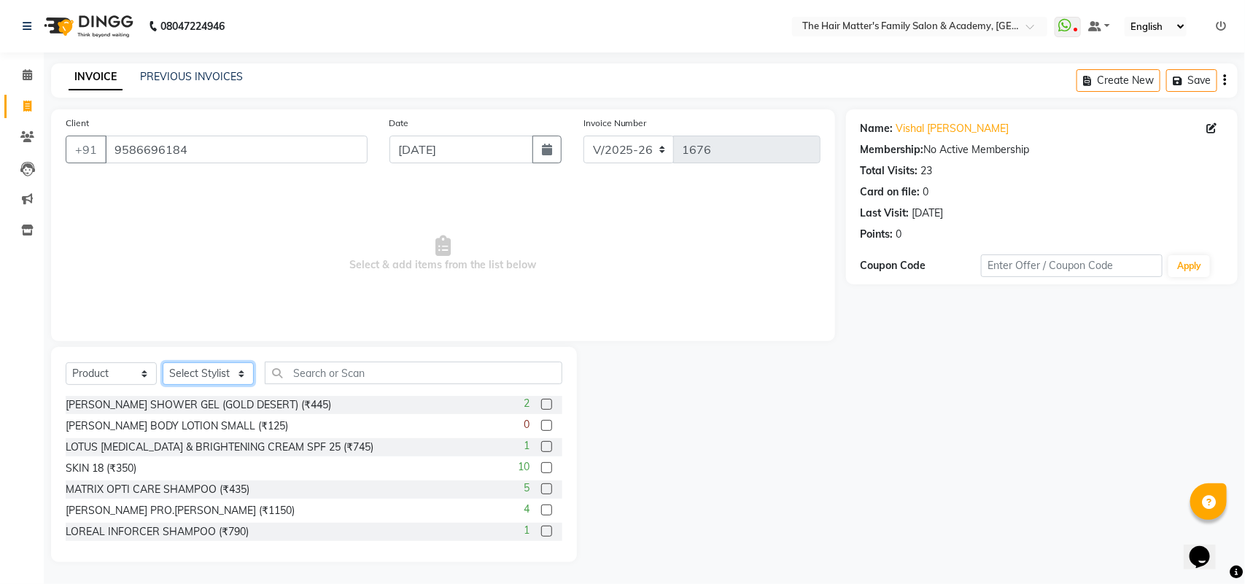
drag, startPoint x: 195, startPoint y: 363, endPoint x: 195, endPoint y: 381, distance: 17.5
click at [195, 363] on select "Select Stylist DIVY SIR HARSH SIR HIMESH SIR. MAYANK SIR PRATIK SIR" at bounding box center [208, 373] width 91 height 23
select select "42572"
click at [163, 362] on select "Select Stylist DIVY SIR HARSH SIR HIMESH SIR. MAYANK SIR PRATIK SIR" at bounding box center [208, 373] width 91 height 23
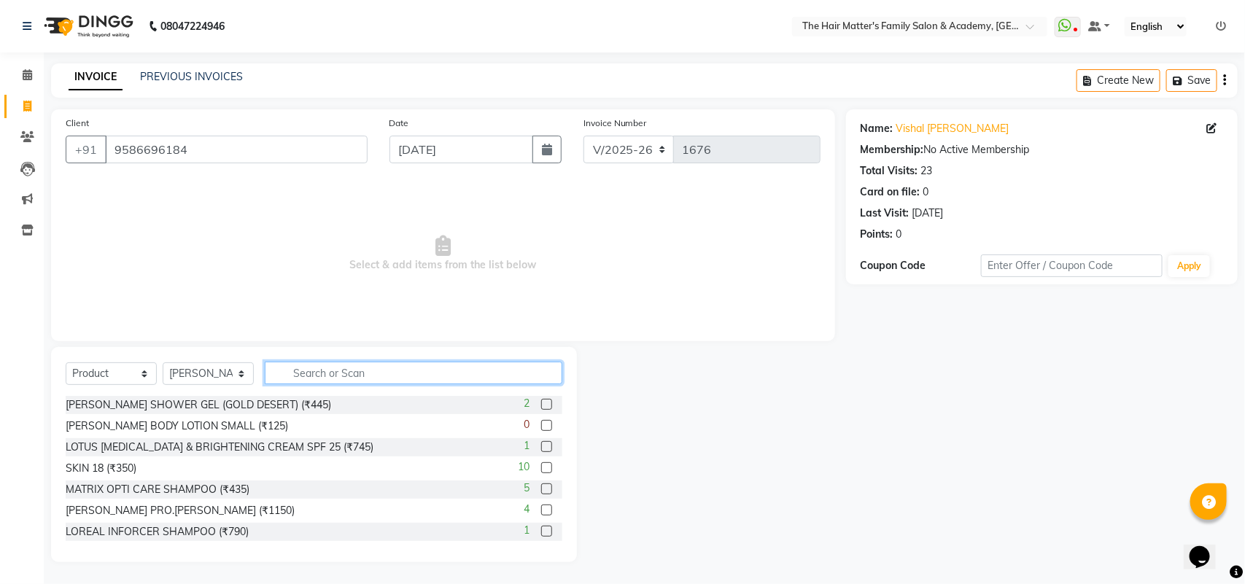
click at [311, 366] on input "text" at bounding box center [414, 373] width 298 height 23
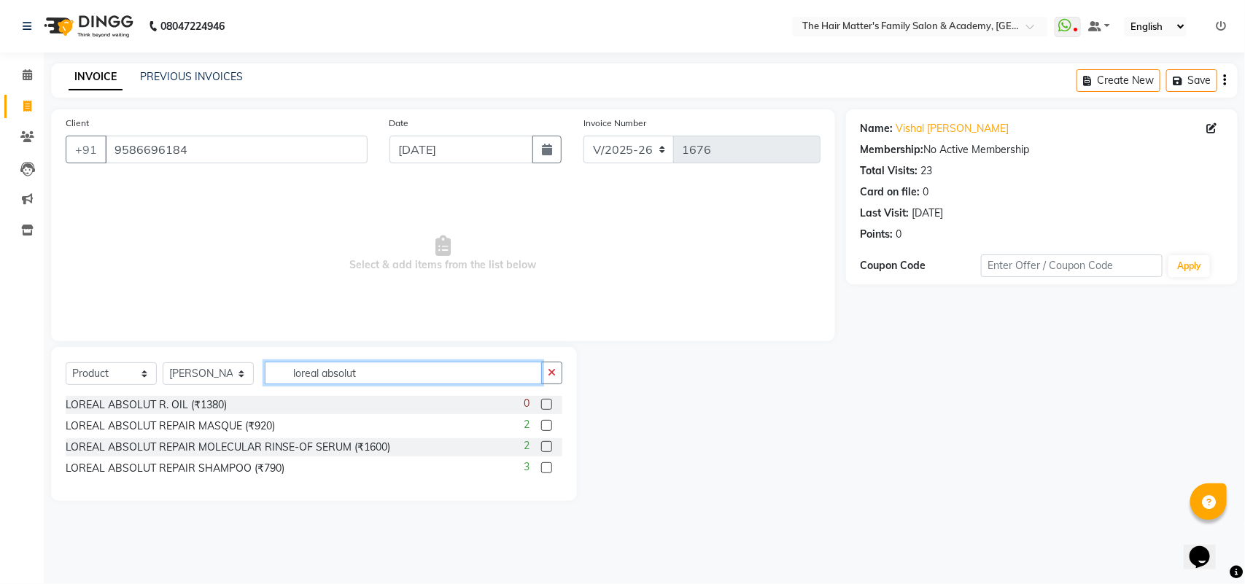
type input "loreal absolut"
click at [293, 465] on div "LOREAL ABSOLUT REPAIR SHAMPOO (₹790) 3" at bounding box center [314, 468] width 497 height 18
click at [548, 465] on label at bounding box center [546, 467] width 11 height 11
click at [548, 465] on input "checkbox" at bounding box center [545, 468] width 9 height 9
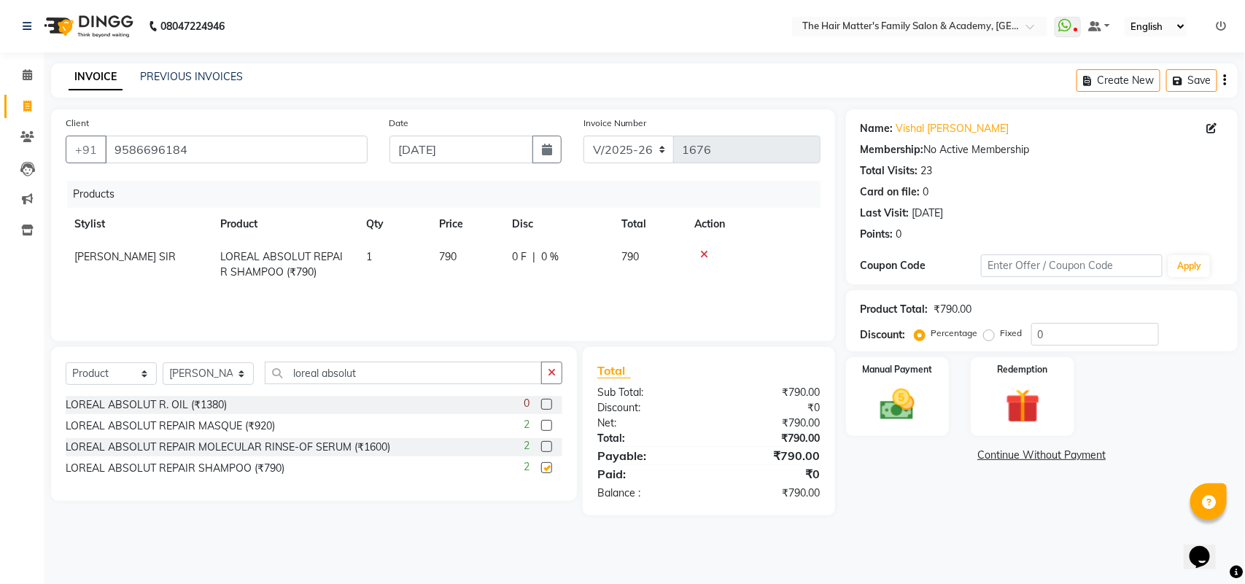
checkbox input "false"
click at [465, 256] on td "790" at bounding box center [466, 265] width 73 height 48
select select "42572"
click at [465, 256] on input "790" at bounding box center [466, 260] width 55 height 23
type input "7"
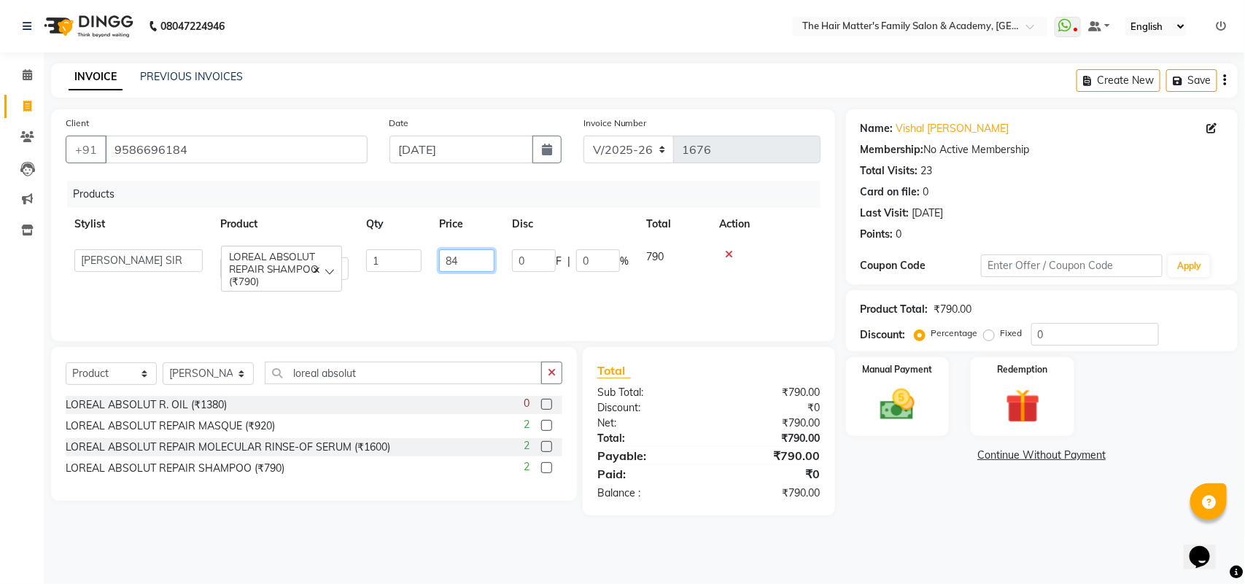
type input "845"
click at [543, 310] on div "Products Stylist Product Qty Price Disc Total Action PRATIK SIR LOREAL ABSOLUT …" at bounding box center [443, 254] width 755 height 146
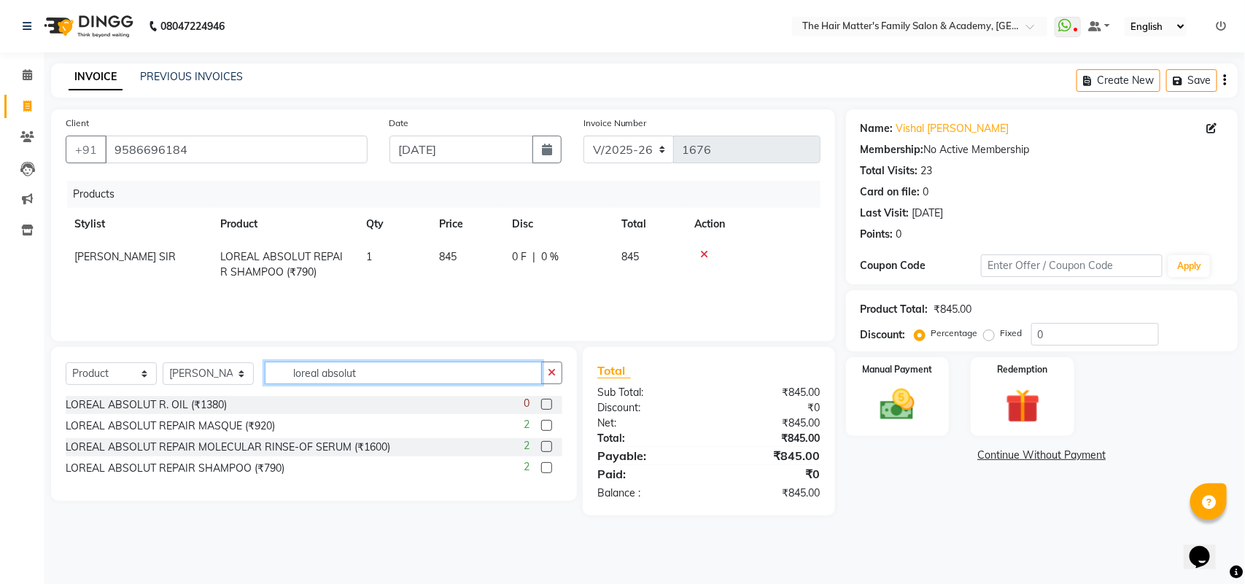
click at [394, 376] on input "loreal absolut" at bounding box center [403, 373] width 277 height 23
type input "loreal absolut repair"
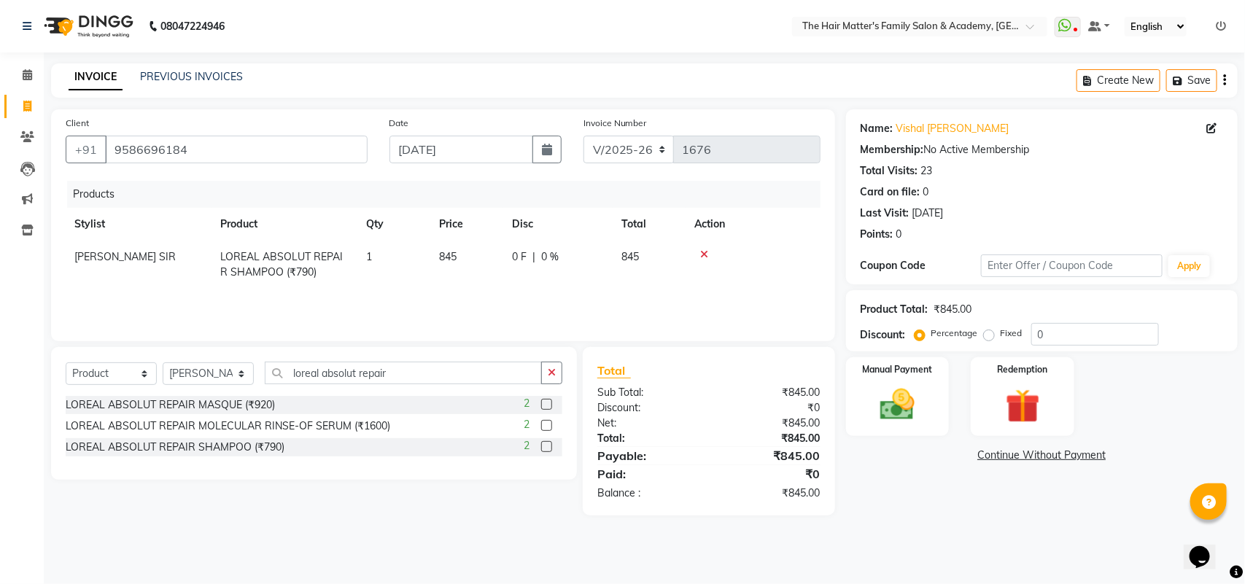
click at [548, 407] on label at bounding box center [546, 404] width 11 height 11
click at [548, 407] on input "checkbox" at bounding box center [545, 404] width 9 height 9
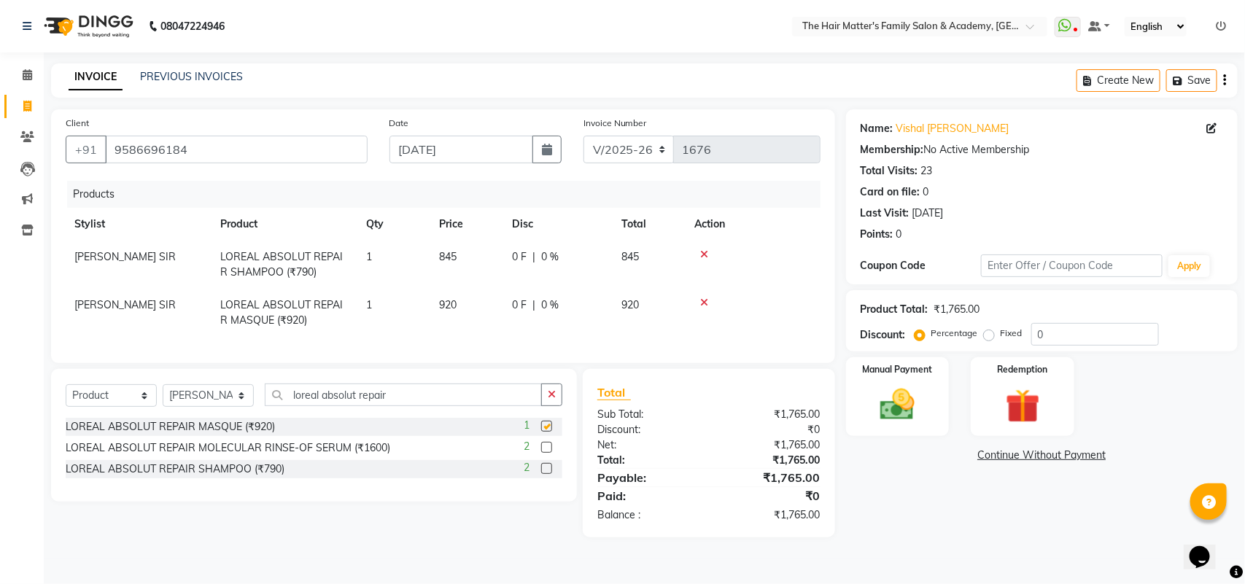
checkbox input "false"
click at [476, 305] on td "920" at bounding box center [466, 313] width 73 height 48
select select "42572"
click at [474, 304] on input "920" at bounding box center [466, 309] width 55 height 23
type input "9"
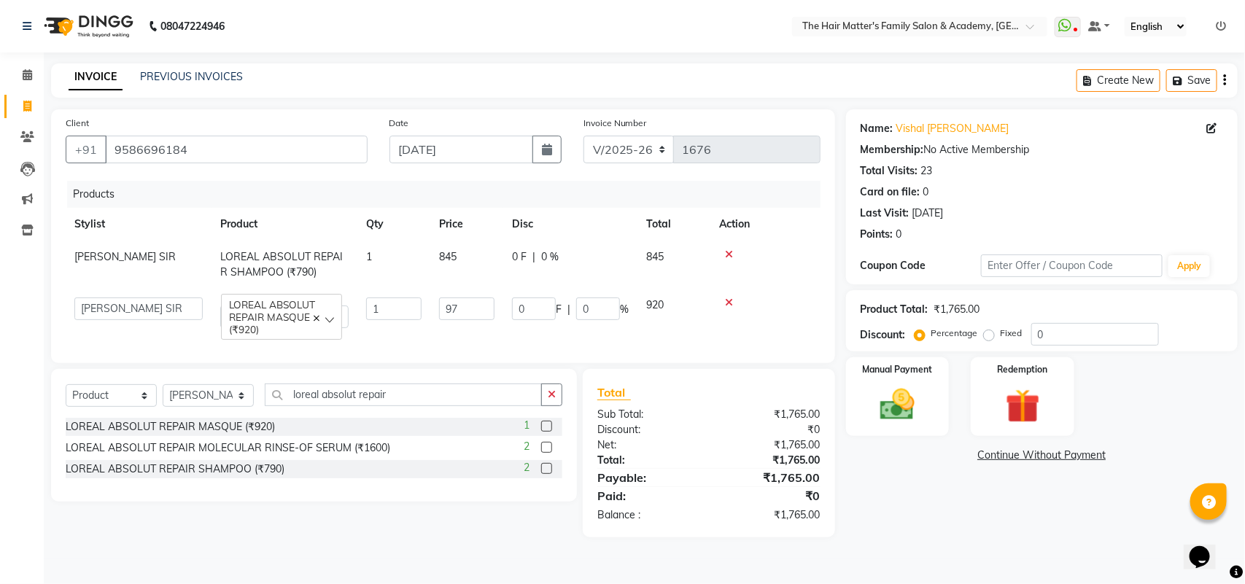
type input "975"
click at [542, 325] on td "0 F | 0 %" at bounding box center [570, 313] width 134 height 48
select select "42572"
click at [542, 326] on td "0 F | 0 %" at bounding box center [570, 313] width 134 height 48
click at [729, 308] on td at bounding box center [765, 313] width 110 height 48
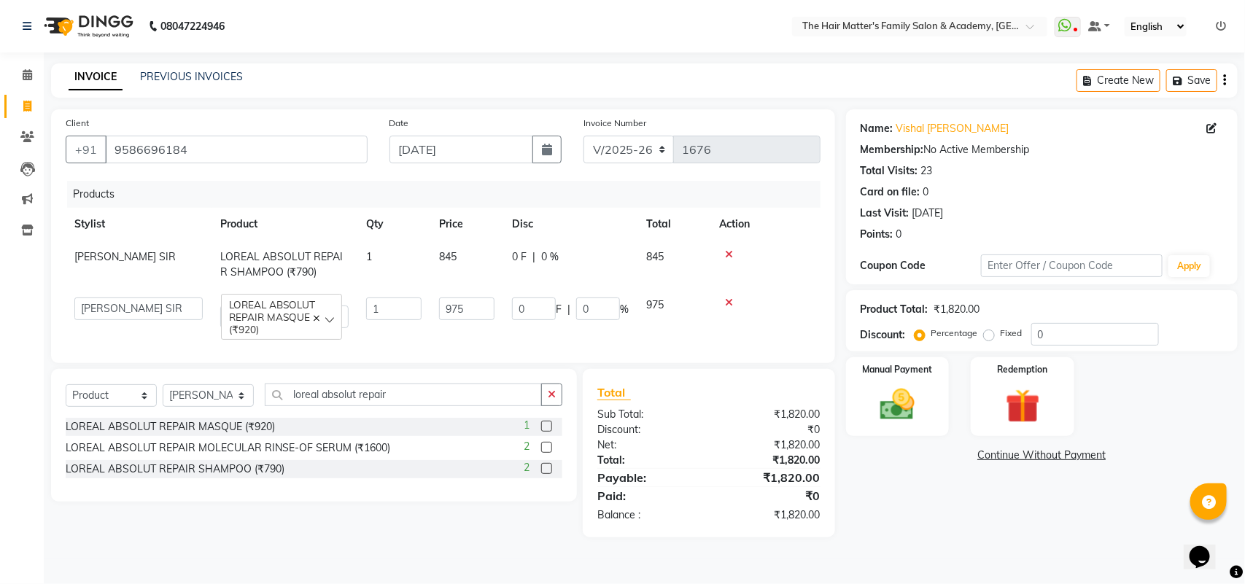
click at [766, 304] on div at bounding box center [765, 303] width 93 height 10
click at [793, 300] on div at bounding box center [765, 303] width 93 height 10
click at [793, 298] on div at bounding box center [765, 303] width 93 height 10
click at [796, 296] on td at bounding box center [765, 313] width 110 height 48
click at [588, 260] on div "0 F | 0 %" at bounding box center [570, 256] width 117 height 15
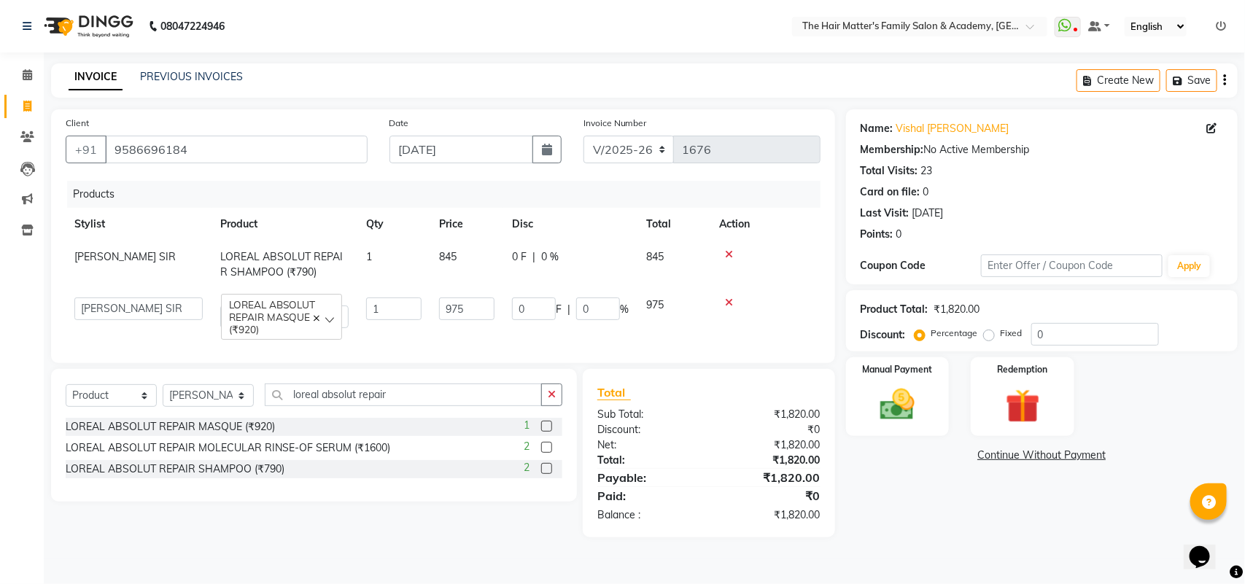
select select "42572"
click at [591, 223] on th "Disc" at bounding box center [570, 224] width 134 height 33
click at [902, 392] on img at bounding box center [898, 404] width 58 height 41
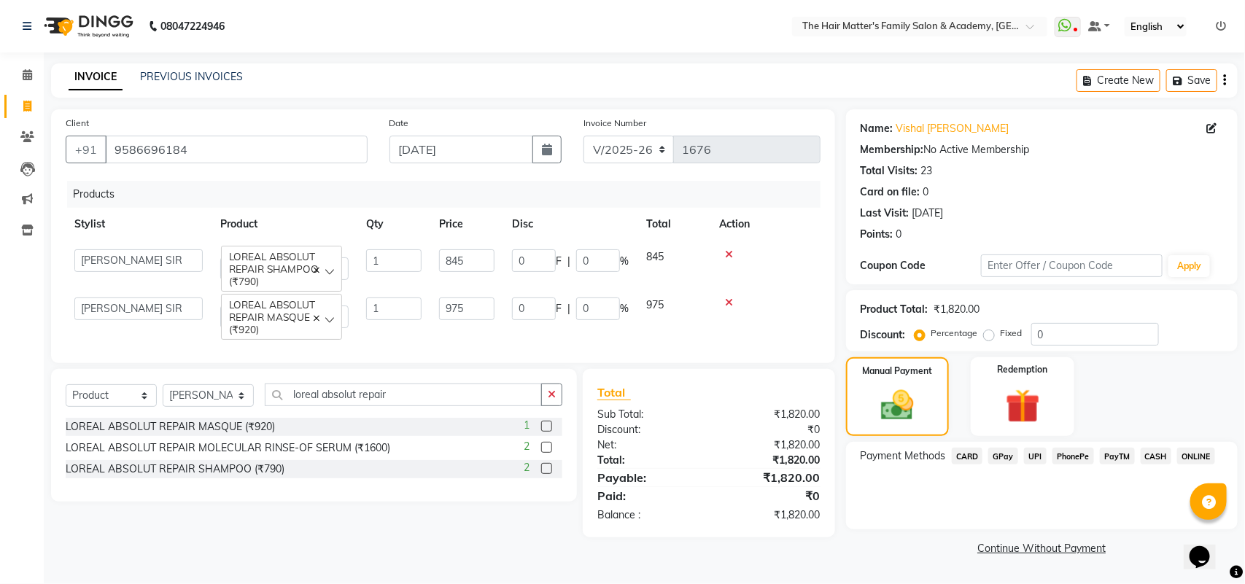
click at [1036, 537] on div "Name: Vishal Sir Rai Membership: No Active Membership Total Visits: 23 Card on …" at bounding box center [1047, 334] width 403 height 450
click at [1037, 541] on link "Continue Without Payment" at bounding box center [1042, 548] width 386 height 15
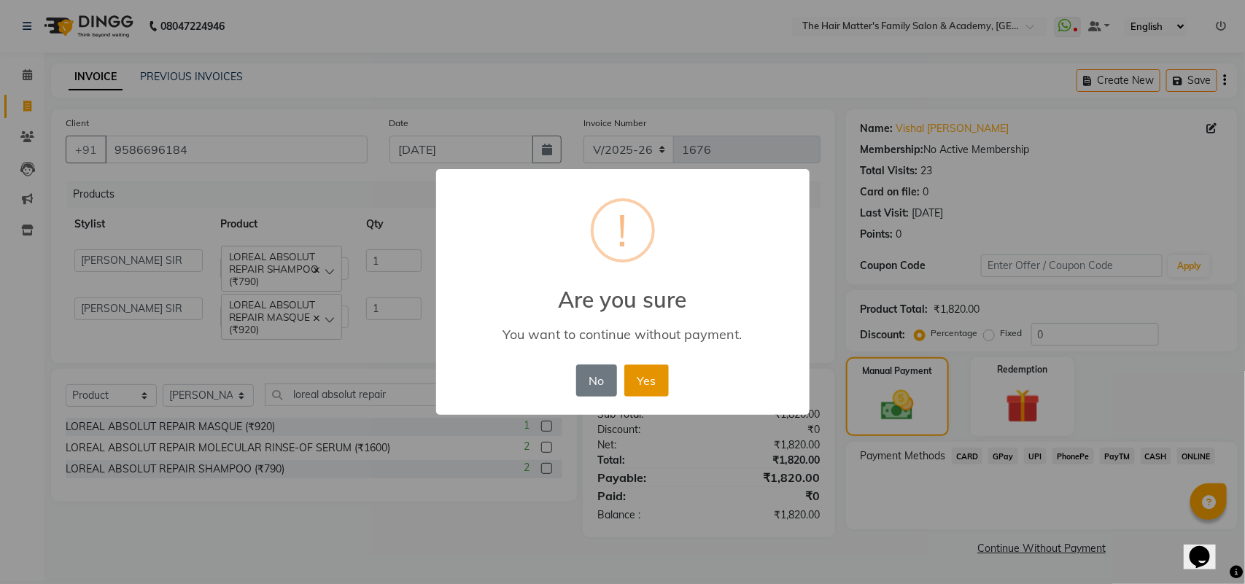
click at [645, 368] on button "Yes" at bounding box center [646, 381] width 44 height 32
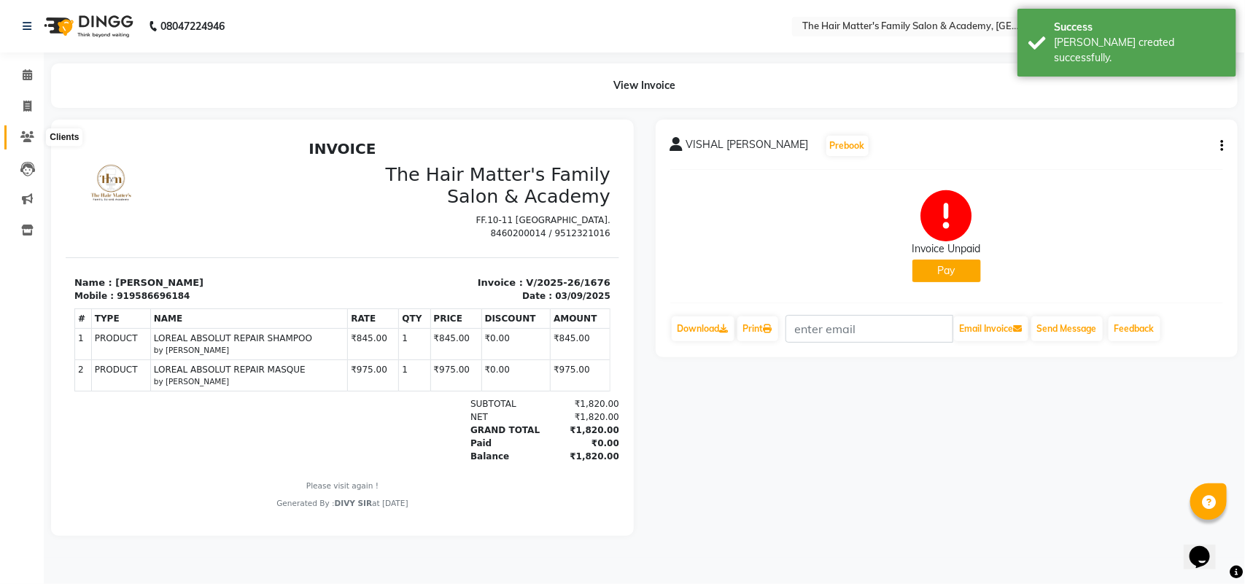
click at [18, 137] on span at bounding box center [28, 137] width 26 height 17
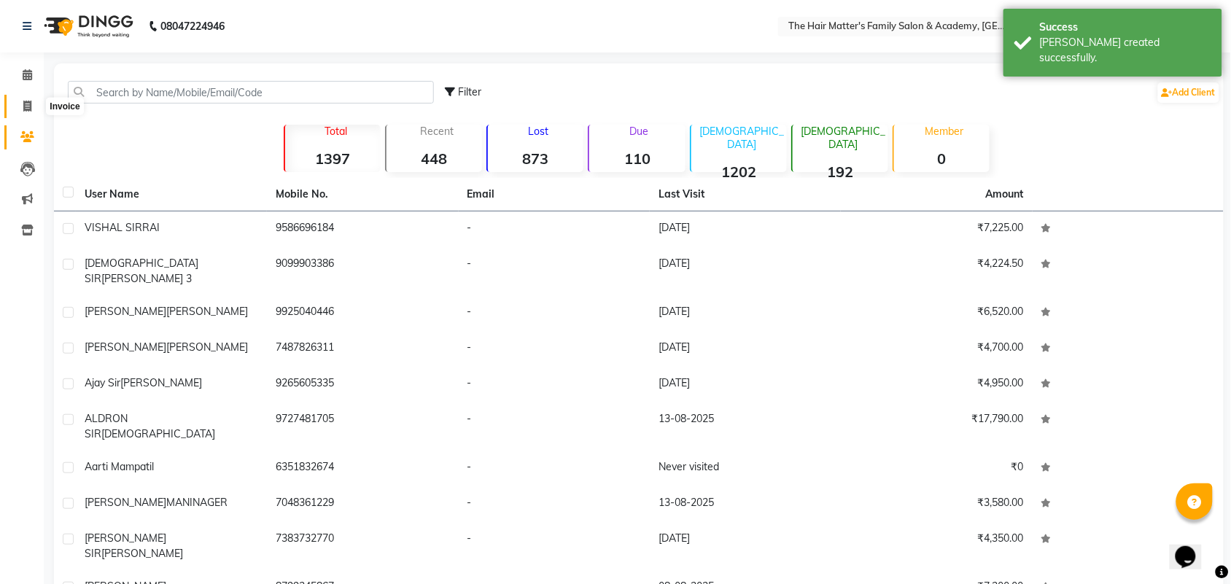
click at [27, 104] on icon at bounding box center [27, 106] width 8 height 11
select select "5980"
select select "service"
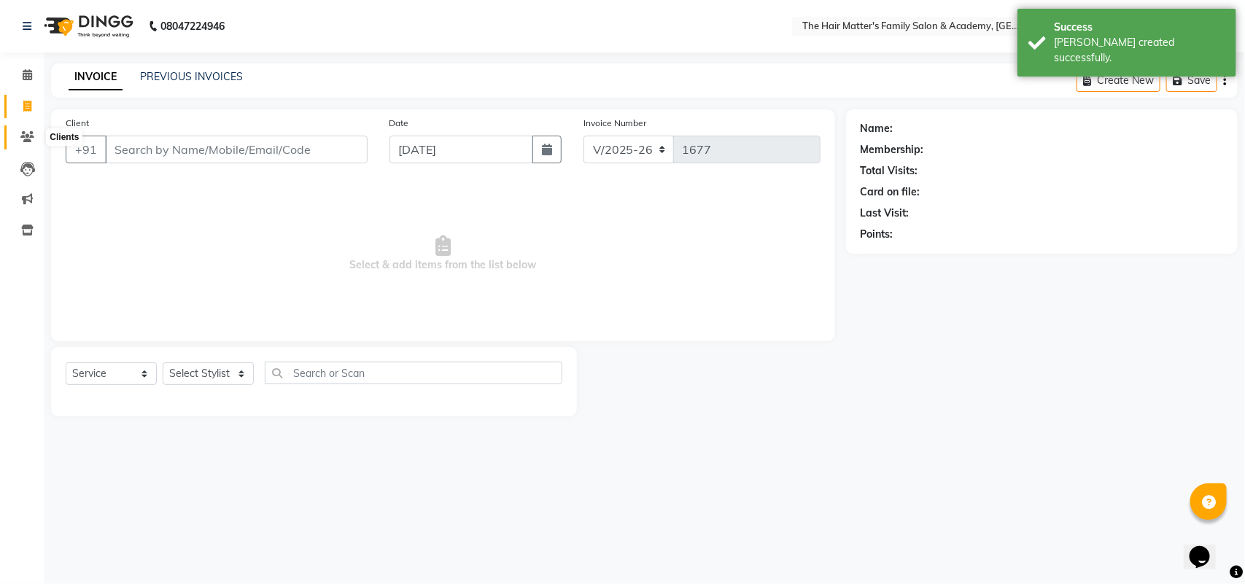
click at [22, 142] on icon at bounding box center [27, 136] width 14 height 11
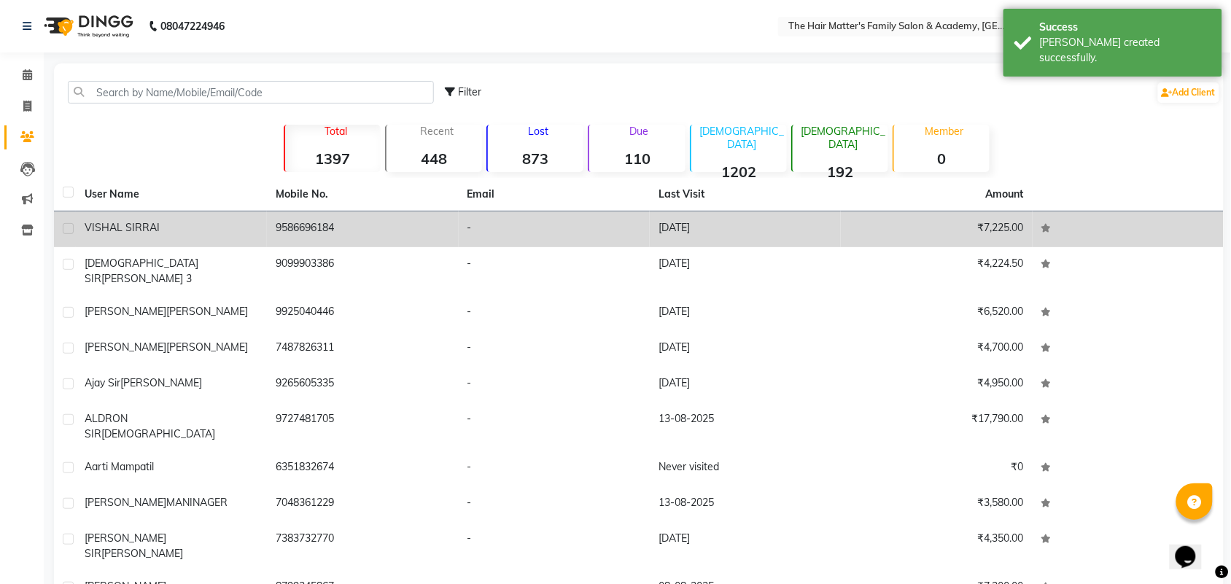
click at [181, 238] on td "VISHAL SIR RAI" at bounding box center [171, 229] width 191 height 36
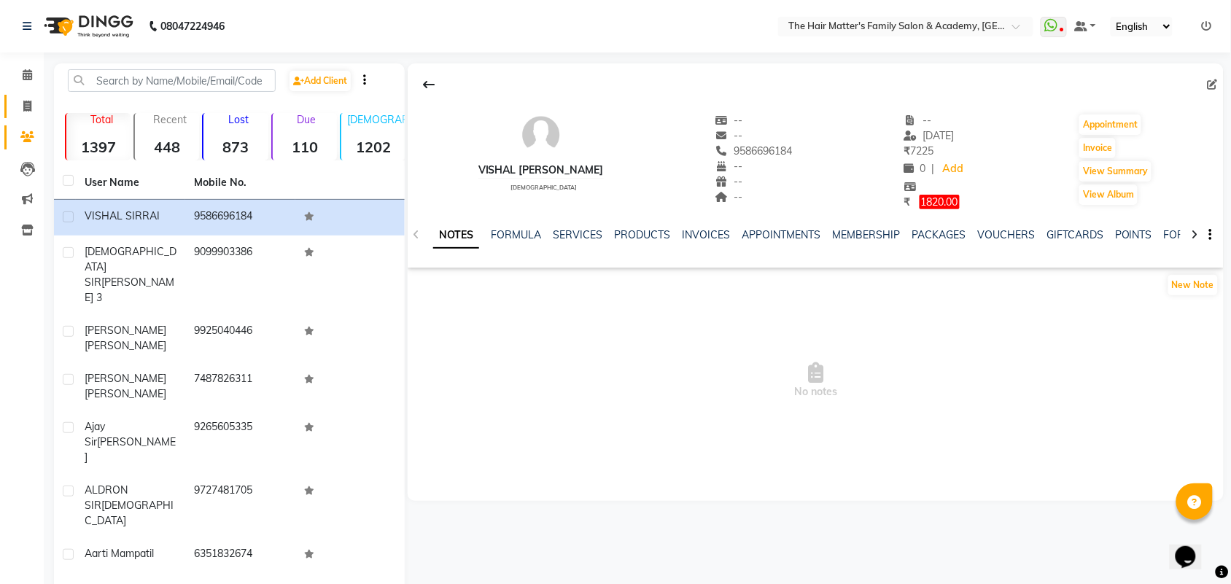
click at [27, 95] on link "Invoice" at bounding box center [21, 107] width 35 height 24
select select "5980"
select select "service"
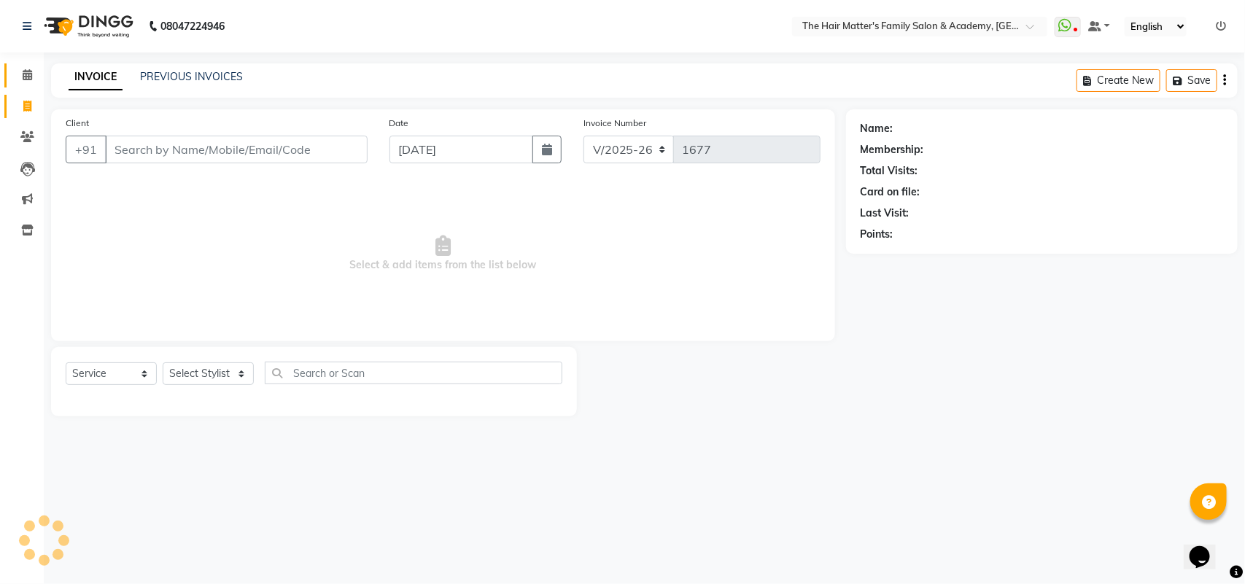
click at [30, 80] on icon at bounding box center [27, 74] width 9 height 11
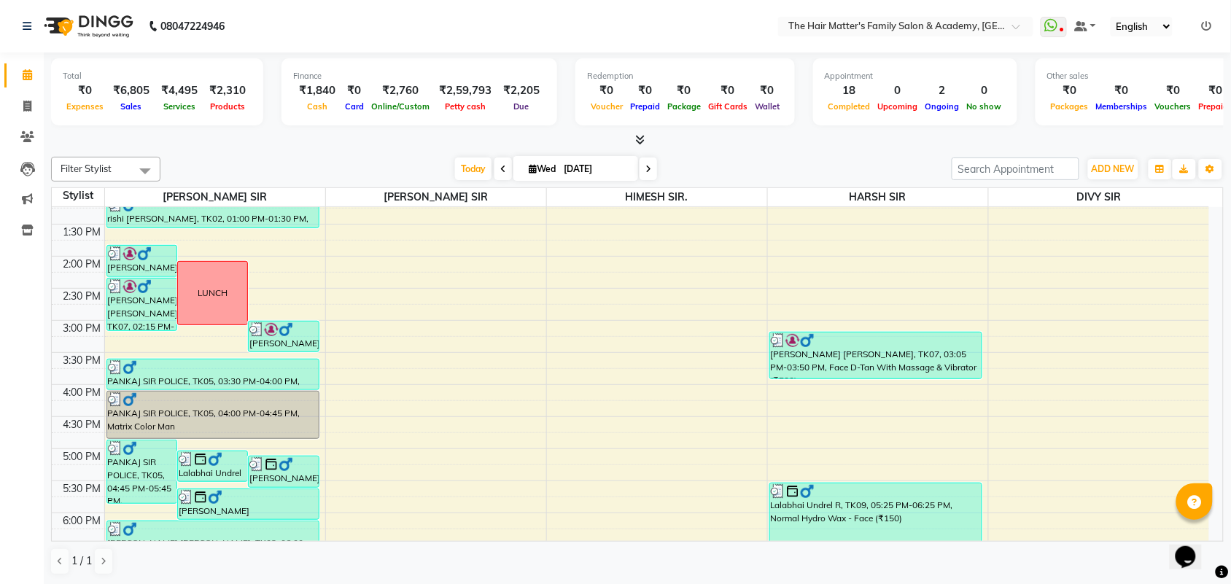
scroll to position [704, 0]
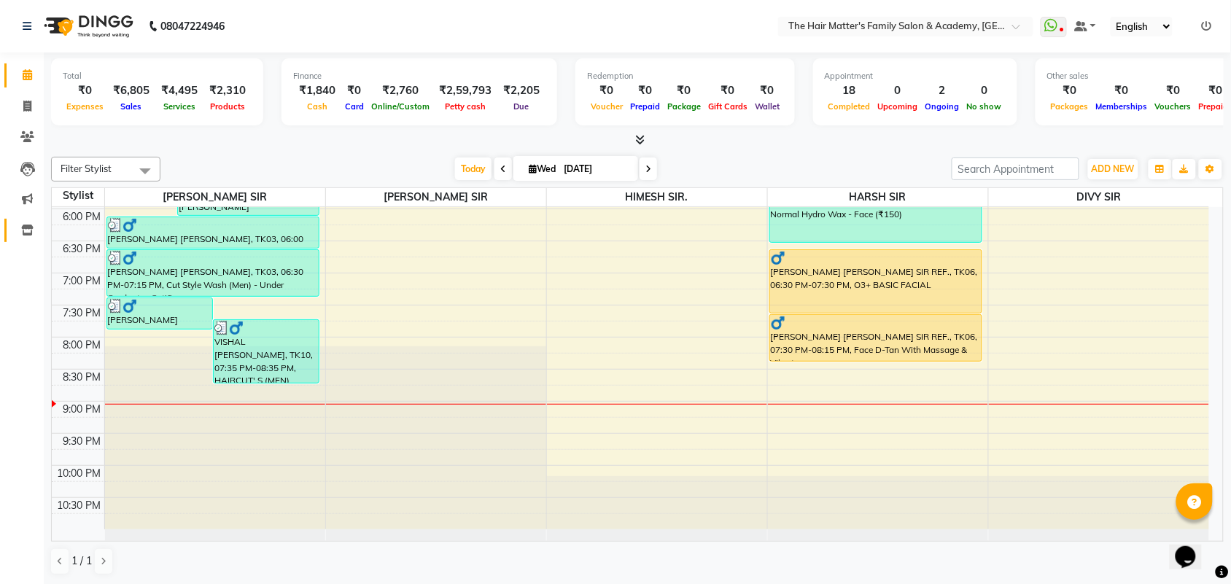
click at [9, 234] on link "Inventory" at bounding box center [21, 231] width 35 height 24
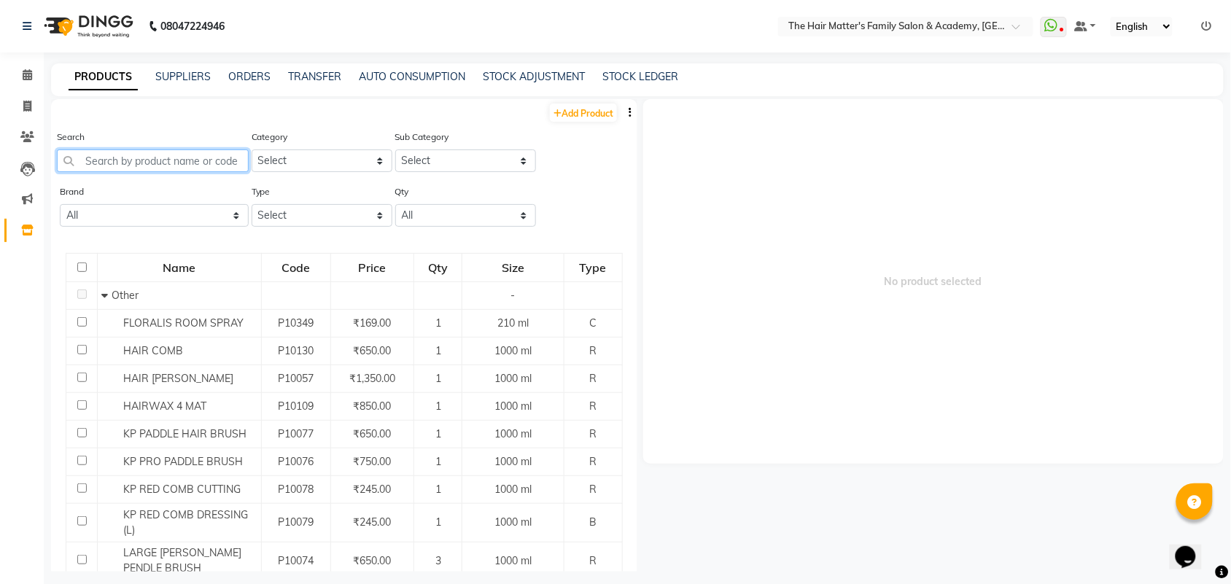
click at [175, 166] on input "text" at bounding box center [153, 160] width 192 height 23
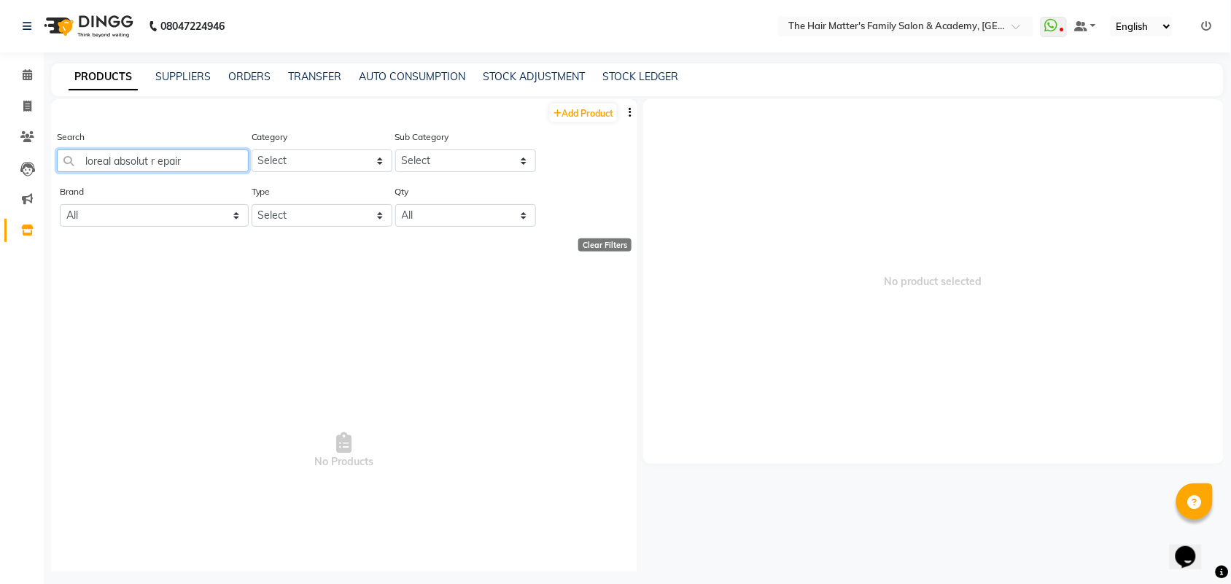
click at [158, 157] on input "loreal absolut r epair" at bounding box center [153, 160] width 192 height 23
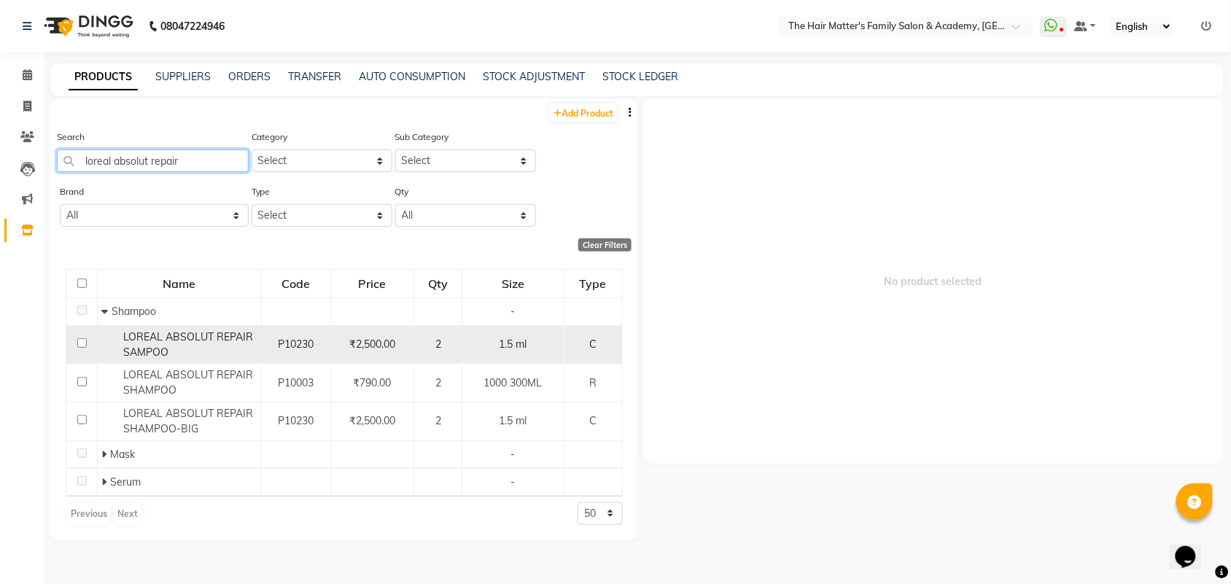
type input "loreal absolut repair"
click at [241, 356] on div "LOREAL ABSOLUT REPAIR SAMPOO" at bounding box center [179, 345] width 156 height 31
select select
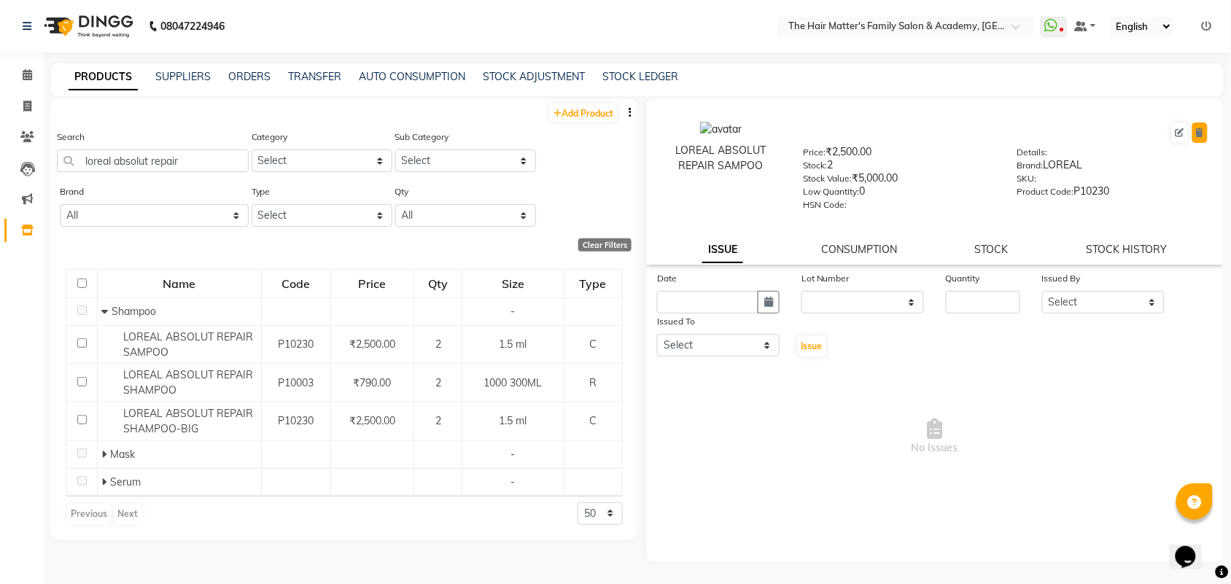
click at [1208, 135] on button at bounding box center [1199, 133] width 15 height 20
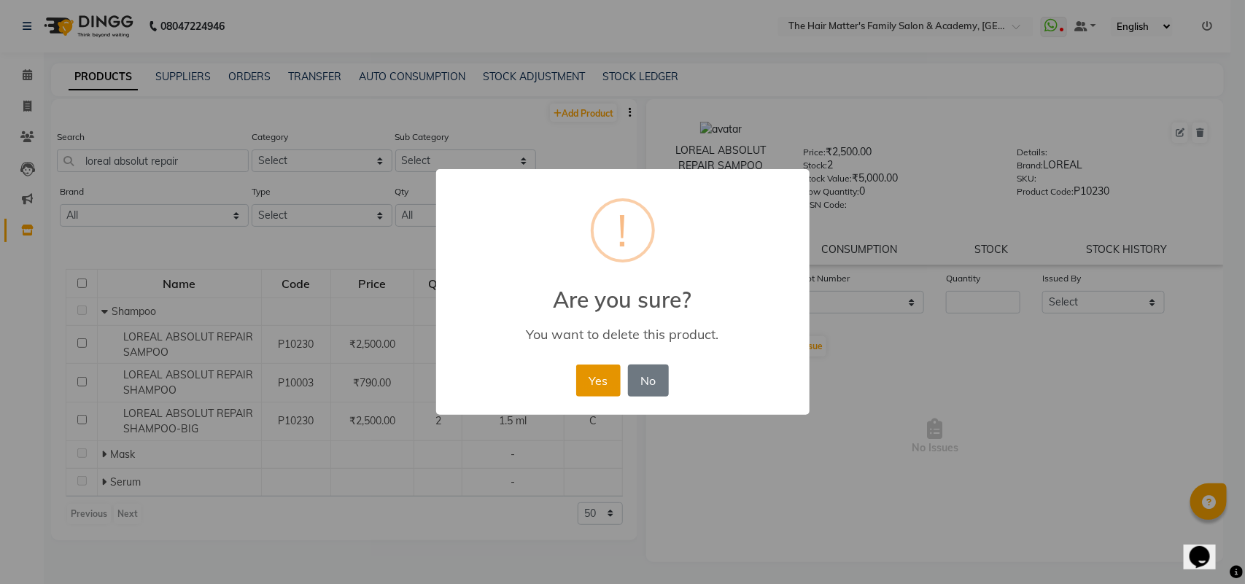
click at [607, 386] on button "Yes" at bounding box center [598, 381] width 44 height 32
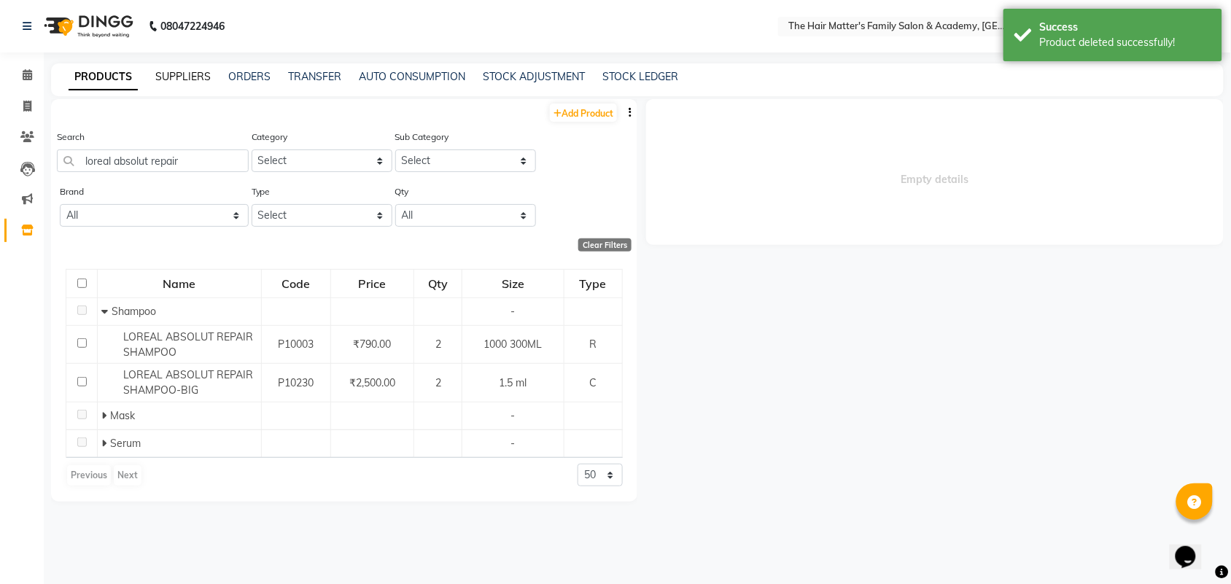
click at [179, 75] on link "SUPPLIERS" at bounding box center [182, 76] width 55 height 13
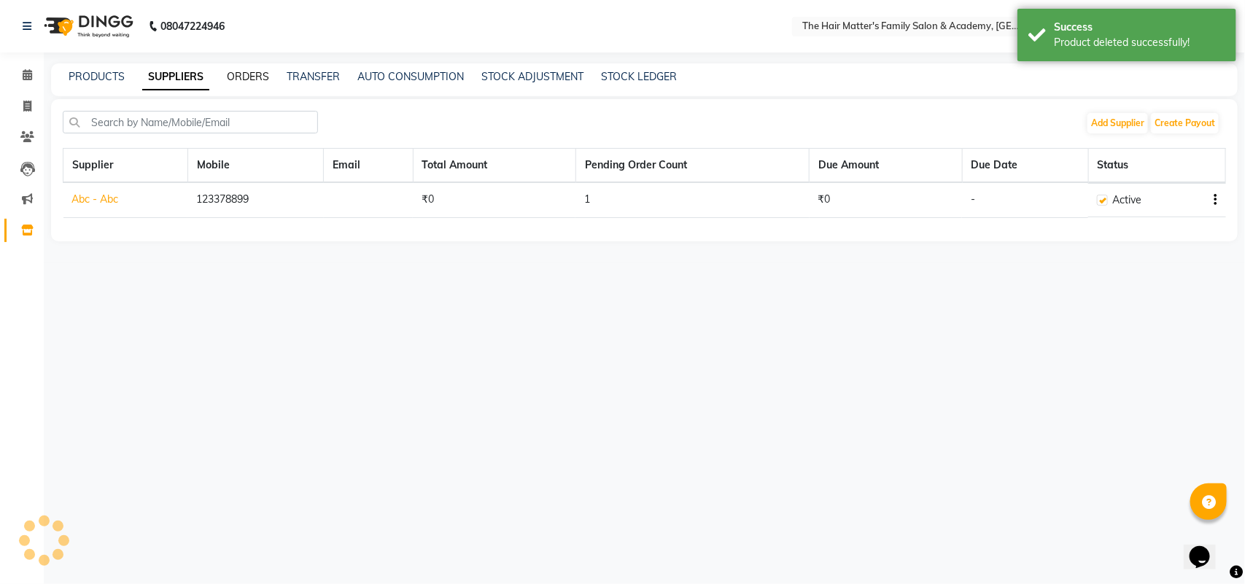
click at [254, 70] on link "ORDERS" at bounding box center [248, 76] width 42 height 13
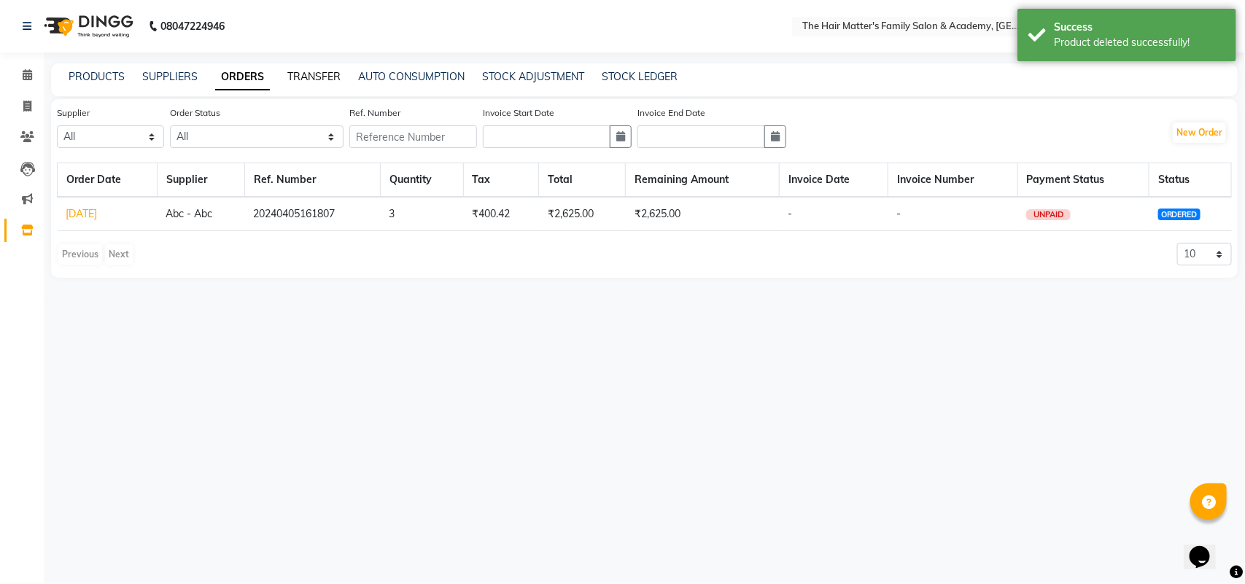
click at [303, 77] on link "TRANSFER" at bounding box center [313, 76] width 53 height 13
select select "sender"
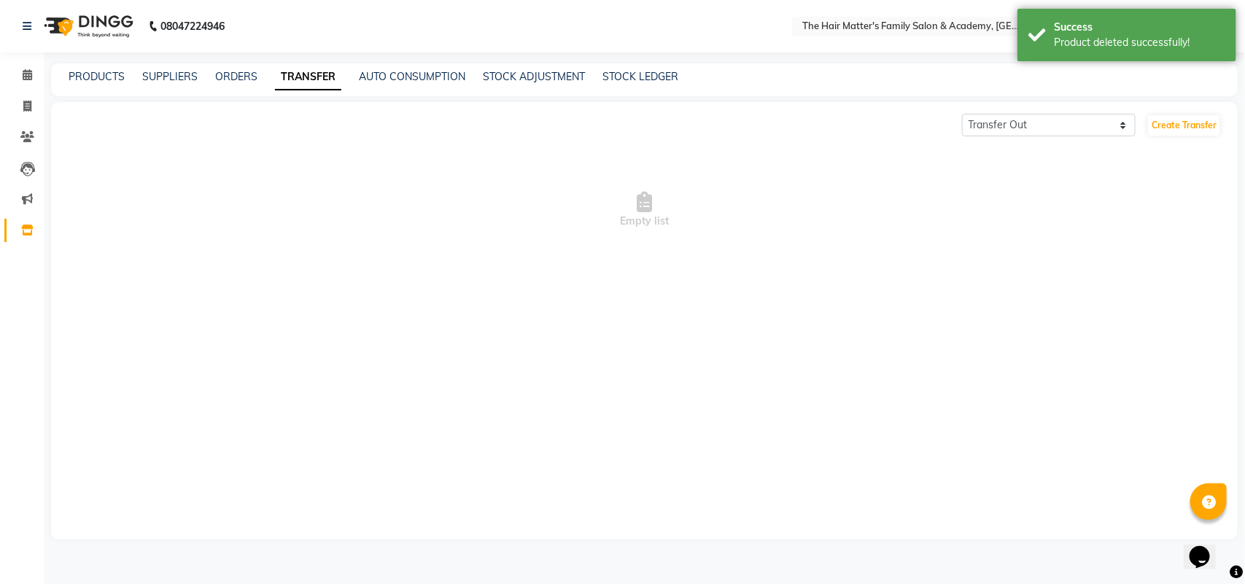
click at [396, 67] on div "PRODUCTS SUPPLIERS ORDERS TRANSFER AUTO CONSUMPTION STOCK ADJUSTMENT STOCK LEDG…" at bounding box center [644, 79] width 1186 height 33
click at [29, 192] on span at bounding box center [28, 199] width 26 height 17
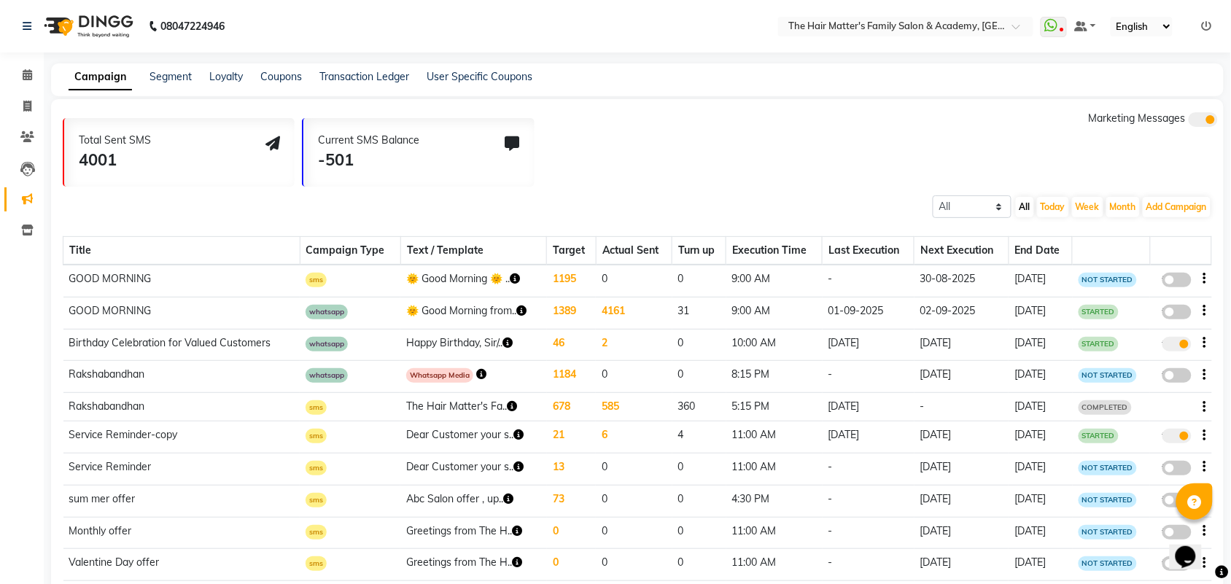
scroll to position [58, 0]
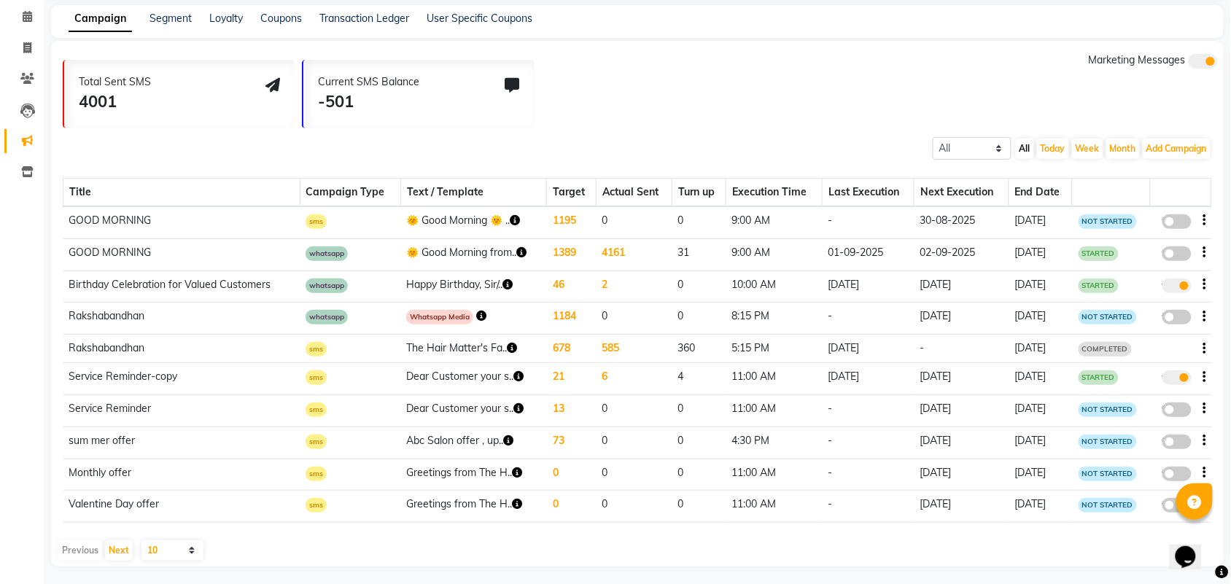
click at [1167, 472] on span at bounding box center [1176, 474] width 29 height 15
click at [1182, 476] on input "false" at bounding box center [1182, 476] width 0 height 0
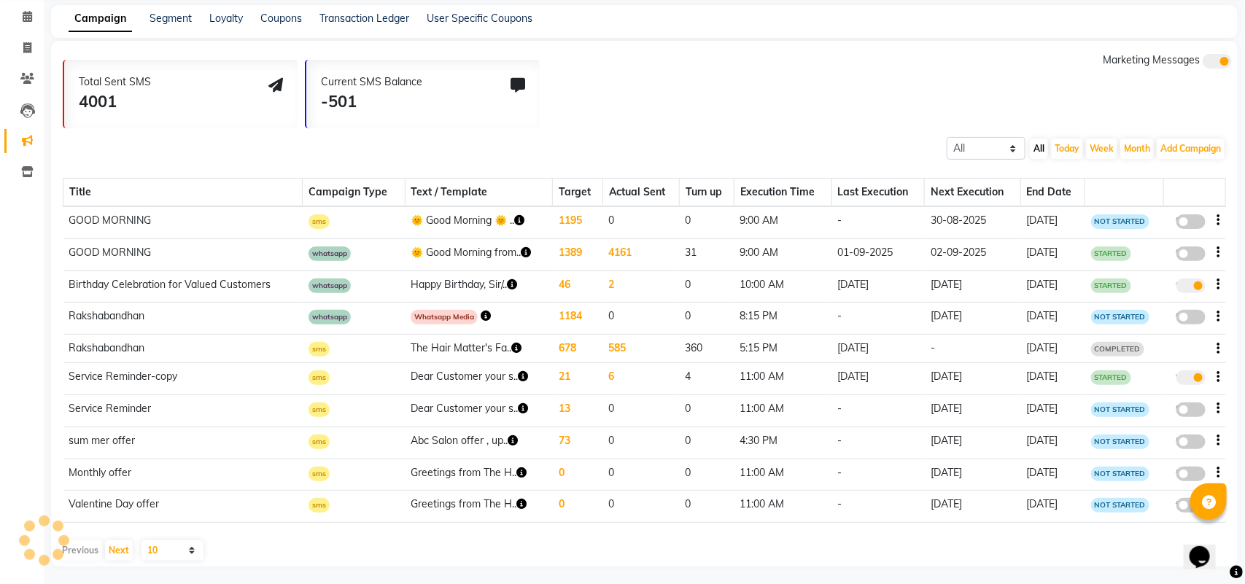
select select "3"
select select "25203"
select select "5"
select select "2"
select select "660"
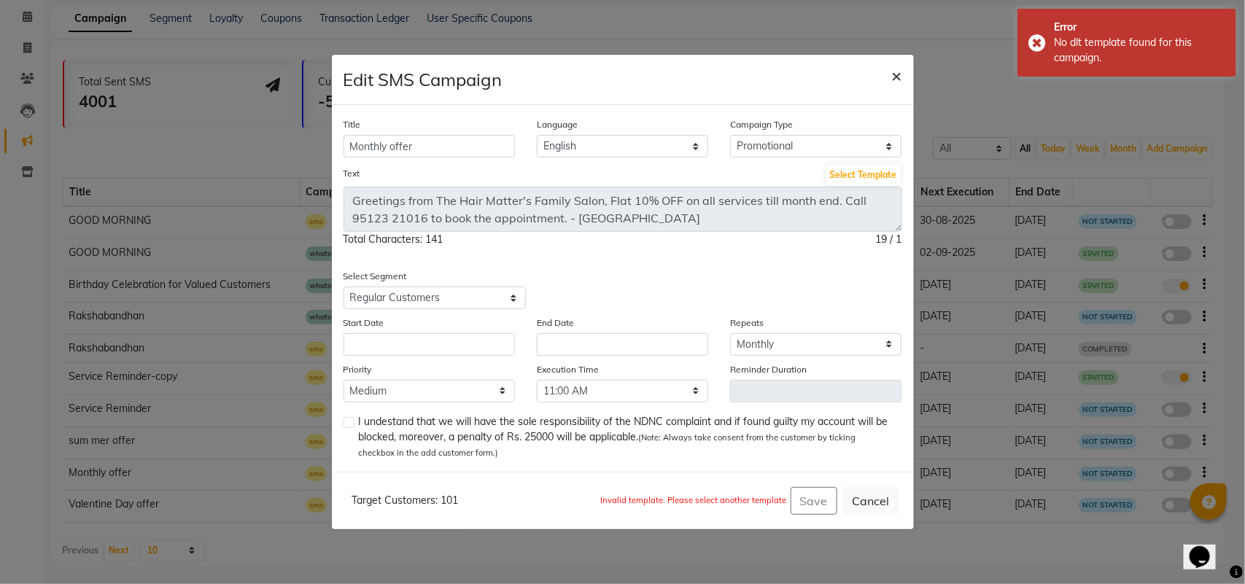
click at [894, 88] on button "×" at bounding box center [897, 75] width 34 height 41
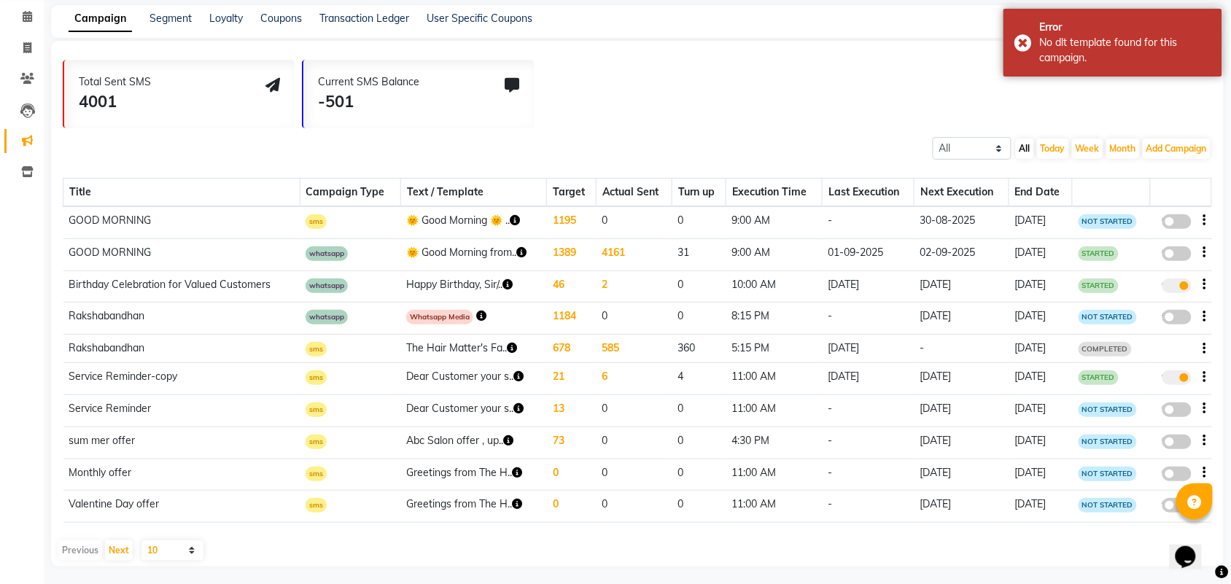
click at [1172, 500] on span at bounding box center [1176, 505] width 29 height 15
click at [1182, 508] on input "false" at bounding box center [1182, 508] width 0 height 0
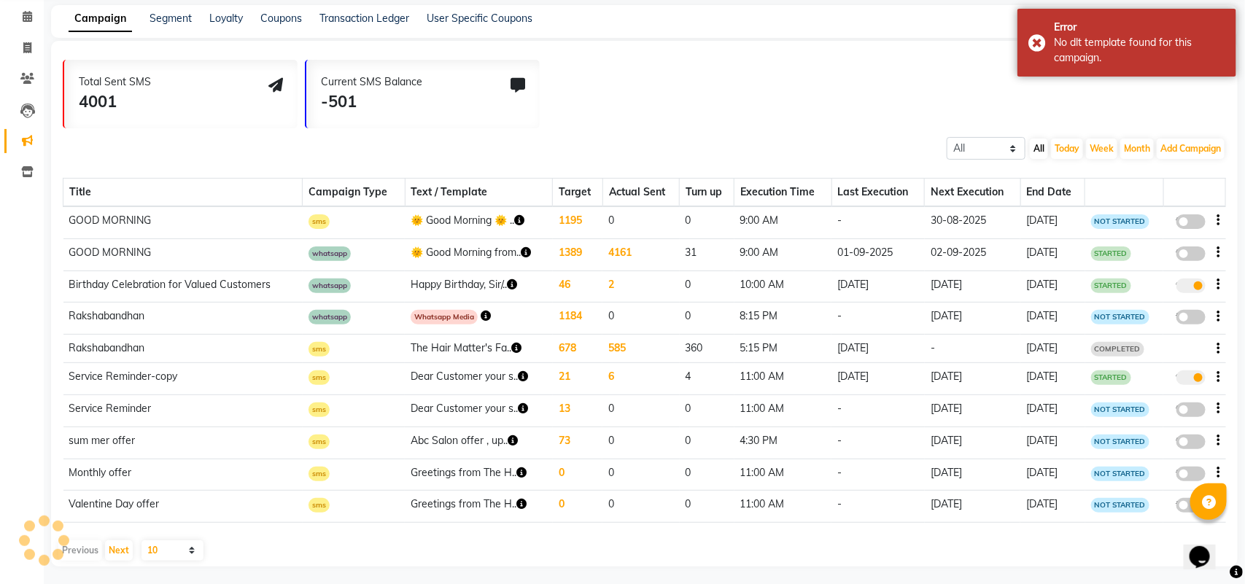
select select "3"
select select "25193"
select select "1"
select select "2"
select select "660"
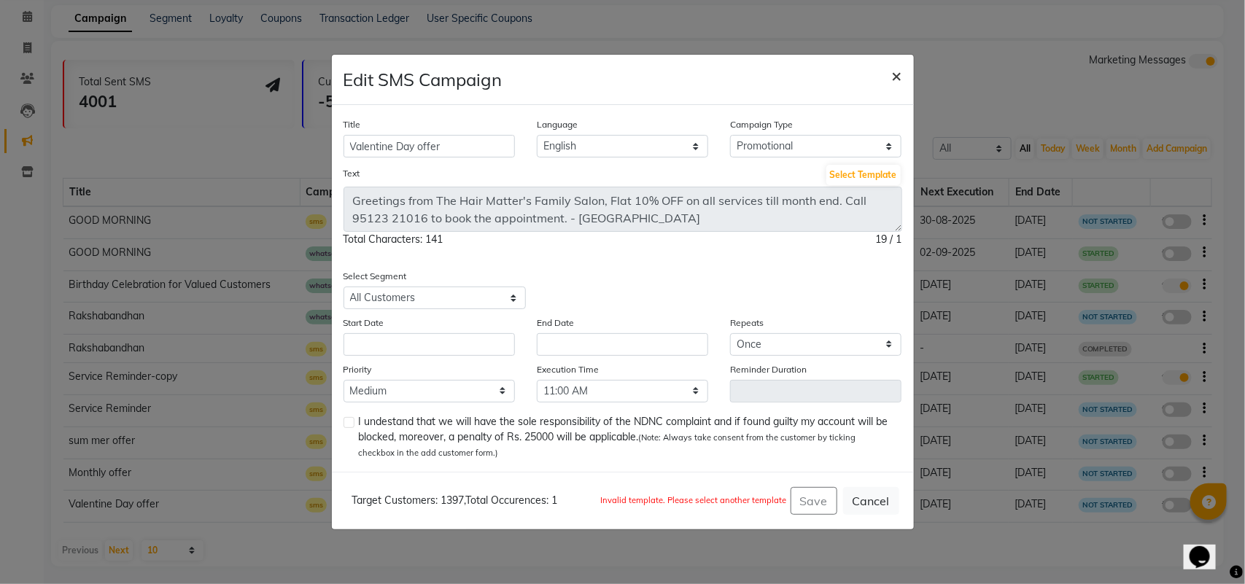
click at [893, 77] on span "×" at bounding box center [897, 75] width 10 height 22
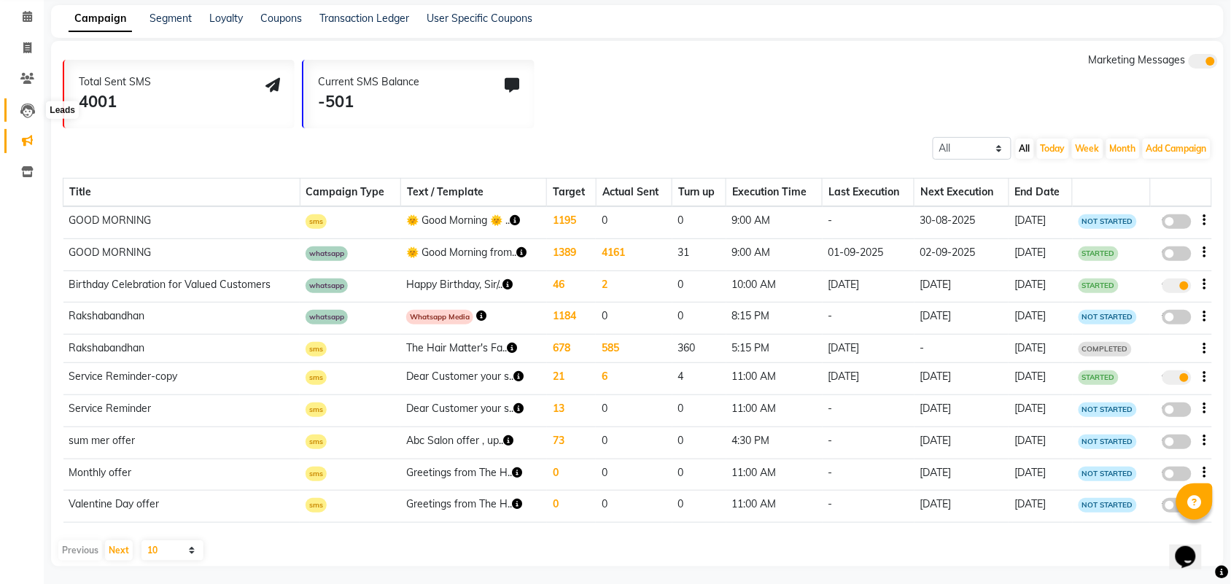
click at [28, 110] on icon at bounding box center [27, 111] width 15 height 15
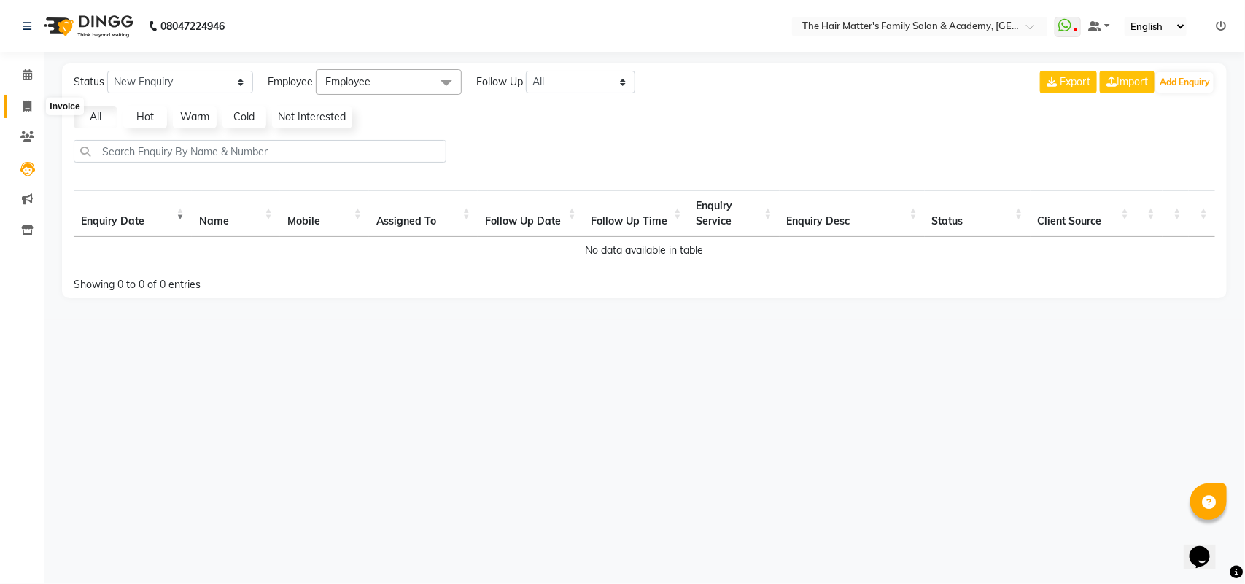
click at [24, 104] on icon at bounding box center [27, 106] width 8 height 11
select select "service"
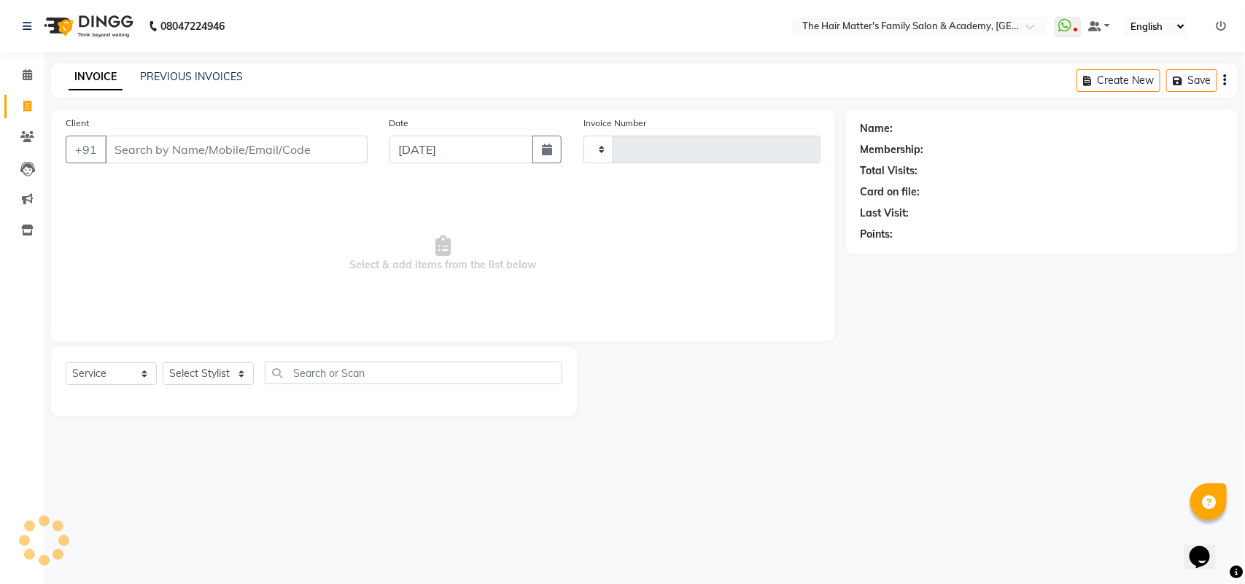
type input "1677"
select select "5980"
click at [17, 75] on span at bounding box center [28, 75] width 26 height 17
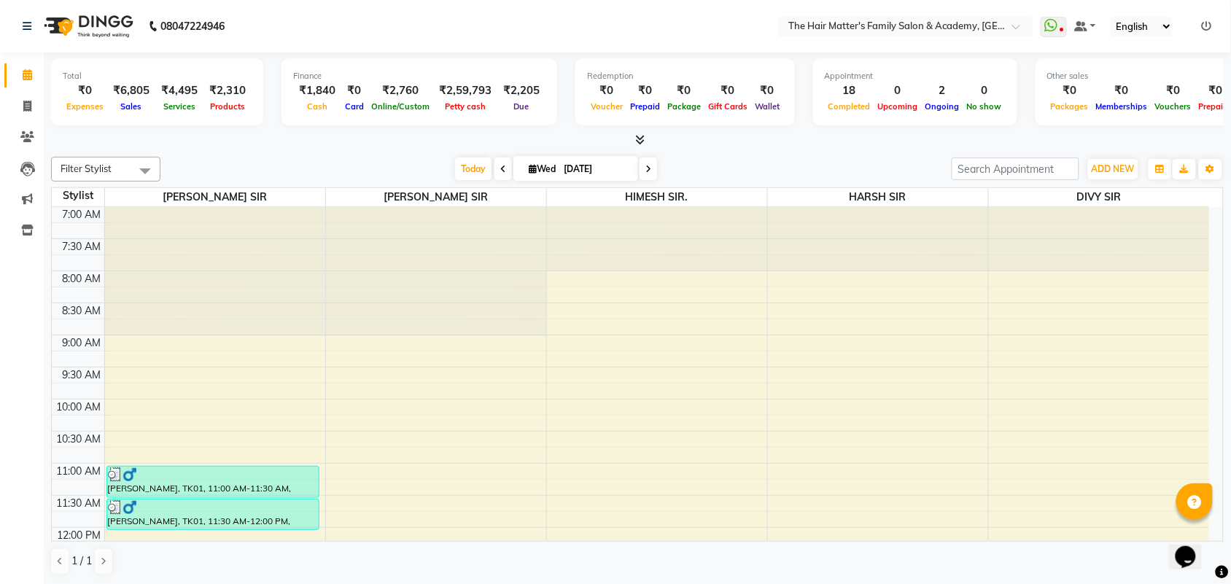
scroll to position [607, 0]
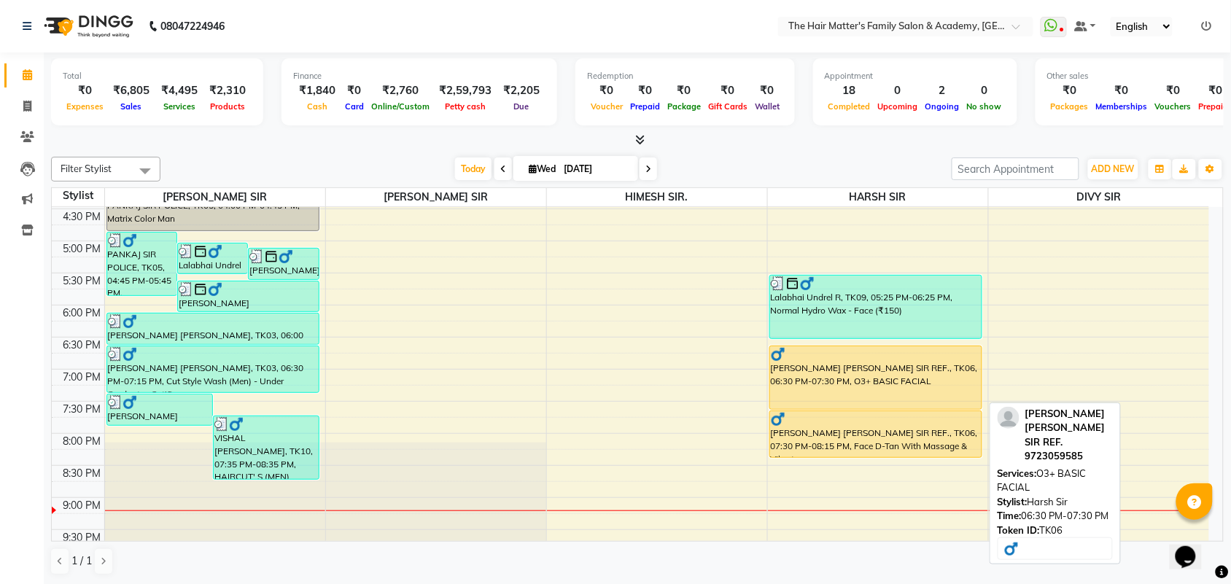
click at [840, 363] on div "DHAIRYA SIR SANJAY SIR REF., TK06, 06:30 PM-07:30 PM, O3+ BASIC FACIAL" at bounding box center [875, 377] width 211 height 63
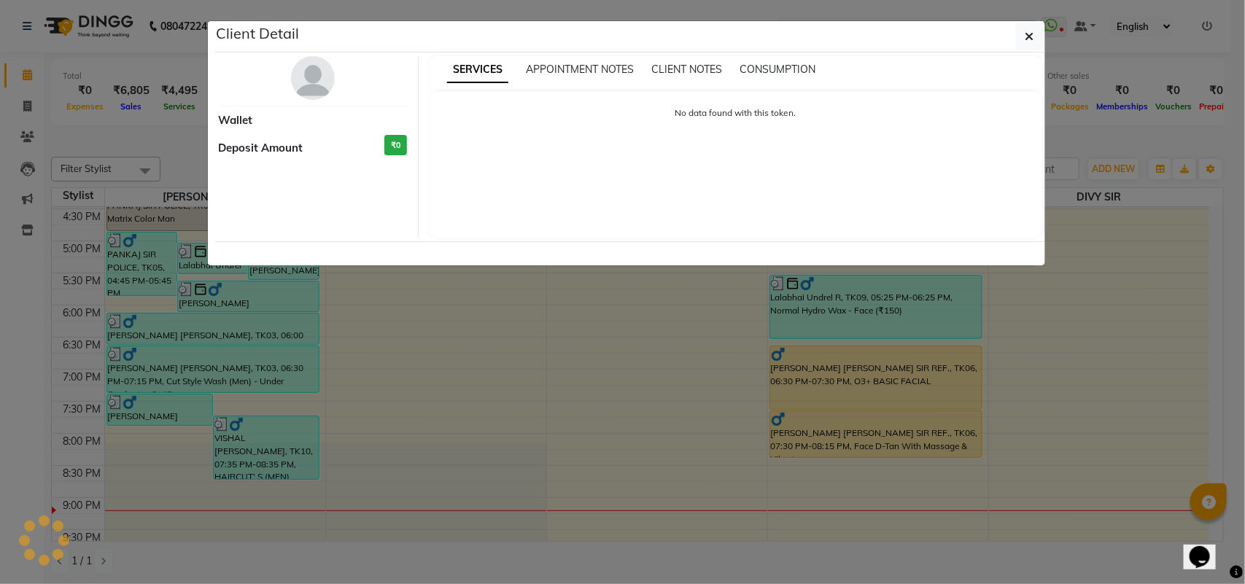
select select "1"
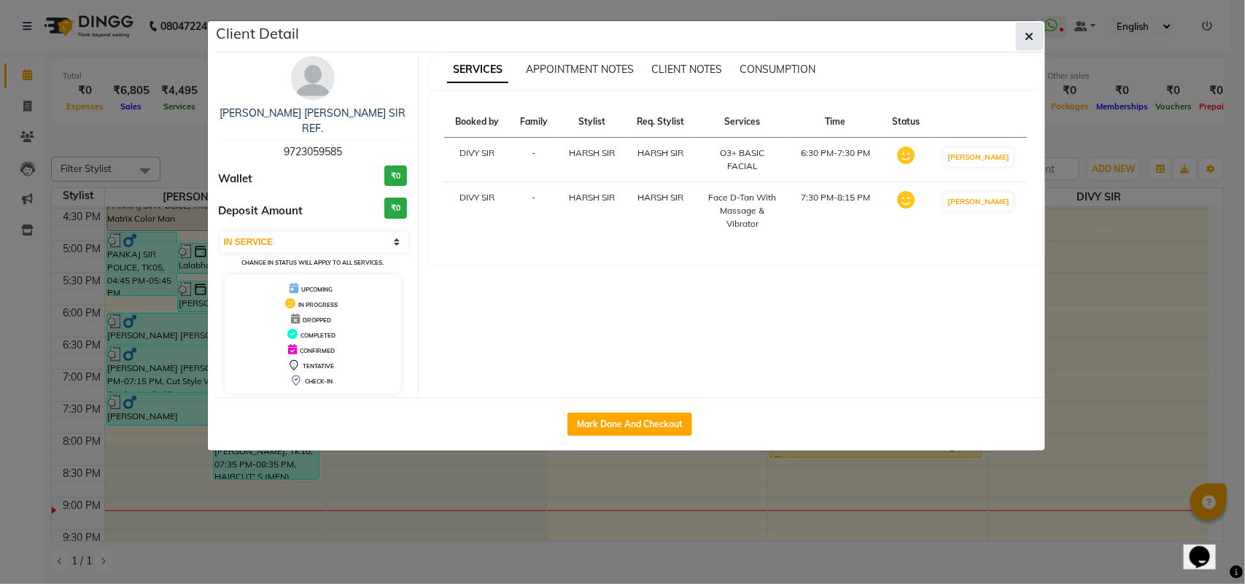
click at [1028, 38] on icon "button" at bounding box center [1029, 37] width 9 height 12
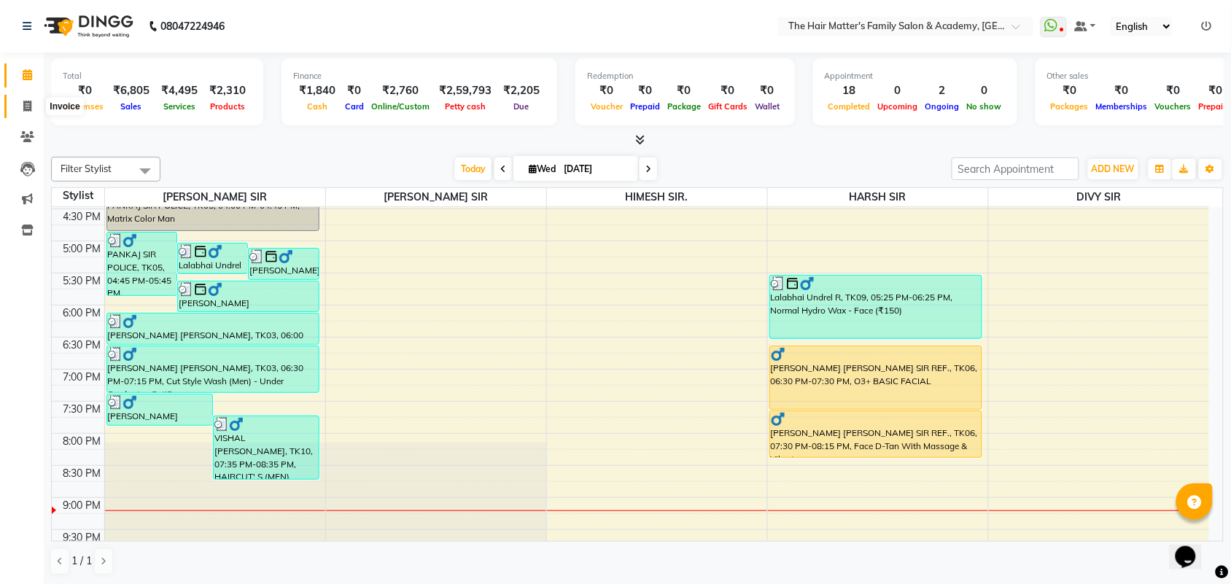
click at [24, 110] on icon at bounding box center [27, 106] width 8 height 11
select select "5980"
select select "service"
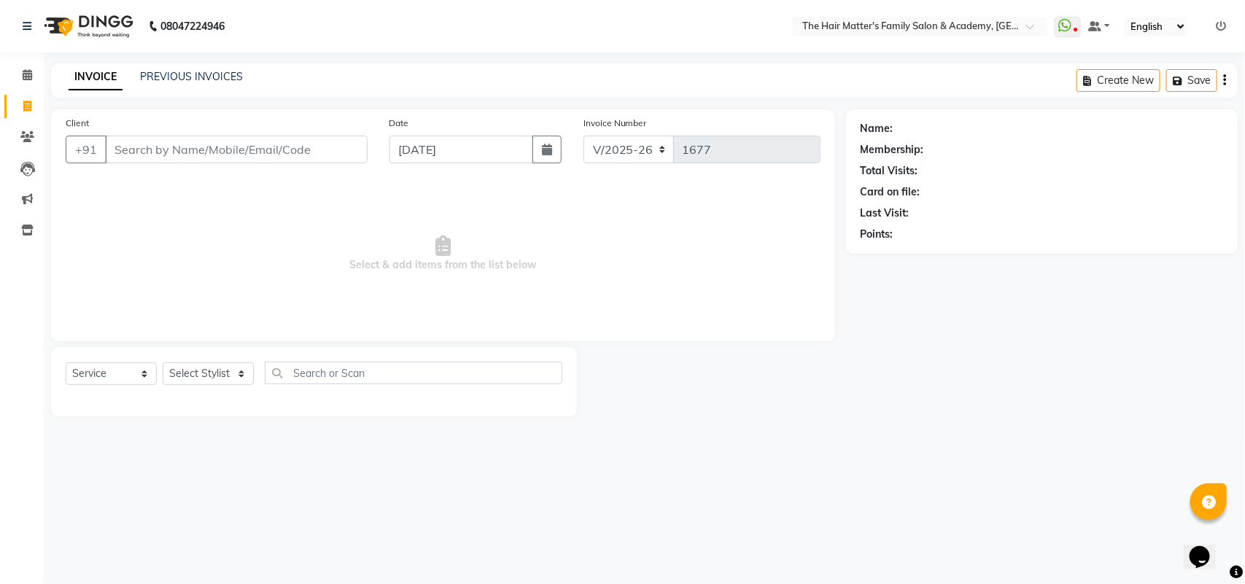
click at [202, 140] on input "Client" at bounding box center [236, 150] width 263 height 28
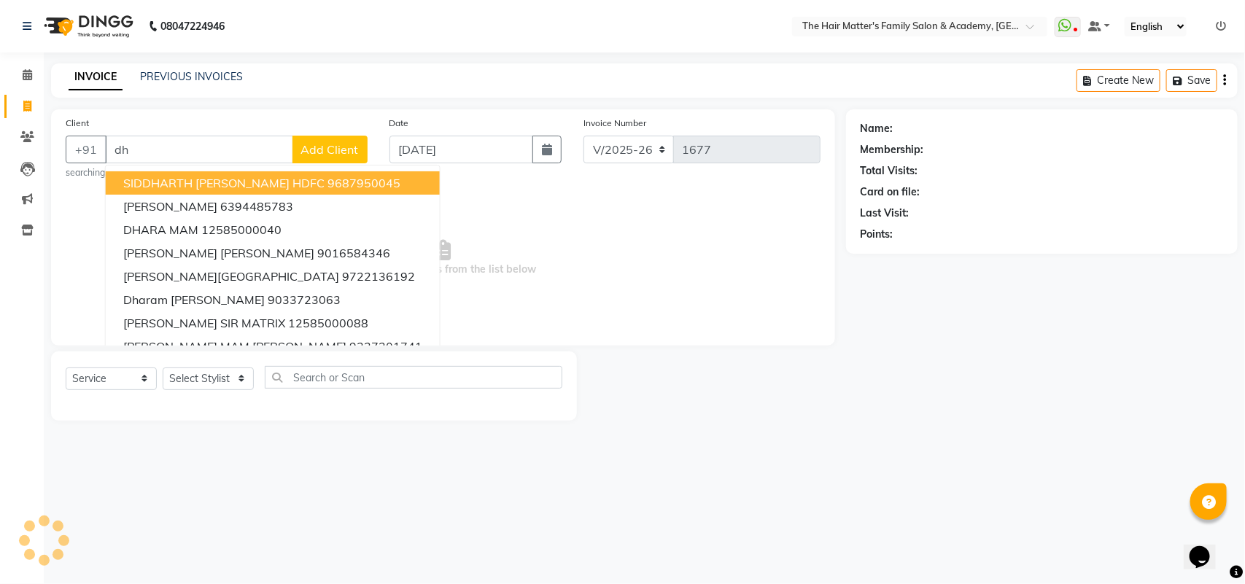
type input "d"
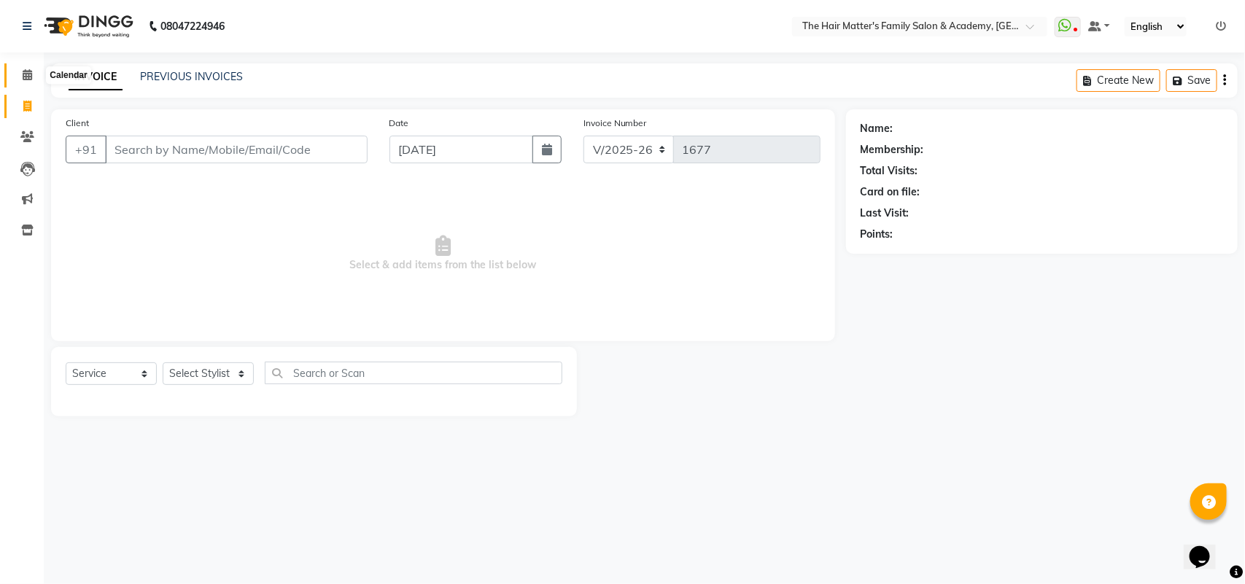
click at [24, 82] on span at bounding box center [28, 75] width 26 height 17
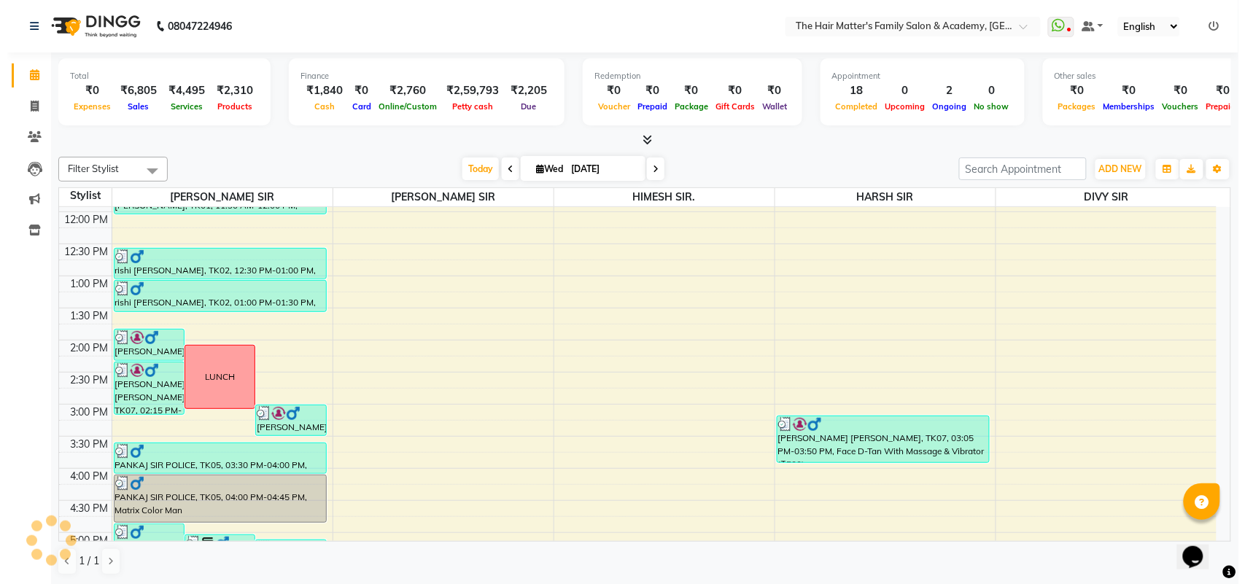
scroll to position [704, 0]
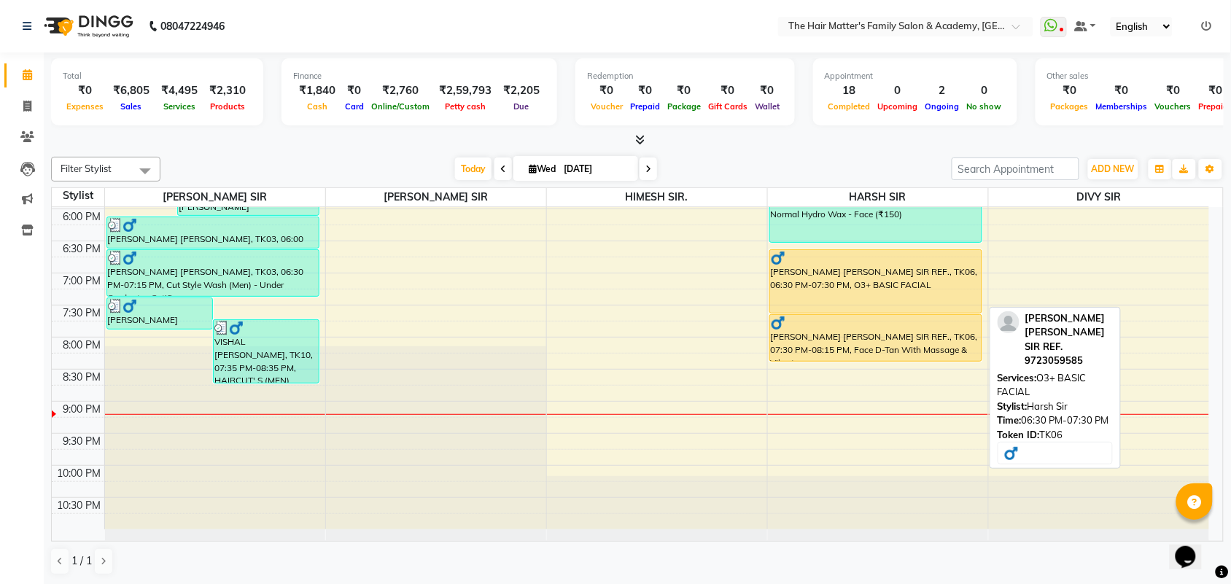
click at [810, 299] on div "DHAIRYA SIR SANJAY SIR REF., TK06, 06:30 PM-07:30 PM, O3+ BASIC FACIAL" at bounding box center [875, 281] width 211 height 63
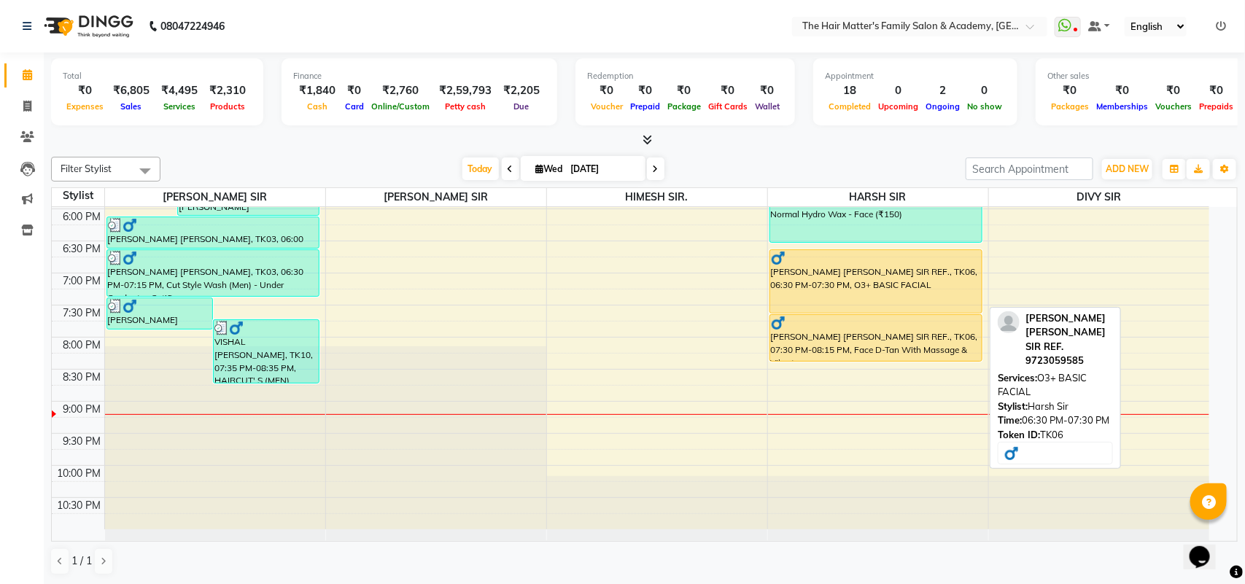
select select "1"
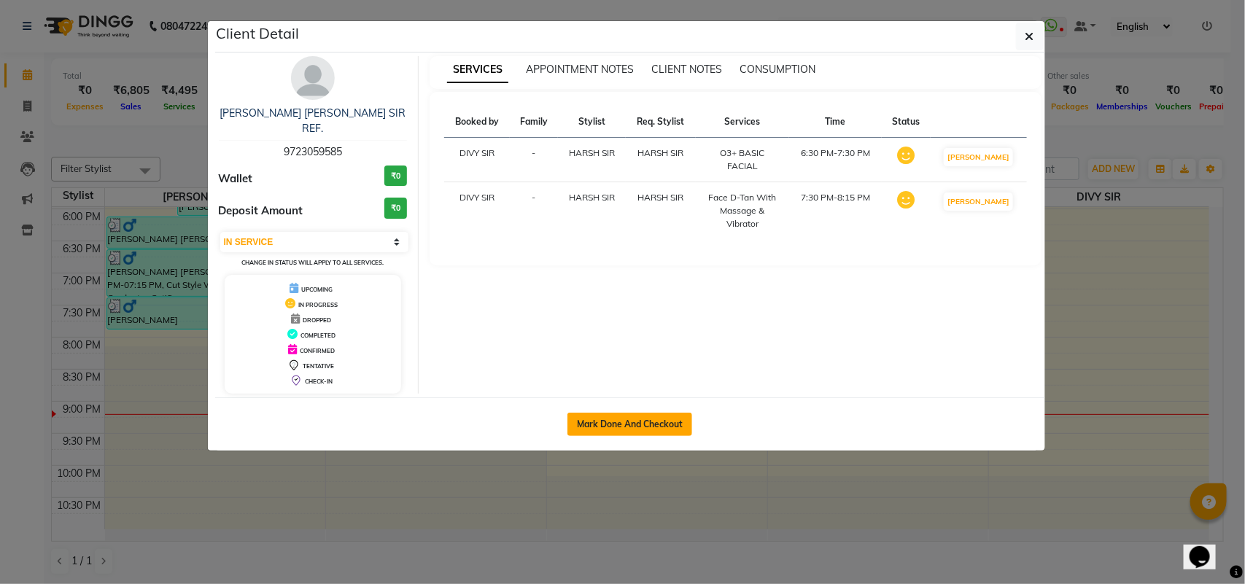
click at [640, 413] on button "Mark Done And Checkout" at bounding box center [629, 424] width 125 height 23
select select "5980"
select select "service"
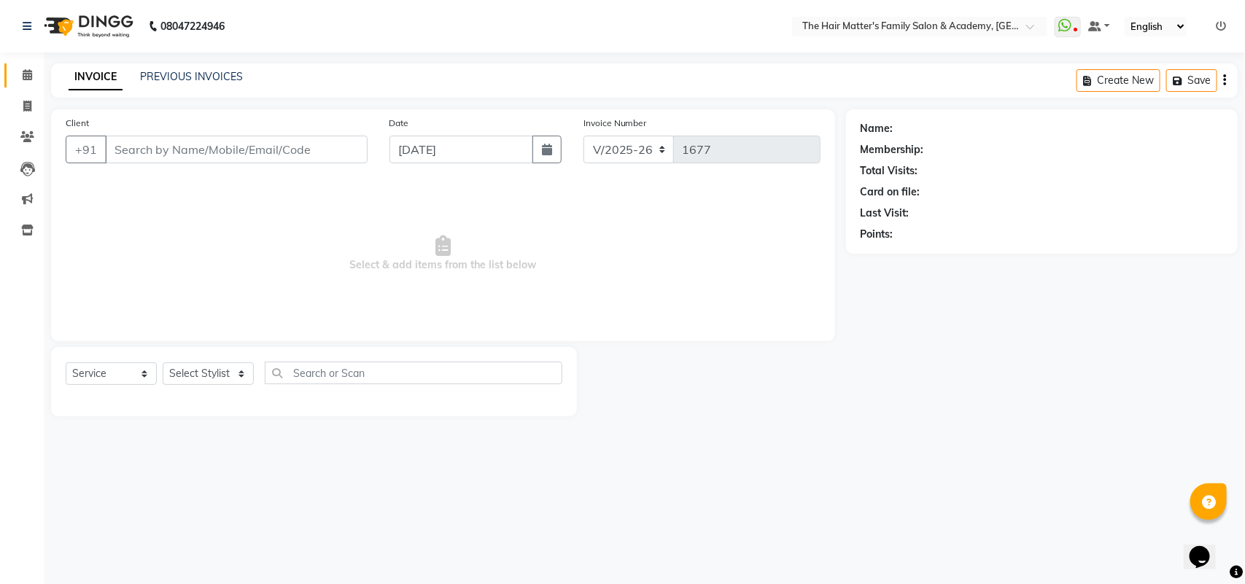
type input "9723059585"
select select "85431"
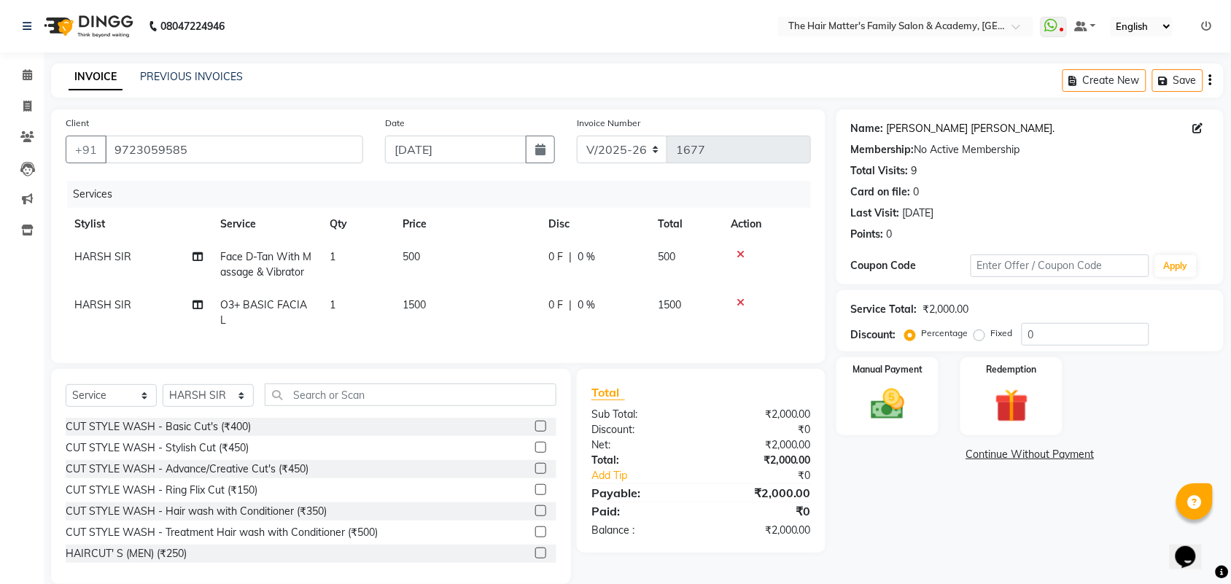
click at [924, 124] on link "Dhairya Sir Sanjay Sir Ref." at bounding box center [971, 128] width 168 height 15
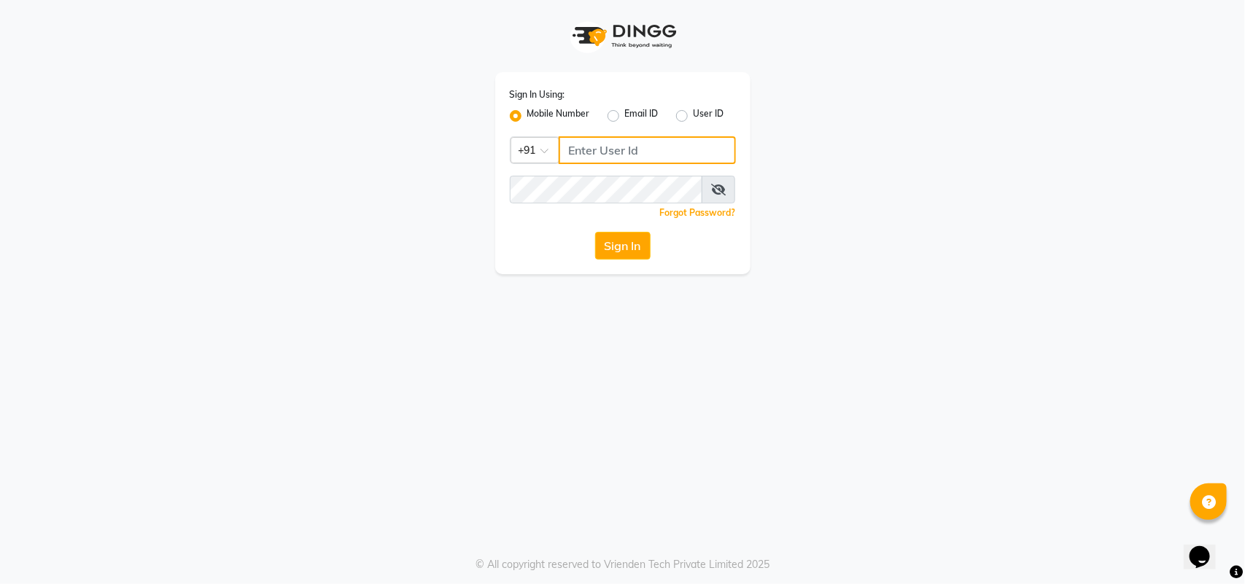
click at [651, 155] on input "Username" at bounding box center [647, 150] width 177 height 28
click at [617, 107] on div "Email ID" at bounding box center [632, 116] width 51 height 18
click at [625, 118] on label "Email ID" at bounding box center [642, 116] width 34 height 18
click at [625, 117] on input "Email ID" at bounding box center [629, 111] width 9 height 9
radio input "true"
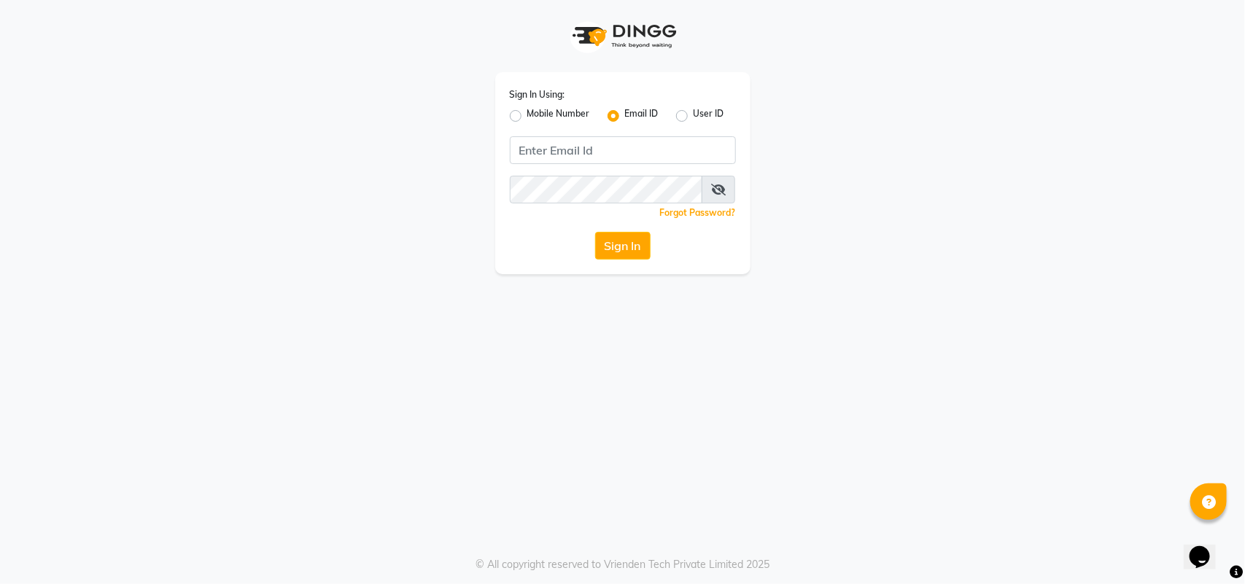
click at [527, 114] on label "Mobile Number" at bounding box center [558, 116] width 63 height 18
click at [527, 114] on input "Mobile Number" at bounding box center [531, 111] width 9 height 9
radio input "true"
radio input "false"
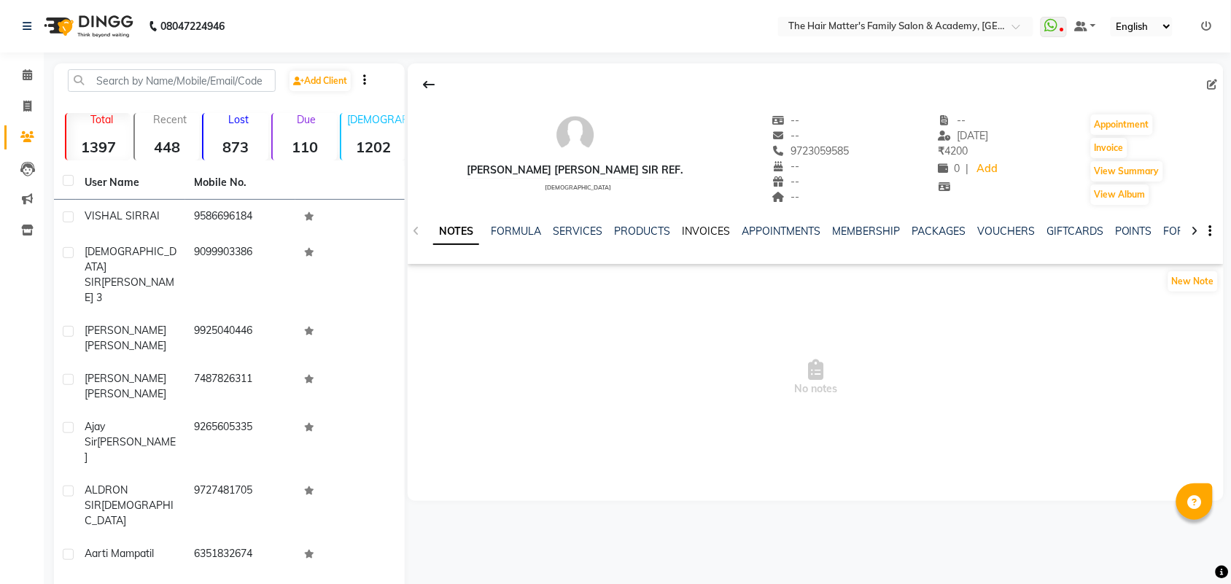
click at [710, 226] on link "INVOICES" at bounding box center [706, 231] width 48 height 13
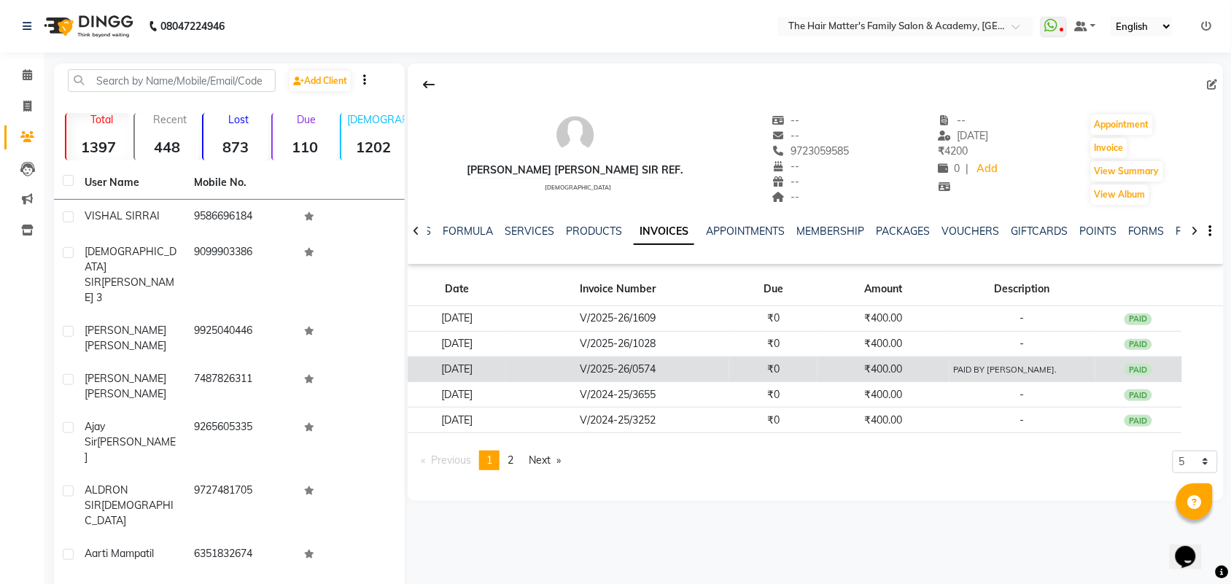
click at [788, 358] on td "₹0" at bounding box center [773, 370] width 88 height 26
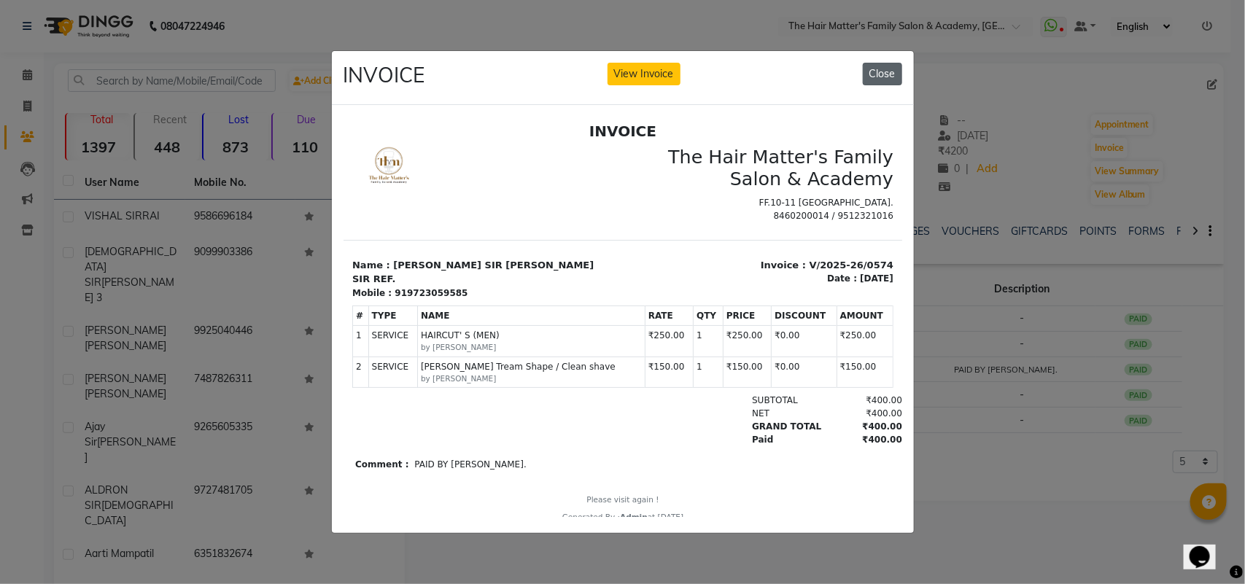
click at [888, 71] on button "Close" at bounding box center [882, 74] width 39 height 23
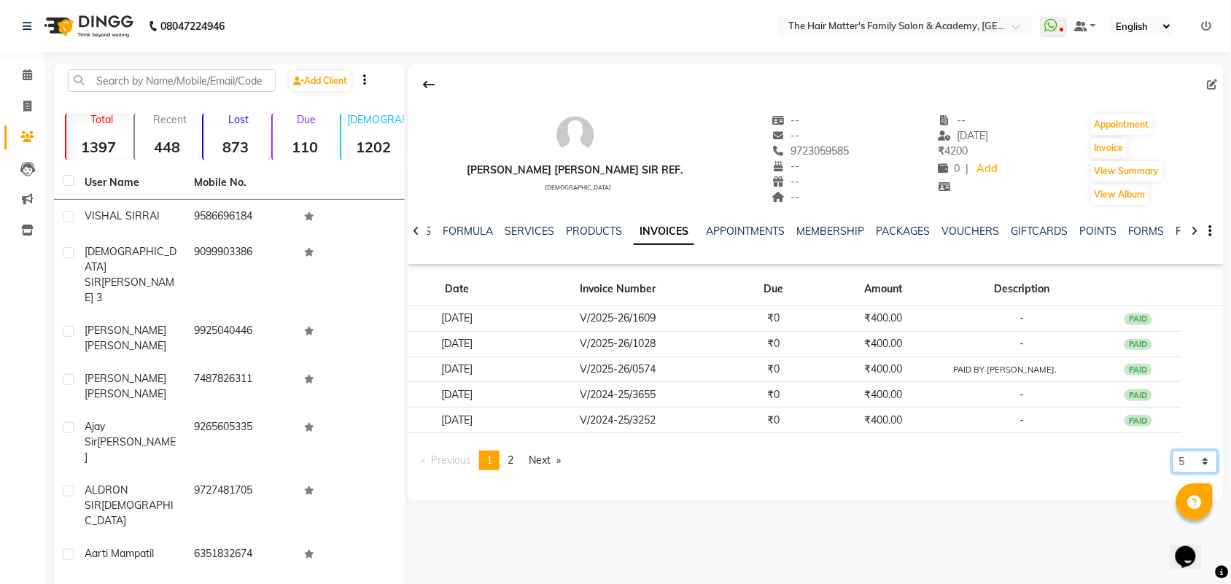
drag, startPoint x: 1194, startPoint y: 465, endPoint x: 1186, endPoint y: 478, distance: 15.2
click at [1194, 465] on select "5 10 50 100 500" at bounding box center [1195, 462] width 45 height 23
select select "100"
click at [1173, 473] on select "5 10 50 100 500" at bounding box center [1195, 462] width 45 height 23
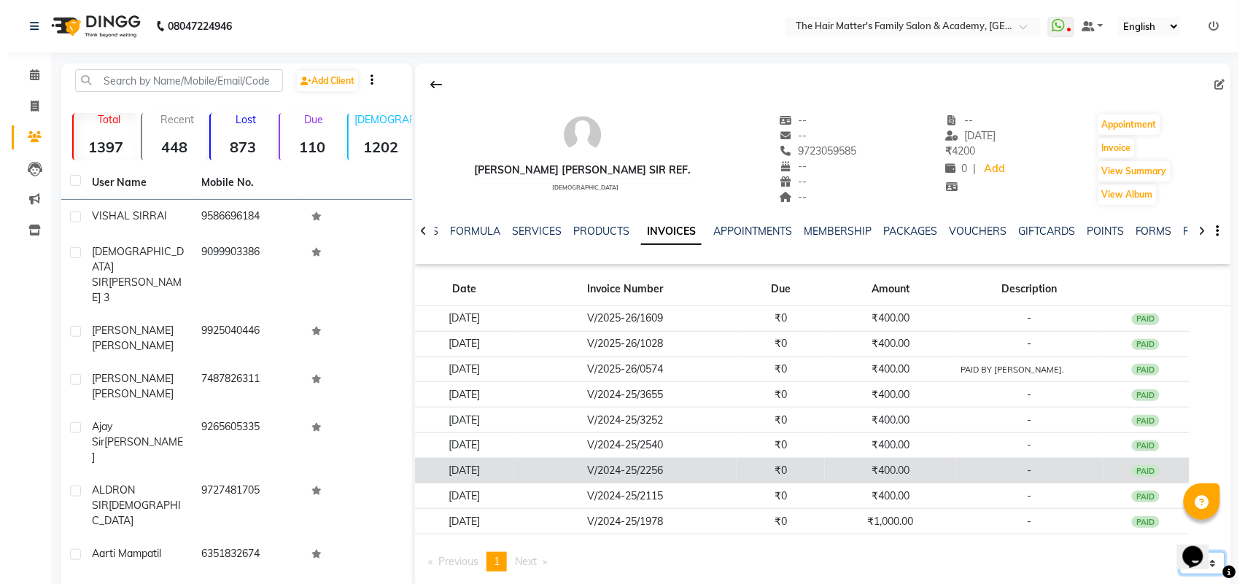
scroll to position [109, 0]
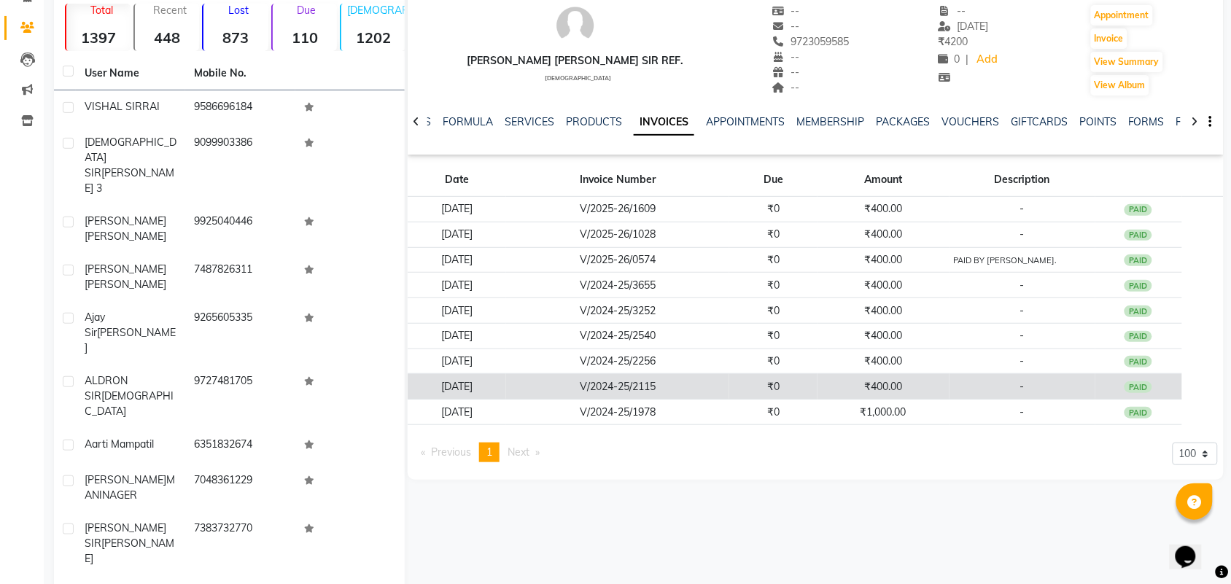
click at [912, 399] on td "₹400.00" at bounding box center [882, 387] width 131 height 26
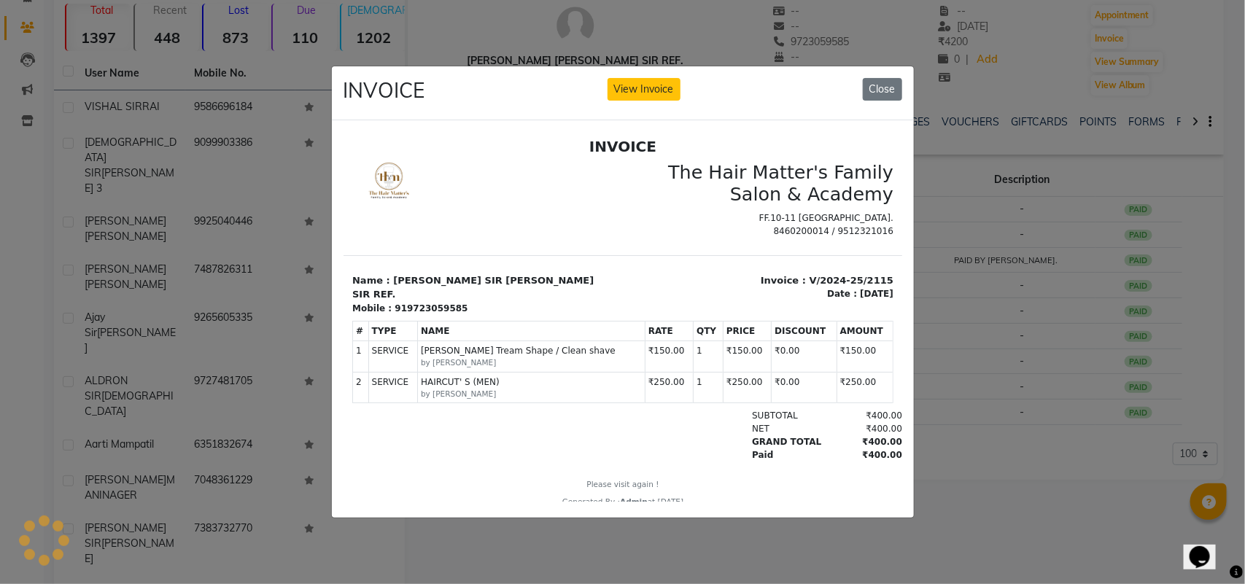
scroll to position [0, 0]
click at [895, 78] on button "Close" at bounding box center [882, 89] width 39 height 23
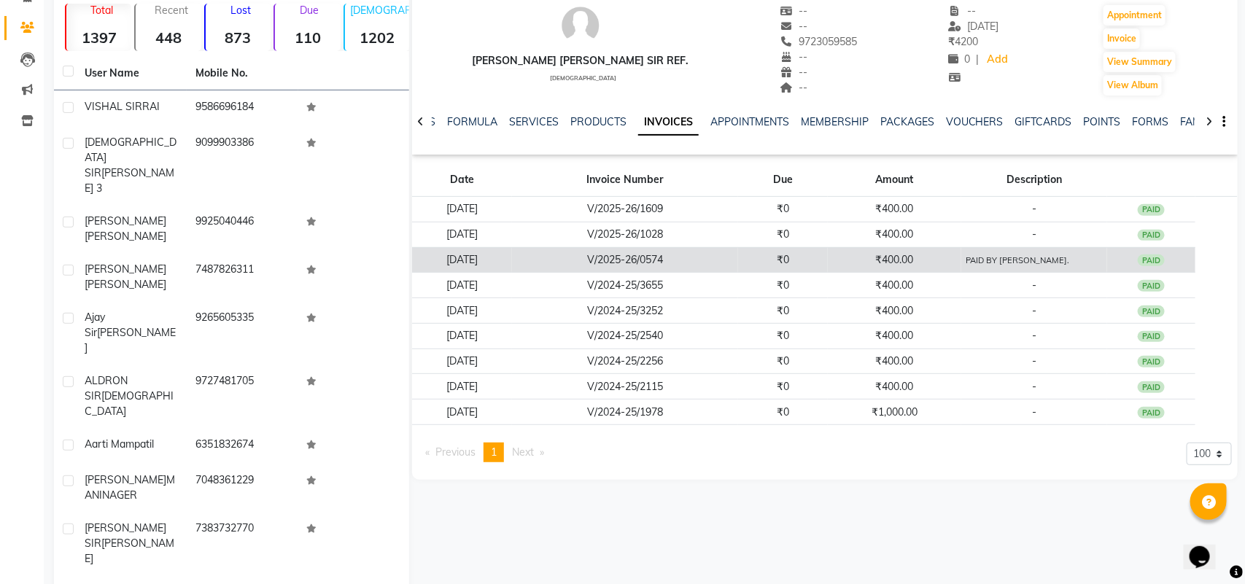
scroll to position [97, 0]
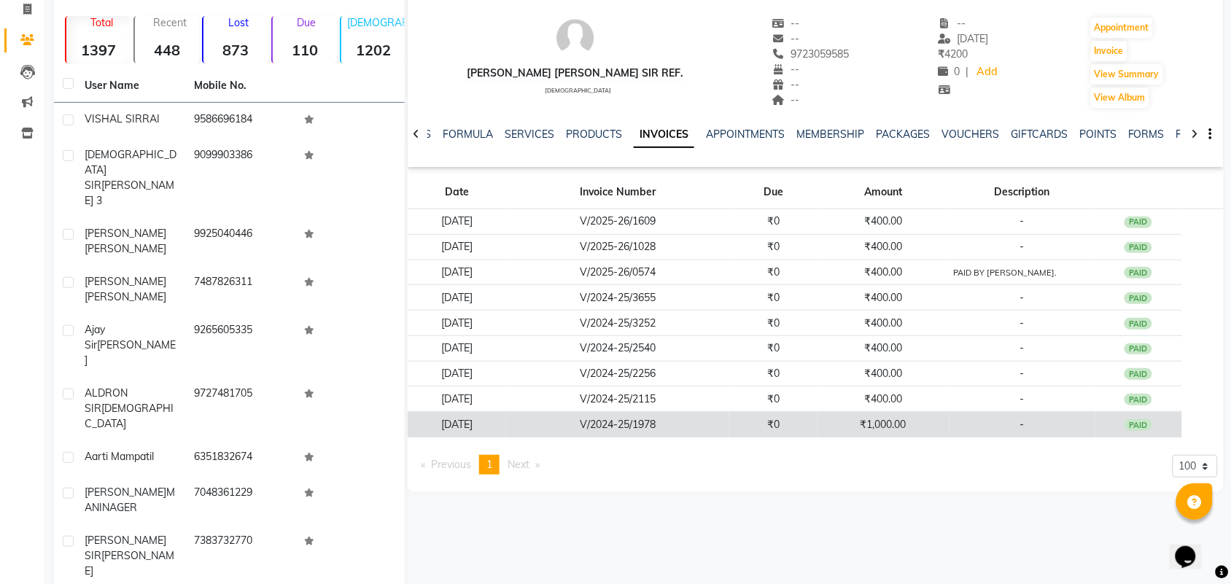
click at [1010, 431] on td "-" at bounding box center [1022, 425] width 146 height 26
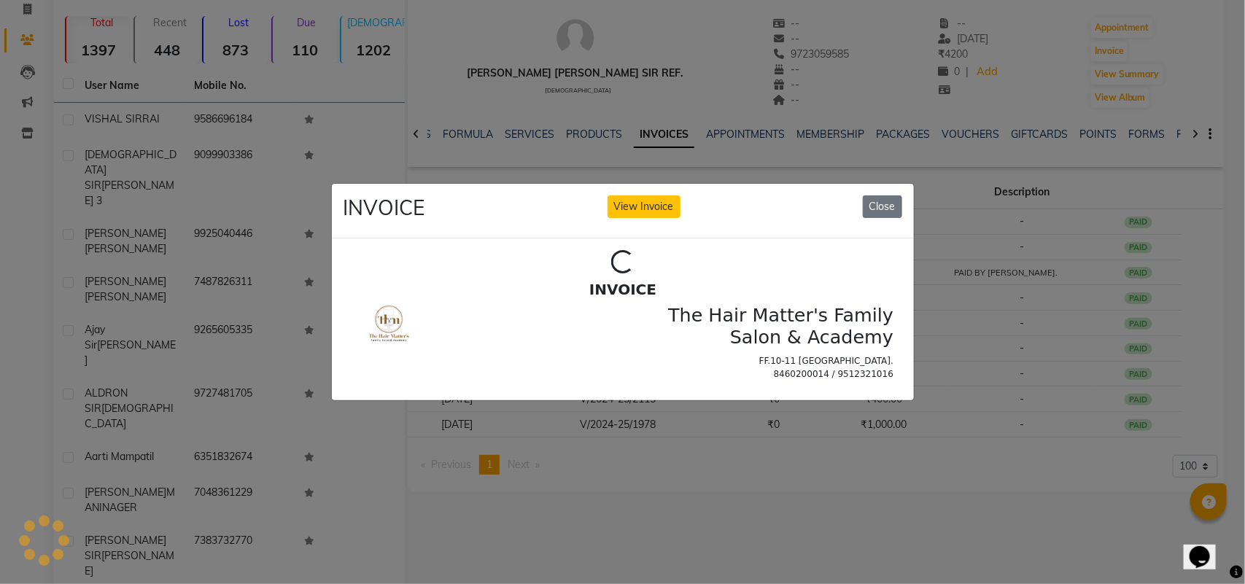
scroll to position [0, 0]
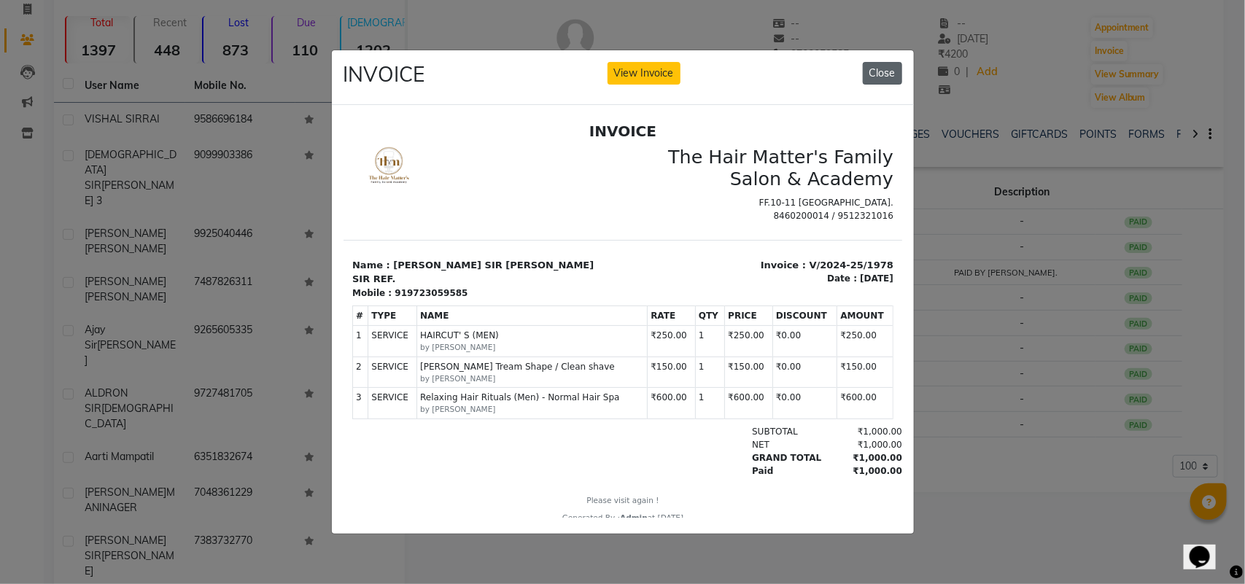
click at [883, 63] on button "Close" at bounding box center [882, 73] width 39 height 23
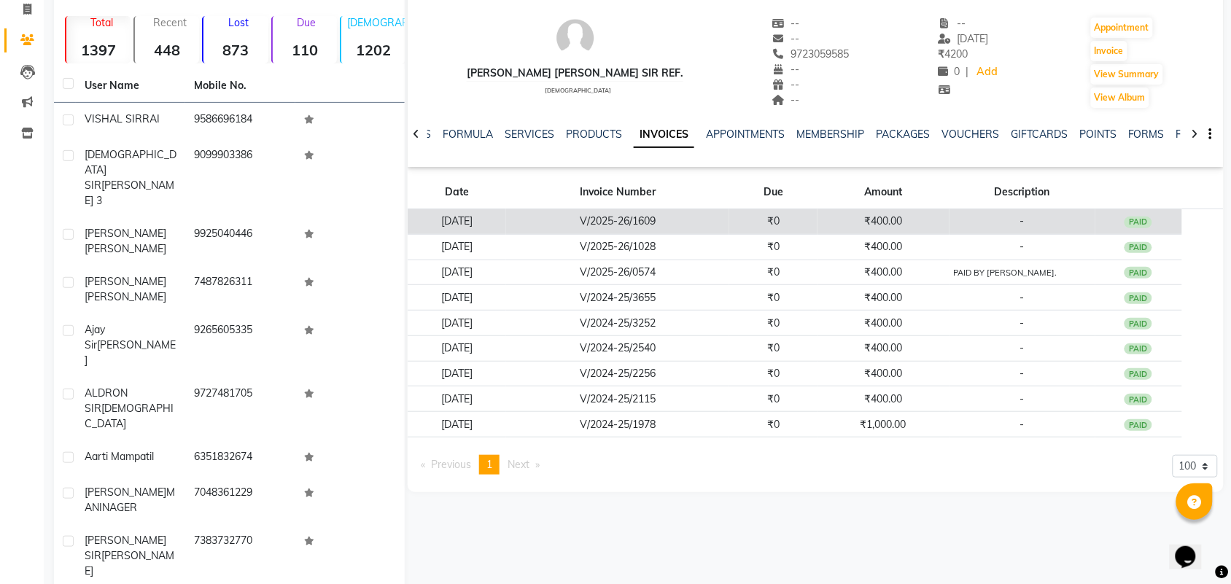
click at [775, 217] on td "₹0" at bounding box center [773, 222] width 88 height 26
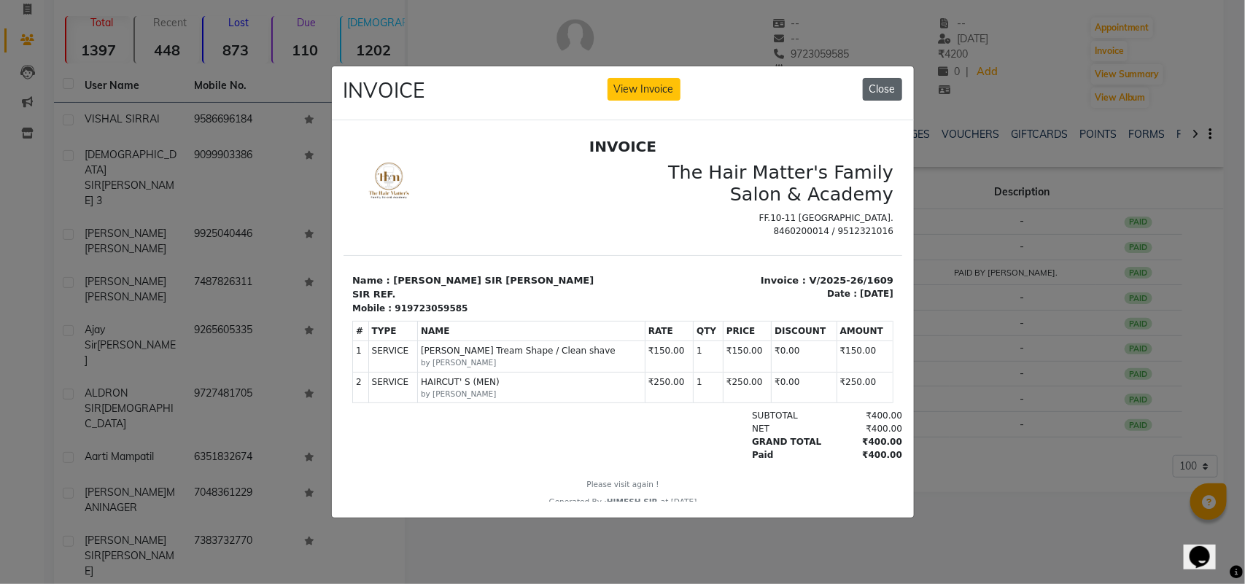
click at [876, 78] on button "Close" at bounding box center [882, 89] width 39 height 23
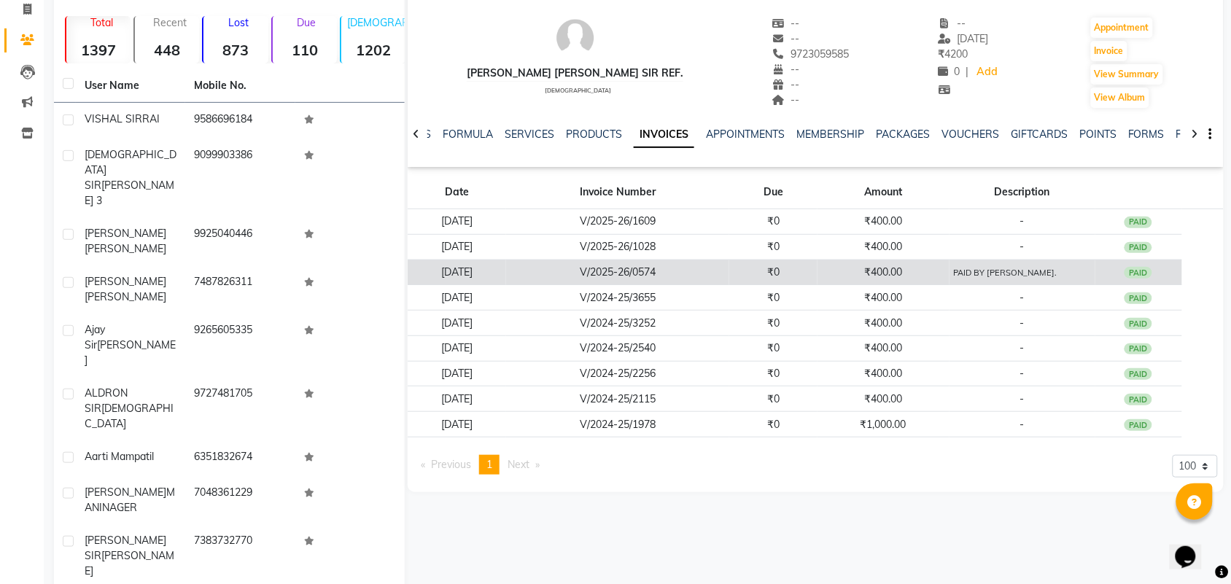
click at [875, 260] on td "₹400.00" at bounding box center [882, 273] width 131 height 26
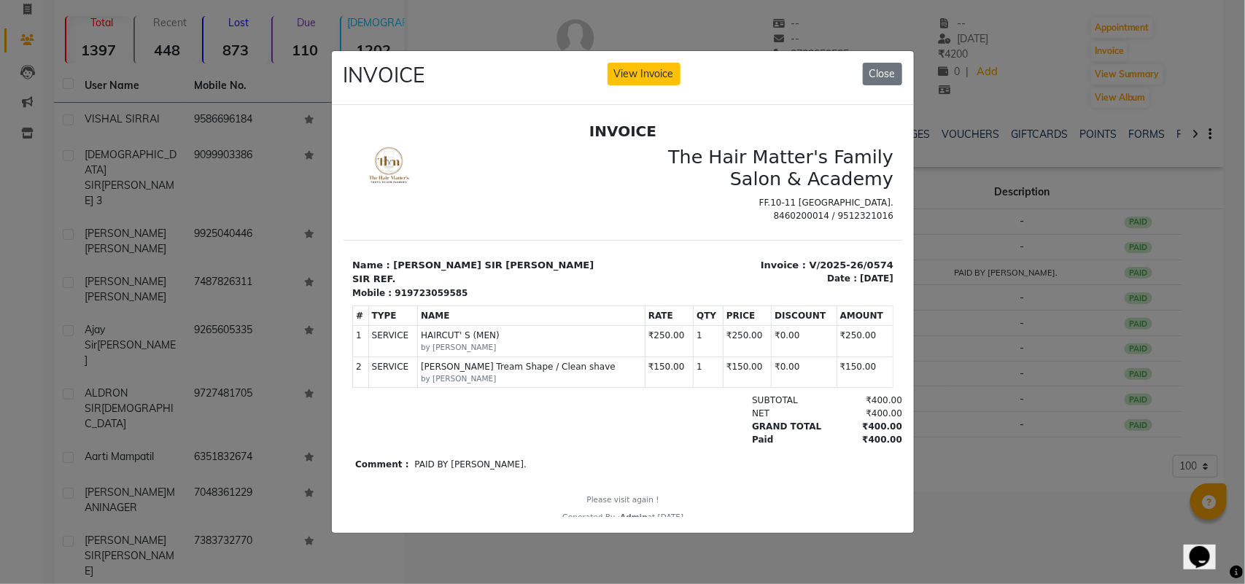
click at [863, 69] on div "INVOICE View Invoice Close" at bounding box center [623, 78] width 582 height 55
click at [884, 64] on button "Close" at bounding box center [882, 74] width 39 height 23
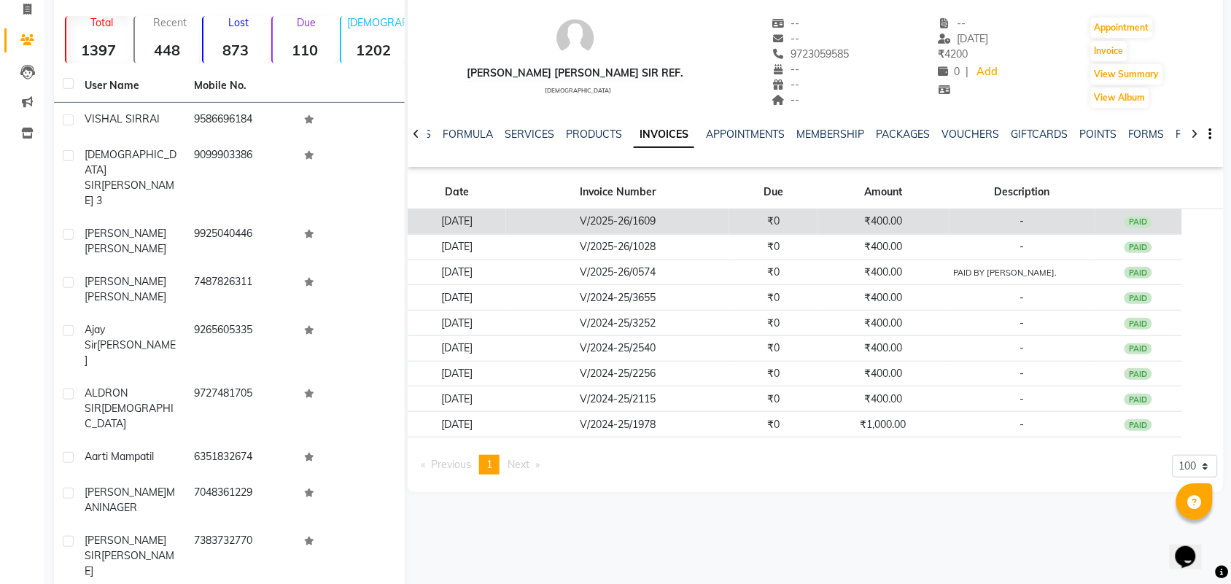
click at [861, 223] on td "₹400.00" at bounding box center [882, 222] width 131 height 26
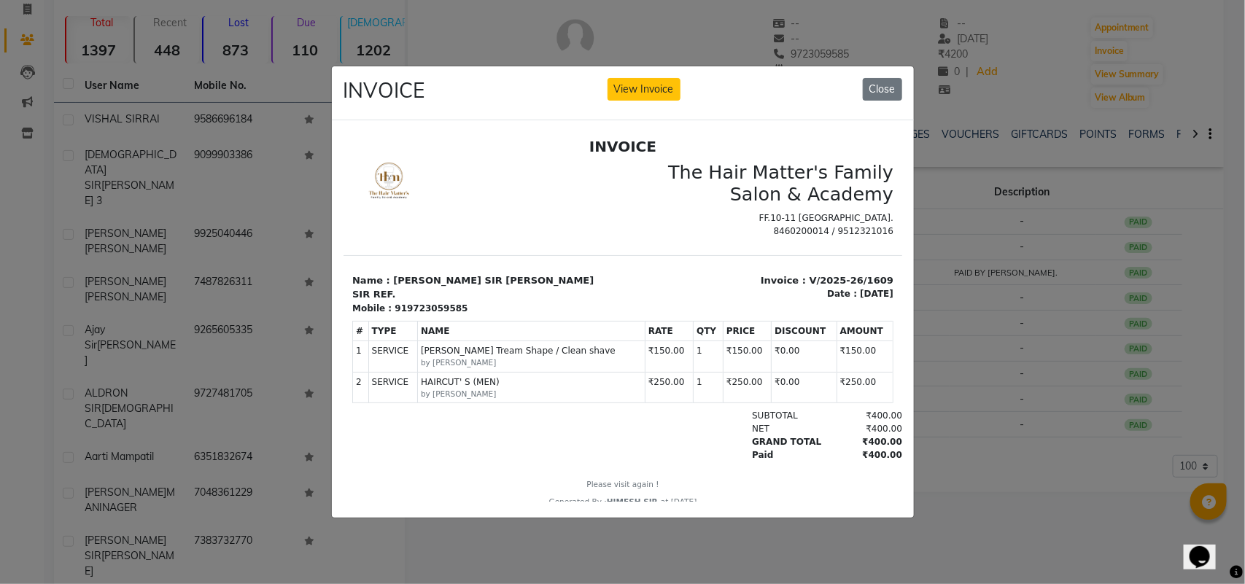
scroll to position [11, 0]
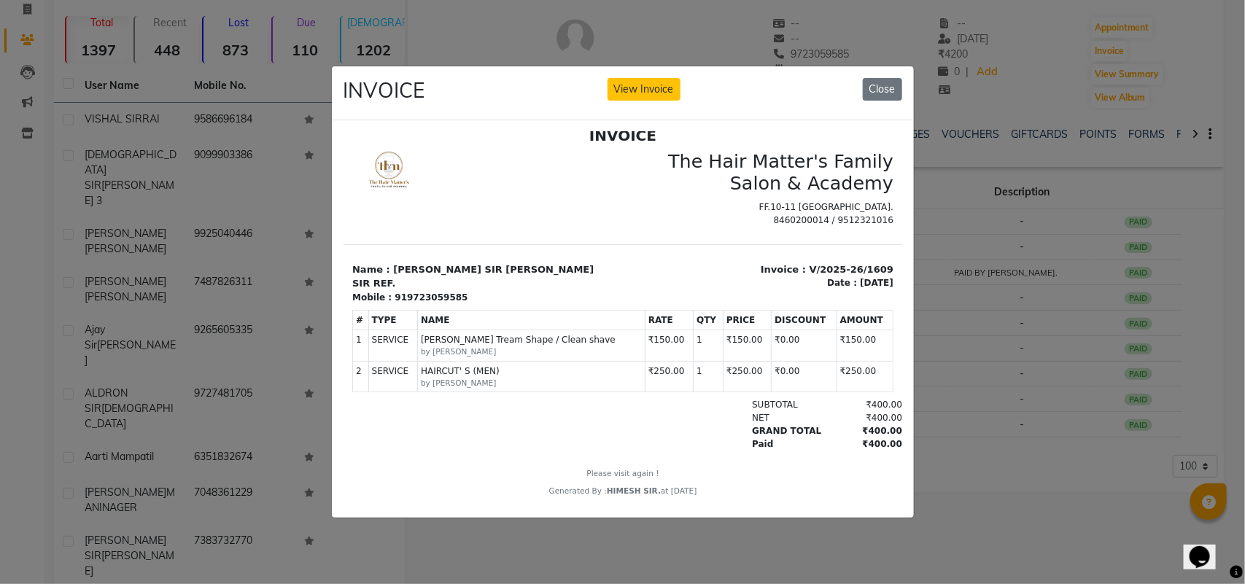
click at [852, 96] on div "INVOICE View Invoice Close" at bounding box center [623, 93] width 582 height 55
click at [881, 79] on button "Close" at bounding box center [882, 89] width 39 height 23
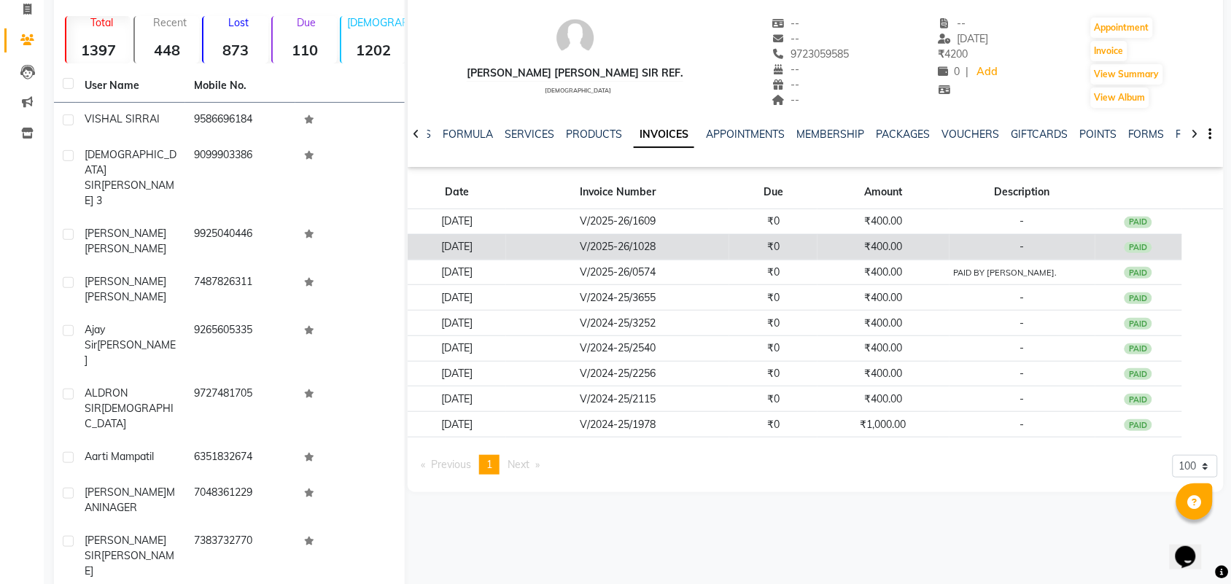
click at [810, 257] on td "₹0" at bounding box center [773, 247] width 88 height 26
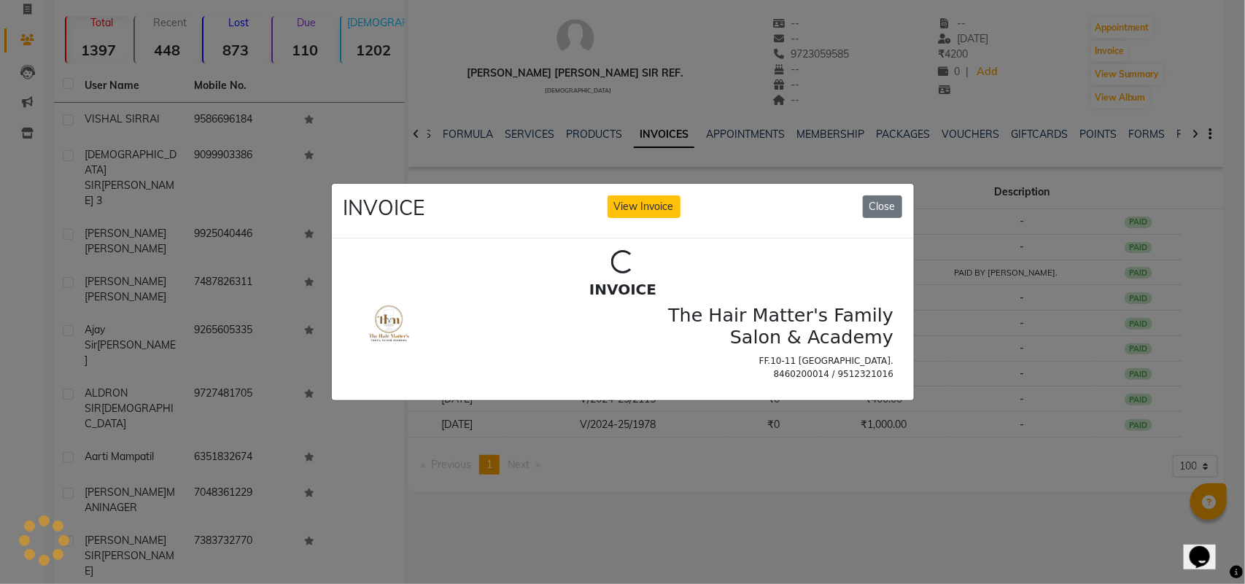
scroll to position [0, 0]
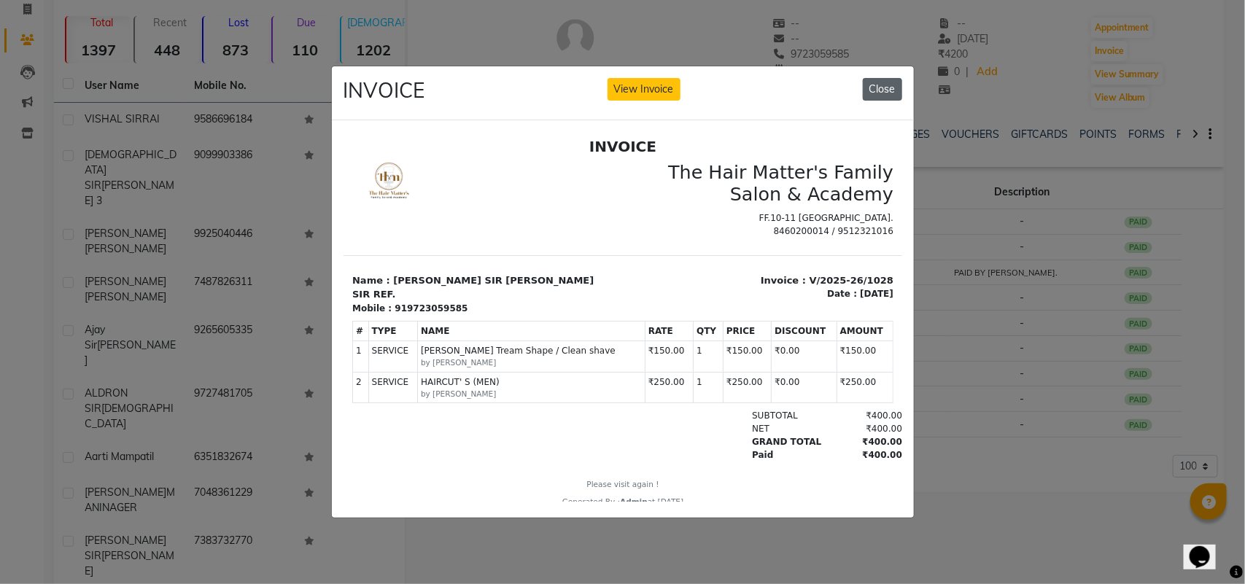
click at [879, 82] on button "Close" at bounding box center [882, 89] width 39 height 23
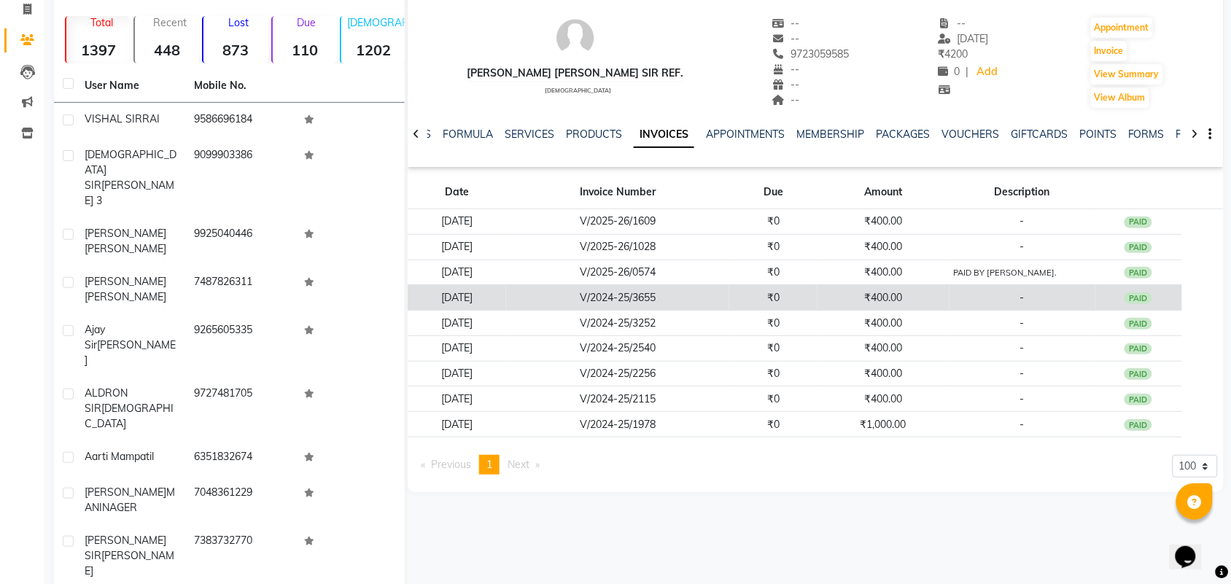
click at [782, 290] on td "₹0" at bounding box center [773, 298] width 88 height 26
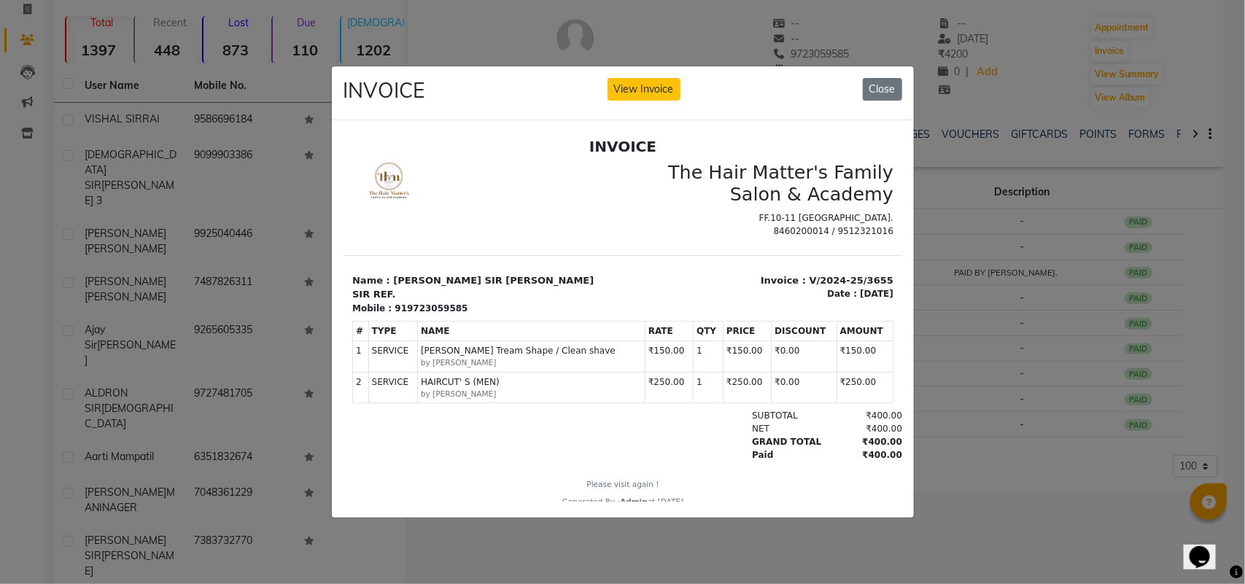
scroll to position [11, 0]
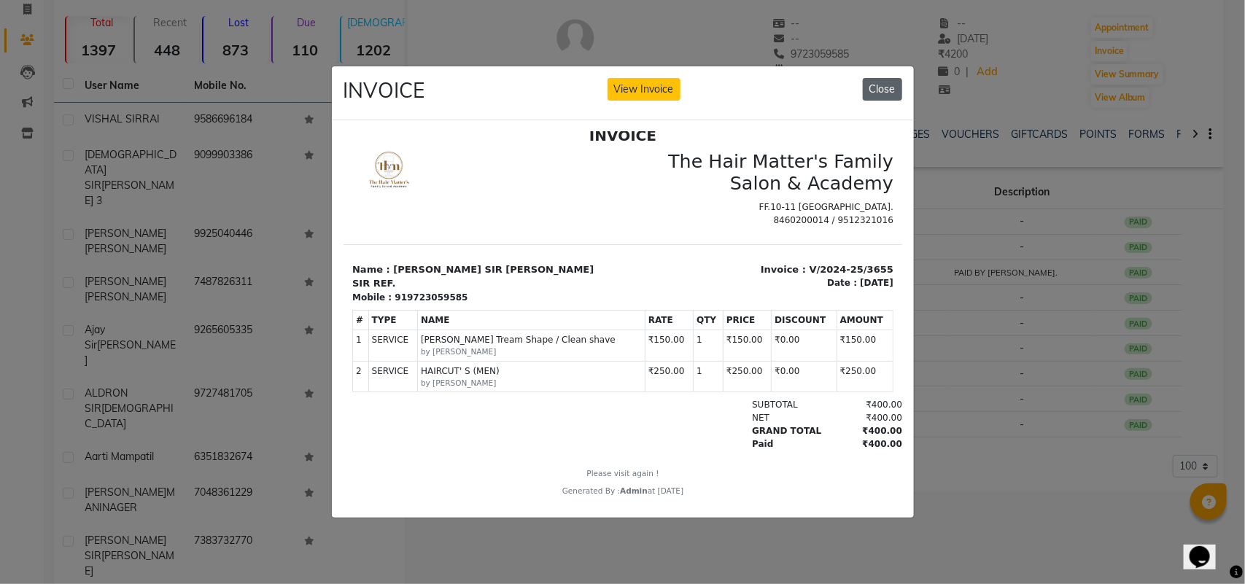
drag, startPoint x: 877, startPoint y: 85, endPoint x: 492, endPoint y: 161, distance: 391.9
click at [877, 85] on button "Close" at bounding box center [882, 89] width 39 height 23
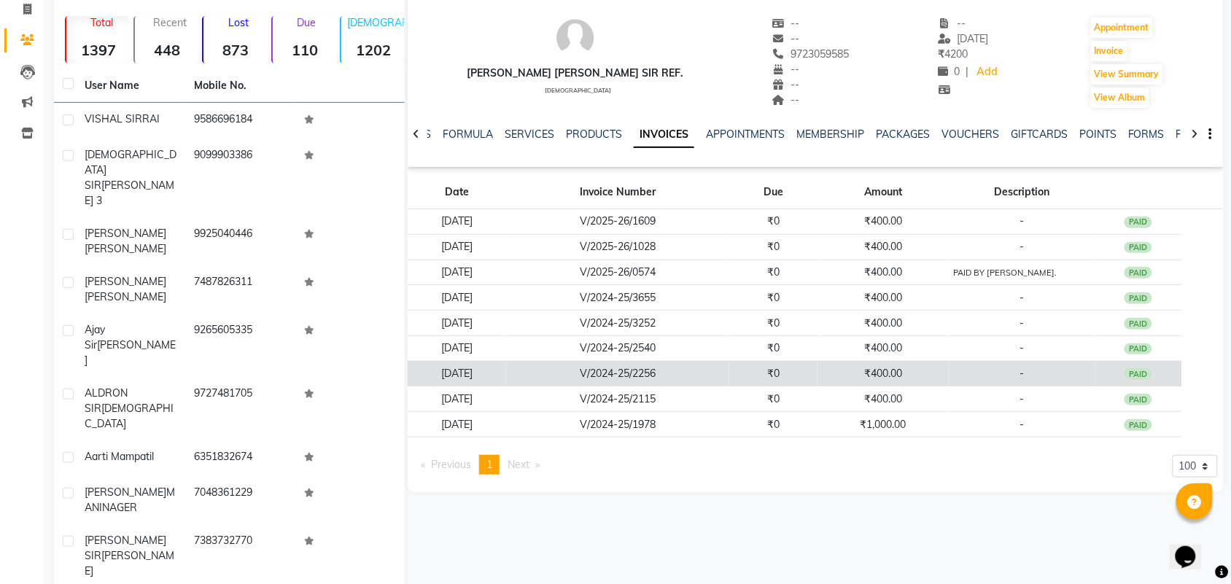
click at [817, 366] on td "₹0" at bounding box center [773, 374] width 88 height 26
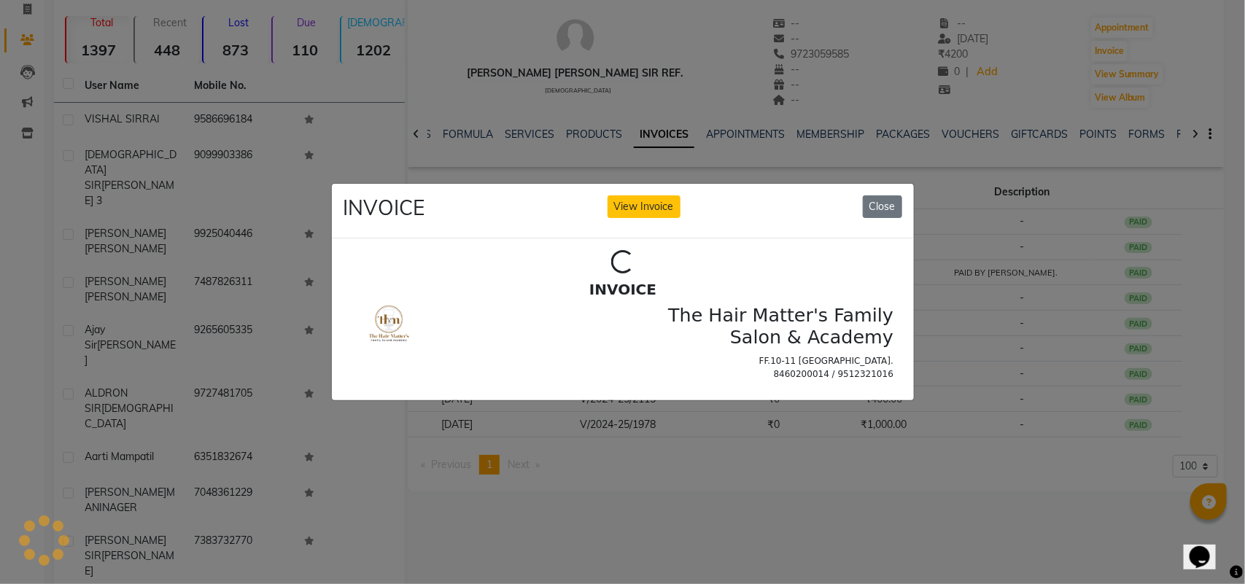
scroll to position [0, 0]
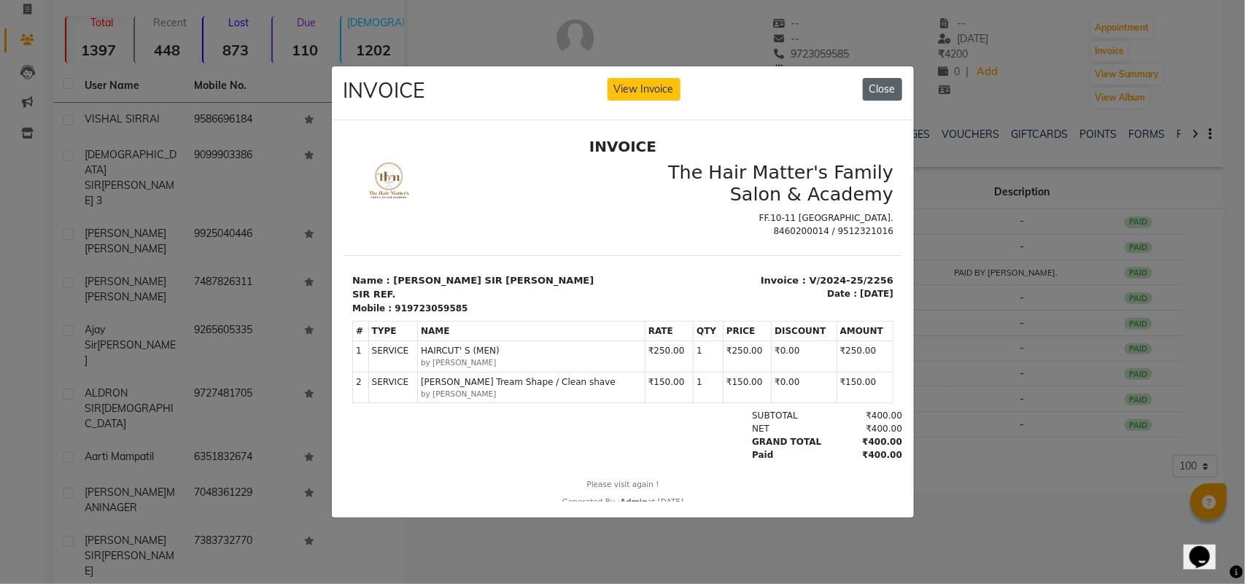
click at [881, 78] on button "Close" at bounding box center [882, 89] width 39 height 23
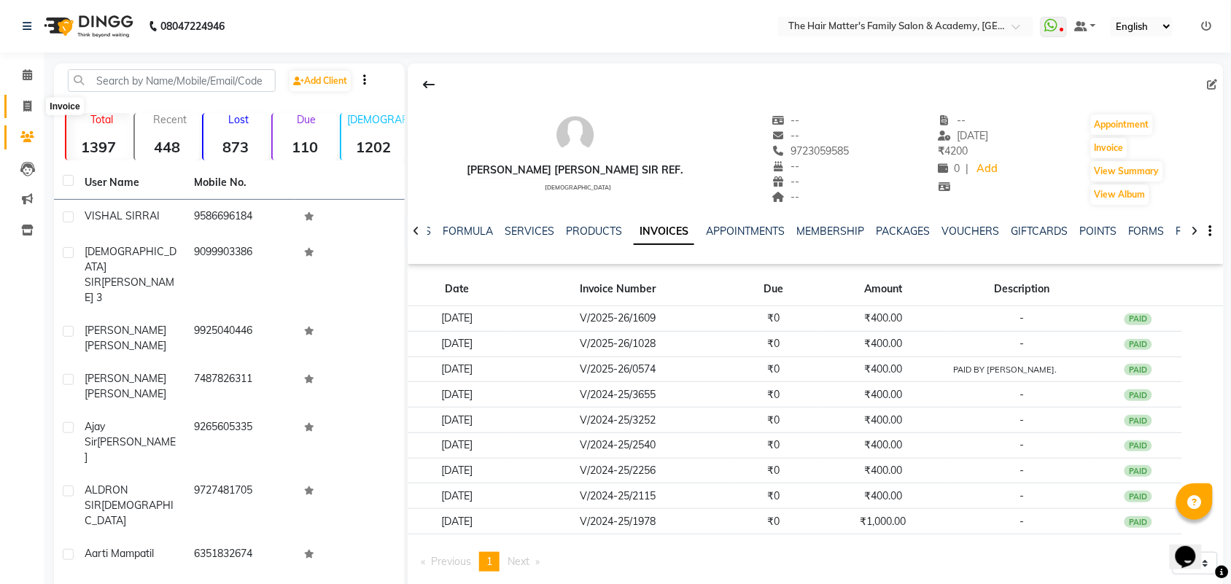
click at [24, 113] on span at bounding box center [28, 106] width 26 height 17
select select "5980"
select select "service"
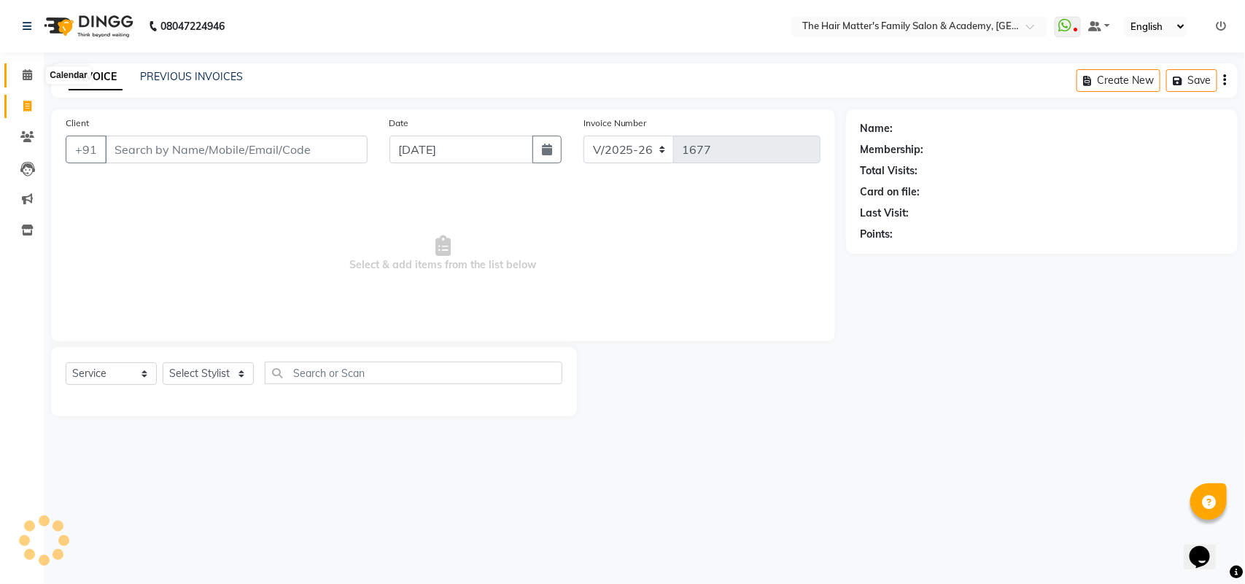
click at [33, 78] on span at bounding box center [28, 75] width 26 height 17
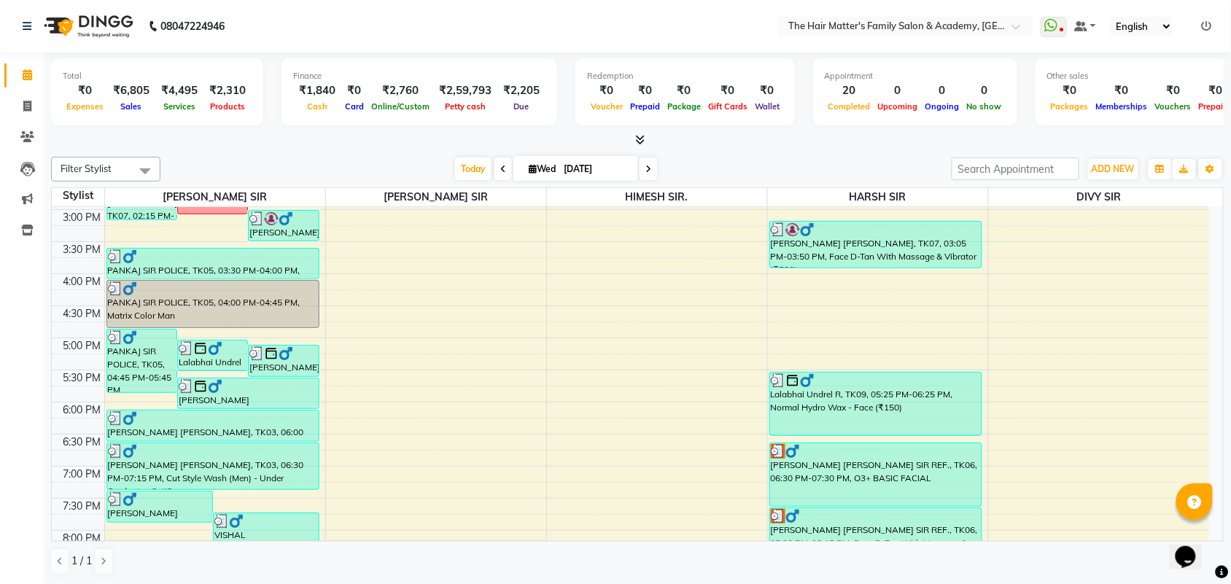
scroll to position [519, 0]
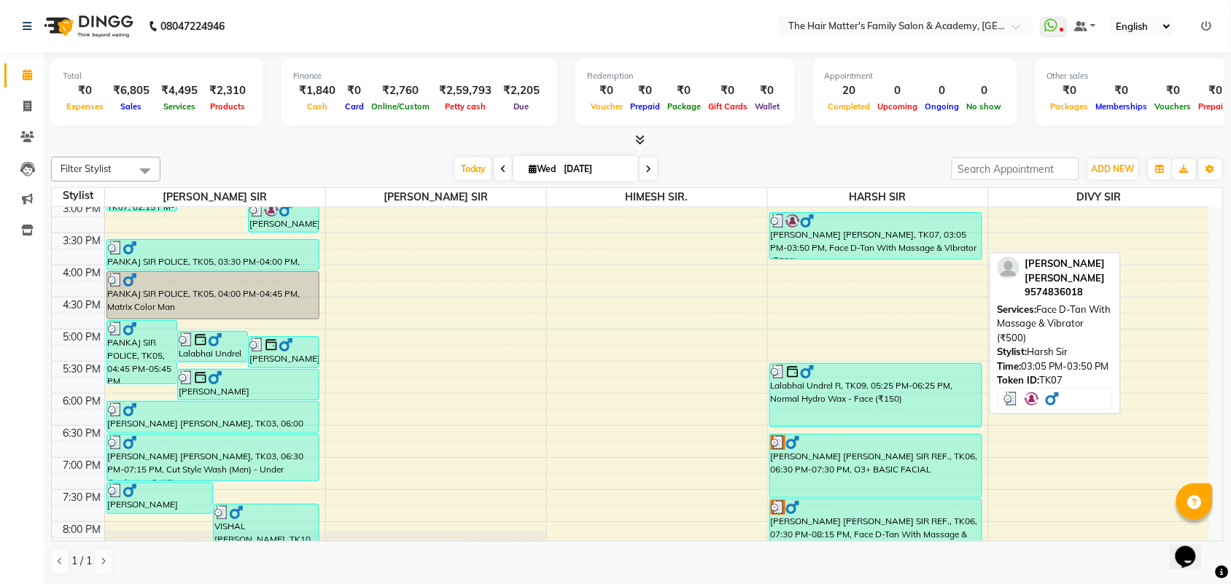
click at [825, 238] on div "[PERSON_NAME] [PERSON_NAME], TK07, 03:05 PM-03:50 PM, Face D-Tan With Massage &…" at bounding box center [875, 236] width 211 height 46
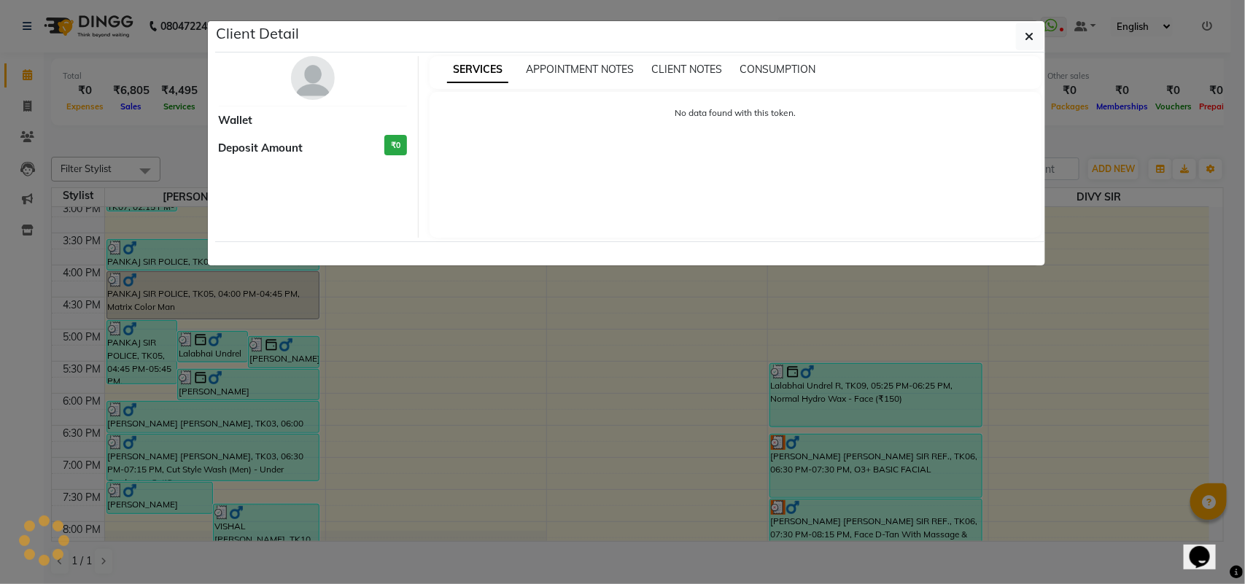
select select "3"
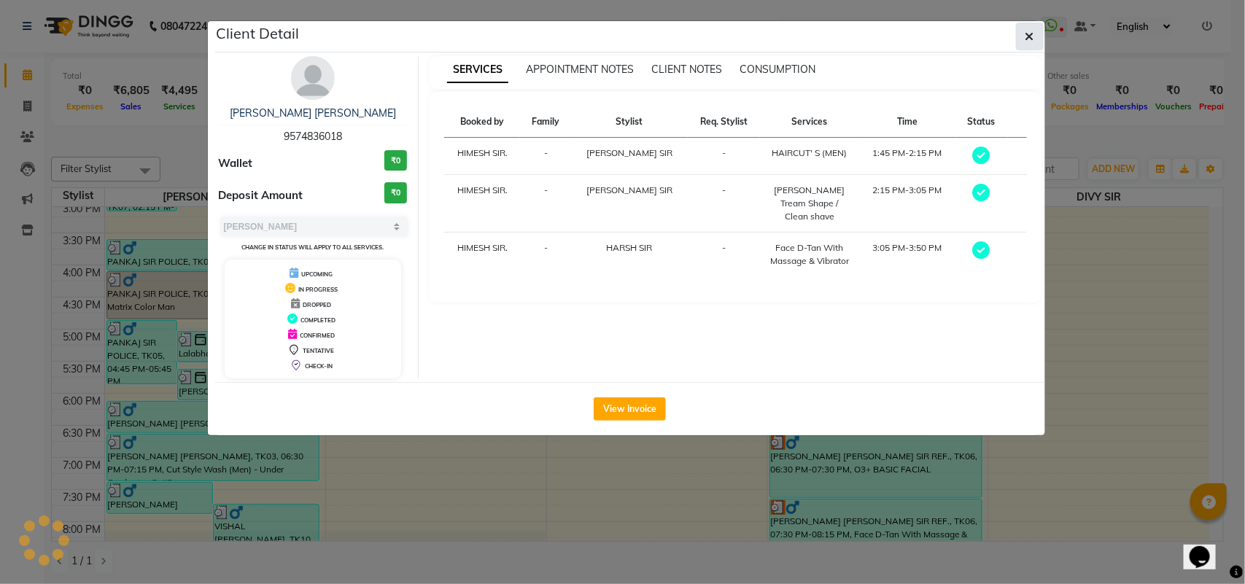
click at [1022, 31] on button "button" at bounding box center [1030, 37] width 28 height 28
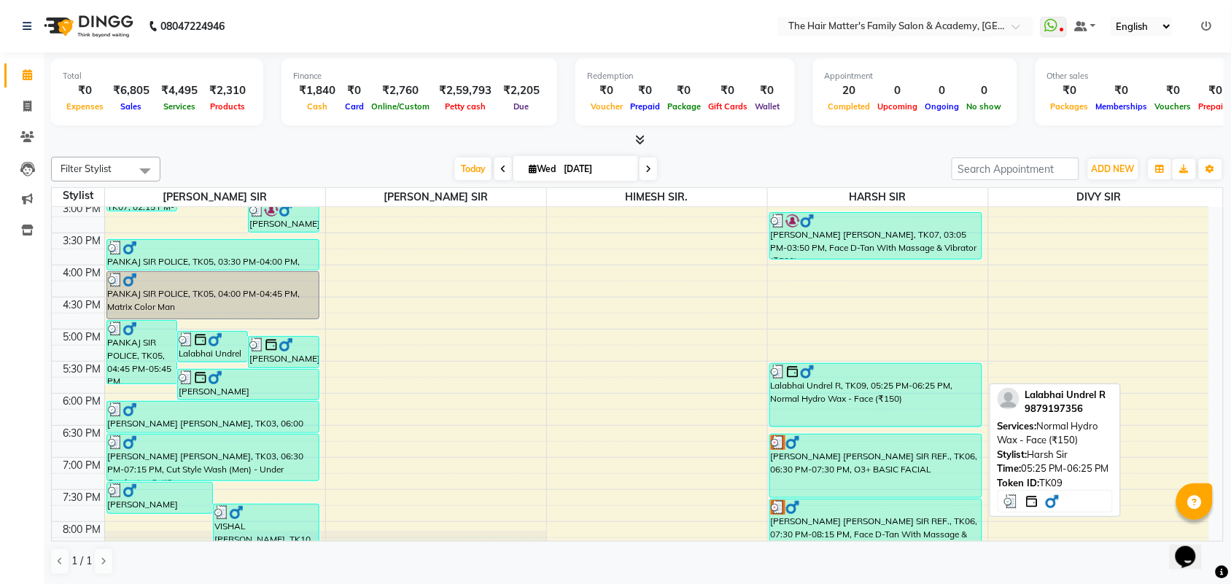
click at [875, 380] on div "Lalabhai Undrel R, TK09, 05:25 PM-06:25 PM, Normal Hydro Wax - Face (₹150)" at bounding box center [875, 395] width 211 height 63
select select "3"
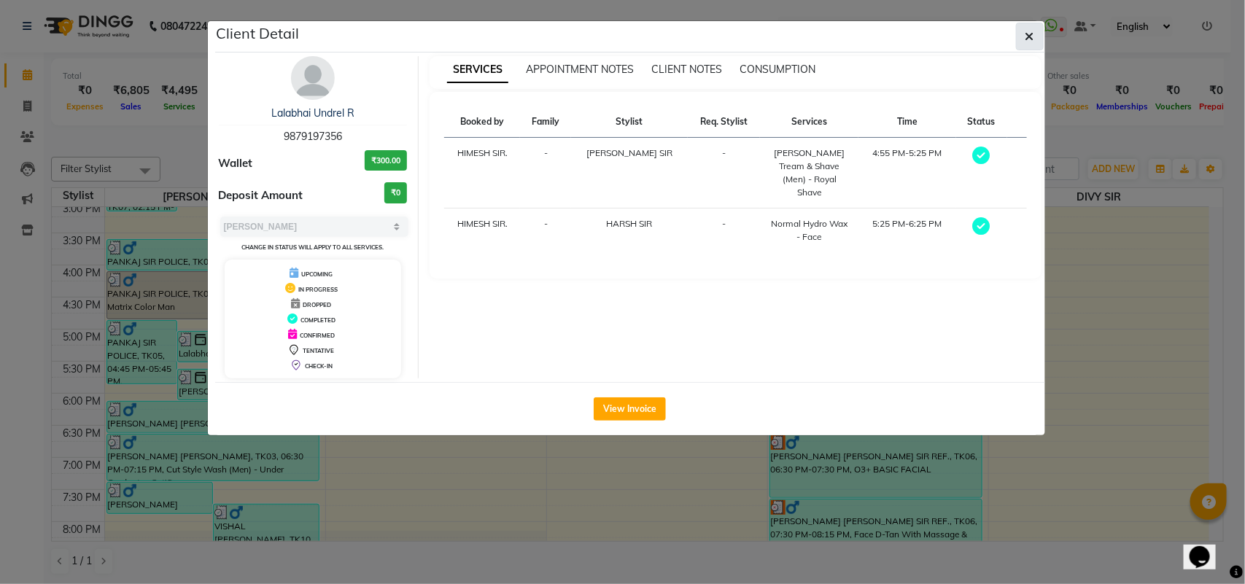
click at [1021, 30] on button "button" at bounding box center [1030, 37] width 28 height 28
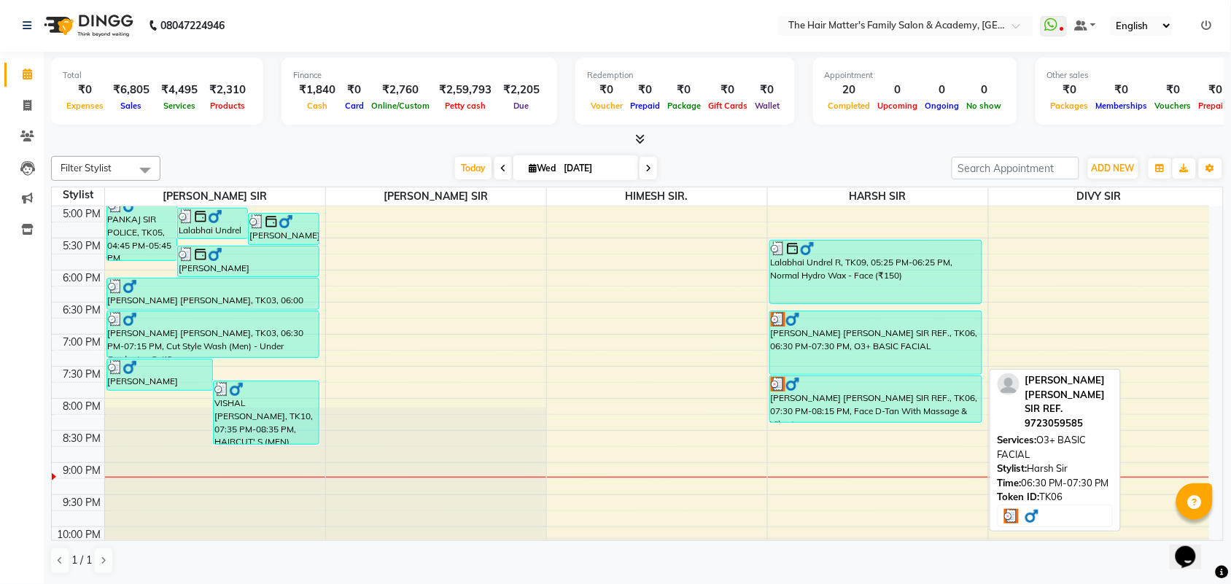
scroll to position [704, 0]
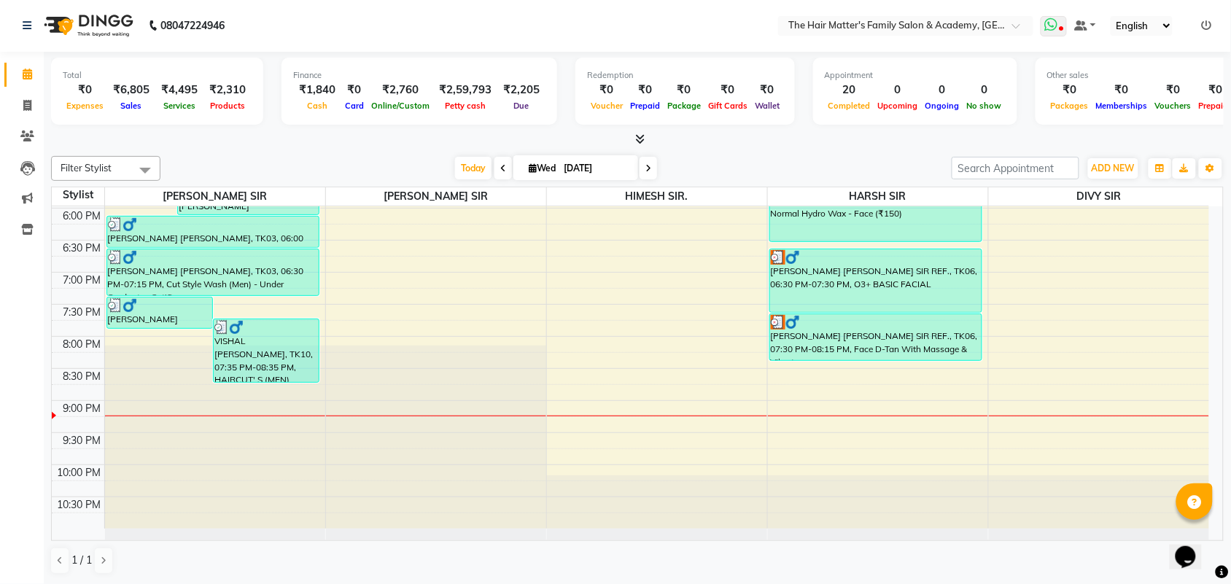
click at [1062, 18] on span at bounding box center [1054, 26] width 26 height 20
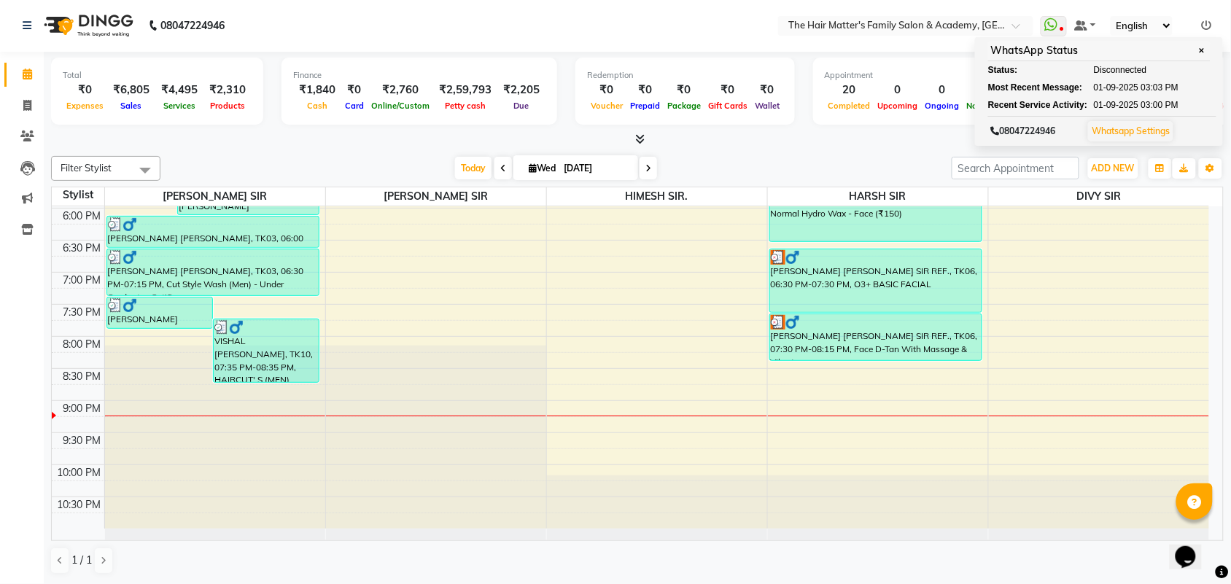
click at [1060, 223] on div "7:00 AM 7:30 AM 8:00 AM 8:30 AM 9:00 AM 9:30 AM 10:00 AM 10:30 AM 11:00 AM 11:3…" at bounding box center [630, 16] width 1157 height 1026
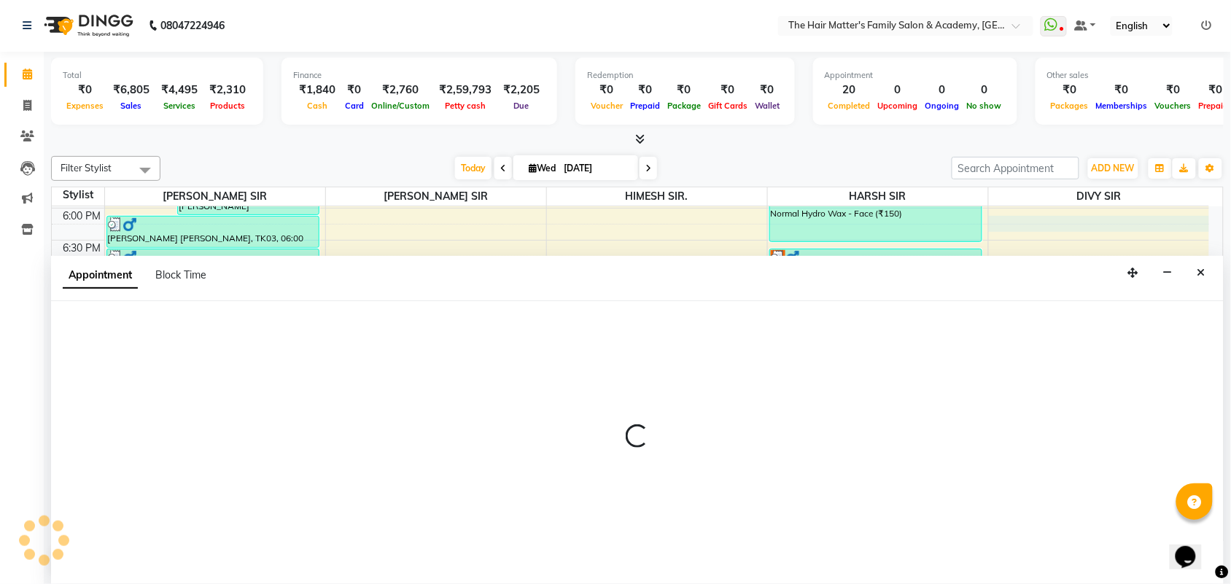
select select "90124"
select select "tentative"
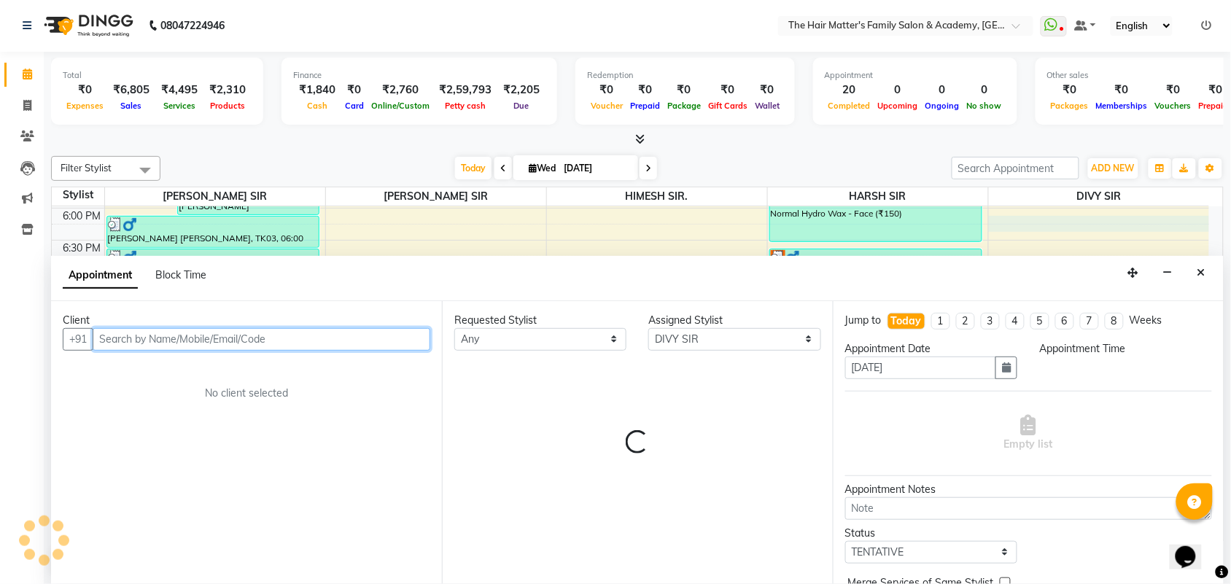
select select "1080"
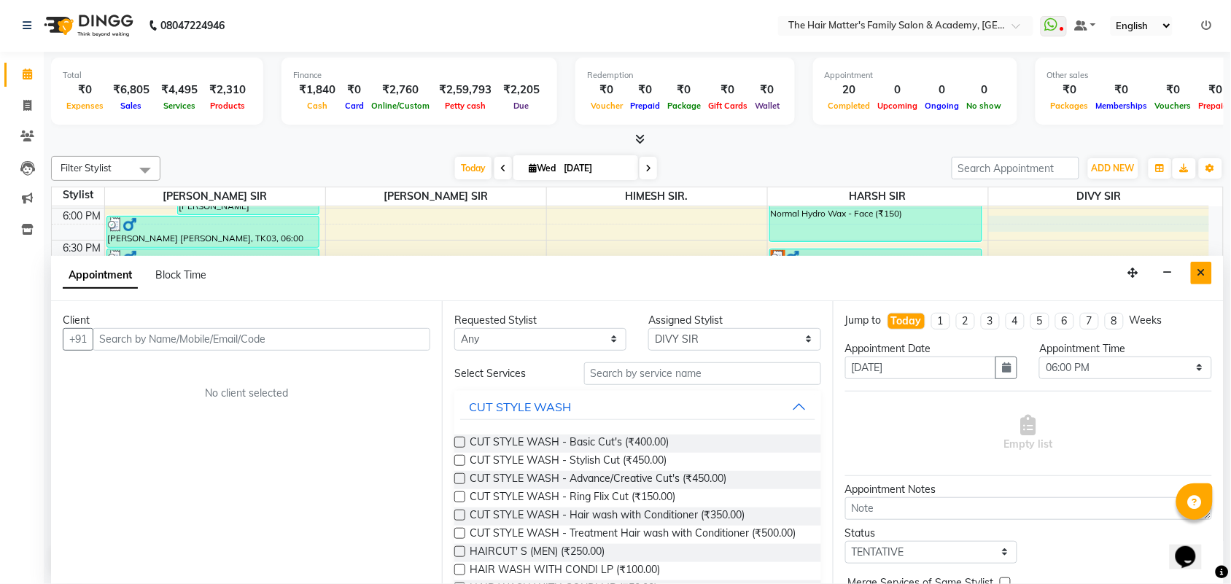
click at [1205, 268] on icon "Close" at bounding box center [1201, 273] width 8 height 10
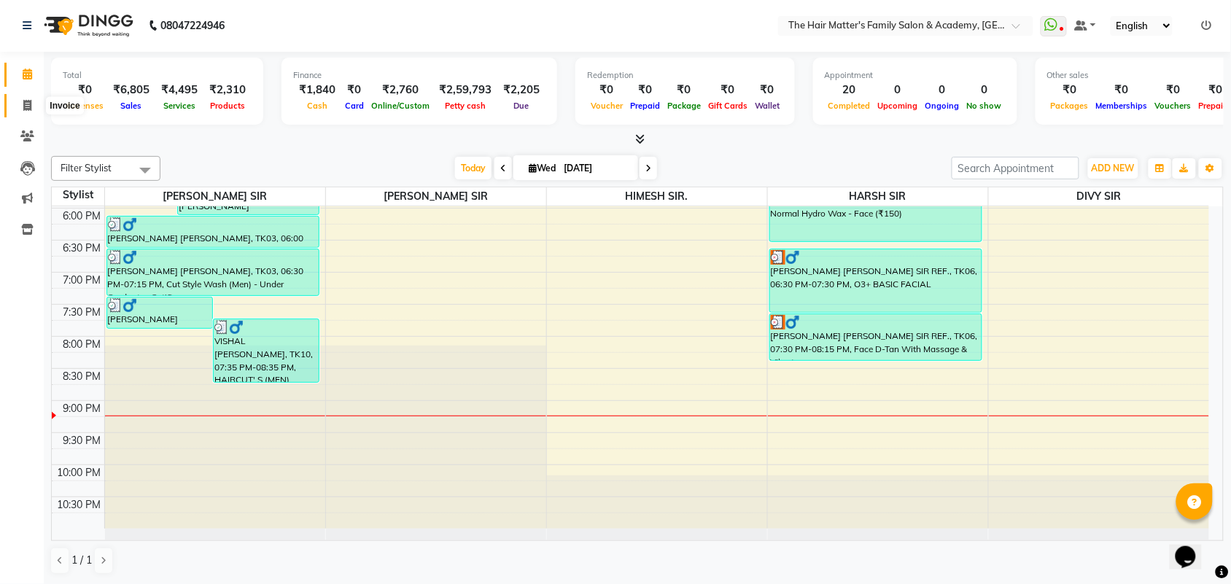
click at [23, 104] on icon at bounding box center [27, 105] width 8 height 11
select select "5980"
select select "service"
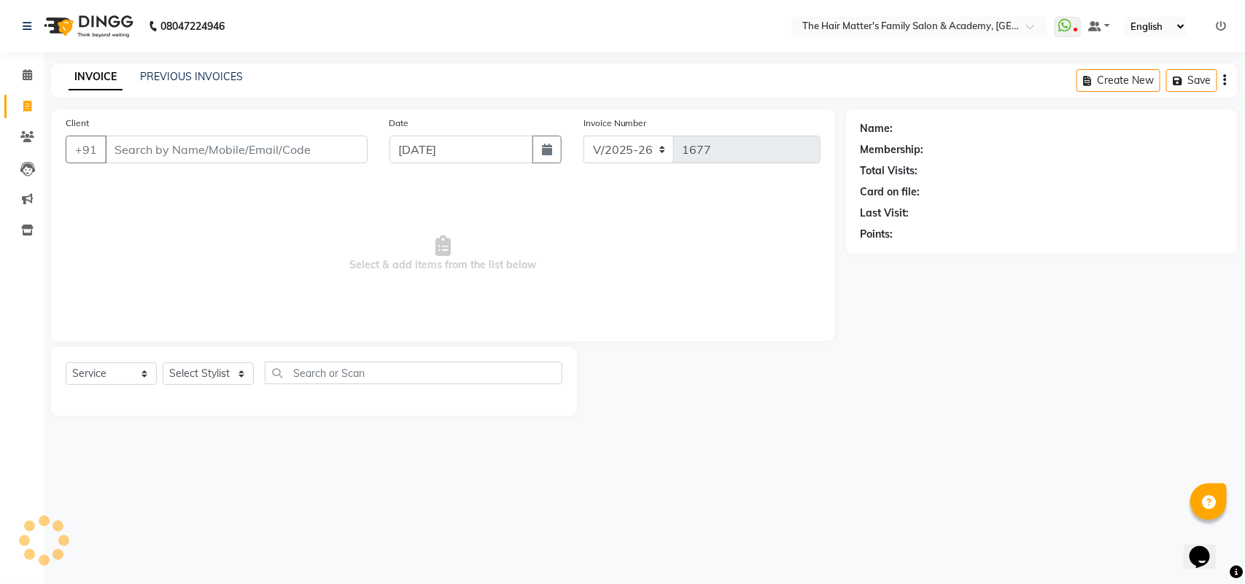
click at [143, 152] on input "Client" at bounding box center [236, 150] width 263 height 28
type input ","
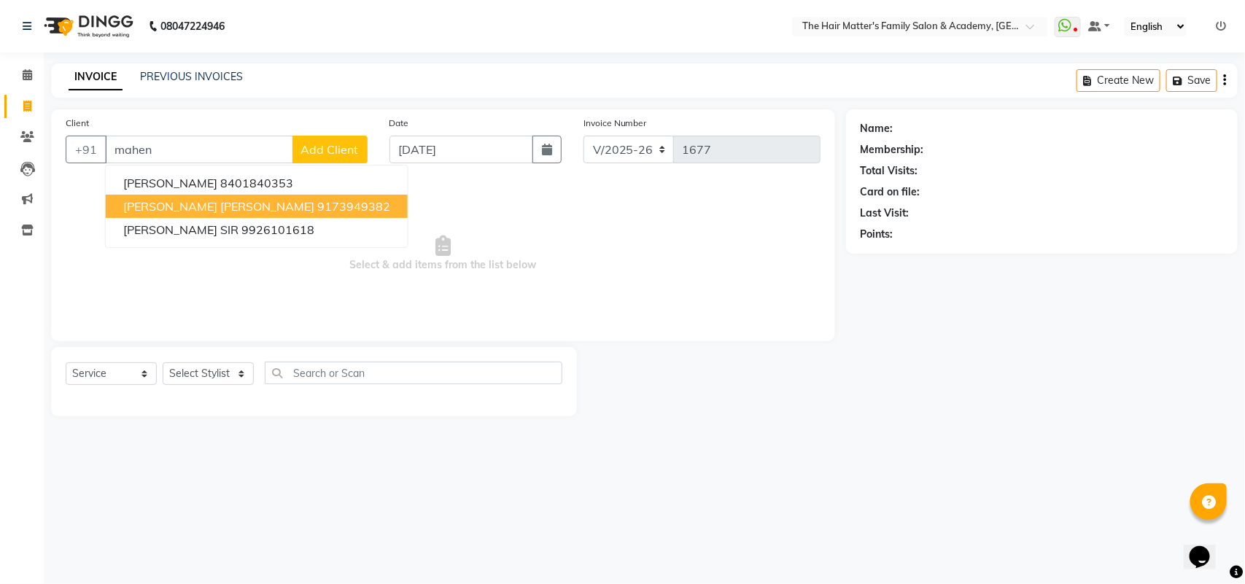
click at [317, 209] on ngb-highlight "9173949382" at bounding box center [353, 206] width 73 height 15
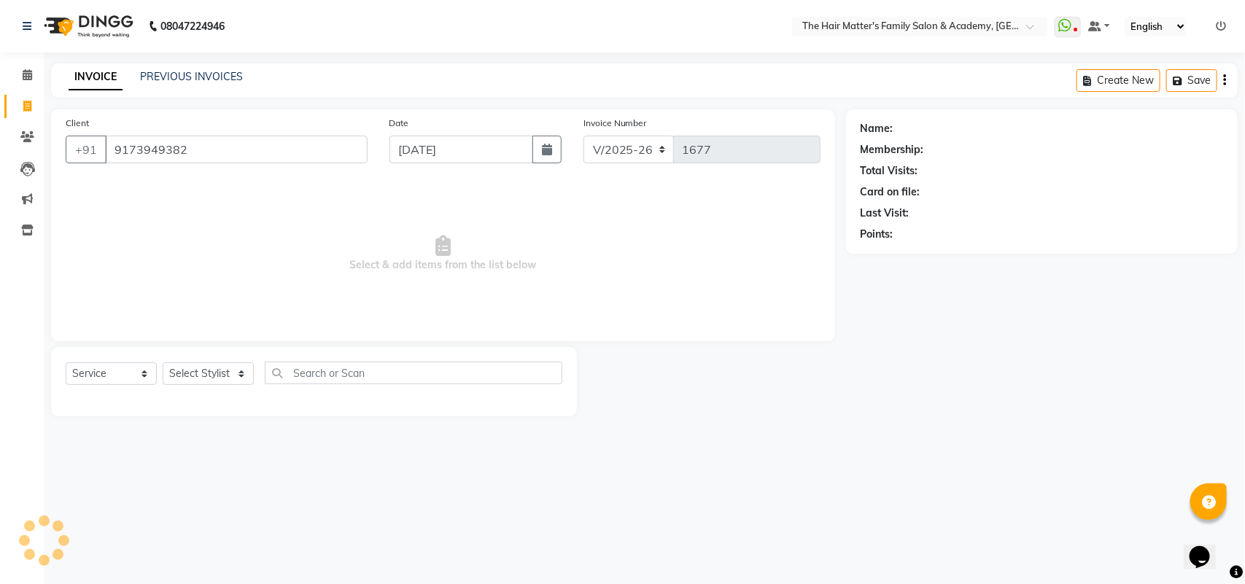
type input "9173949382"
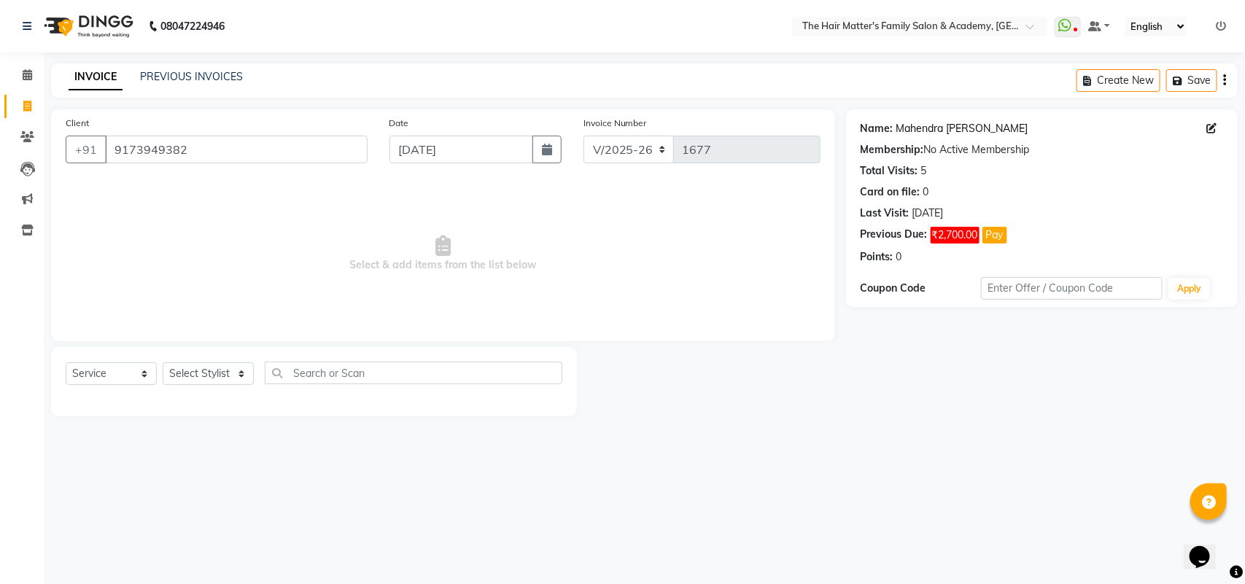
click at [932, 124] on link "Mahendra Sir Rathod" at bounding box center [962, 128] width 132 height 15
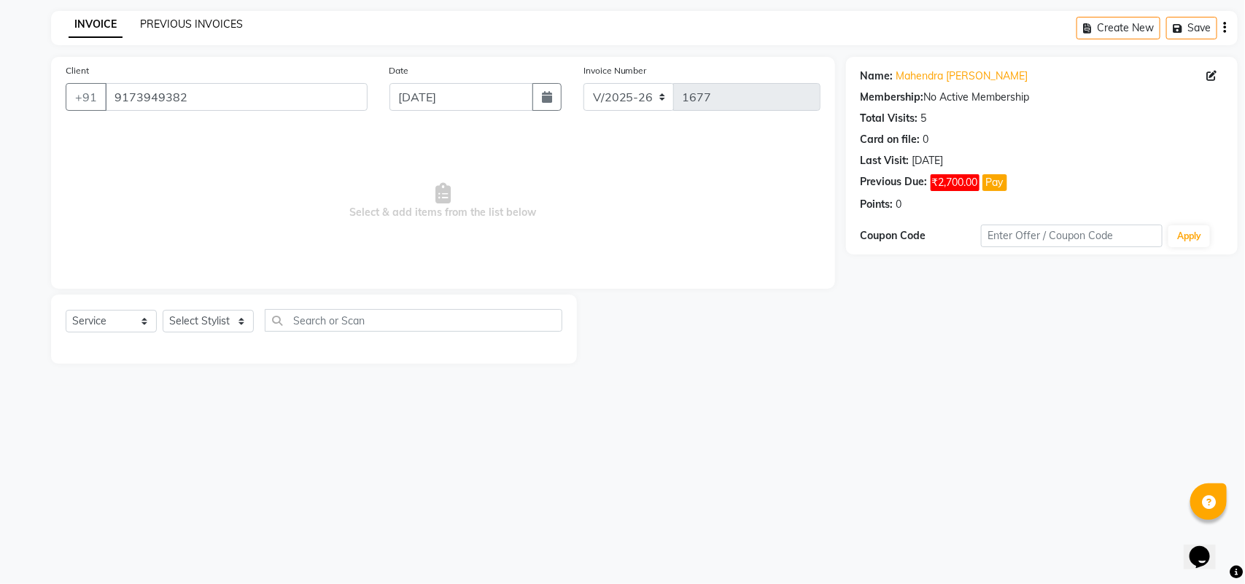
click at [162, 23] on link "PREVIOUS INVOICES" at bounding box center [191, 24] width 103 height 13
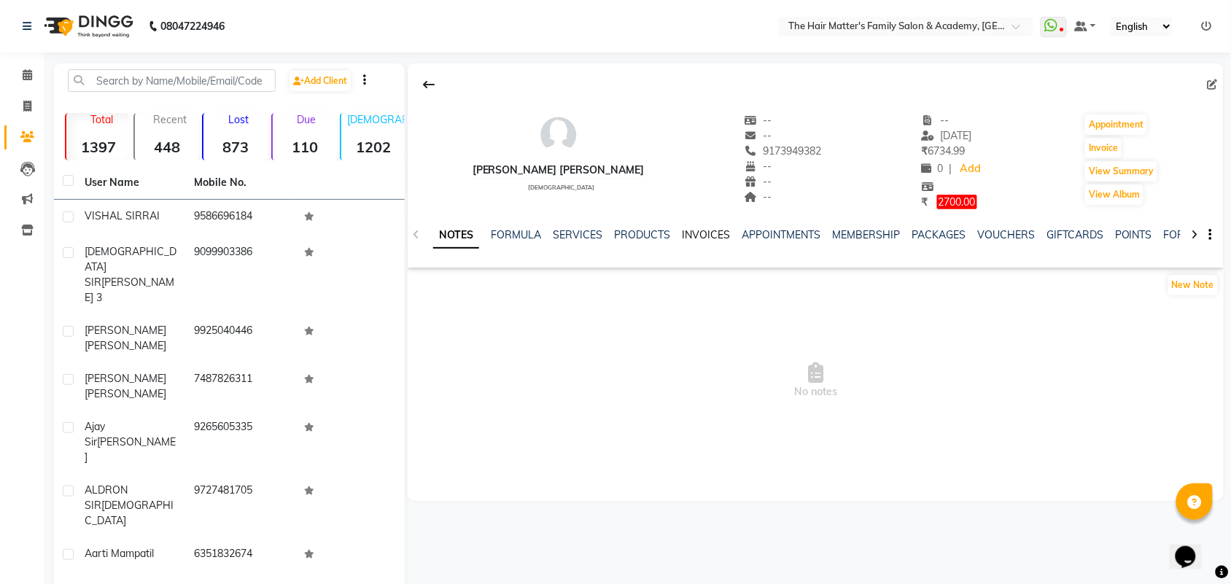
click at [715, 235] on link "INVOICES" at bounding box center [706, 234] width 48 height 13
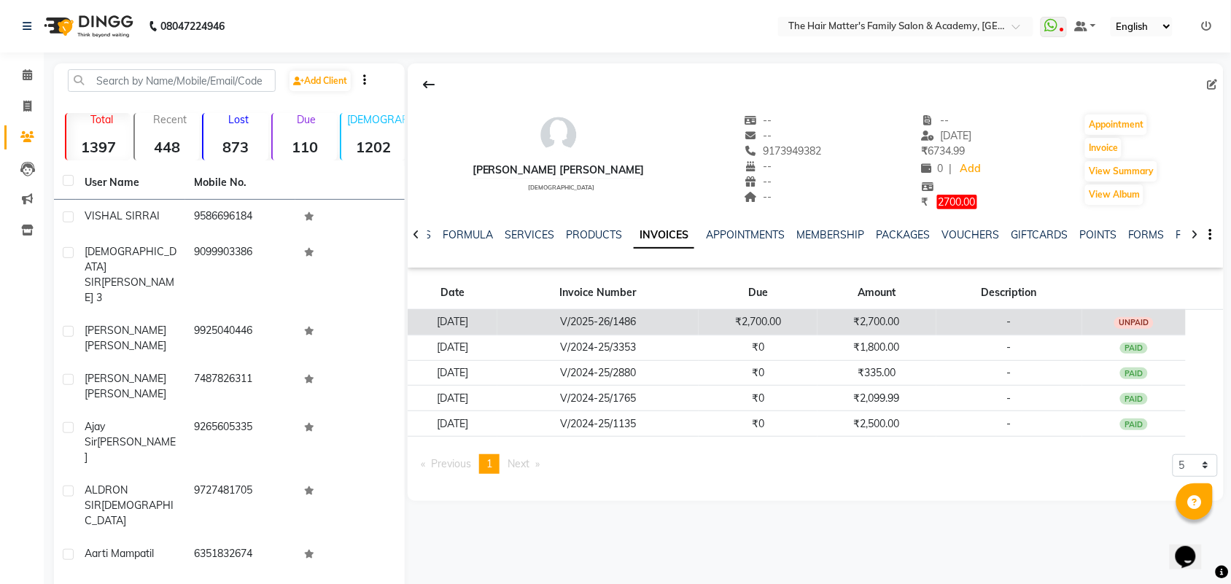
click at [865, 325] on td "₹2,700.00" at bounding box center [876, 322] width 119 height 26
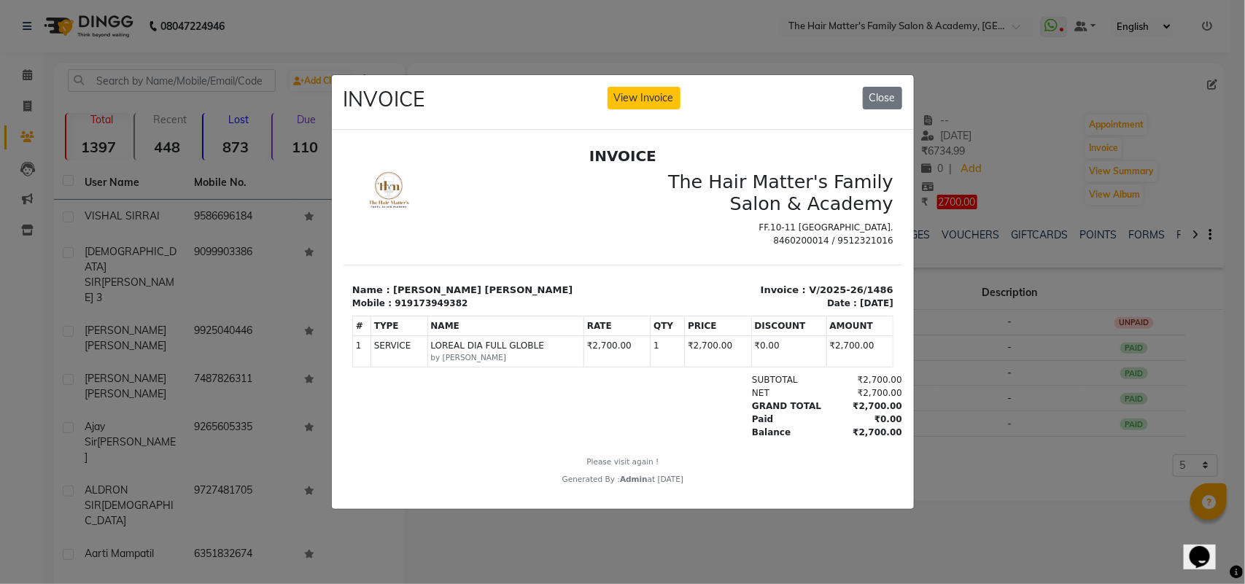
scroll to position [11, 0]
click at [885, 87] on button "Close" at bounding box center [882, 98] width 39 height 23
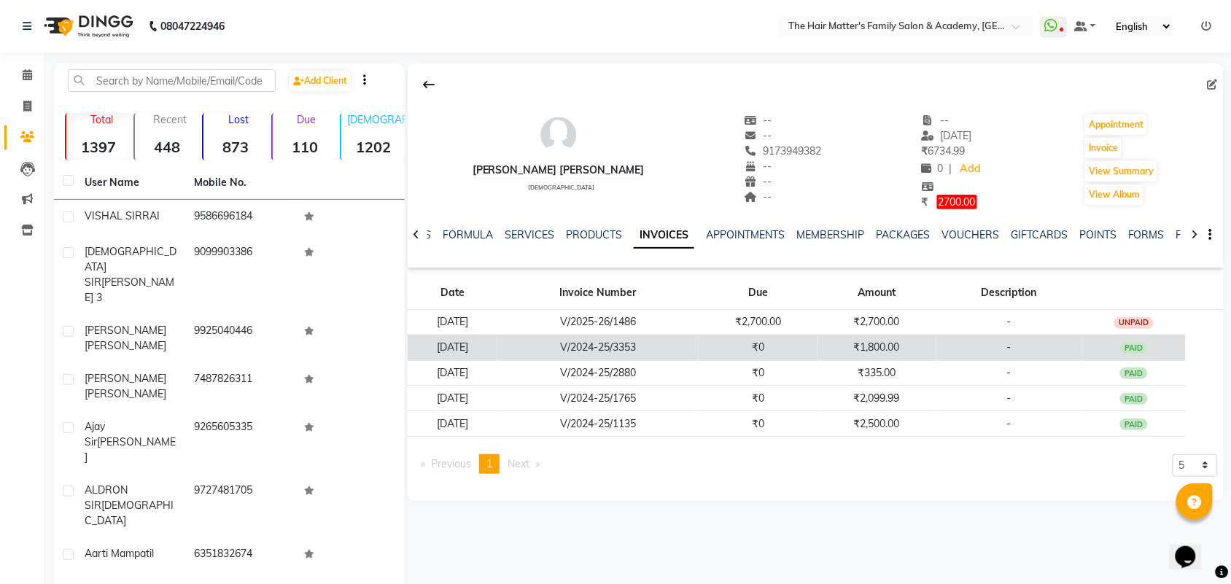
click at [931, 341] on td "₹1,800.00" at bounding box center [876, 348] width 119 height 26
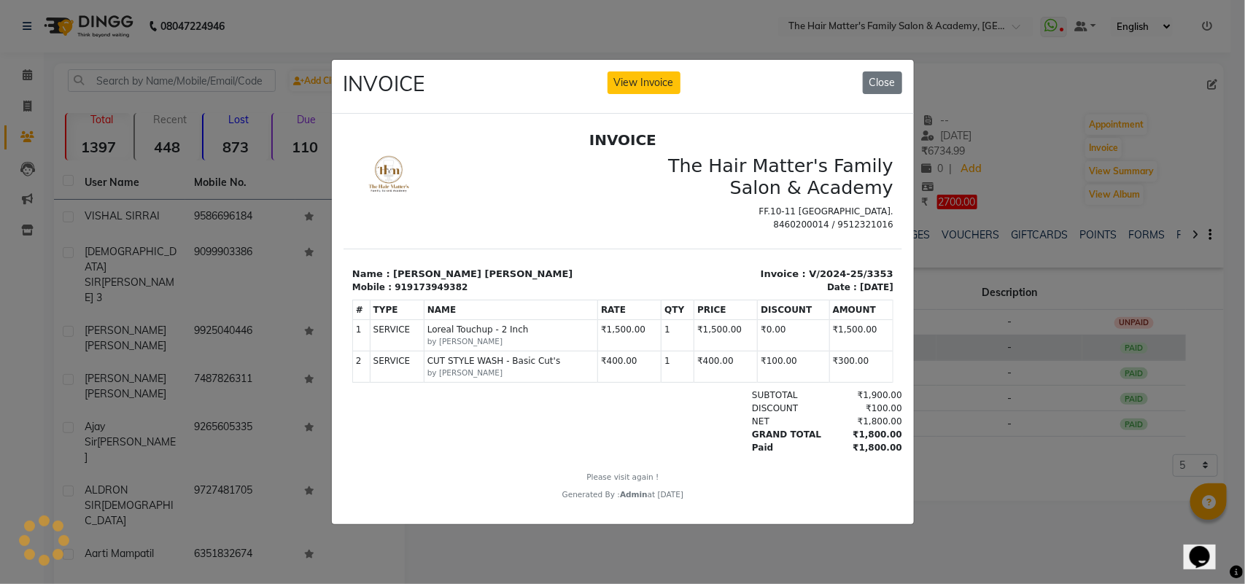
scroll to position [0, 0]
click at [881, 71] on button "Close" at bounding box center [882, 82] width 39 height 23
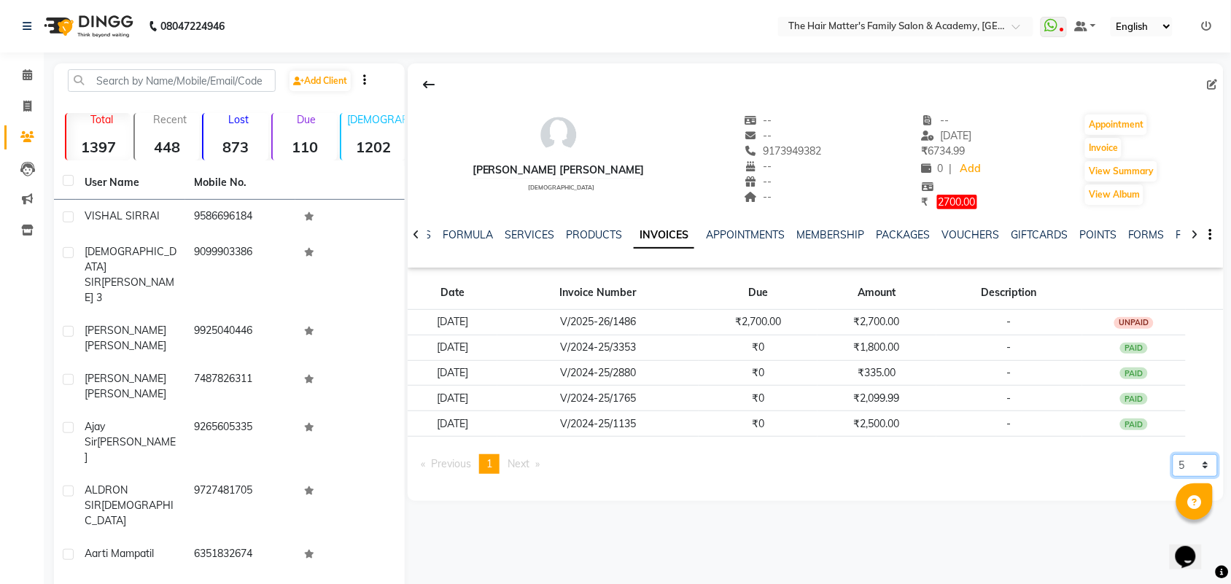
click at [1194, 464] on select "5 10 50 100 500" at bounding box center [1195, 465] width 45 height 23
select select "100"
click at [1173, 455] on select "5 10 50 100 500" at bounding box center [1195, 465] width 45 height 23
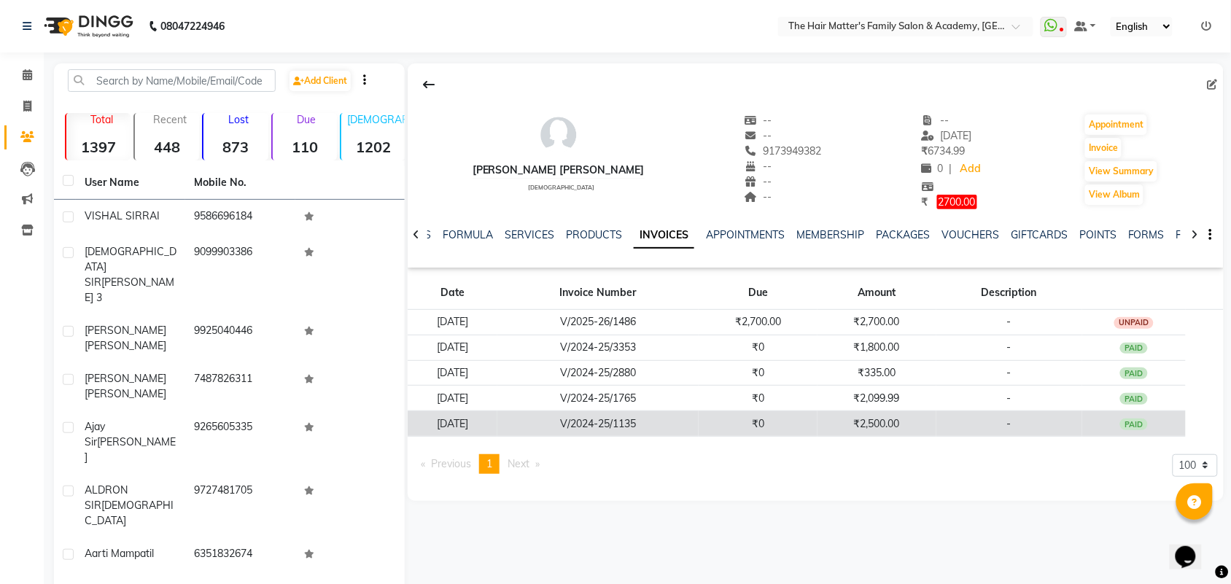
click at [982, 429] on td "-" at bounding box center [1009, 424] width 146 height 26
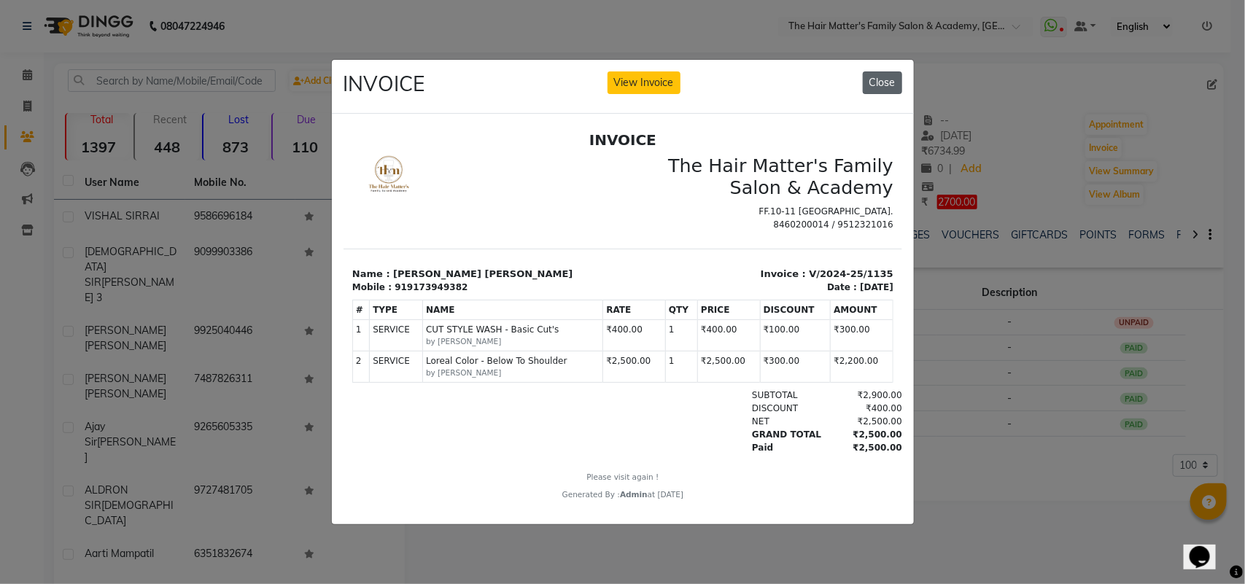
click at [879, 81] on button "Close" at bounding box center [882, 82] width 39 height 23
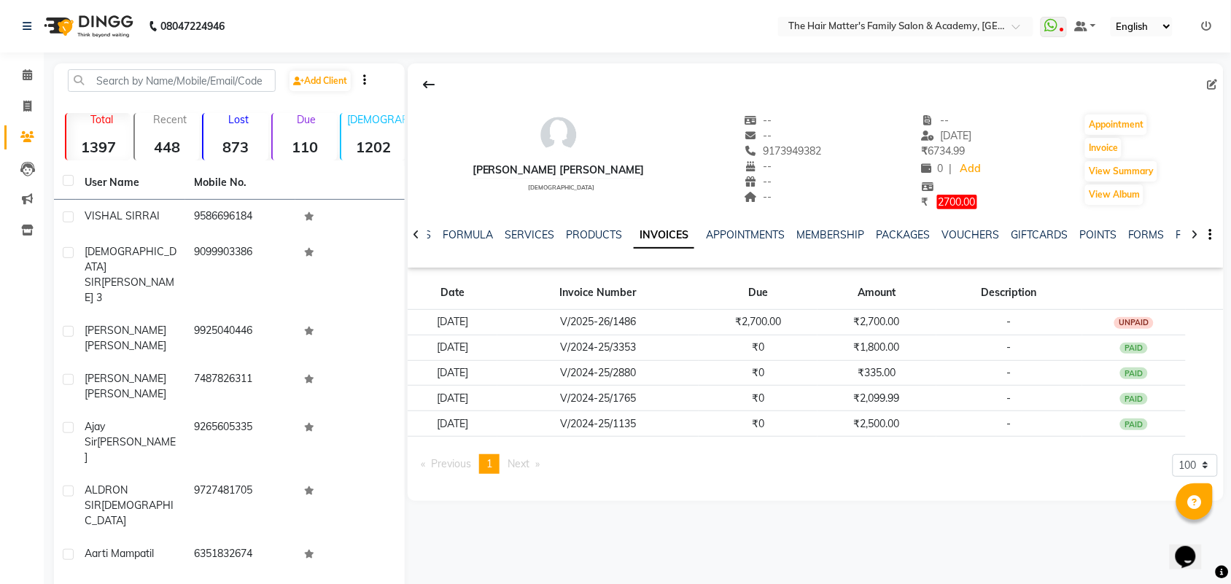
click at [417, 234] on icon at bounding box center [416, 235] width 7 height 10
click at [417, 234] on div "NOTES FORMULA SERVICES PRODUCTS INVOICES APPOINTMENTS MEMBERSHIP PACKAGES VOUCH…" at bounding box center [816, 235] width 816 height 50
click at [440, 231] on link "NOTES" at bounding box center [449, 234] width 33 height 13
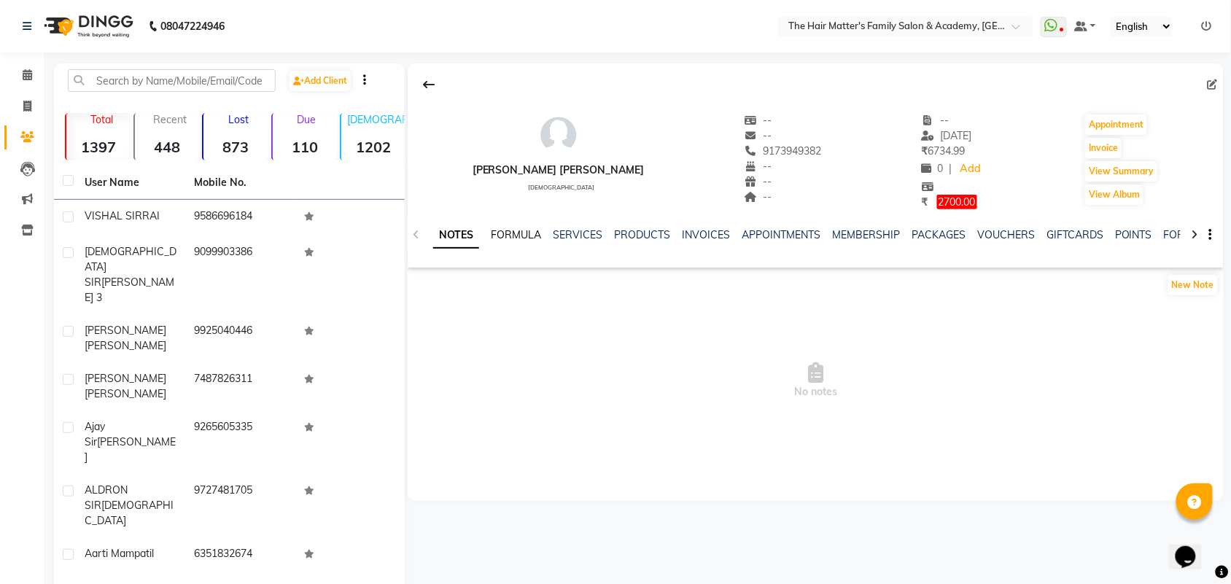
click at [503, 231] on link "FORMULA" at bounding box center [516, 234] width 50 height 13
click at [586, 238] on link "SERVICES" at bounding box center [576, 234] width 50 height 13
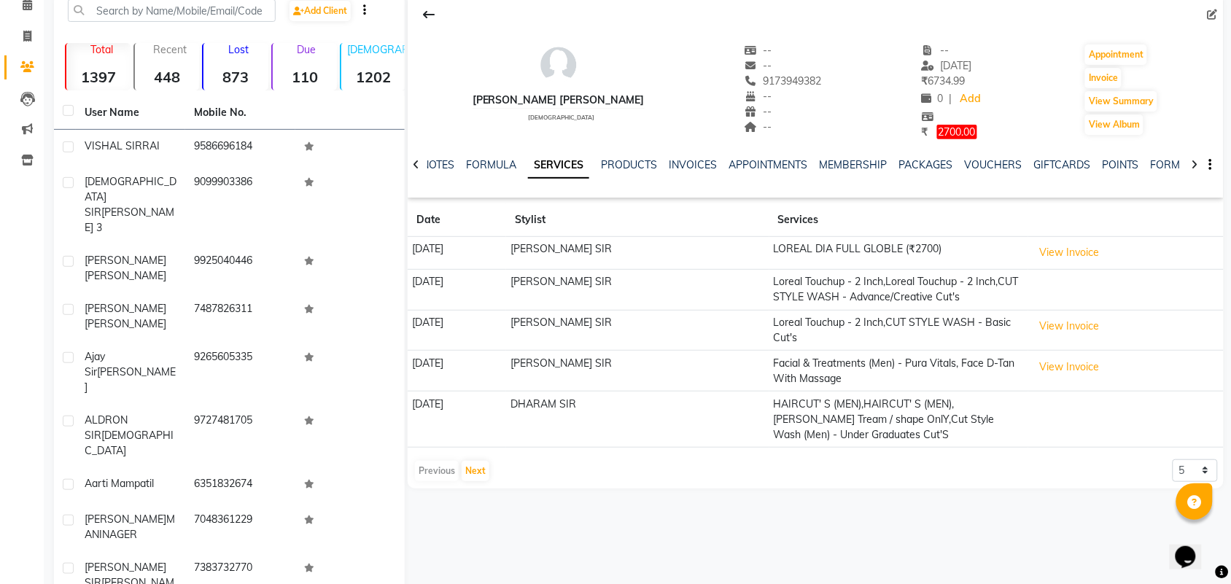
scroll to position [109, 0]
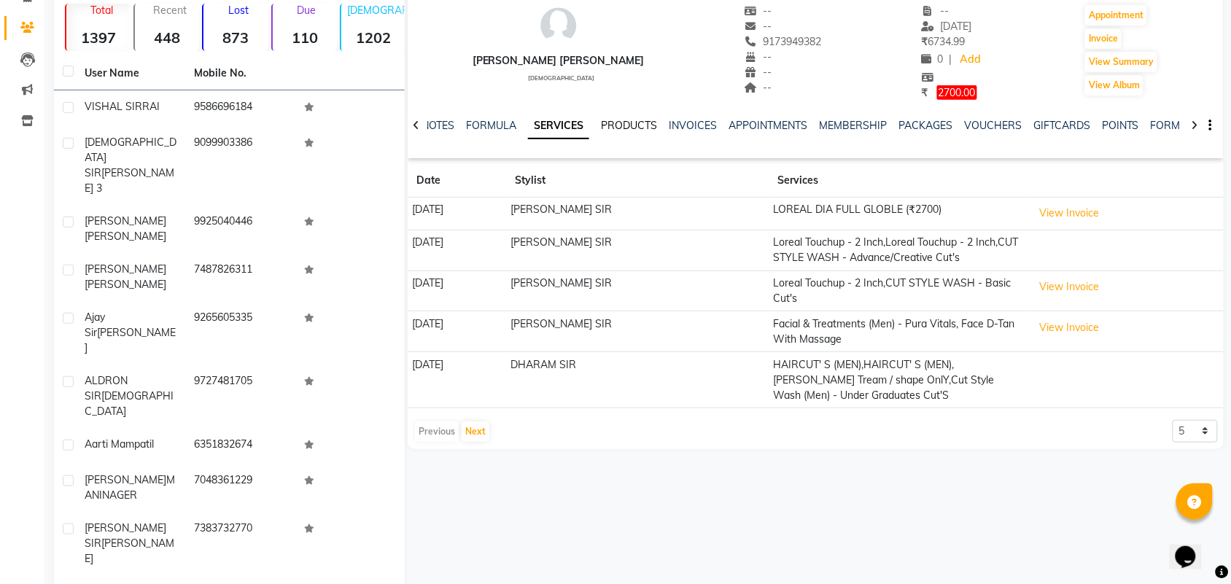
click at [618, 121] on link "PRODUCTS" at bounding box center [629, 125] width 56 height 13
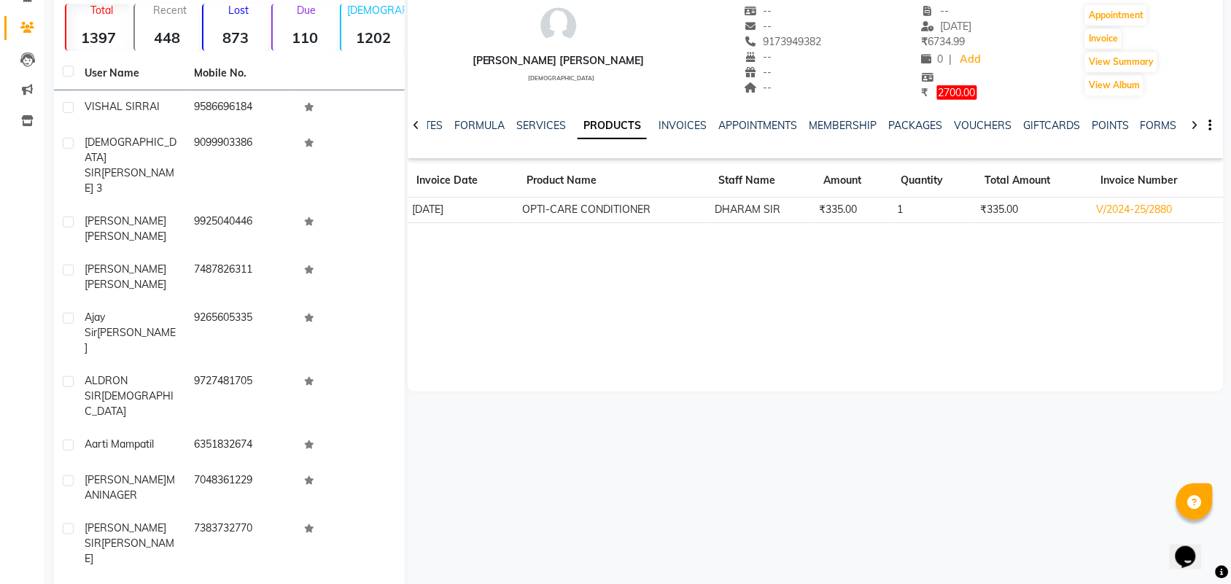
click at [679, 118] on div "INVOICES" at bounding box center [682, 125] width 48 height 15
click at [689, 121] on link "INVOICES" at bounding box center [682, 125] width 48 height 13
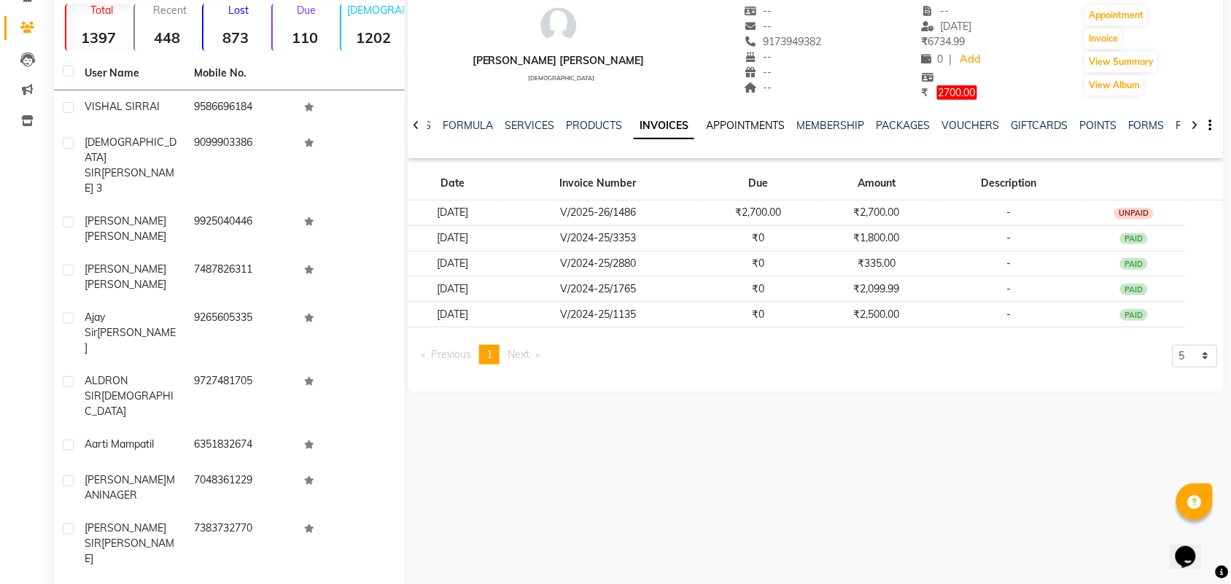
click at [755, 125] on link "APPOINTMENTS" at bounding box center [745, 125] width 79 height 13
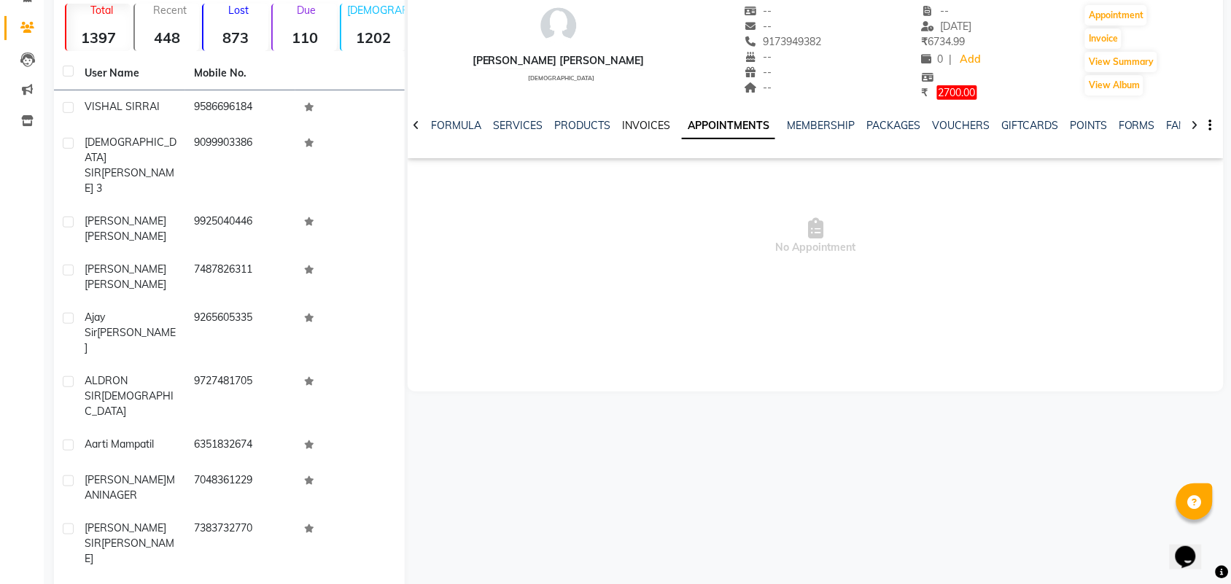
click at [658, 126] on link "INVOICES" at bounding box center [646, 125] width 48 height 13
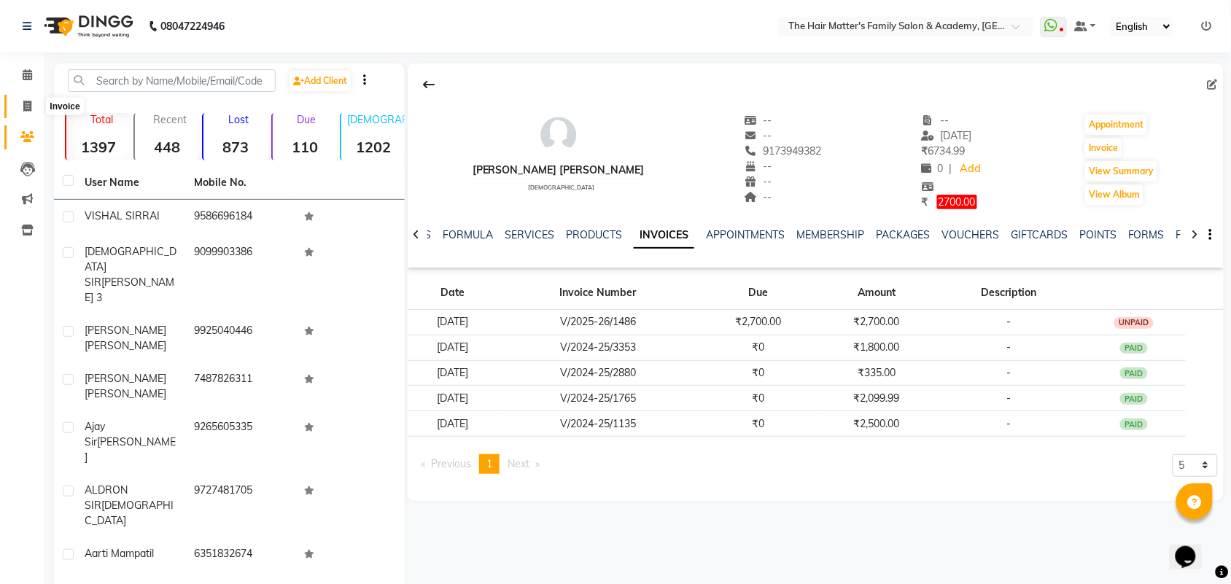
click at [18, 100] on span at bounding box center [28, 106] width 26 height 17
select select "service"
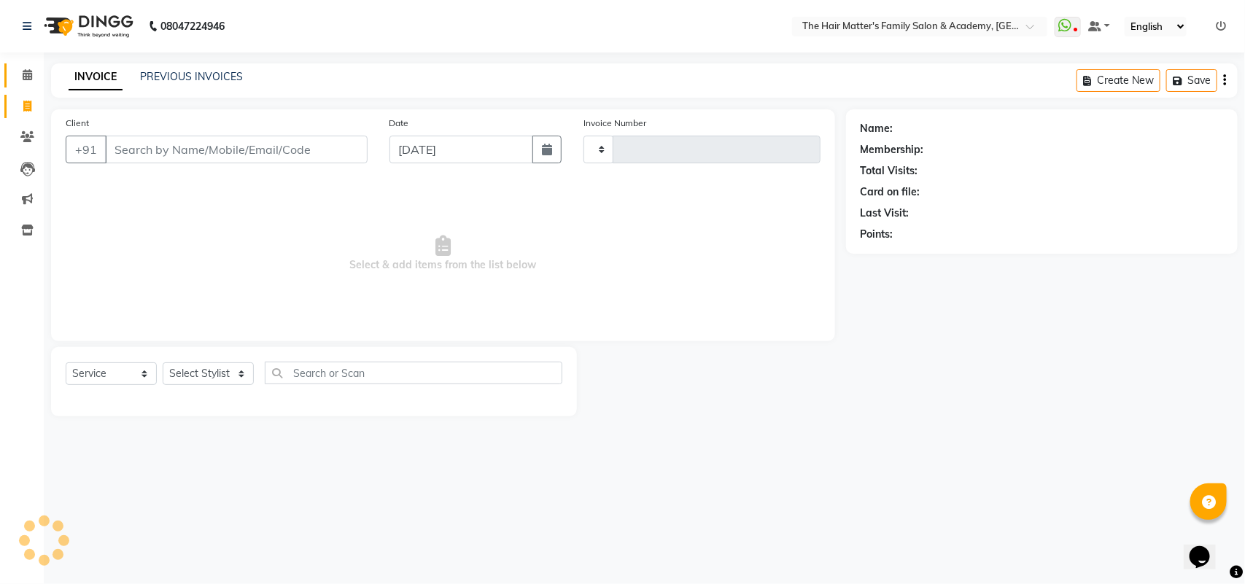
type input "1677"
select select "5980"
click at [23, 79] on icon at bounding box center [27, 74] width 9 height 11
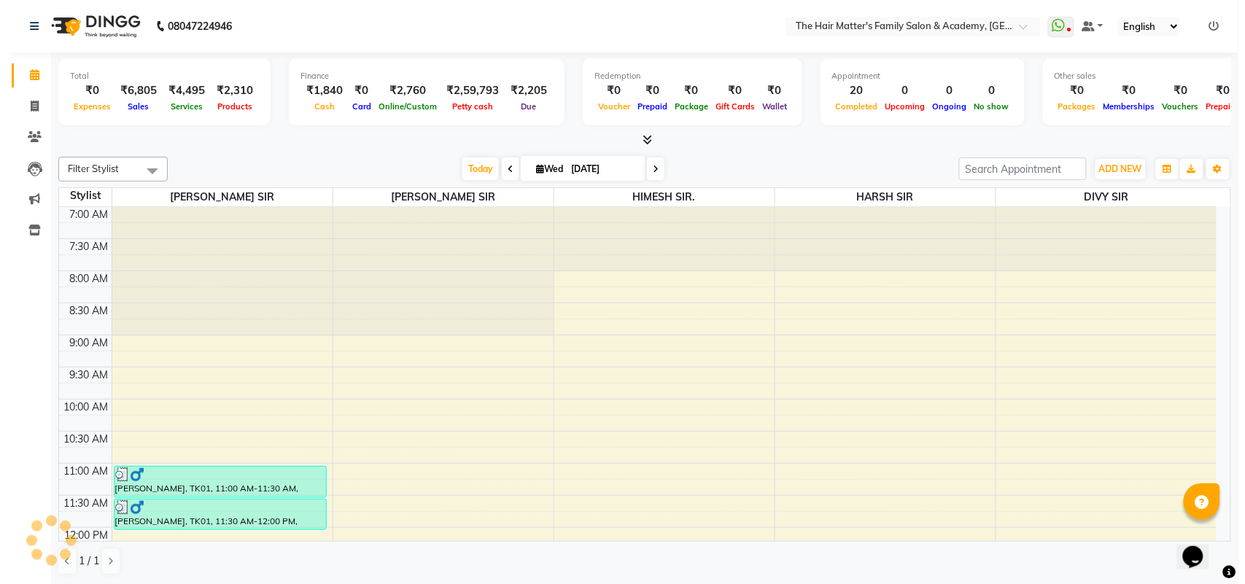
scroll to position [607, 0]
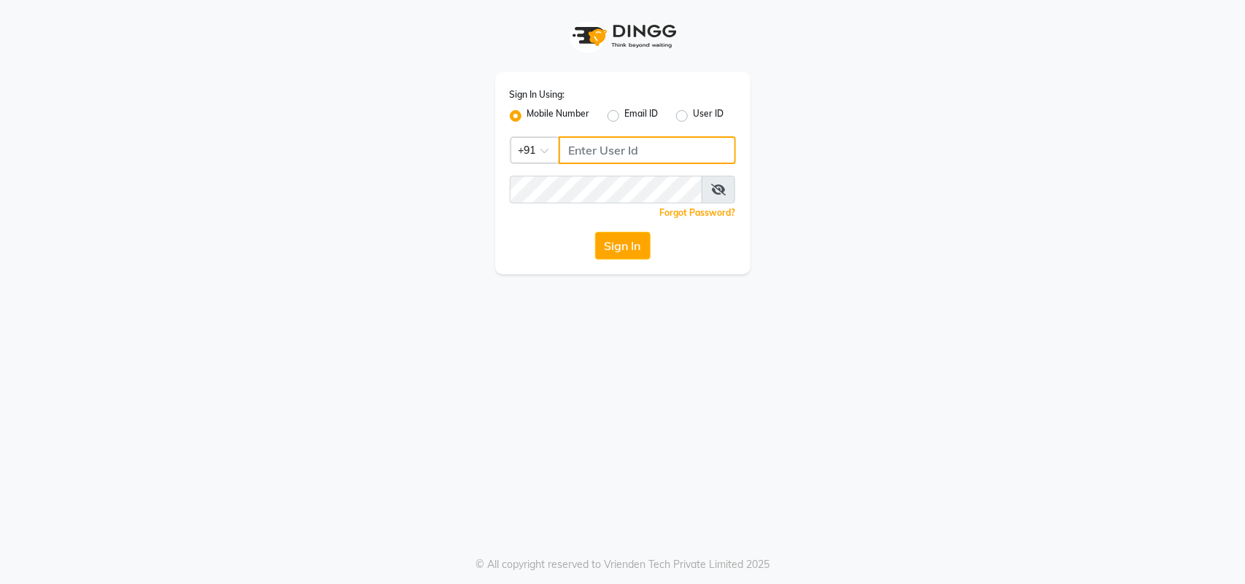
click at [607, 136] on input "Username" at bounding box center [647, 150] width 177 height 28
click at [607, 147] on input "Username" at bounding box center [647, 150] width 177 height 28
type input "8433557965"
click at [636, 250] on button "Sign In" at bounding box center [622, 246] width 55 height 28
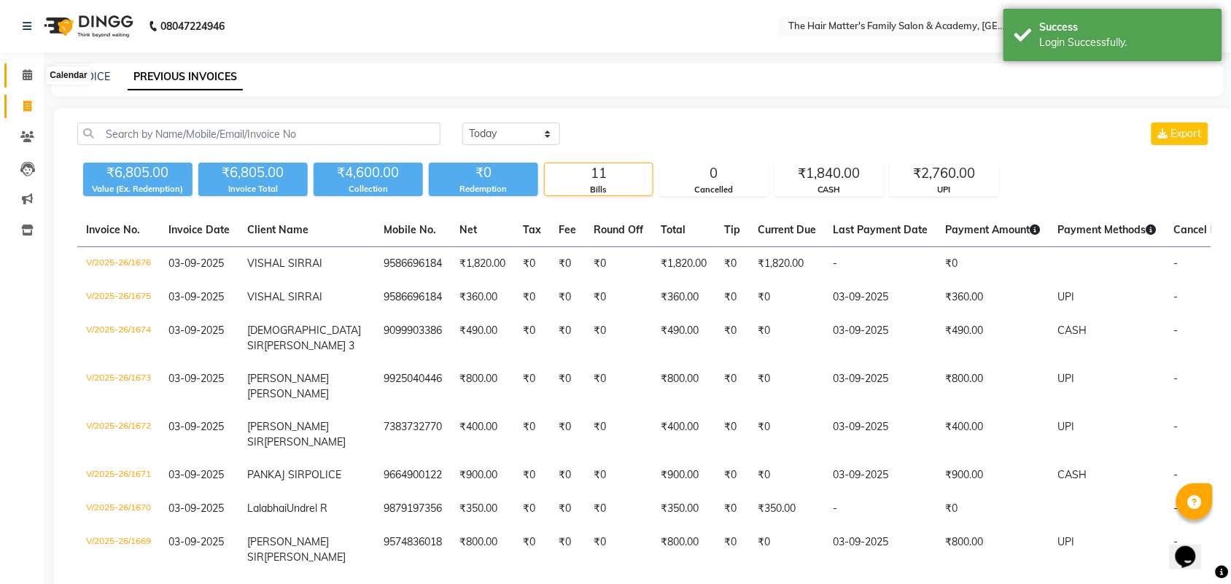
click at [27, 67] on span at bounding box center [28, 75] width 26 height 17
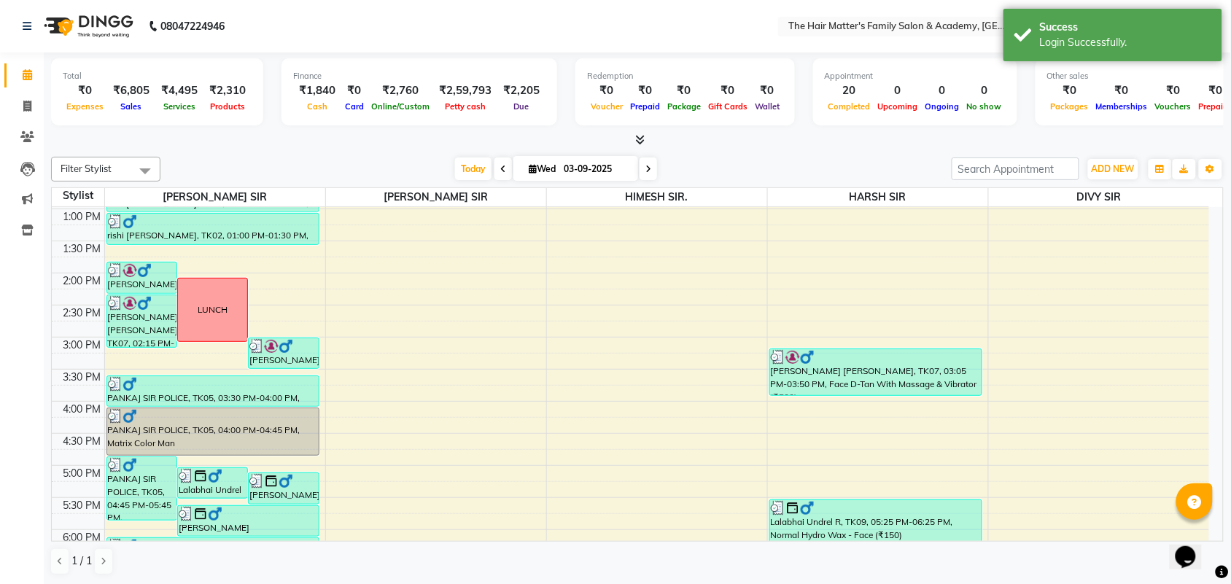
scroll to position [400, 0]
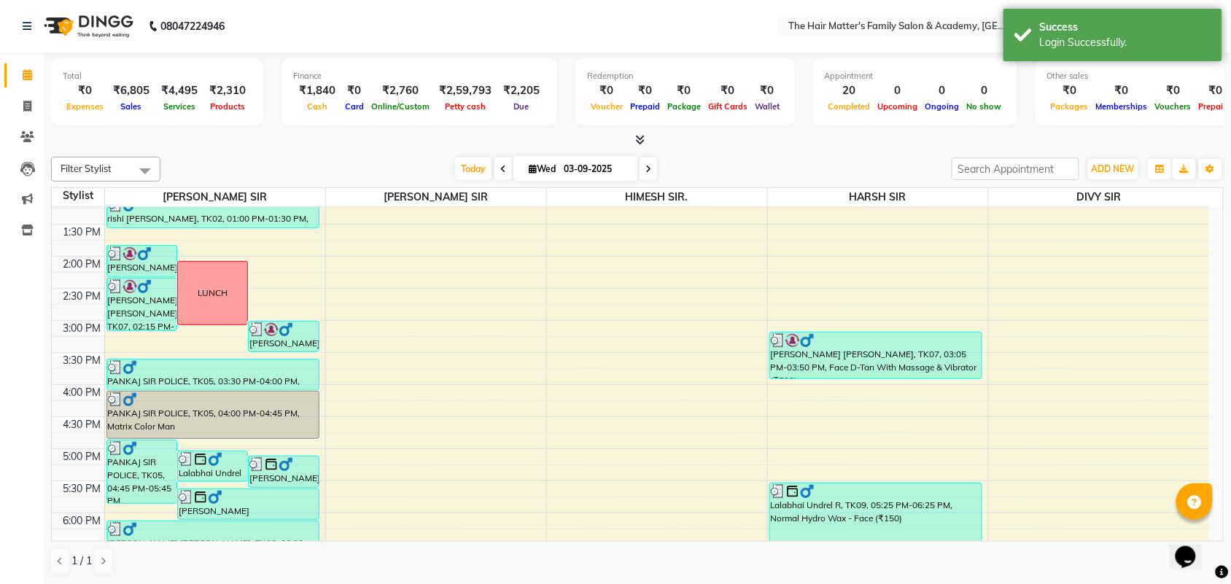
click at [645, 169] on icon at bounding box center [648, 169] width 6 height 9
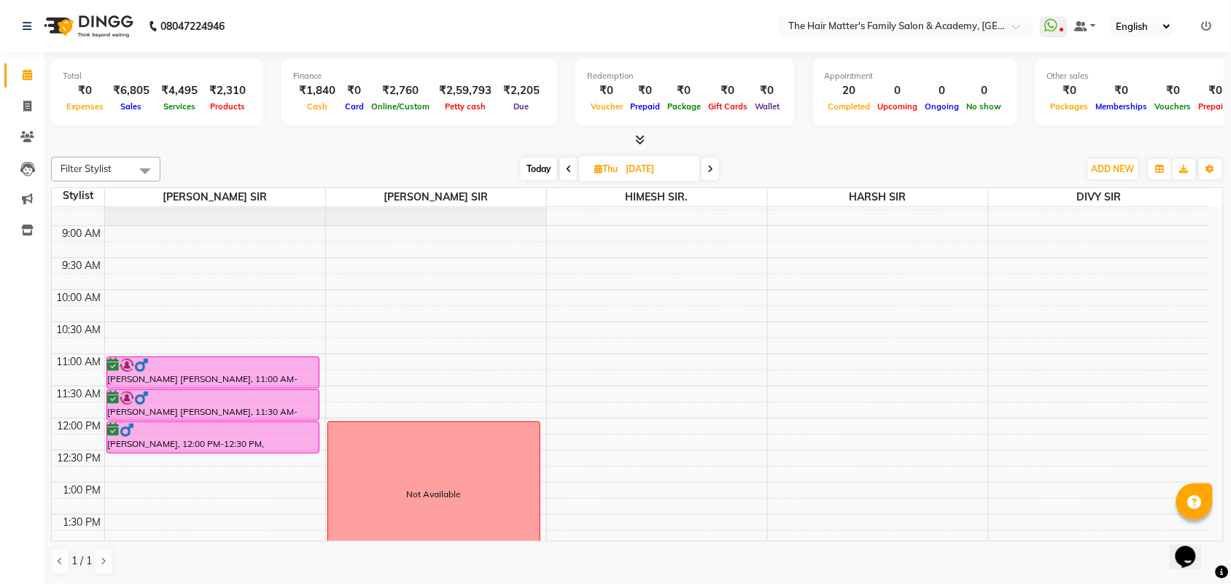
scroll to position [103, 0]
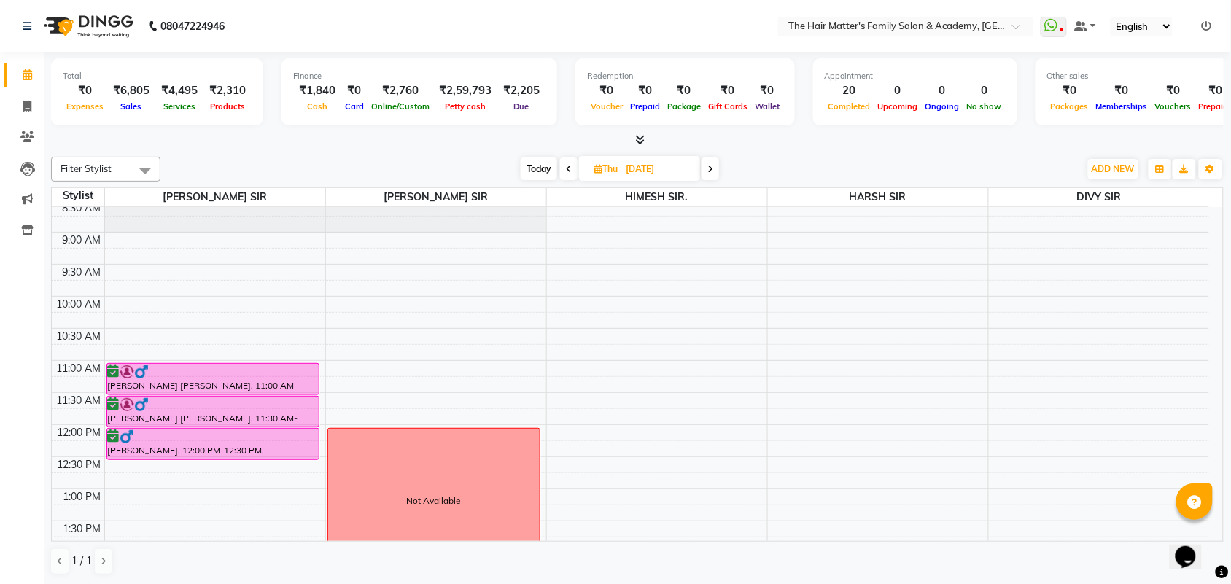
click at [710, 160] on span at bounding box center [711, 169] width 18 height 23
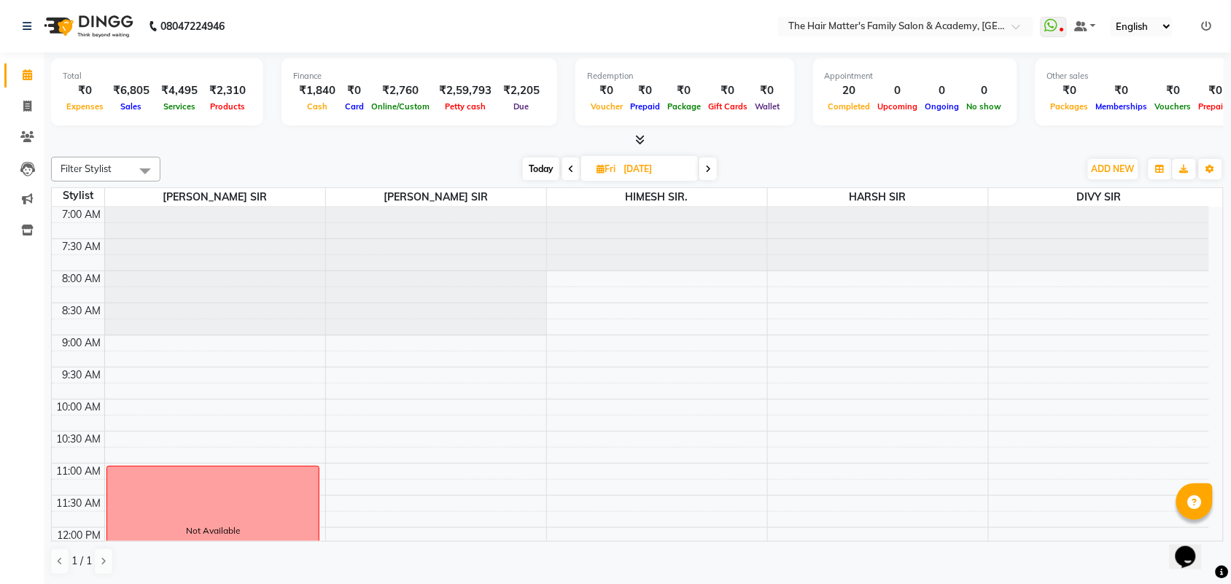
scroll to position [607, 0]
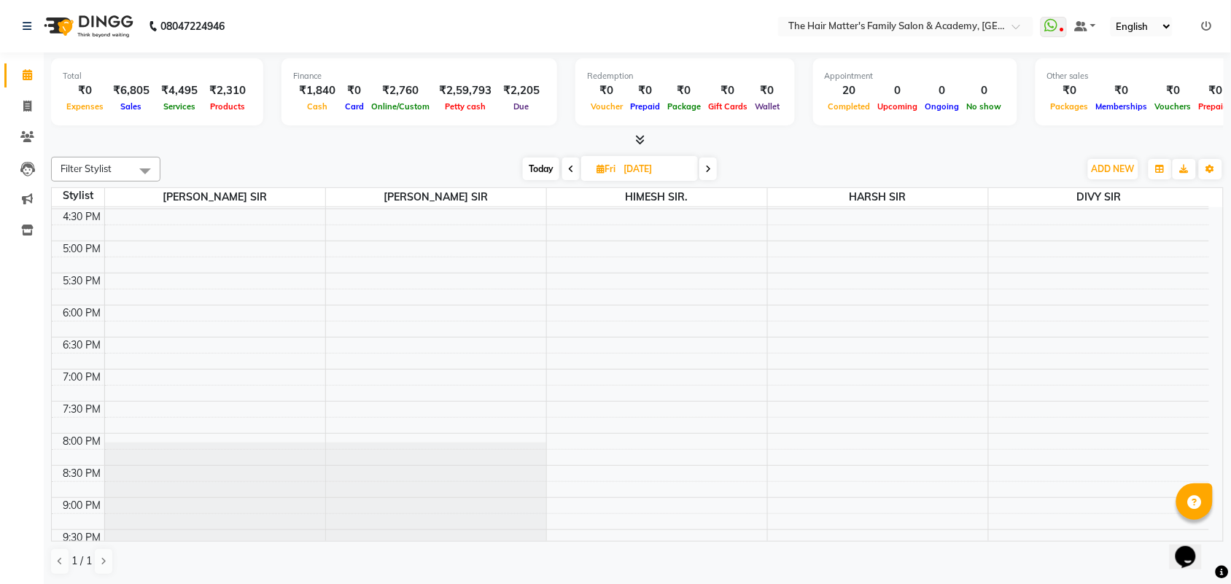
click at [540, 166] on span "Today" at bounding box center [541, 169] width 36 height 23
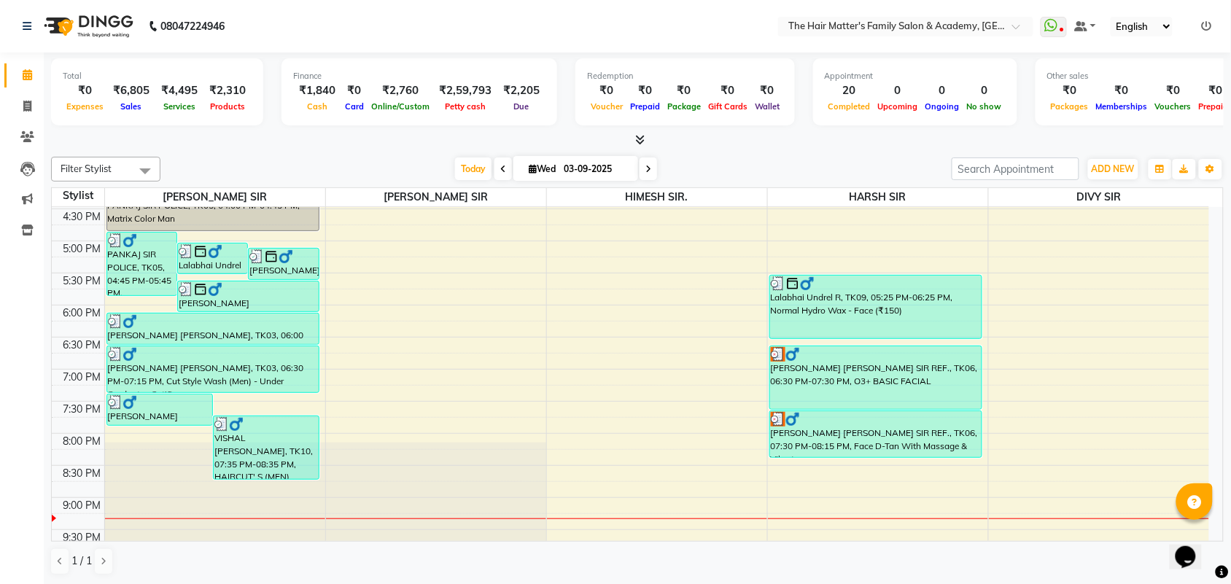
click at [651, 170] on span at bounding box center [649, 169] width 18 height 23
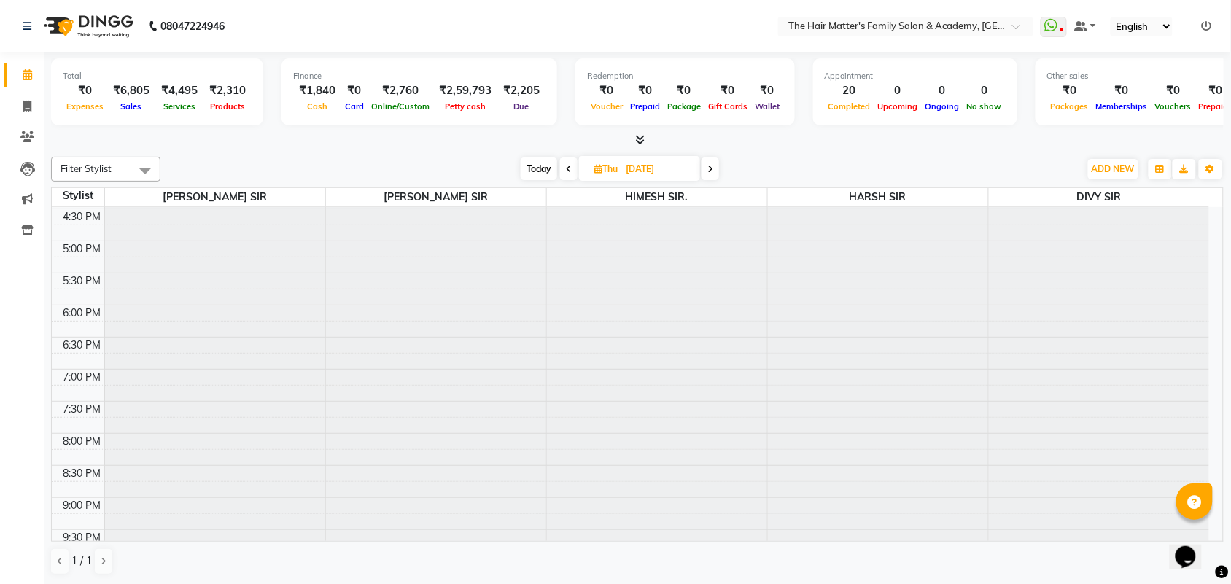
scroll to position [704, 0]
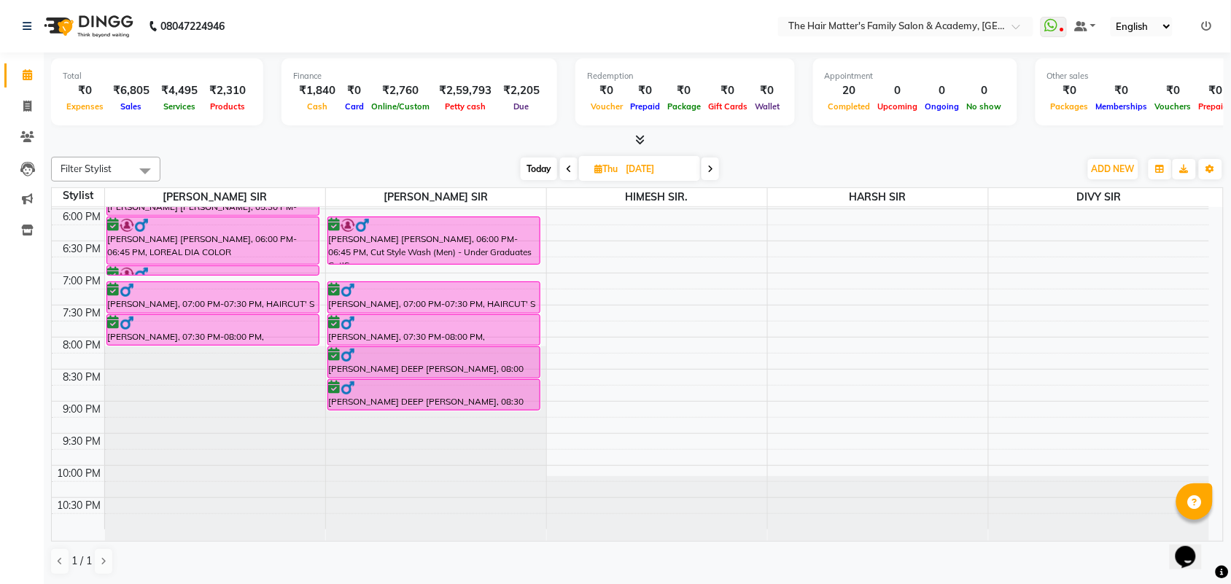
click at [710, 171] on icon at bounding box center [710, 169] width 6 height 9
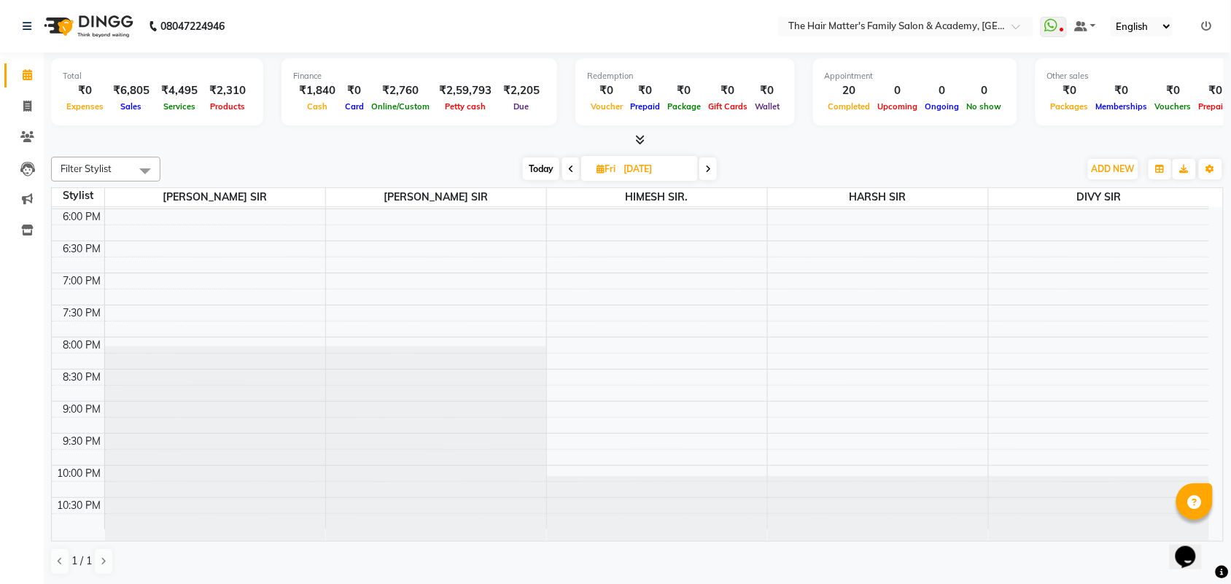
click at [710, 172] on icon at bounding box center [708, 169] width 6 height 9
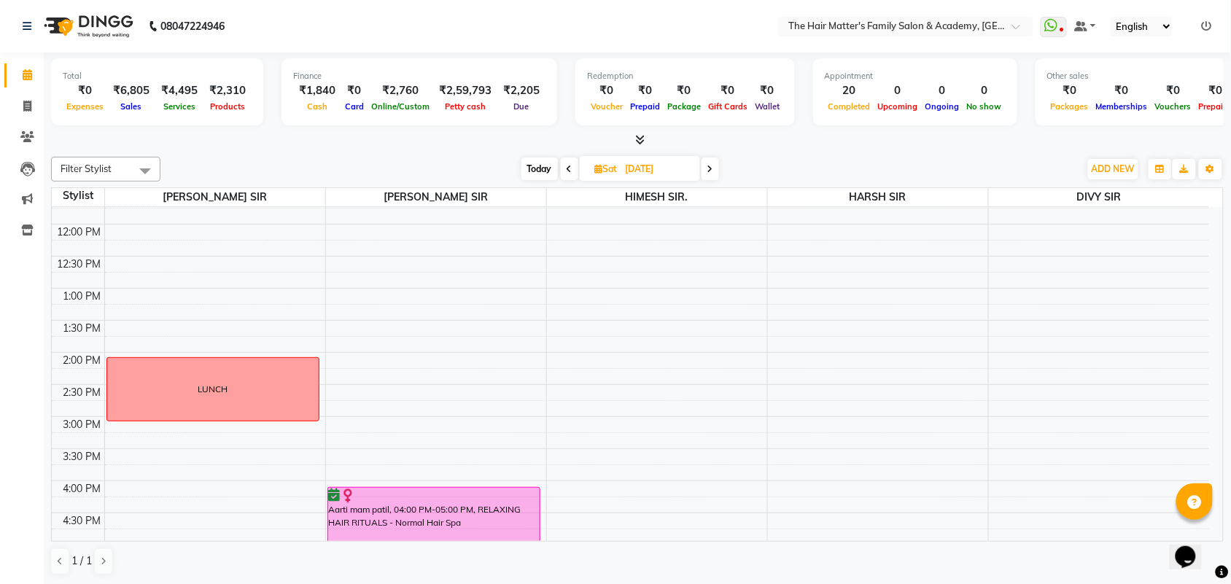
scroll to position [607, 0]
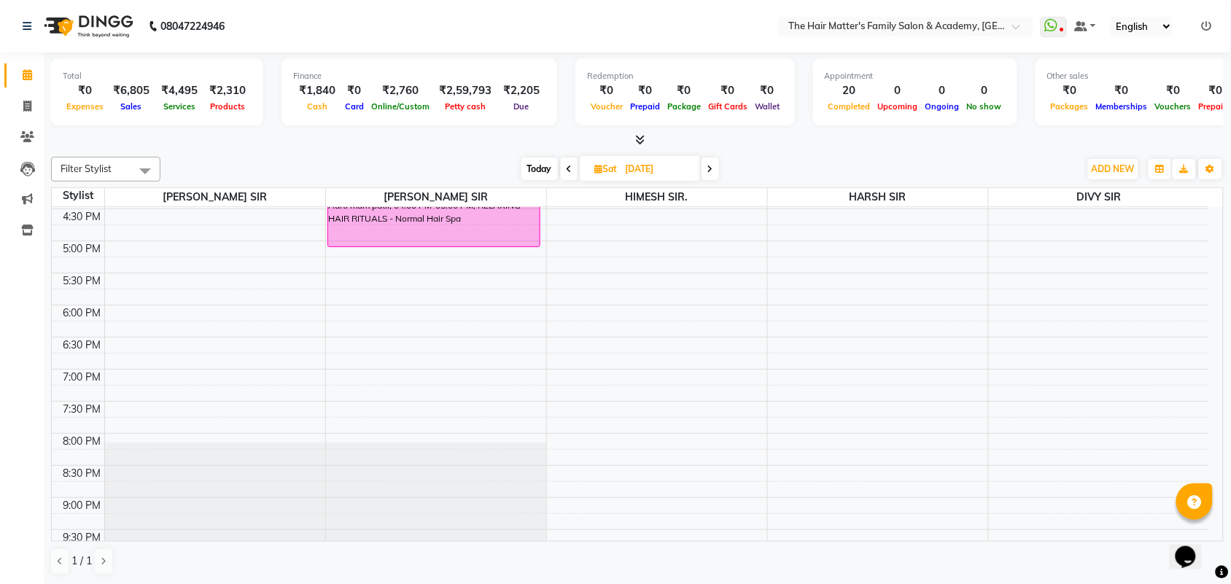
click at [548, 158] on span "Today" at bounding box center [539, 169] width 36 height 23
type input "03-09-2025"
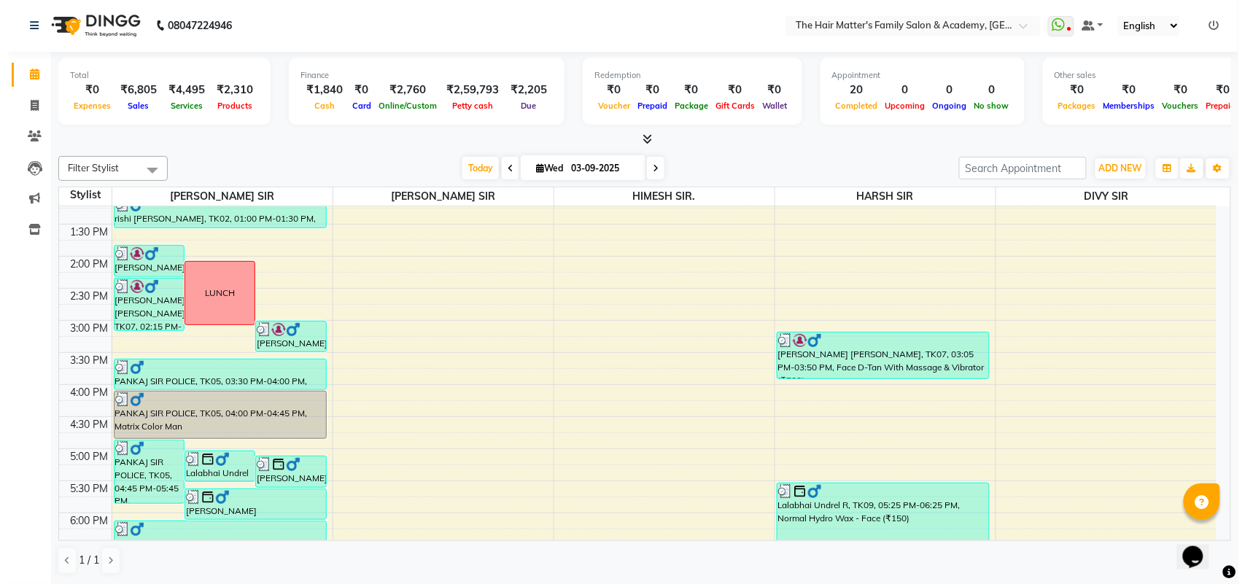
scroll to position [704, 0]
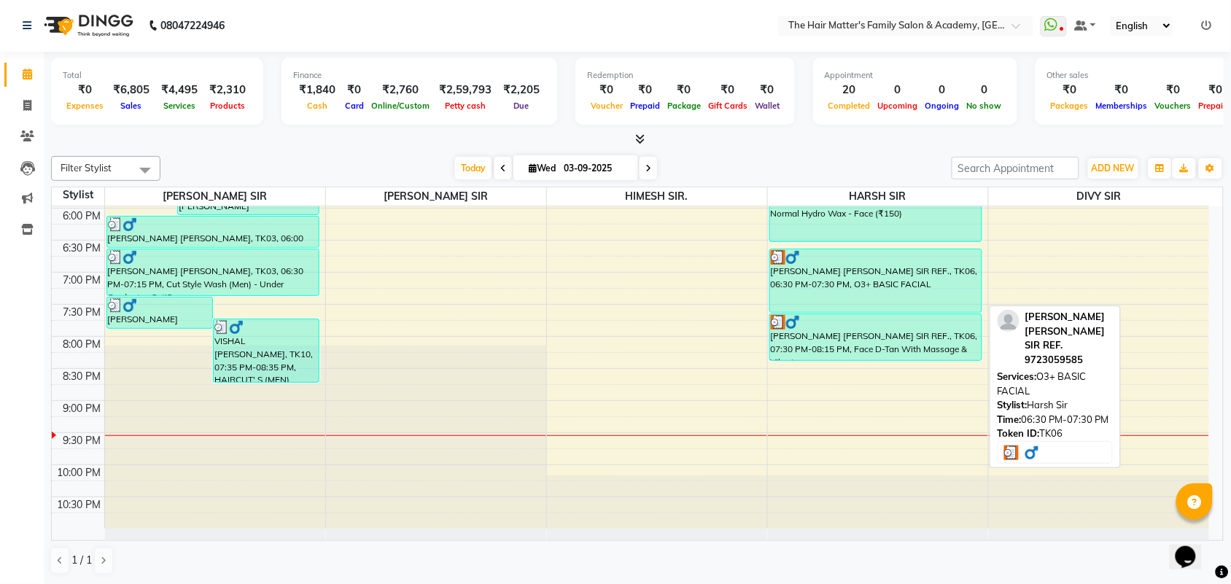
click at [883, 293] on div "[PERSON_NAME] [PERSON_NAME] SIR REF., TK06, 06:30 PM-07:30 PM, O3+ BASIC FACIAL" at bounding box center [875, 280] width 211 height 63
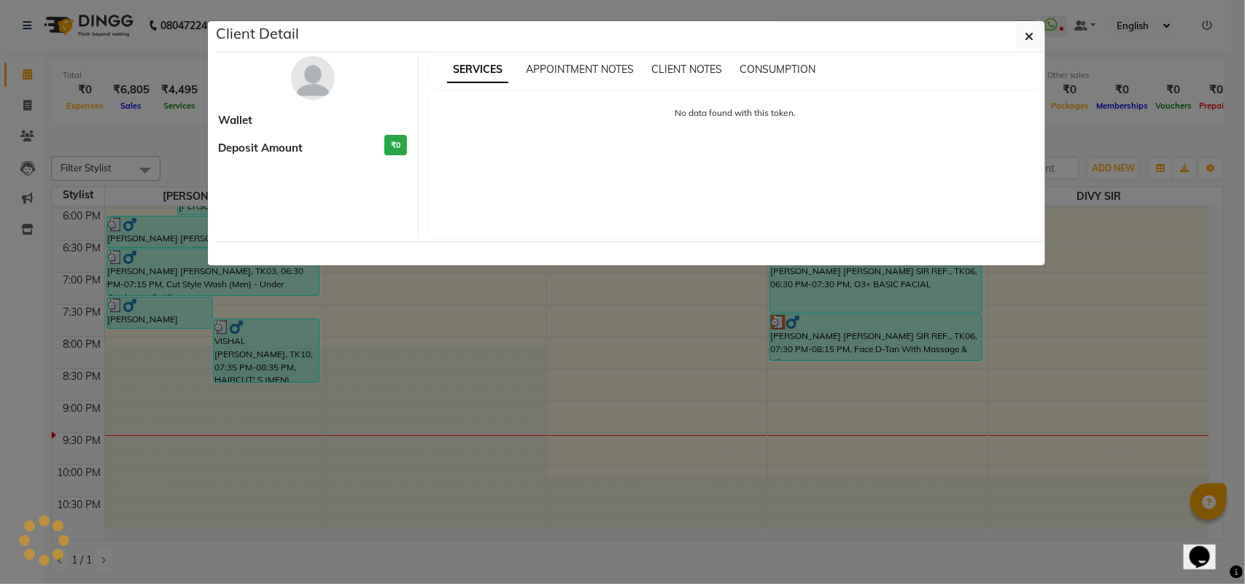
select select "3"
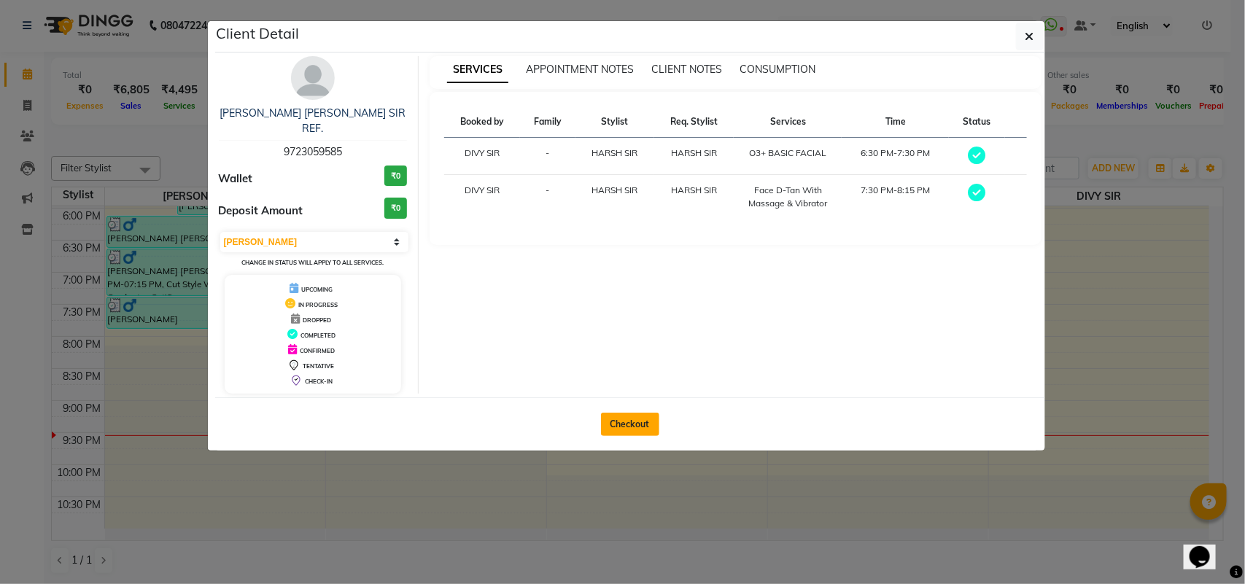
click at [632, 413] on button "Checkout" at bounding box center [630, 424] width 58 height 23
select select "5980"
select select "service"
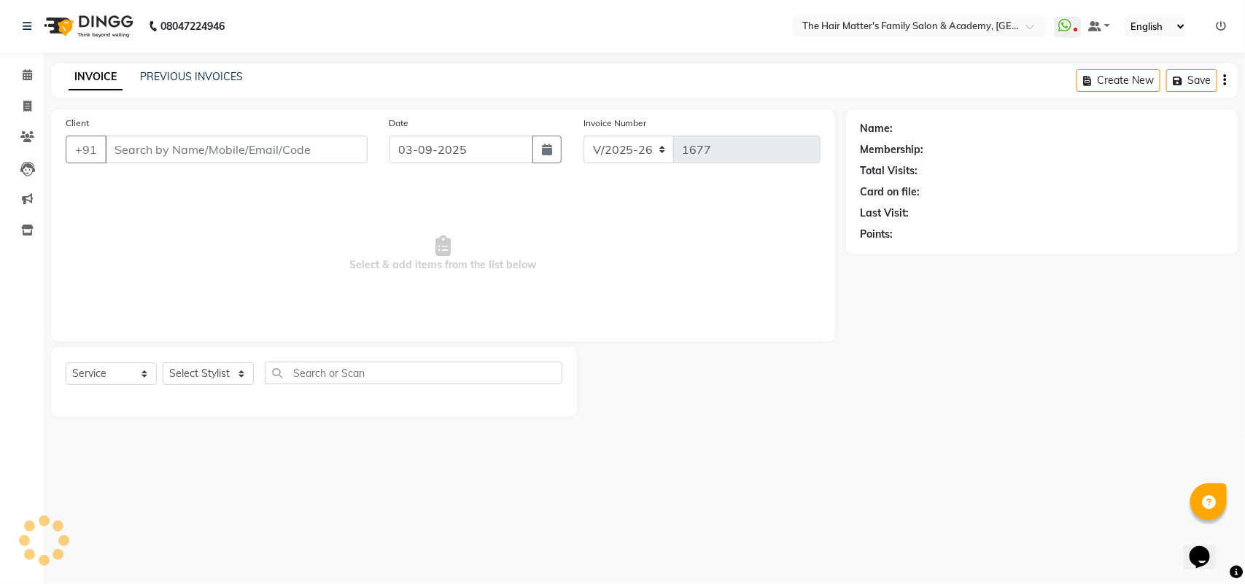
type input "9723059585"
select select "85431"
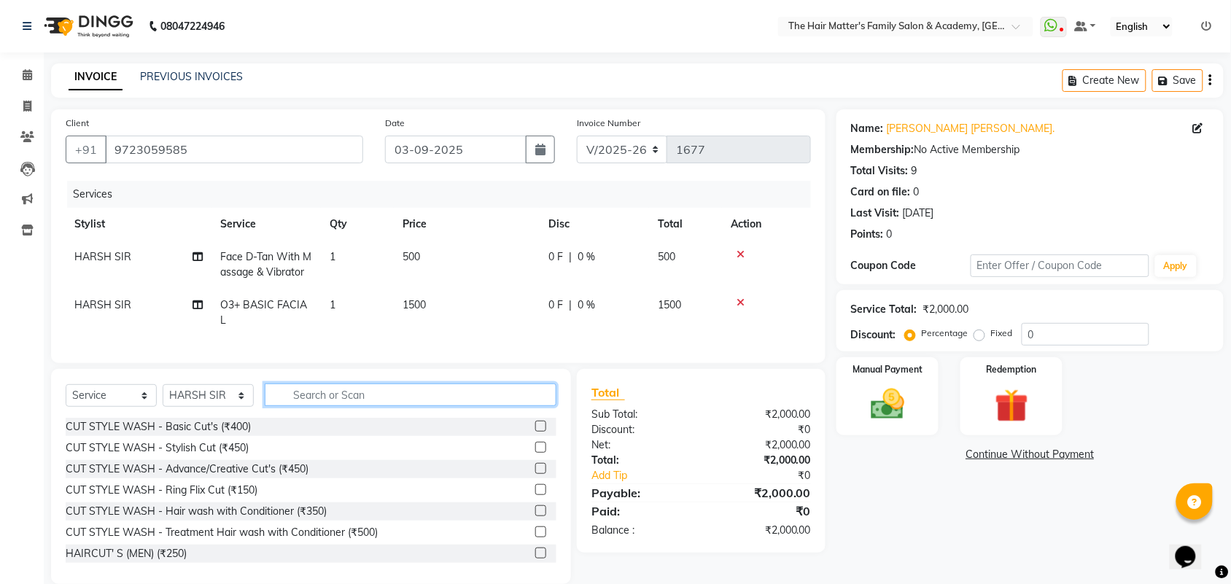
click at [435, 391] on input "text" at bounding box center [411, 395] width 292 height 23
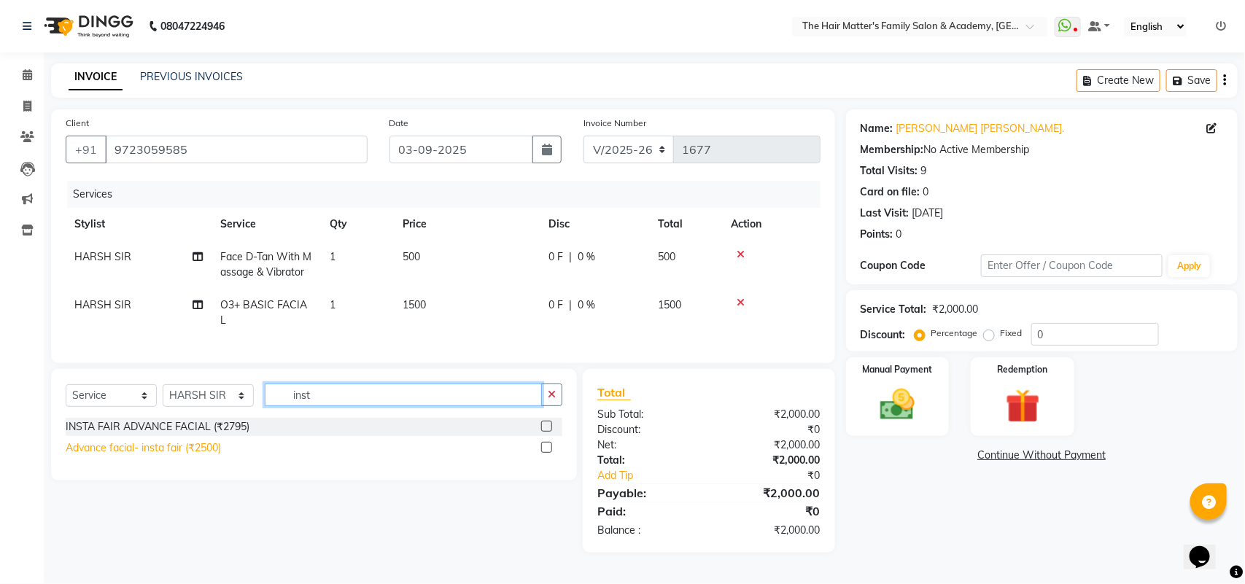
type input "inst"
click at [198, 451] on div "Advance facial- insta fair (₹2500)" at bounding box center [143, 447] width 155 height 15
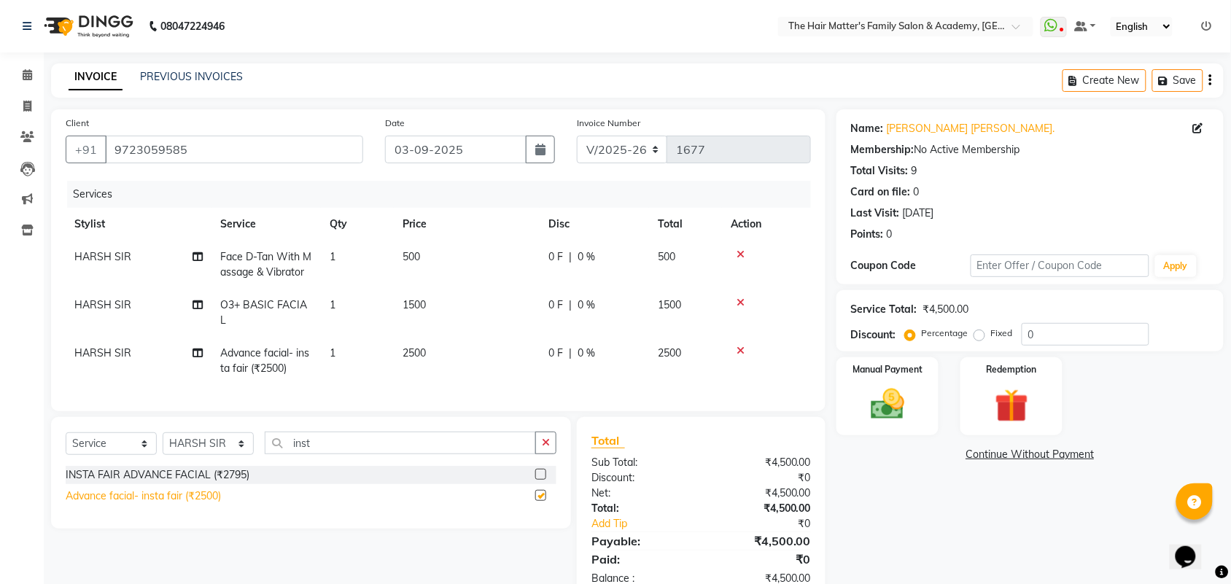
checkbox input "false"
click at [742, 298] on icon at bounding box center [741, 303] width 8 height 10
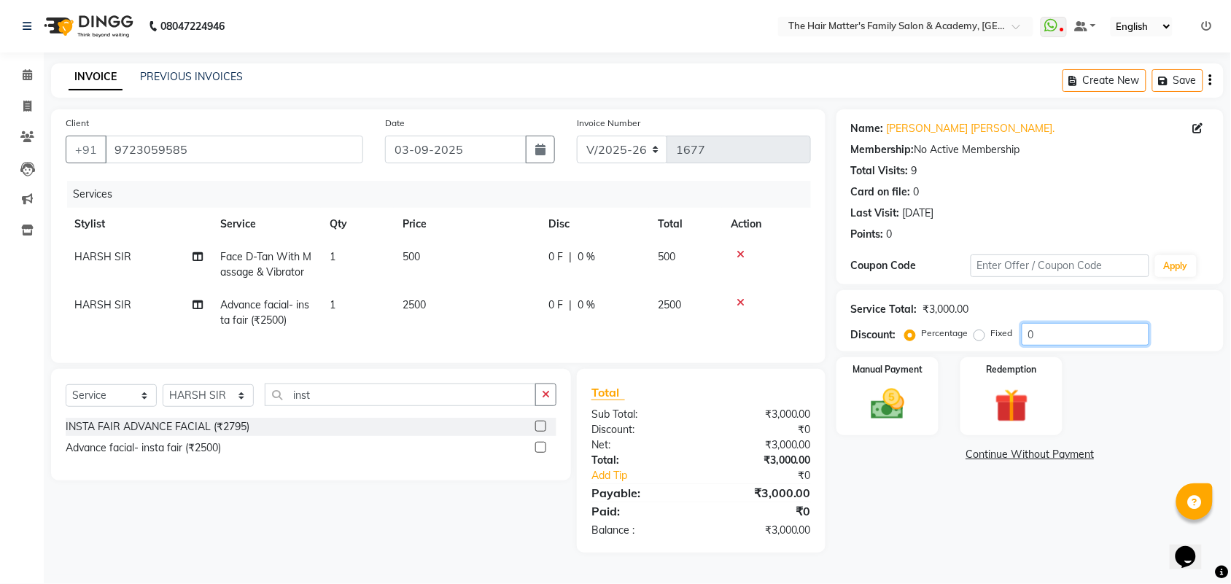
click at [1059, 335] on input "0" at bounding box center [1086, 334] width 128 height 23
type input "10"
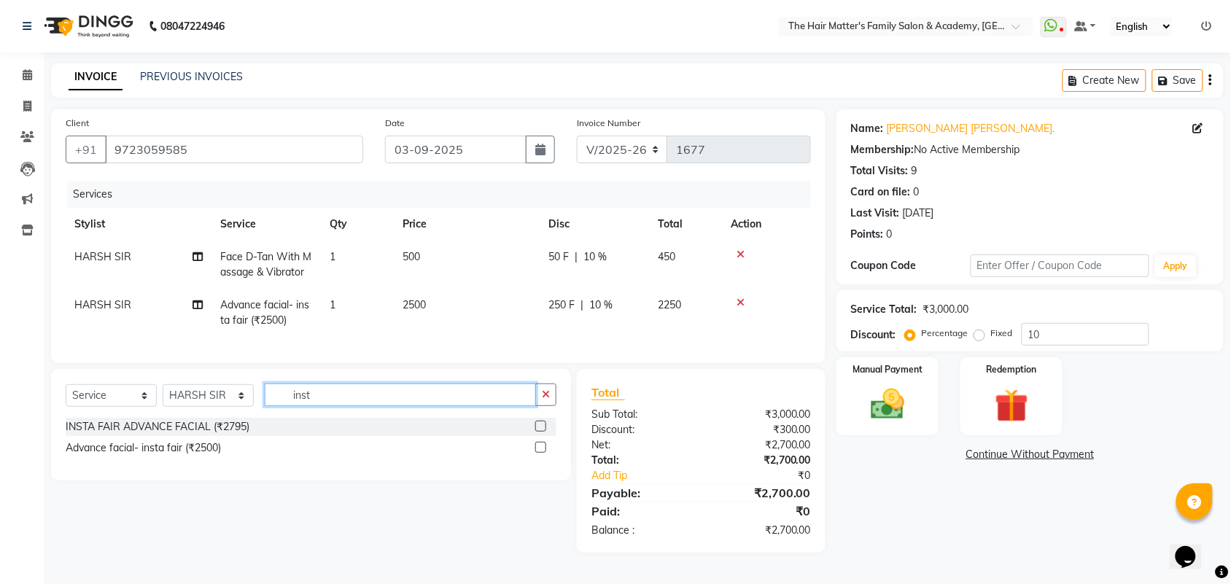
click at [470, 405] on input "inst" at bounding box center [400, 395] width 271 height 23
type input "i"
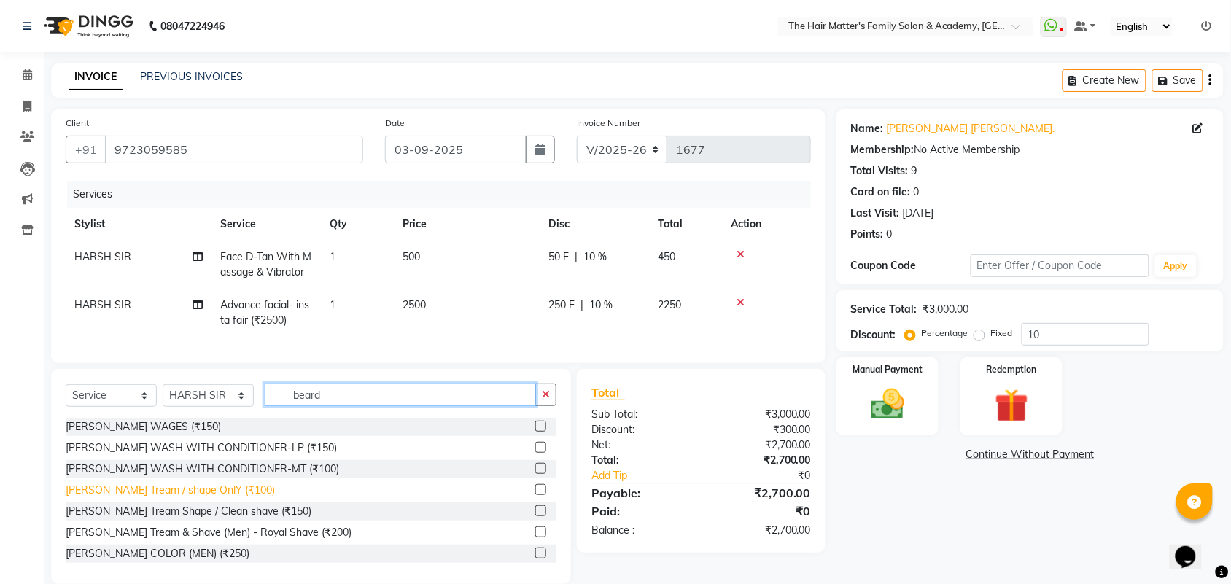
type input "beard"
click at [212, 498] on div "[PERSON_NAME] Tream / shape OnlY (₹100)" at bounding box center [170, 490] width 209 height 15
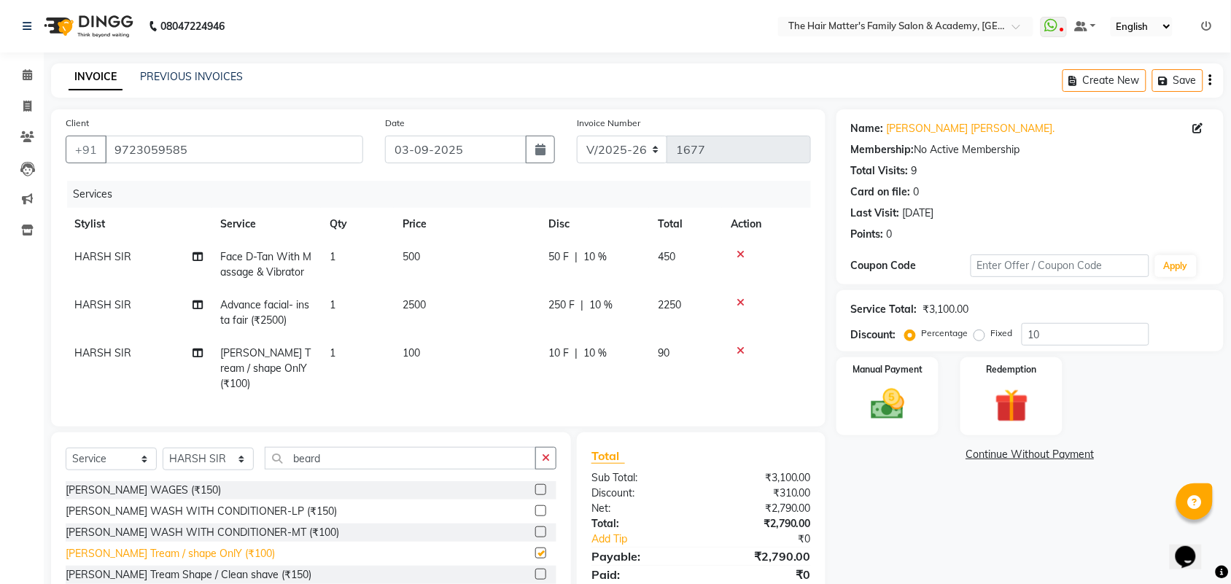
checkbox input "false"
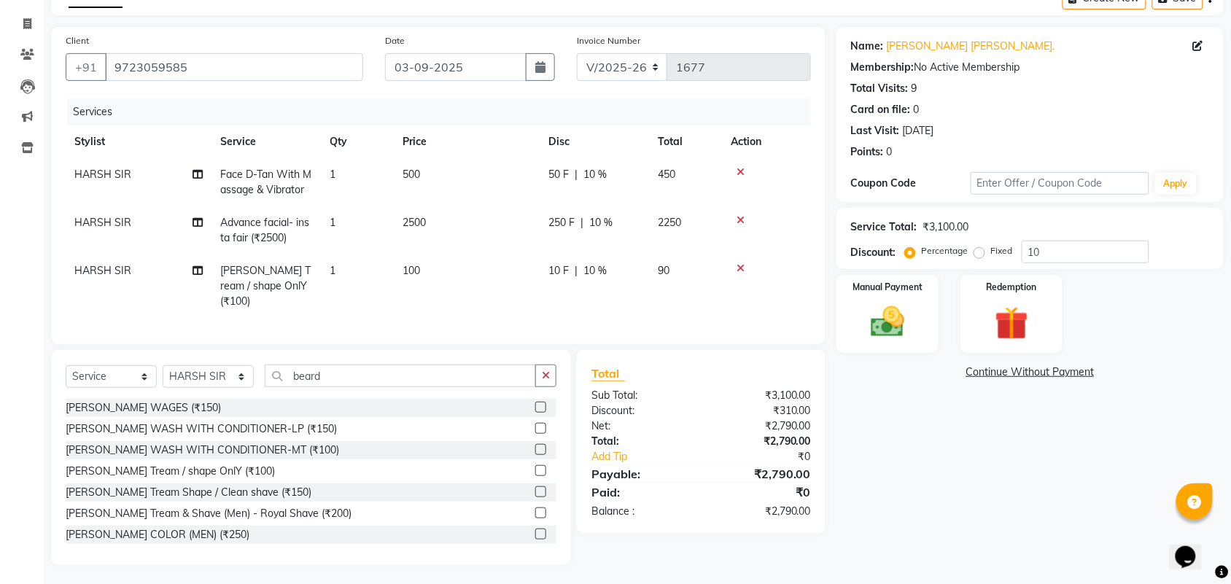
scroll to position [84, 0]
click at [742, 267] on icon at bounding box center [741, 267] width 8 height 10
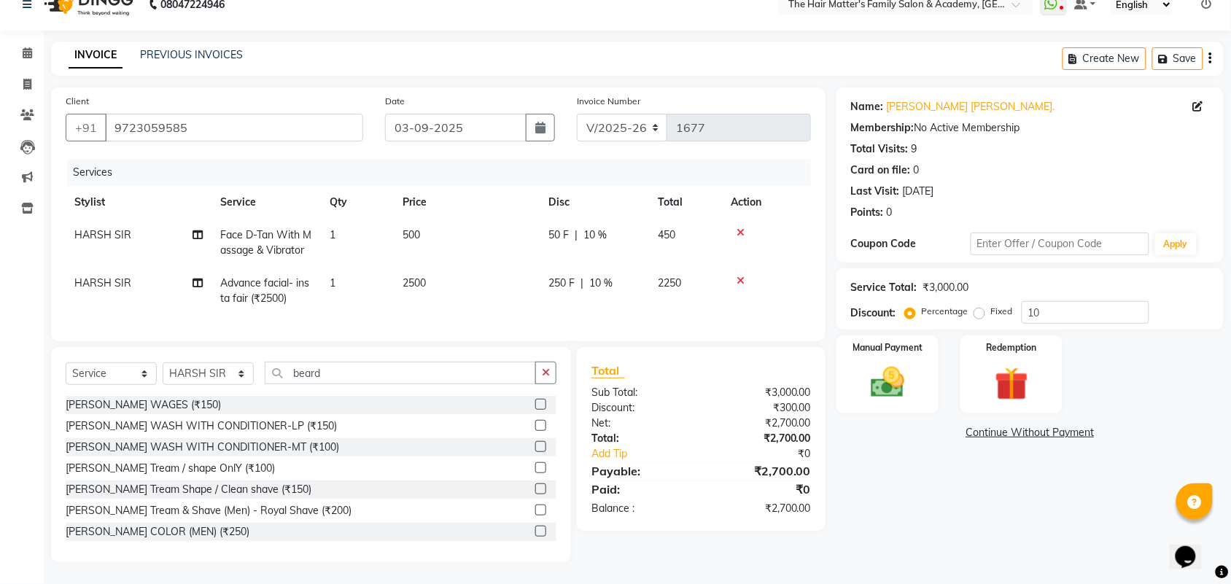
click at [922, 305] on label "Percentage" at bounding box center [945, 311] width 47 height 13
click at [915, 306] on input "Percentage" at bounding box center [913, 311] width 10 height 10
click at [874, 369] on img at bounding box center [887, 382] width 57 height 40
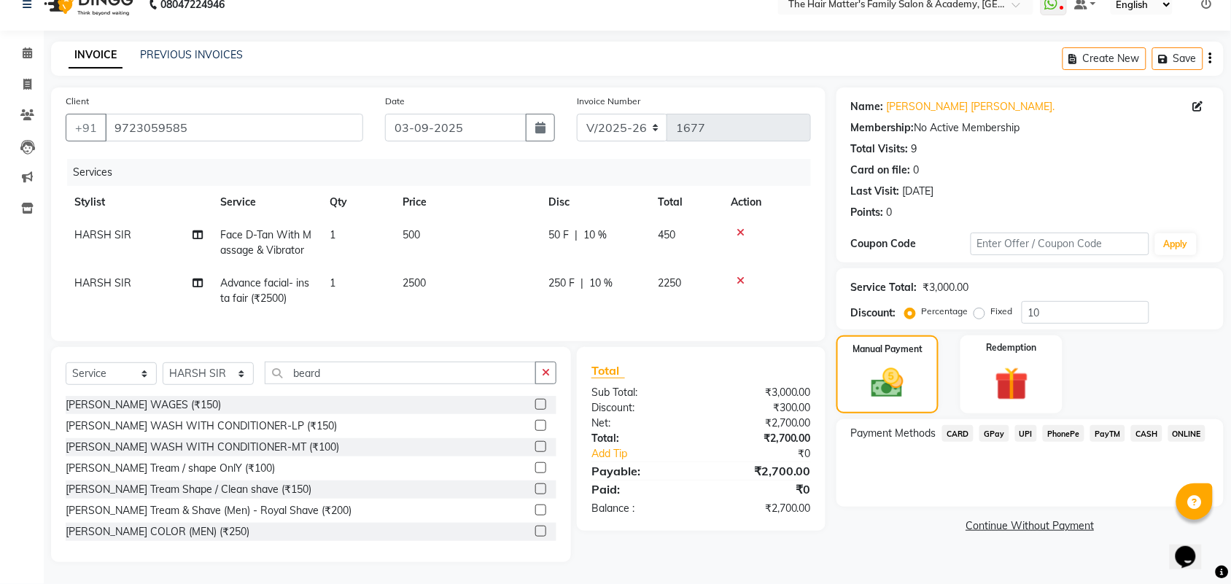
click at [1022, 425] on span "UPI" at bounding box center [1026, 433] width 23 height 17
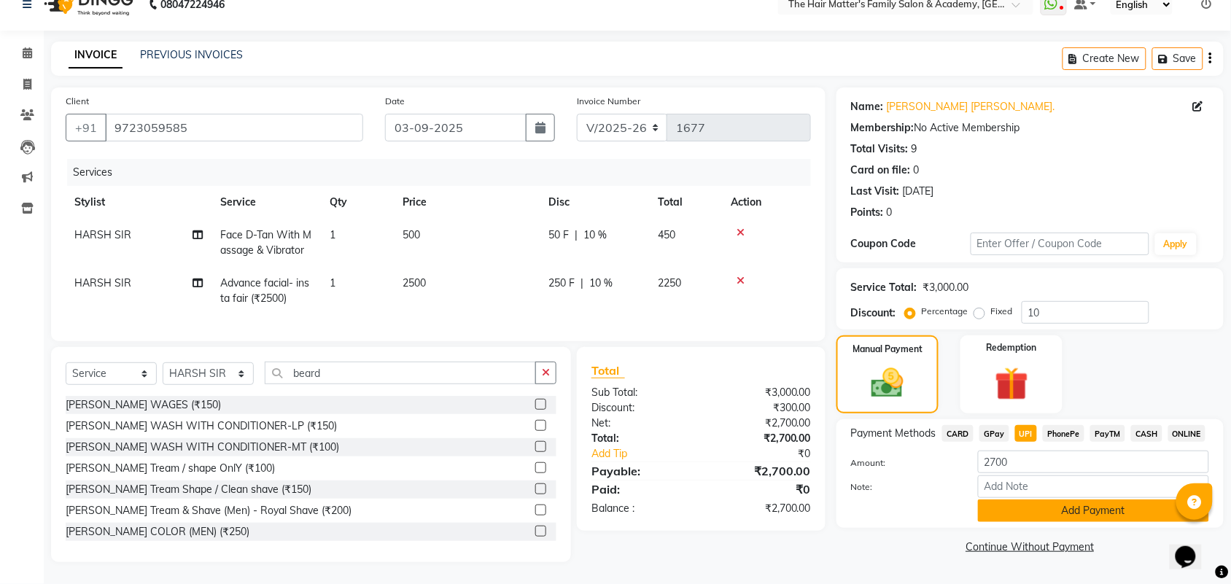
click at [1092, 502] on button "Add Payment" at bounding box center [1093, 511] width 231 height 23
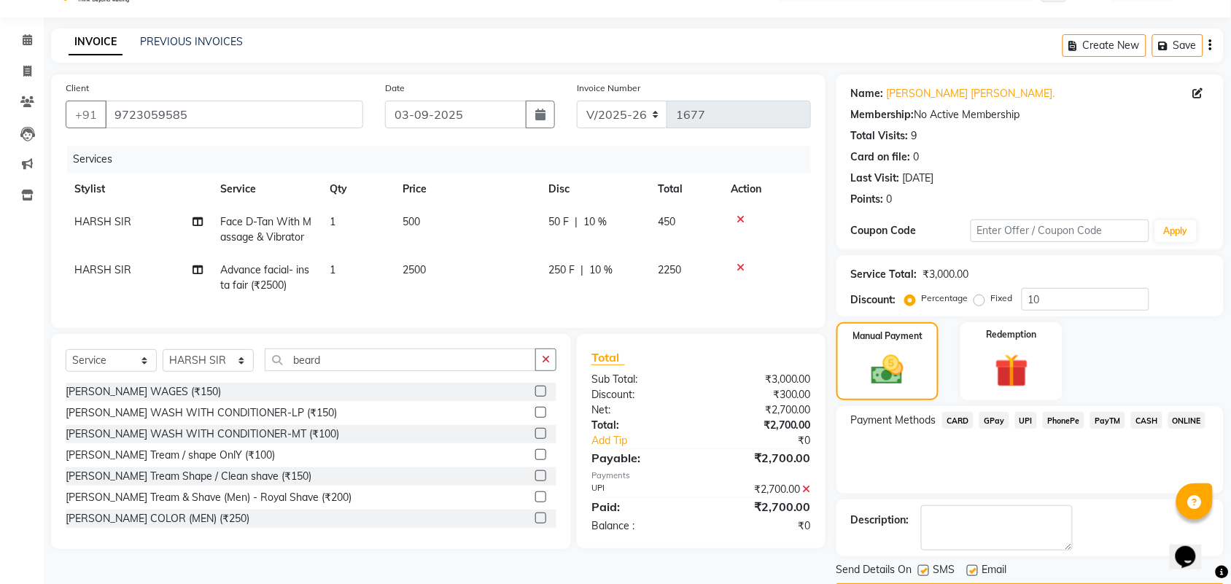
scroll to position [79, 0]
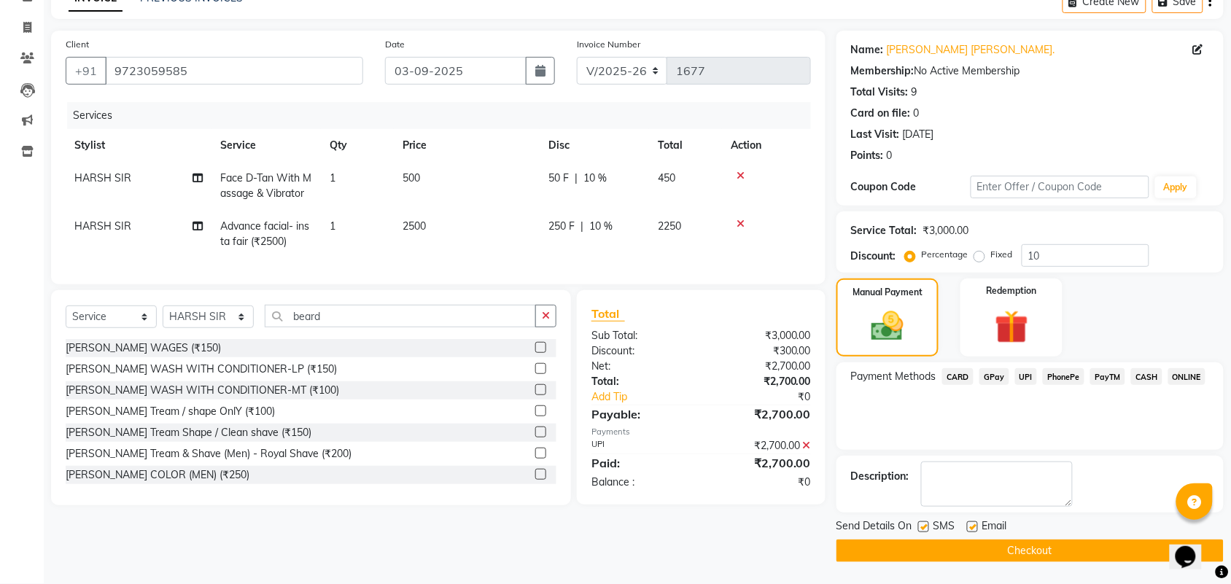
click at [1109, 543] on button "Checkout" at bounding box center [1029, 551] width 387 height 23
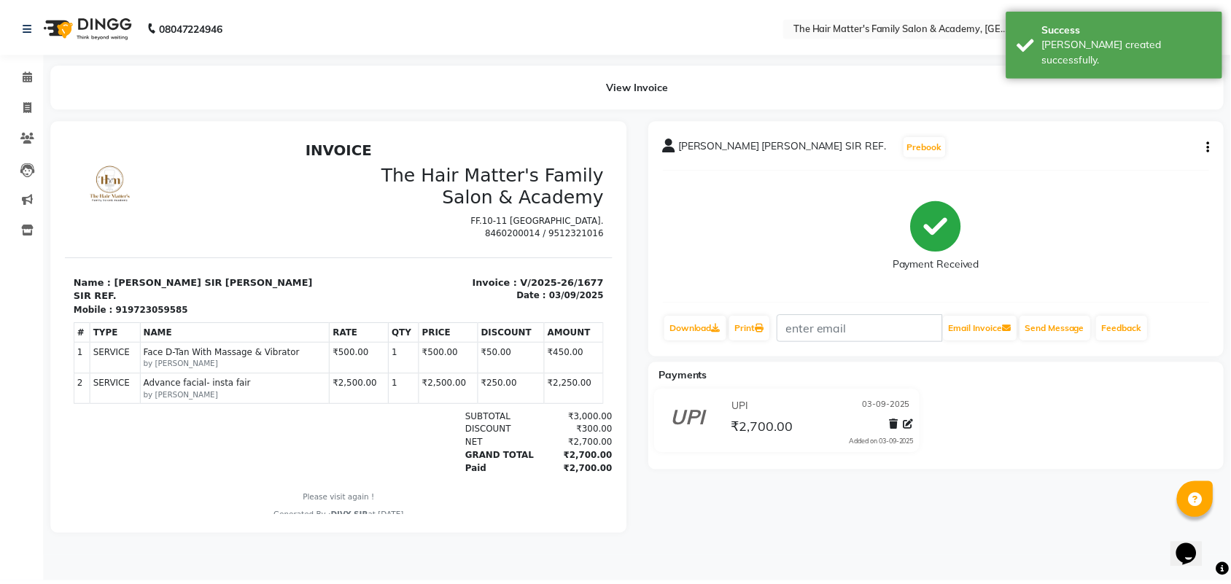
scroll to position [12, 0]
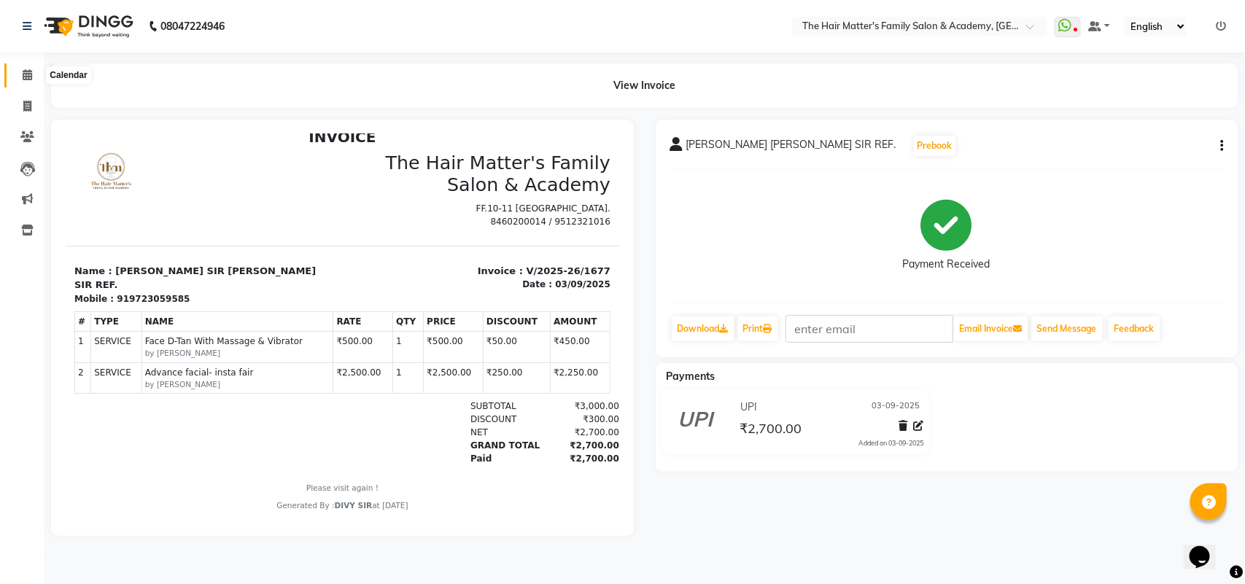
click at [26, 67] on span at bounding box center [28, 75] width 26 height 17
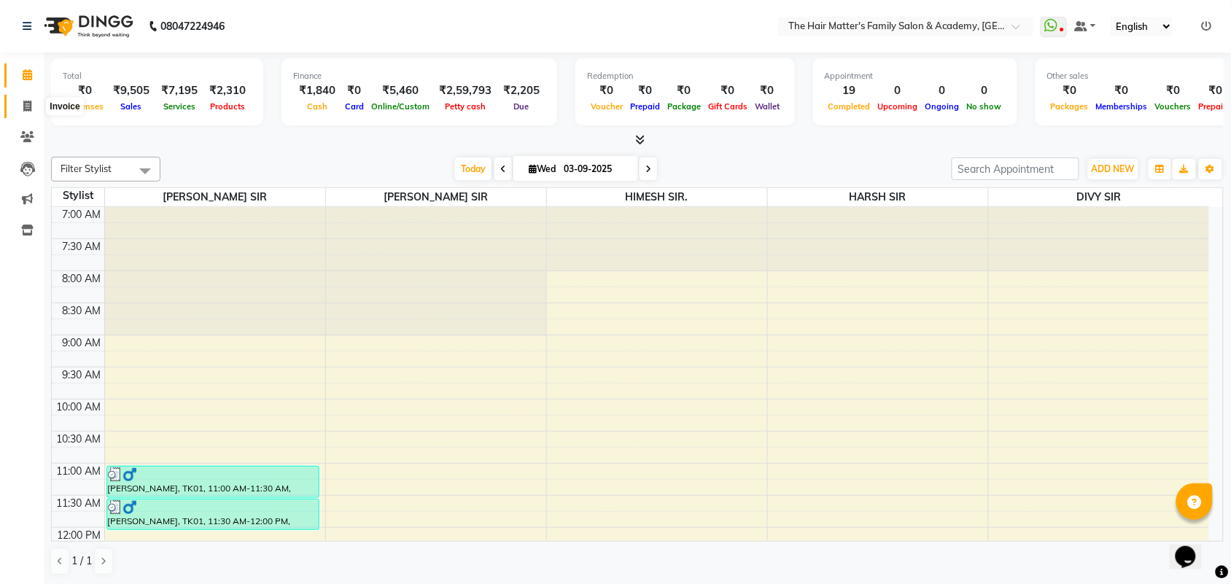
drag, startPoint x: 34, startPoint y: 102, endPoint x: 50, endPoint y: 109, distance: 17.0
click at [36, 102] on span at bounding box center [28, 106] width 26 height 17
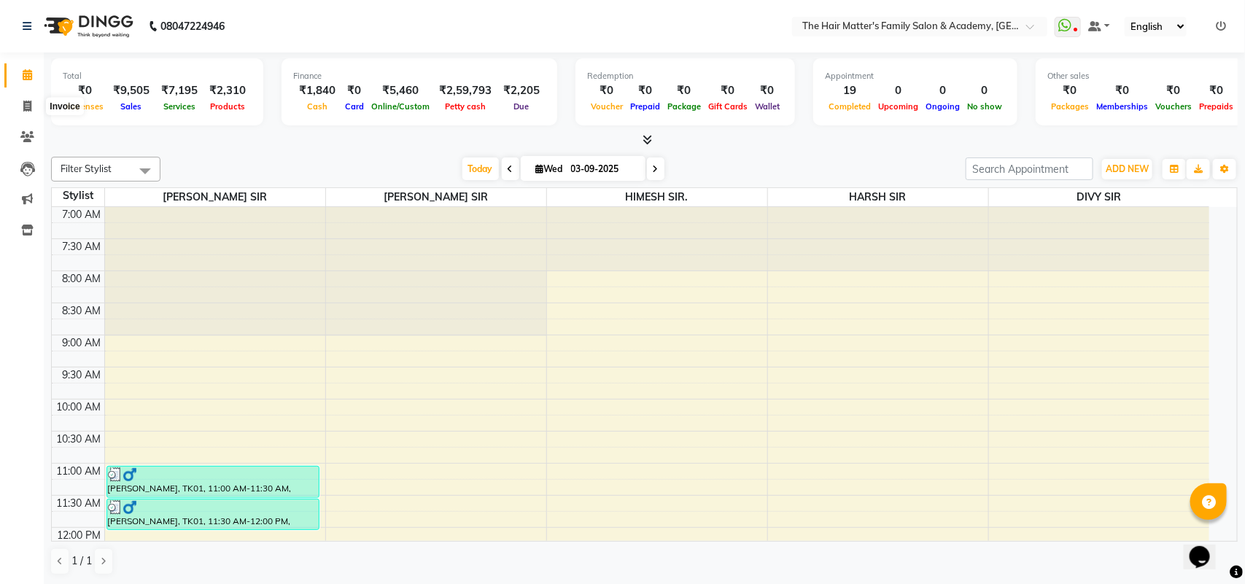
select select "5980"
select select "service"
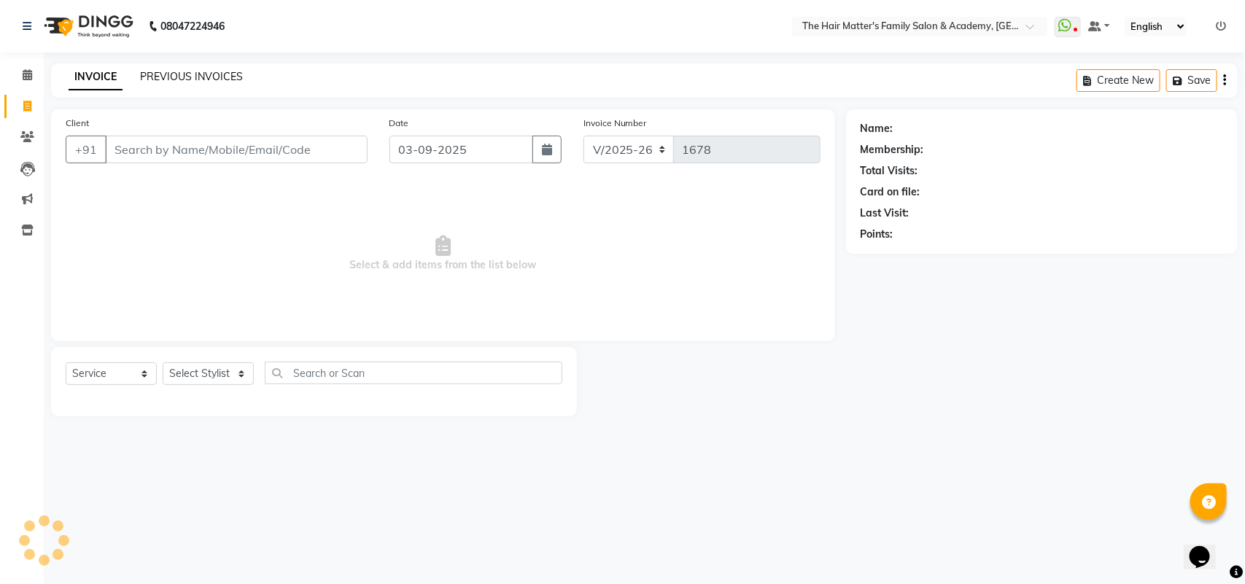
click at [199, 78] on link "PREVIOUS INVOICES" at bounding box center [191, 76] width 103 height 13
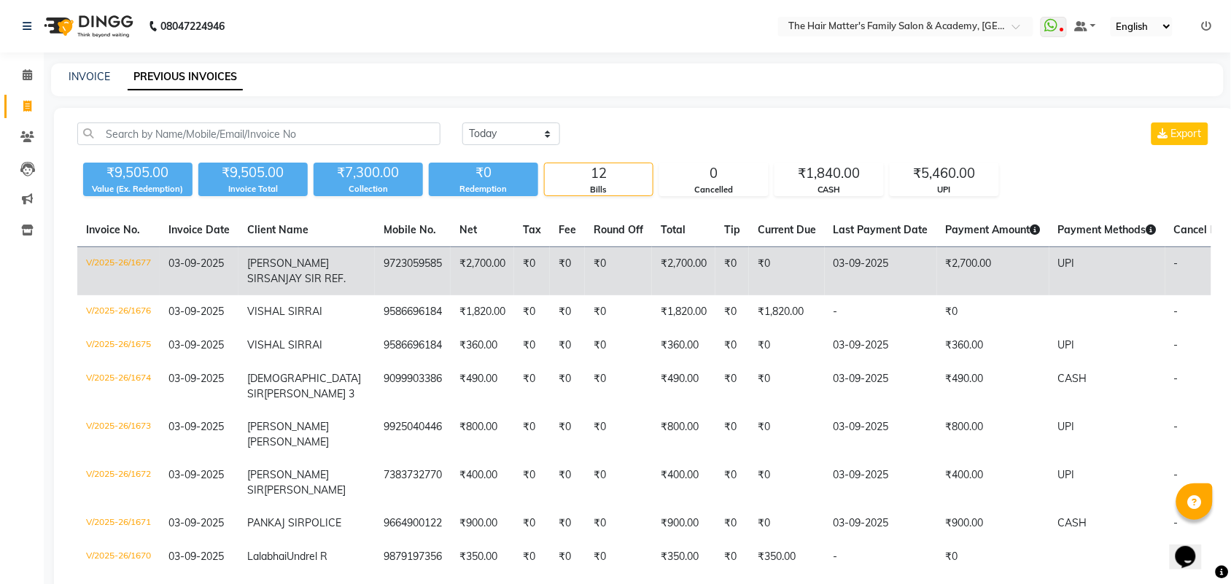
drag, startPoint x: 759, startPoint y: 260, endPoint x: 715, endPoint y: 274, distance: 45.9
click at [749, 274] on td "₹0" at bounding box center [787, 271] width 76 height 49
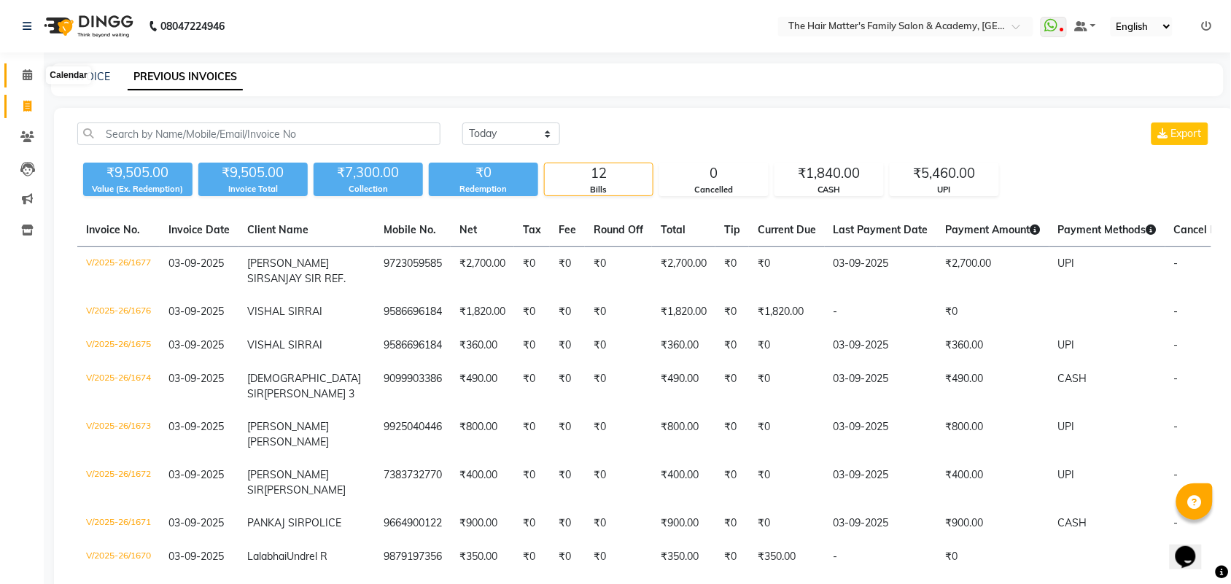
click at [15, 70] on span at bounding box center [28, 75] width 26 height 17
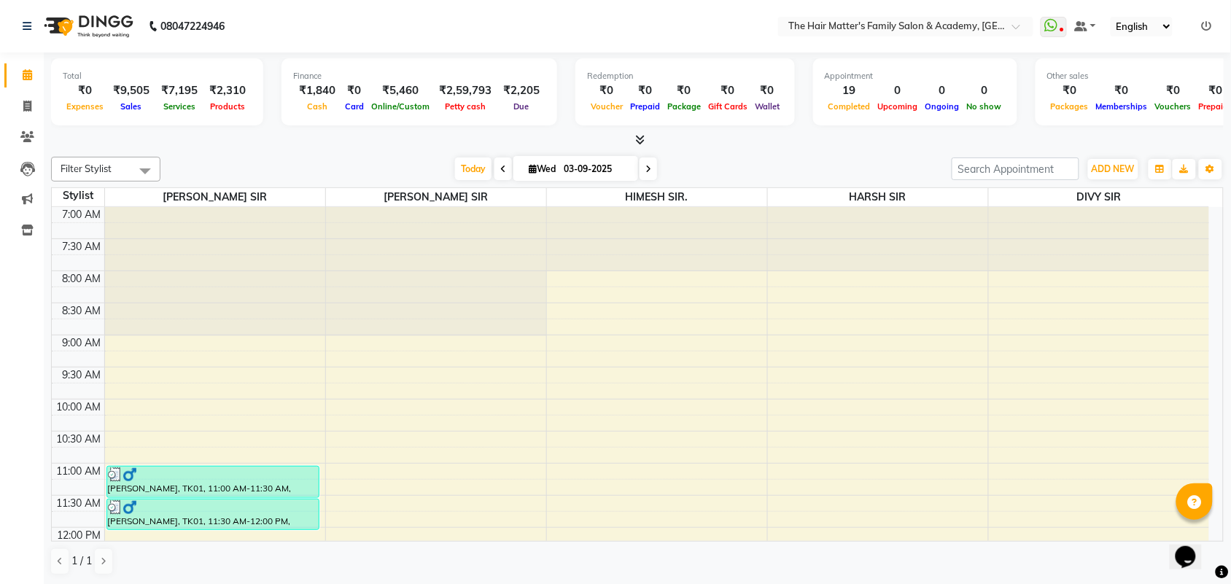
click at [607, 173] on input "03-09-2025" at bounding box center [595, 169] width 73 height 22
select select "9"
select select "2025"
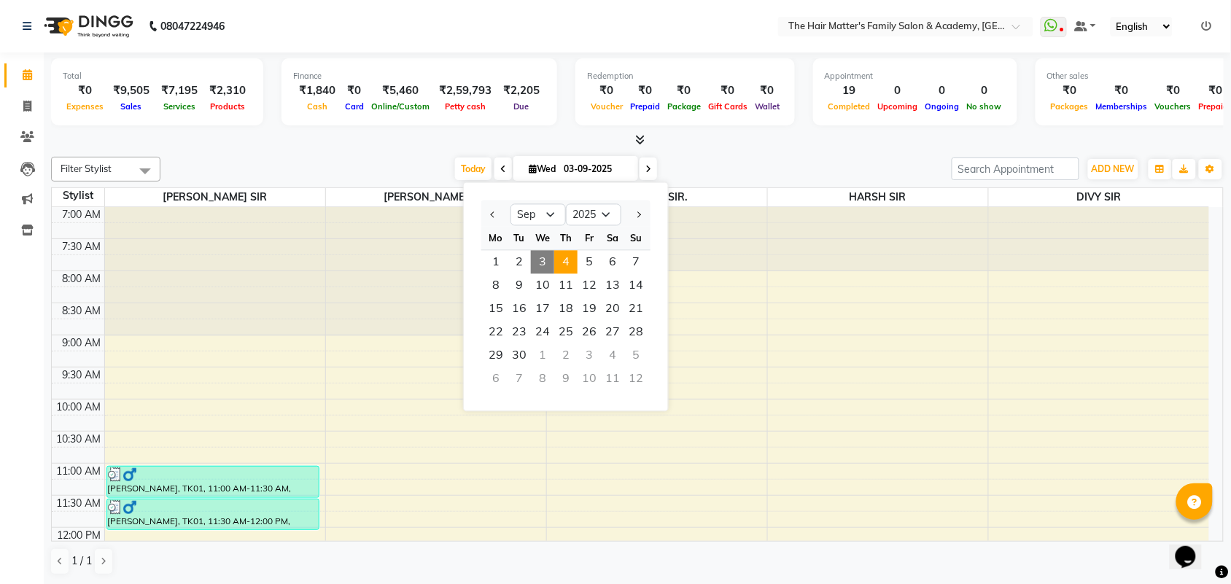
click at [567, 256] on span "4" at bounding box center [565, 262] width 23 height 23
type input "04-09-2025"
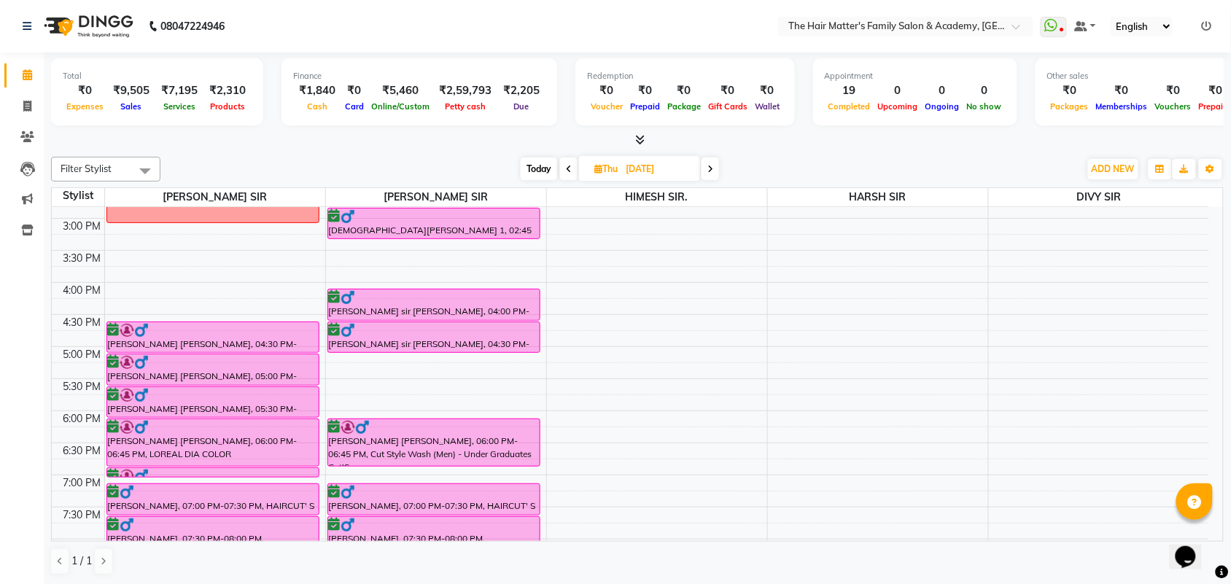
scroll to position [448, 0]
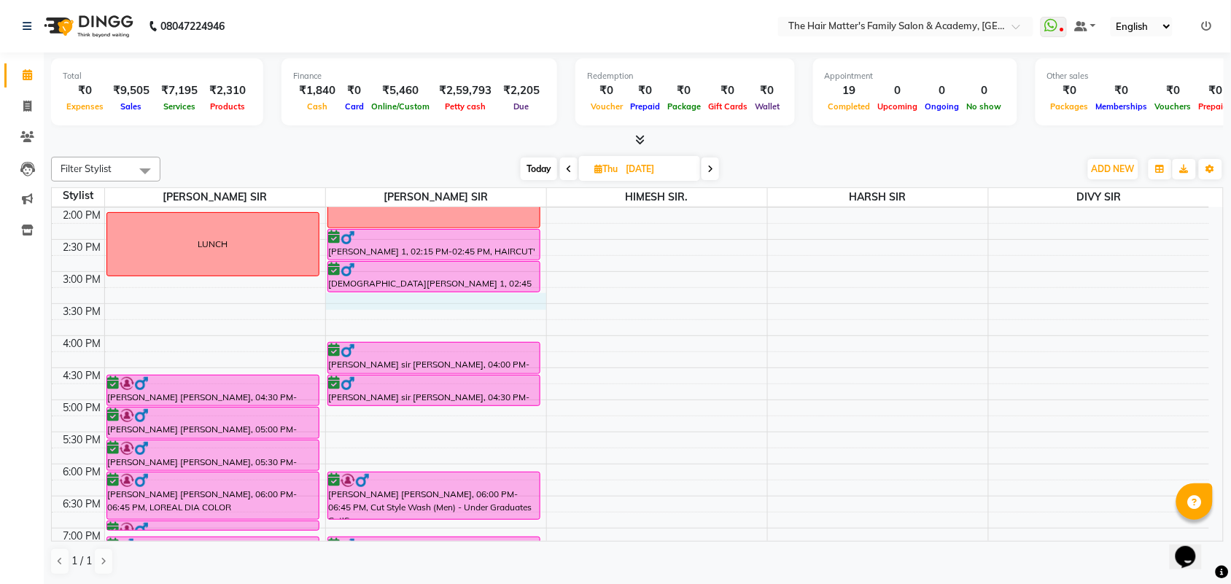
click at [343, 301] on div "7:00 AM 7:30 AM 8:00 AM 8:30 AM 9:00 AM 9:30 AM 10:00 AM 10:30 AM 11:00 AM 11:3…" at bounding box center [630, 272] width 1157 height 1026
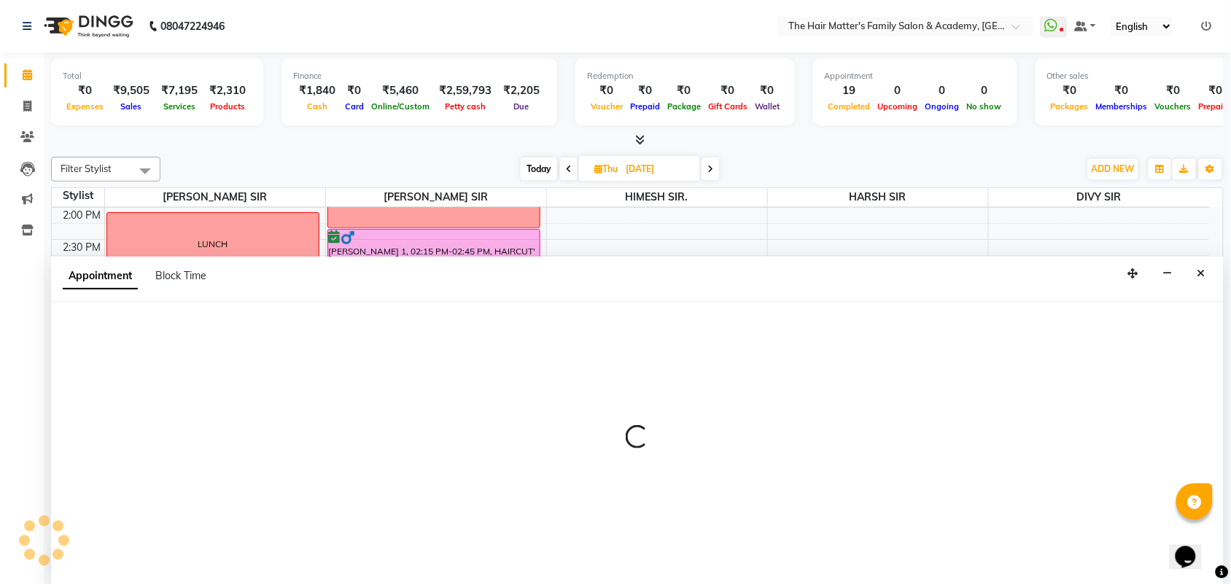
scroll to position [1, 0]
select select "43094"
select select "915"
select select "tentative"
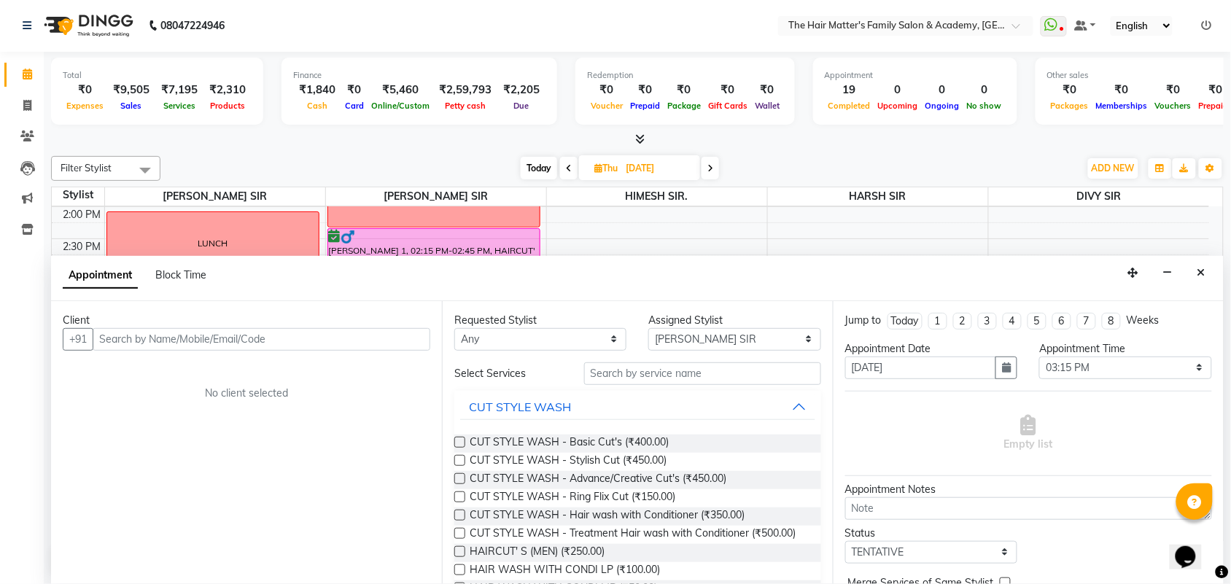
click at [214, 343] on input "text" at bounding box center [262, 339] width 338 height 23
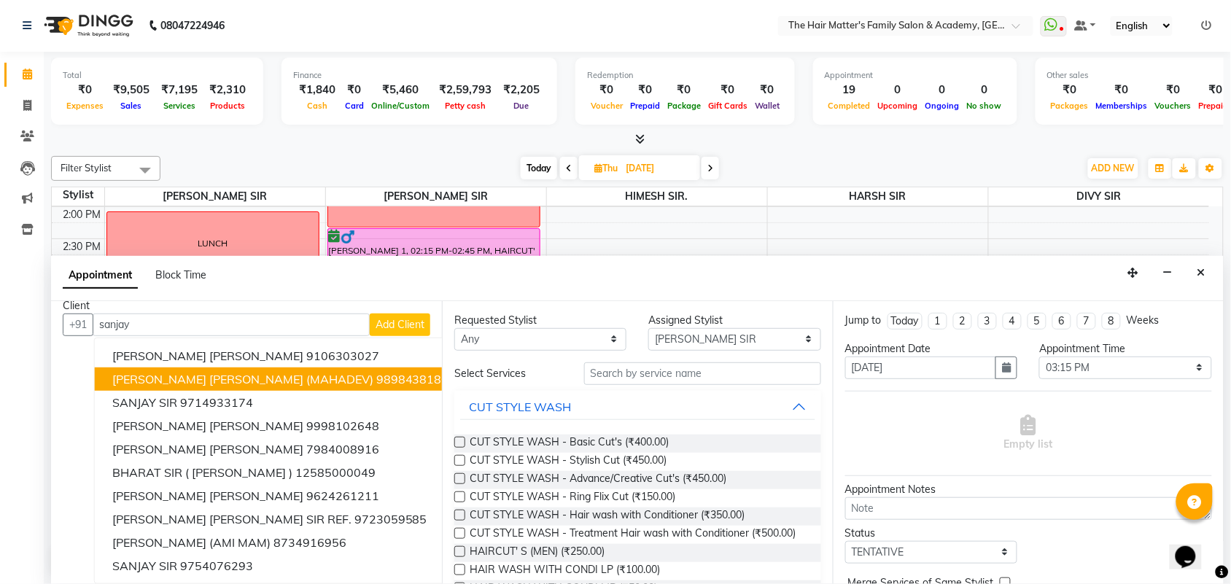
scroll to position [0, 0]
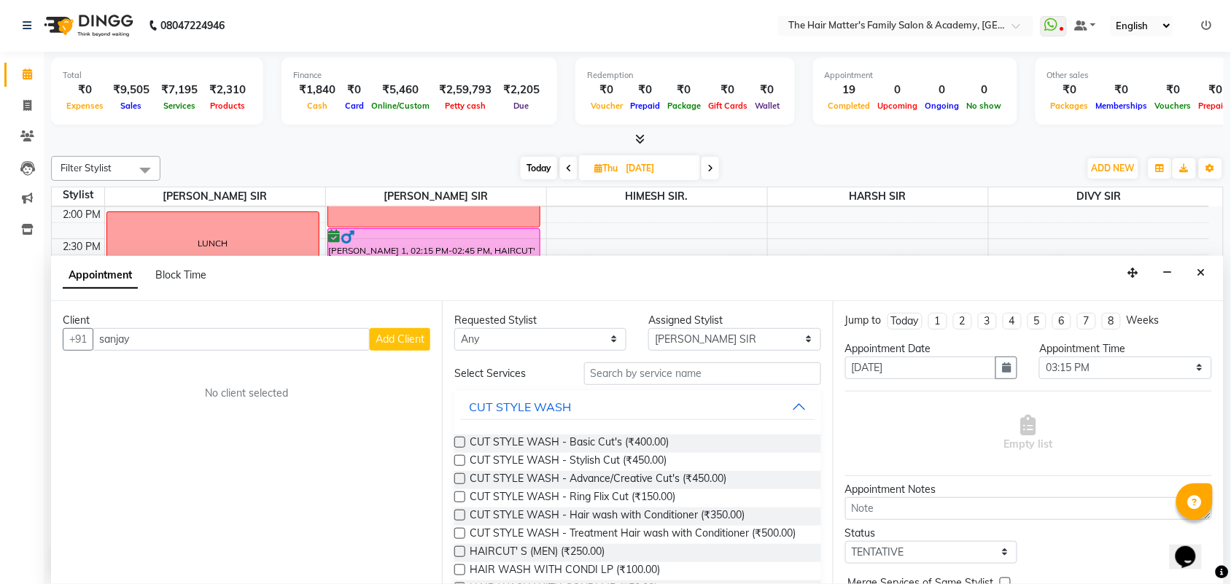
click at [259, 332] on input "sanjay" at bounding box center [231, 339] width 277 height 23
click at [259, 344] on input "sanjay" at bounding box center [231, 339] width 277 height 23
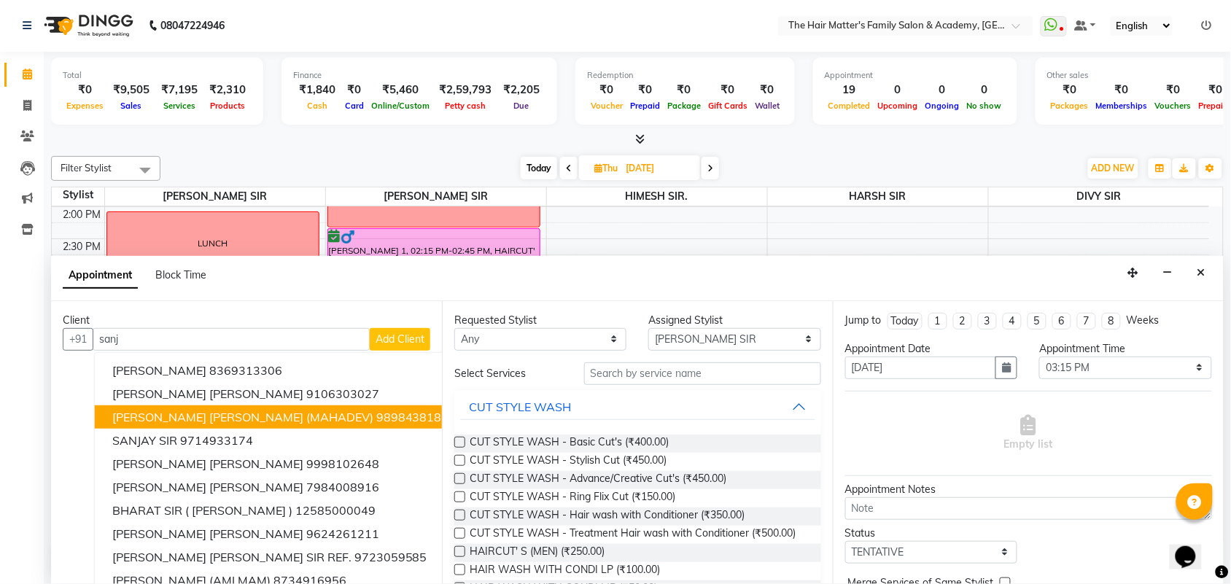
click at [286, 413] on button "SANJAY SIR PATEL (MAHADEV) 9898438186" at bounding box center [281, 416] width 372 height 23
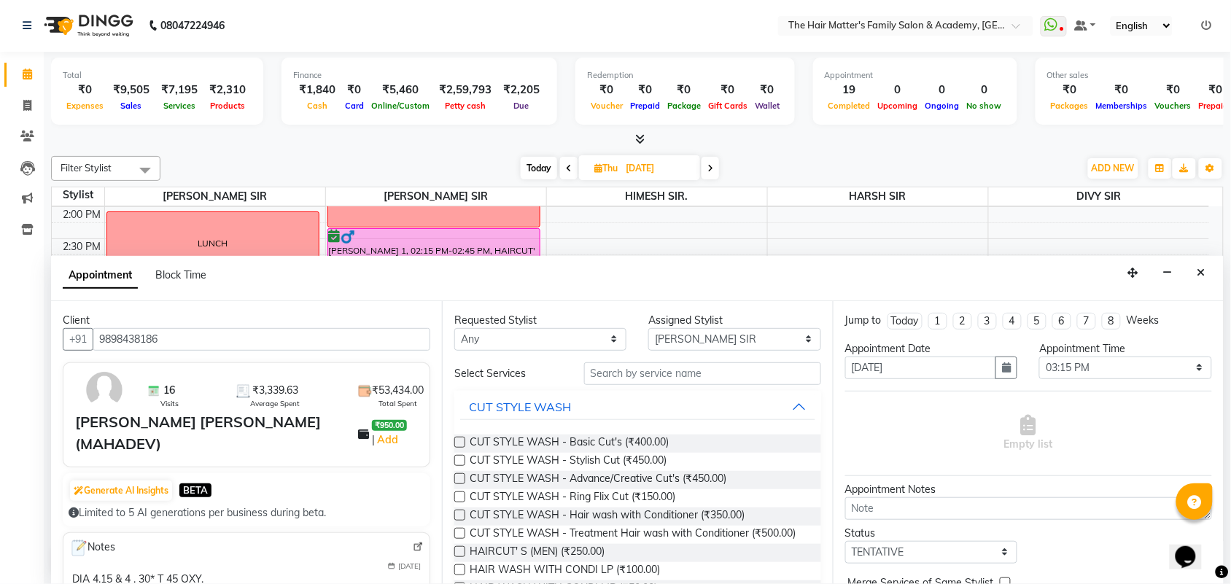
type input "9898438186"
click at [492, 345] on select "Any DIVY SIR HARSH SIR HIMESH SIR. MAYANK SIR PRATIK SIR" at bounding box center [540, 339] width 172 height 23
select select "43094"
click at [454, 328] on select "Any DIVY SIR HARSH SIR HIMESH SIR. MAYANK SIR PRATIK SIR" at bounding box center [540, 339] width 172 height 23
click at [673, 337] on select "Select DIVY SIR HARSH SIR HIMESH SIR. MAYANK SIR PRATIK SIR" at bounding box center [734, 339] width 172 height 23
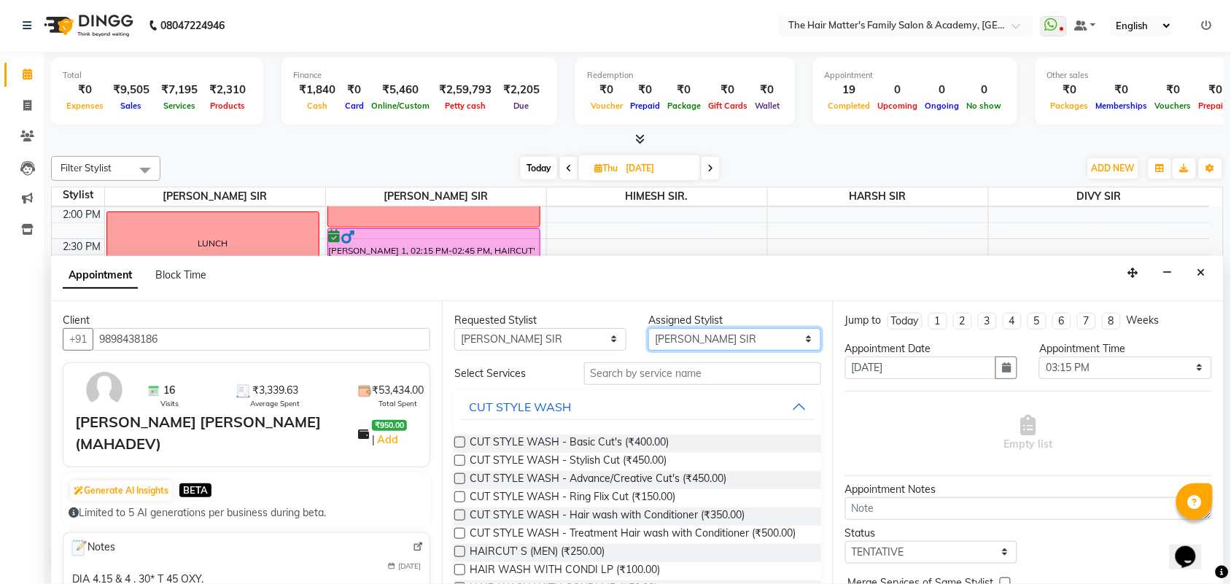
click at [648, 328] on select "Select DIVY SIR HARSH SIR HIMESH SIR. MAYANK SIR PRATIK SIR" at bounding box center [734, 339] width 172 height 23
click at [562, 562] on span "HAIRCUT' S (MEN) (₹250.00)" at bounding box center [537, 553] width 135 height 18
checkbox input "false"
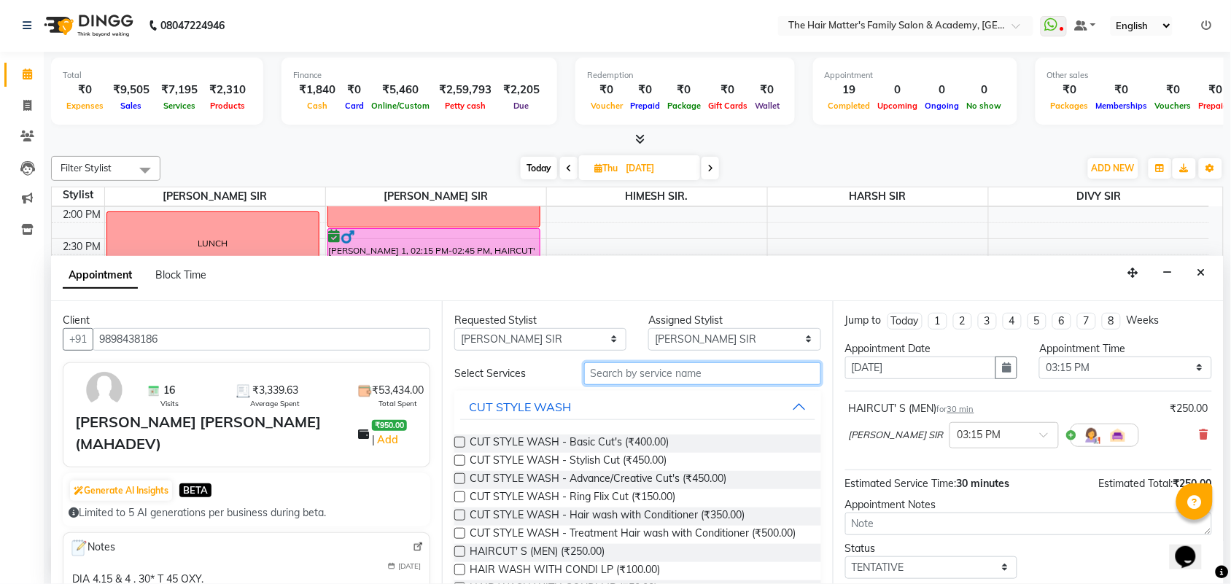
click at [660, 374] on input "text" at bounding box center [702, 373] width 237 height 23
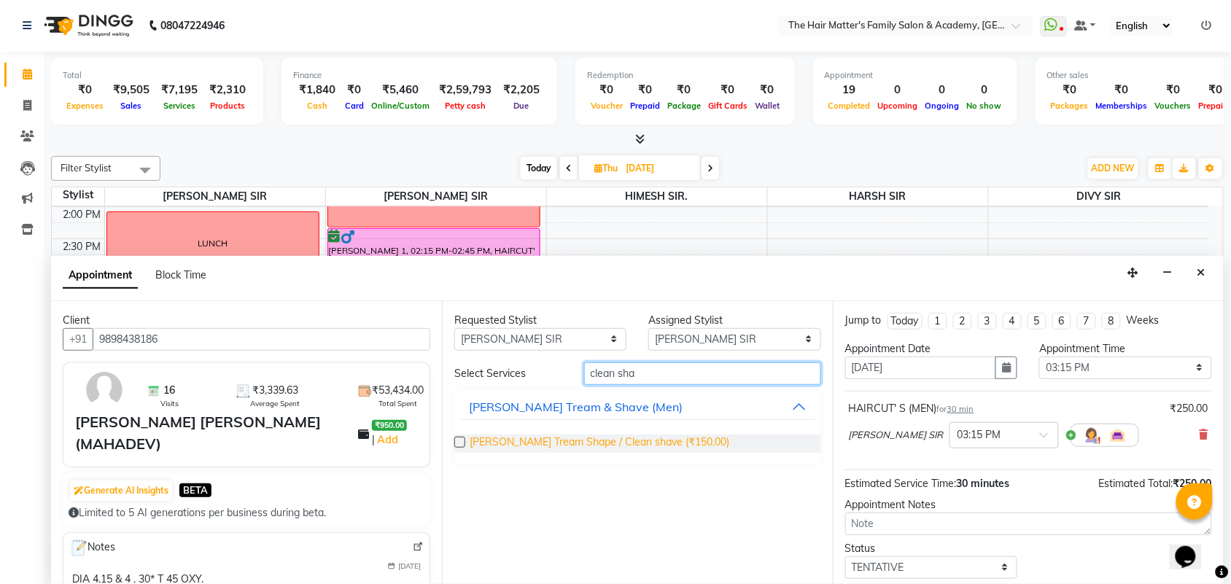
type input "clean sha"
click at [602, 438] on span "Beard Tream Shape / Clean shave (₹150.00)" at bounding box center [600, 444] width 260 height 18
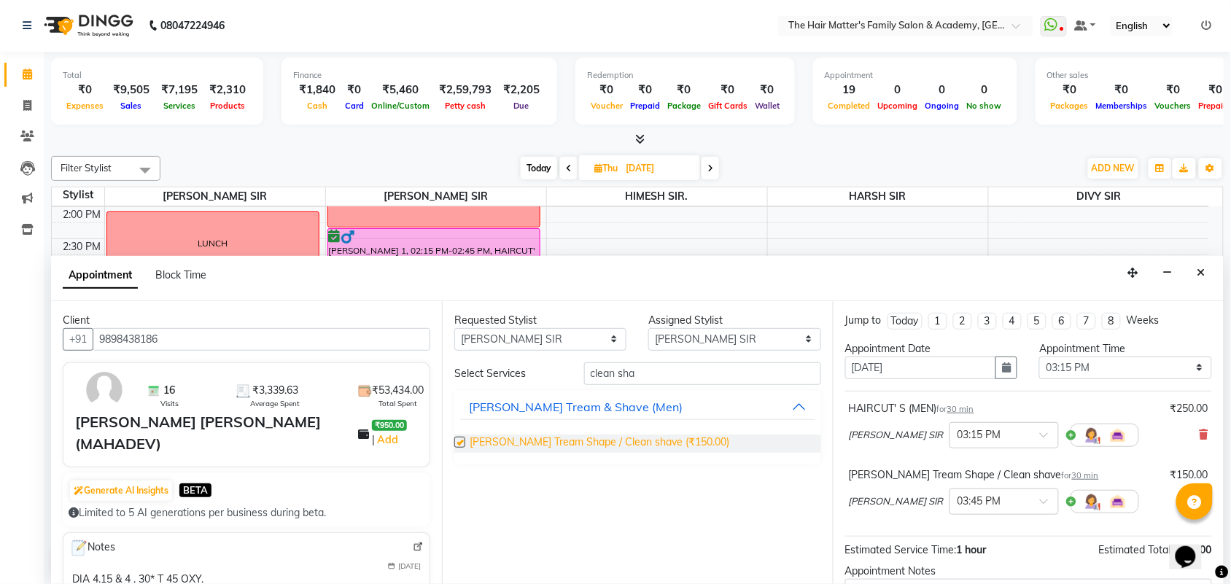
checkbox input "false"
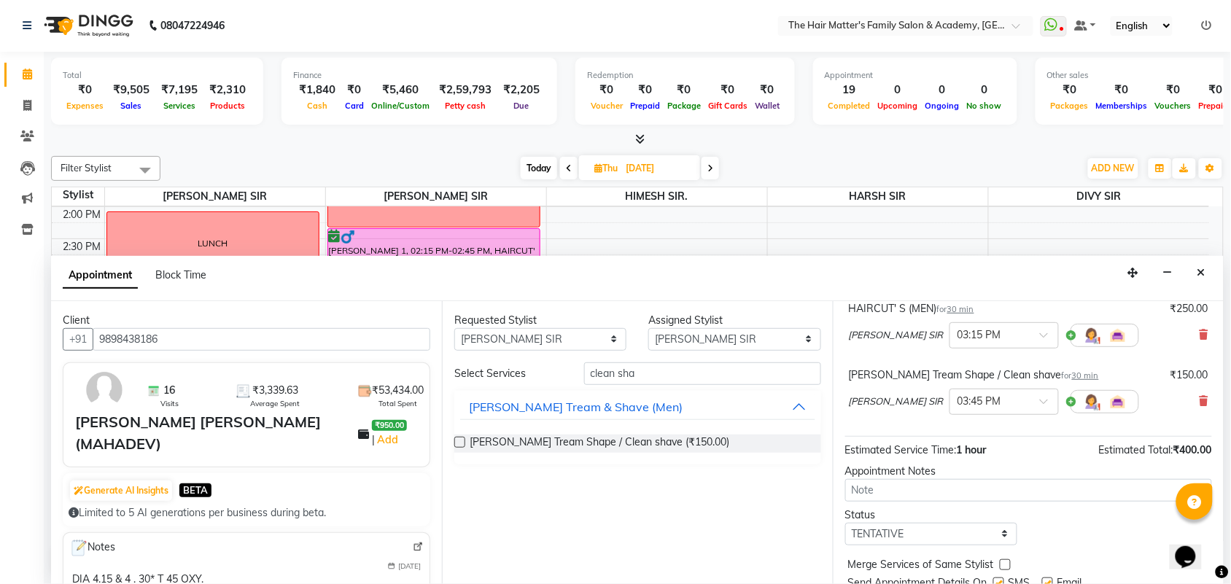
scroll to position [126, 0]
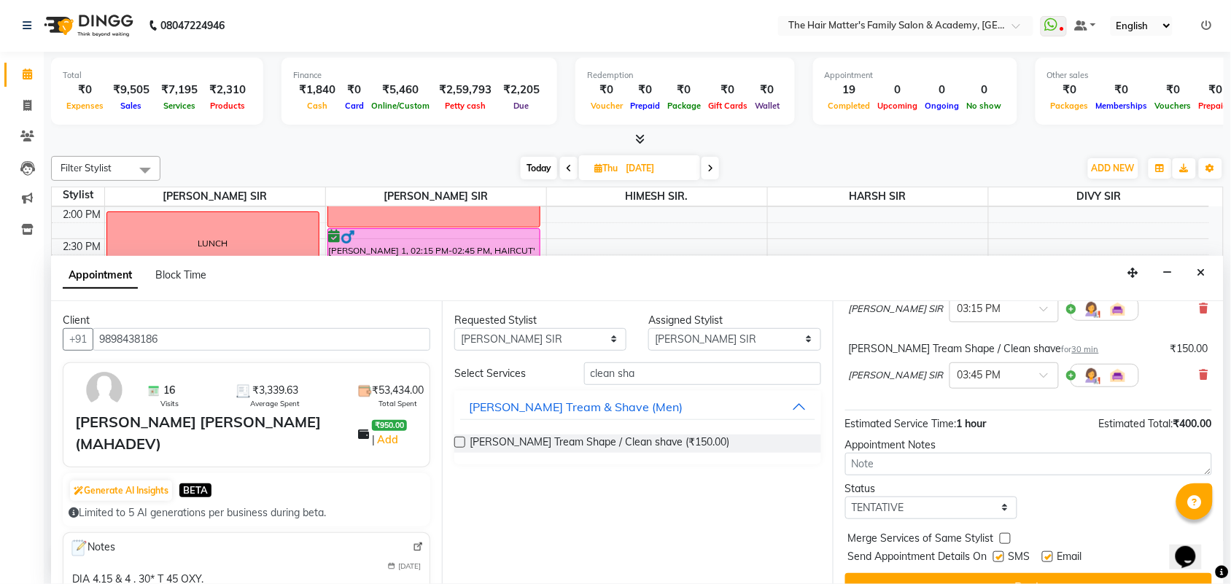
click at [660, 361] on div "Requested Stylist Any DIVY SIR HARSH SIR HIMESH SIR. MAYANK SIR PRATIK SIR Assi…" at bounding box center [637, 442] width 391 height 283
click at [660, 376] on input "clean sha" at bounding box center [702, 373] width 237 height 23
type input "c"
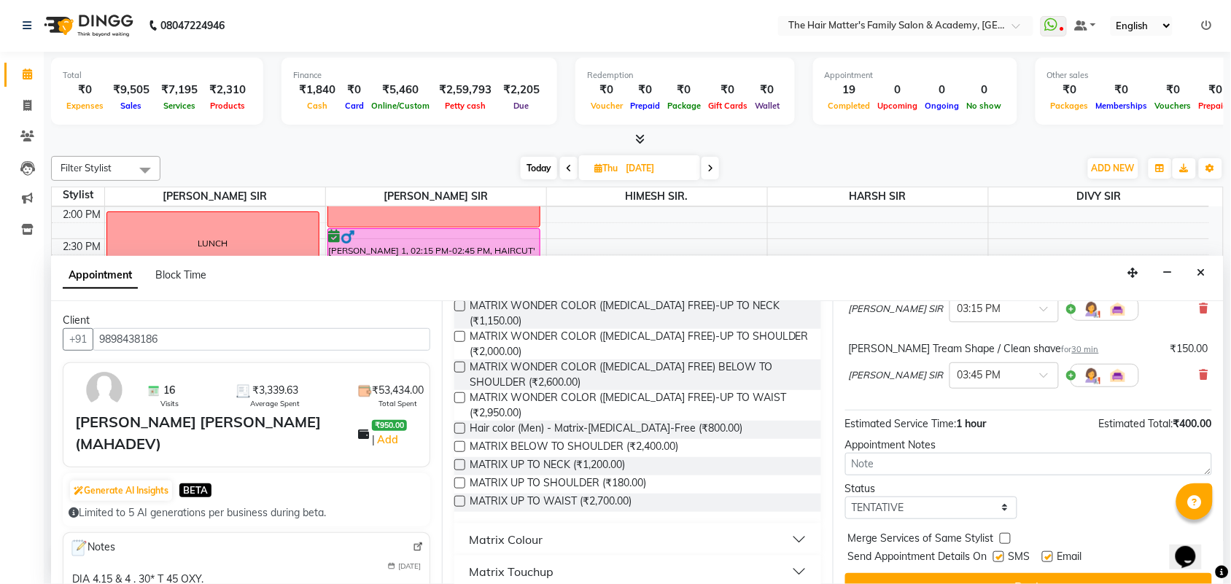
scroll to position [139, 0]
type input "matrix"
click at [683, 430] on span "Hair color (Men) - Matrix-Ammonia-Free (₹800.00)" at bounding box center [606, 428] width 273 height 18
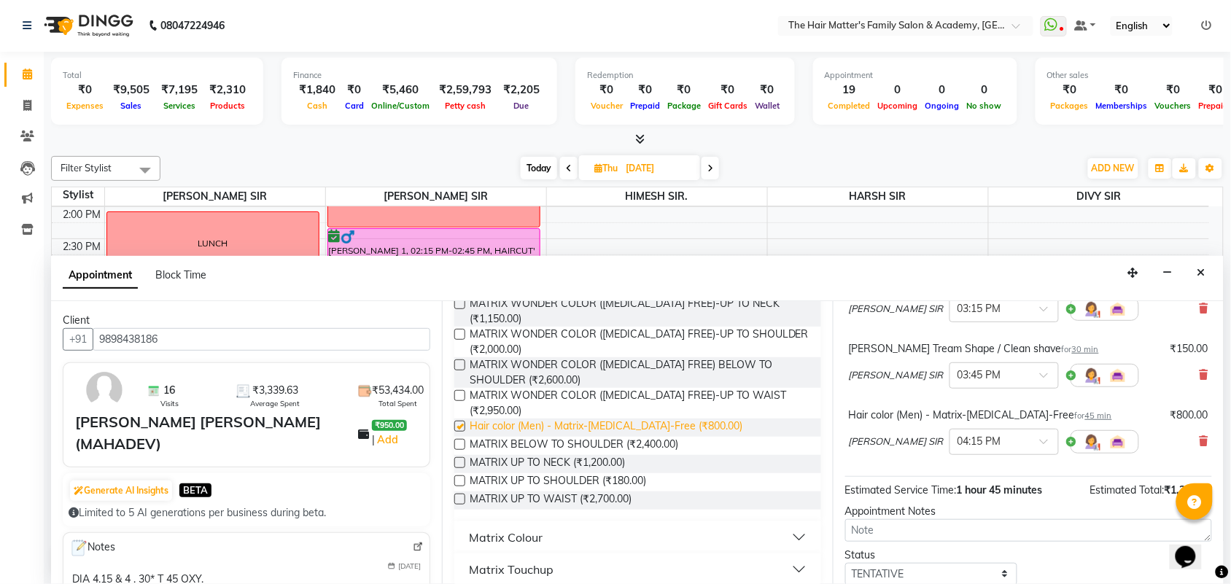
checkbox input "false"
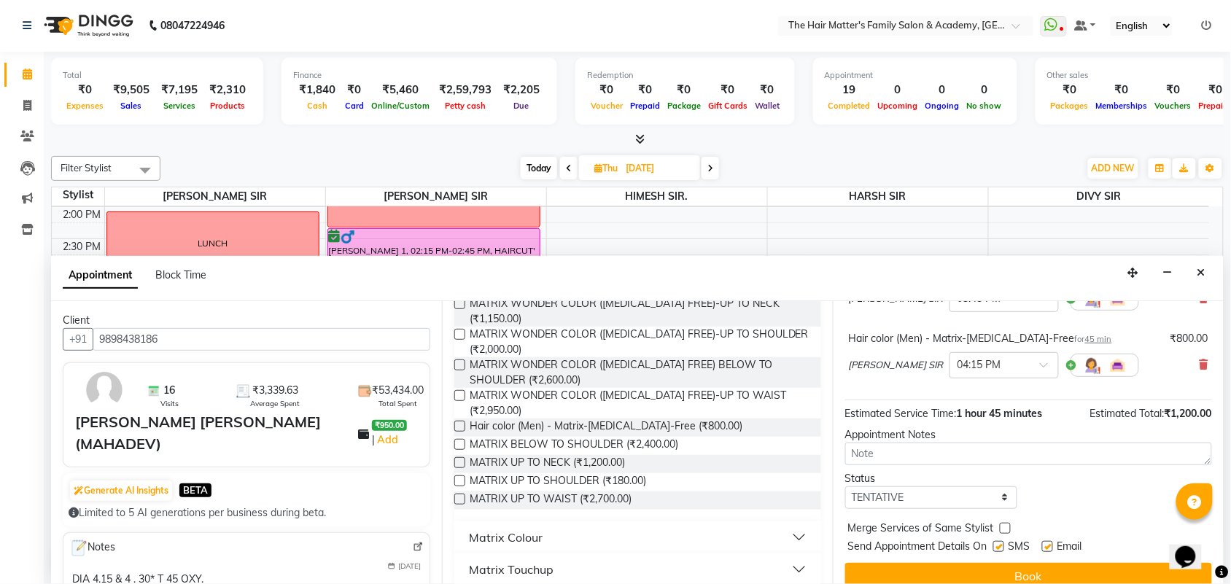
scroll to position [220, 0]
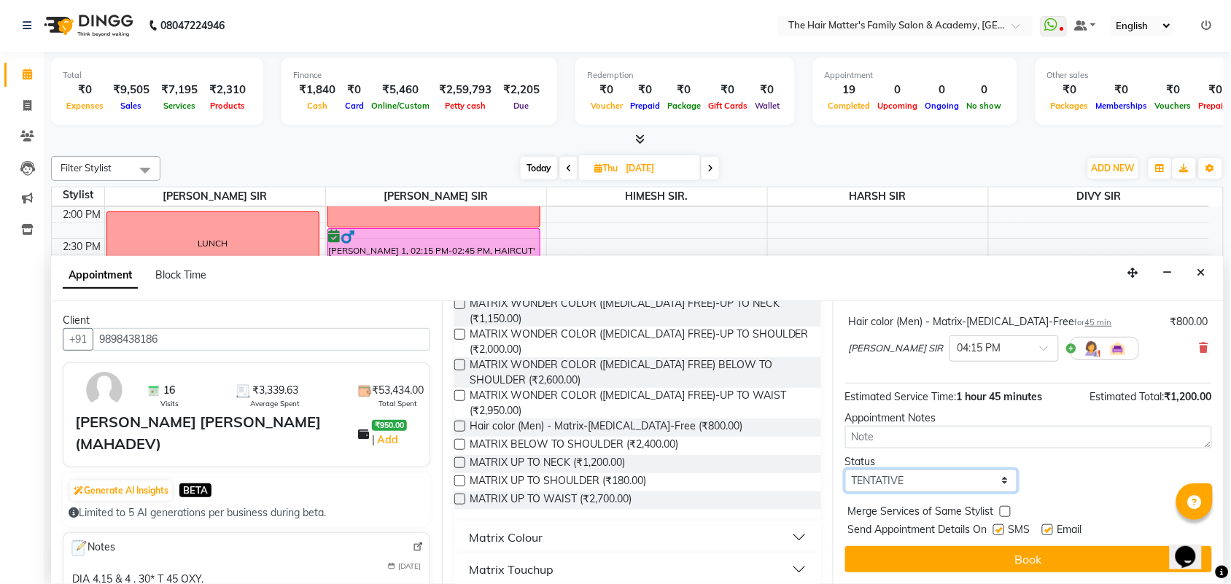
drag, startPoint x: 874, startPoint y: 475, endPoint x: 874, endPoint y: 483, distance: 8.8
click at [874, 475] on select "Select TENTATIVE CONFIRM UPCOMING" at bounding box center [931, 481] width 172 height 23
select select "confirm booking"
click at [845, 470] on select "Select TENTATIVE CONFIRM UPCOMING" at bounding box center [931, 481] width 172 height 23
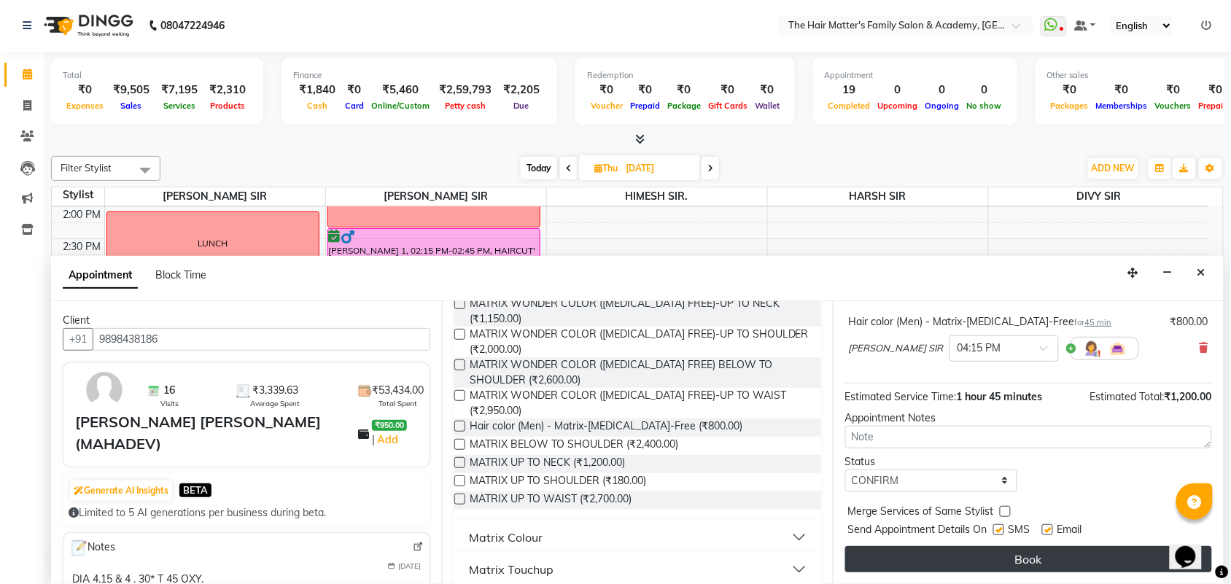
click at [909, 556] on button "Book" at bounding box center [1028, 559] width 367 height 26
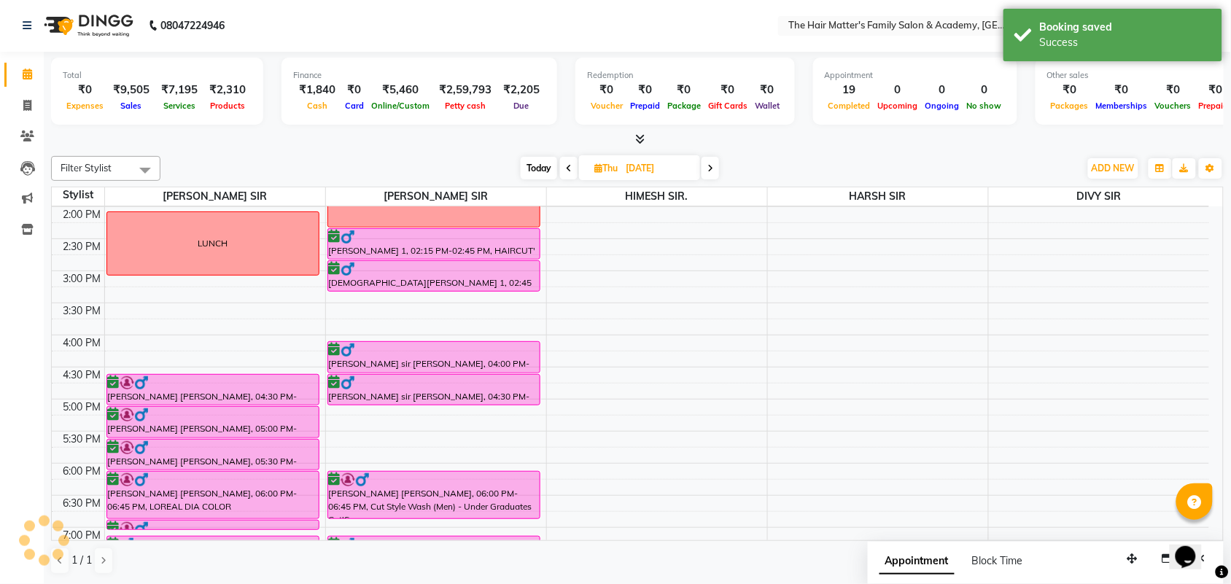
scroll to position [0, 0]
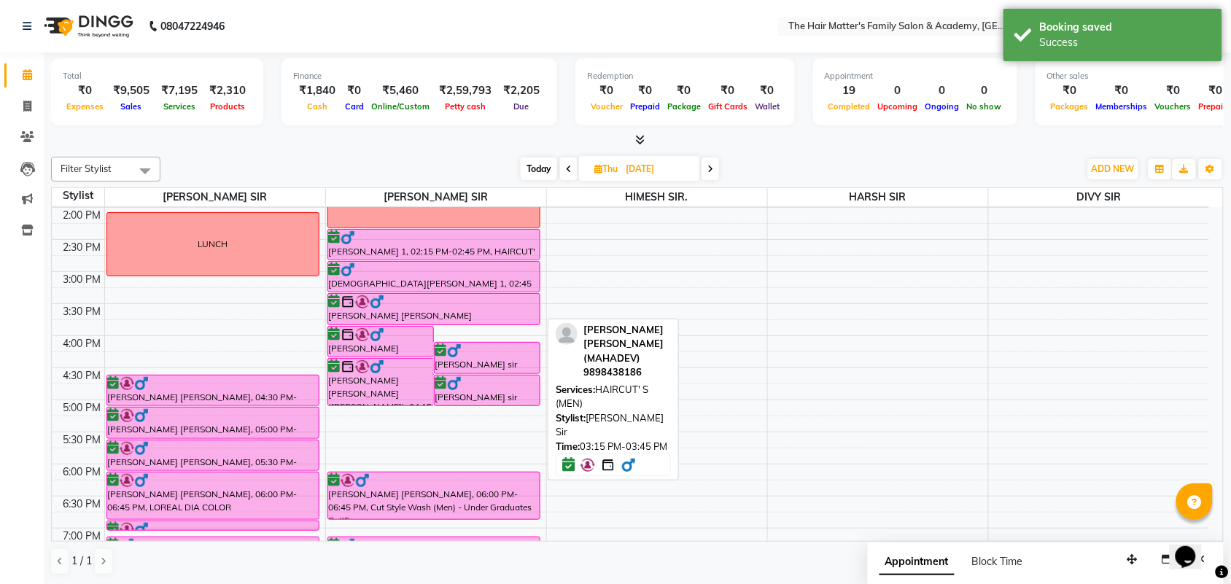
click at [388, 303] on div at bounding box center [434, 302] width 210 height 15
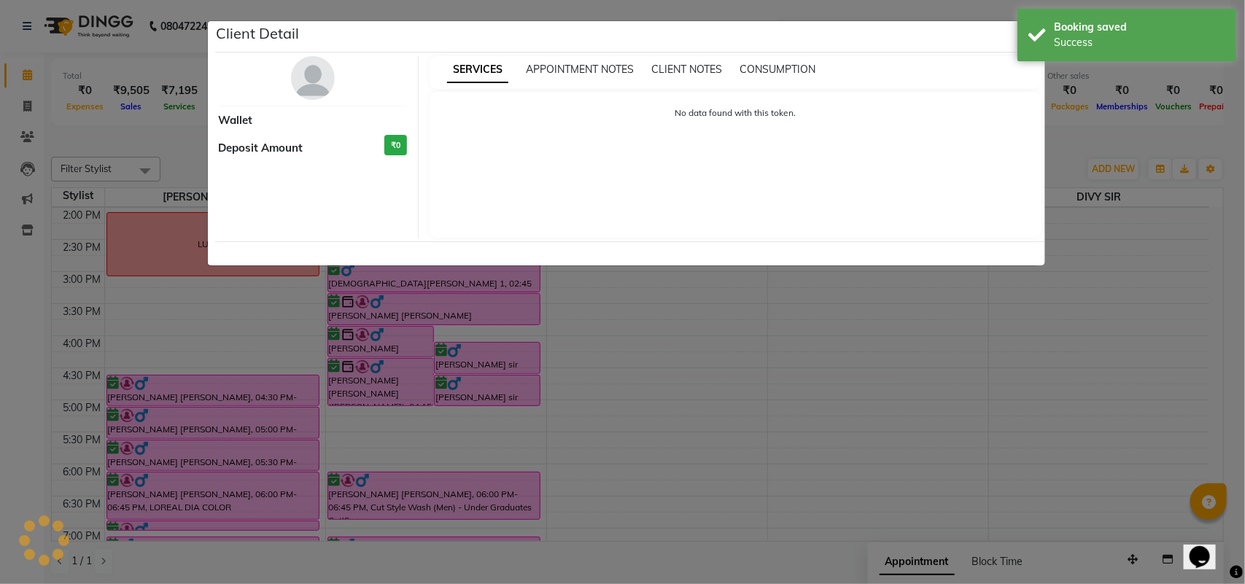
select select "6"
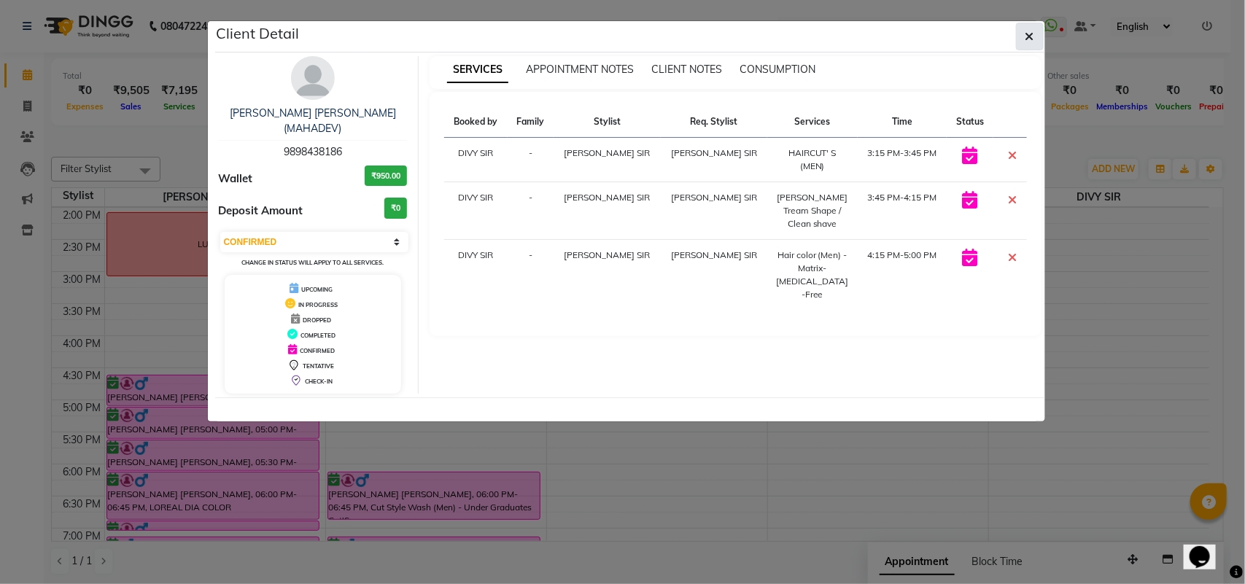
click at [1025, 28] on button "button" at bounding box center [1030, 37] width 28 height 28
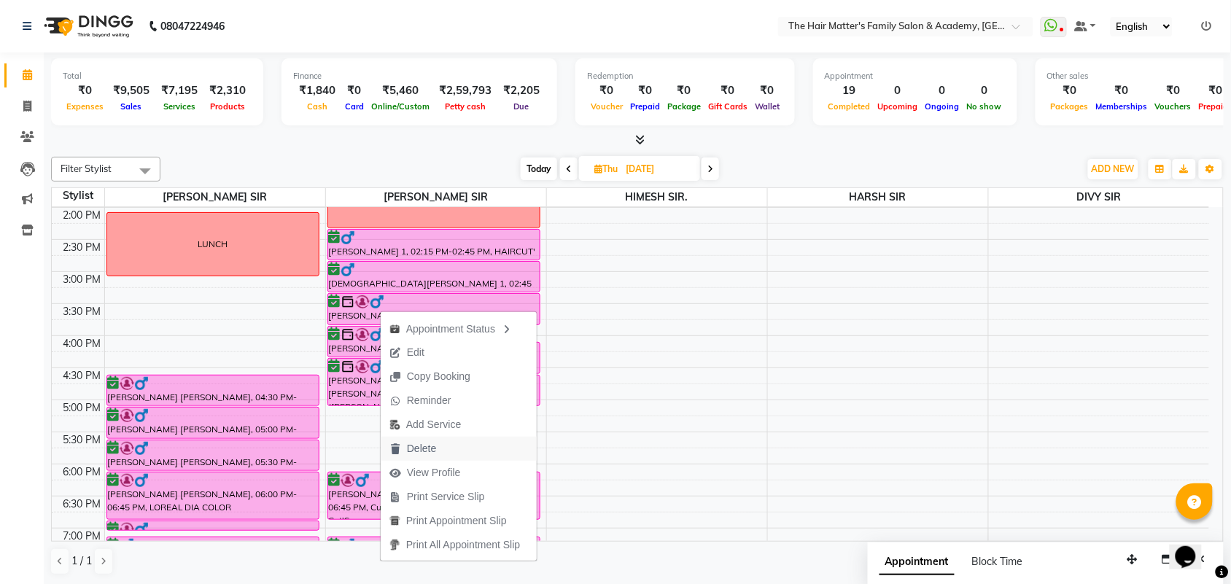
click at [421, 442] on span "Delete" at bounding box center [421, 448] width 29 height 15
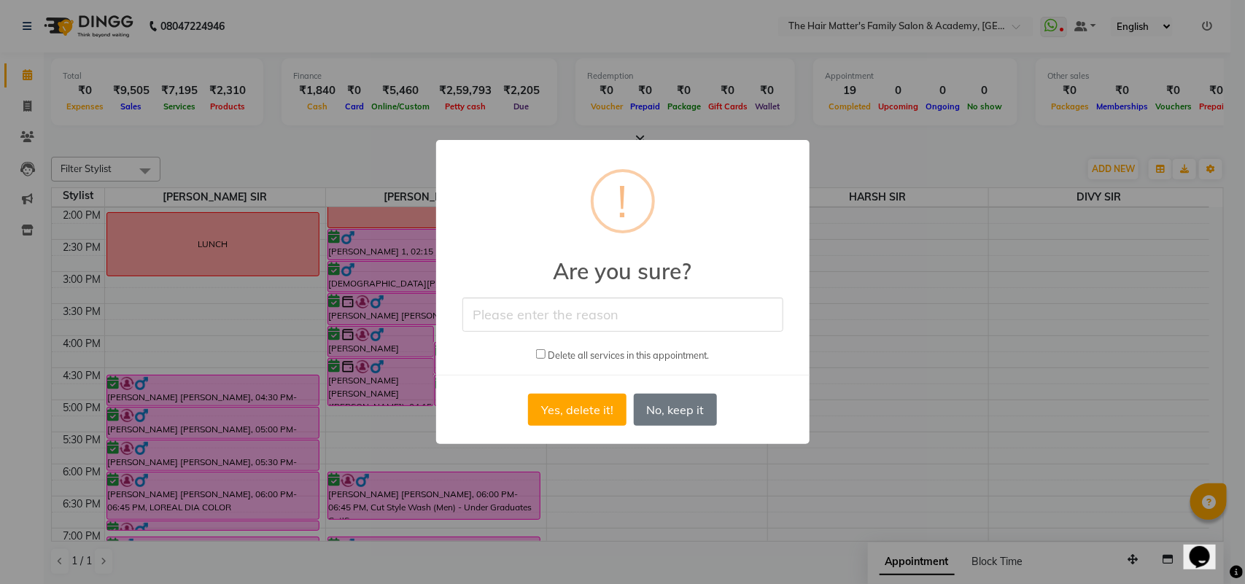
click at [570, 322] on input "text" at bounding box center [622, 315] width 321 height 34
type input "CANCEL"
click at [570, 421] on button "Yes, delete it!" at bounding box center [577, 410] width 98 height 32
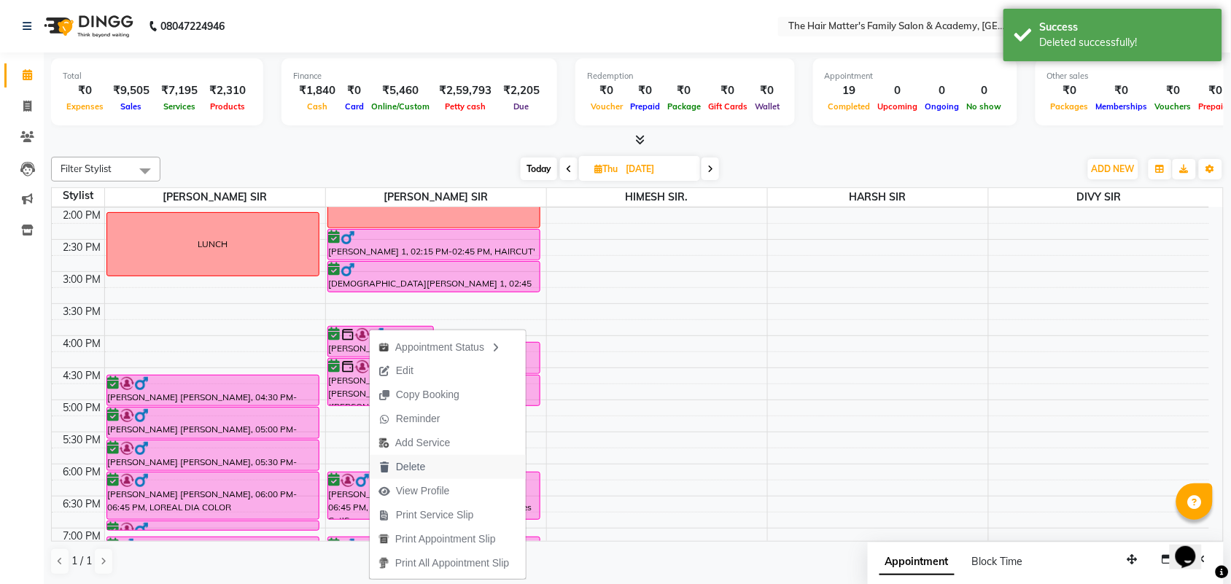
click at [427, 462] on span "Delete" at bounding box center [402, 467] width 64 height 24
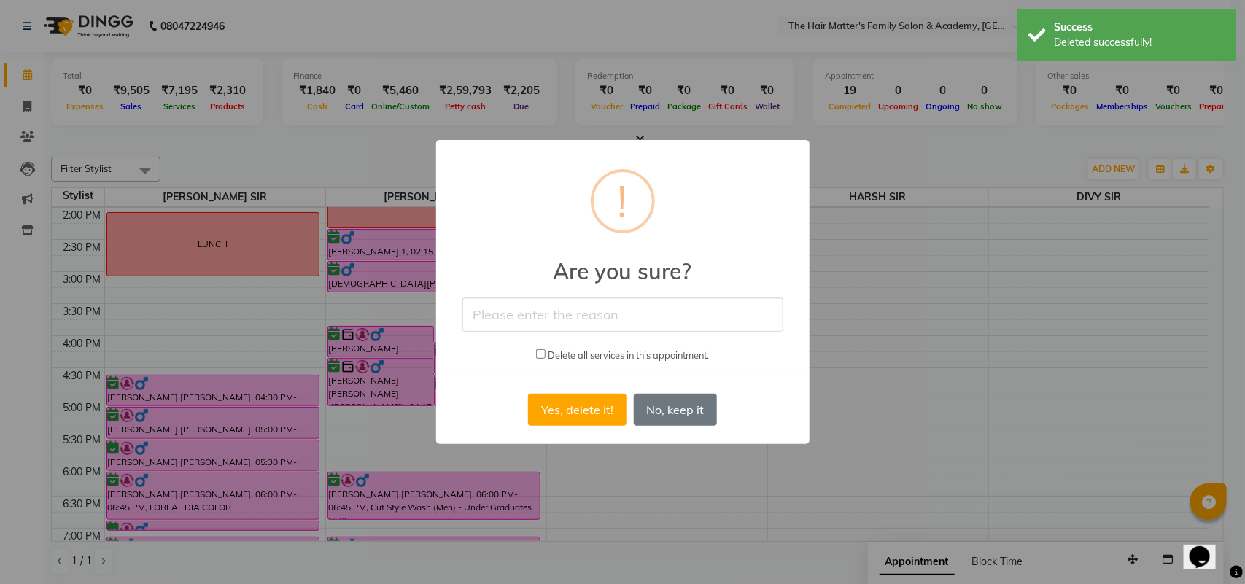
click at [559, 319] on input "text" at bounding box center [622, 315] width 321 height 34
type input "CANCEL"
click at [569, 416] on button "Yes, delete it!" at bounding box center [577, 410] width 98 height 32
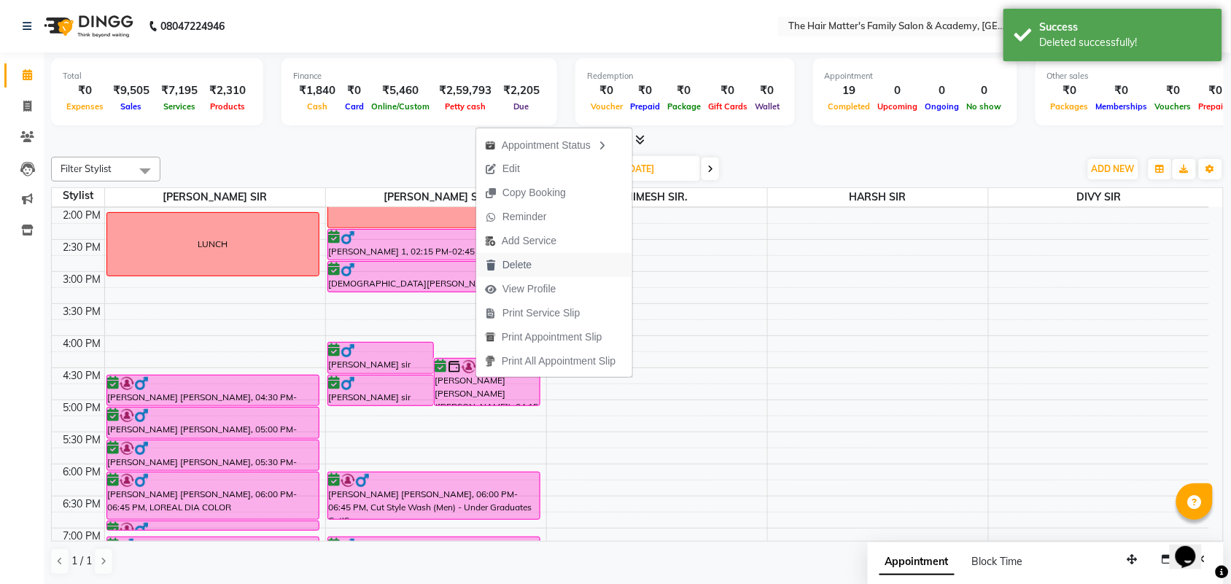
click at [585, 257] on button "Delete" at bounding box center [554, 265] width 156 height 24
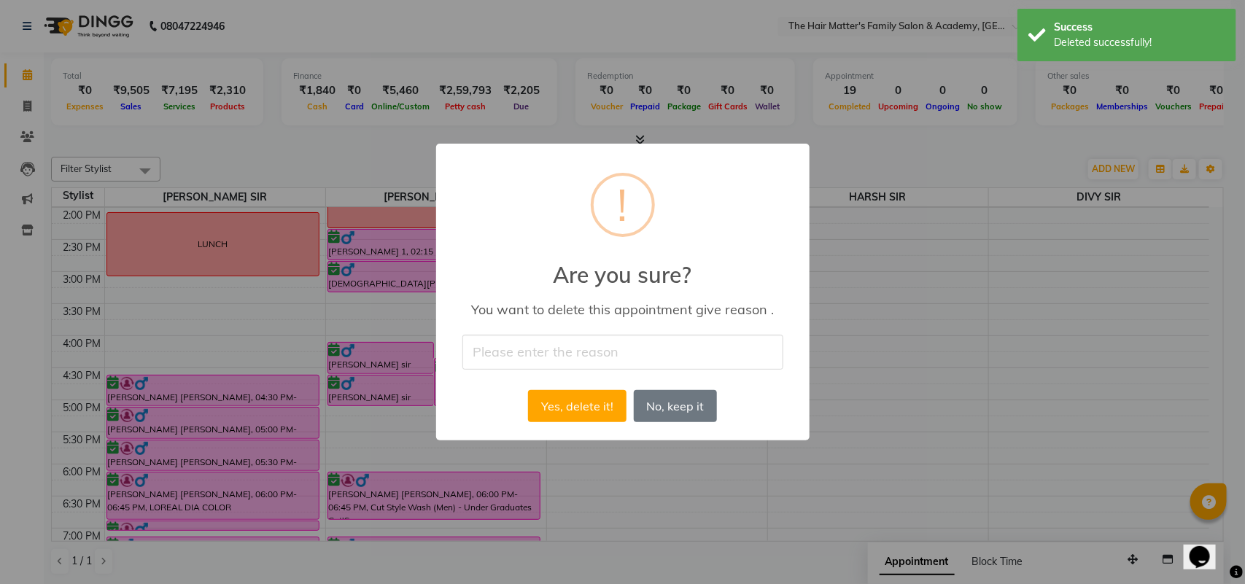
click at [582, 368] on input "text" at bounding box center [622, 352] width 321 height 34
type input "CANCEL"
click at [559, 420] on button "Yes, delete it!" at bounding box center [577, 406] width 98 height 32
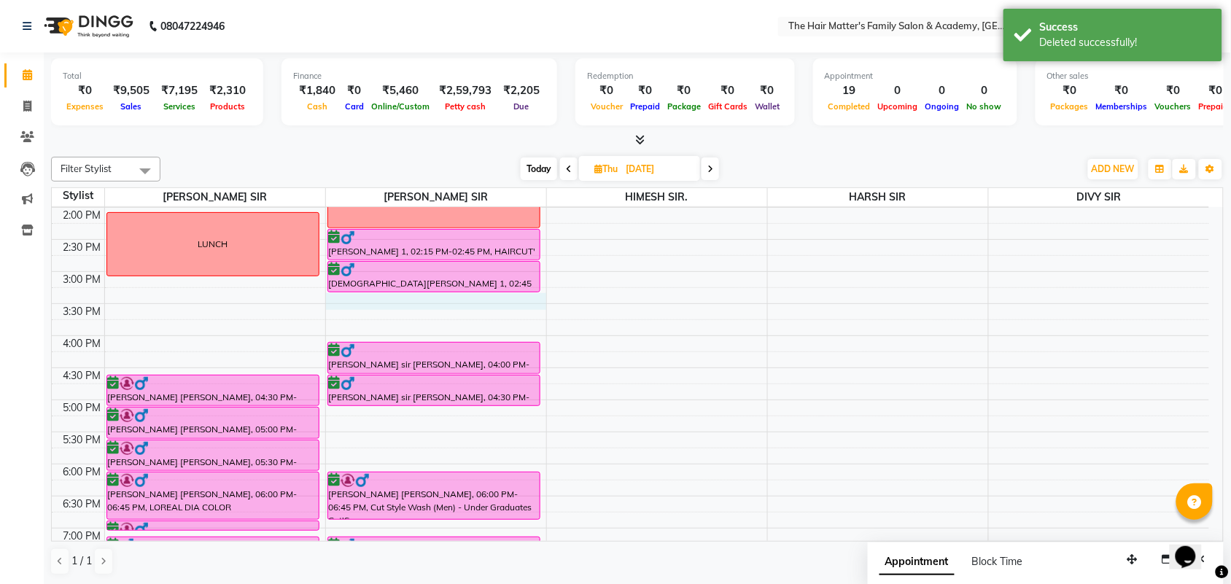
click at [351, 305] on div "7:00 AM 7:30 AM 8:00 AM 8:30 AM 9:00 AM 9:30 AM 10:00 AM 10:30 AM 11:00 AM 11:3…" at bounding box center [630, 272] width 1157 height 1026
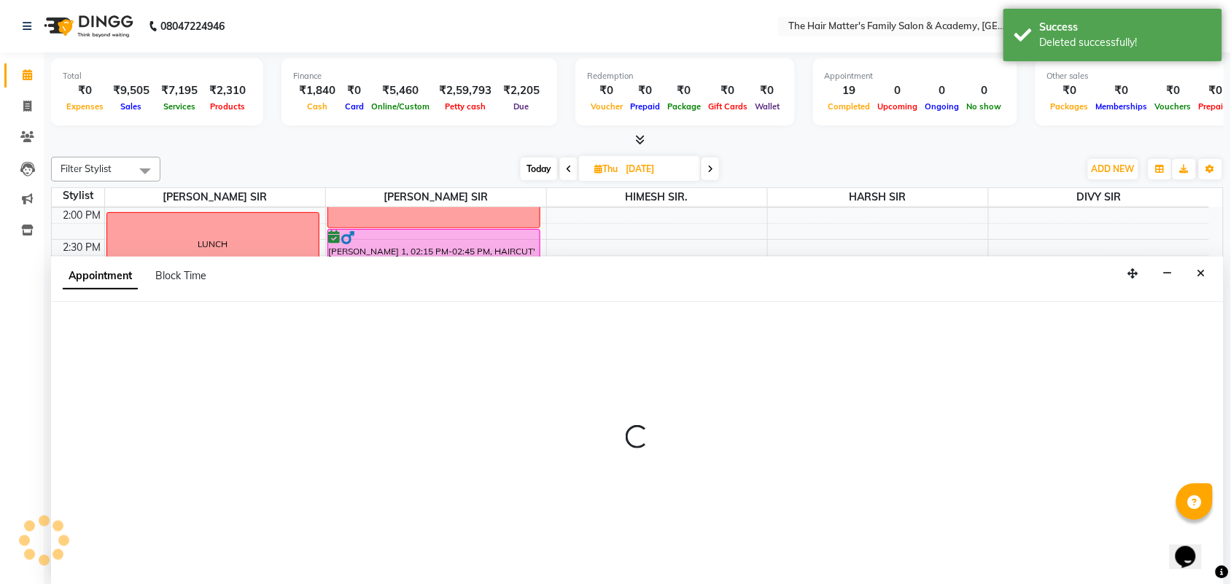
scroll to position [1, 0]
select select "43094"
select select "tentative"
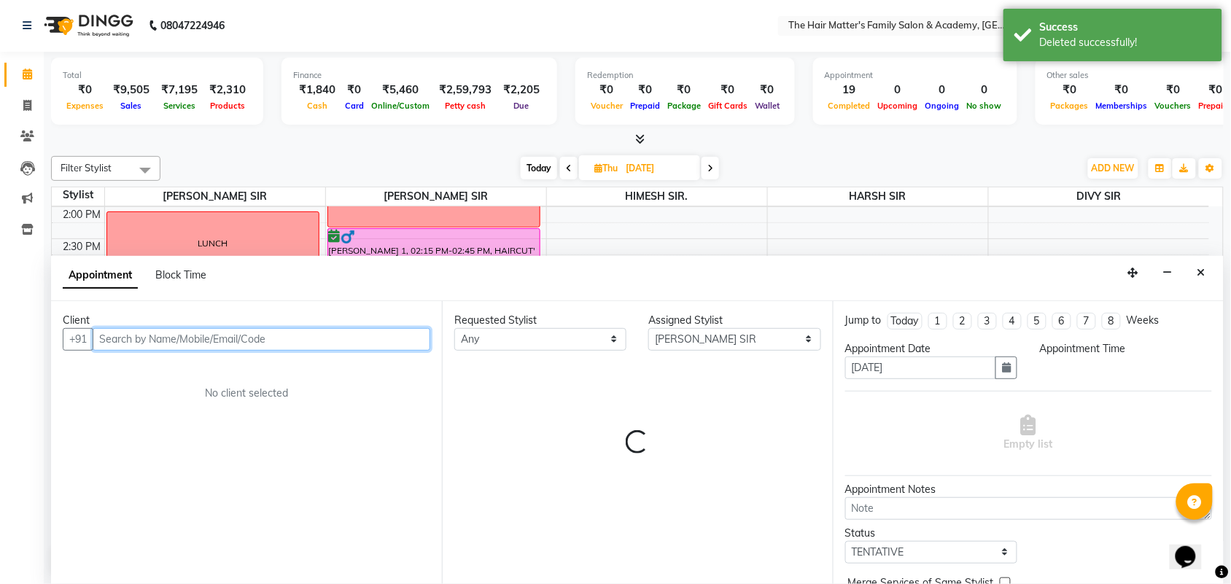
select select "915"
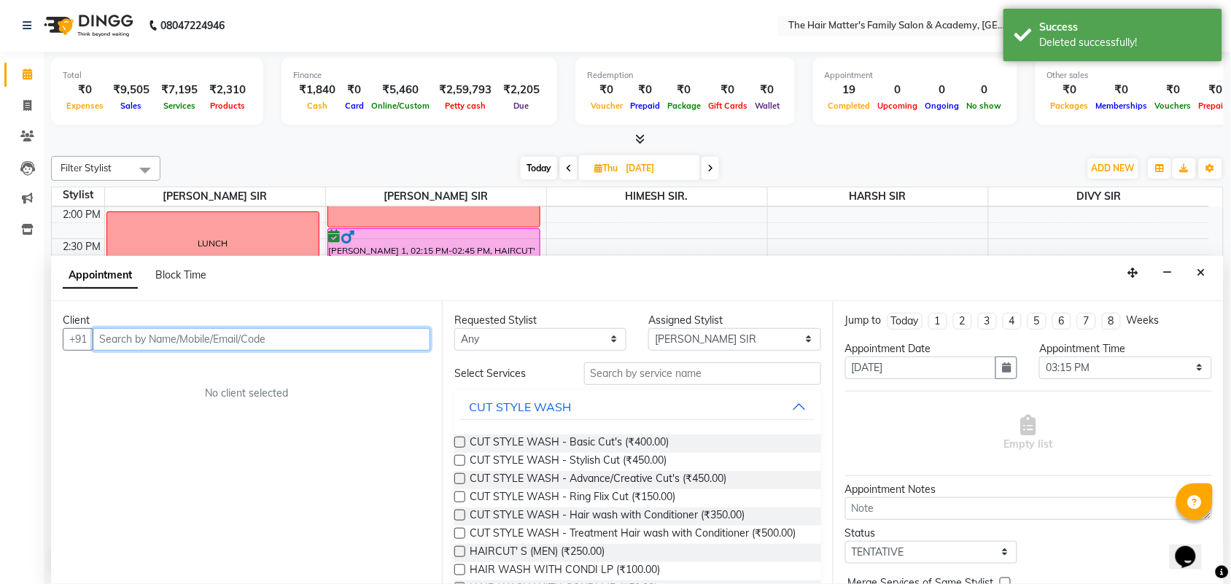
click at [209, 350] on input "text" at bounding box center [262, 339] width 338 height 23
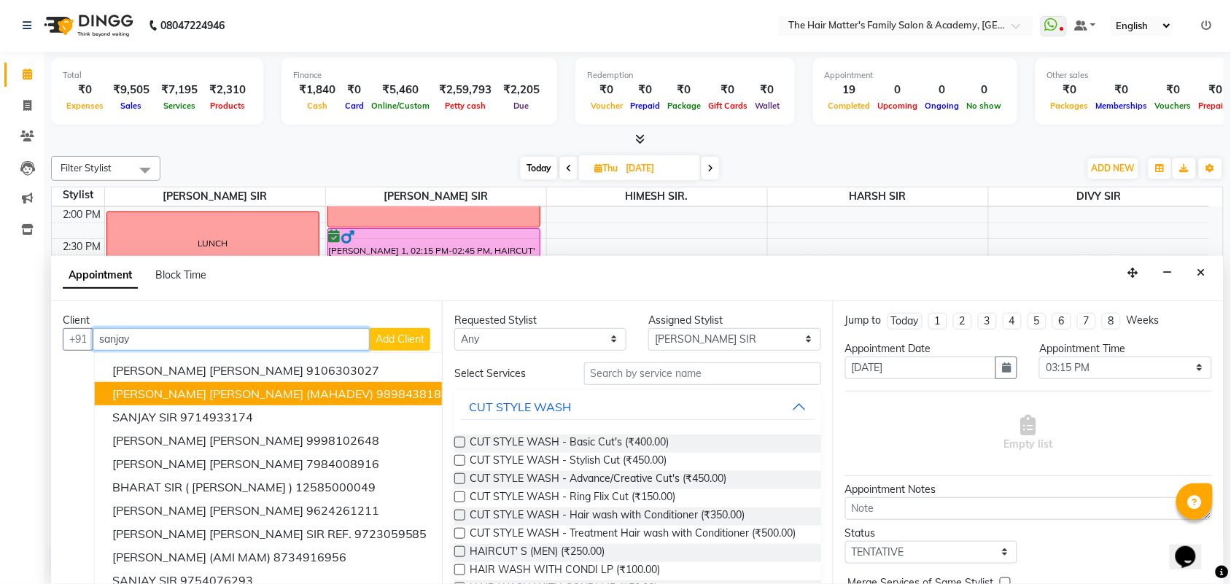
click at [376, 397] on ngb-highlight "9898438186" at bounding box center [412, 393] width 73 height 15
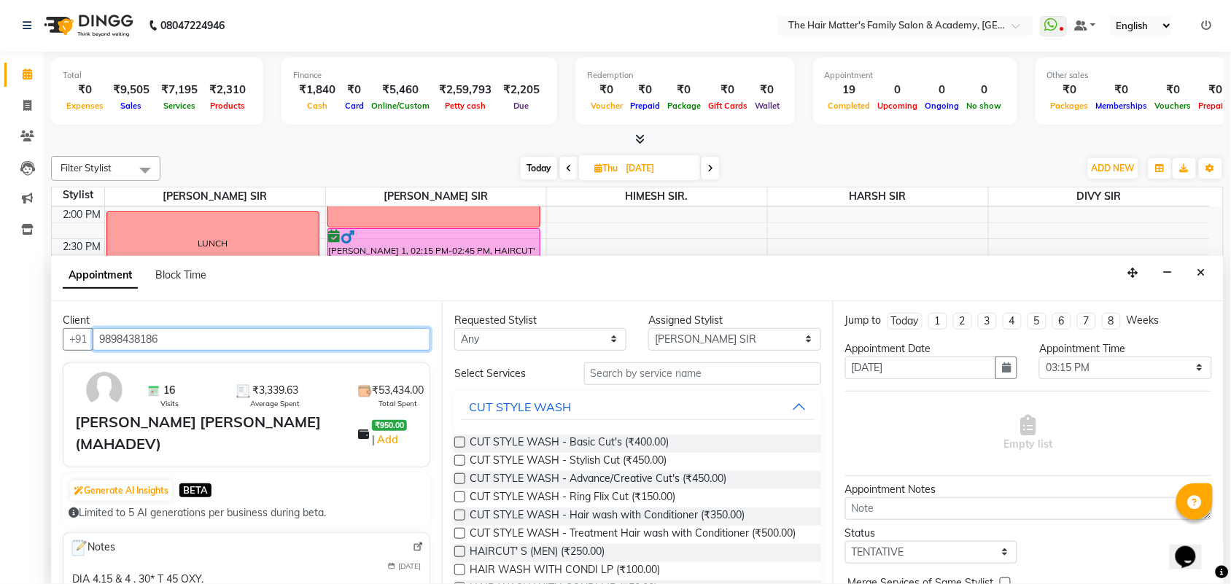
type input "9898438186"
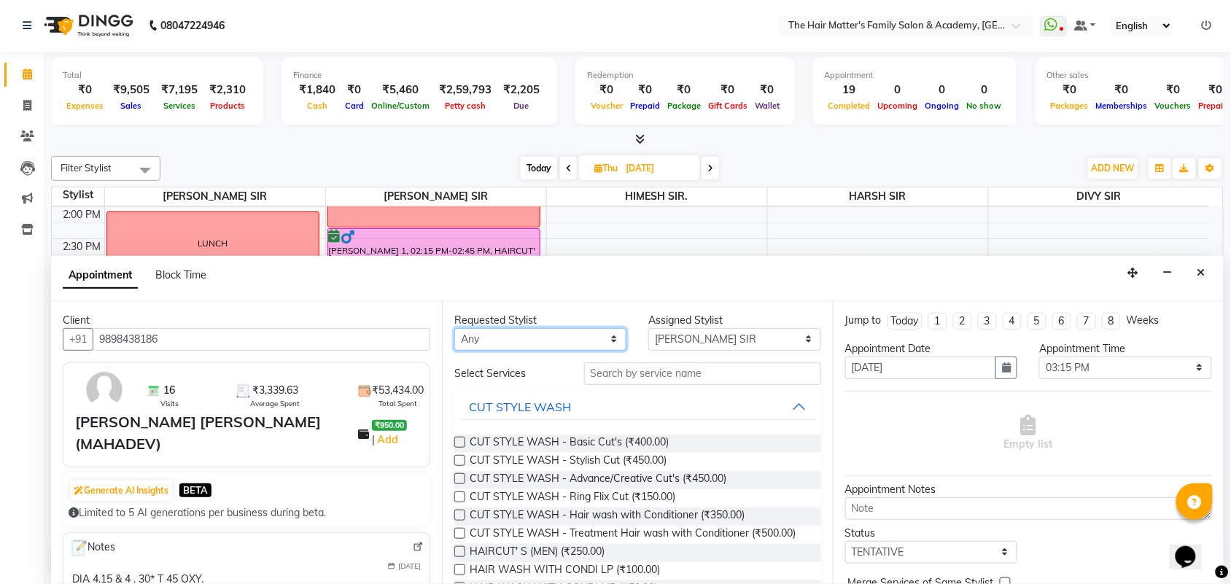
drag, startPoint x: 505, startPoint y: 333, endPoint x: 505, endPoint y: 350, distance: 16.8
click at [505, 333] on select "Any DIVY SIR HARSH SIR HIMESH SIR. MAYANK SIR PRATIK SIR" at bounding box center [540, 339] width 172 height 23
select select "43094"
click at [454, 328] on select "Any DIVY SIR HARSH SIR HIMESH SIR. MAYANK SIR PRATIK SIR" at bounding box center [540, 339] width 172 height 23
drag, startPoint x: 677, startPoint y: 341, endPoint x: 668, endPoint y: 348, distance: 10.9
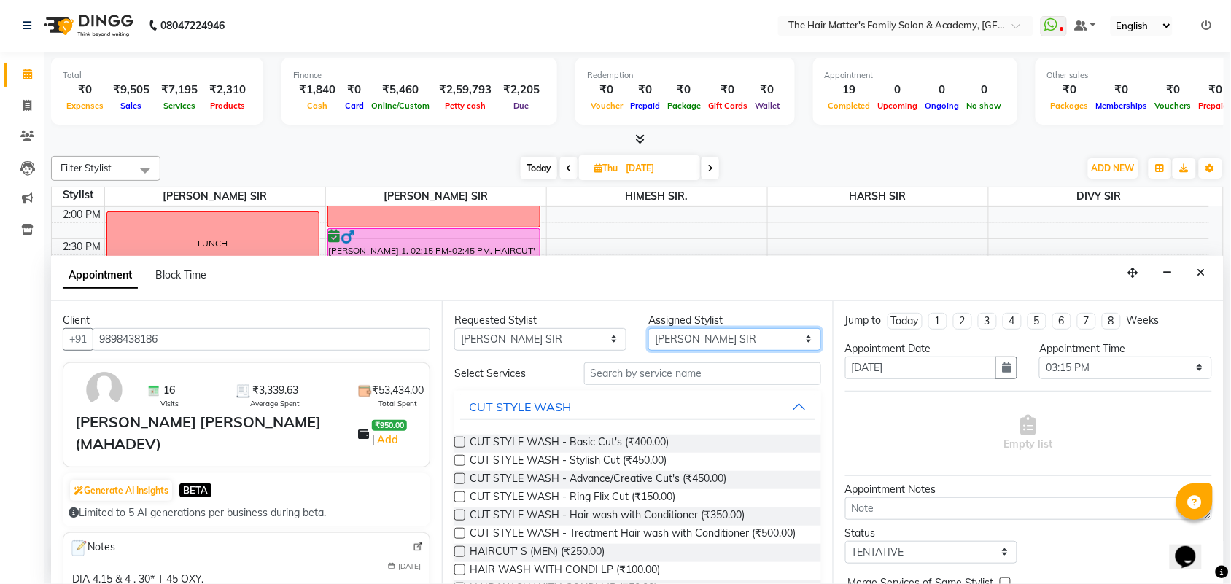
click at [677, 341] on select "Select DIVY SIR HARSH SIR HIMESH SIR. MAYANK SIR PRATIK SIR" at bounding box center [734, 339] width 172 height 23
click at [648, 328] on select "Select DIVY SIR HARSH SIR HIMESH SIR. MAYANK SIR PRATIK SIR" at bounding box center [734, 339] width 172 height 23
click at [567, 556] on span "HAIRCUT' S (MEN) (₹250.00)" at bounding box center [537, 553] width 135 height 18
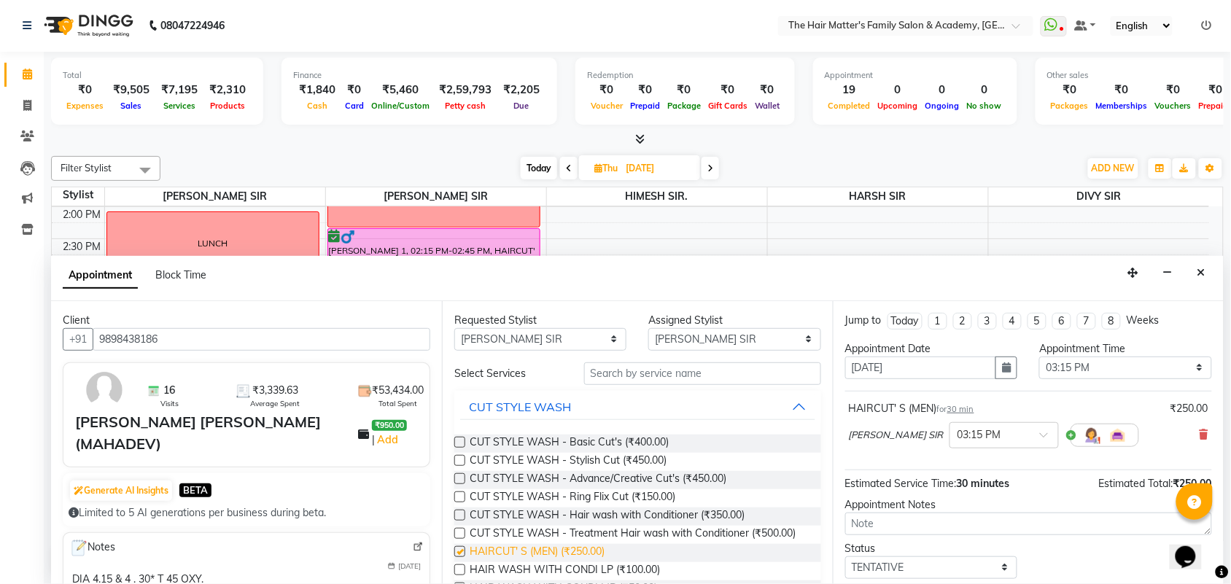
checkbox input "false"
click at [658, 376] on input "text" at bounding box center [702, 373] width 237 height 23
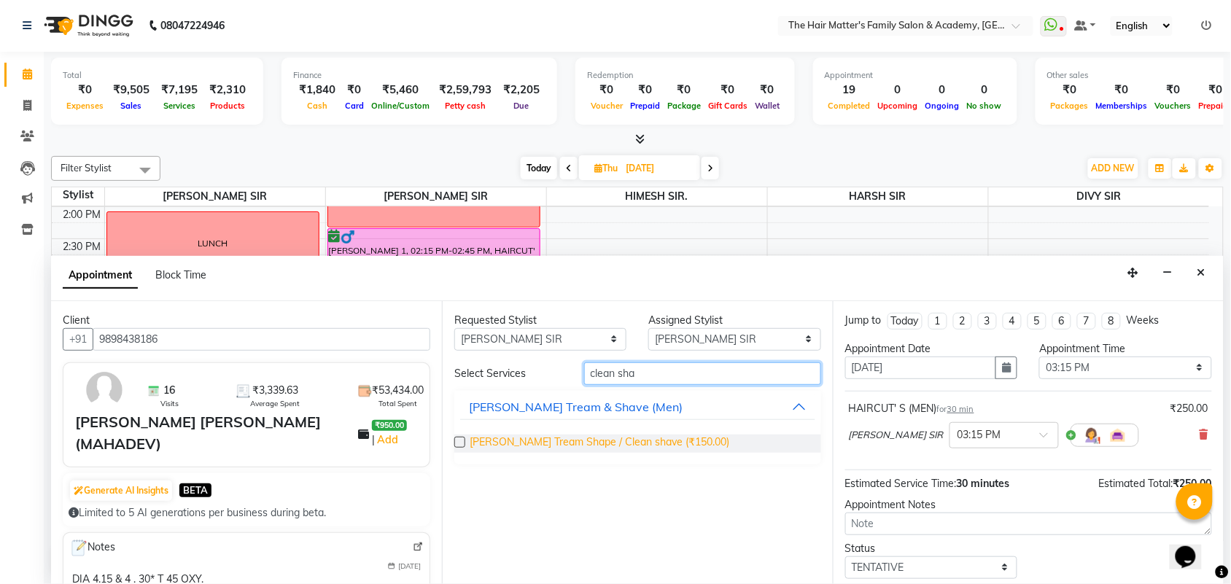
type input "clean sha"
click at [607, 439] on span "Beard Tream Shape / Clean shave (₹150.00)" at bounding box center [600, 444] width 260 height 18
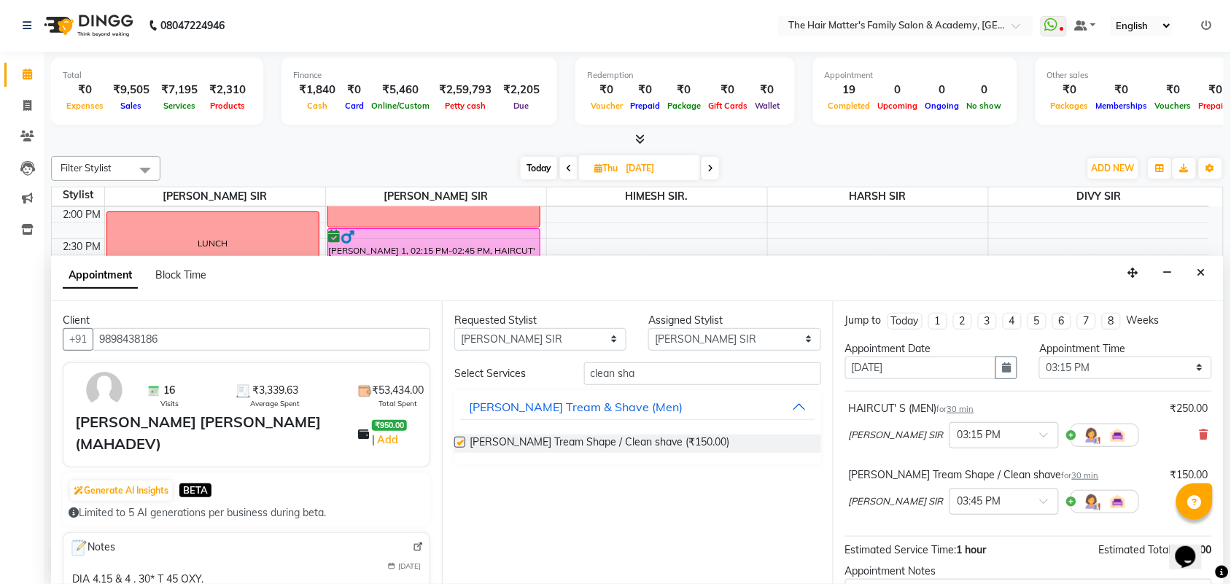
checkbox input "false"
click at [690, 379] on input "clean sha" at bounding box center [702, 373] width 237 height 23
type input "c"
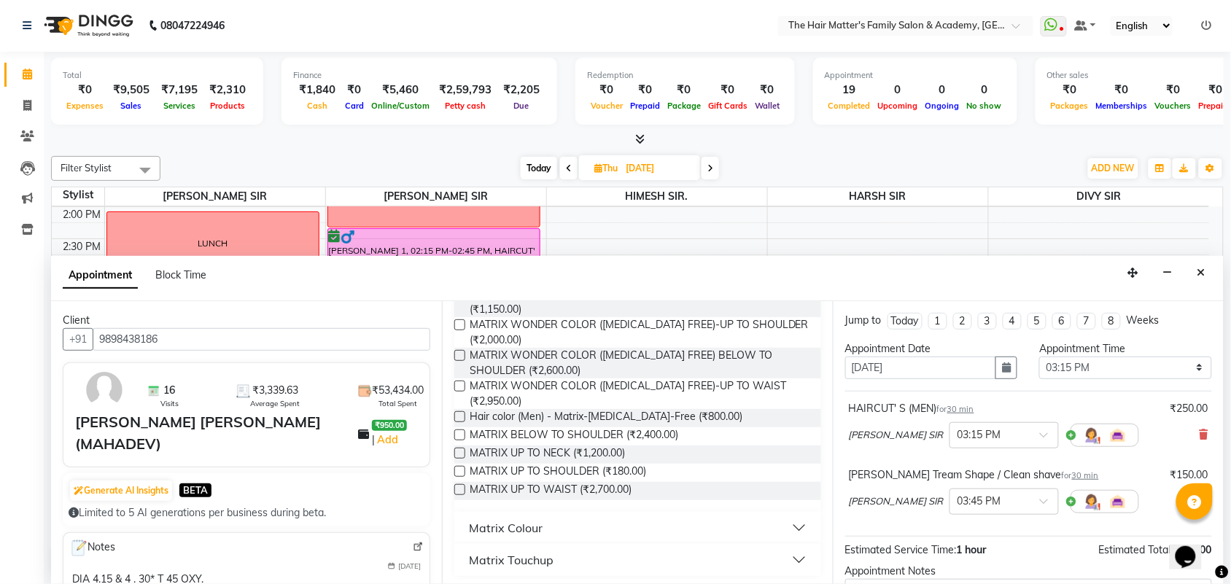
scroll to position [151, 0]
type input "matrix"
click at [693, 413] on span "Hair color (Men) - Matrix-Ammonia-Free (₹800.00)" at bounding box center [606, 415] width 273 height 18
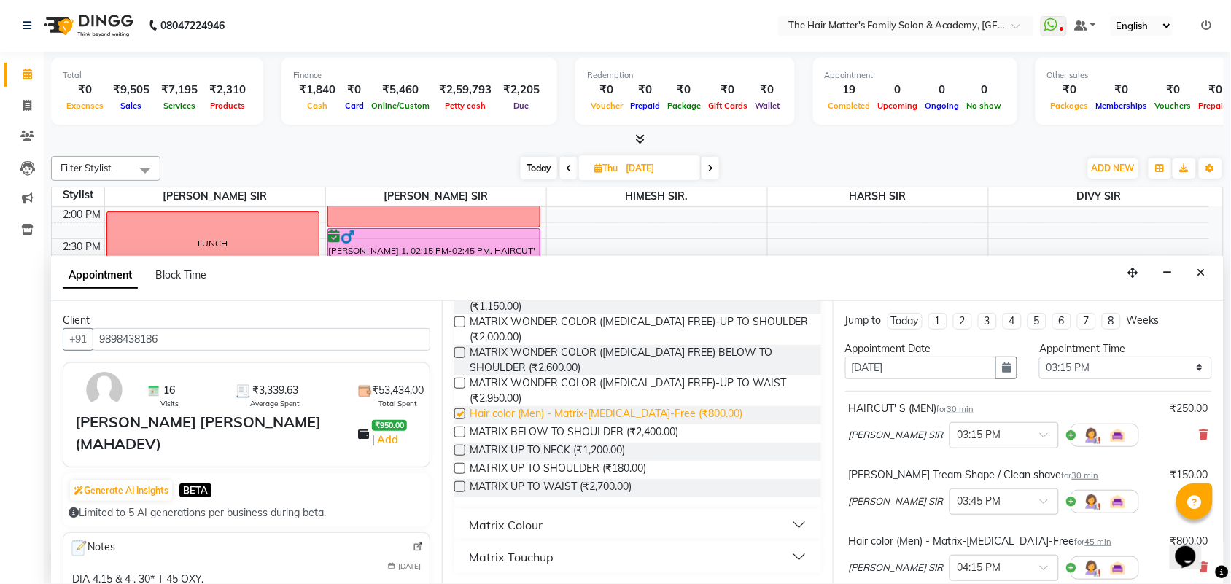
checkbox input "false"
click at [1138, 370] on select "Select 08:00 AM 08:15 AM 08:30 AM 08:45 AM 09:00 AM 09:15 AM 09:30 AM 09:45 AM …" at bounding box center [1125, 368] width 172 height 23
select select "900"
click at [1039, 357] on select "Select 08:00 AM 08:15 AM 08:30 AM 08:45 AM 09:00 AM 09:15 AM 09:30 AM 09:45 AM …" at bounding box center [1125, 368] width 172 height 23
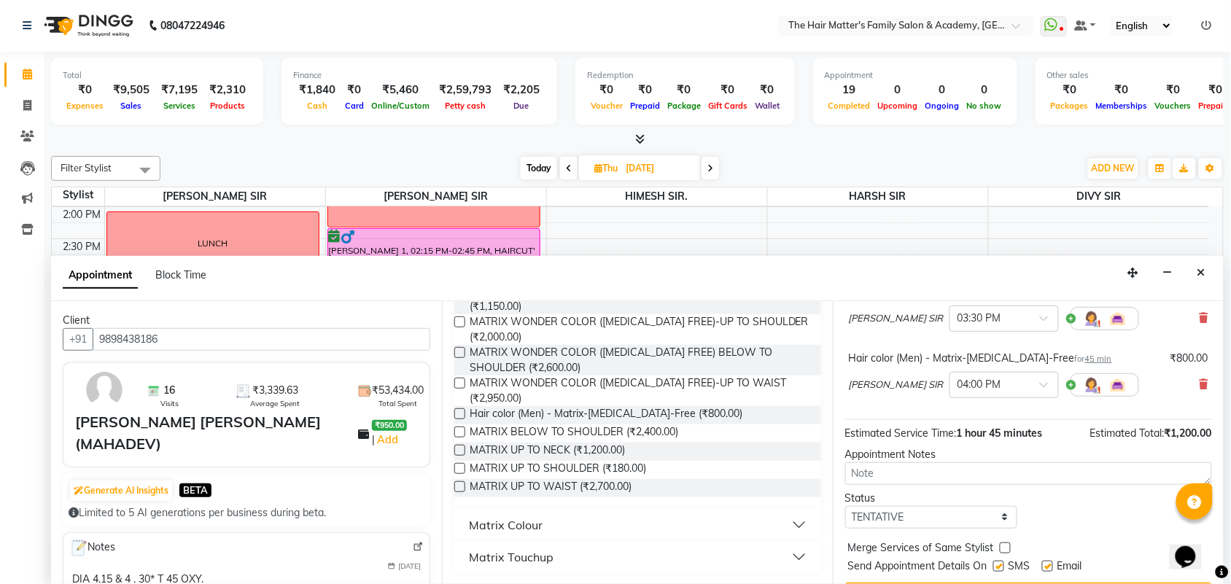
scroll to position [236, 0]
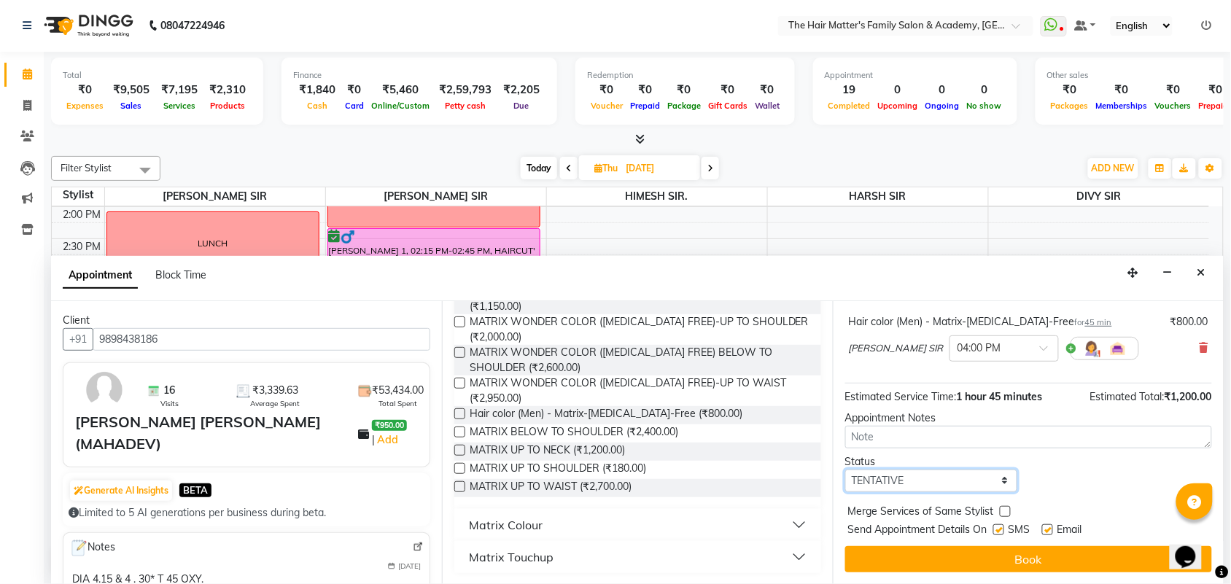
click at [921, 478] on select "Select TENTATIVE CONFIRM UPCOMING" at bounding box center [931, 481] width 172 height 23
click at [845, 470] on select "Select TENTATIVE CONFIRM UPCOMING" at bounding box center [931, 481] width 172 height 23
click at [927, 482] on select "Select TENTATIVE CONFIRM UPCOMING" at bounding box center [931, 481] width 172 height 23
select select "confirm booking"
click at [845, 470] on select "Select TENTATIVE CONFIRM UPCOMING" at bounding box center [931, 481] width 172 height 23
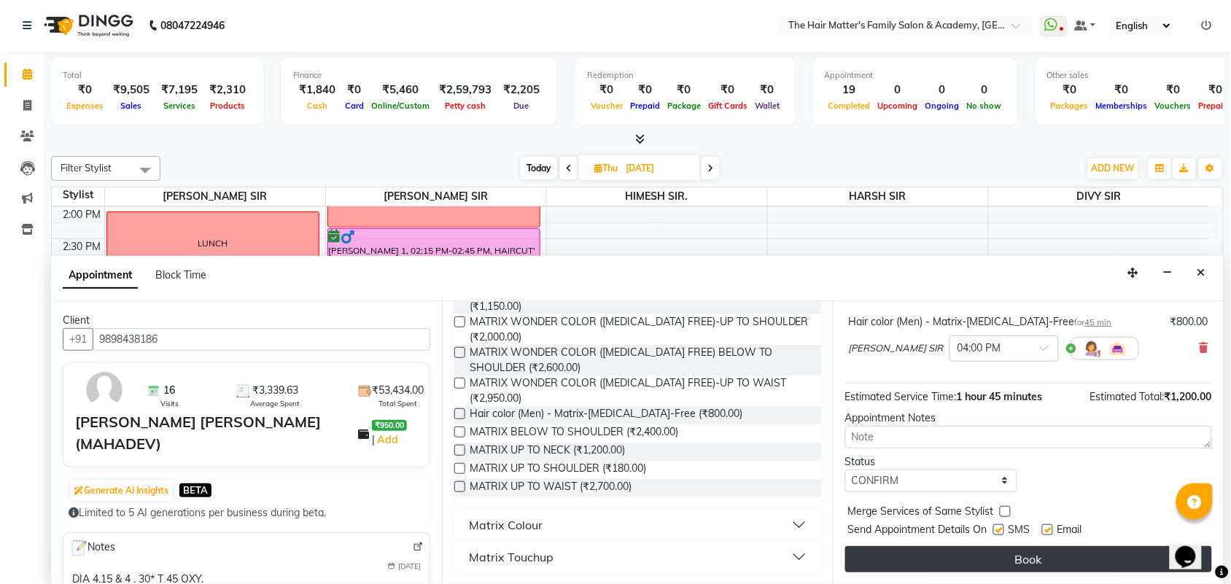
click at [942, 554] on button "Book" at bounding box center [1028, 559] width 367 height 26
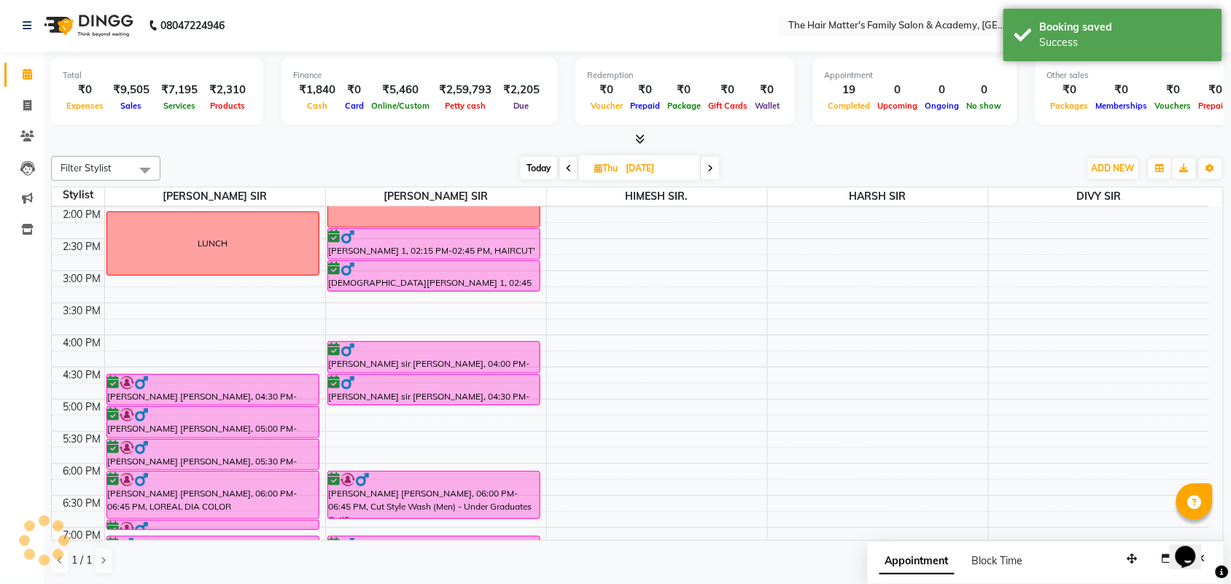
scroll to position [0, 0]
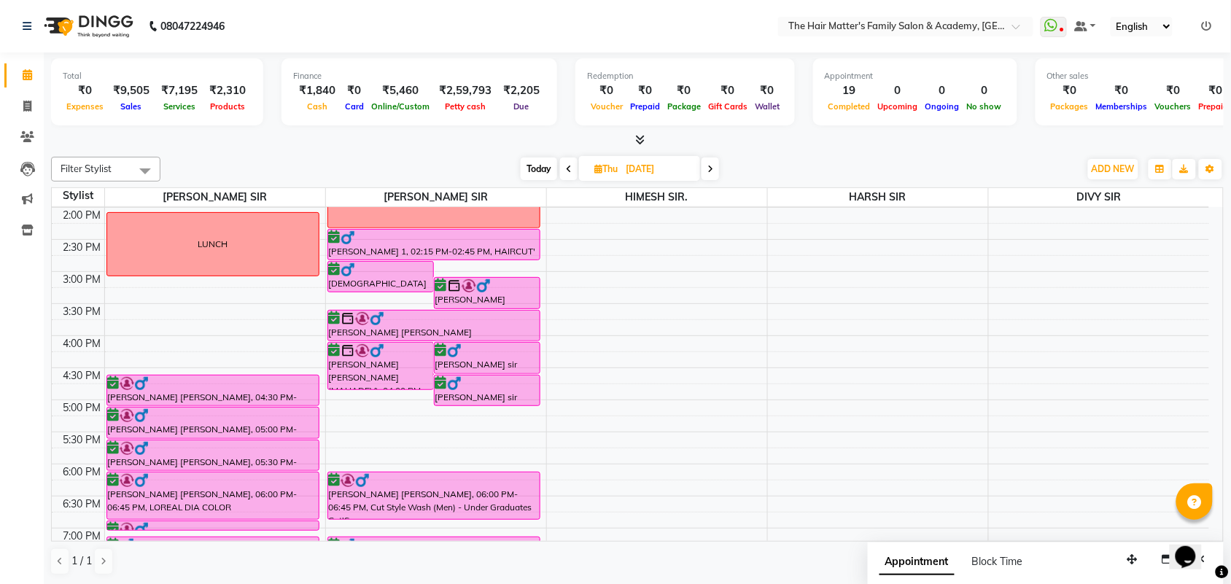
click at [540, 160] on span "Today" at bounding box center [539, 169] width 36 height 23
type input "03-09-2025"
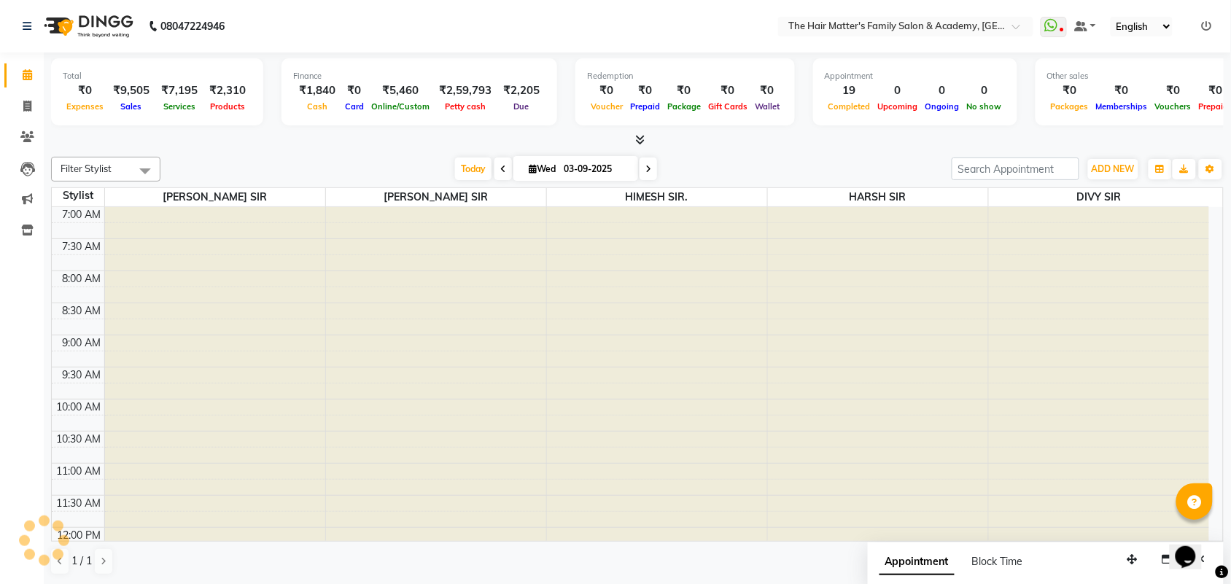
scroll to position [704, 0]
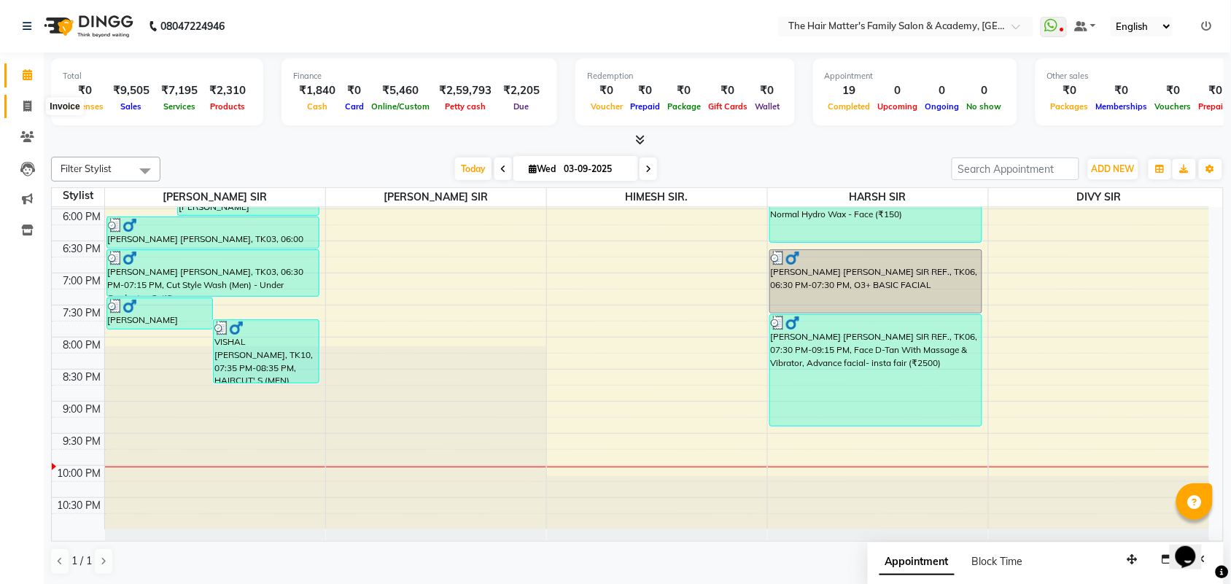
click at [17, 101] on span at bounding box center [28, 106] width 26 height 17
select select "service"
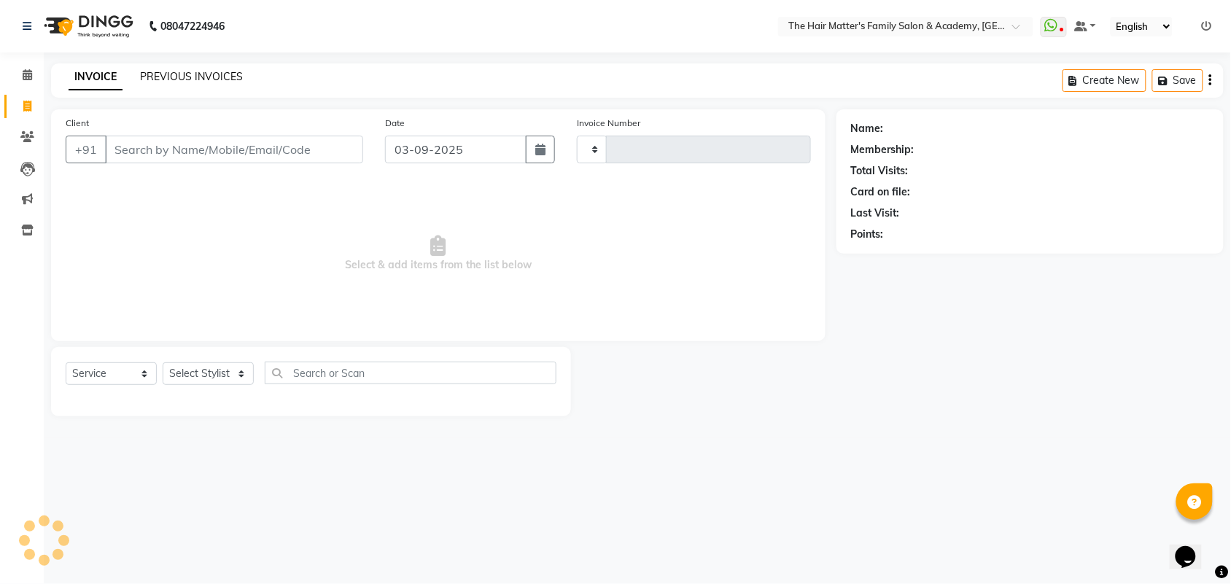
type input "1678"
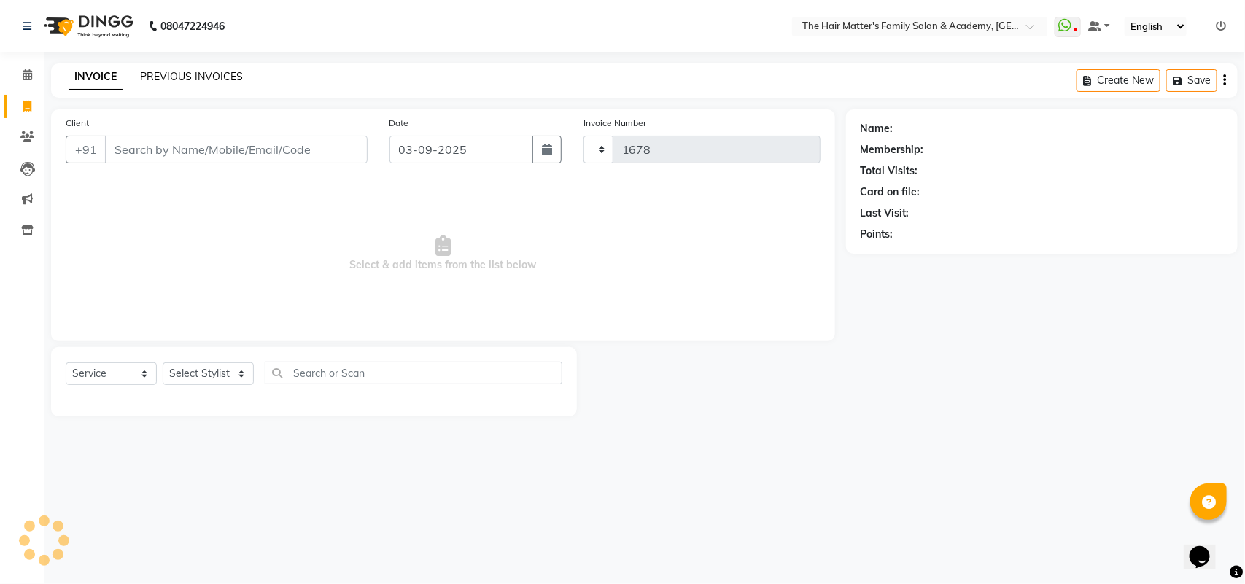
select select "5980"
click at [163, 75] on link "PREVIOUS INVOICES" at bounding box center [191, 76] width 103 height 13
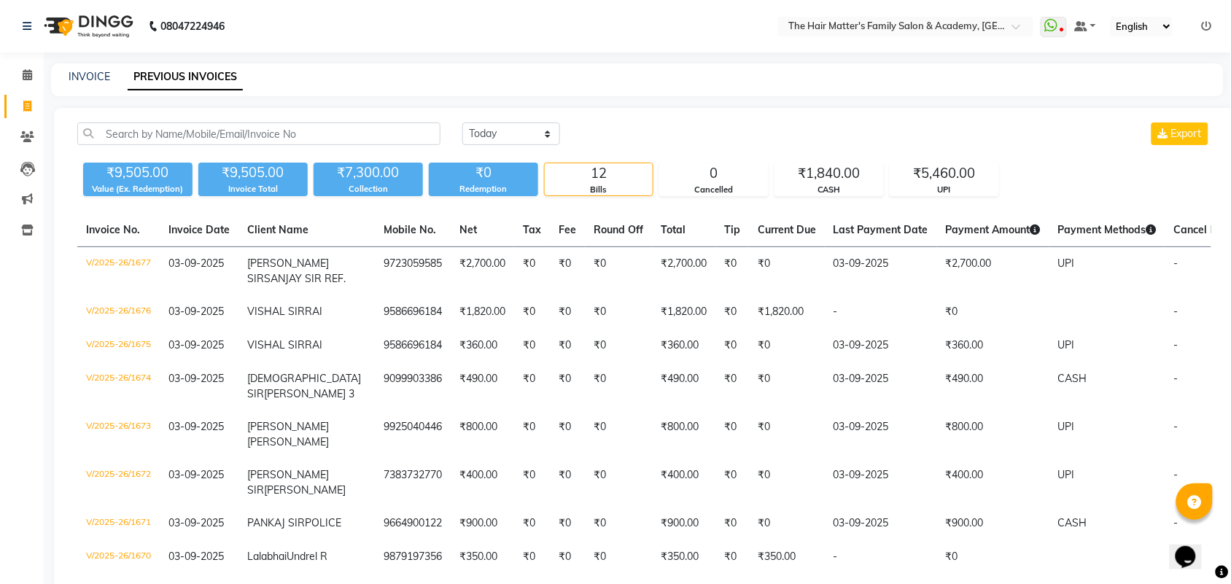
click at [19, 60] on li "Calendar" at bounding box center [22, 75] width 44 height 31
click at [23, 67] on span at bounding box center [28, 75] width 26 height 17
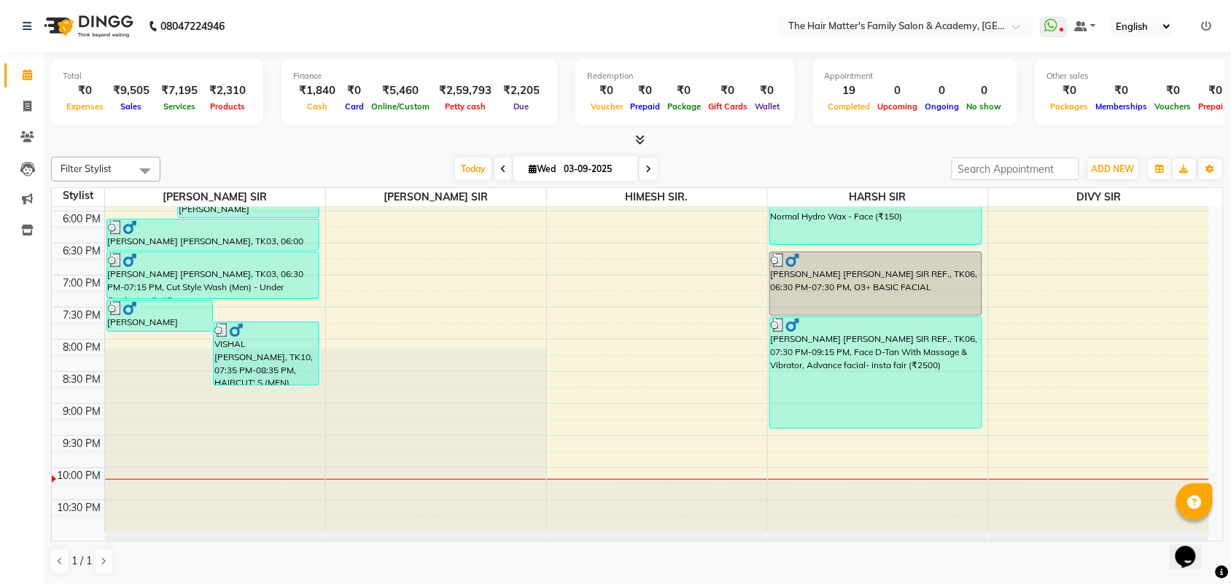
scroll to position [704, 0]
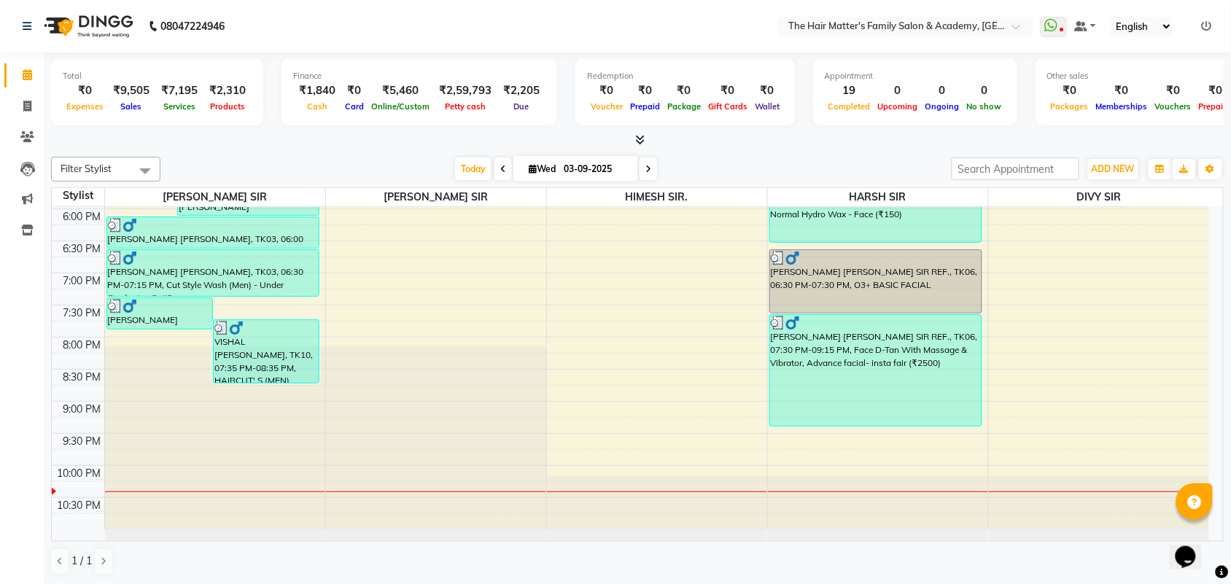
click at [650, 169] on span at bounding box center [649, 169] width 18 height 23
type input "04-09-2025"
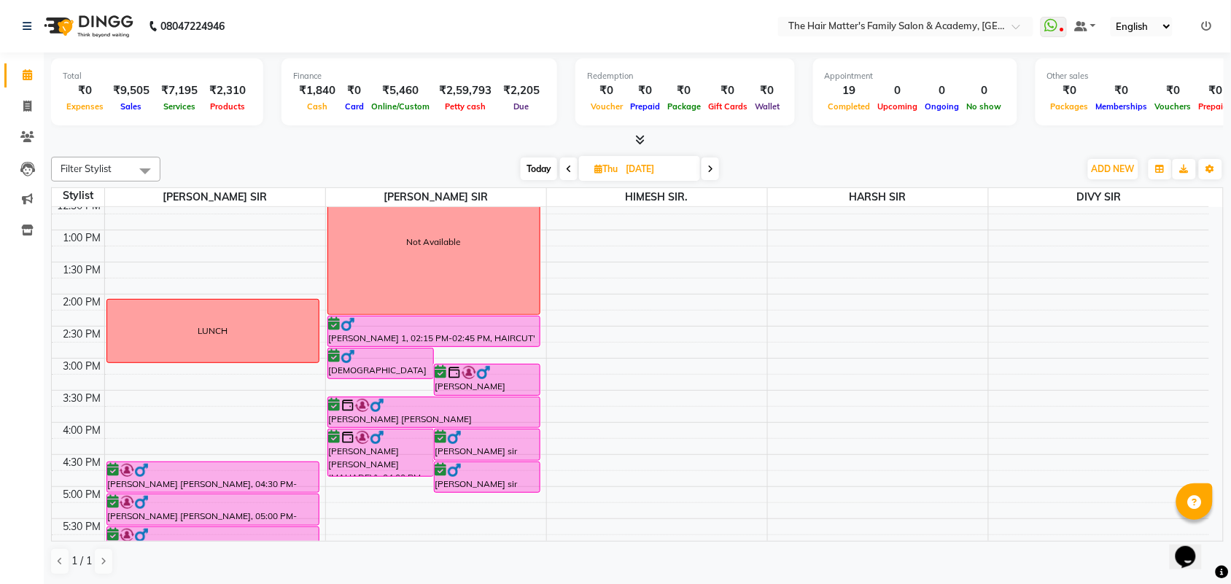
scroll to position [401, 0]
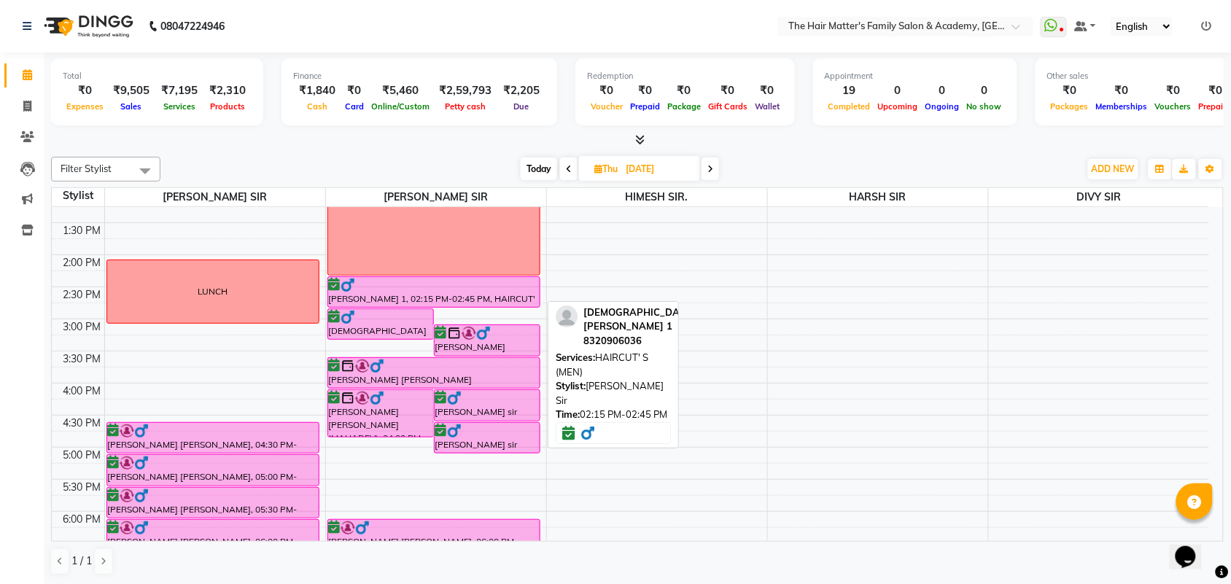
click at [461, 296] on div "JAINIS UMABEN 1, 02:15 PM-02:45 PM, HAIRCUT' S (MEN)" at bounding box center [433, 292] width 211 height 30
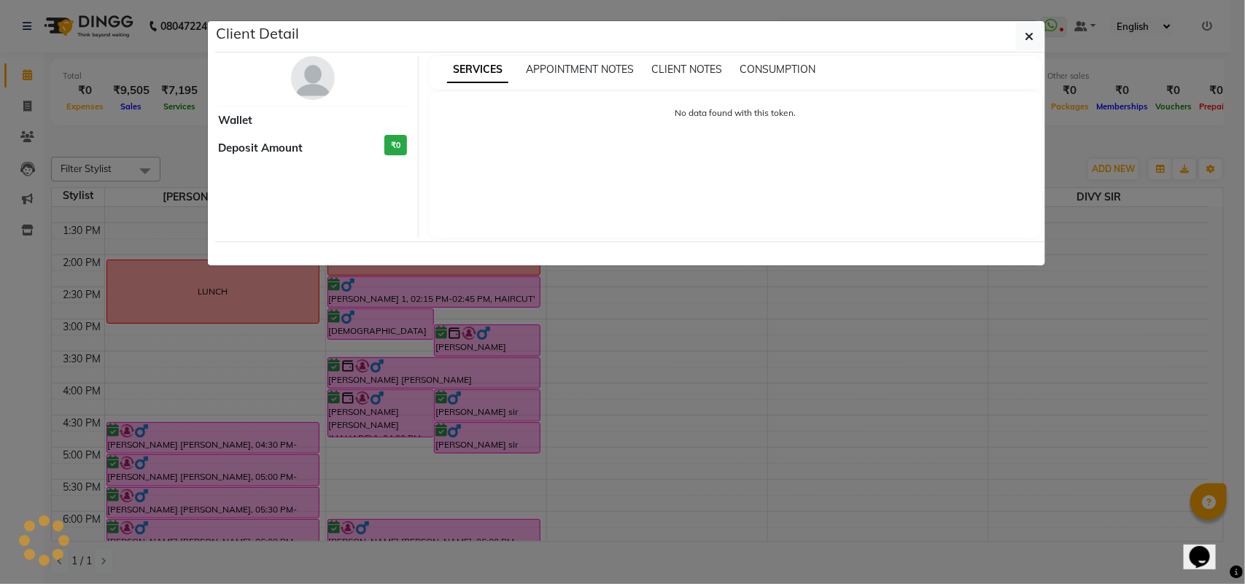
select select "6"
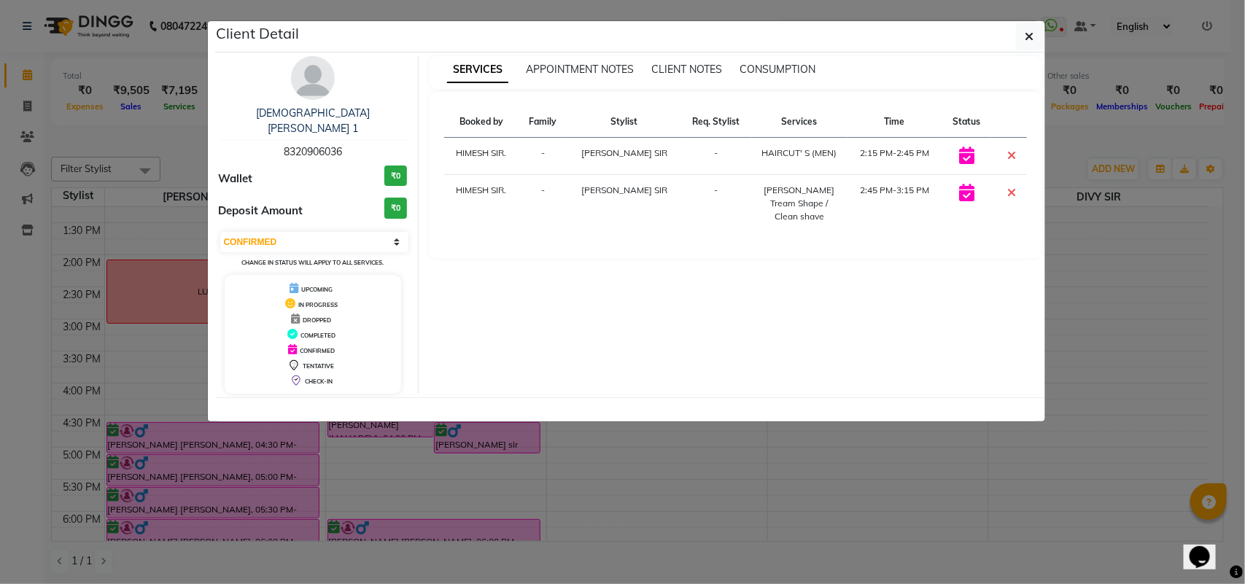
copy span "8320906036"
drag, startPoint x: 281, startPoint y: 136, endPoint x: 384, endPoint y: 126, distance: 103.3
click at [384, 126] on div "JAINIS UMABEN 1 8320906036" at bounding box center [313, 133] width 189 height 54
click at [1025, 36] on icon "button" at bounding box center [1029, 37] width 9 height 12
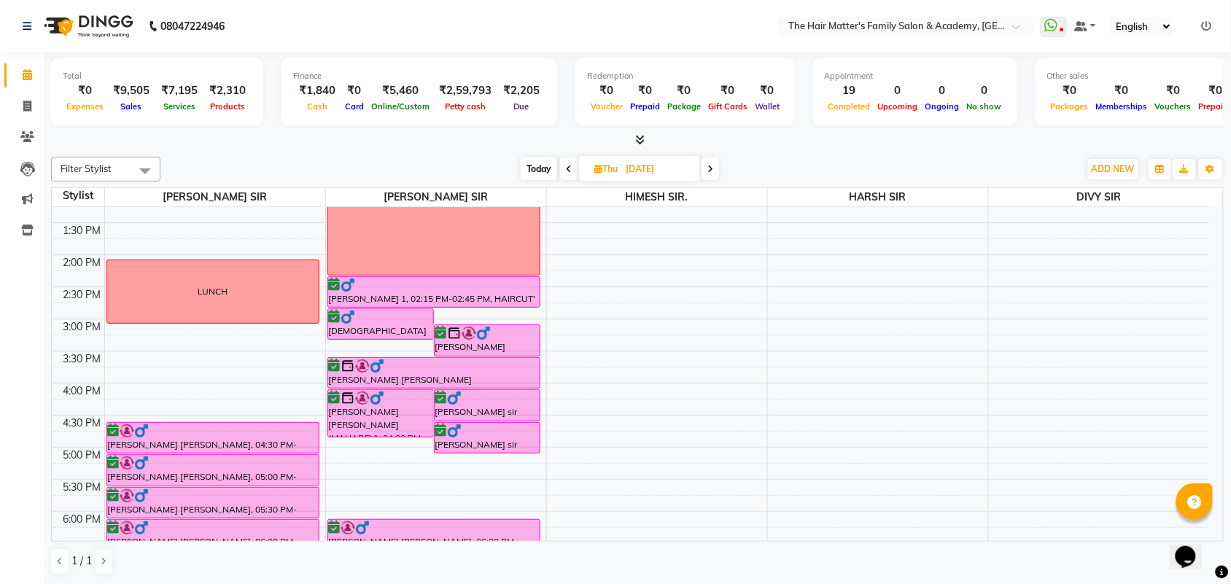
click at [537, 162] on span "Today" at bounding box center [539, 169] width 36 height 23
type input "03-09-2025"
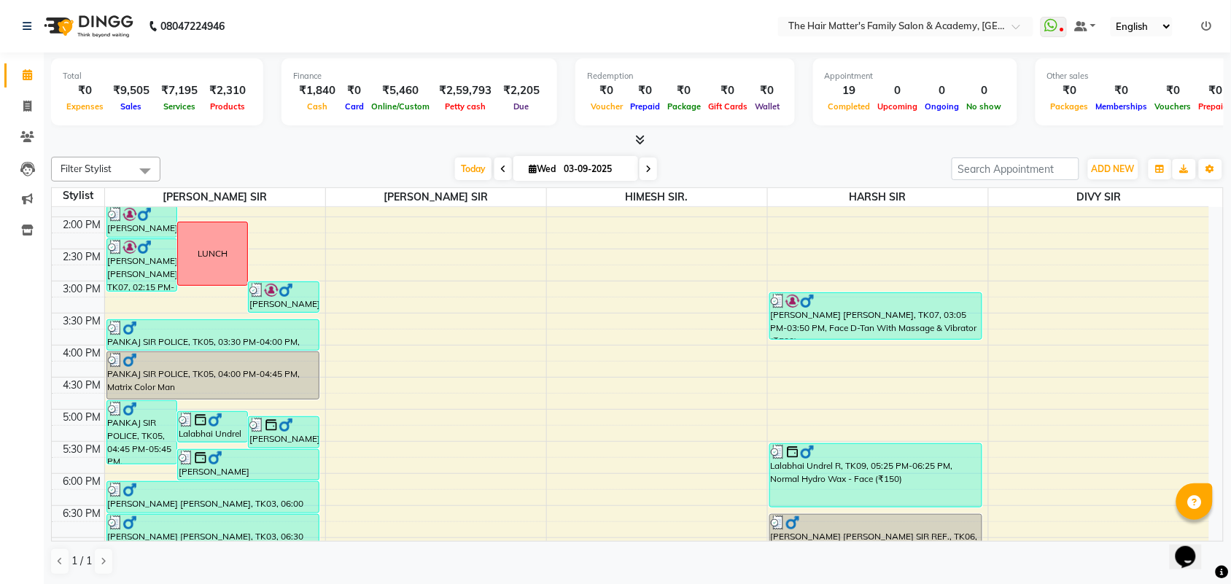
scroll to position [400, 0]
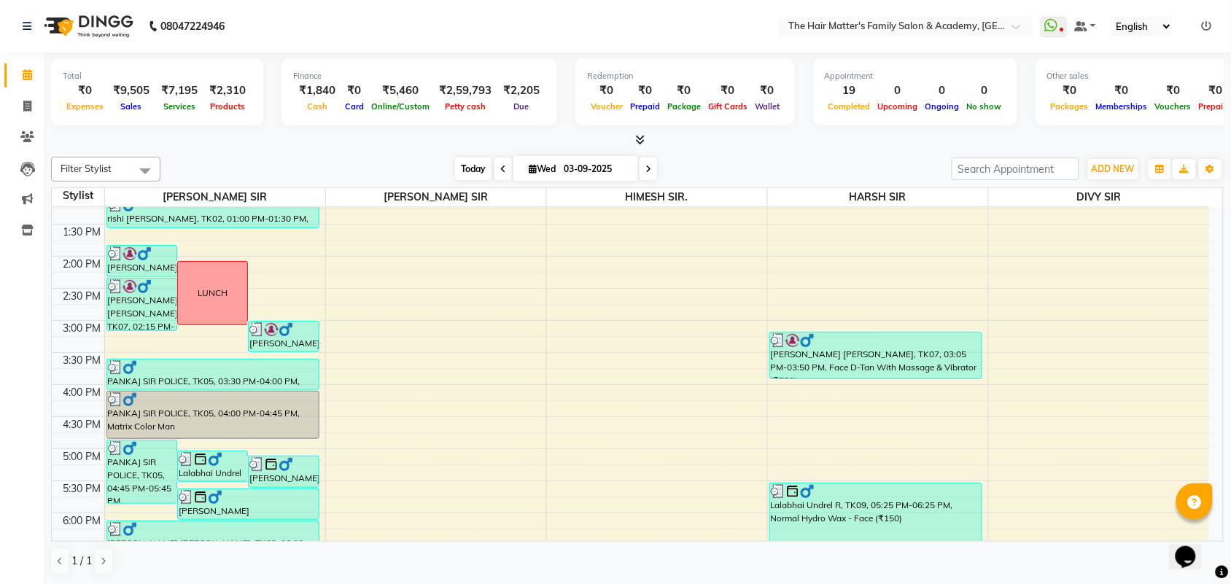
click at [473, 165] on span "Today" at bounding box center [473, 169] width 36 height 23
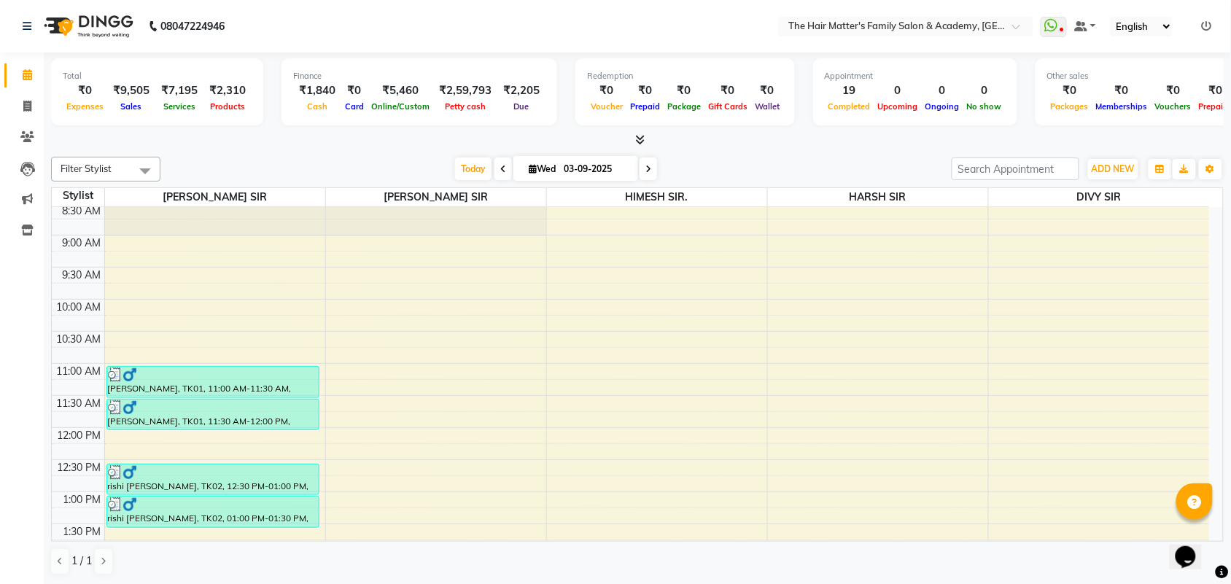
scroll to position [96, 0]
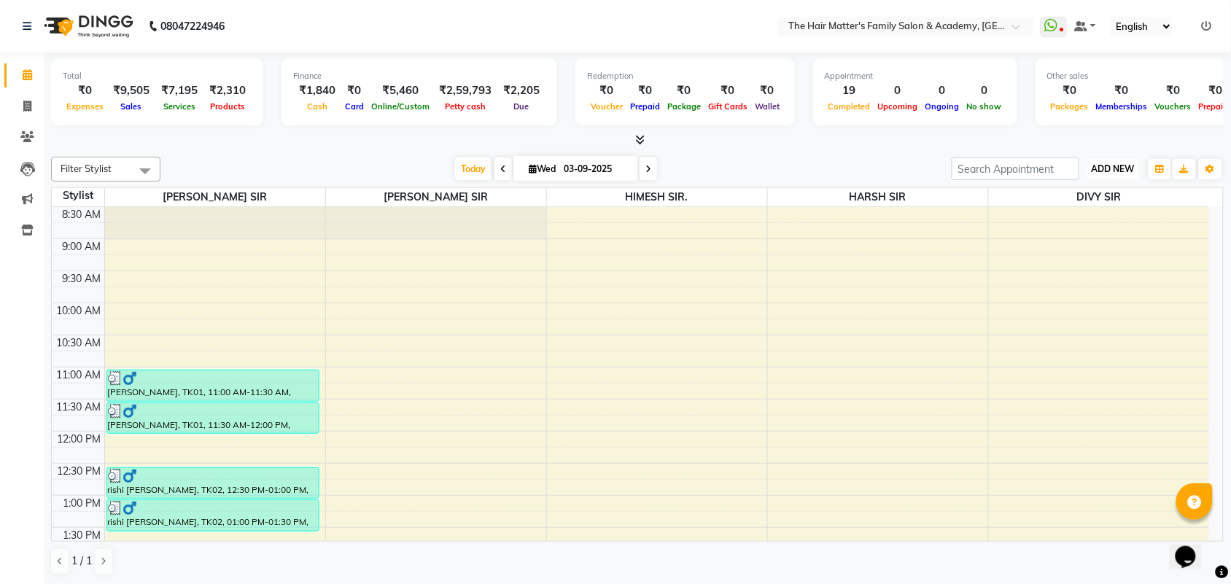
click at [1100, 170] on span "ADD NEW" at bounding box center [1113, 168] width 43 height 11
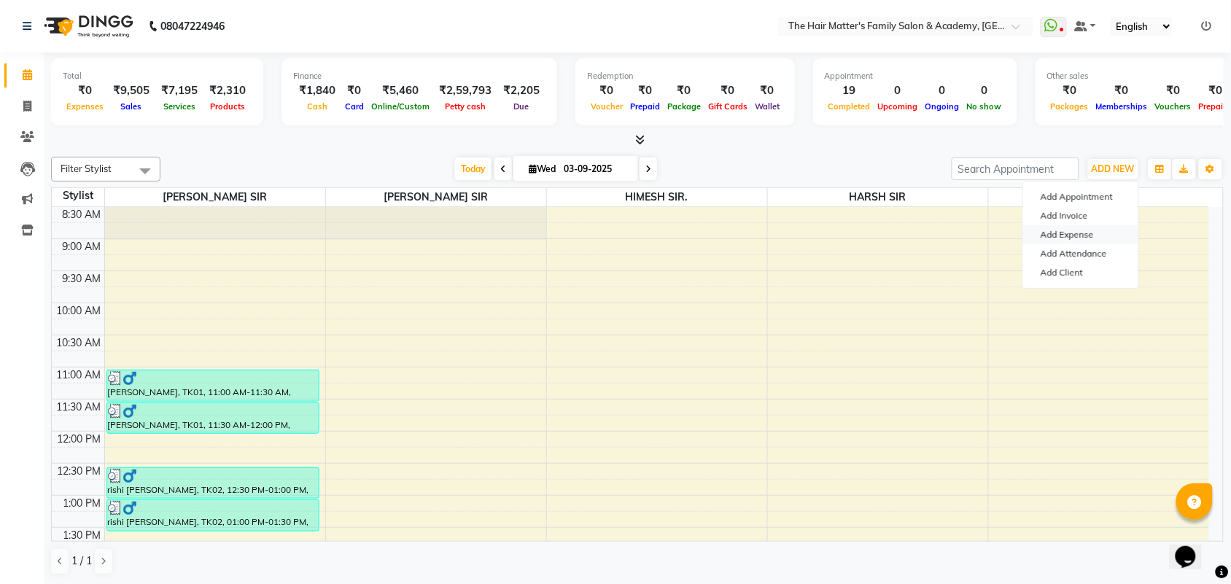
click at [1084, 230] on link "Add Expense" at bounding box center [1080, 234] width 115 height 19
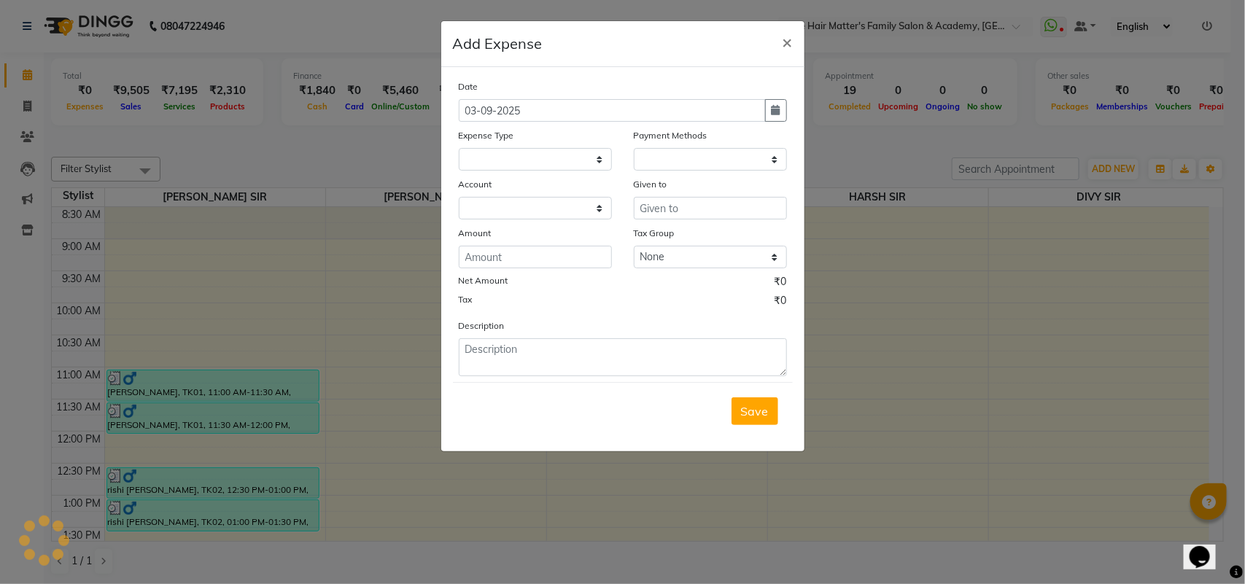
select select
select select "1"
select select "4955"
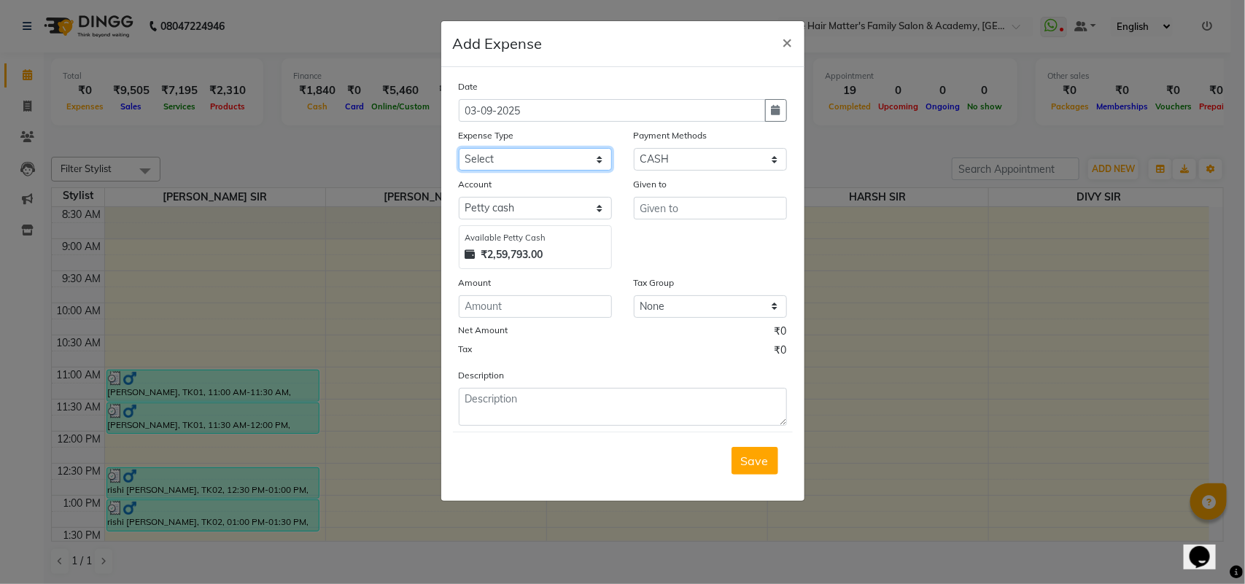
click at [505, 159] on select "Select Advance Salary Bank charges Car maintenance Cash transfer to bank Cash t…" at bounding box center [535, 159] width 153 height 23
select select "17"
click at [459, 148] on select "Select Advance Salary Bank charges Car maintenance Cash transfer to bank Cash t…" at bounding box center [535, 159] width 153 height 23
click at [673, 199] on input "text" at bounding box center [710, 208] width 153 height 23
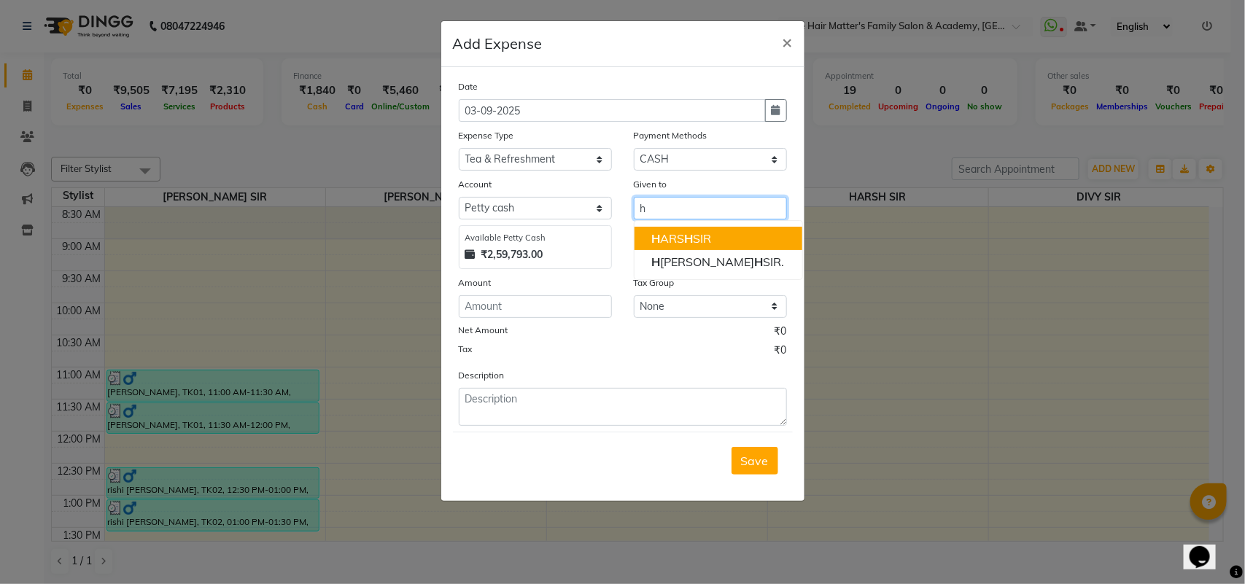
click at [677, 241] on ngb-highlight "H ARS H SIR" at bounding box center [682, 238] width 60 height 15
type input "HARSH SIR"
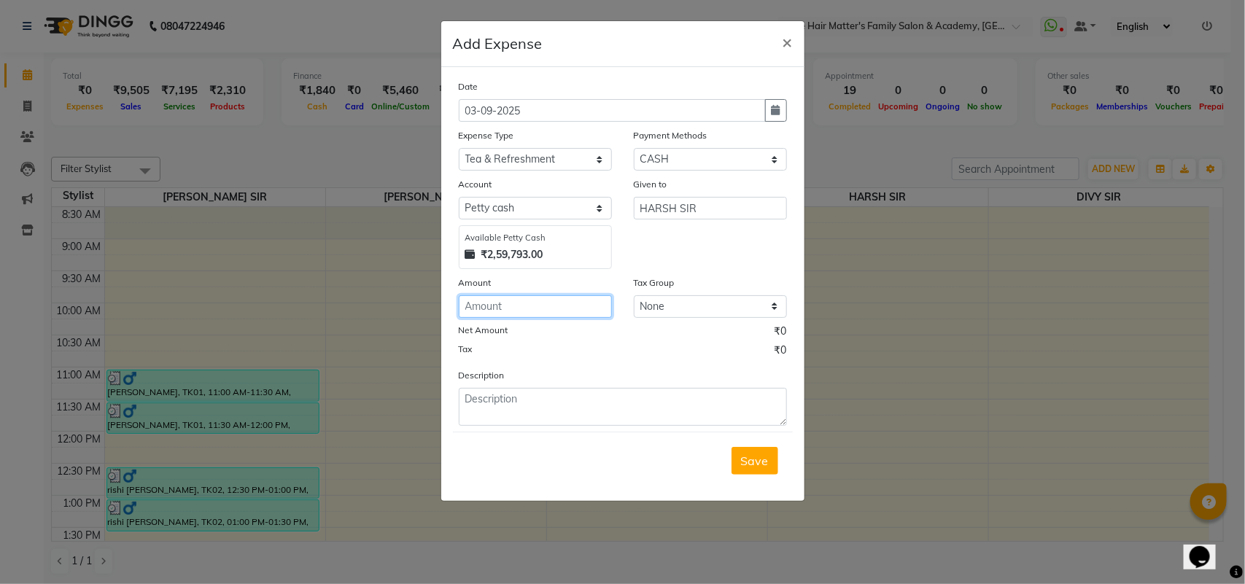
click at [512, 314] on input "number" at bounding box center [535, 306] width 153 height 23
type input "130"
click at [764, 459] on span "Save" at bounding box center [755, 461] width 28 height 15
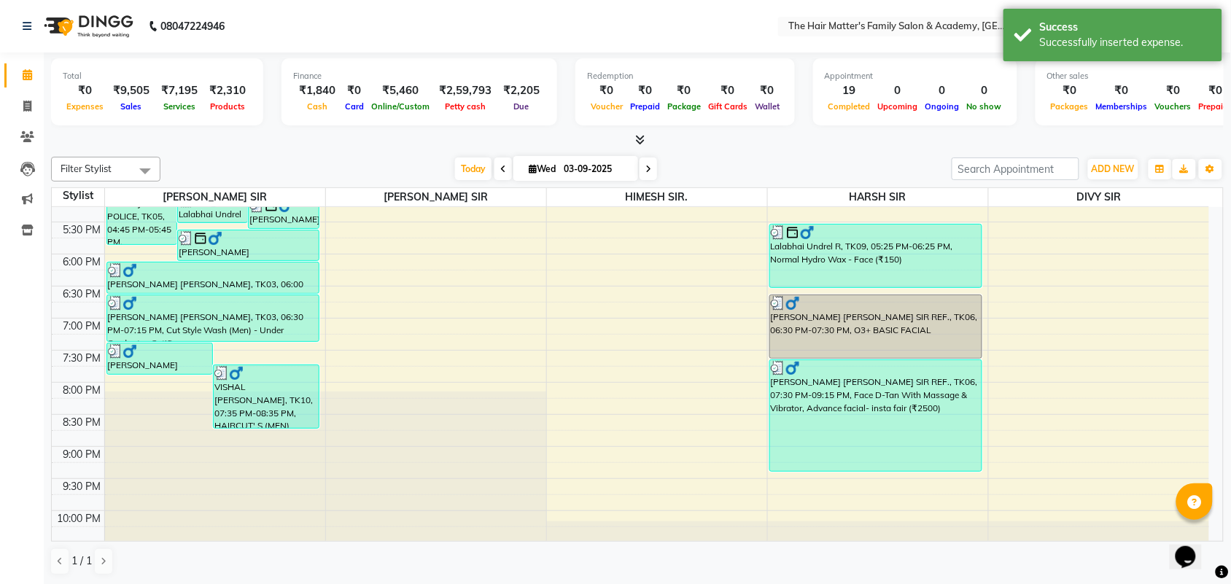
scroll to position [704, 0]
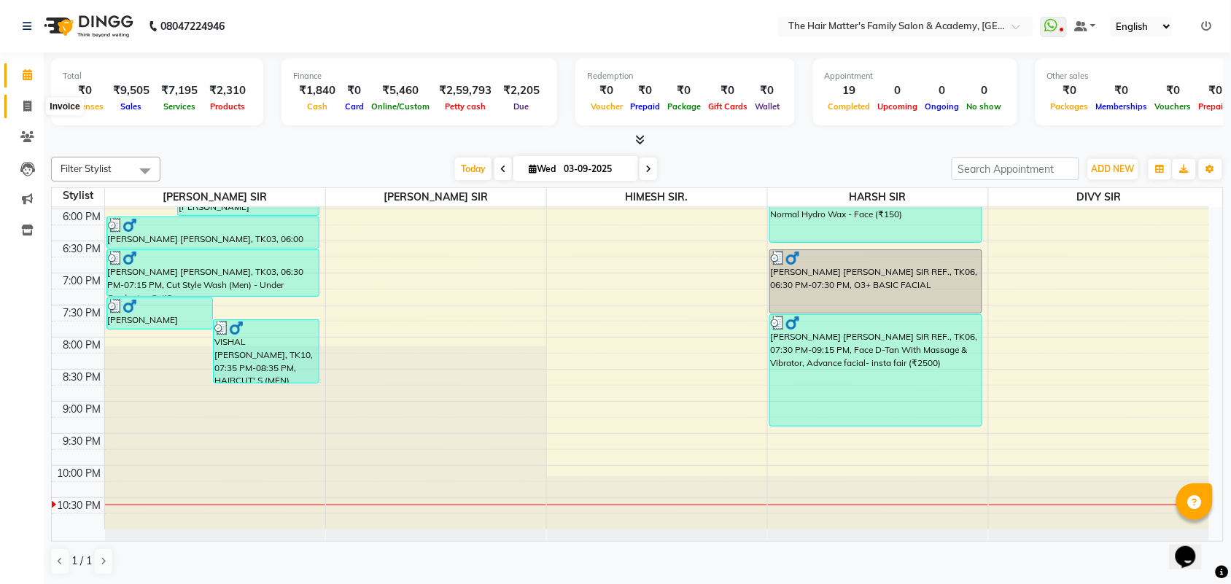
click at [22, 108] on span at bounding box center [28, 106] width 26 height 17
select select "service"
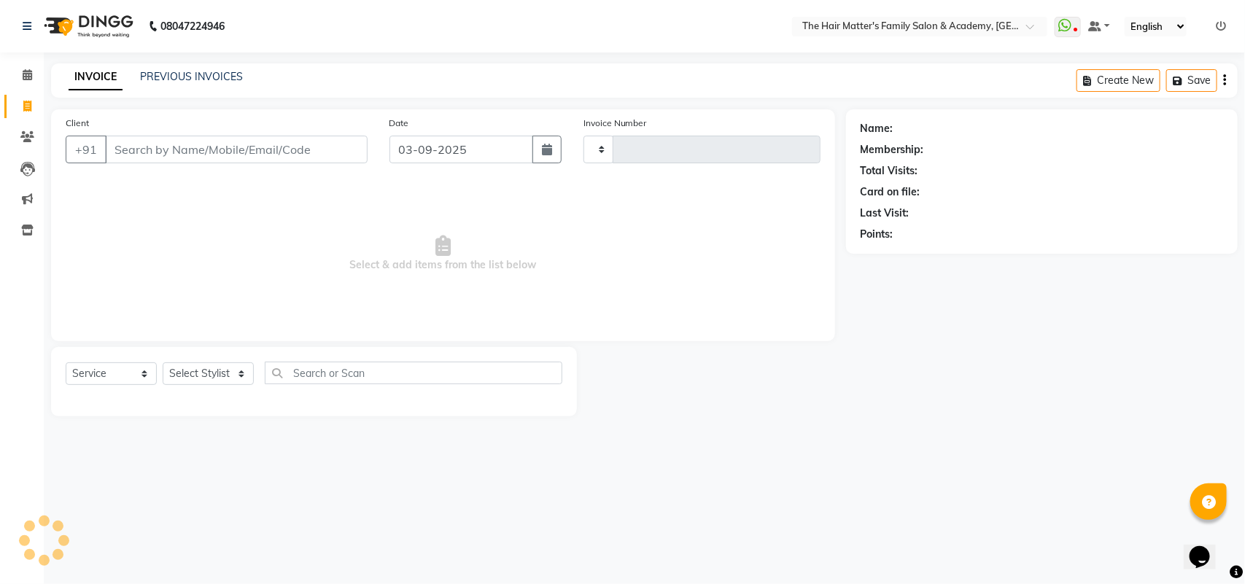
type input "1678"
select select "5980"
click at [191, 74] on link "PREVIOUS INVOICES" at bounding box center [191, 76] width 103 height 13
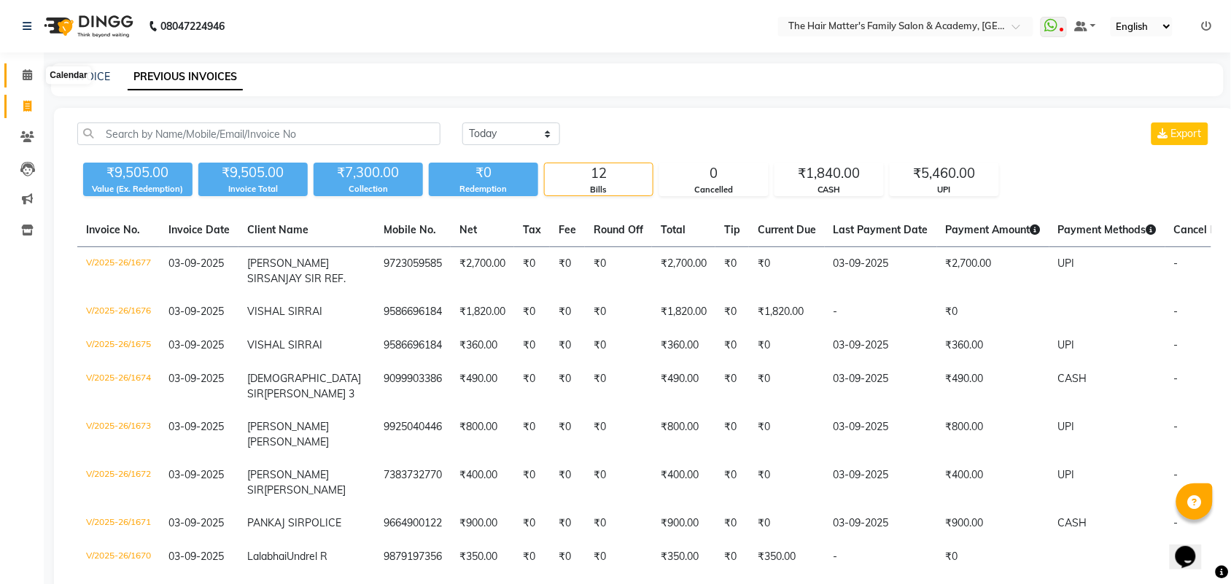
click at [15, 79] on span at bounding box center [28, 75] width 26 height 17
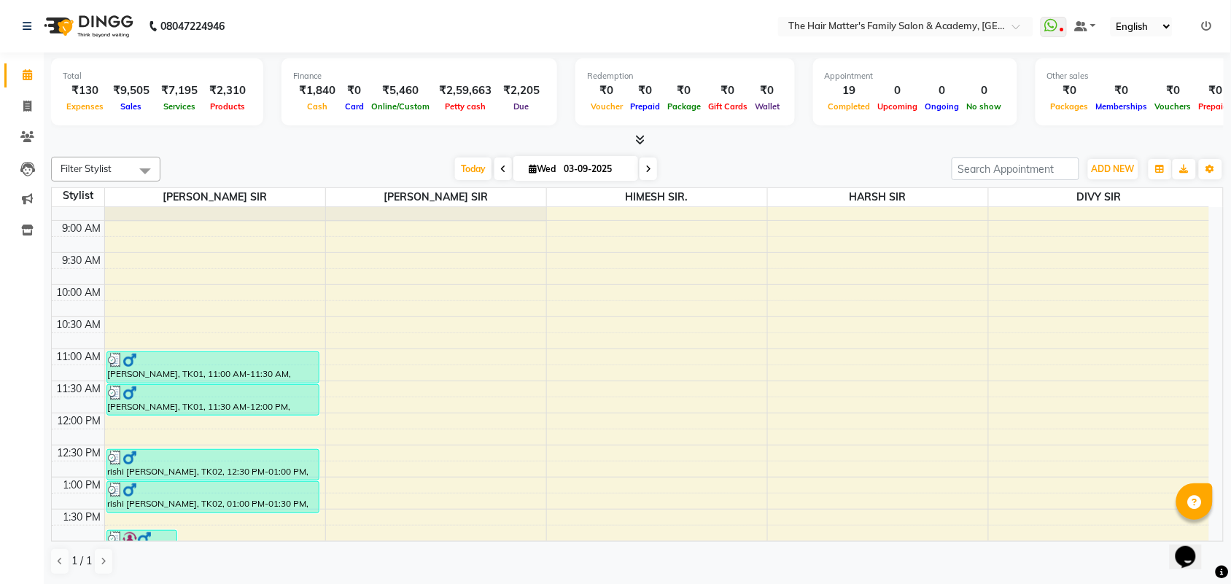
scroll to position [96, 0]
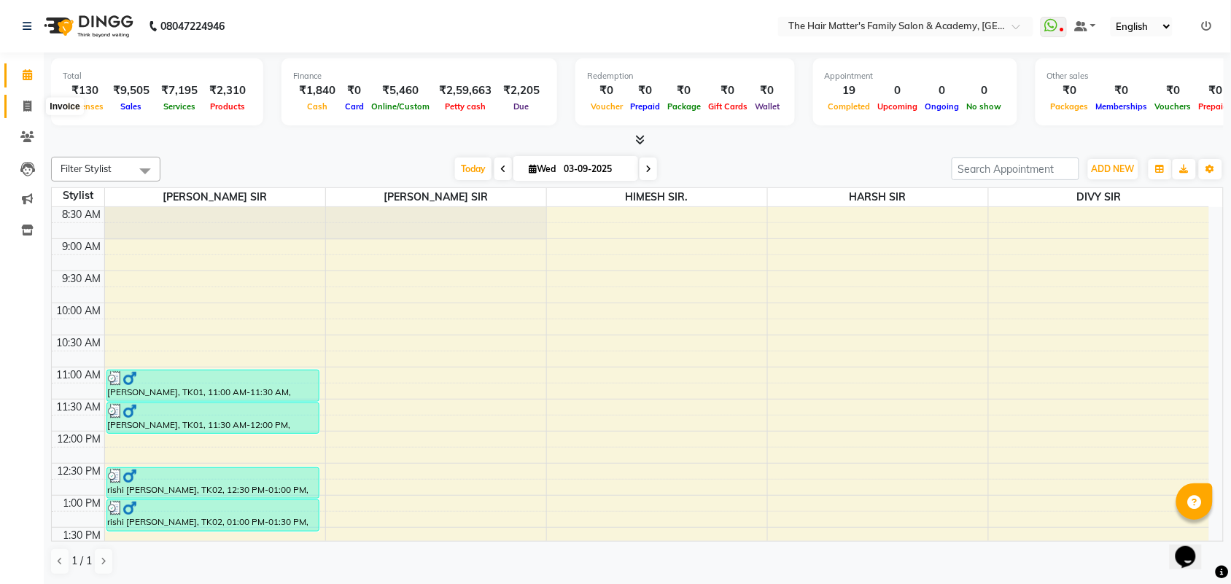
click at [22, 113] on span at bounding box center [28, 106] width 26 height 17
select select "service"
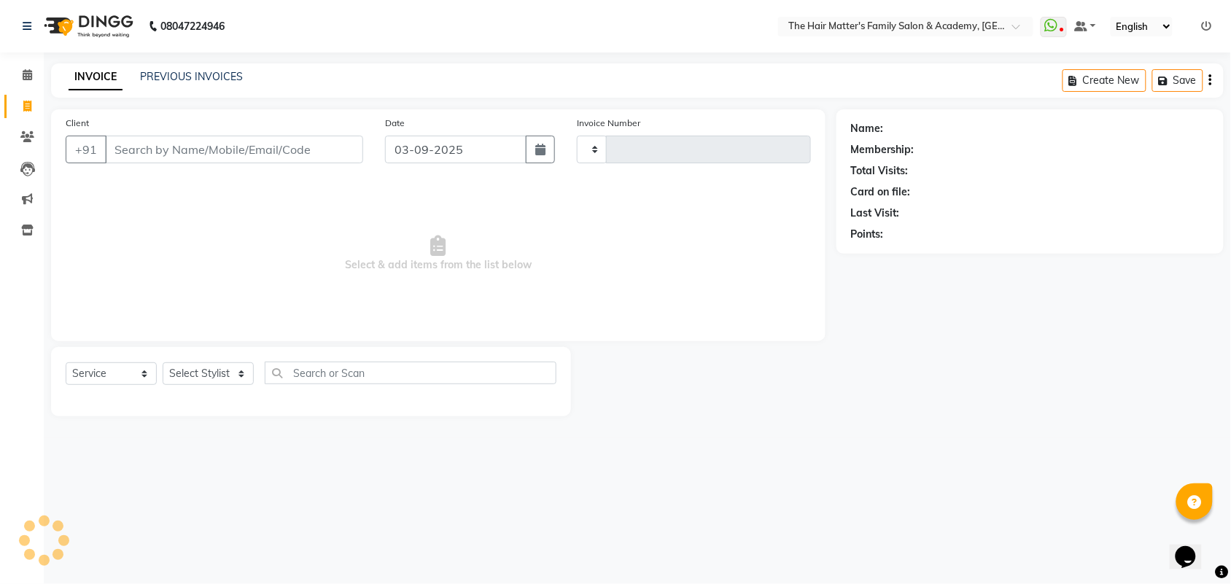
type input "1678"
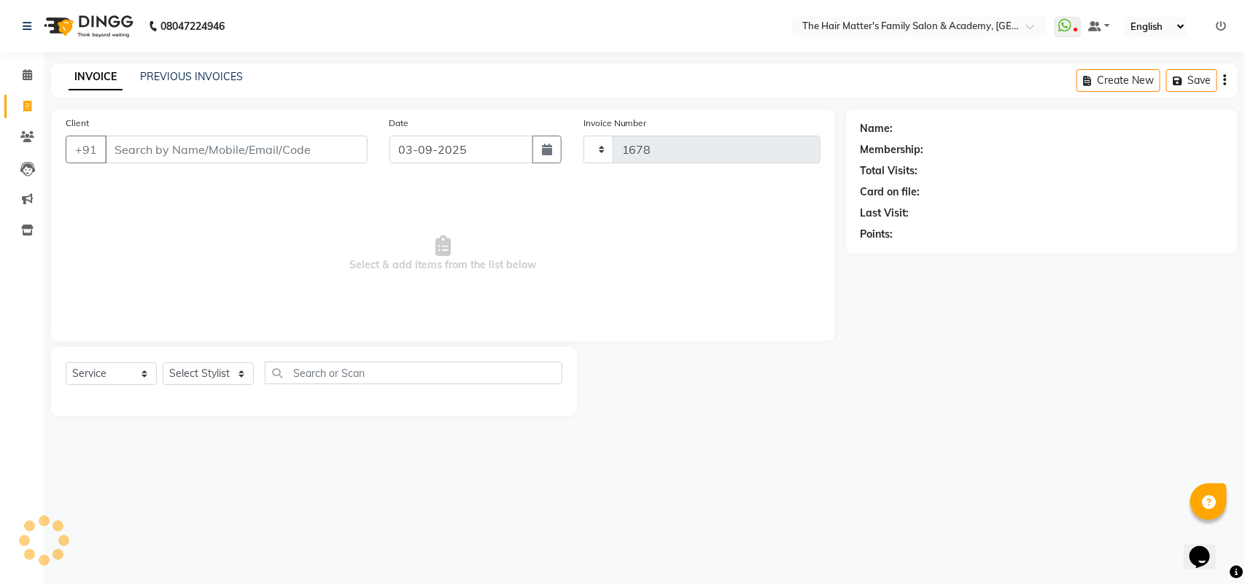
select select "5980"
click at [230, 55] on div "08047224946 Select Location × The Hair Matter's Family Salon & Academy, S.p Rin…" at bounding box center [622, 292] width 1245 height 584
click at [208, 66] on div "INVOICE PREVIOUS INVOICES Create New Save" at bounding box center [644, 80] width 1186 height 34
click at [206, 74] on link "PREVIOUS INVOICES" at bounding box center [191, 76] width 103 height 13
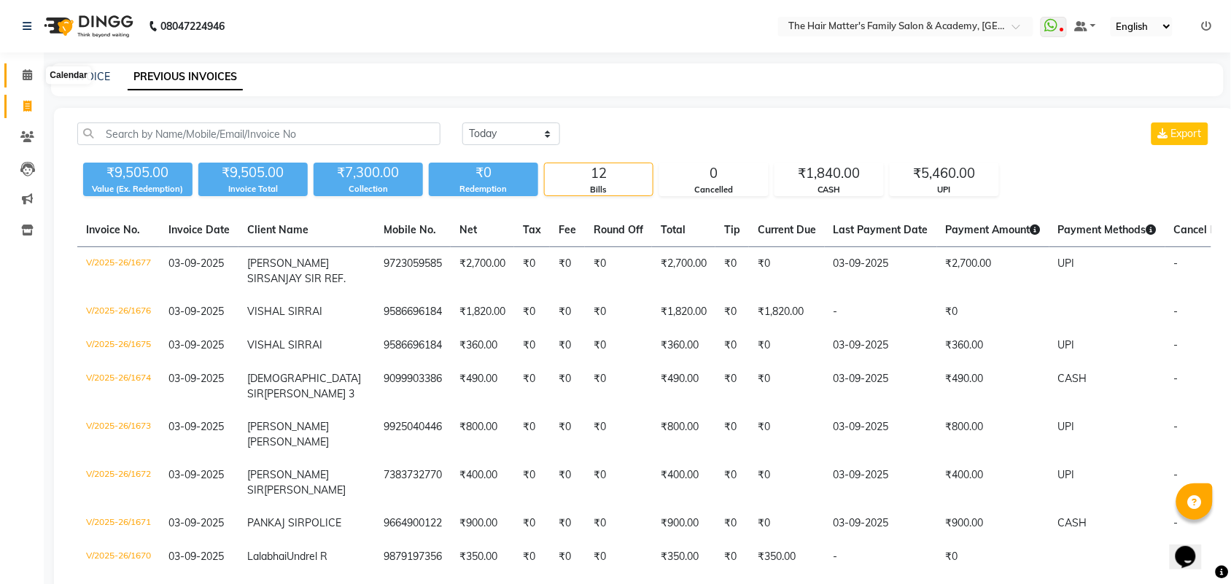
click at [33, 77] on span at bounding box center [28, 75] width 26 height 17
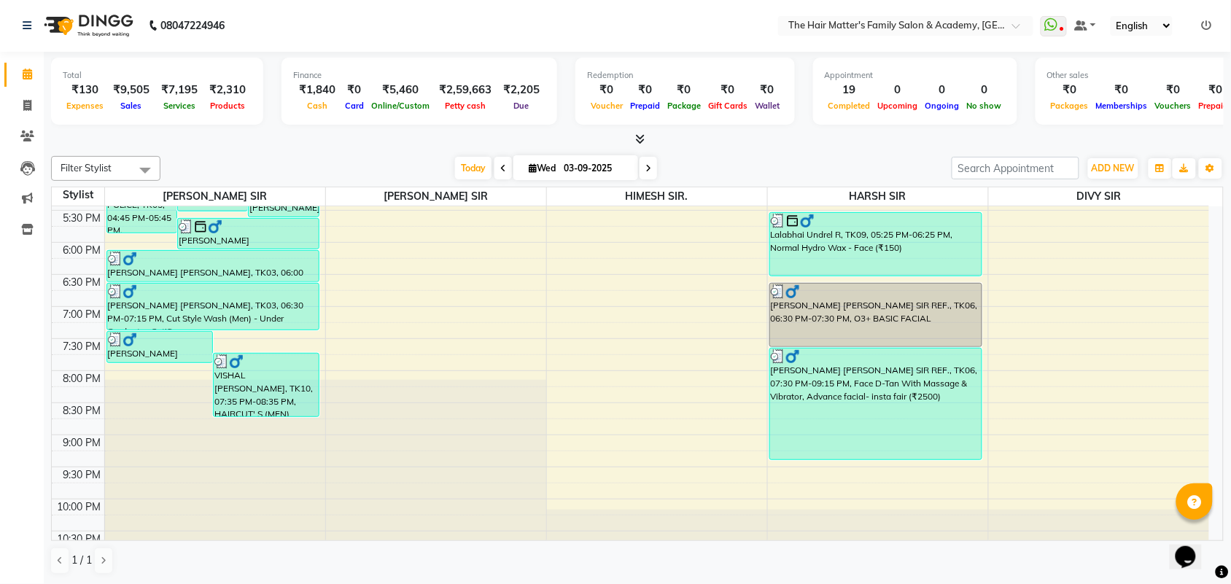
scroll to position [704, 0]
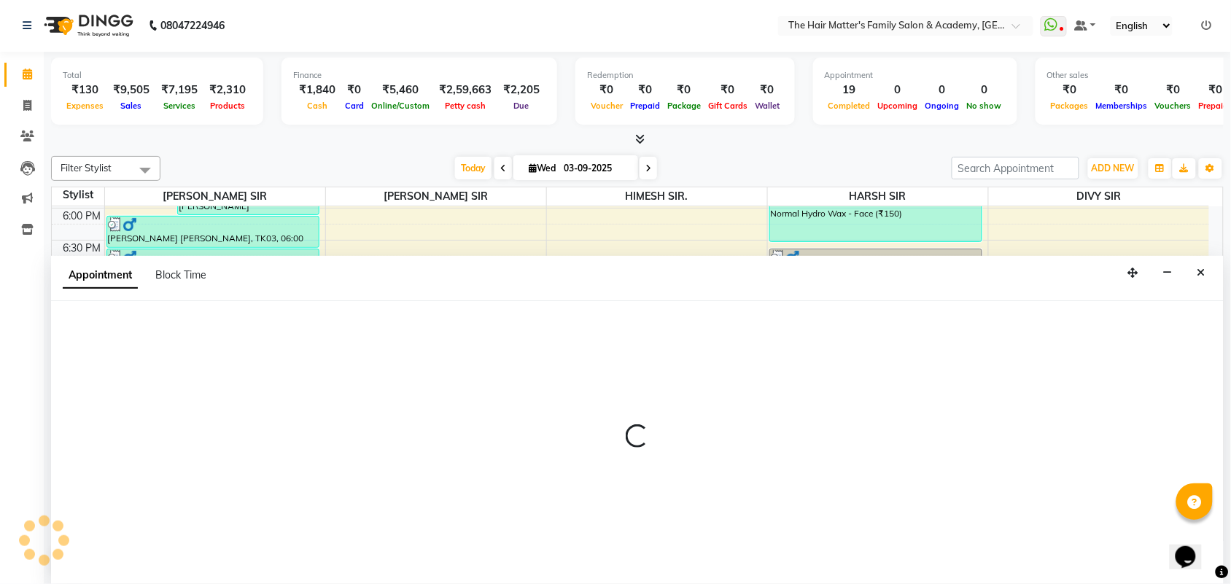
select select "43094"
select select "1200"
select select "tentative"
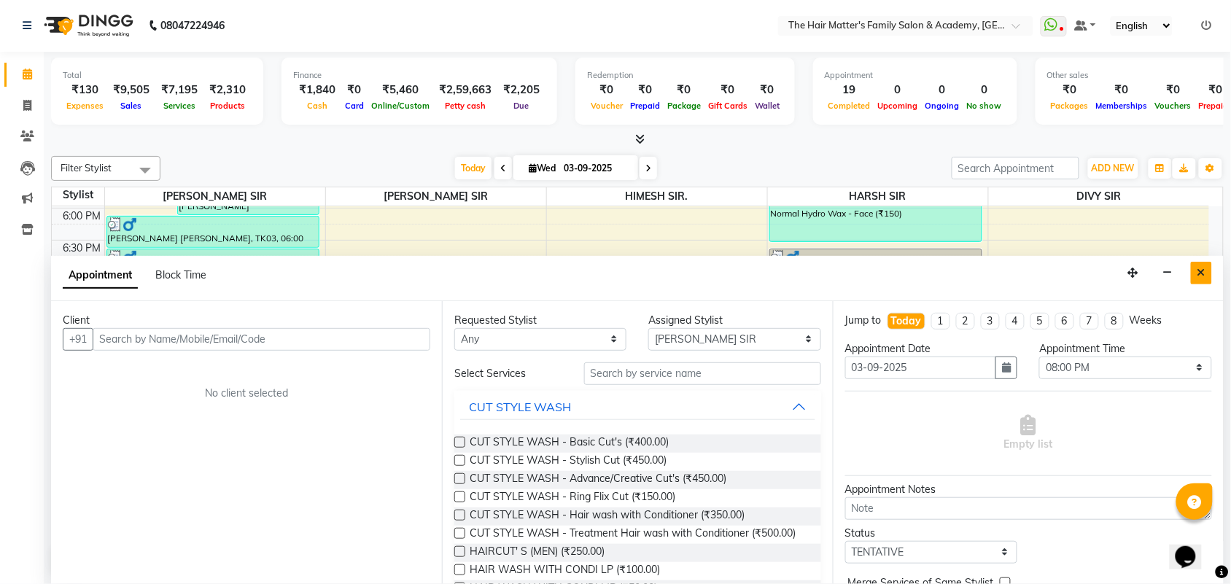
click at [1200, 268] on icon "Close" at bounding box center [1201, 273] width 8 height 10
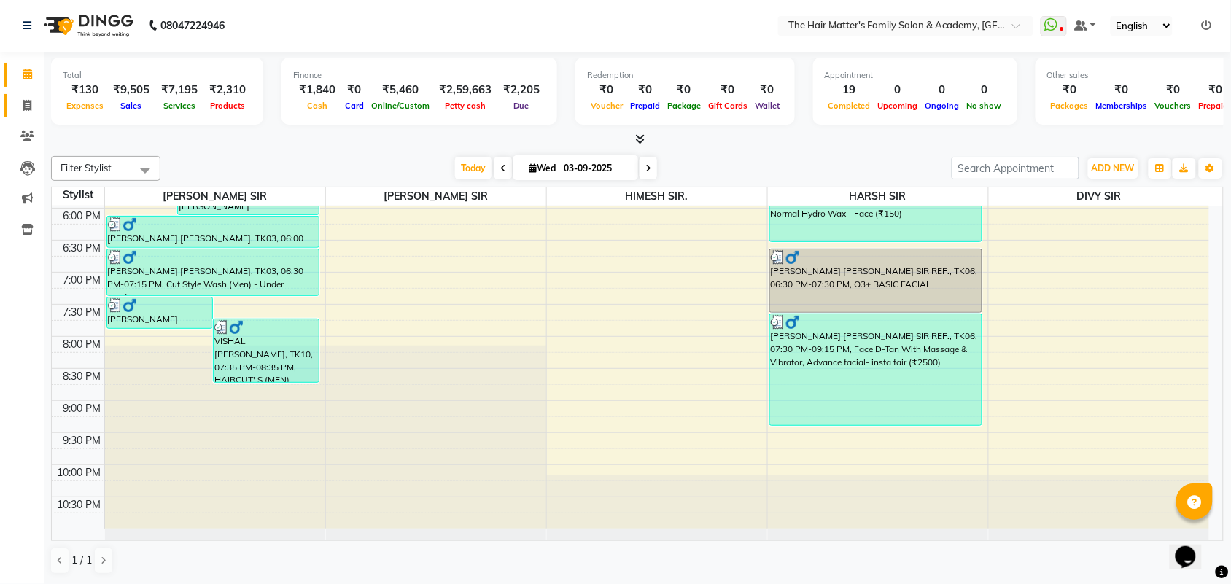
click at [16, 96] on link "Invoice" at bounding box center [21, 106] width 35 height 24
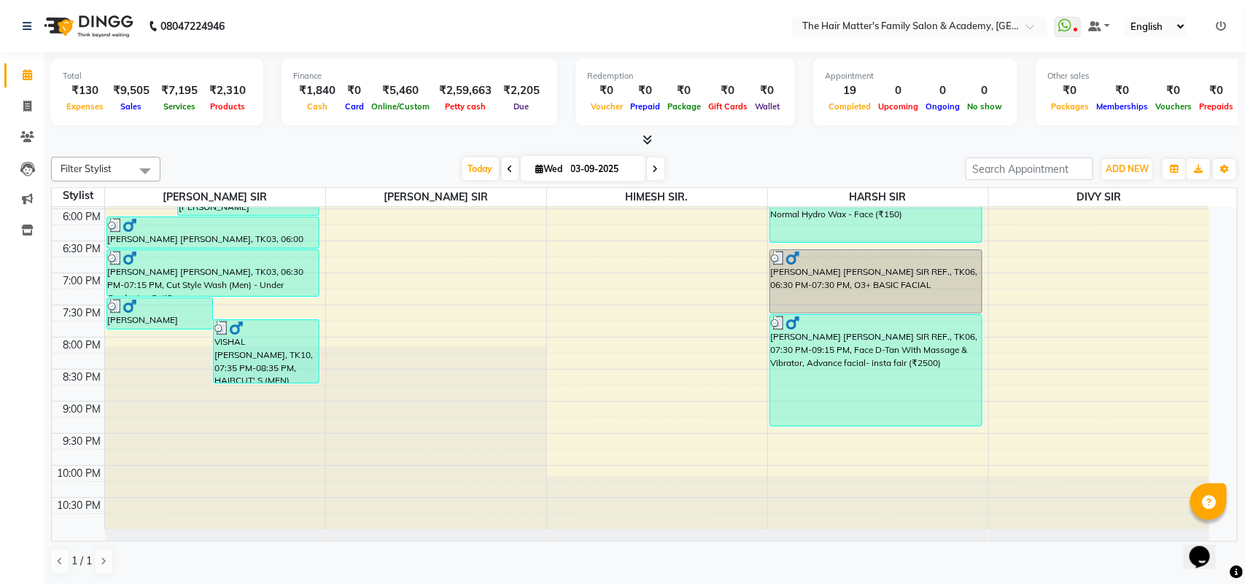
select select "5980"
select select "service"
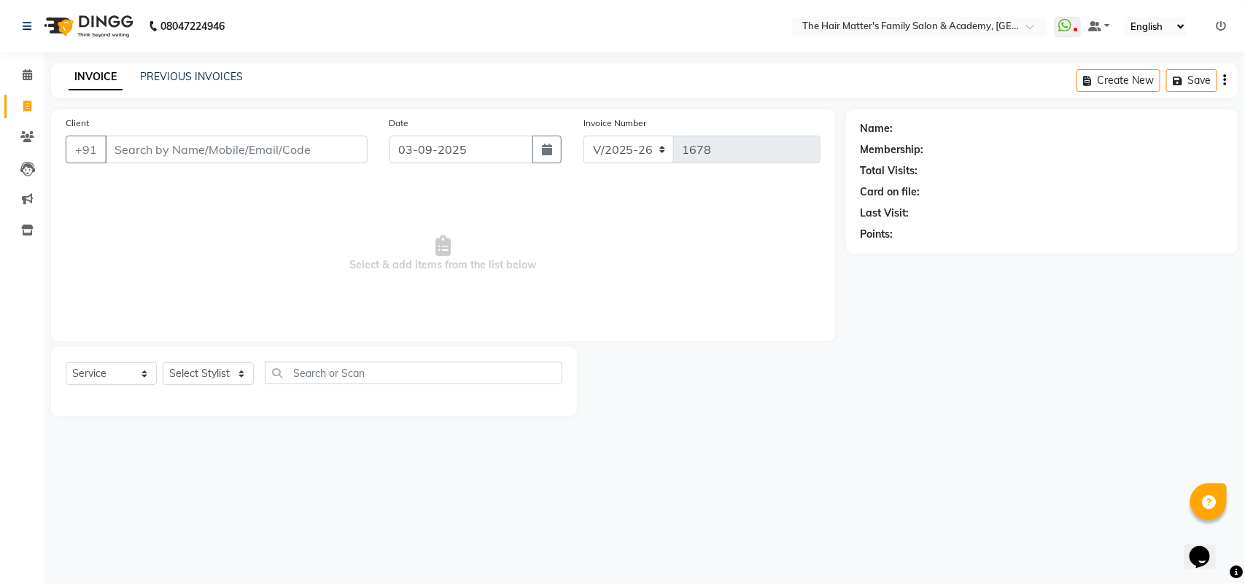
click at [152, 147] on input "Client" at bounding box center [236, 150] width 263 height 28
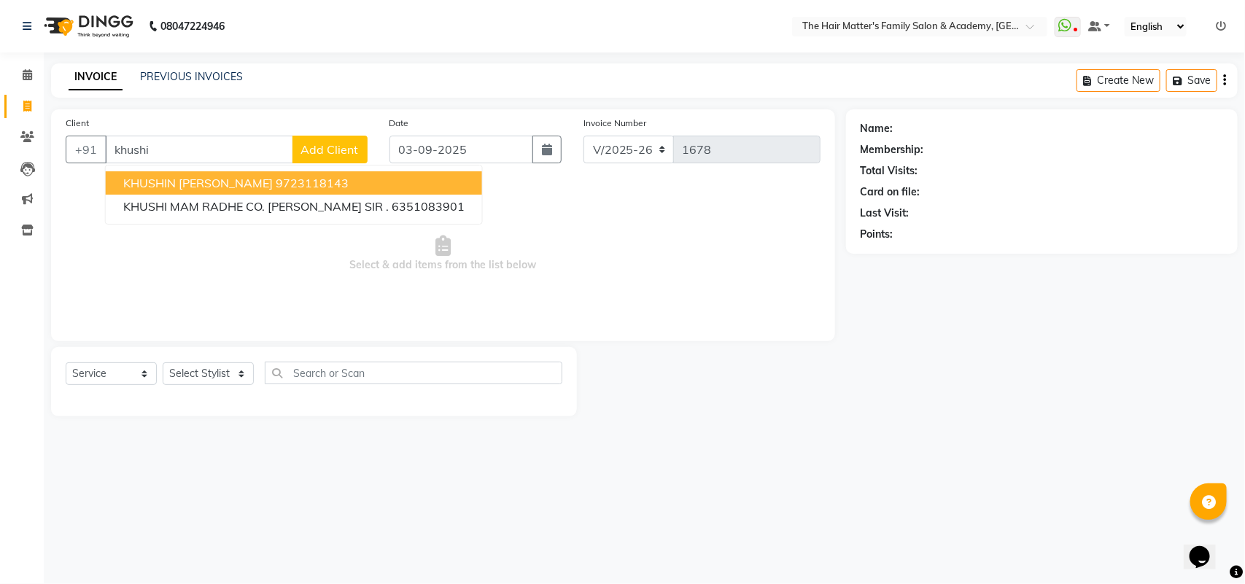
click at [268, 150] on input "khushi" at bounding box center [199, 150] width 188 height 28
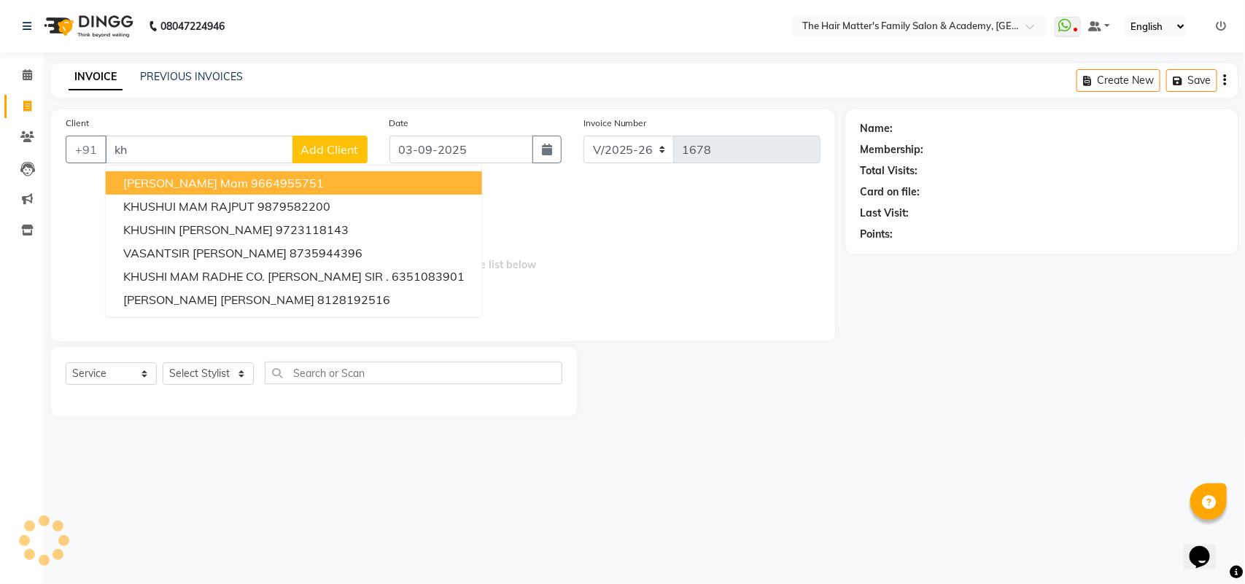
type input "k"
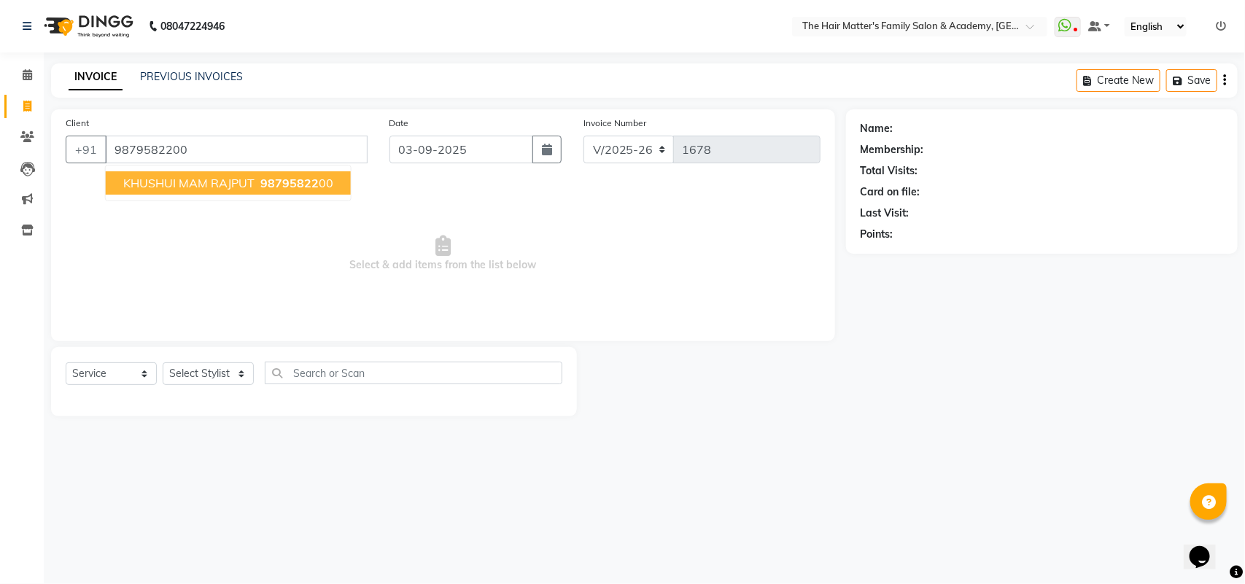
type input "9879582200"
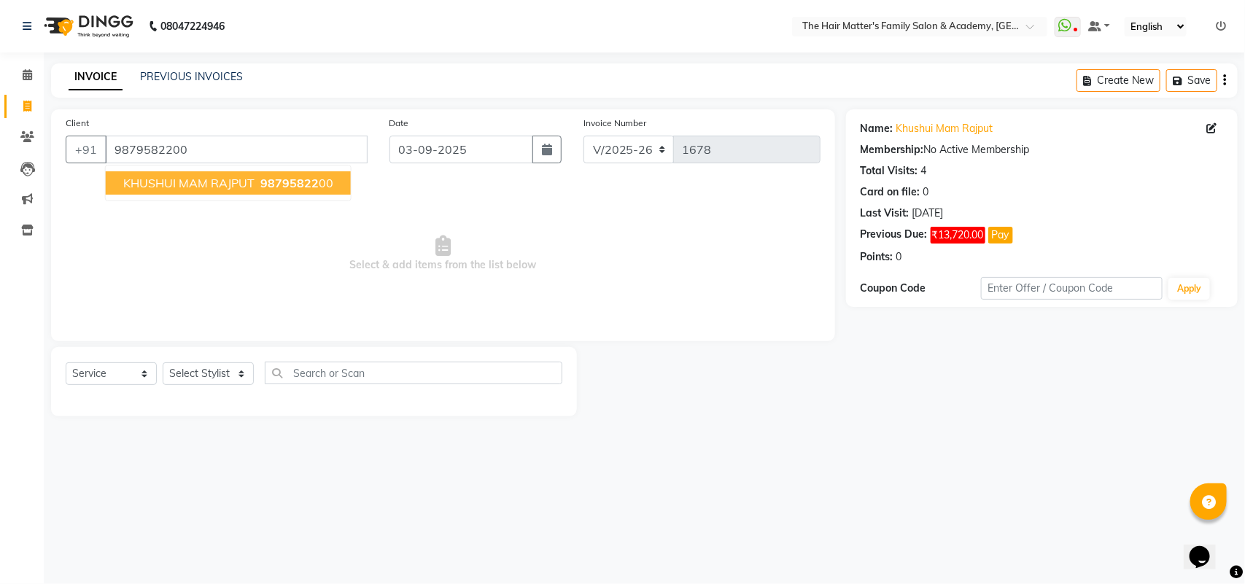
click at [249, 176] on span "KHUSHUI MAM RAJPUT" at bounding box center [188, 183] width 131 height 15
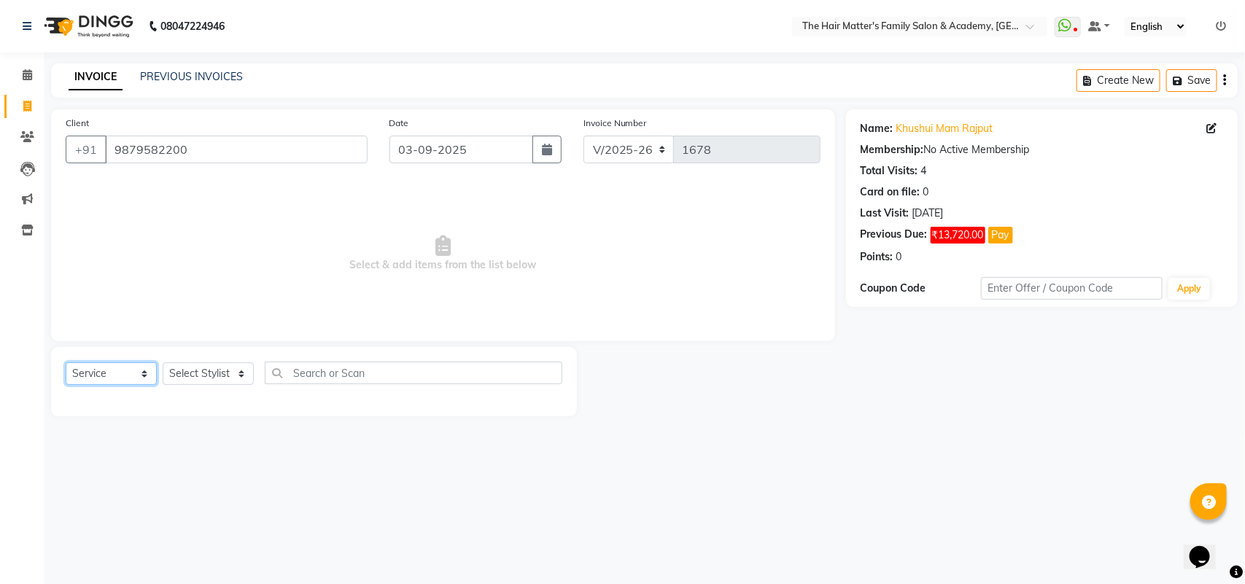
click at [93, 373] on select "Select Service Product Membership Package Voucher Prepaid Gift Card" at bounding box center [111, 373] width 91 height 23
select select "product"
click at [66, 362] on select "Select Service Product Membership Package Voucher Prepaid Gift Card" at bounding box center [111, 373] width 91 height 23
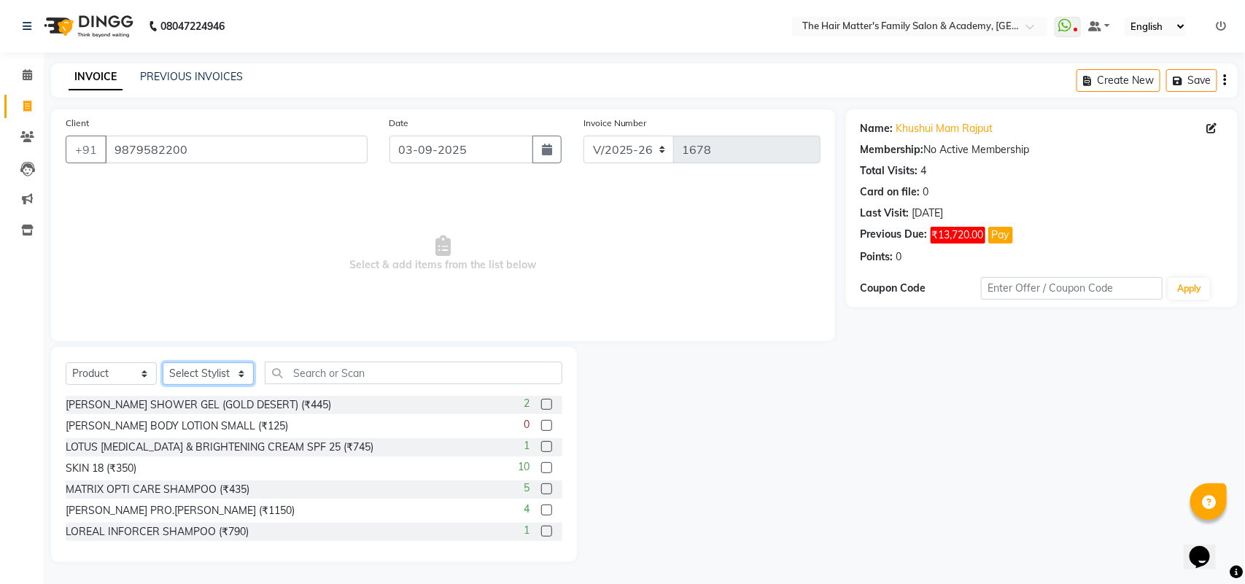
click at [232, 379] on select "Select Stylist DIVY SIR HARSH SIR HIMESH SIR. MAYANK SIR PRATIK SIR" at bounding box center [208, 373] width 91 height 23
select select "43094"
click at [163, 362] on select "Select Stylist DIVY SIR HARSH SIR HIMESH SIR. MAYANK SIR PRATIK SIR" at bounding box center [208, 373] width 91 height 23
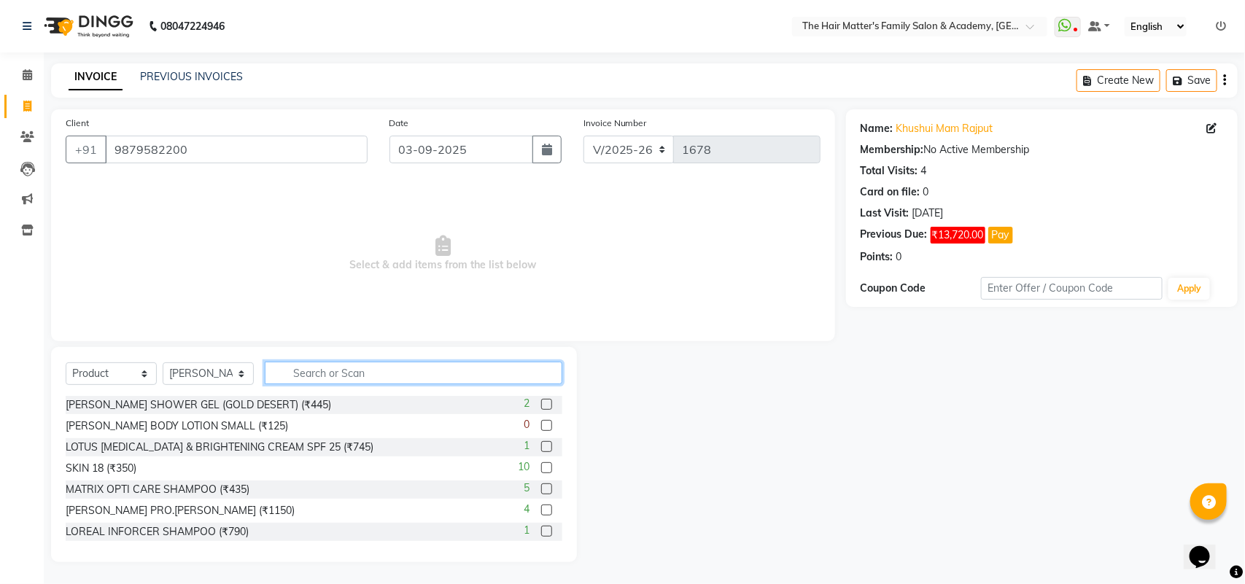
click at [357, 368] on input "text" at bounding box center [414, 373] width 298 height 23
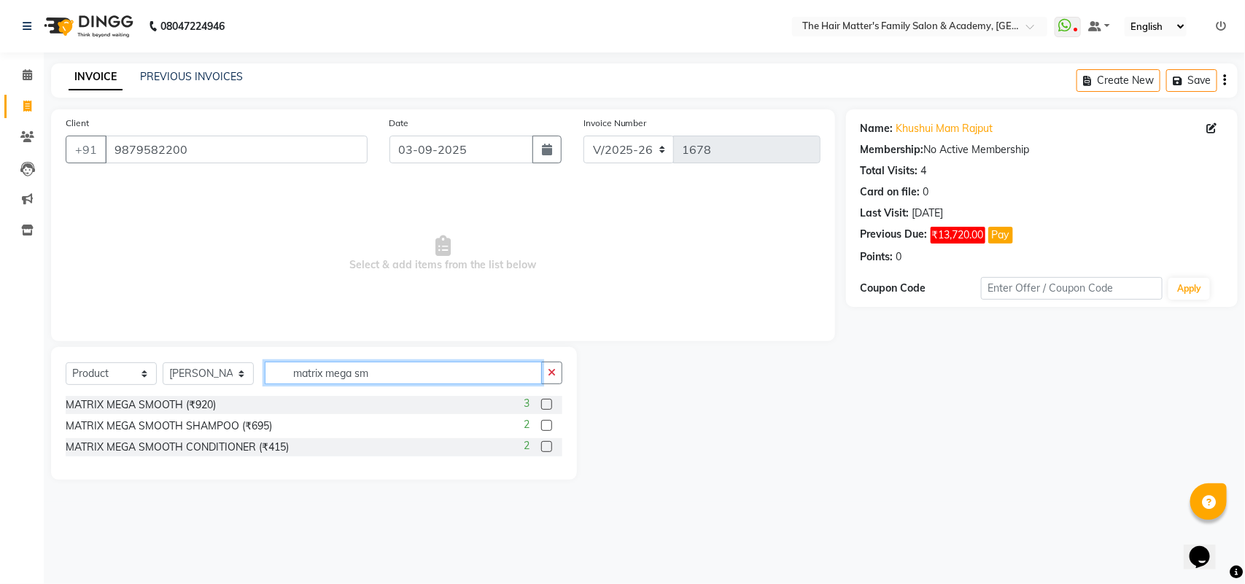
type input "matrix mega sm"
click at [548, 406] on label at bounding box center [546, 404] width 11 height 11
click at [548, 406] on input "checkbox" at bounding box center [545, 404] width 9 height 9
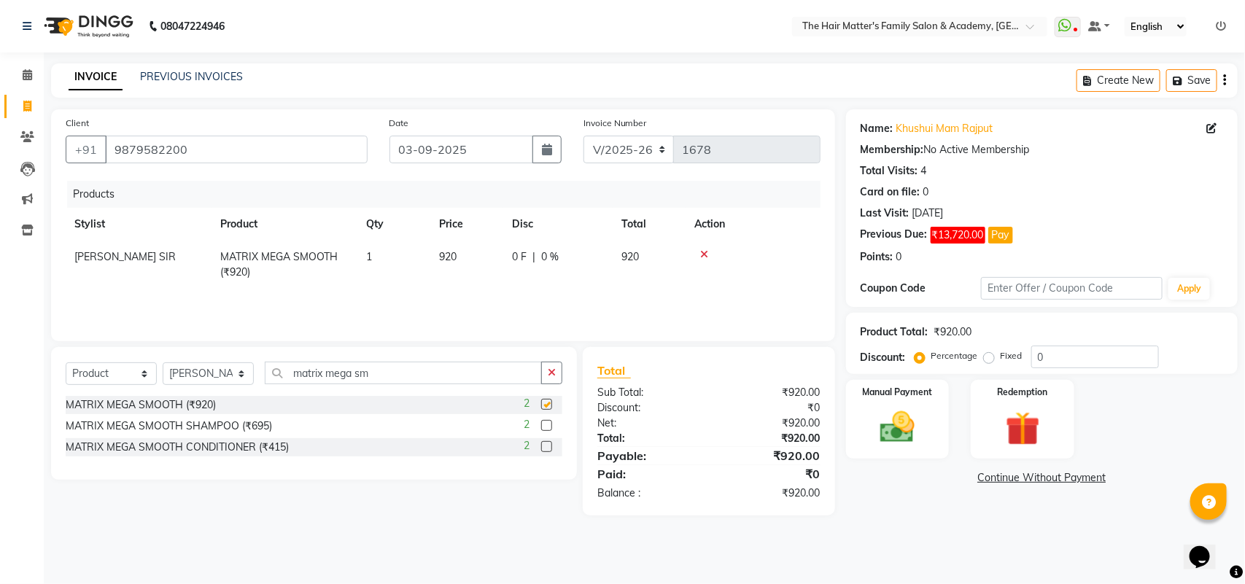
checkbox input "false"
click at [400, 376] on input "matrix mega sm" at bounding box center [403, 373] width 277 height 23
type input "m"
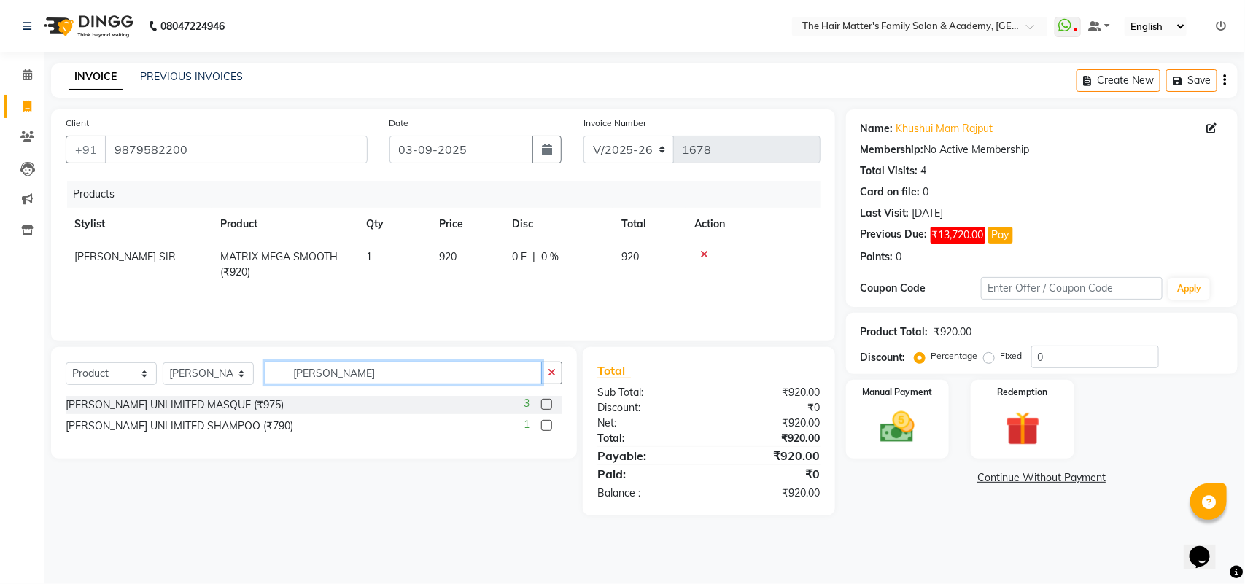
type input "loreal liss"
click at [549, 424] on label at bounding box center [546, 425] width 11 height 11
click at [549, 424] on input "checkbox" at bounding box center [545, 425] width 9 height 9
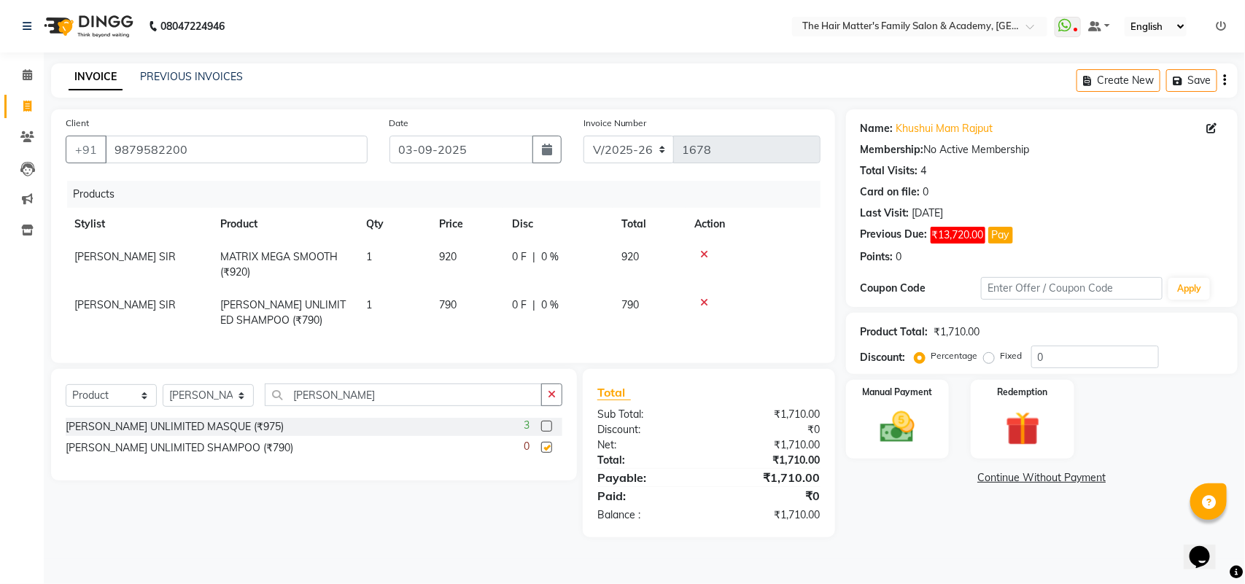
checkbox input "false"
click at [917, 430] on img at bounding box center [898, 427] width 58 height 41
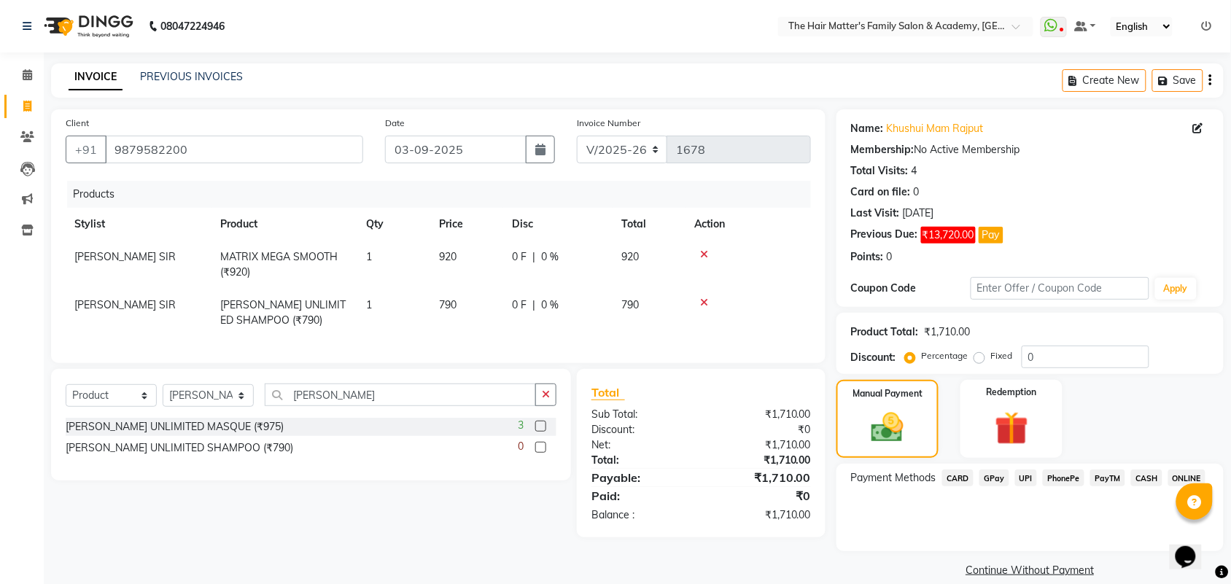
scroll to position [19, 0]
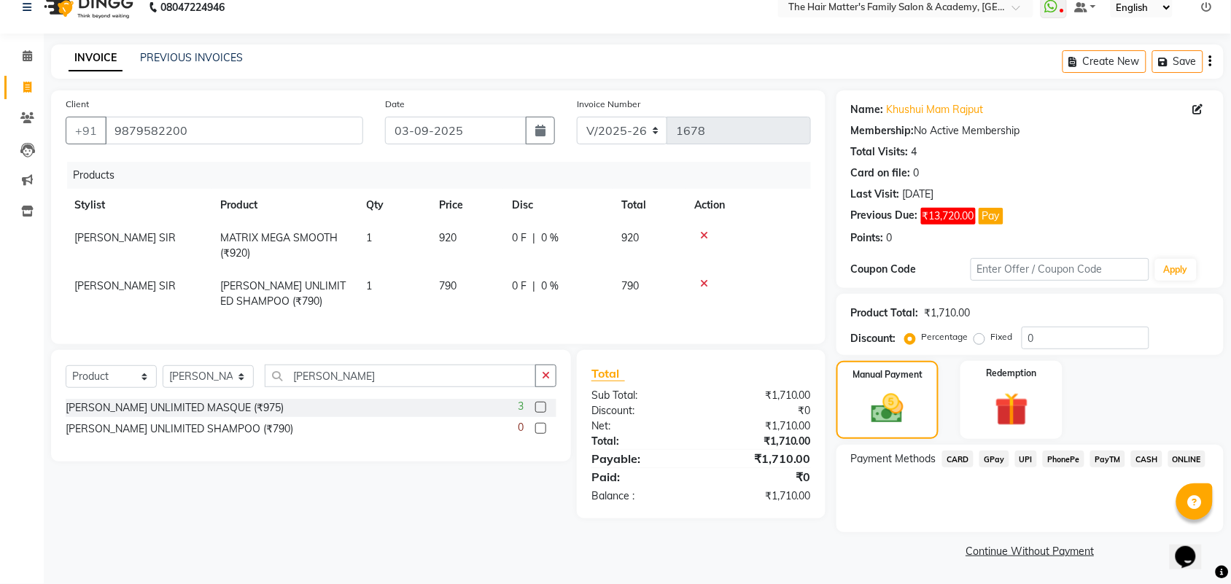
click at [1023, 545] on link "Continue Without Payment" at bounding box center [1029, 551] width 381 height 15
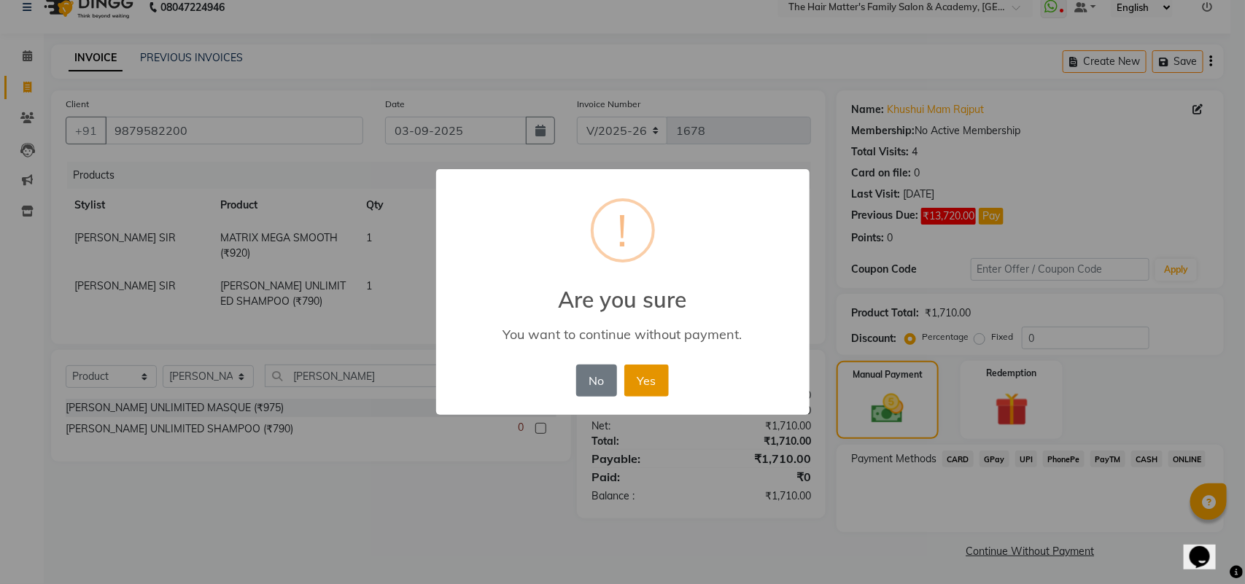
click at [653, 384] on button "Yes" at bounding box center [646, 381] width 44 height 32
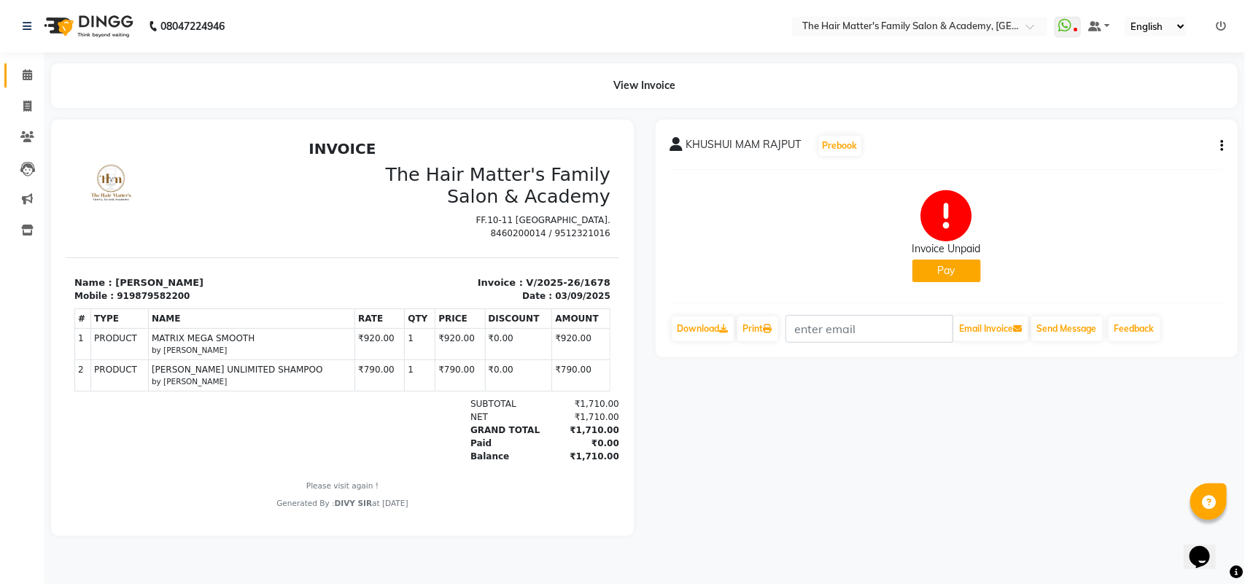
click at [18, 64] on link "Calendar" at bounding box center [21, 75] width 35 height 24
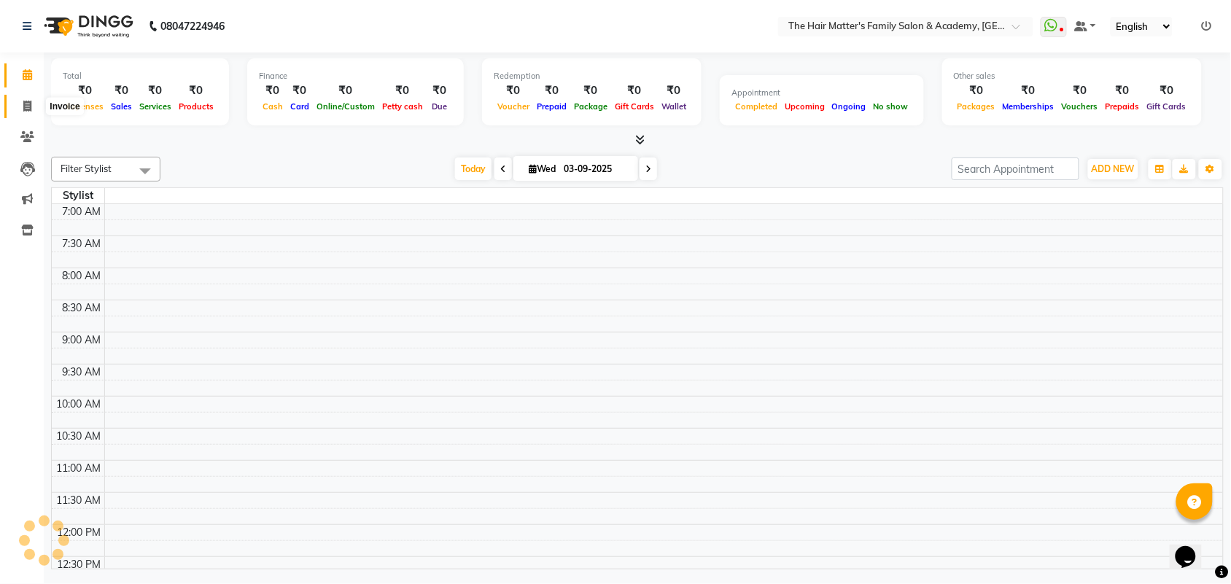
click at [19, 113] on span at bounding box center [28, 106] width 26 height 17
select select "service"
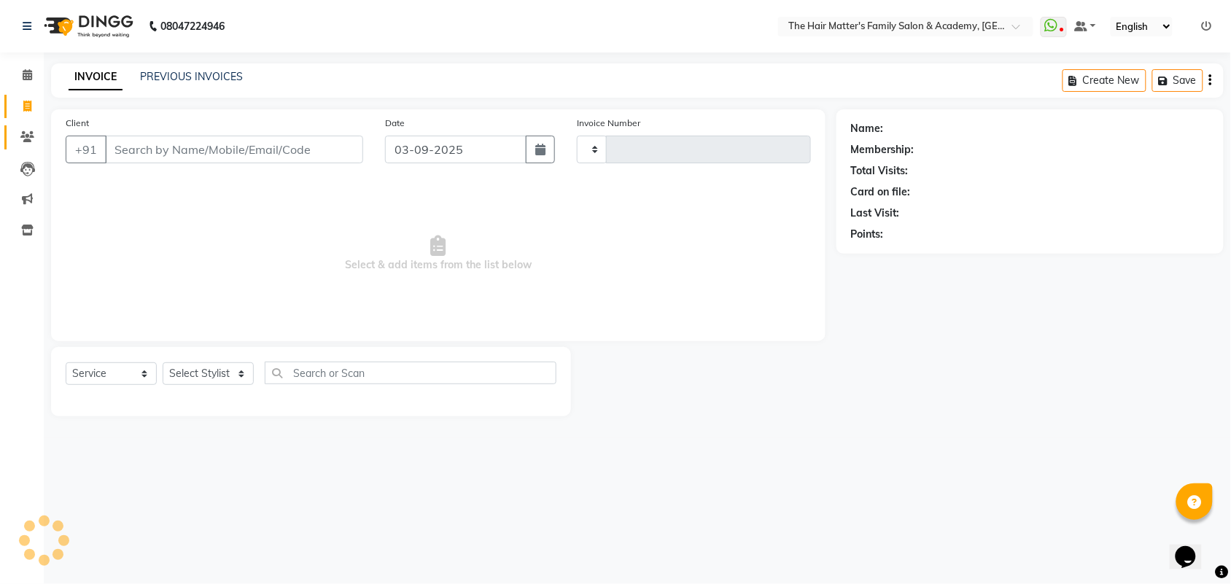
type input "1679"
select select "5980"
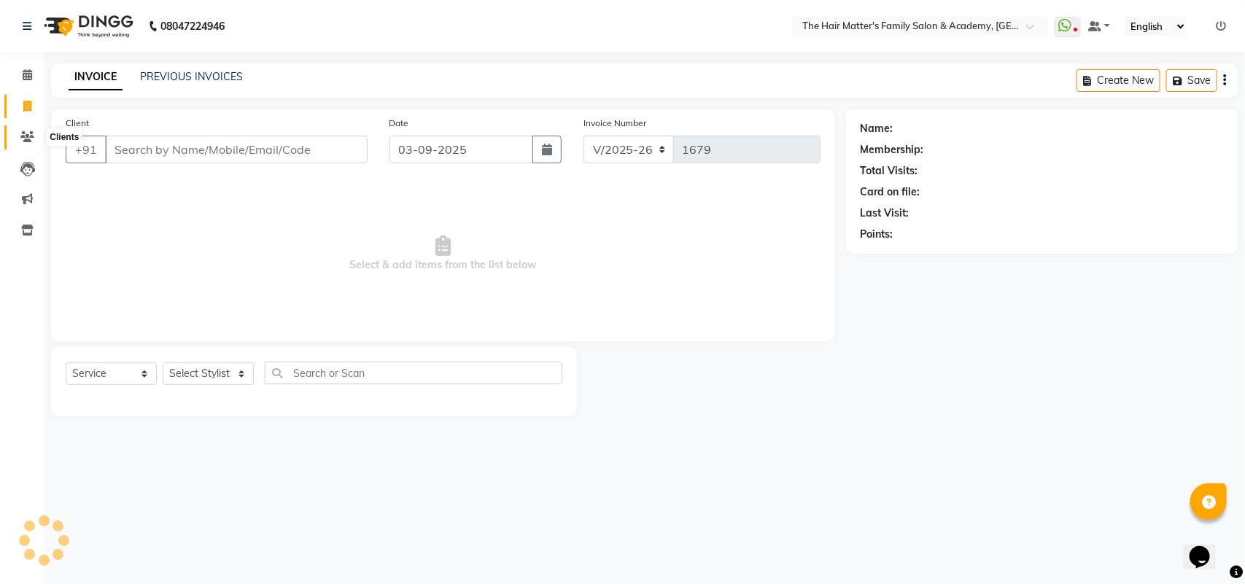
click at [17, 131] on span at bounding box center [28, 137] width 26 height 17
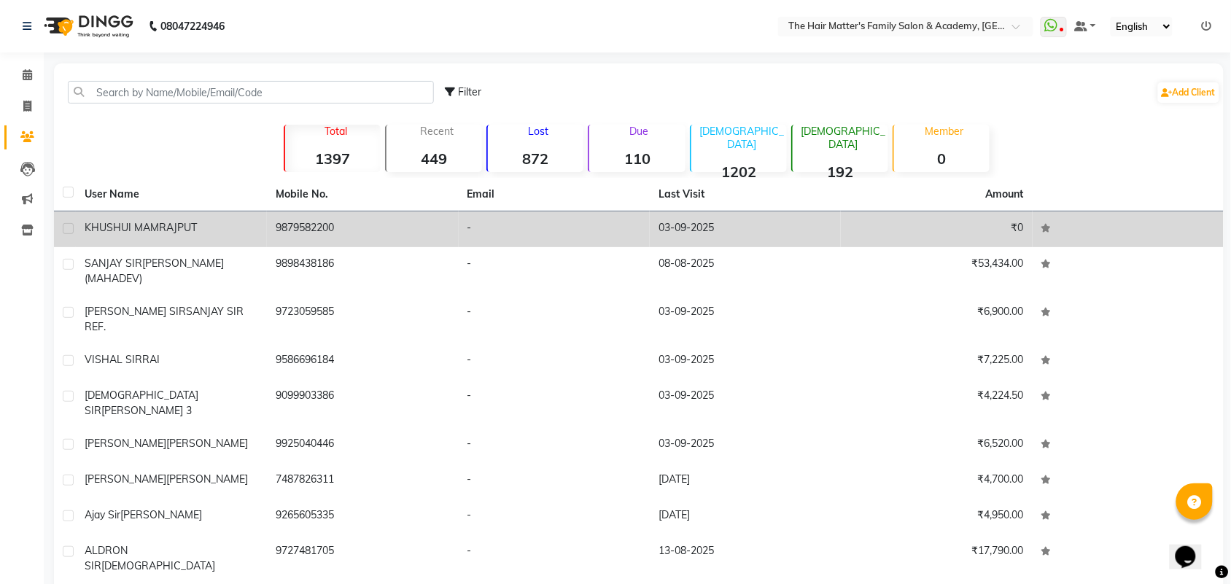
click at [187, 216] on td "KHUSHUI MAM RAJPUT" at bounding box center [171, 229] width 191 height 36
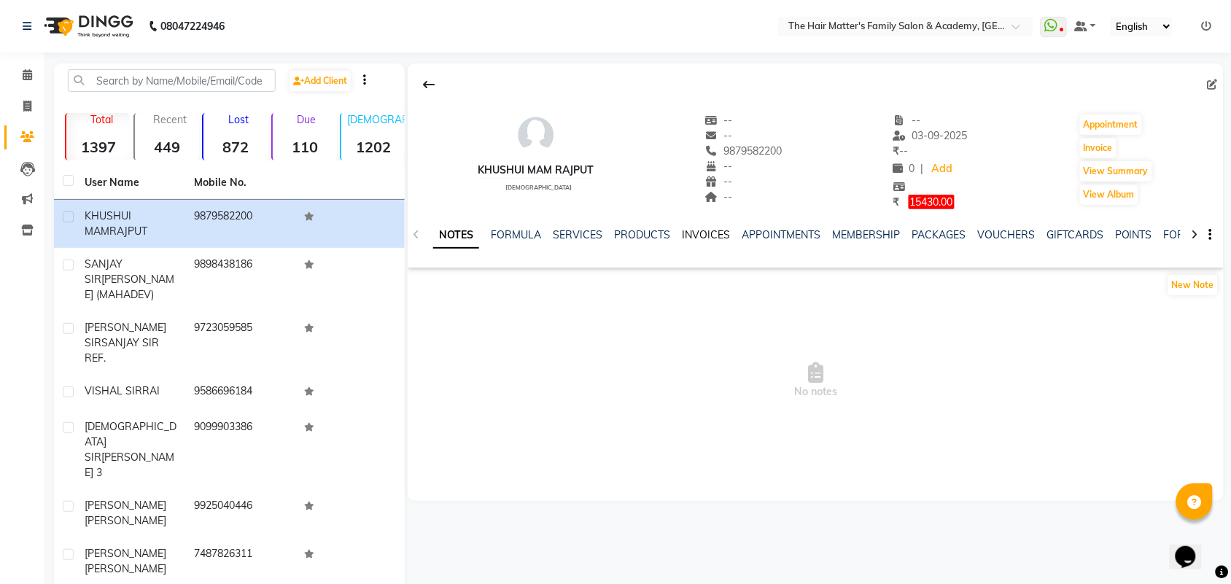
click at [693, 235] on link "INVOICES" at bounding box center [706, 234] width 48 height 13
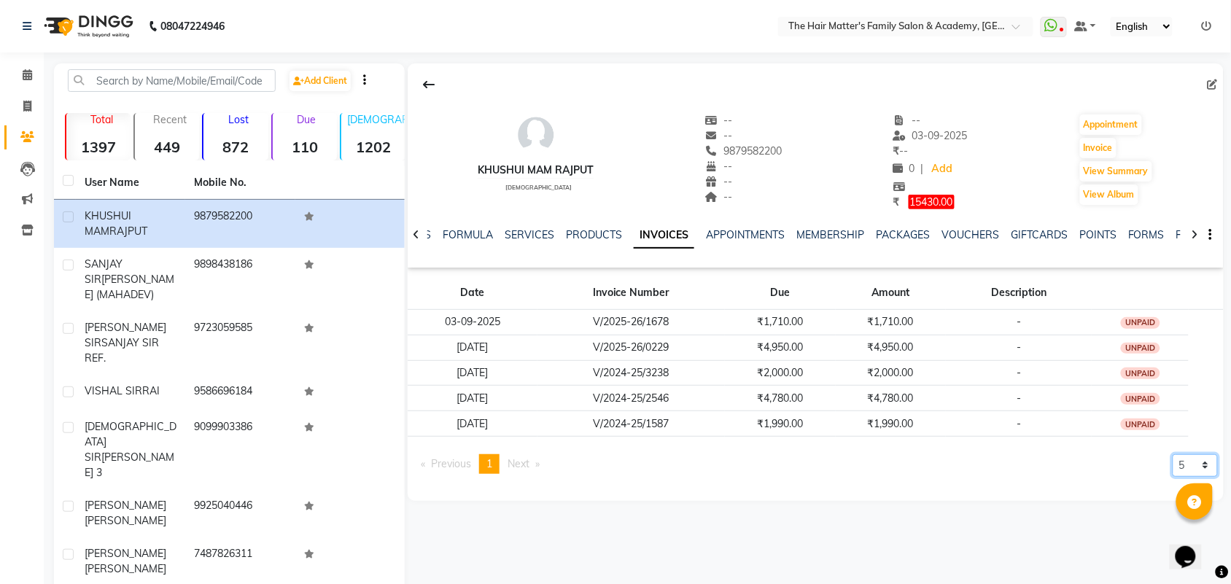
click at [1205, 467] on select "5 10 50 100 500" at bounding box center [1195, 465] width 45 height 23
select select "100"
click at [1173, 455] on select "5 10 50 100 500" at bounding box center [1195, 465] width 45 height 23
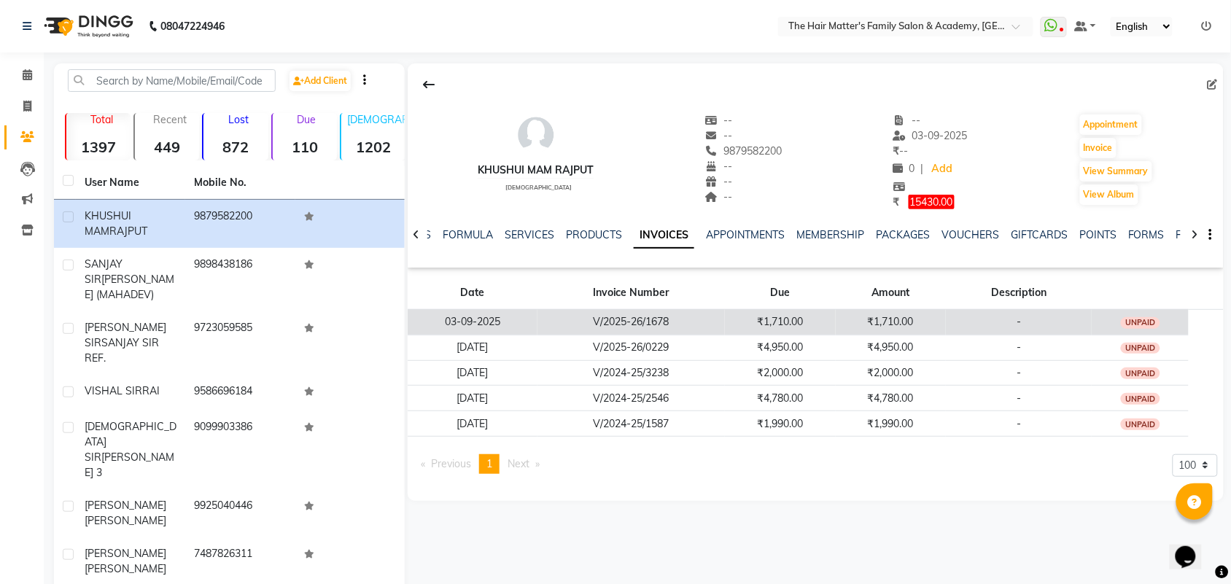
click at [858, 323] on td "₹1,710.00" at bounding box center [891, 322] width 111 height 26
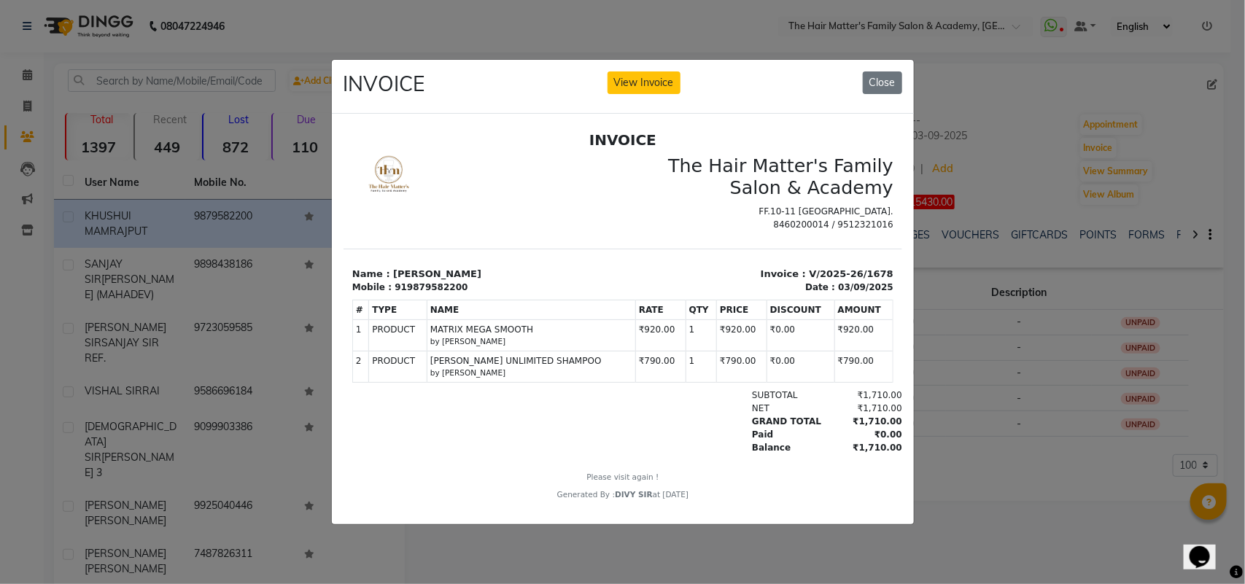
click at [888, 60] on div "INVOICE View Invoice Close" at bounding box center [623, 87] width 582 height 55
click at [888, 80] on button "Close" at bounding box center [882, 82] width 39 height 23
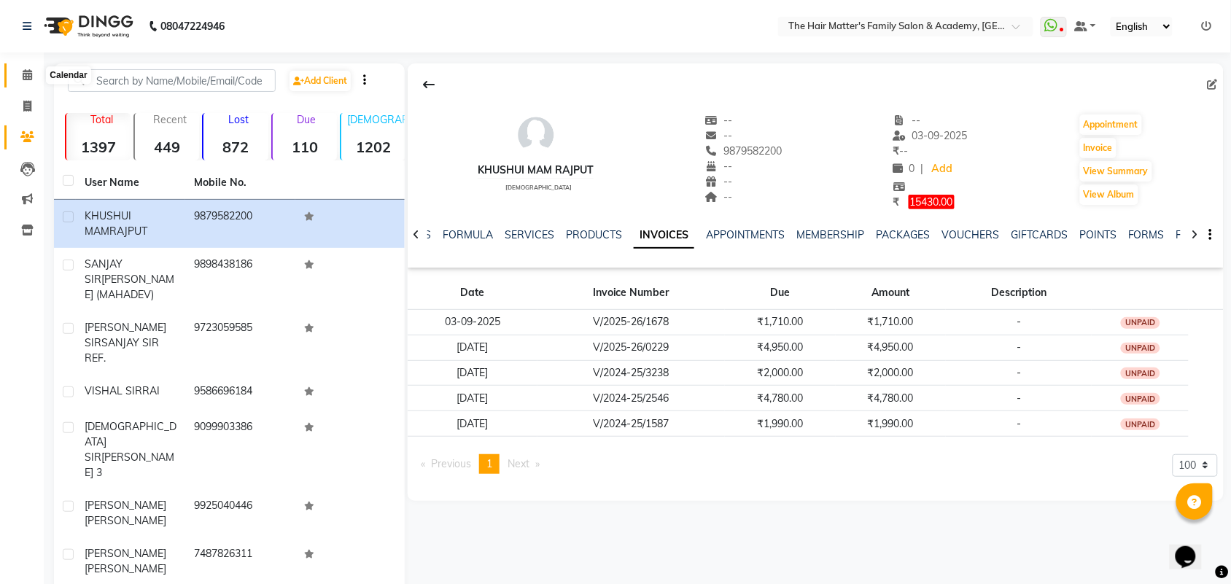
click at [15, 82] on span at bounding box center [28, 75] width 26 height 17
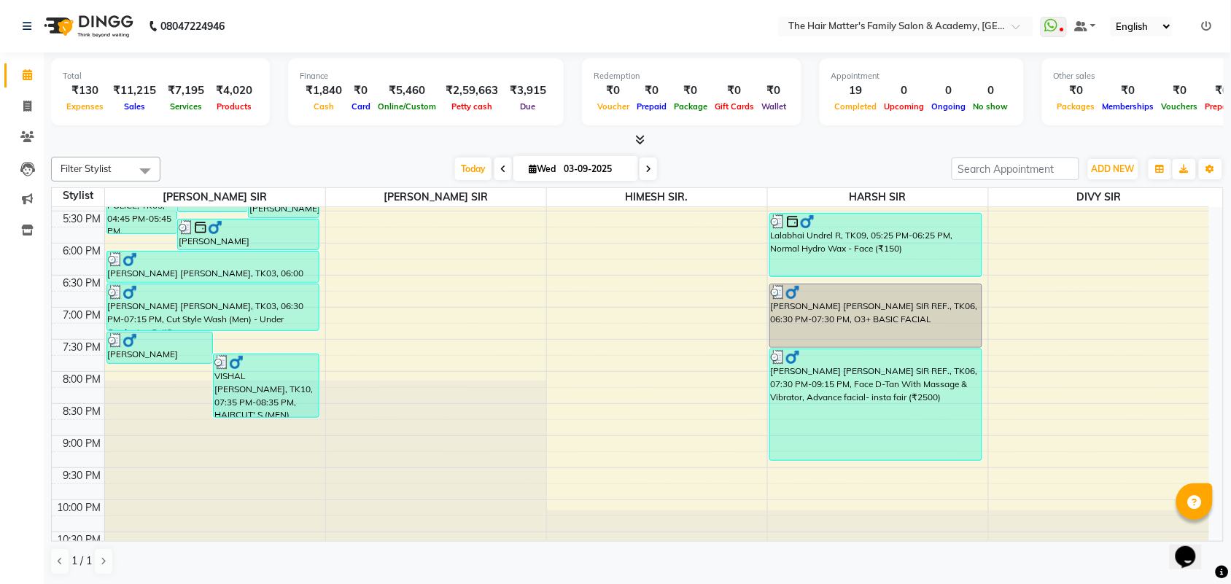
scroll to position [704, 0]
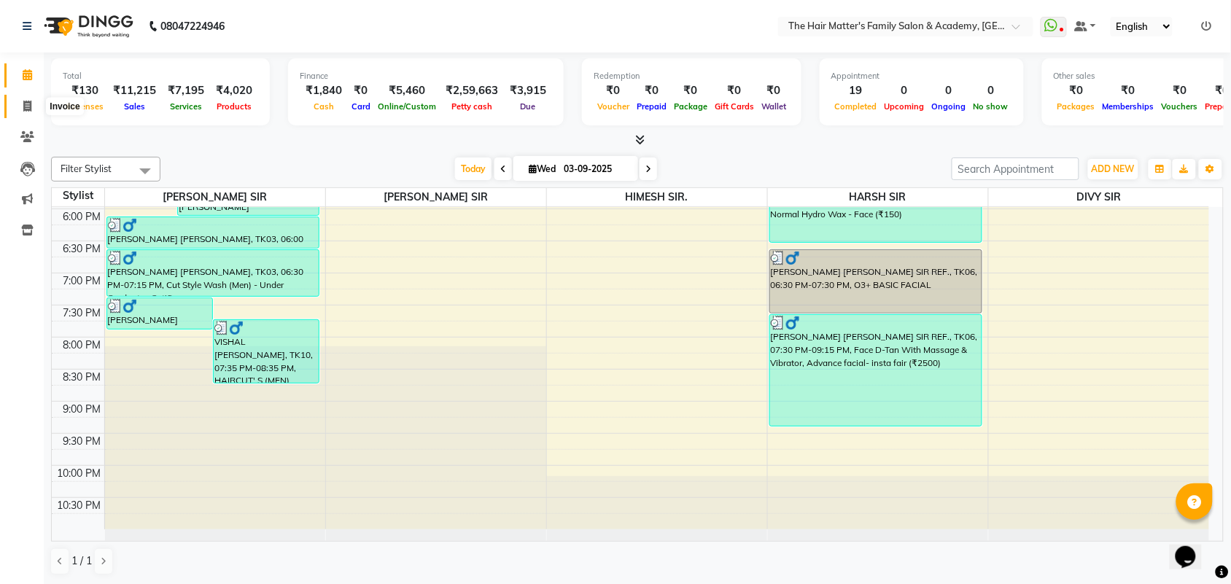
click at [26, 106] on icon at bounding box center [27, 106] width 8 height 11
select select "5980"
select select "service"
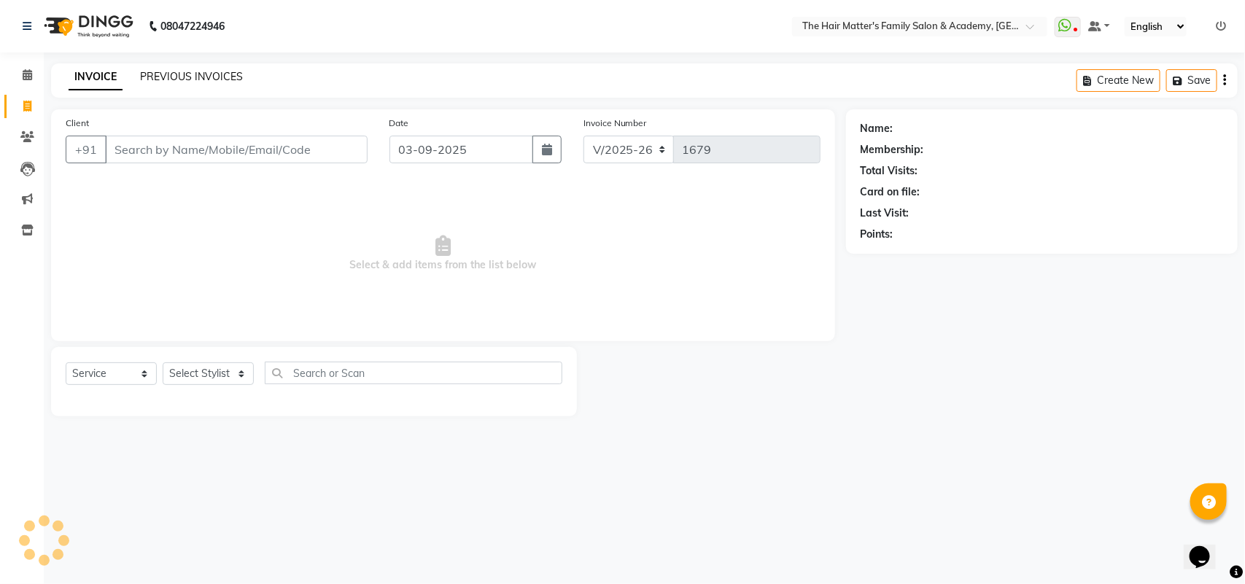
click at [174, 75] on link "PREVIOUS INVOICES" at bounding box center [191, 76] width 103 height 13
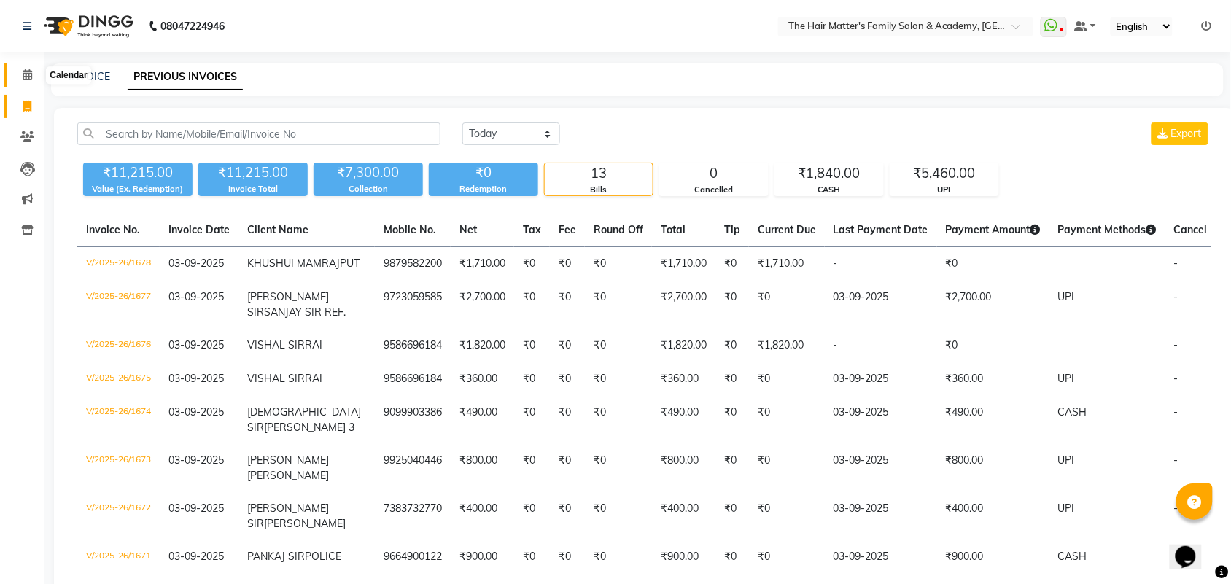
click at [31, 80] on span at bounding box center [28, 75] width 26 height 17
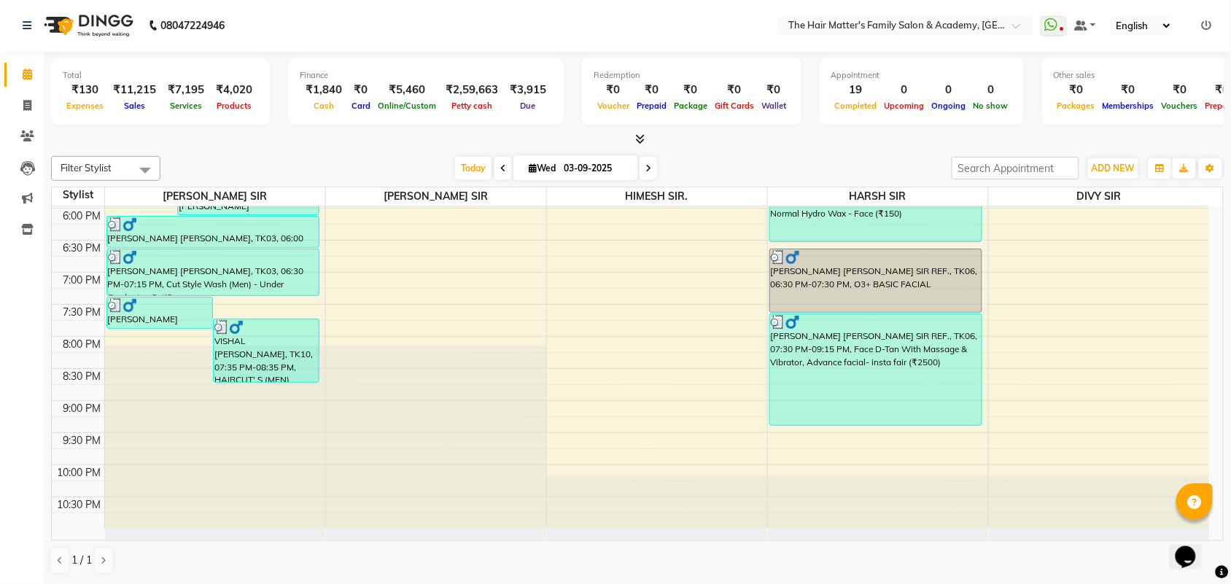
scroll to position [400, 0]
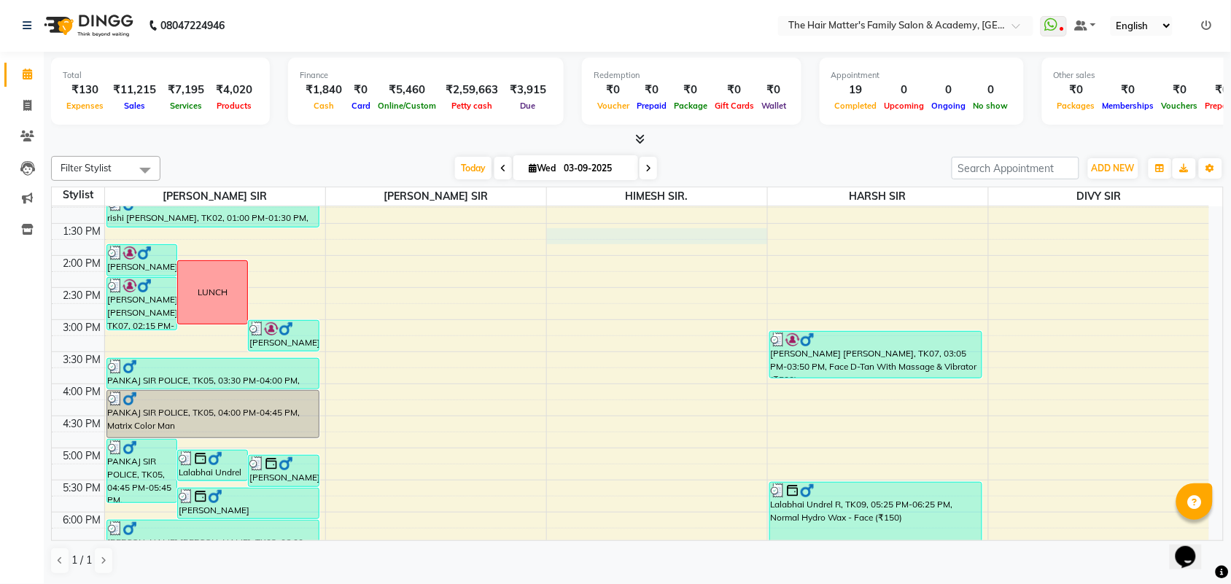
click at [615, 243] on div "7:00 AM 7:30 AM 8:00 AM 8:30 AM 9:00 AM 9:30 AM 10:00 AM 10:30 AM 11:00 AM 11:3…" at bounding box center [630, 320] width 1157 height 1026
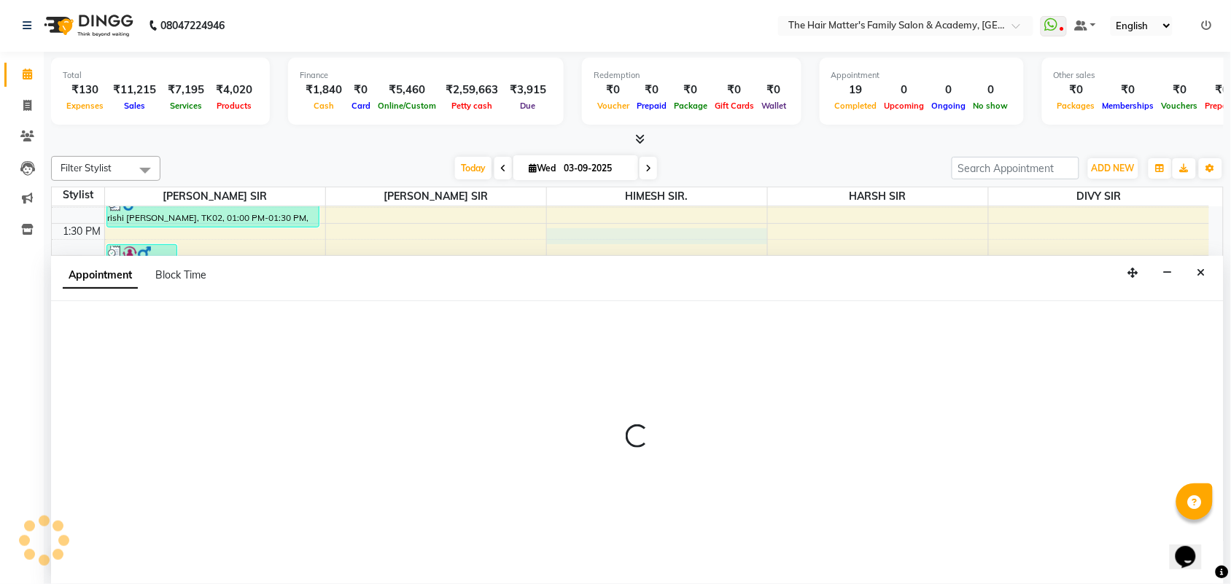
select select "82725"
select select "810"
select select "tentative"
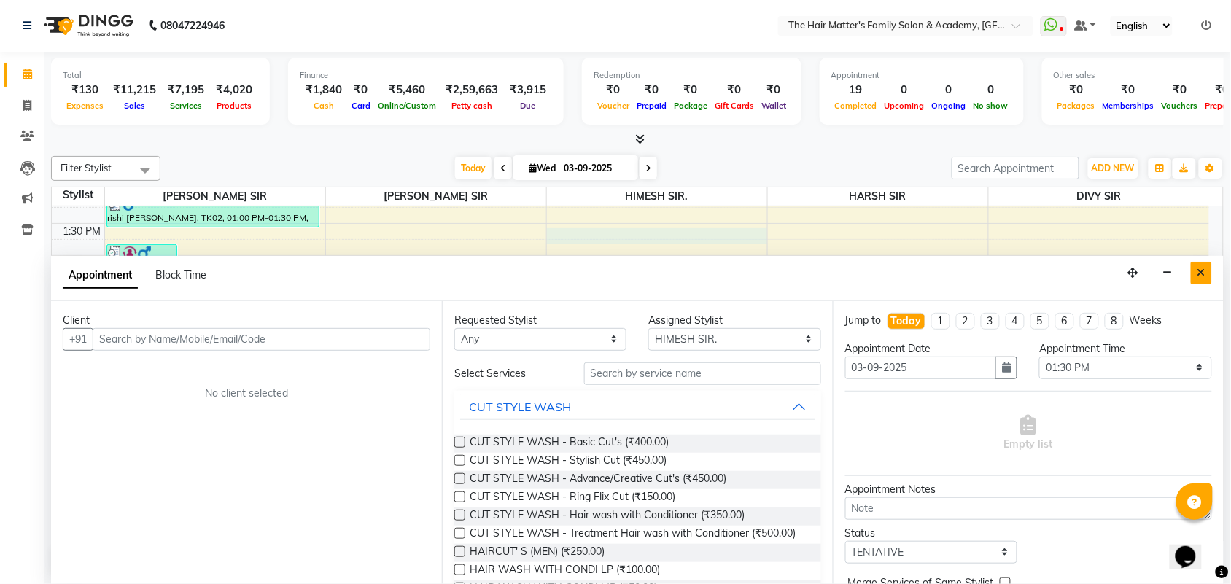
click at [1200, 268] on icon "Close" at bounding box center [1201, 273] width 8 height 10
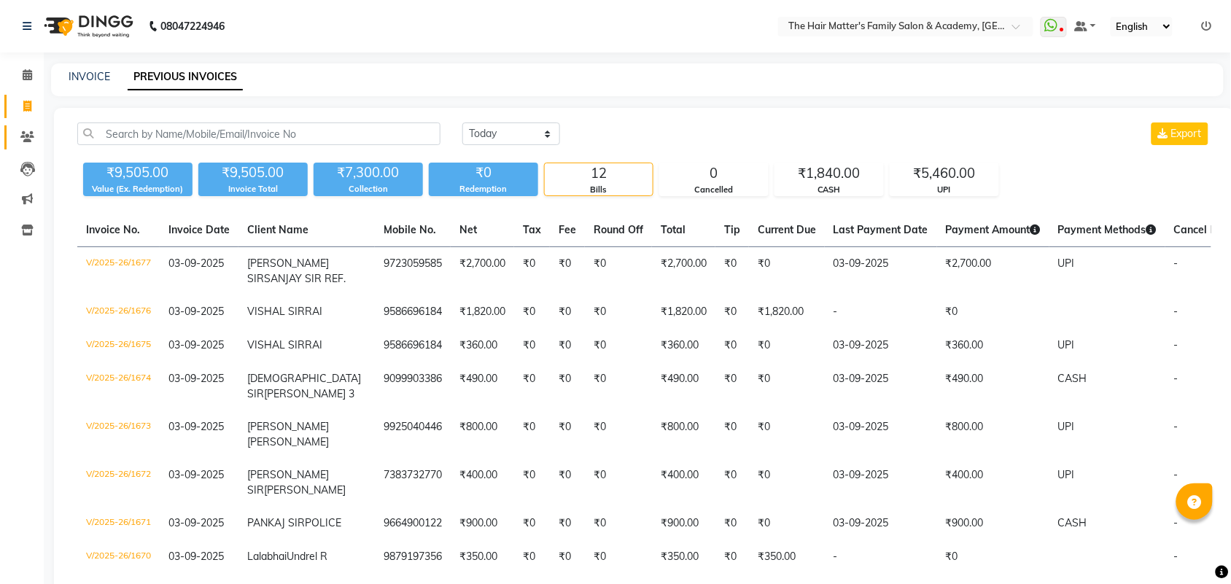
click at [16, 125] on link "Clients" at bounding box center [21, 137] width 35 height 24
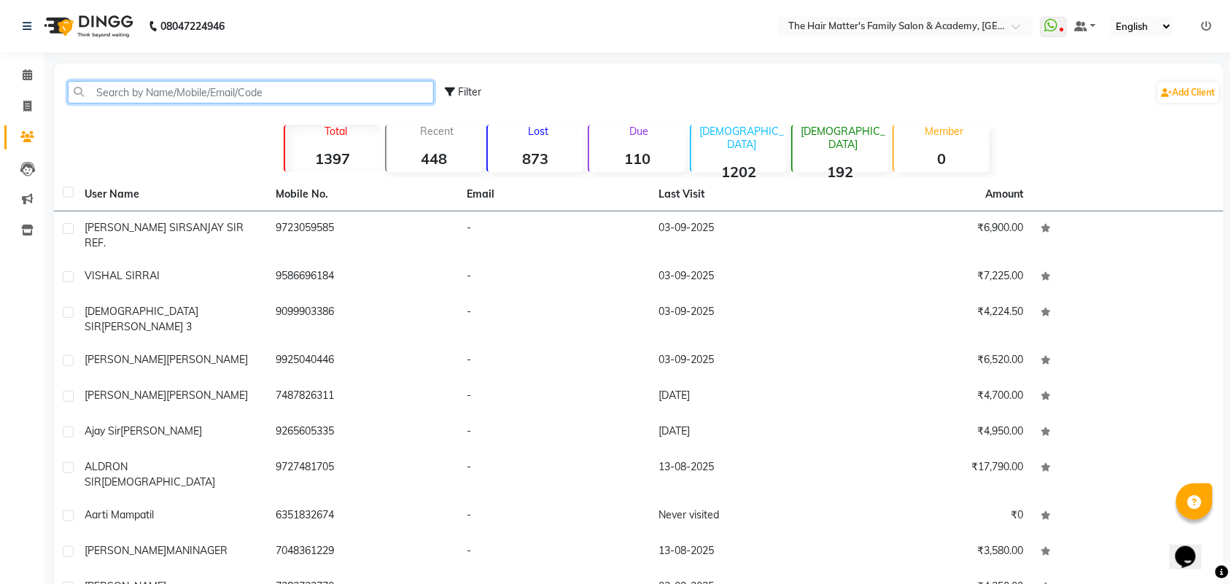
click at [150, 88] on input "text" at bounding box center [251, 92] width 366 height 23
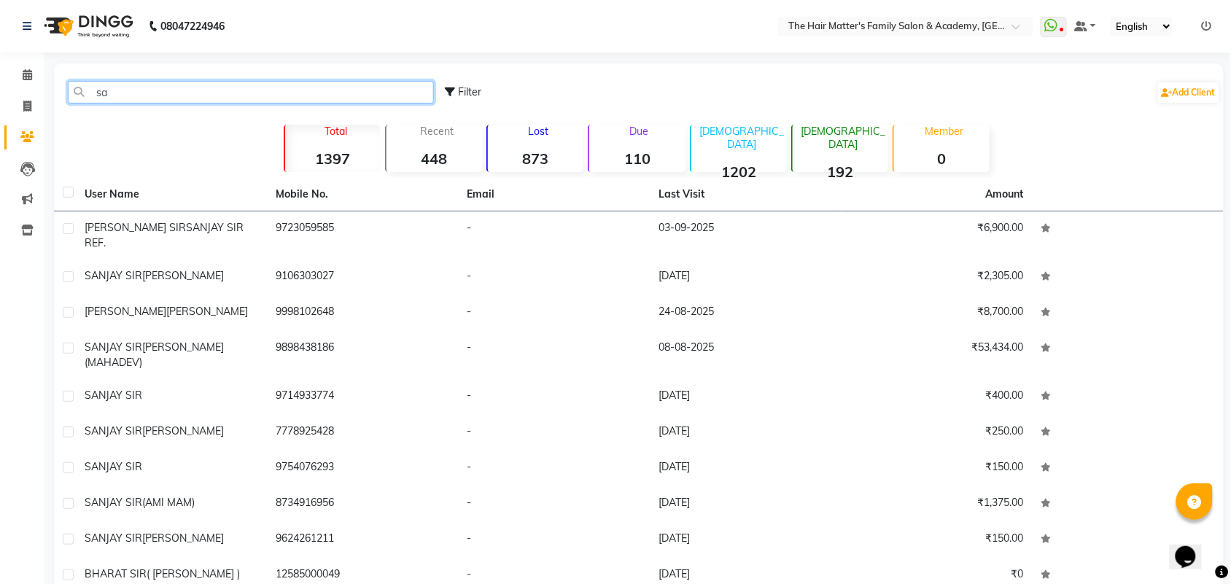
type input "s"
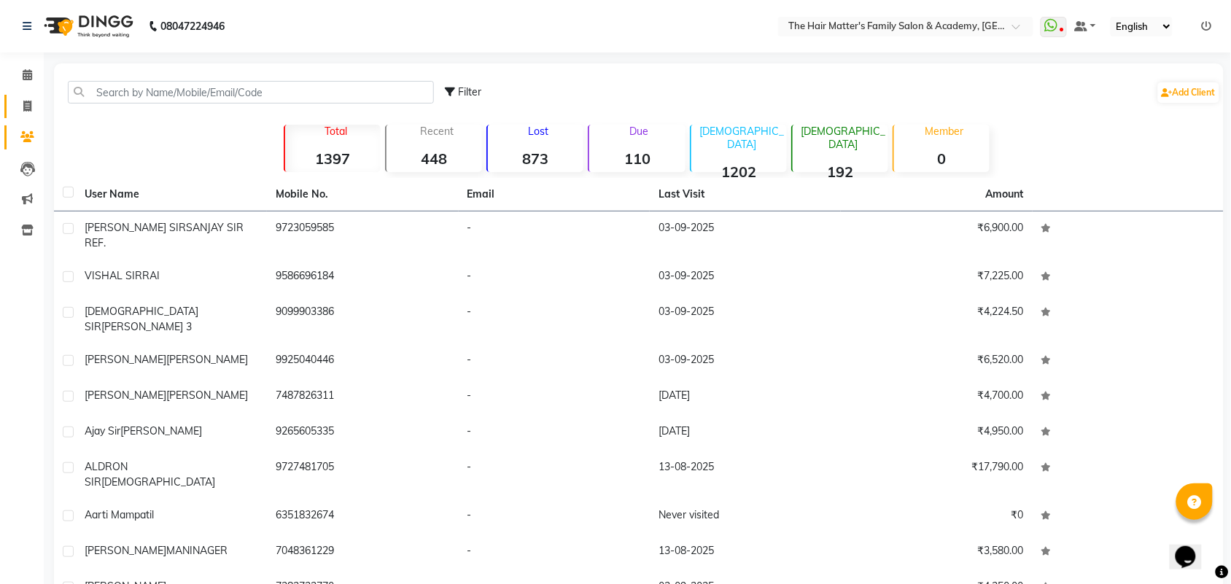
click at [29, 96] on link "Invoice" at bounding box center [21, 107] width 35 height 24
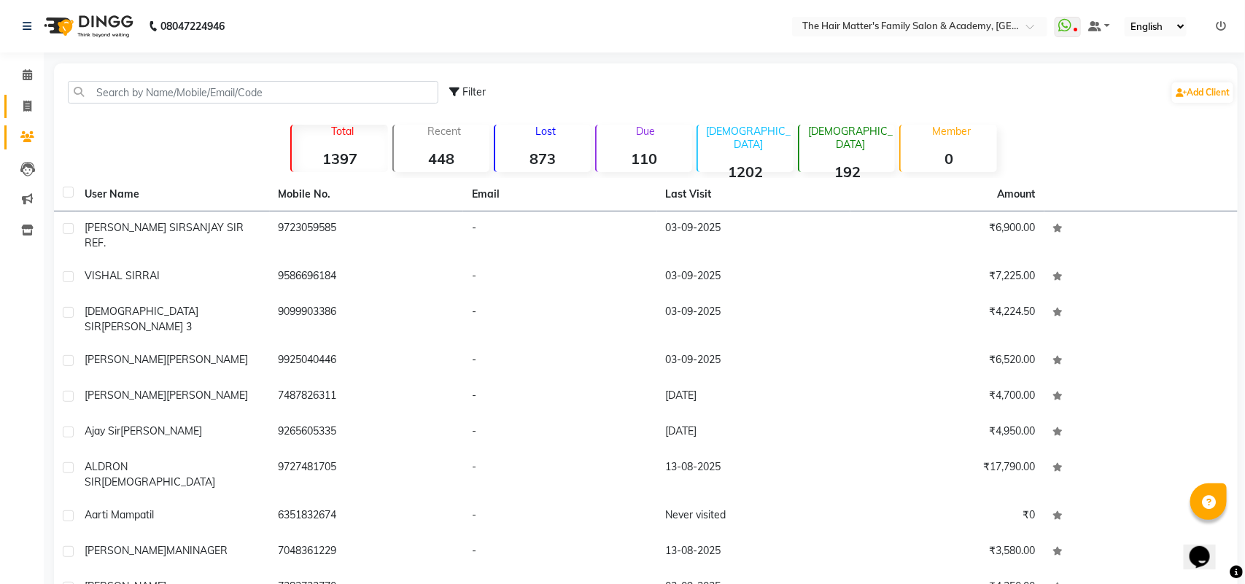
select select "service"
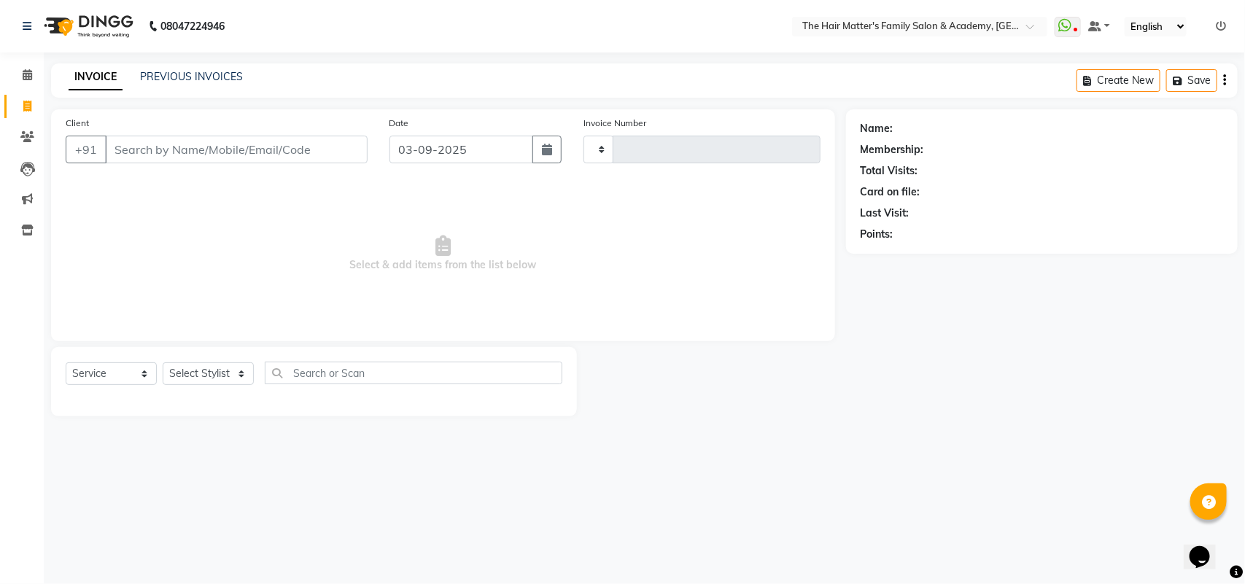
type input "1678"
select select "5980"
click at [150, 147] on input "Client" at bounding box center [236, 150] width 263 height 28
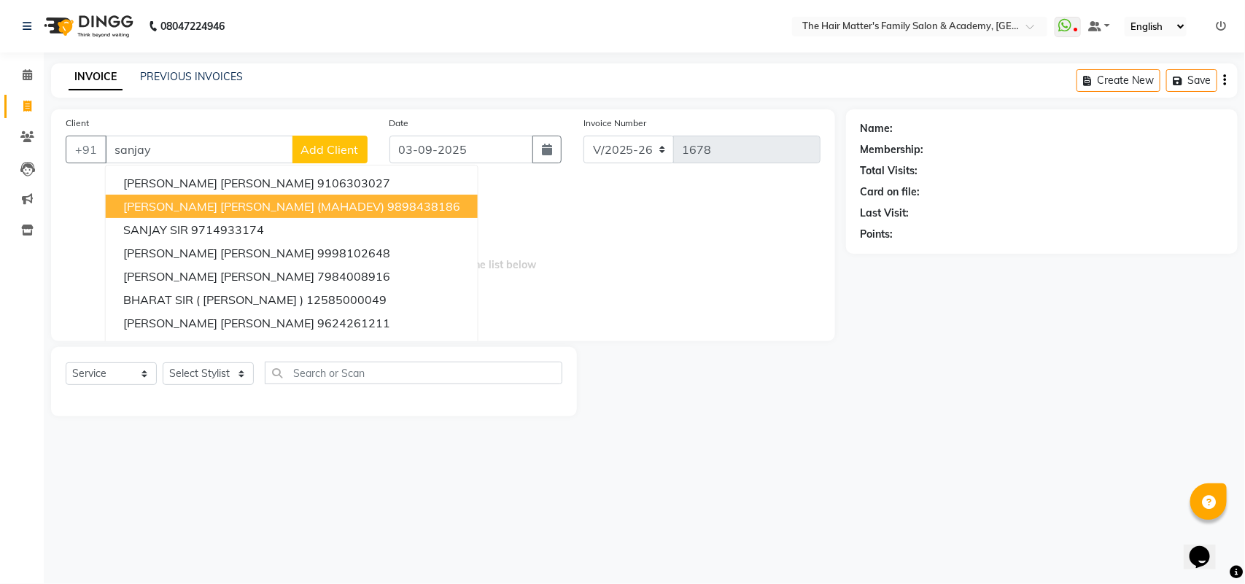
click at [276, 199] on span "[PERSON_NAME] [PERSON_NAME] (MAHADEV)" at bounding box center [253, 206] width 261 height 15
type input "9898438186"
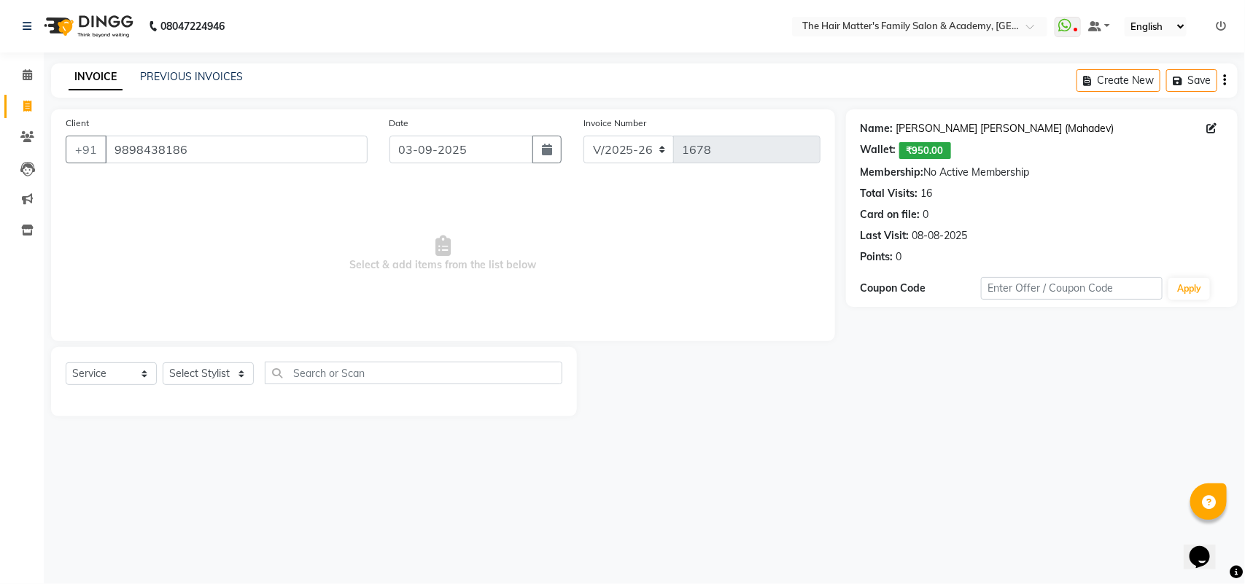
click at [977, 128] on link "[PERSON_NAME] [PERSON_NAME] (Mahadev)" at bounding box center [1005, 128] width 218 height 15
click at [128, 372] on select "Select Service Product Membership Package Voucher Prepaid Gift Card" at bounding box center [111, 373] width 91 height 23
click at [66, 362] on select "Select Service Product Membership Package Voucher Prepaid Gift Card" at bounding box center [111, 373] width 91 height 23
click at [217, 362] on select "Select Stylist DIVY SIR HARSH SIR HIMESH SIR. MAYANK SIR [PERSON_NAME] SIR" at bounding box center [208, 373] width 91 height 23
select select "43094"
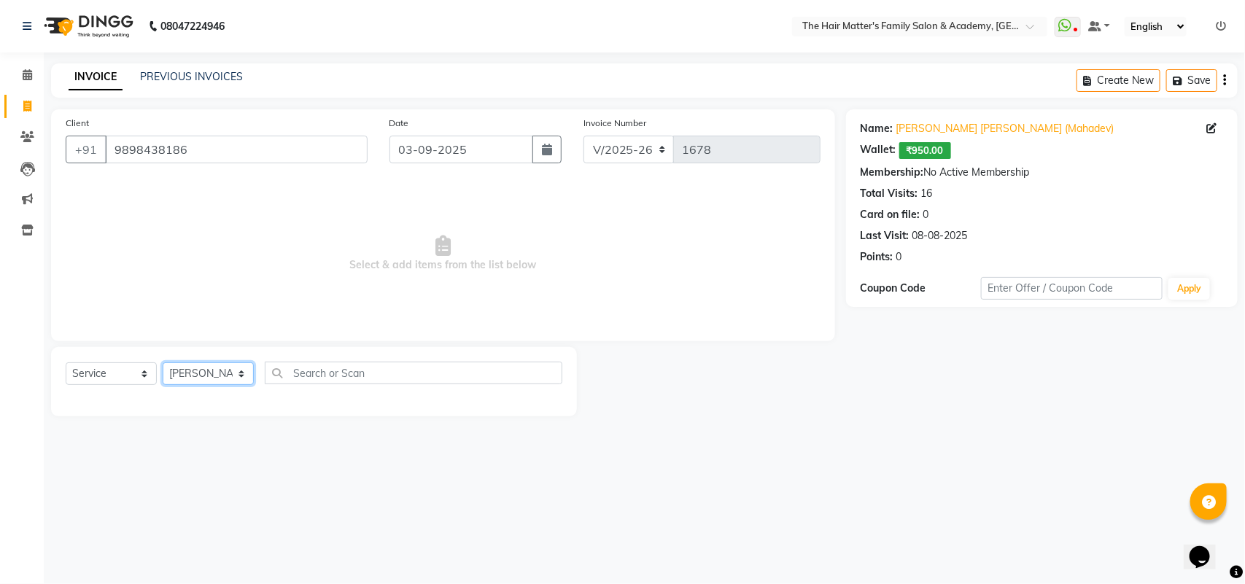
click at [163, 362] on select "Select Stylist DIVY SIR HARSH SIR HIMESH SIR. MAYANK SIR [PERSON_NAME] SIR" at bounding box center [208, 373] width 91 height 23
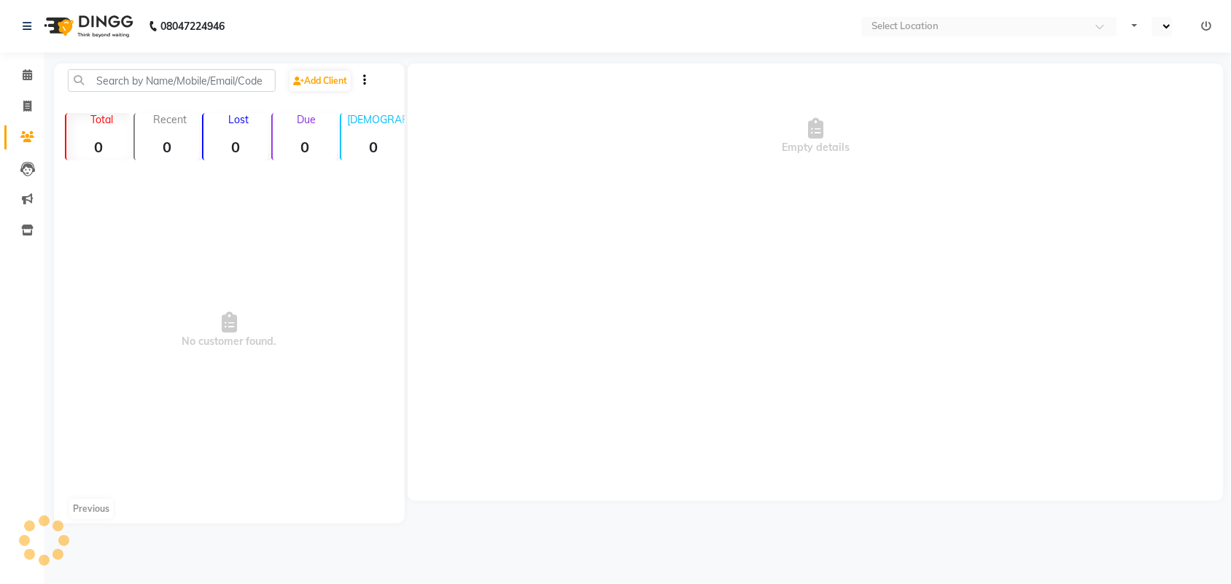
select select "en"
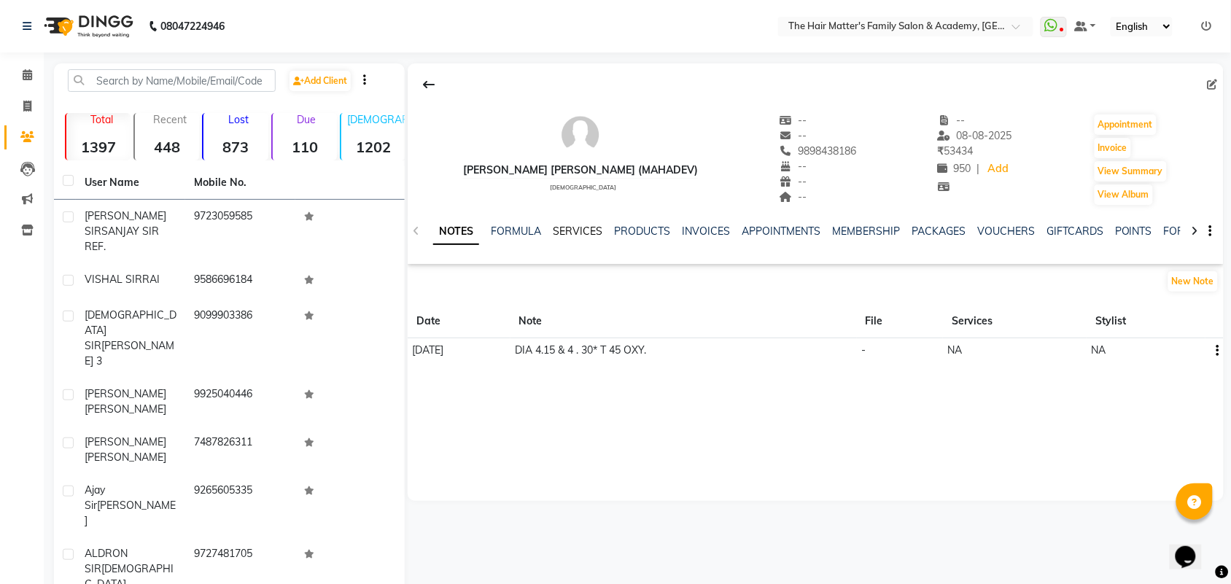
click at [587, 233] on link "SERVICES" at bounding box center [578, 231] width 50 height 13
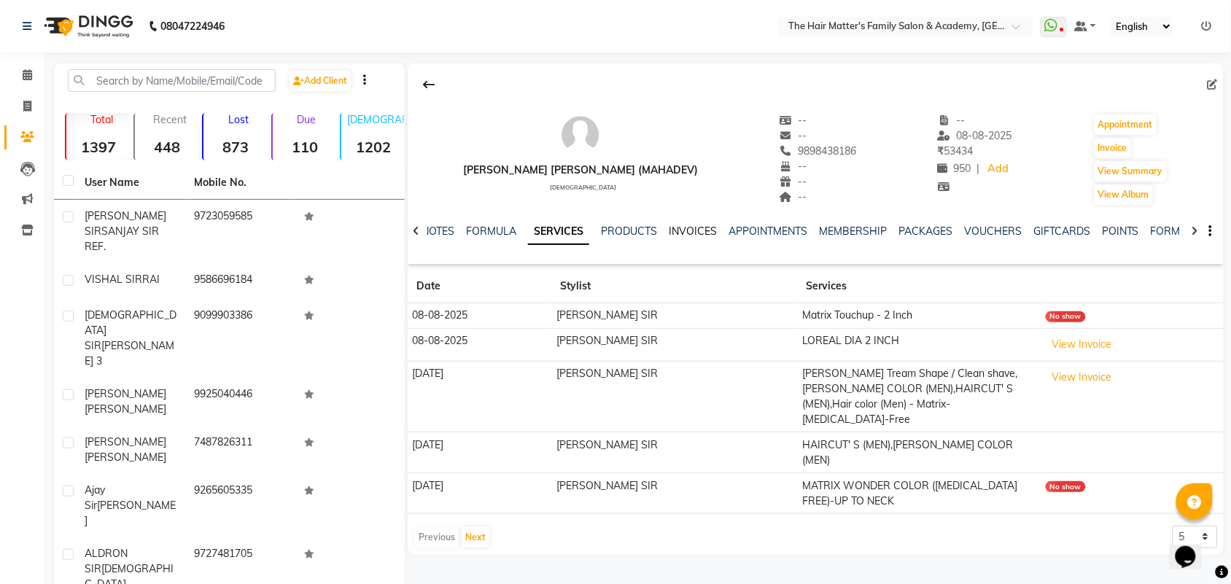
click at [704, 232] on link "INVOICES" at bounding box center [693, 231] width 48 height 13
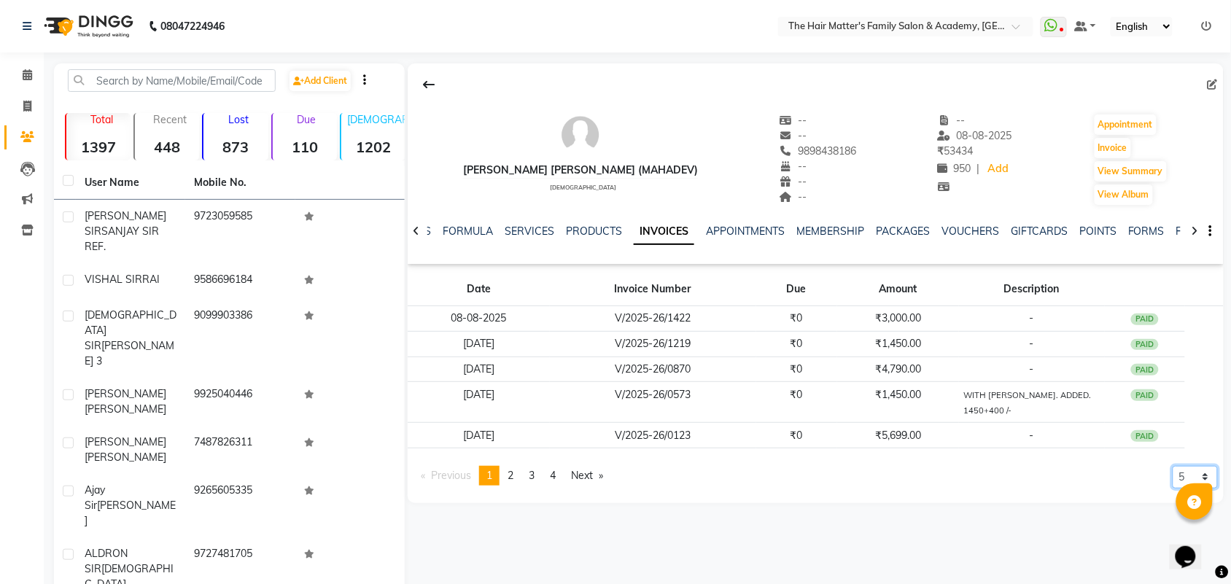
click at [1181, 473] on select "5 10 50 100 500" at bounding box center [1195, 477] width 45 height 23
select select "100"
click at [1173, 489] on select "5 10 50 100 500" at bounding box center [1195, 477] width 45 height 23
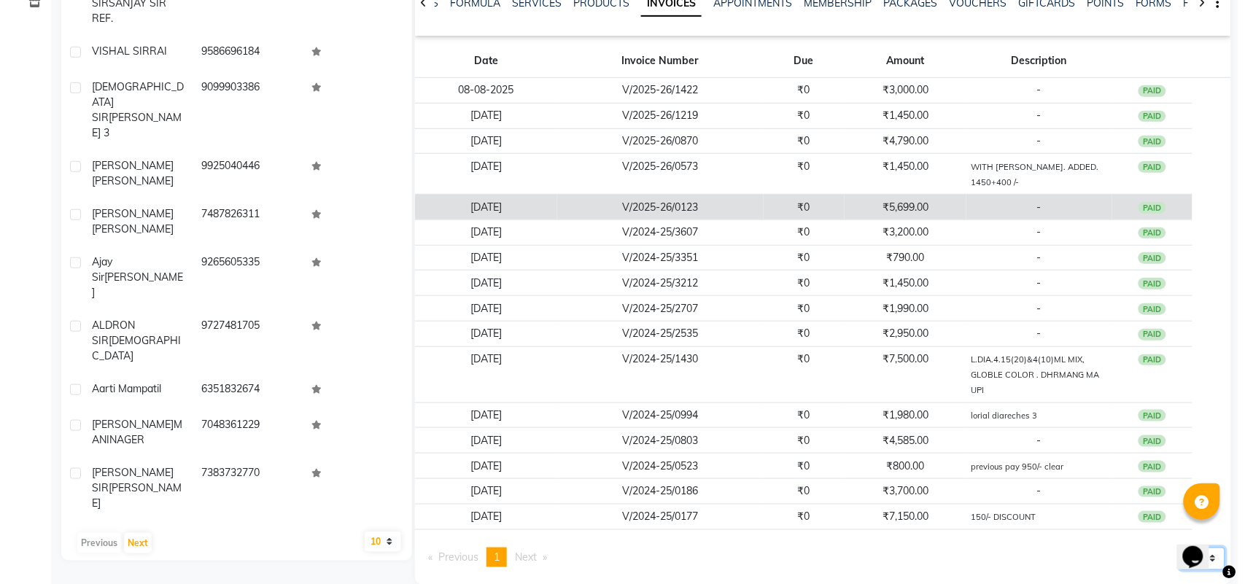
scroll to position [253, 0]
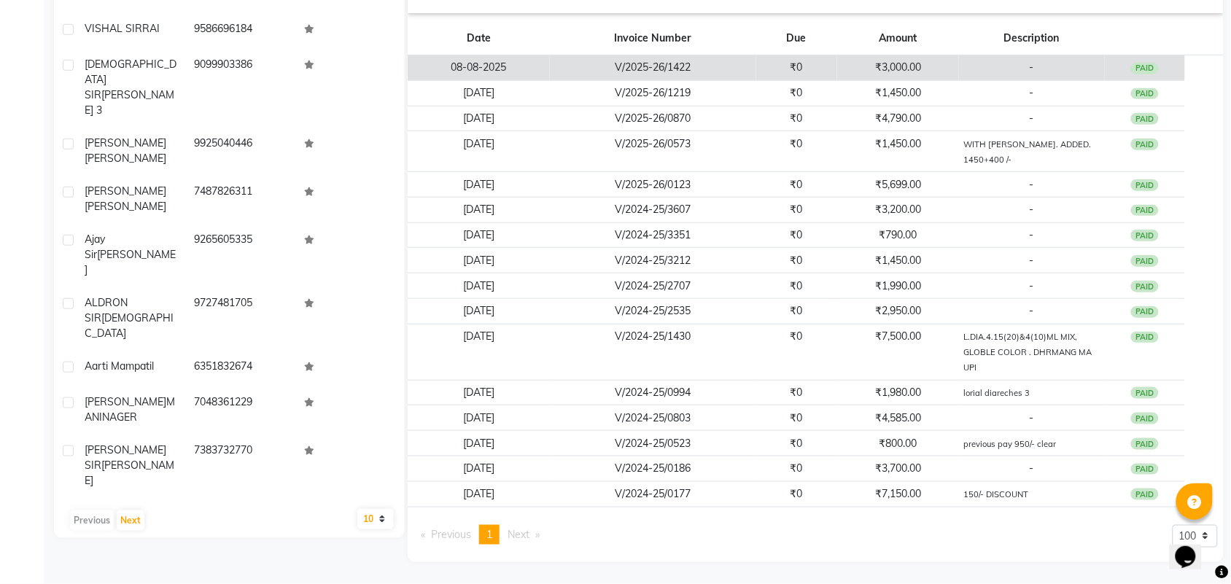
click at [894, 75] on td "₹3,000.00" at bounding box center [898, 68] width 122 height 26
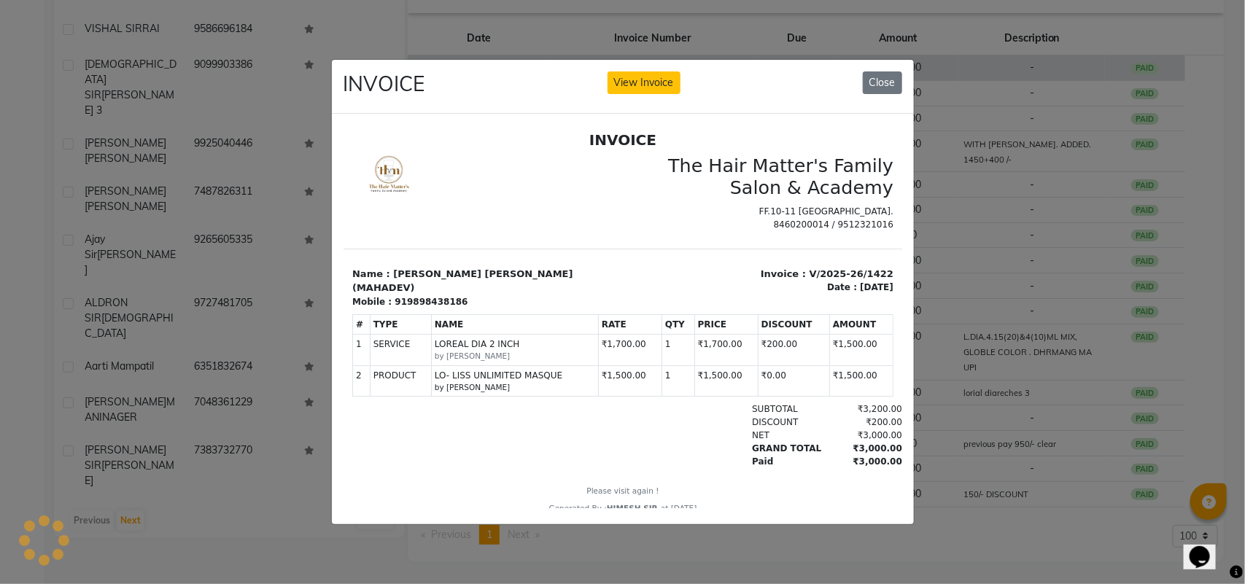
scroll to position [0, 0]
click at [891, 71] on button "Close" at bounding box center [882, 82] width 39 height 23
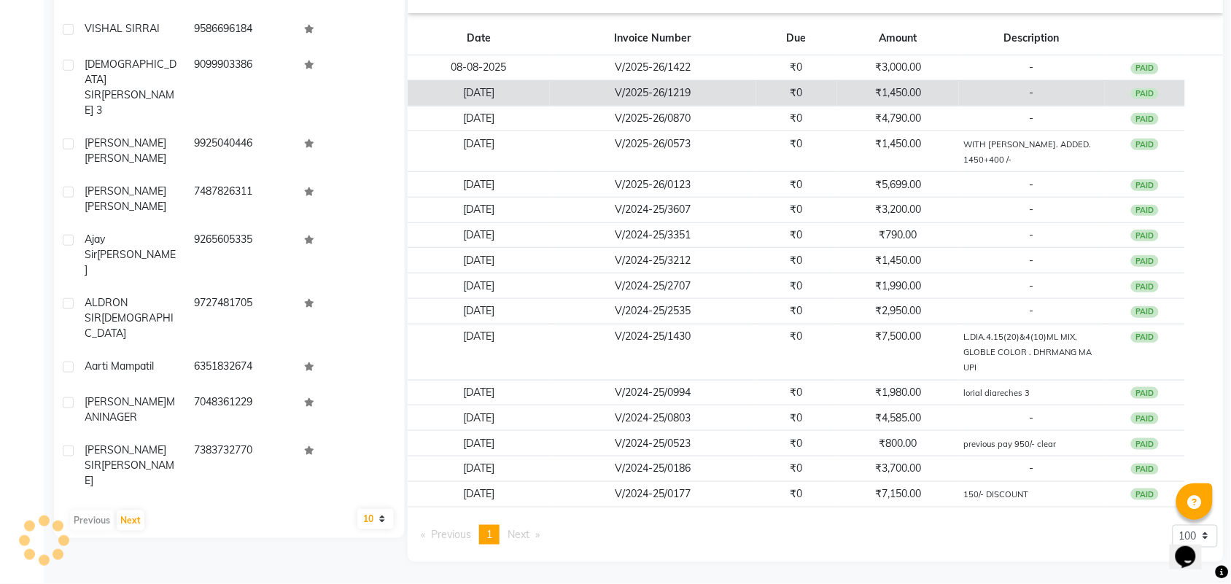
click at [855, 97] on td "₹1,450.00" at bounding box center [898, 93] width 122 height 26
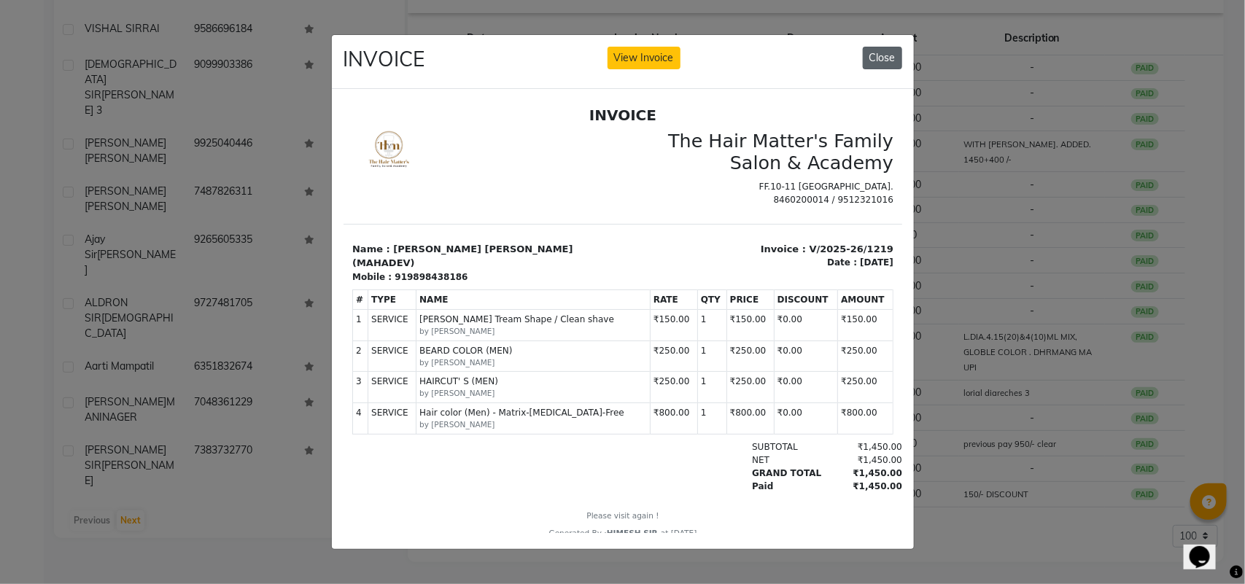
click at [899, 56] on button "Close" at bounding box center [882, 58] width 39 height 23
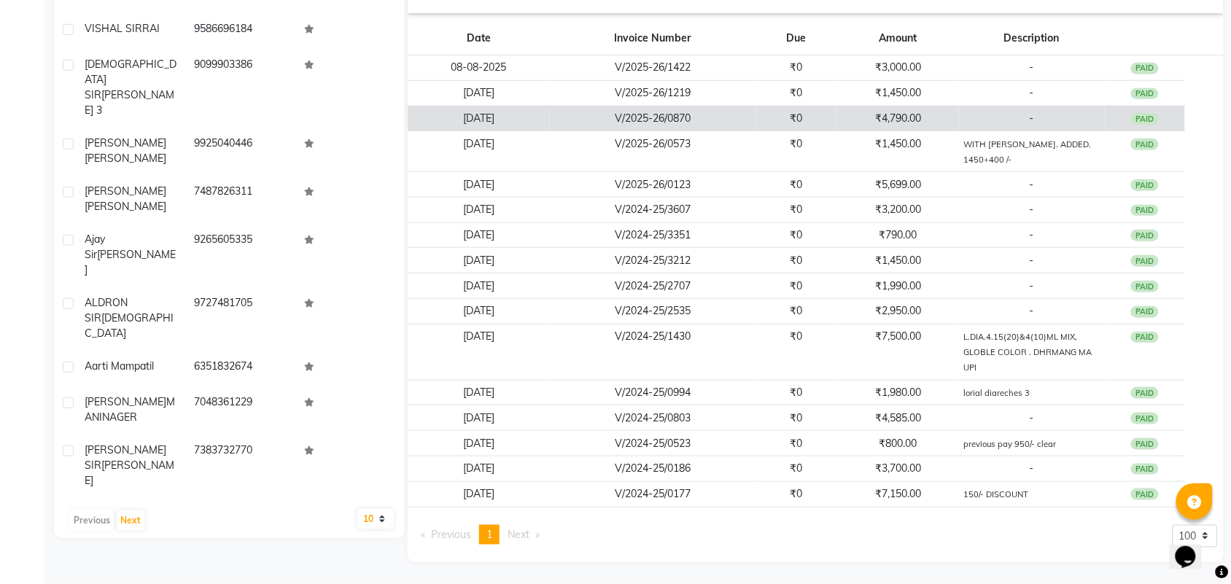
click at [837, 125] on td "₹4,790.00" at bounding box center [898, 119] width 122 height 26
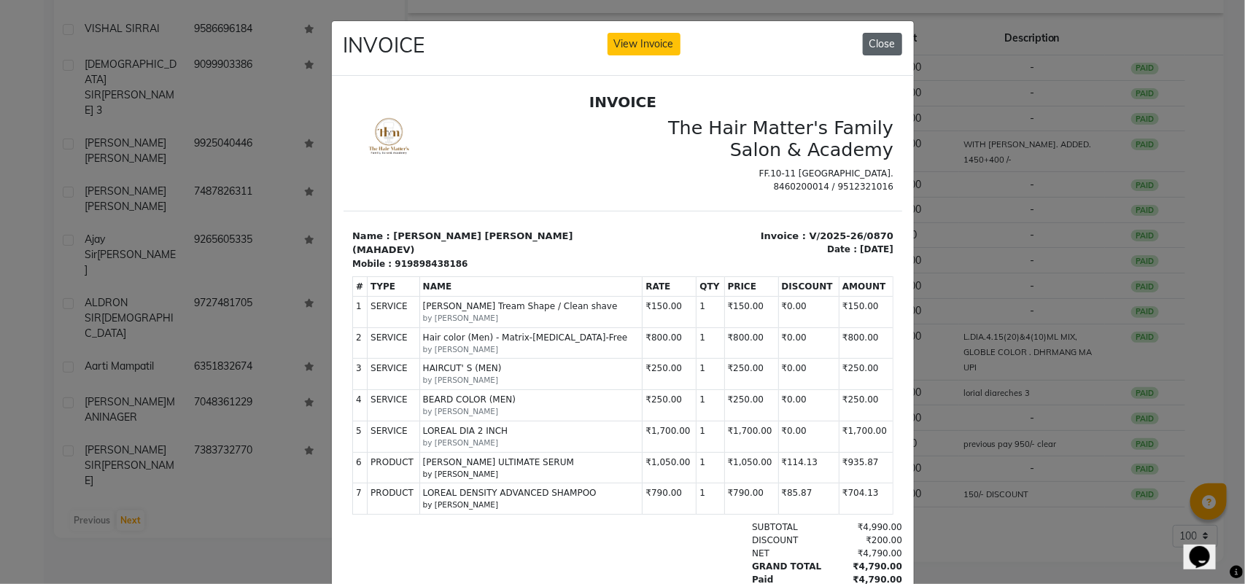
click at [879, 44] on button "Close" at bounding box center [882, 44] width 39 height 23
